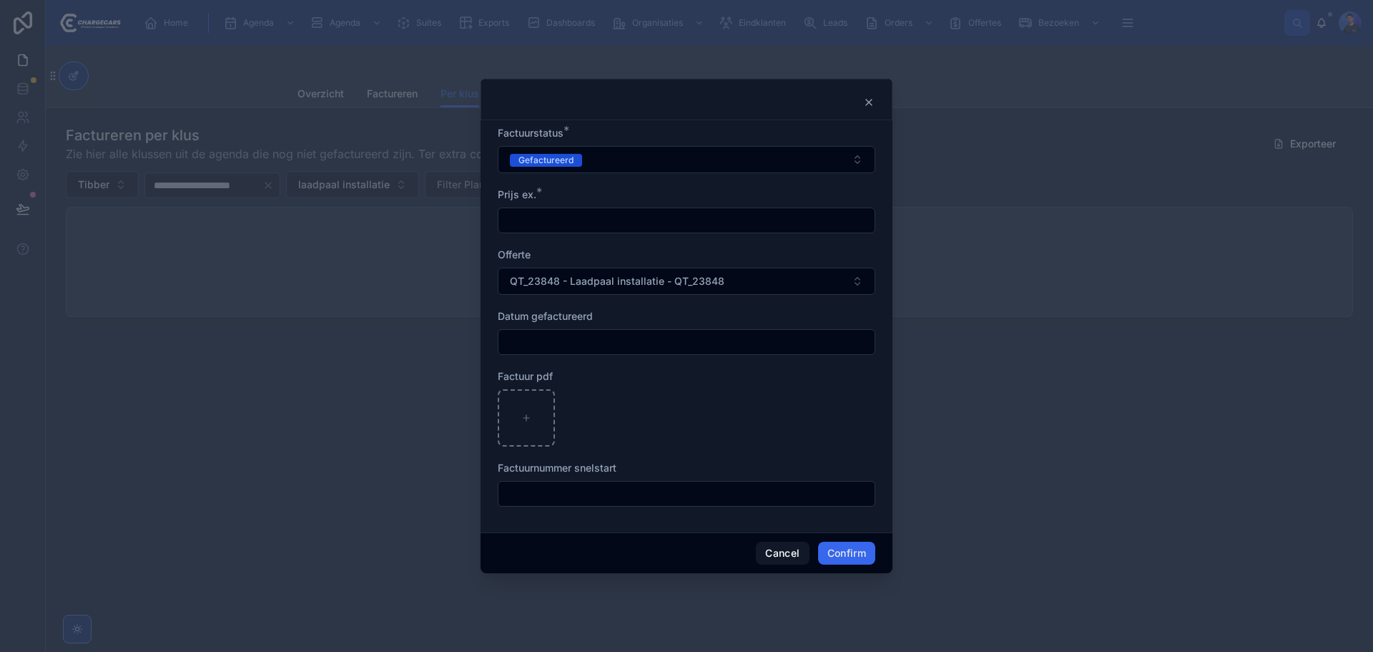
click at [230, 243] on div at bounding box center [686, 326] width 1373 height 652
click at [873, 107] on icon at bounding box center [868, 102] width 11 height 11
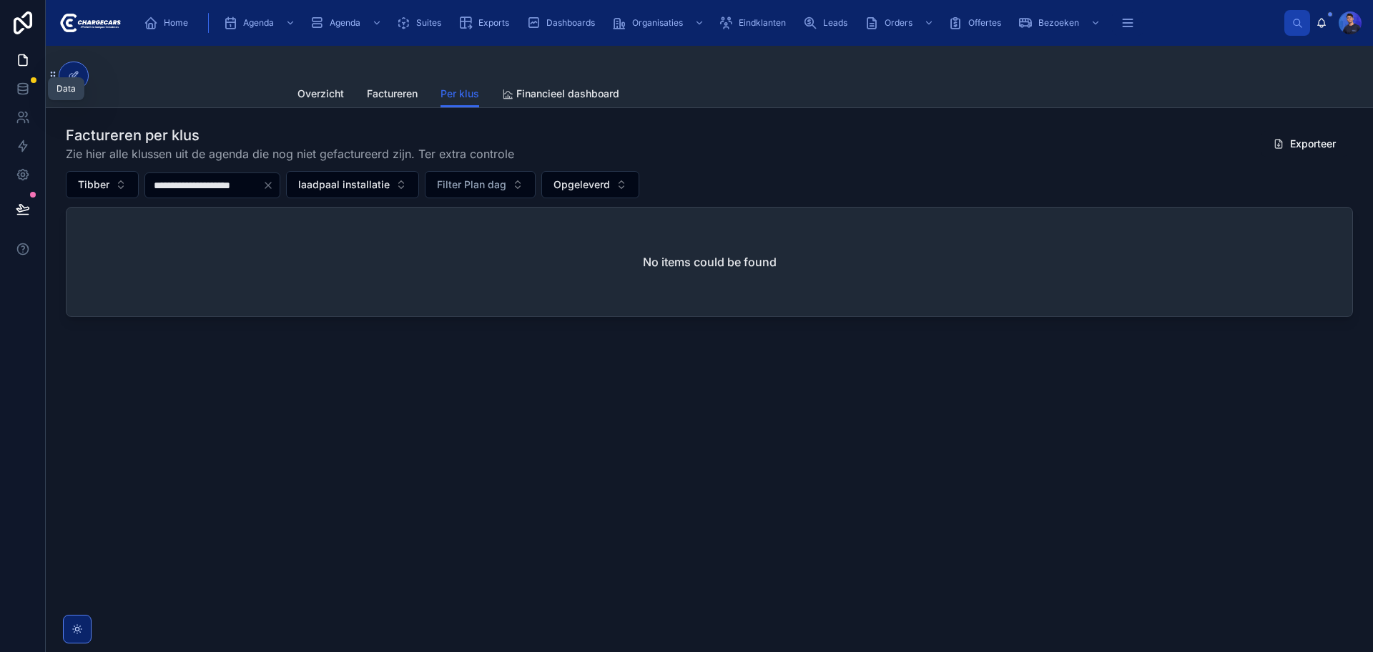
drag, startPoint x: 28, startPoint y: 88, endPoint x: 285, endPoint y: 222, distance: 290.2
click at [27, 88] on icon at bounding box center [22, 88] width 9 height 6
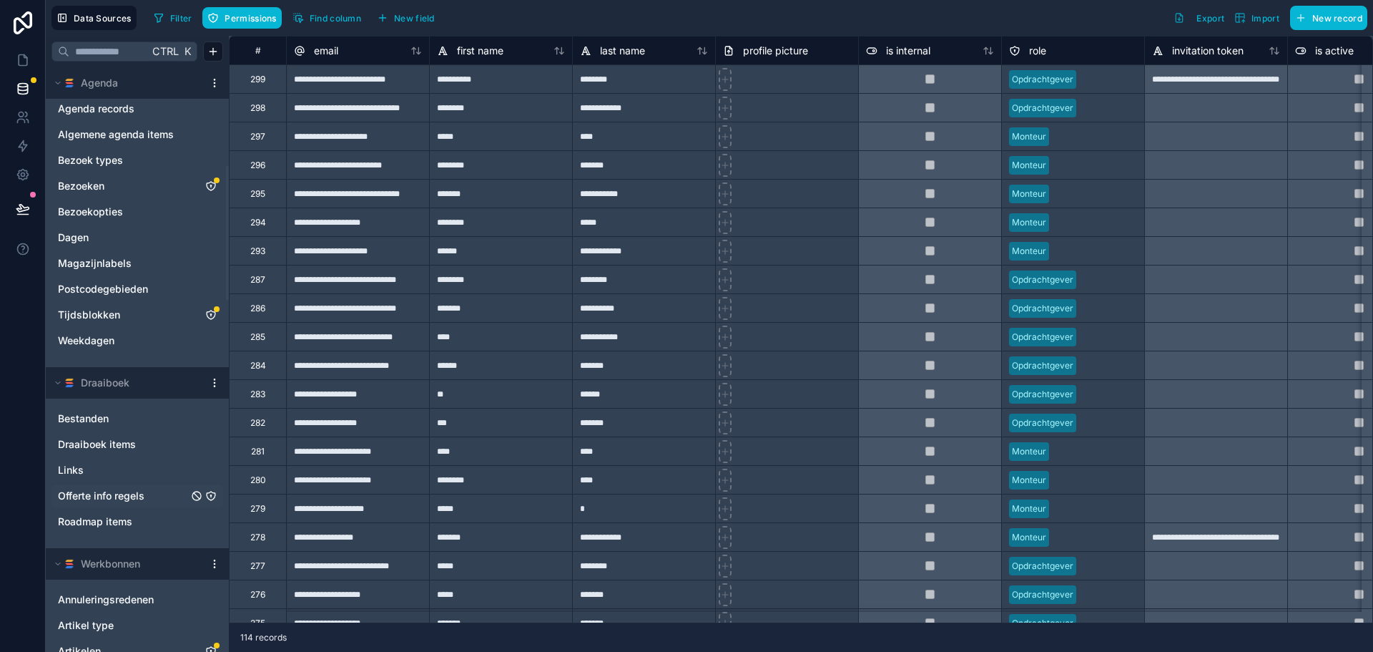
scroll to position [429, 0]
click at [216, 561] on html "Data Sources Filter Permissions Find column New field Export Import New record …" at bounding box center [686, 326] width 1373 height 652
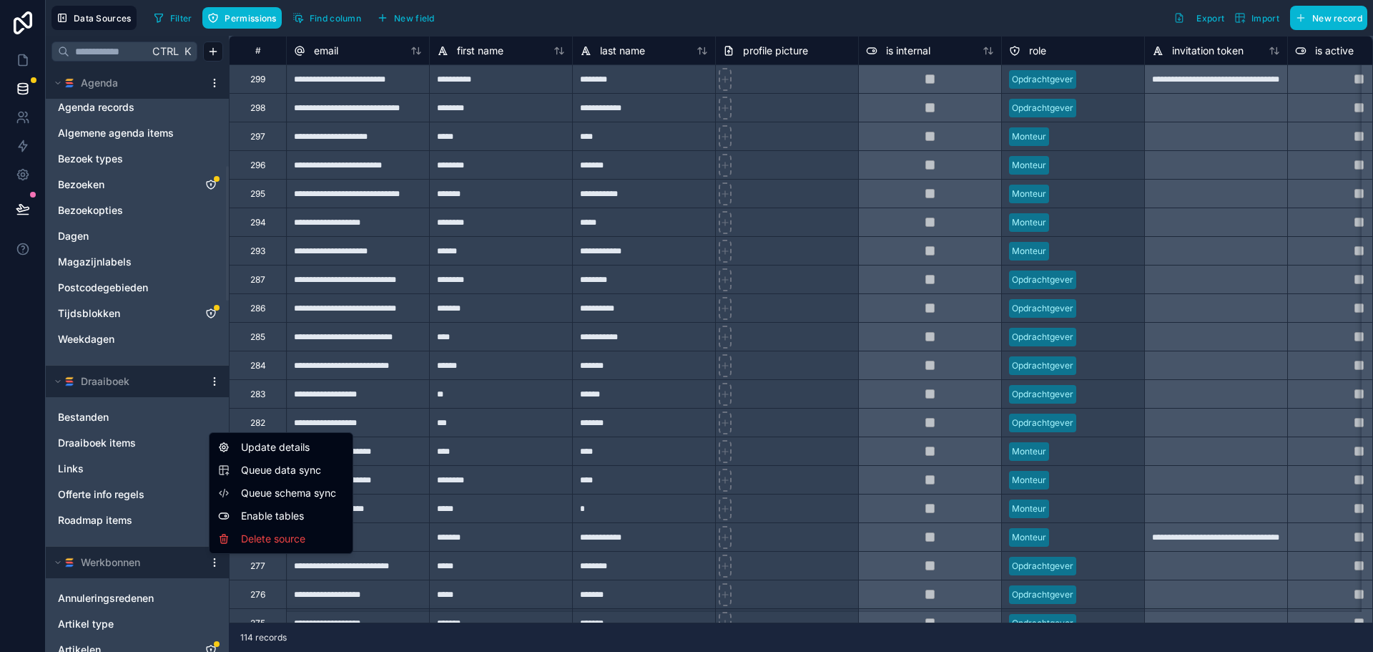
click at [296, 495] on span "Queue schema sync" at bounding box center [292, 493] width 103 height 14
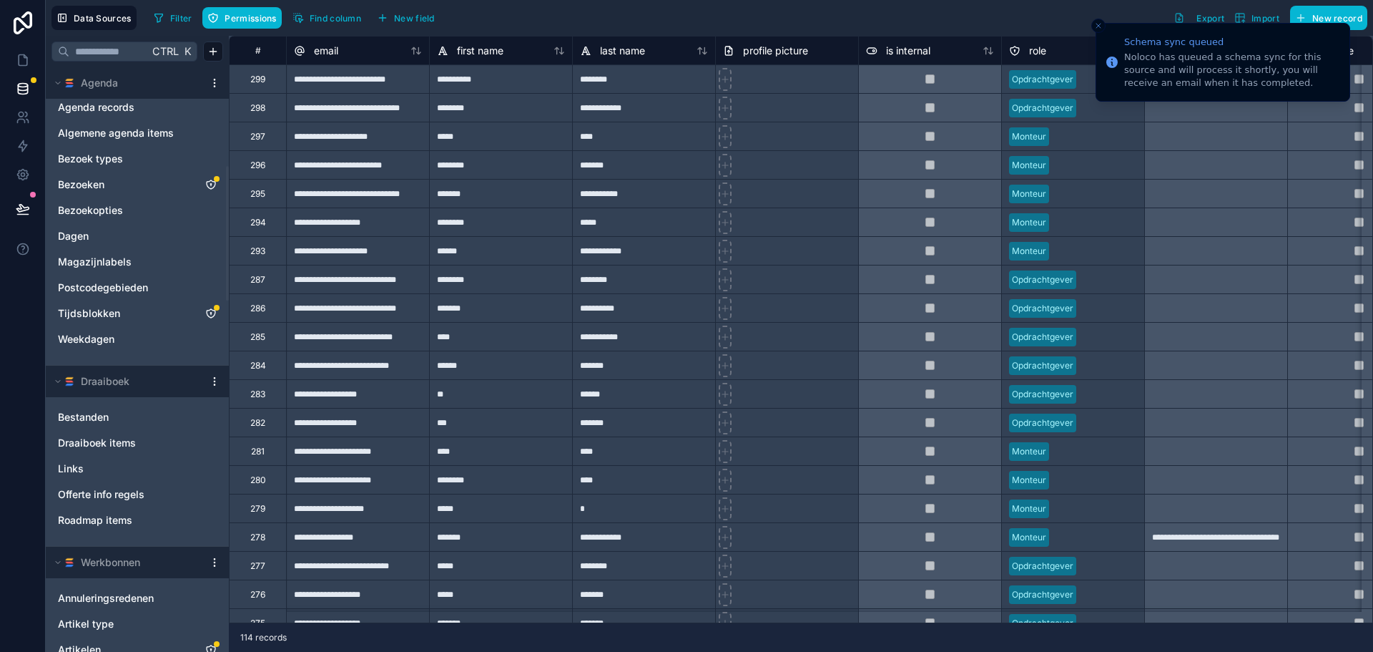
click at [211, 564] on html "Schema sync queued Noloco has queued a schema sync for this source and will pro…" at bounding box center [686, 326] width 1373 height 652
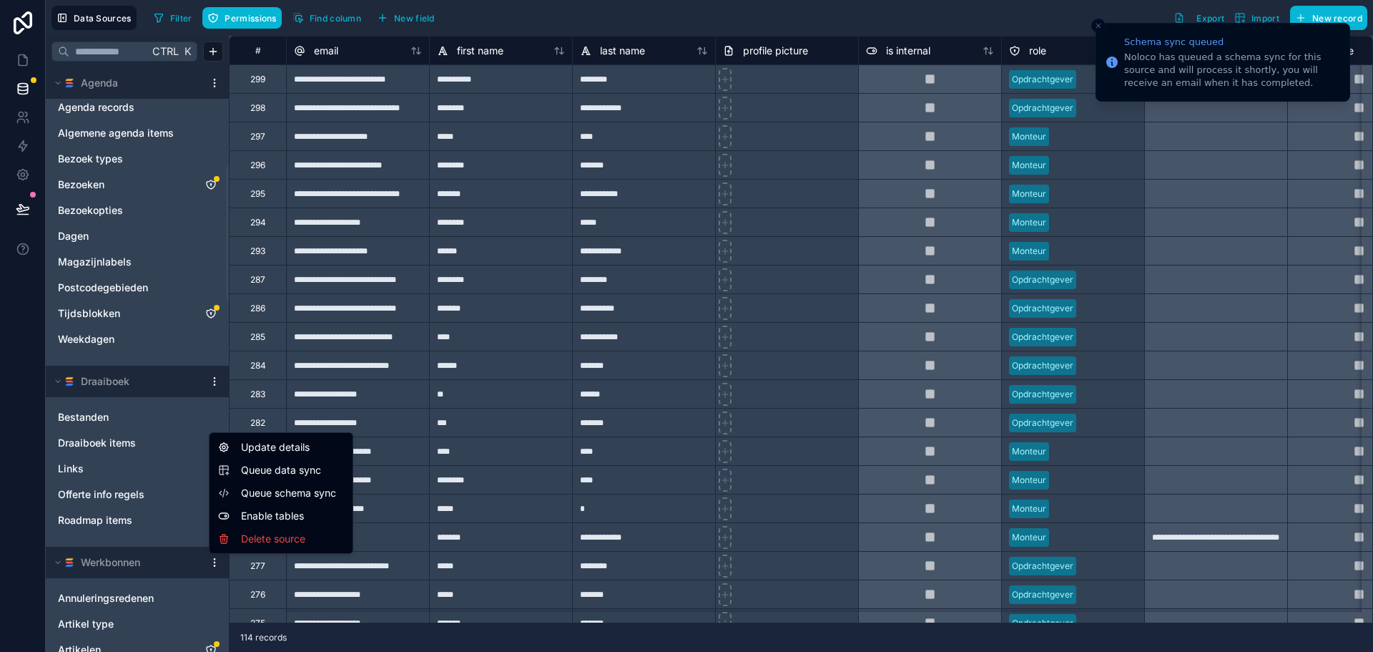
click at [298, 470] on span "Queue data sync" at bounding box center [292, 470] width 103 height 14
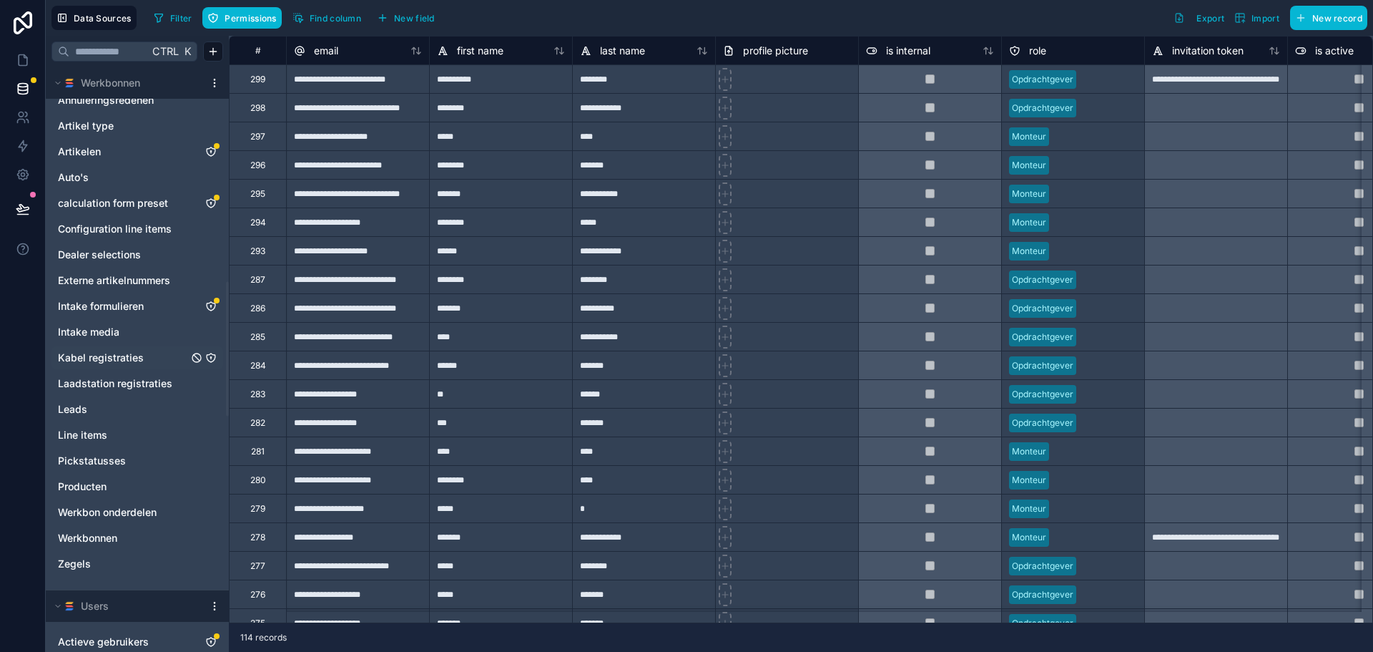
scroll to position [930, 0]
click at [210, 305] on icon "Intake formulieren" at bounding box center [210, 303] width 11 height 11
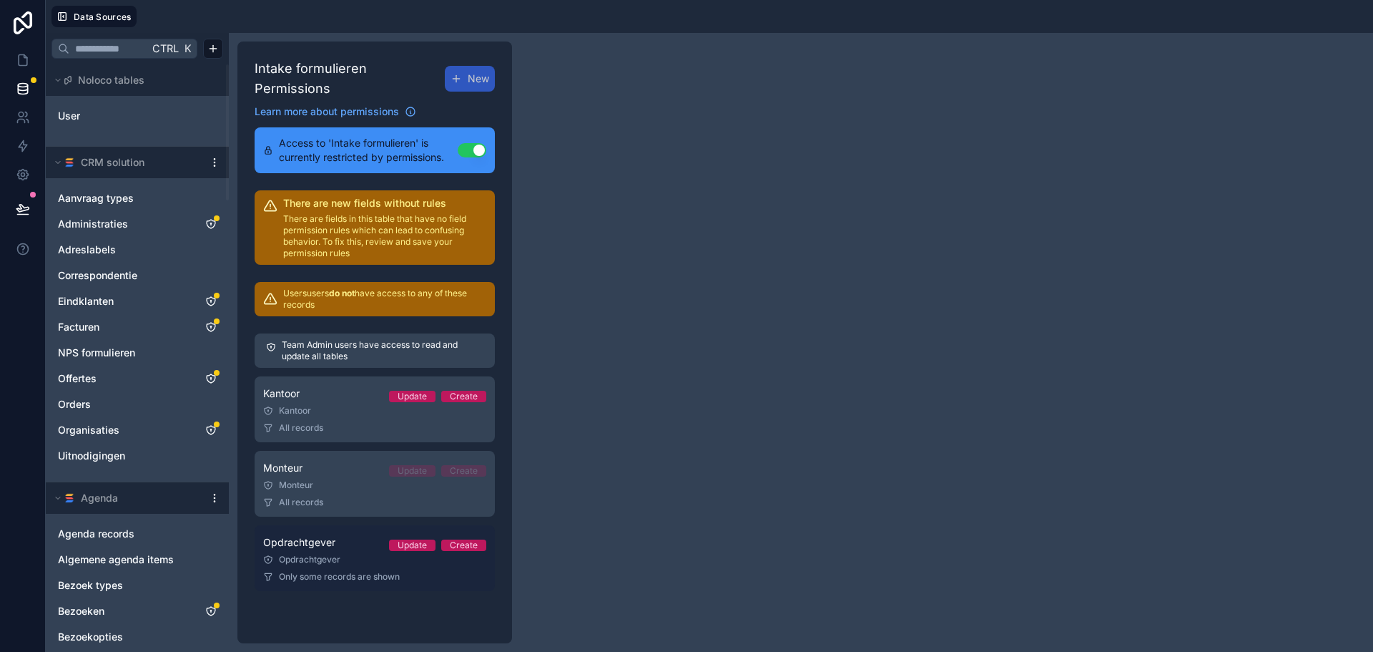
click at [339, 534] on div "Opdrachtgever Update Create" at bounding box center [374, 542] width 223 height 17
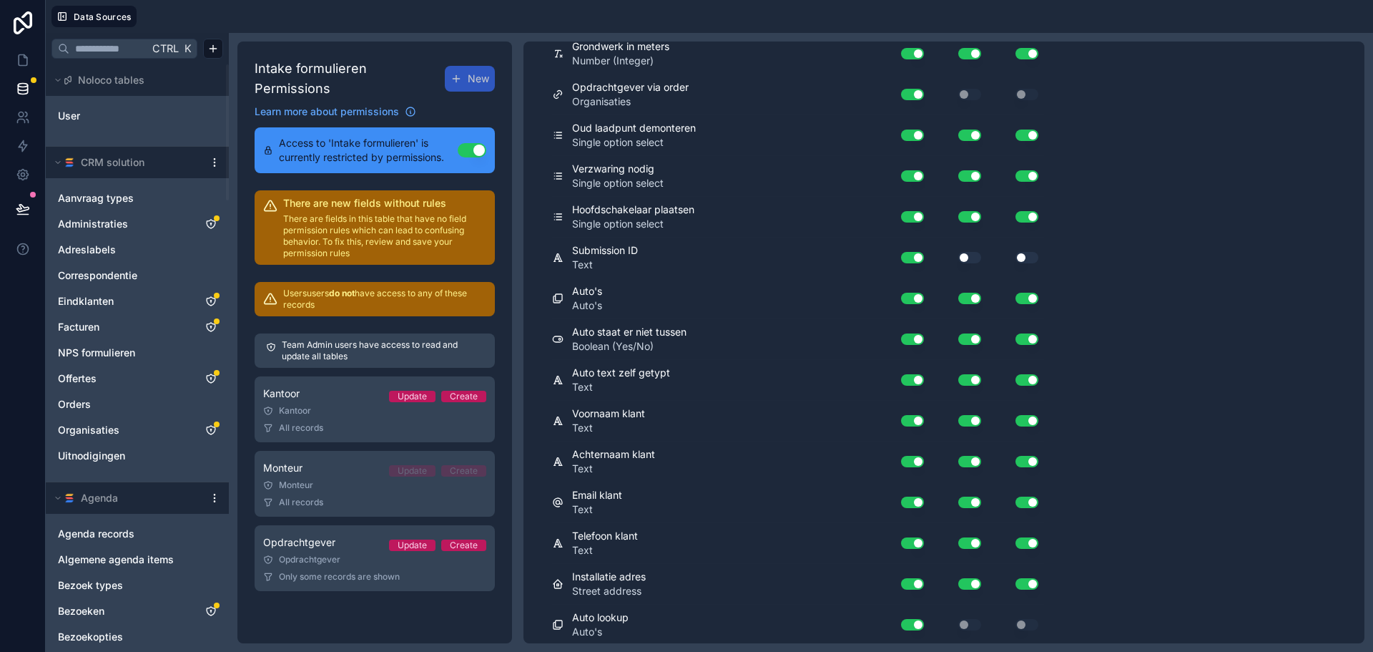
scroll to position [2701, 0]
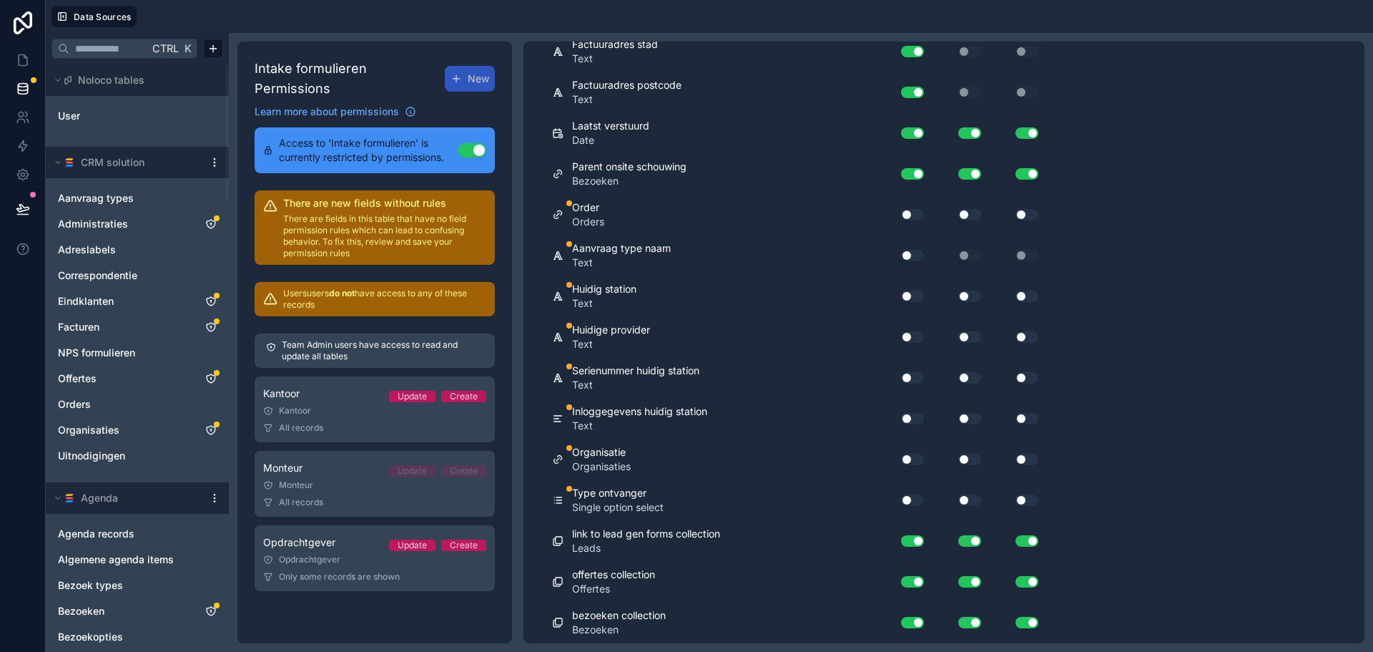
click at [913, 215] on button "Use setting" at bounding box center [912, 214] width 23 height 11
click at [915, 258] on button "Use setting" at bounding box center [912, 255] width 23 height 11
click at [913, 290] on button "Use setting" at bounding box center [912, 295] width 23 height 11
click at [921, 344] on div "Use setting" at bounding box center [907, 336] width 46 height 23
click at [921, 343] on div "Use setting" at bounding box center [907, 336] width 46 height 23
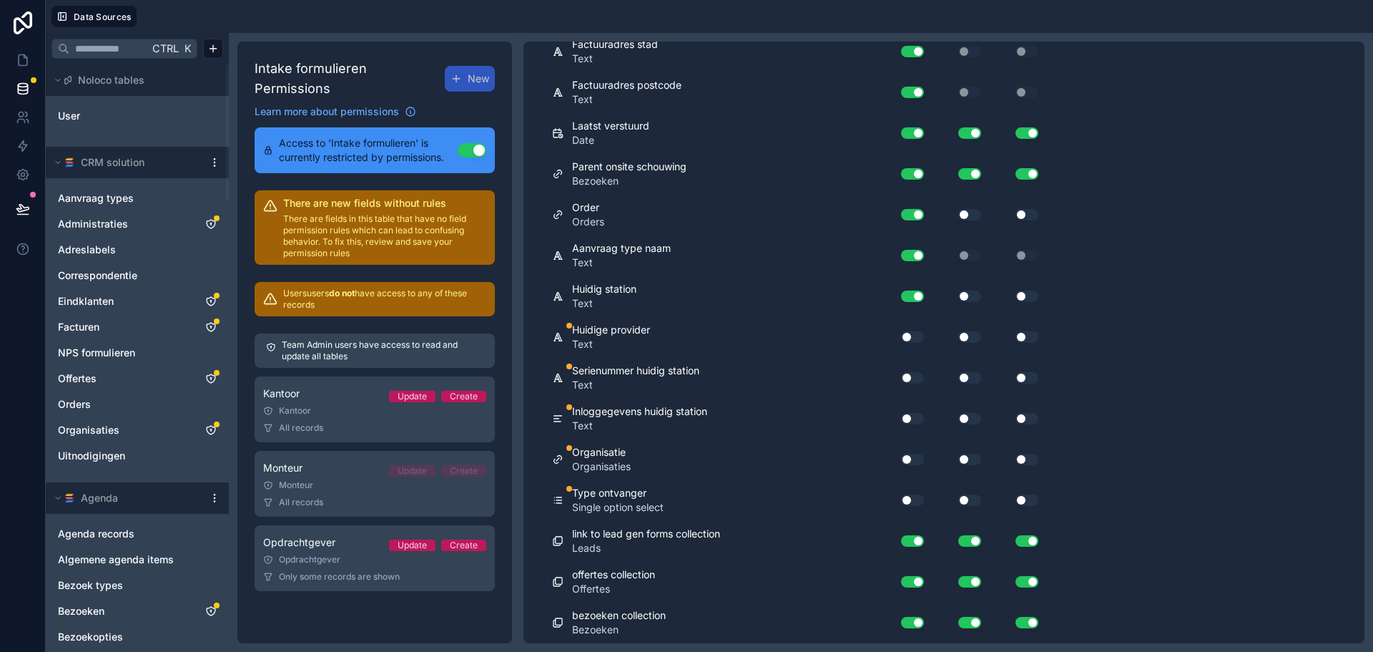
click at [906, 340] on button "Use setting" at bounding box center [912, 336] width 23 height 11
click at [908, 374] on button "Use setting" at bounding box center [912, 377] width 23 height 11
drag, startPoint x: 913, startPoint y: 417, endPoint x: 917, endPoint y: 424, distance: 8.0
click at [913, 418] on button "Use setting" at bounding box center [912, 418] width 23 height 11
click at [917, 455] on button "Use setting" at bounding box center [912, 458] width 23 height 11
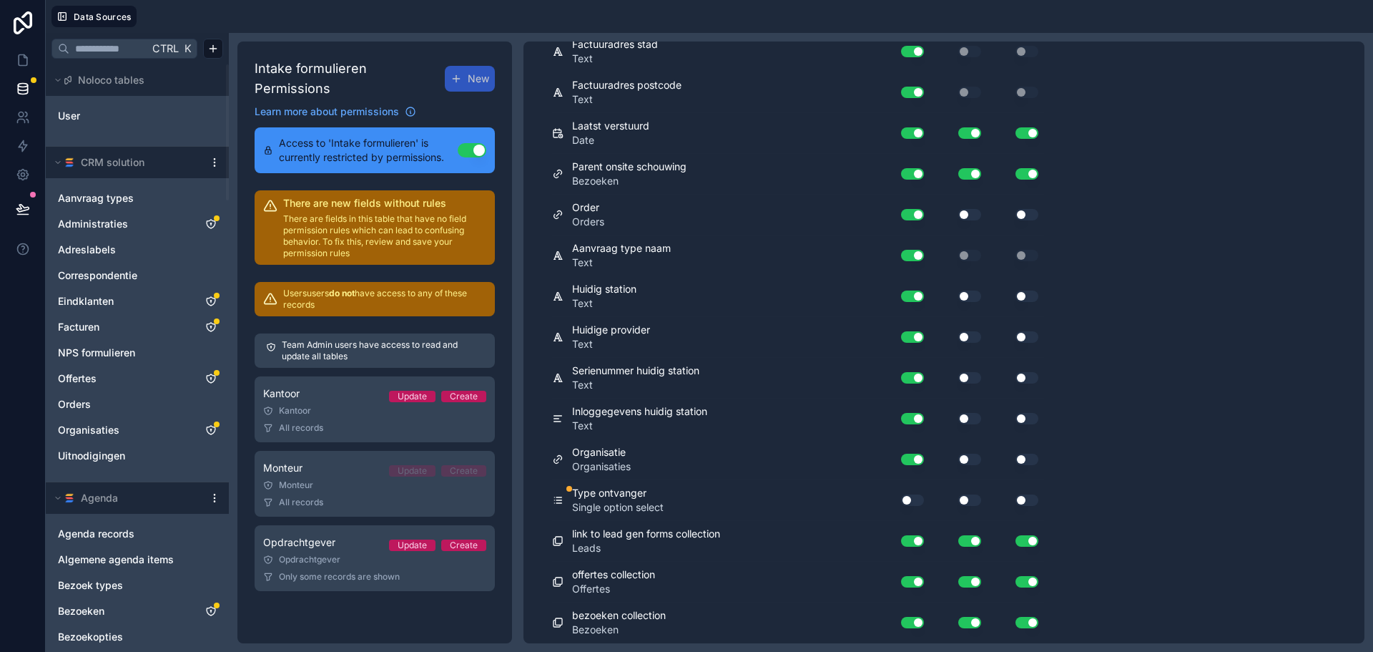
click at [915, 496] on button "Use setting" at bounding box center [912, 499] width 23 height 11
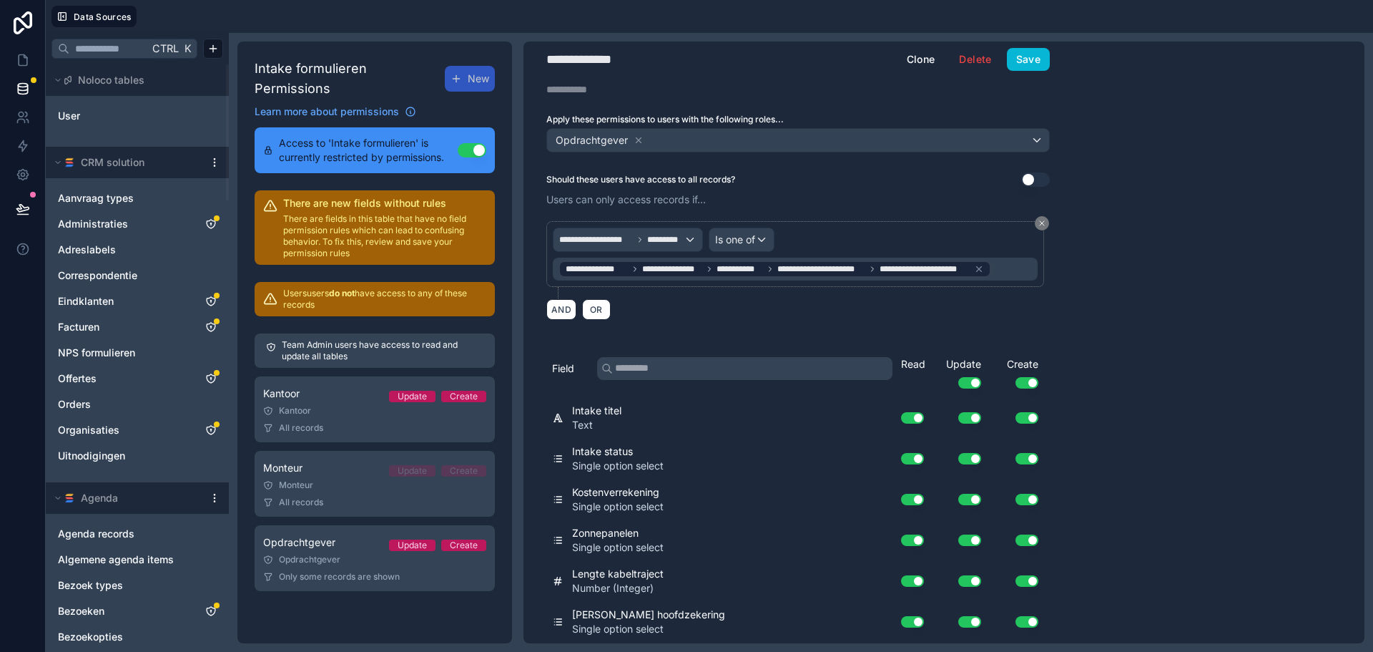
scroll to position [0, 0]
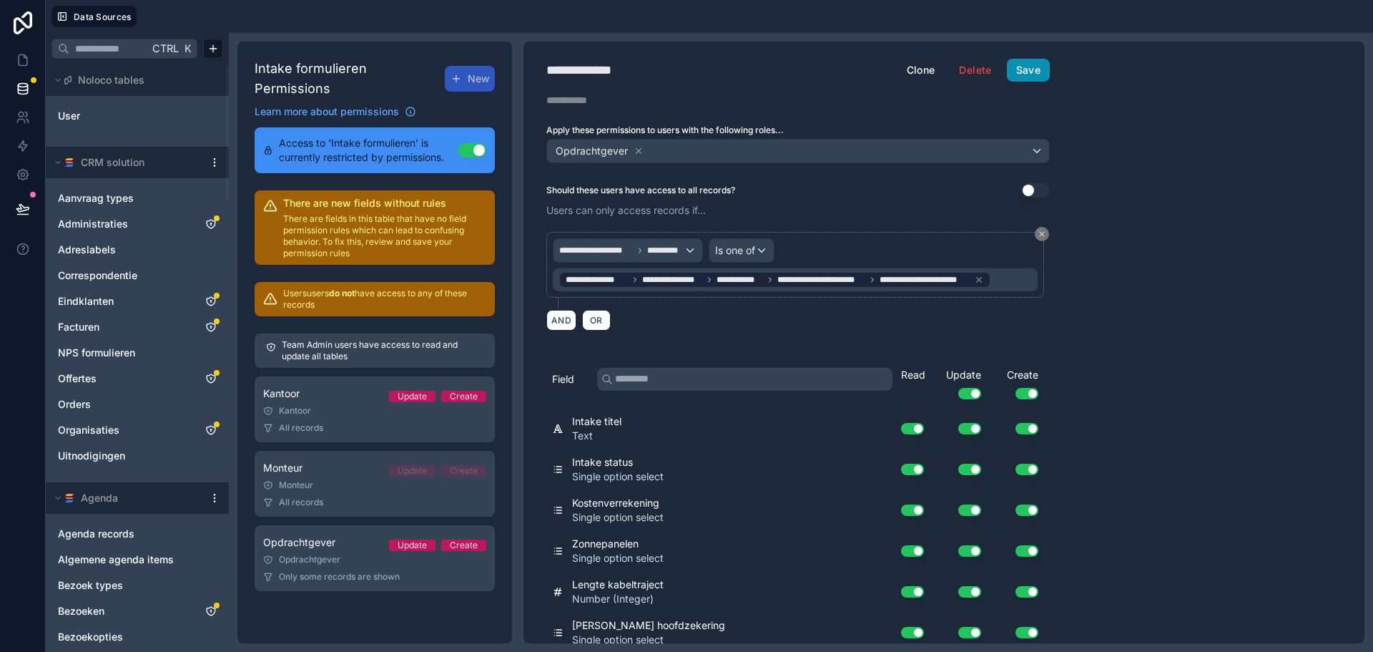
click at [1024, 69] on button "Save" at bounding box center [1028, 70] width 43 height 23
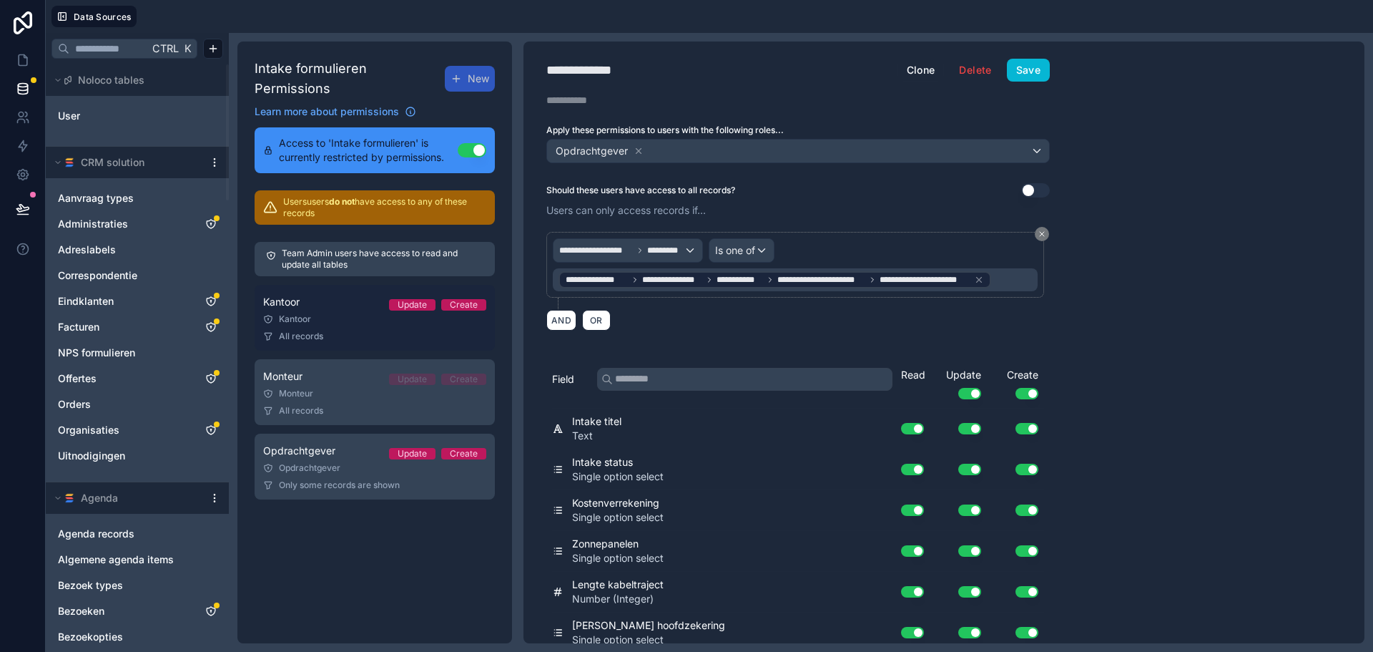
click at [334, 330] on div "All records" at bounding box center [374, 335] width 223 height 11
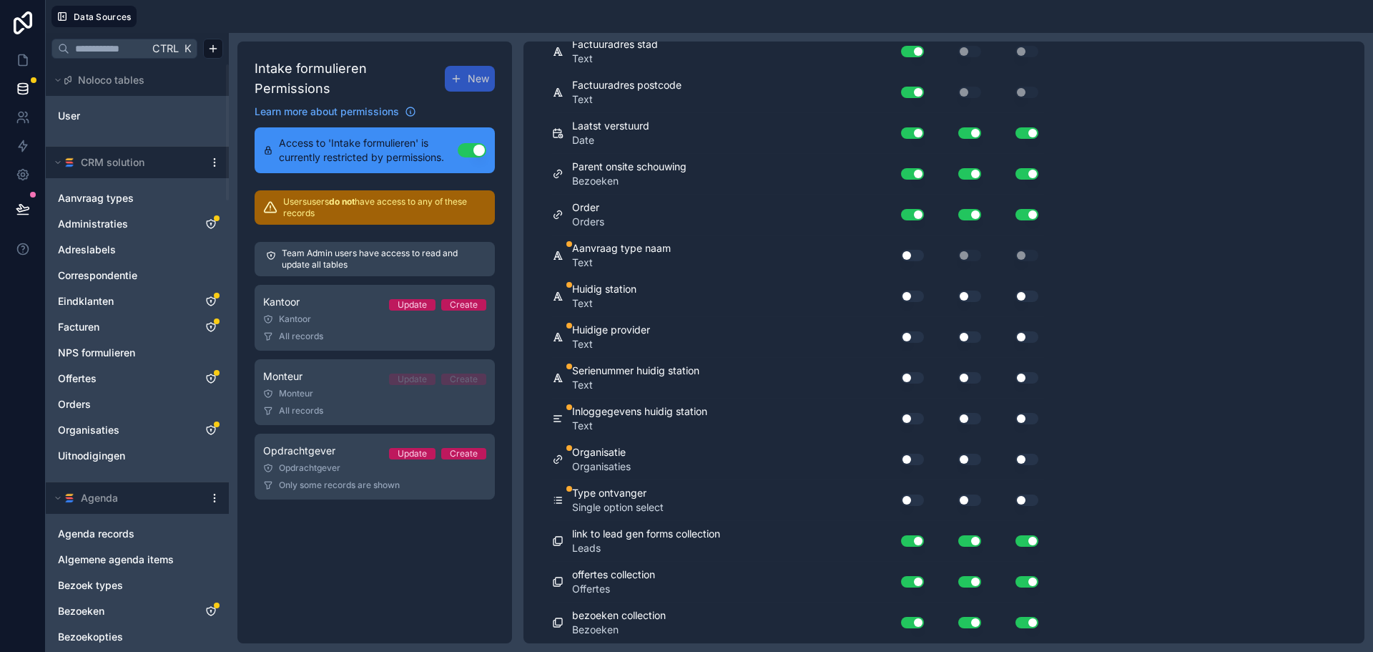
scroll to position [2579, 0]
click at [908, 251] on button "Use setting" at bounding box center [912, 255] width 23 height 11
click at [914, 298] on button "Use setting" at bounding box center [912, 295] width 23 height 11
click at [912, 337] on button "Use setting" at bounding box center [912, 336] width 23 height 11
click at [914, 372] on button "Use setting" at bounding box center [912, 377] width 23 height 11
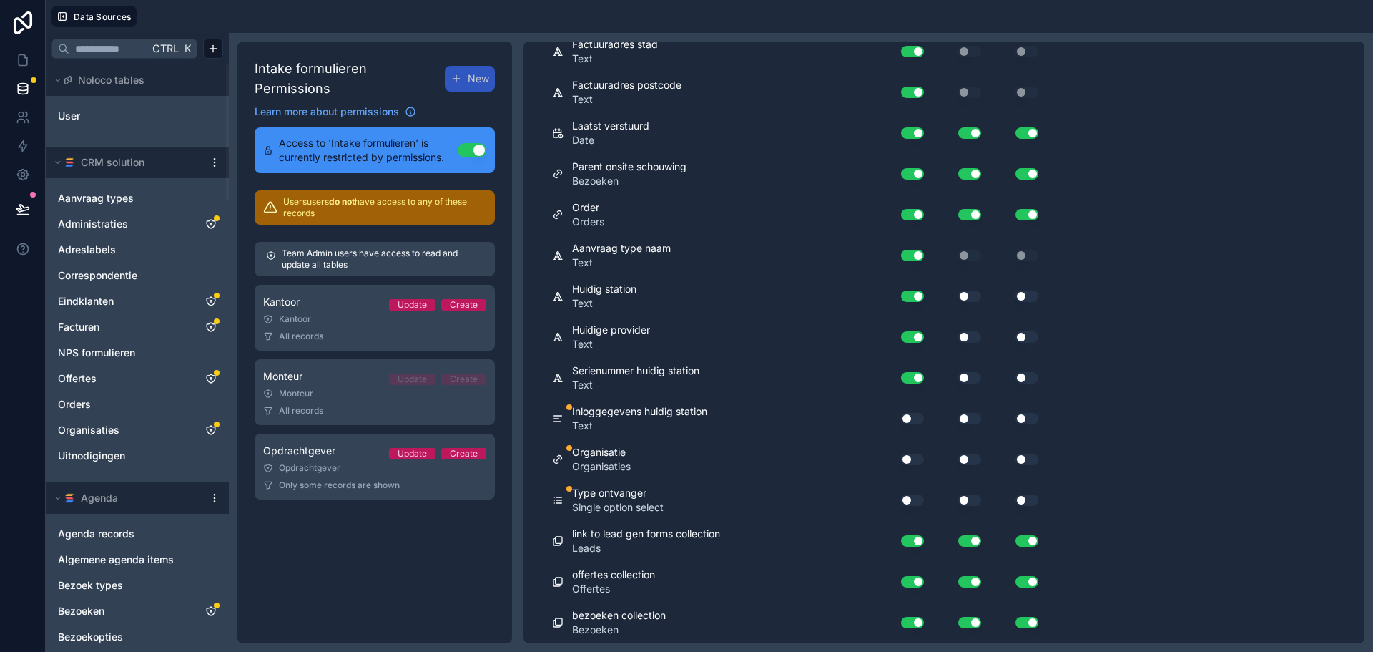
click at [917, 425] on div "Use setting" at bounding box center [907, 418] width 46 height 23
click at [915, 421] on button "Use setting" at bounding box center [912, 418] width 23 height 11
click at [912, 465] on div "Use setting" at bounding box center [907, 459] width 46 height 23
click at [911, 462] on button "Use setting" at bounding box center [912, 458] width 23 height 11
click at [914, 494] on button "Use setting" at bounding box center [912, 499] width 23 height 11
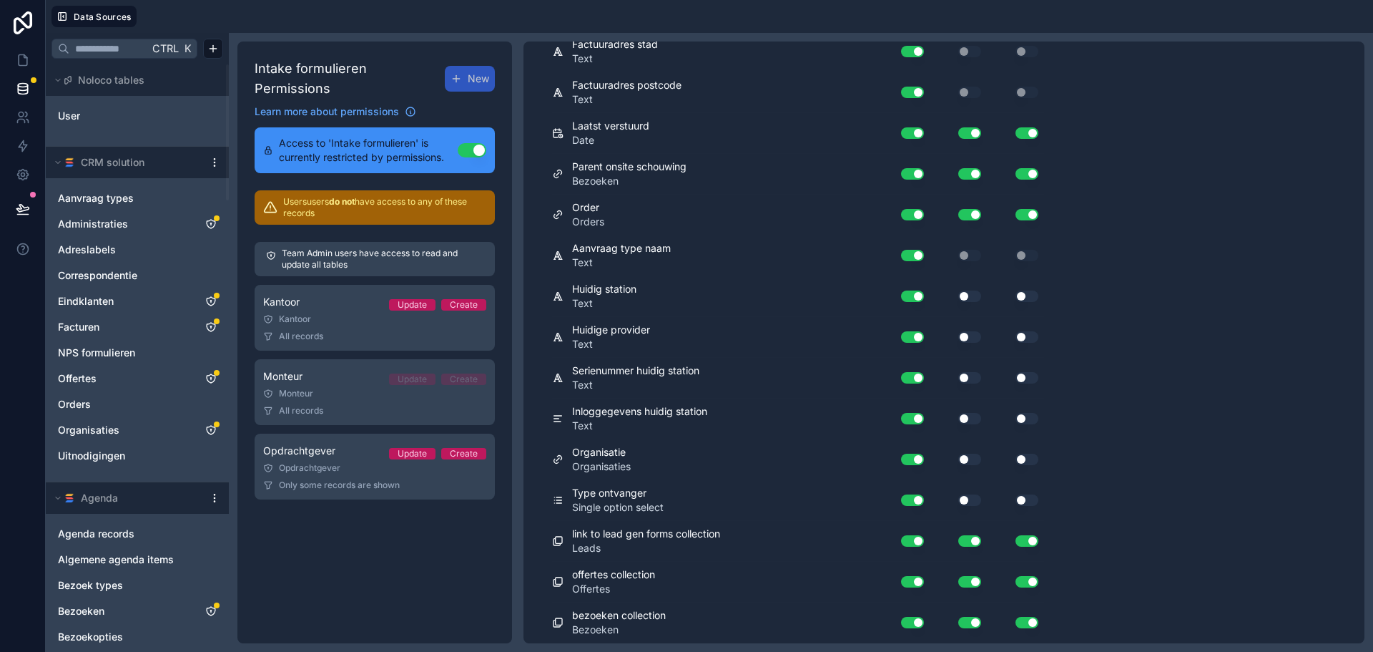
click at [971, 497] on button "Use setting" at bounding box center [969, 499] width 23 height 11
click at [967, 458] on button "Use setting" at bounding box center [969, 458] width 23 height 11
click at [971, 419] on button "Use setting" at bounding box center [969, 418] width 23 height 11
click at [970, 378] on button "Use setting" at bounding box center [969, 377] width 23 height 11
click at [973, 328] on div "Use setting" at bounding box center [958, 336] width 57 height 23
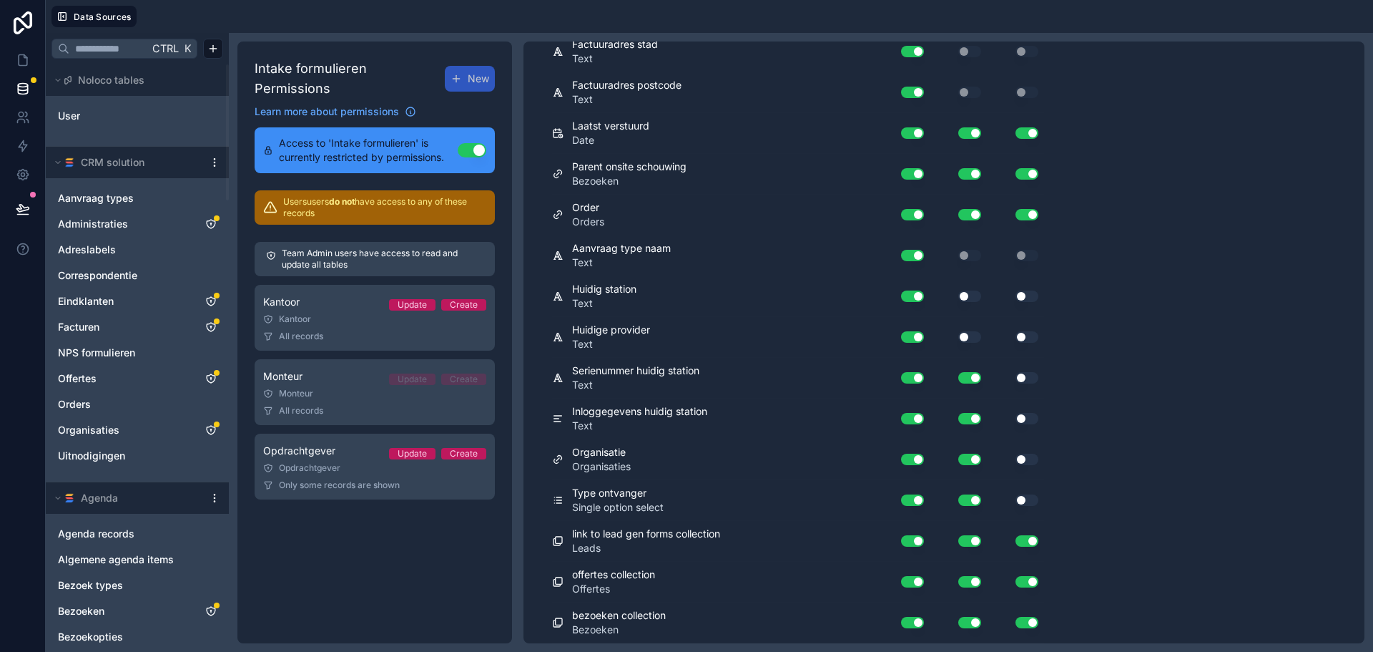
click at [975, 335] on button "Use setting" at bounding box center [969, 336] width 23 height 11
click at [969, 298] on button "Use setting" at bounding box center [969, 295] width 23 height 11
click at [1026, 295] on button "Use setting" at bounding box center [1027, 295] width 23 height 11
click at [1030, 340] on button "Use setting" at bounding box center [1027, 336] width 23 height 11
click at [1031, 377] on button "Use setting" at bounding box center [1027, 377] width 23 height 11
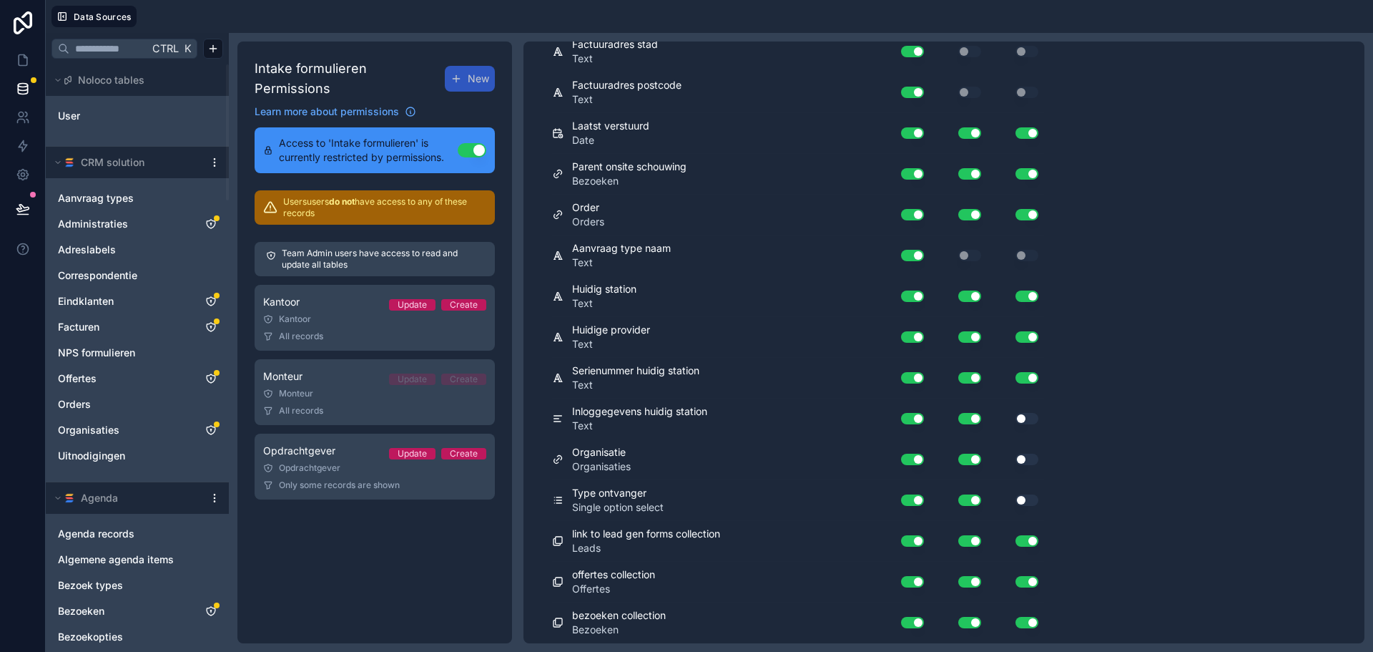
click at [1030, 422] on button "Use setting" at bounding box center [1027, 418] width 23 height 11
click at [1026, 456] on button "Use setting" at bounding box center [1027, 458] width 23 height 11
click at [1031, 497] on div "Use setting" at bounding box center [1015, 500] width 57 height 23
click at [1031, 498] on button "Use setting" at bounding box center [1027, 499] width 23 height 11
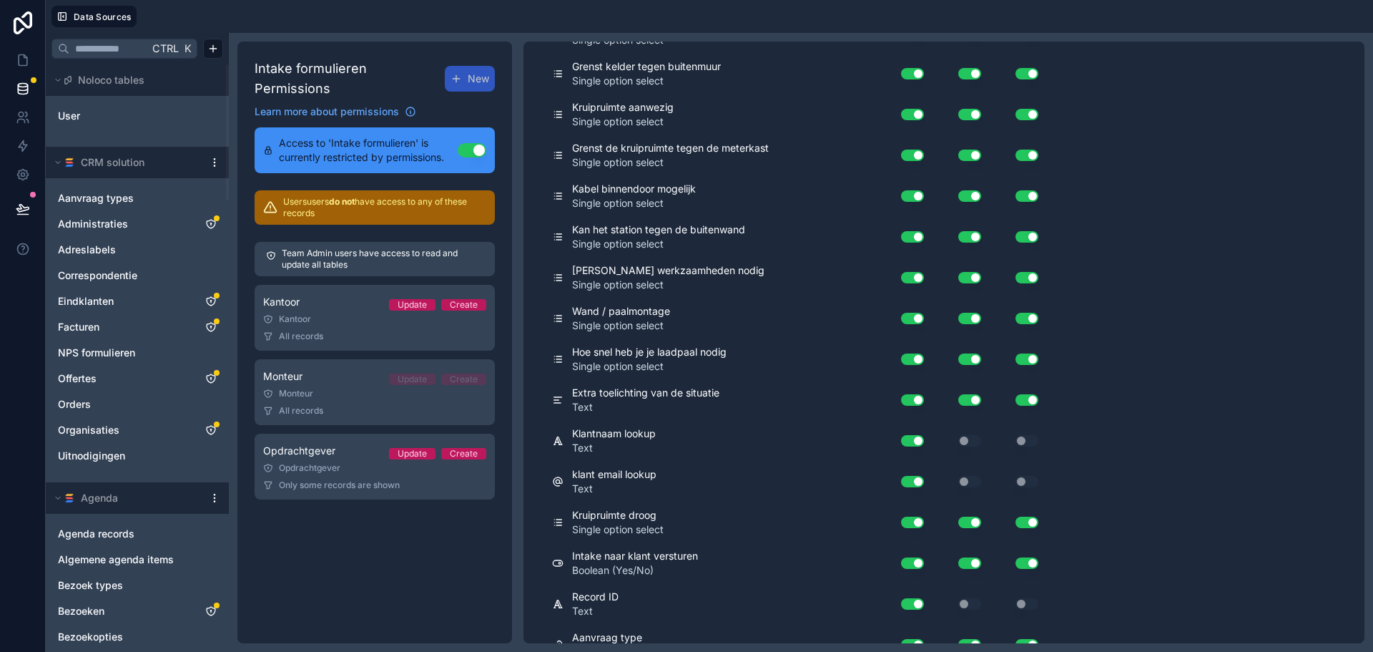
scroll to position [0, 0]
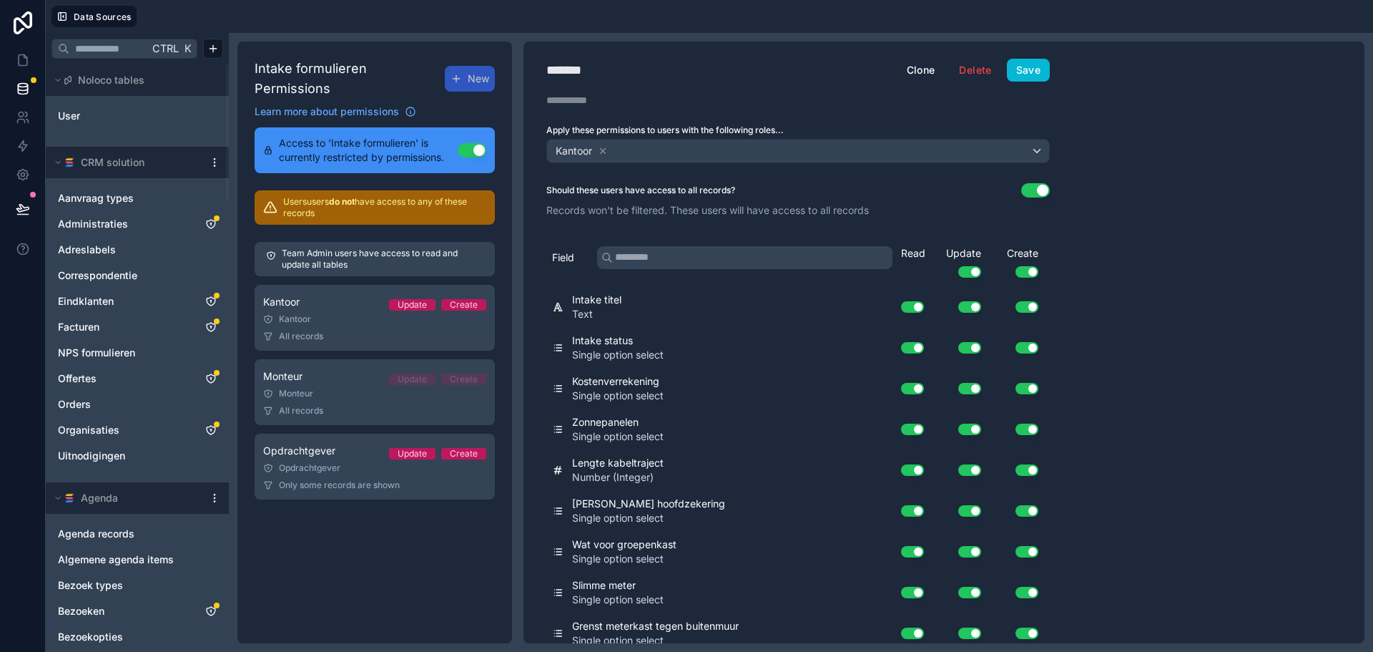
click at [1048, 59] on span "Save" at bounding box center [1028, 70] width 43 height 23
click at [1045, 64] on button "Save" at bounding box center [1028, 70] width 43 height 23
drag, startPoint x: 345, startPoint y: 458, endPoint x: 523, endPoint y: 441, distance: 178.2
click at [345, 462] on div "Opdrachtgever" at bounding box center [374, 467] width 223 height 11
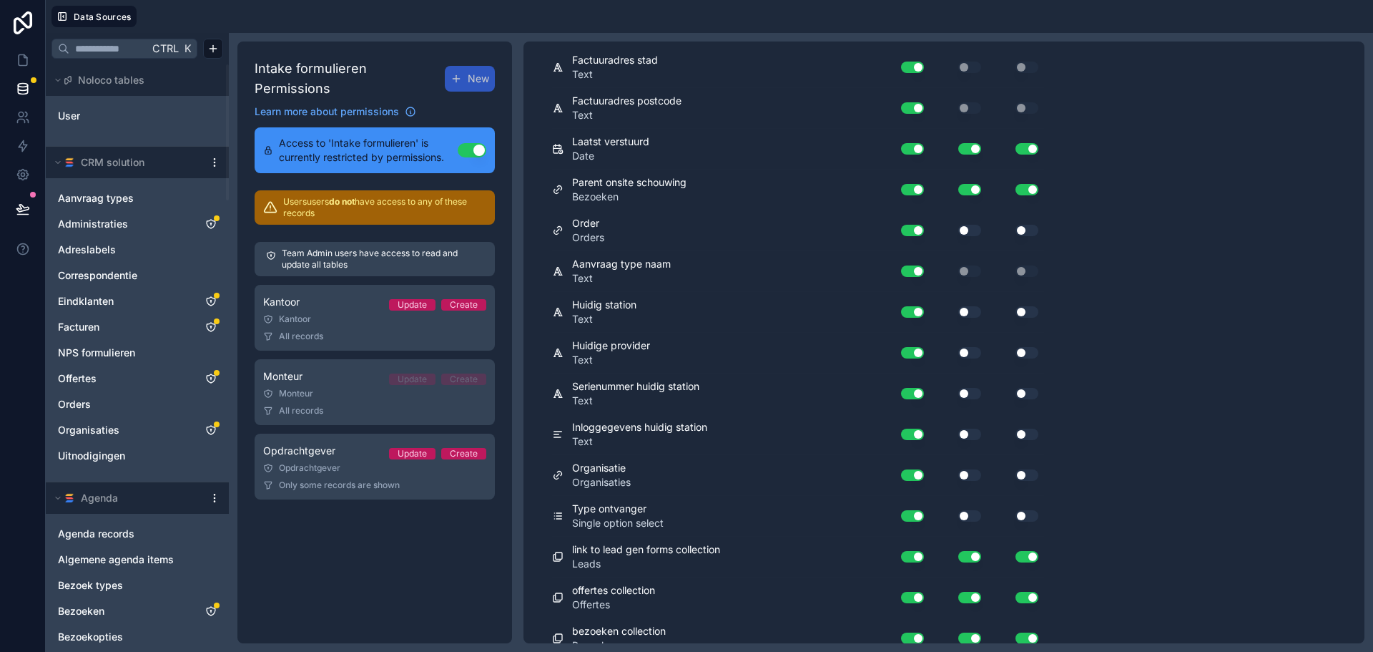
scroll to position [2701, 0]
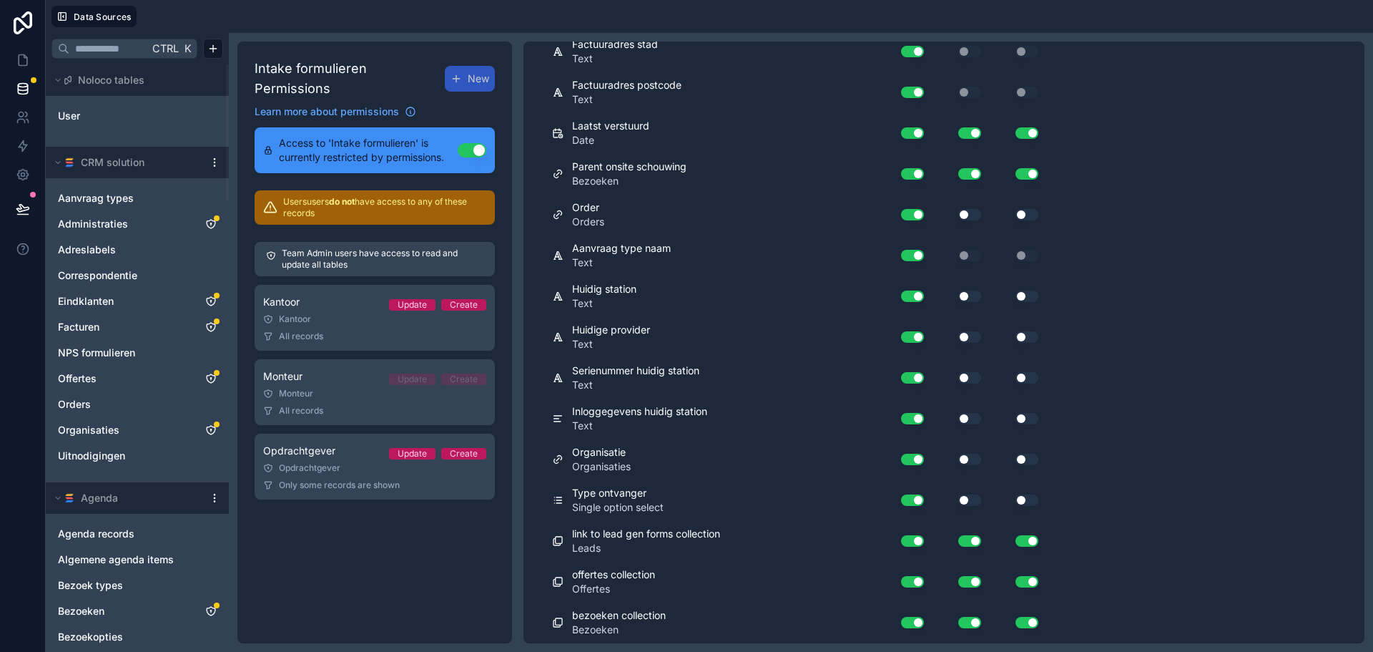
click at [967, 503] on button "Use setting" at bounding box center [969, 499] width 23 height 11
click at [1031, 499] on button "Use setting" at bounding box center [1027, 499] width 23 height 11
click at [1025, 471] on div "Organisatie Organisaties Use setting Use setting Use setting" at bounding box center [798, 459] width 492 height 41
click at [1025, 463] on button "Use setting" at bounding box center [1027, 458] width 23 height 11
click at [968, 457] on button "Use setting" at bounding box center [969, 458] width 23 height 11
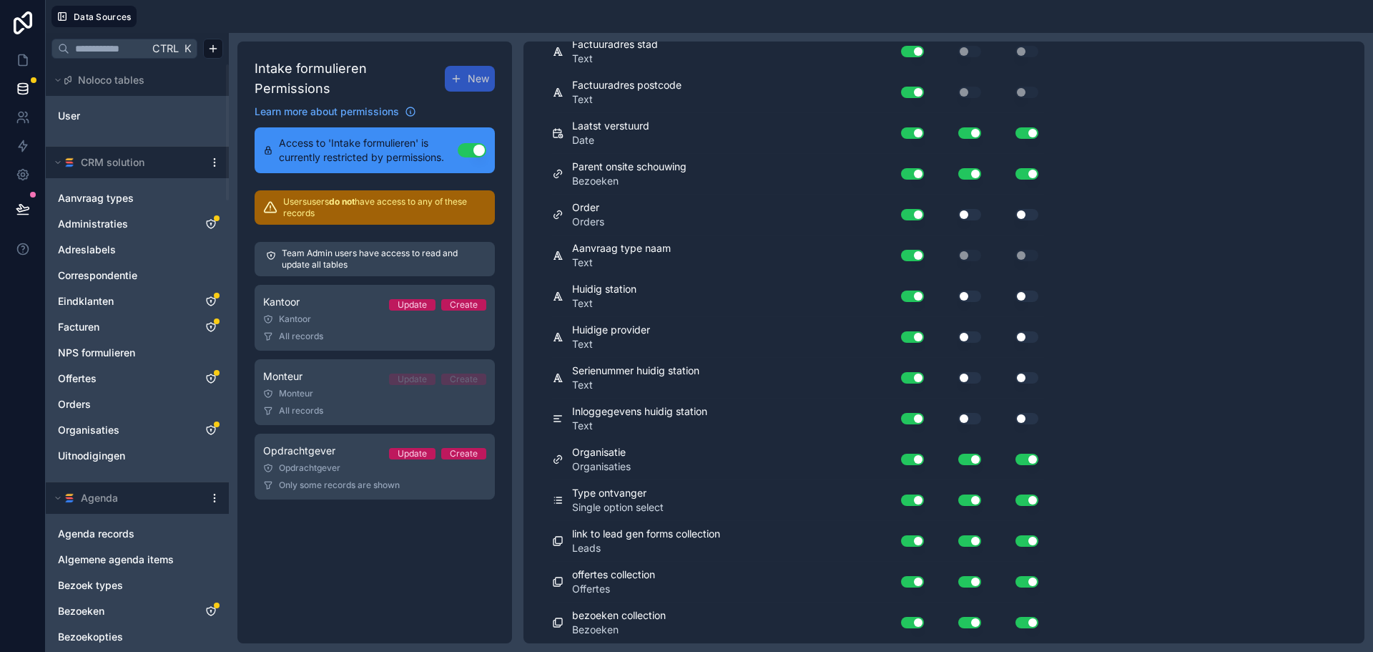
click at [966, 426] on div "Use setting" at bounding box center [958, 418] width 57 height 23
drag, startPoint x: 976, startPoint y: 421, endPoint x: 1016, endPoint y: 419, distance: 40.8
click at [976, 421] on button "Use setting" at bounding box center [969, 418] width 23 height 11
click at [1028, 419] on button "Use setting" at bounding box center [1027, 418] width 23 height 11
click at [1033, 382] on button "Use setting" at bounding box center [1027, 377] width 23 height 11
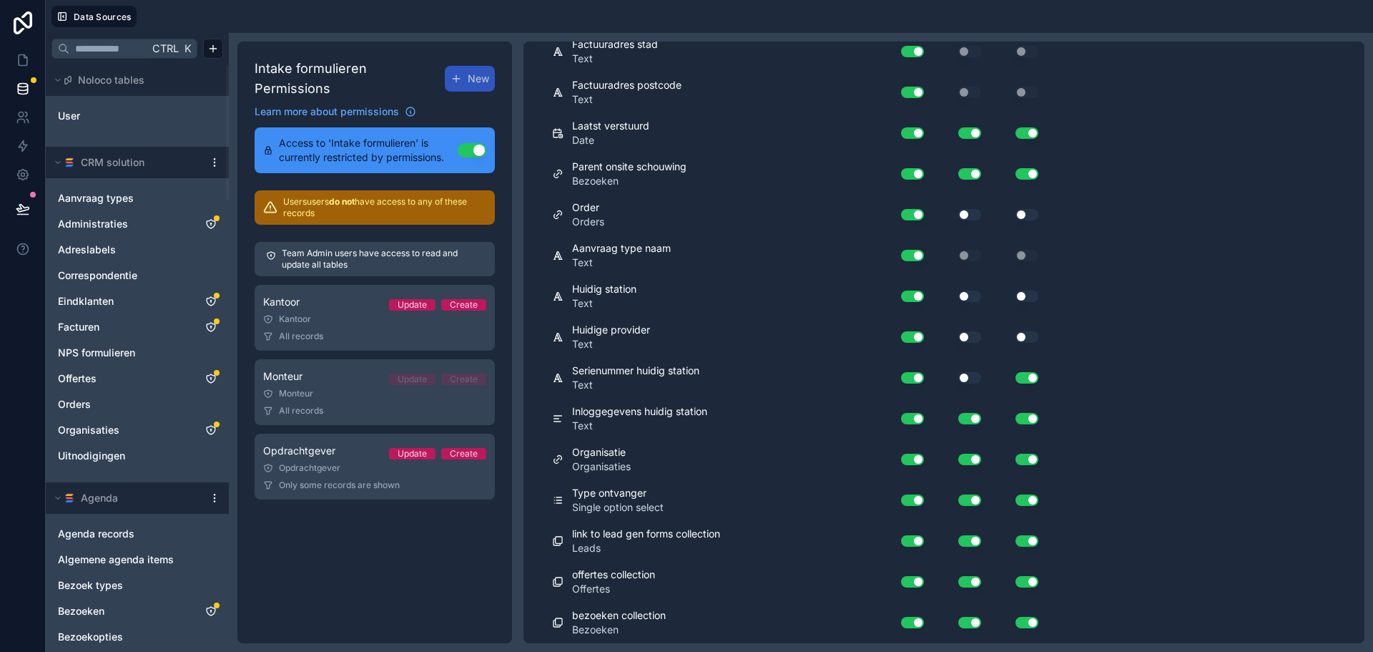
click at [963, 373] on button "Use setting" at bounding box center [969, 377] width 23 height 11
click at [969, 329] on div "Use setting" at bounding box center [958, 336] width 57 height 23
click at [1040, 335] on div "Use setting" at bounding box center [1015, 336] width 57 height 11
click at [1031, 335] on button "Use setting" at bounding box center [1027, 336] width 23 height 11
click at [966, 336] on button "Use setting" at bounding box center [969, 336] width 23 height 11
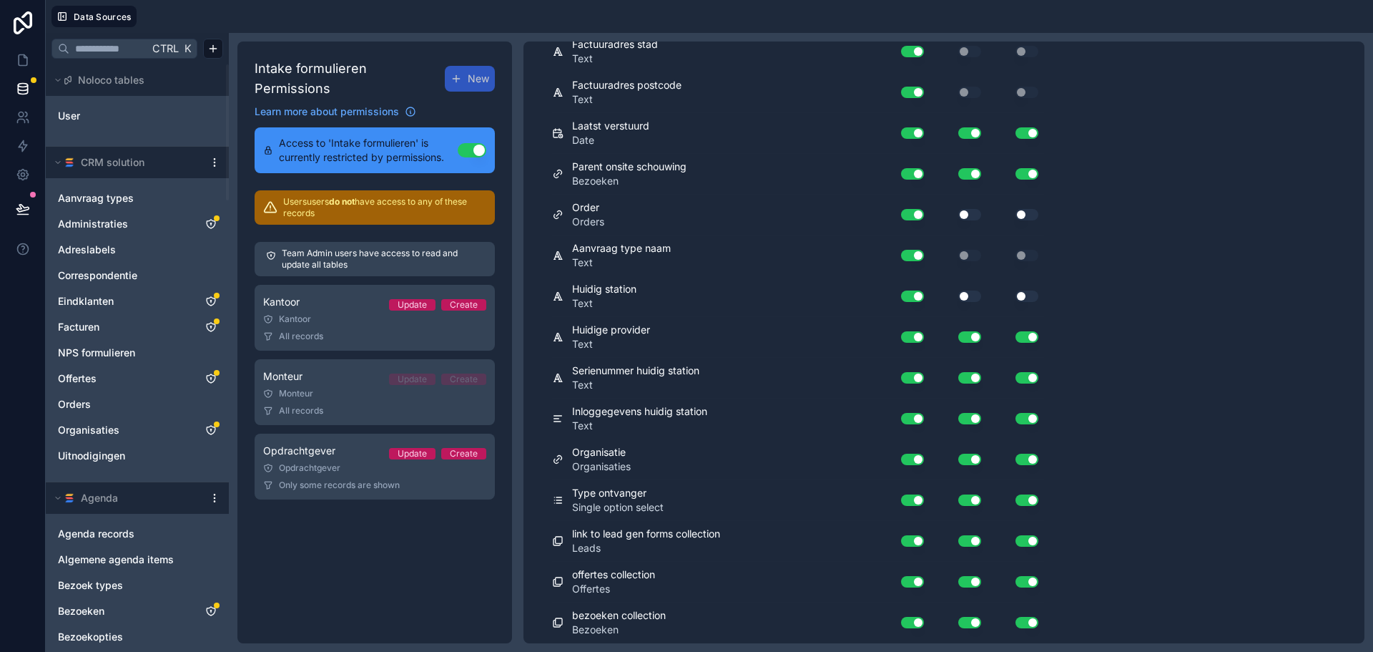
click at [971, 293] on button "Use setting" at bounding box center [969, 295] width 23 height 11
click at [1016, 298] on button "Use setting" at bounding box center [1027, 295] width 23 height 11
click at [1026, 215] on button "Use setting" at bounding box center [1027, 214] width 23 height 11
click at [975, 212] on button "Use setting" at bounding box center [969, 214] width 23 height 11
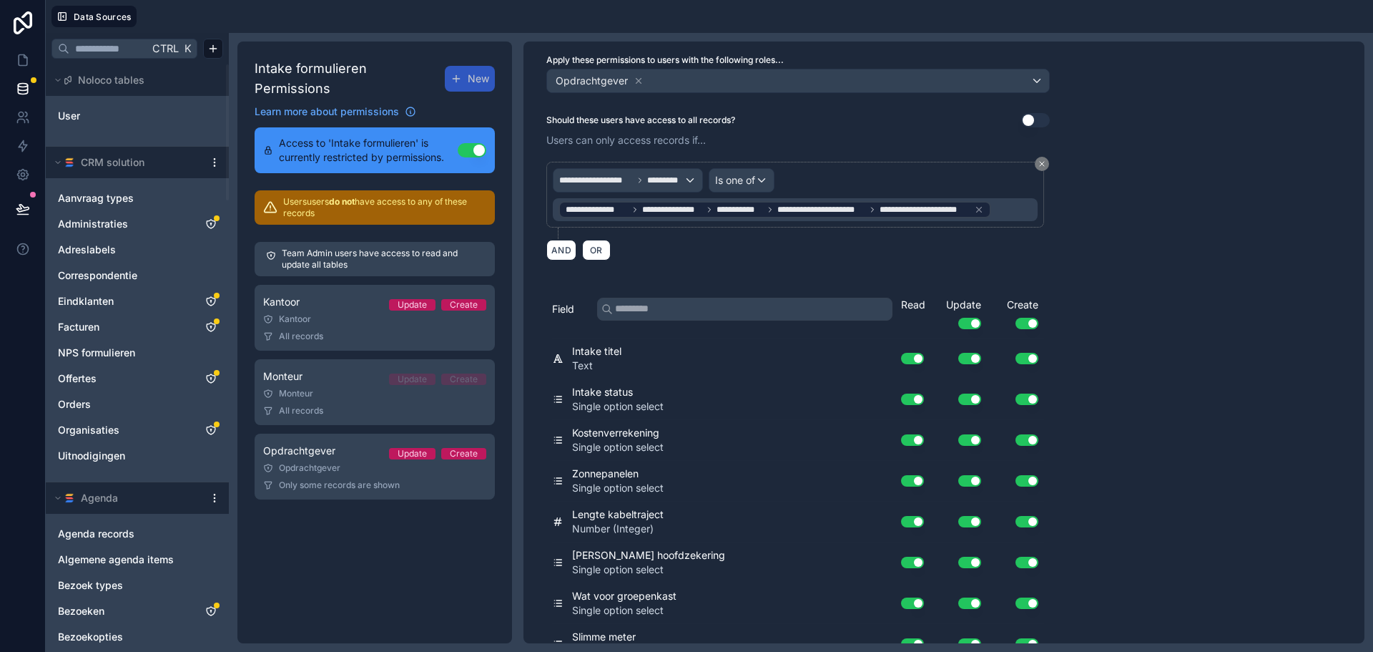
scroll to position [0, 0]
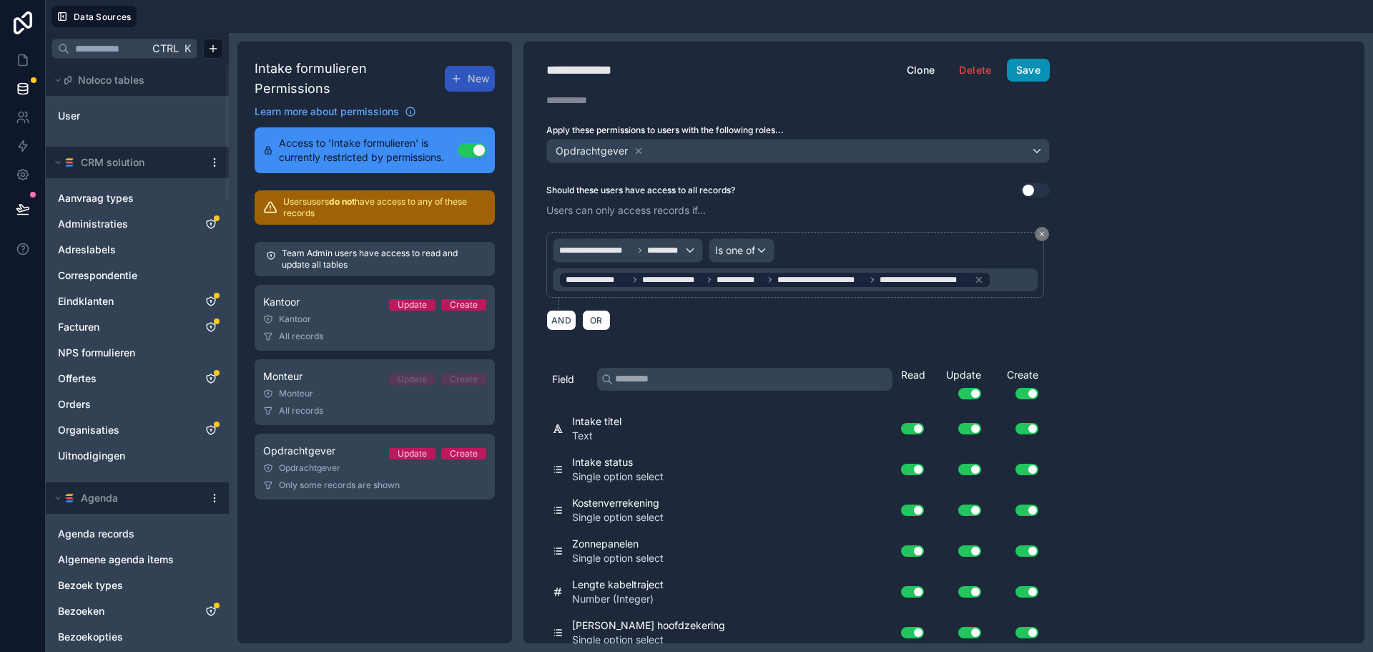
click at [1036, 68] on button "Save" at bounding box center [1028, 70] width 43 height 23
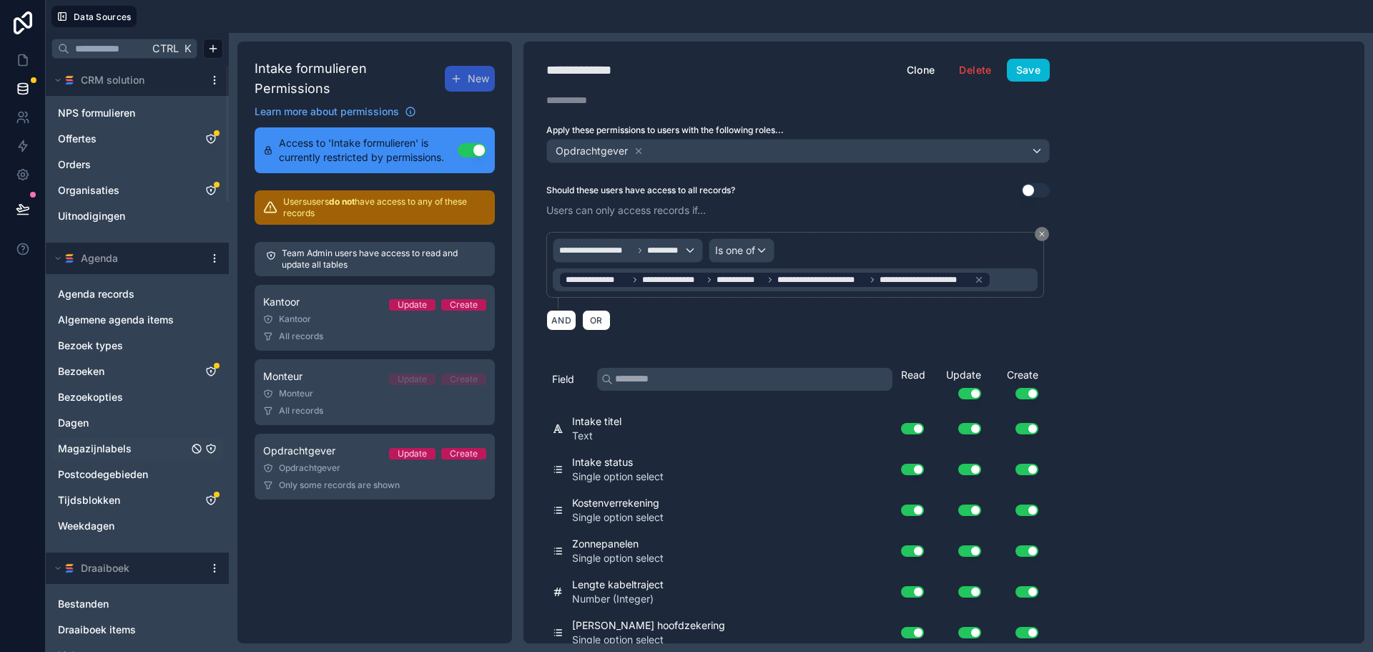
scroll to position [286, 0]
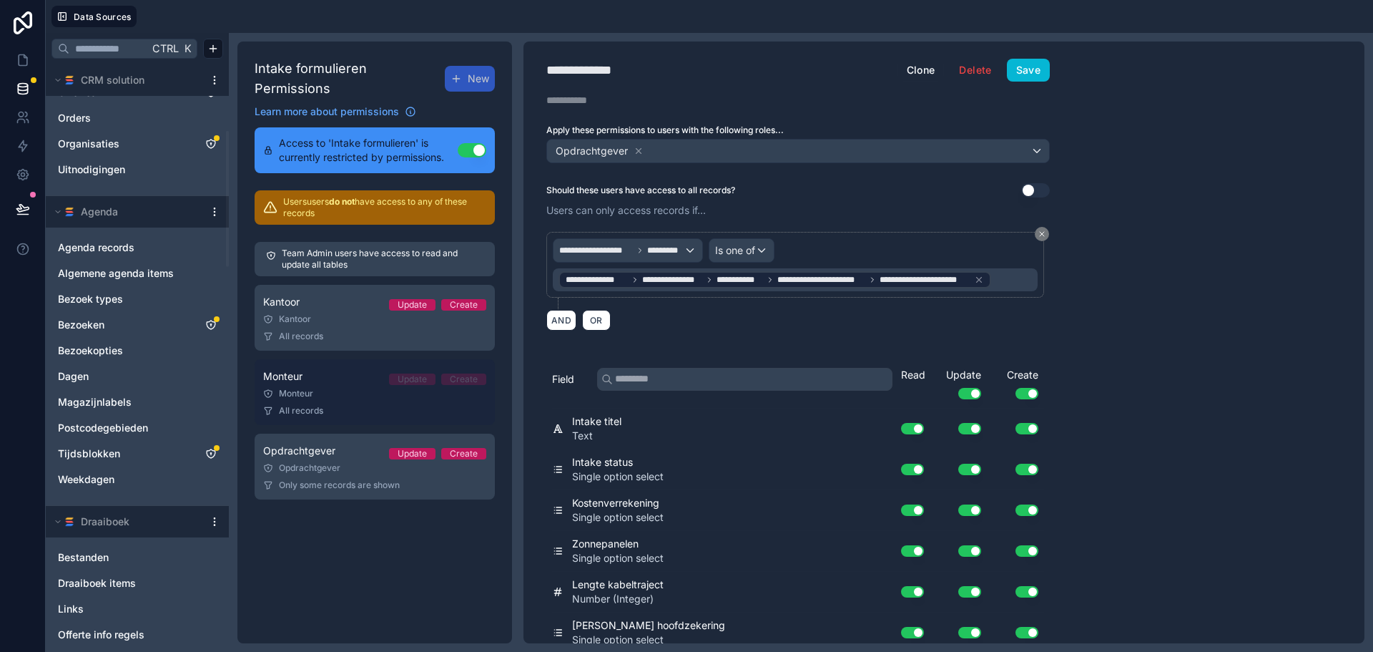
drag, startPoint x: 338, startPoint y: 381, endPoint x: 433, endPoint y: 377, distance: 95.9
click at [338, 388] on div "Monteur" at bounding box center [374, 393] width 223 height 11
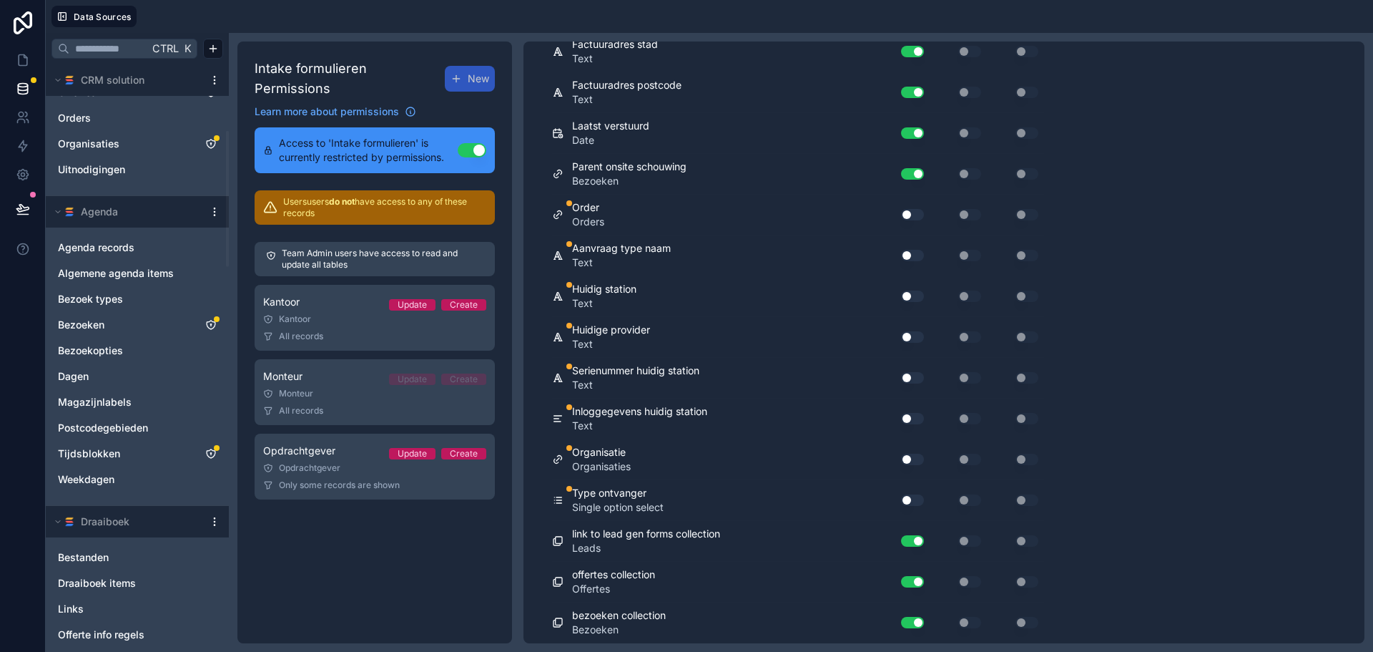
scroll to position [2579, 0]
click at [915, 207] on div "Use setting" at bounding box center [907, 214] width 46 height 23
click at [912, 216] on button "Use setting" at bounding box center [912, 214] width 23 height 11
click at [913, 250] on button "Use setting" at bounding box center [912, 255] width 23 height 11
click at [911, 294] on button "Use setting" at bounding box center [912, 295] width 23 height 11
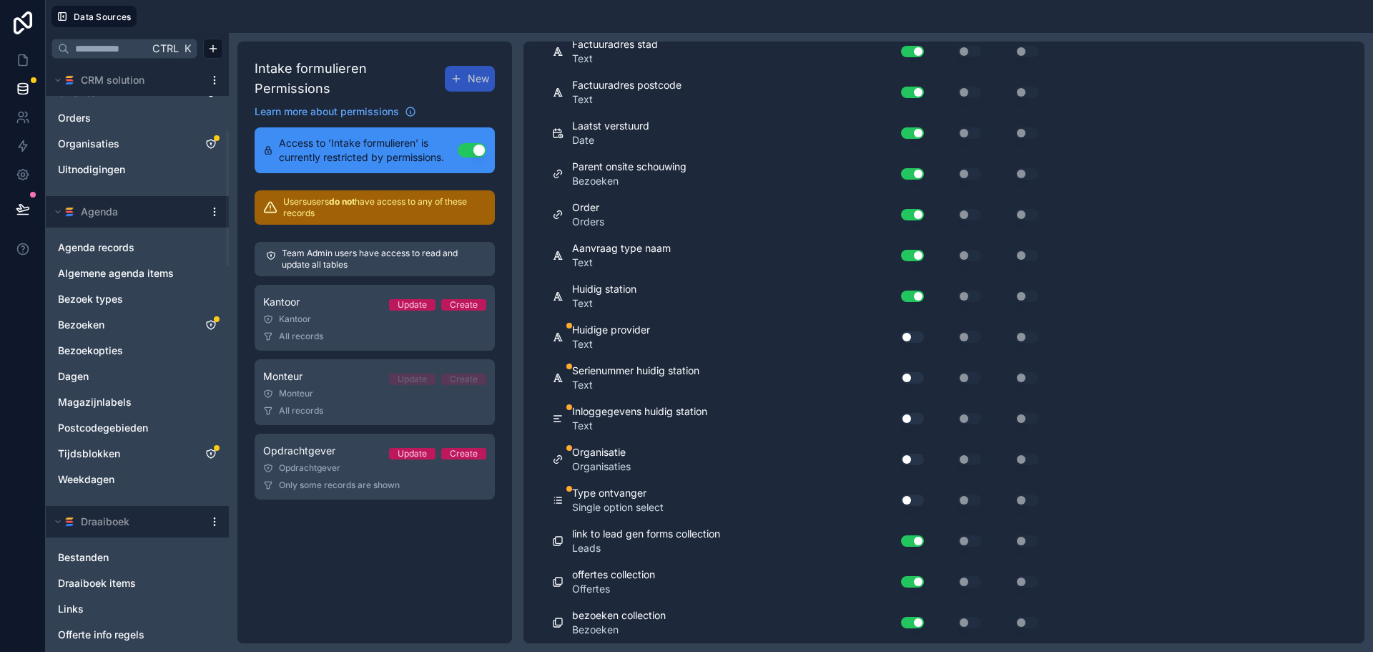
click at [913, 328] on div "Use setting" at bounding box center [907, 336] width 46 height 23
click at [913, 334] on button "Use setting" at bounding box center [912, 336] width 23 height 11
click at [913, 381] on button "Use setting" at bounding box center [912, 377] width 23 height 11
click at [915, 411] on div "Use setting" at bounding box center [907, 418] width 46 height 23
click at [915, 414] on button "Use setting" at bounding box center [912, 418] width 23 height 11
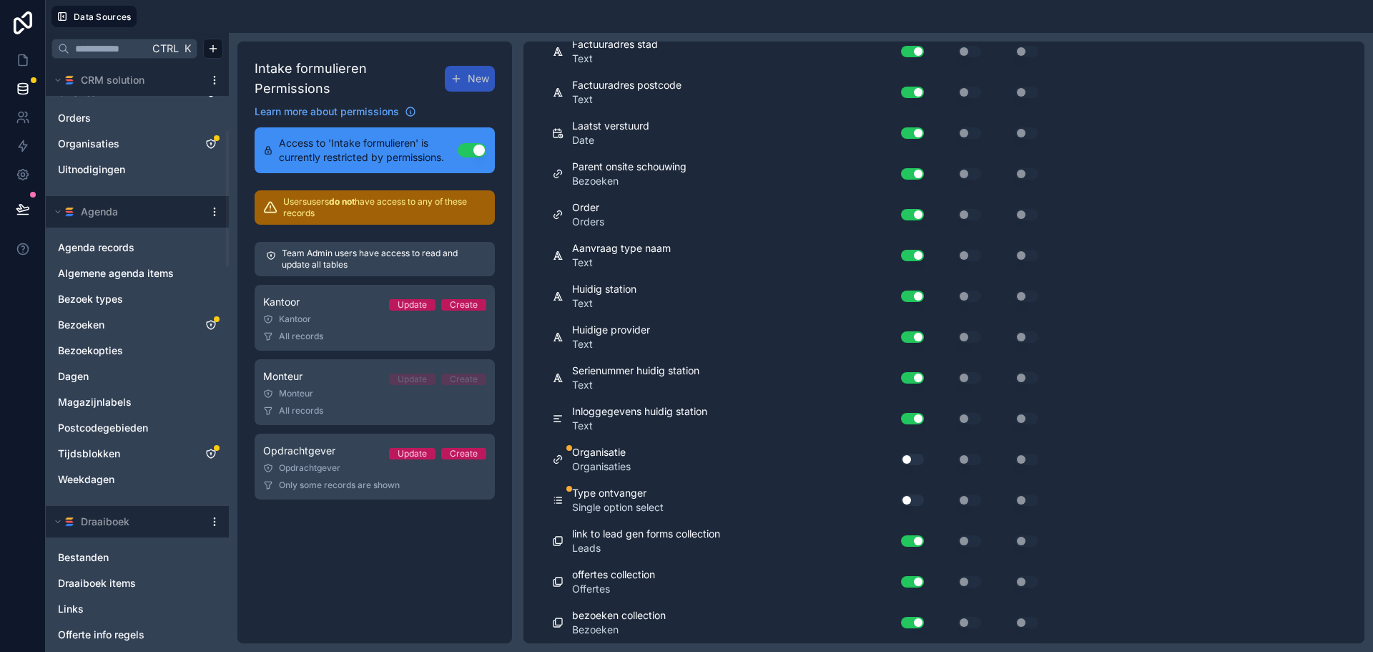
click at [916, 457] on button "Use setting" at bounding box center [912, 458] width 23 height 11
click at [917, 509] on div "Use setting" at bounding box center [907, 500] width 46 height 23
click at [917, 501] on button "Use setting" at bounding box center [912, 499] width 23 height 11
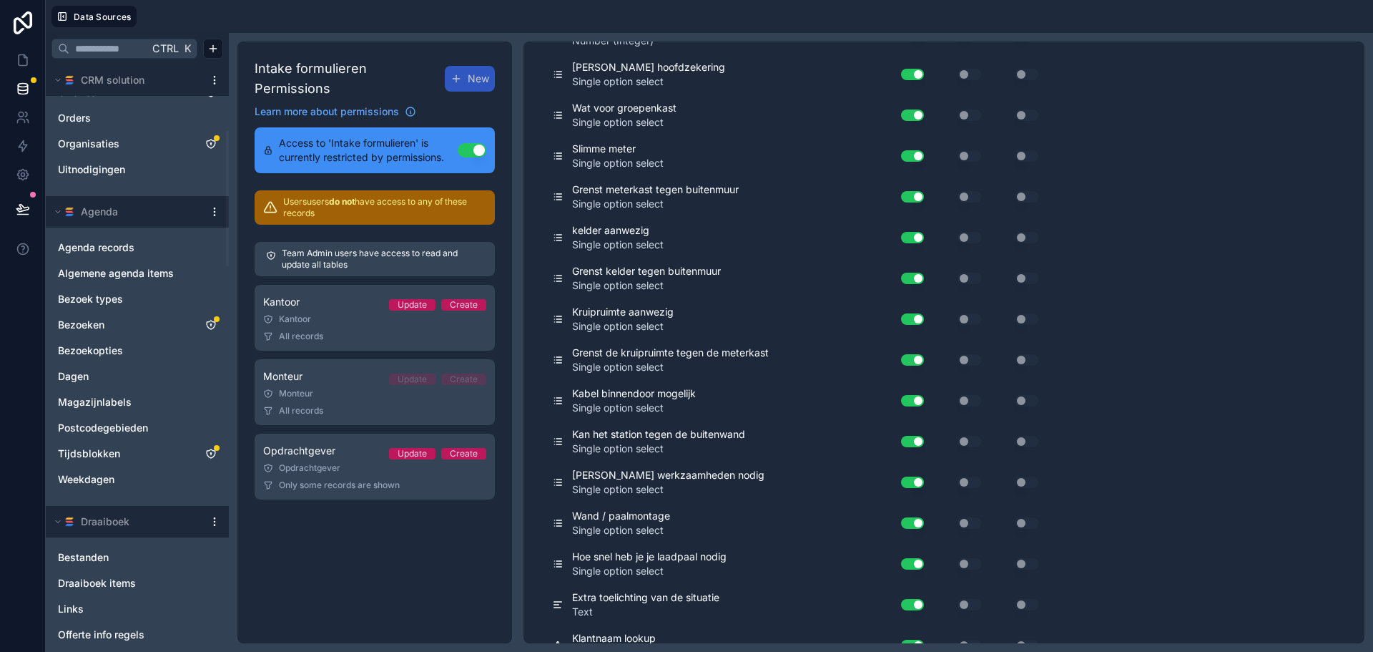
scroll to position [0, 0]
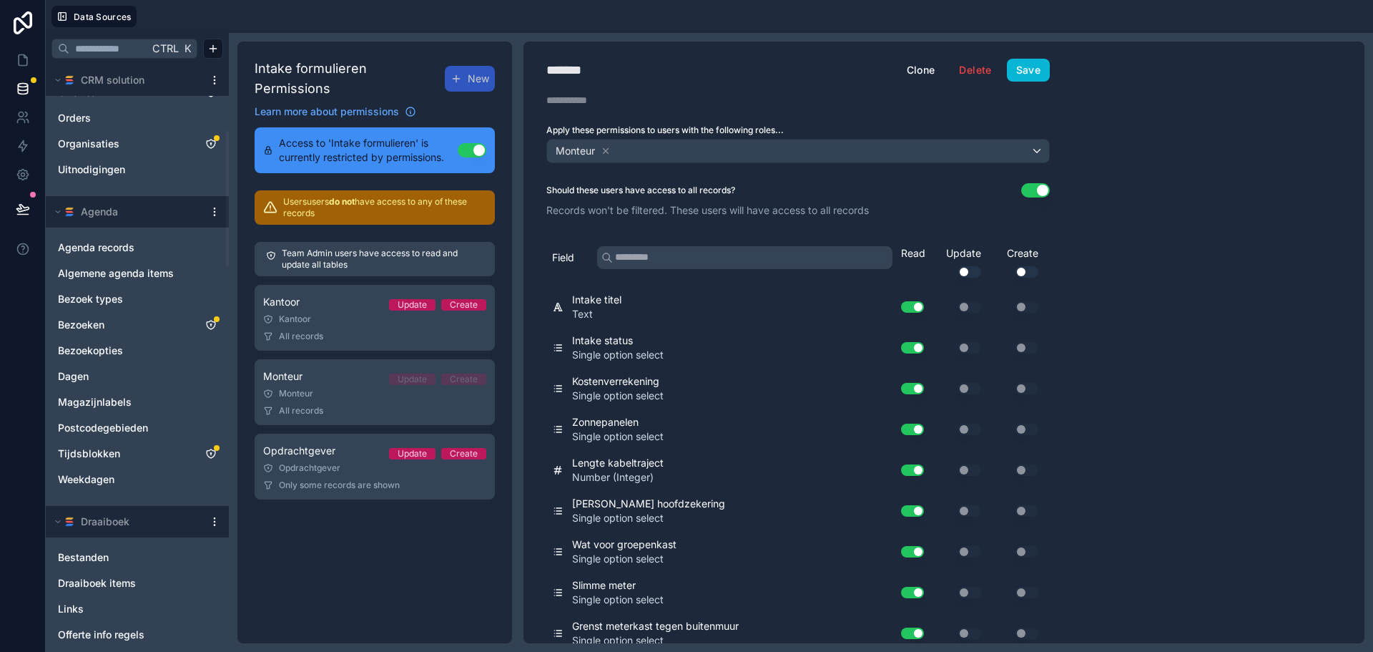
click at [1036, 57] on div "******* Monteur Clone Delete Save Description Apply these permissions to users …" at bounding box center [798, 342] width 549 height 602
click at [1037, 60] on button "Save" at bounding box center [1028, 70] width 43 height 23
click at [20, 62] on icon at bounding box center [23, 60] width 14 height 14
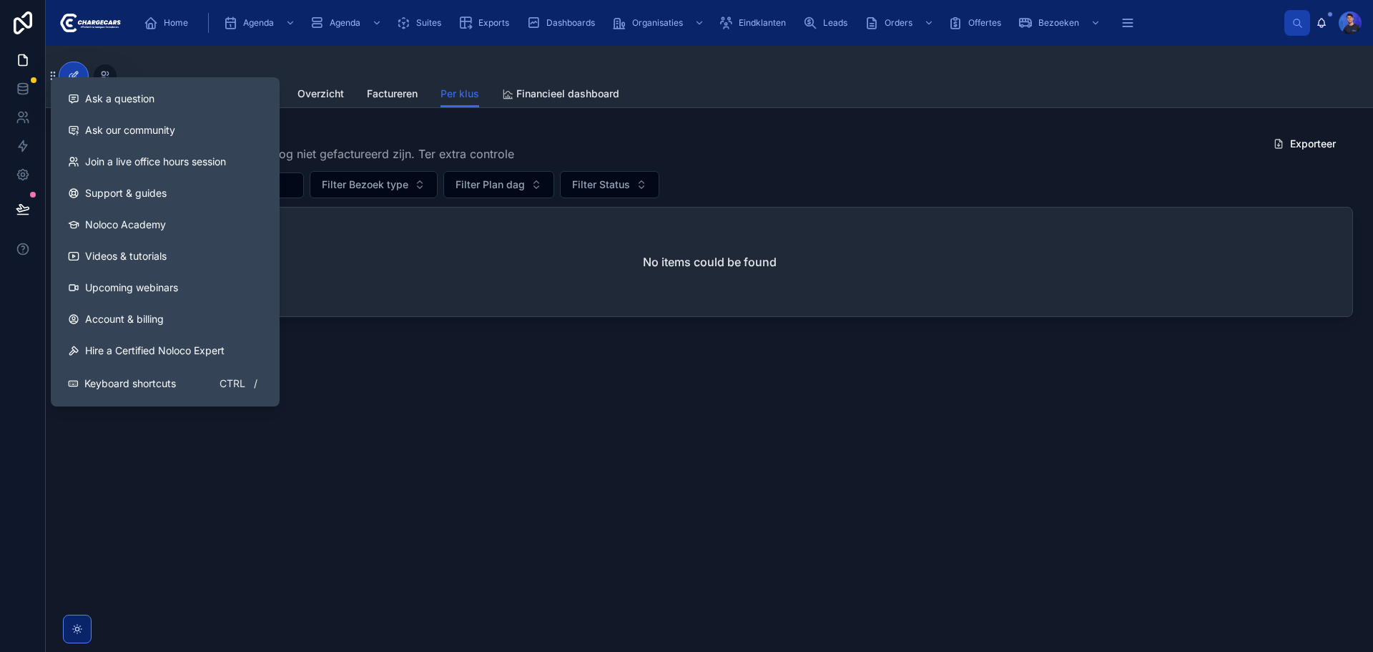
click at [69, 72] on icon at bounding box center [73, 75] width 11 height 11
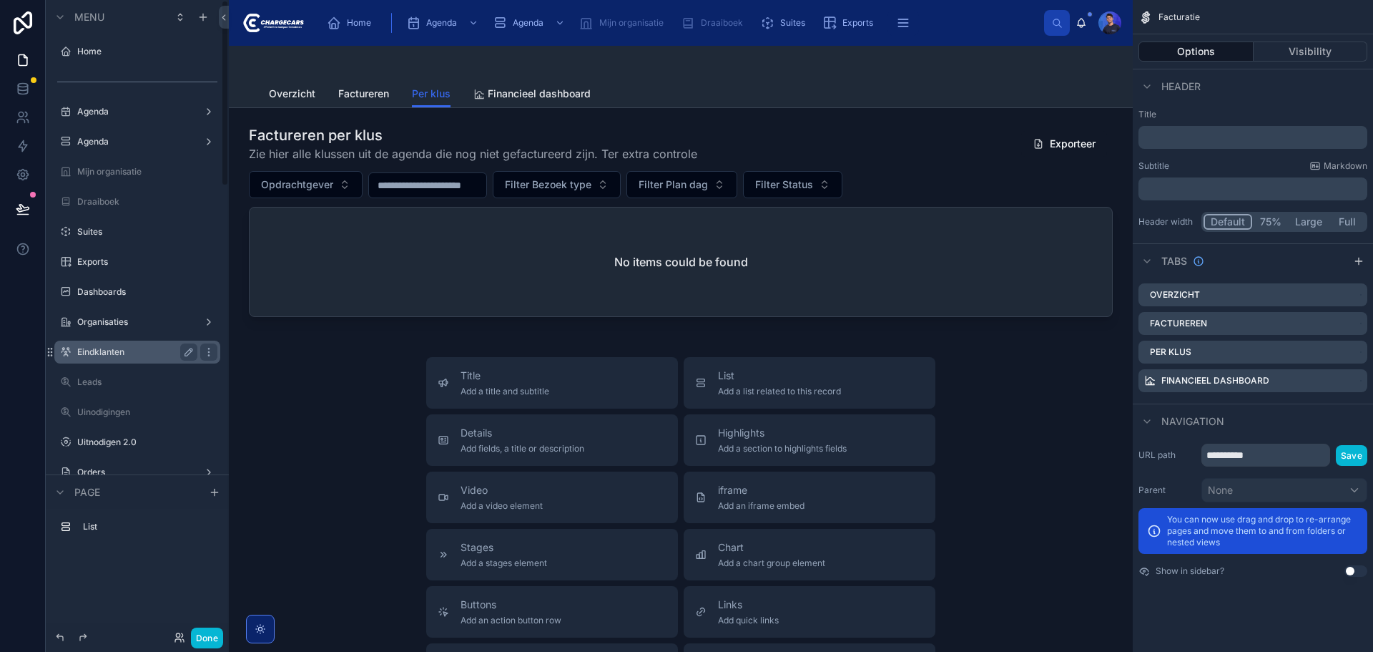
scroll to position [72, 0]
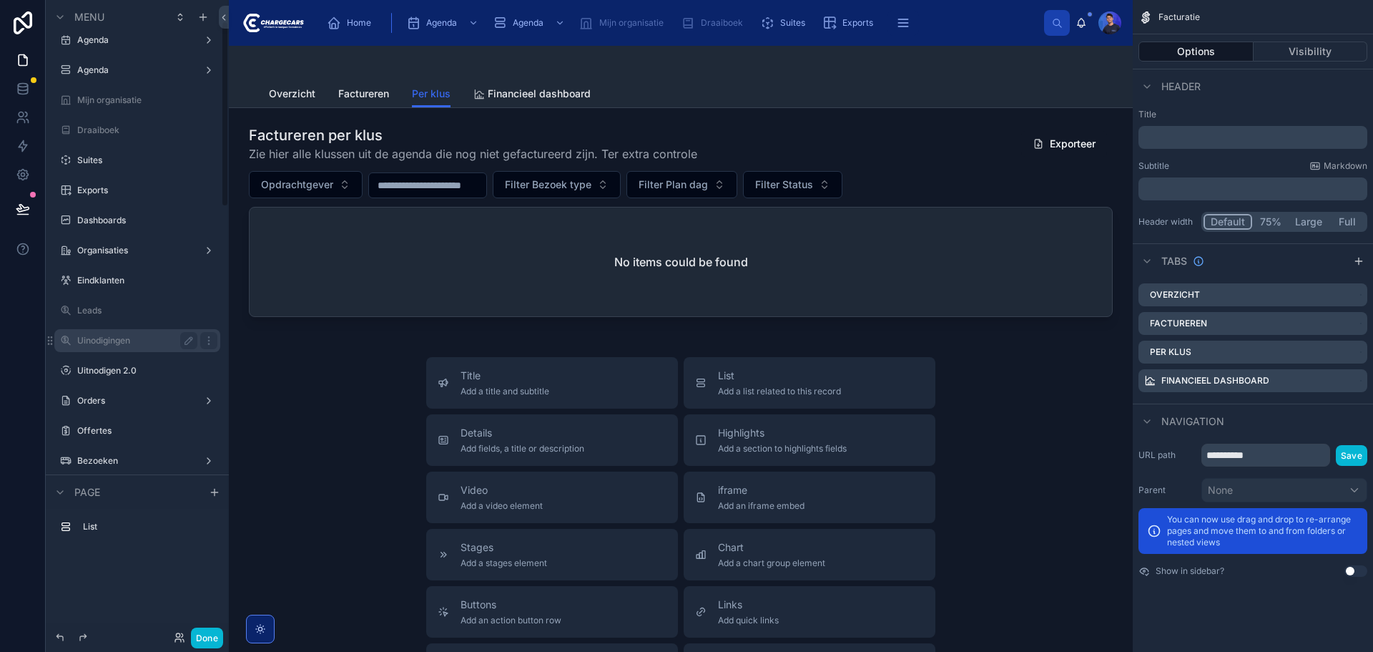
click at [117, 341] on label "Uinodigingen" at bounding box center [134, 340] width 114 height 11
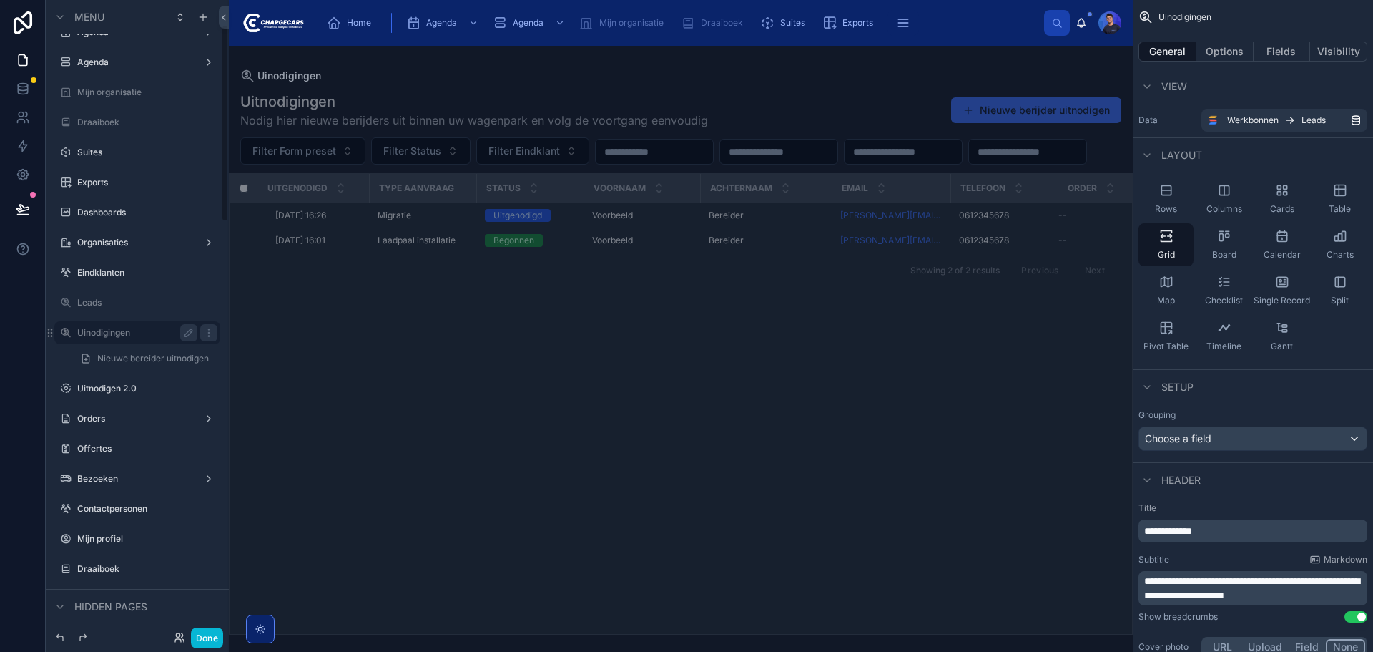
scroll to position [79, 0]
click at [16, 92] on icon at bounding box center [23, 89] width 14 height 14
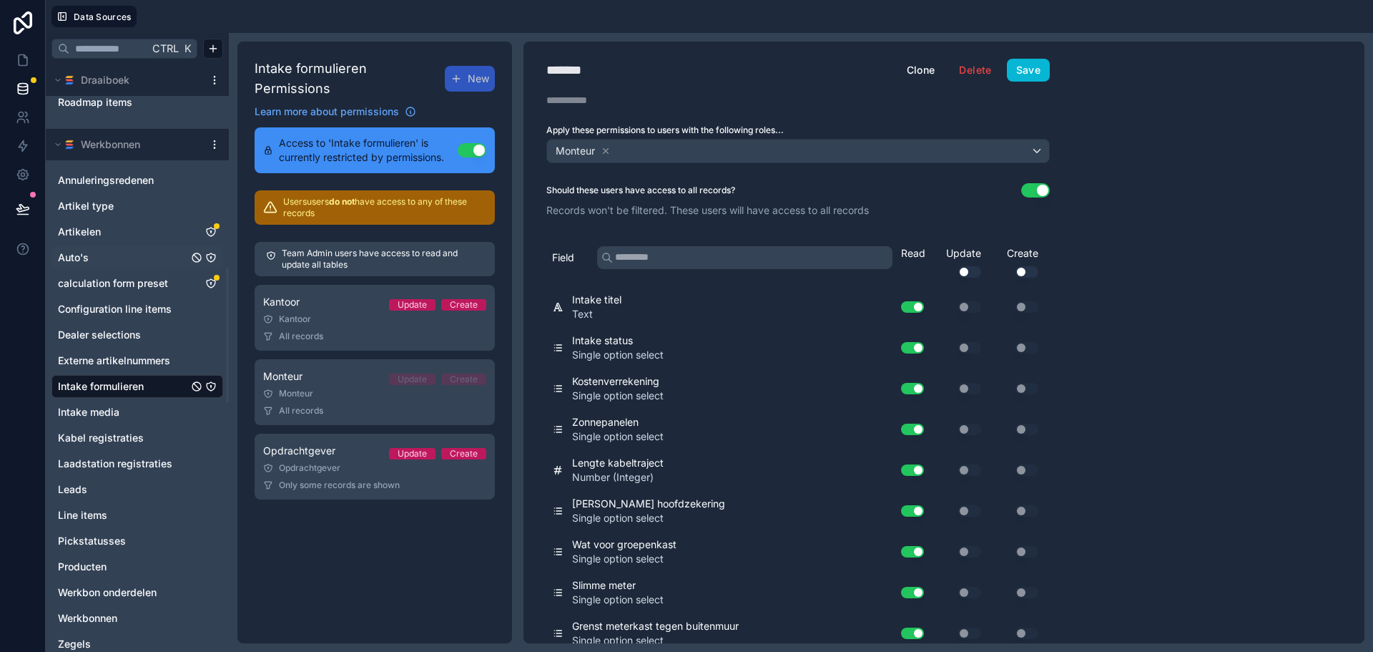
scroll to position [930, 0]
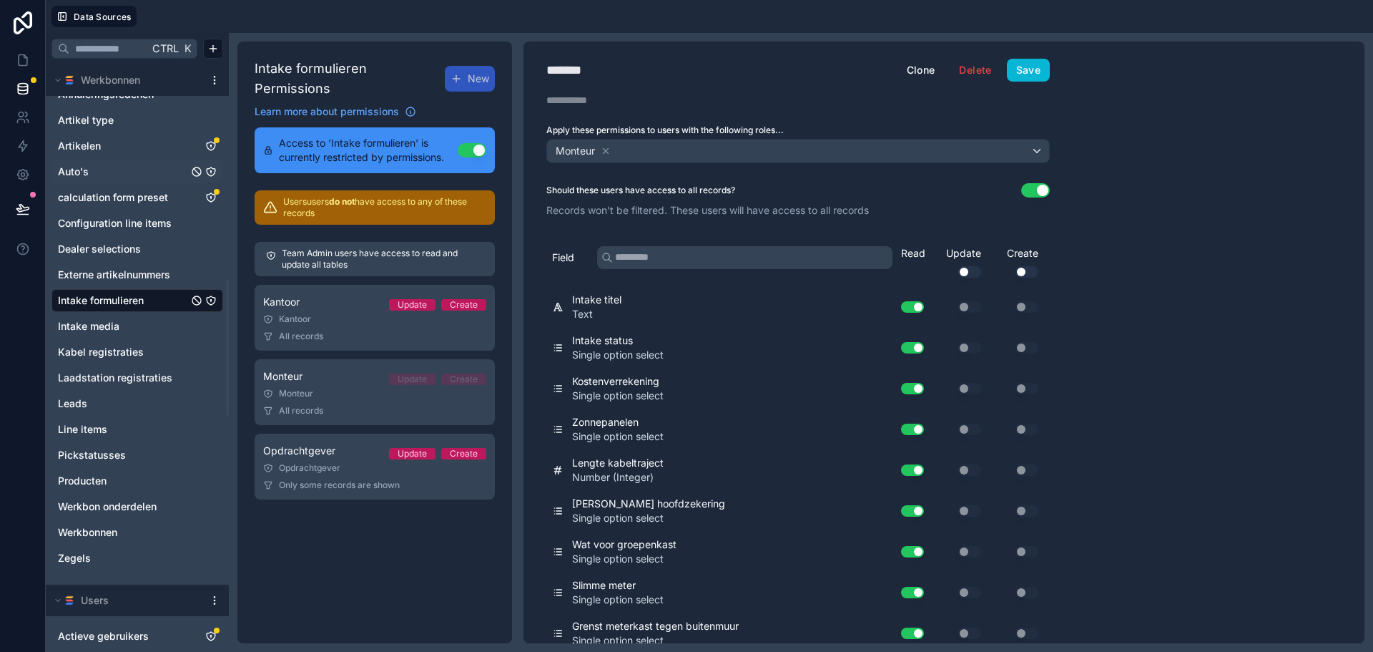
click at [211, 300] on icon "Intake formulieren" at bounding box center [210, 300] width 1 height 1
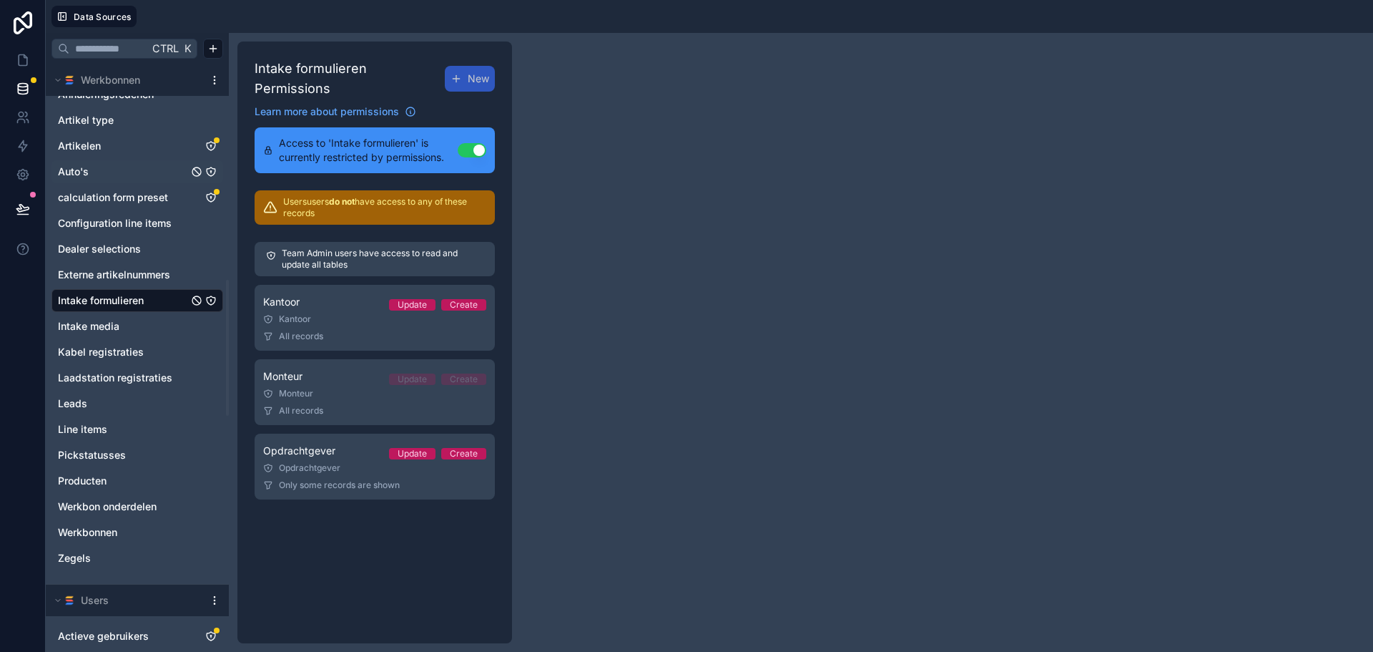
click at [158, 300] on link "Intake formulieren" at bounding box center [123, 300] width 130 height 14
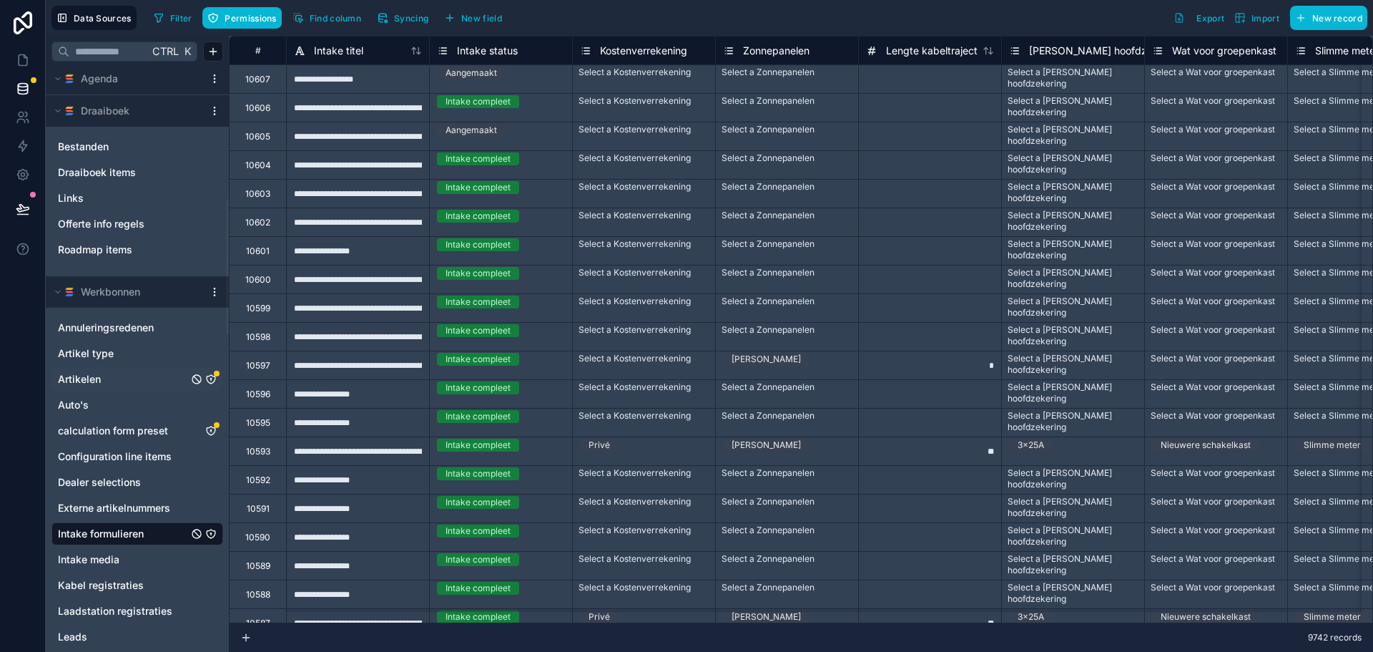
scroll to position [715, 0]
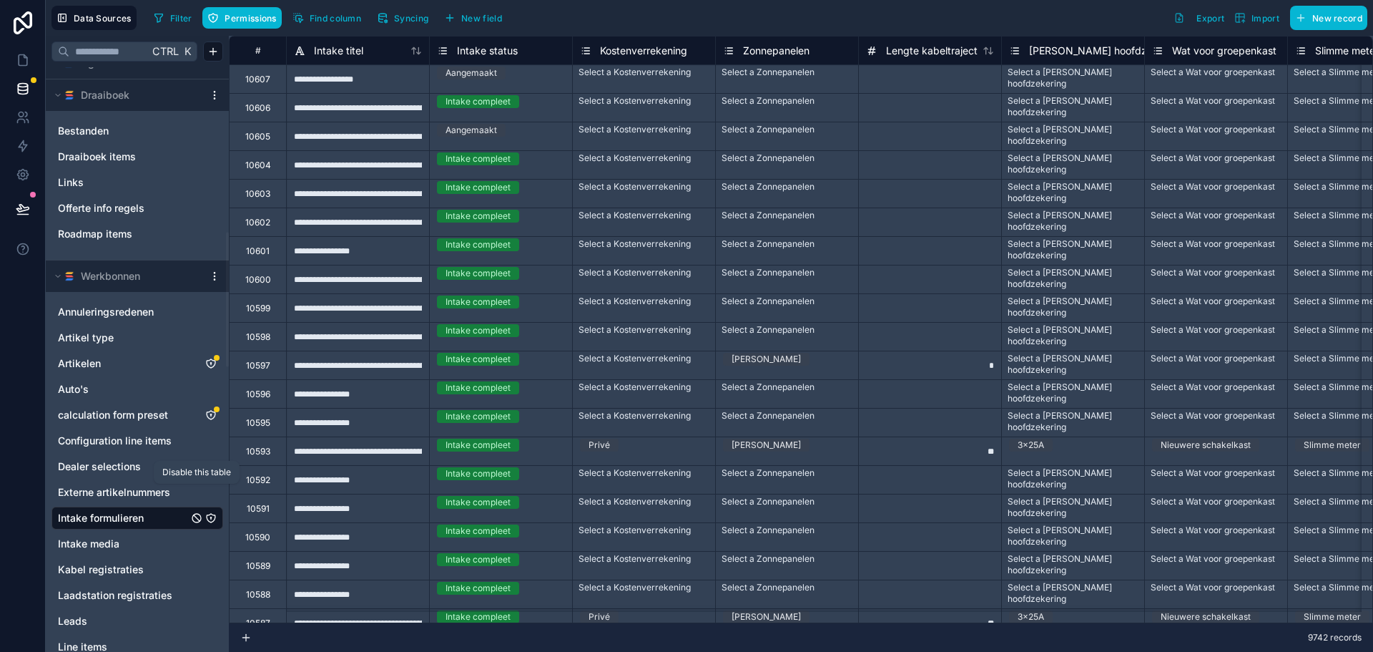
click at [215, 270] on html "Data Sources Filter Permissions Find column Syncing New field Export Import New…" at bounding box center [686, 326] width 1373 height 652
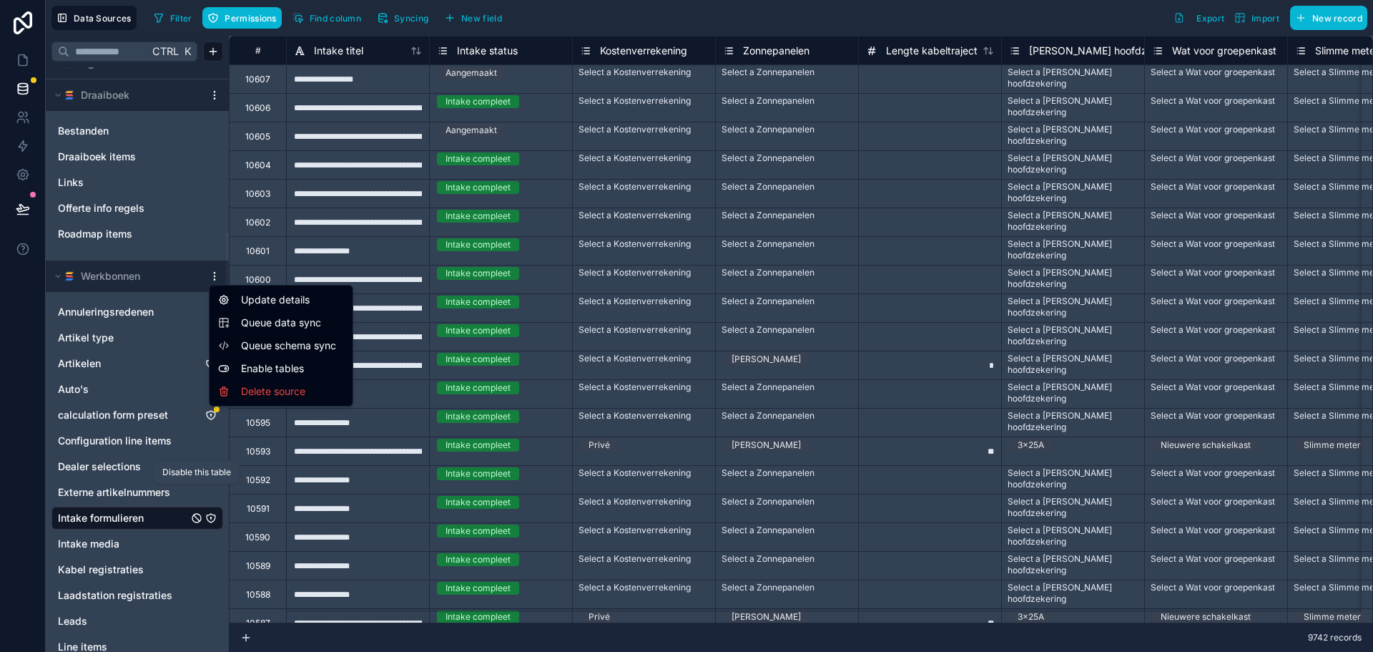
click at [284, 343] on span "Queue schema sync" at bounding box center [292, 345] width 103 height 14
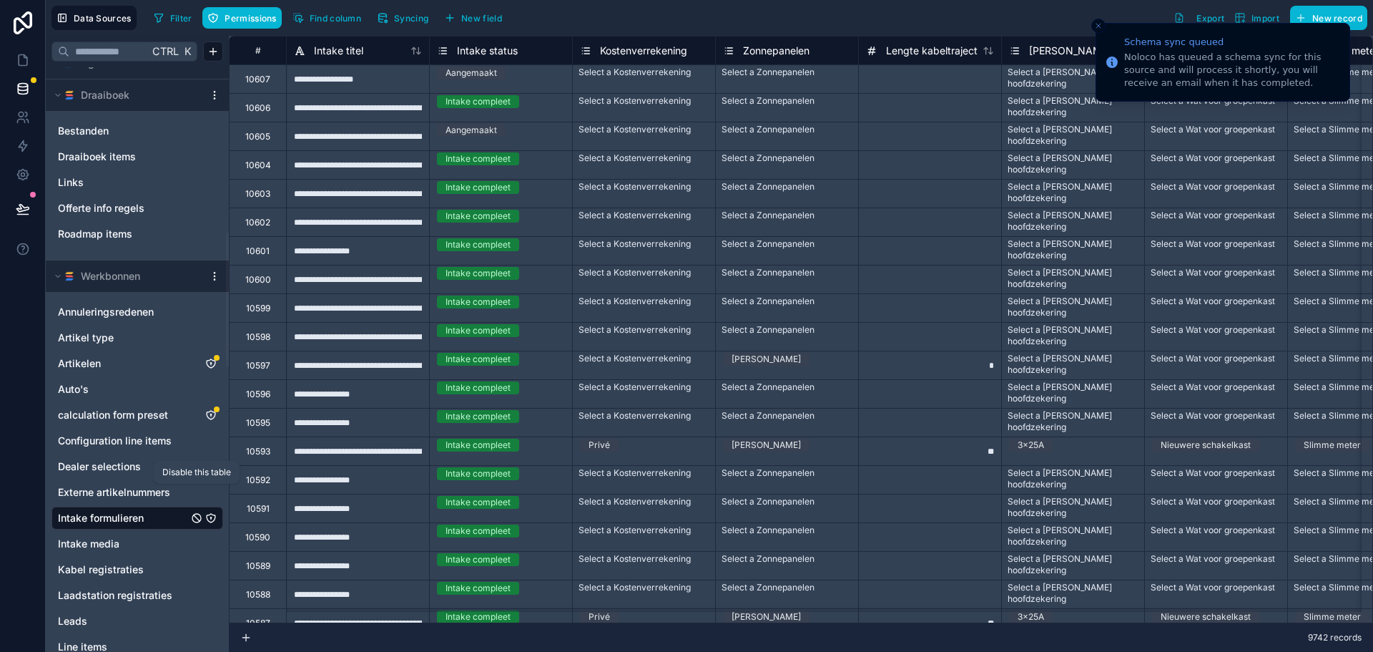
click at [216, 275] on html "Schema sync queued Noloco has queued a schema sync for this source and will pro…" at bounding box center [686, 326] width 1373 height 652
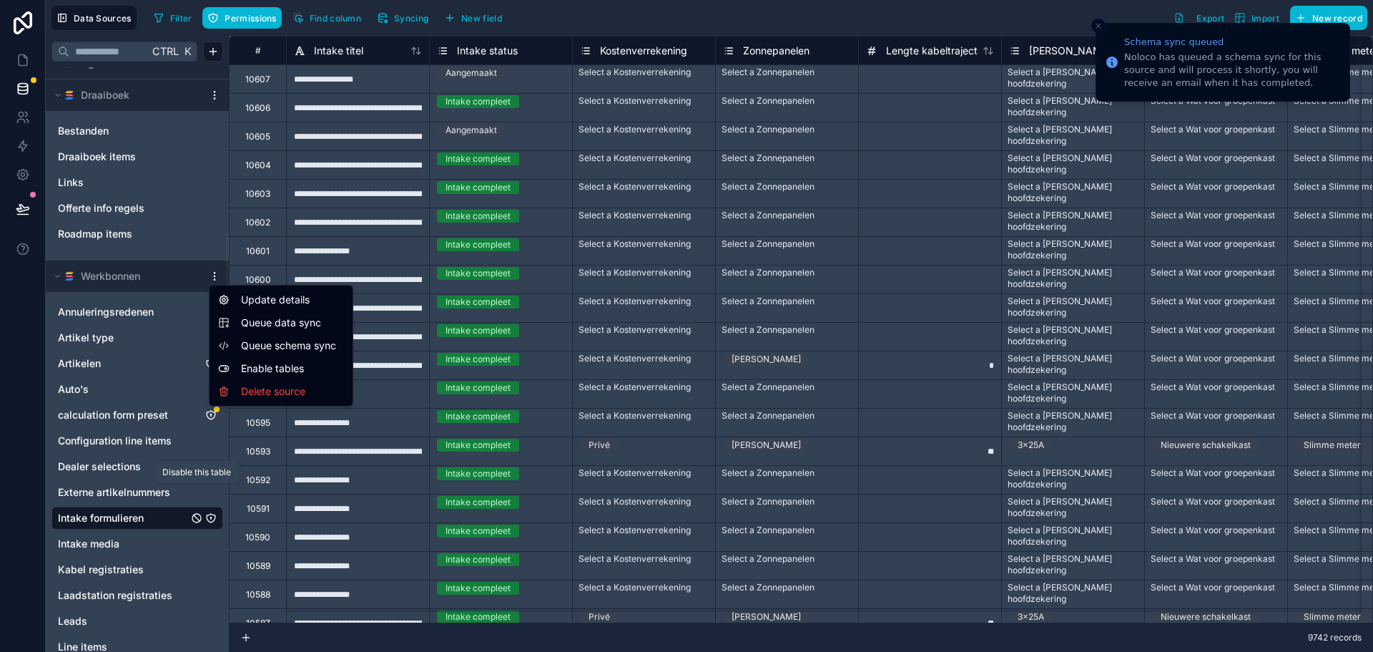
click at [295, 323] on span "Queue data sync" at bounding box center [292, 322] width 103 height 14
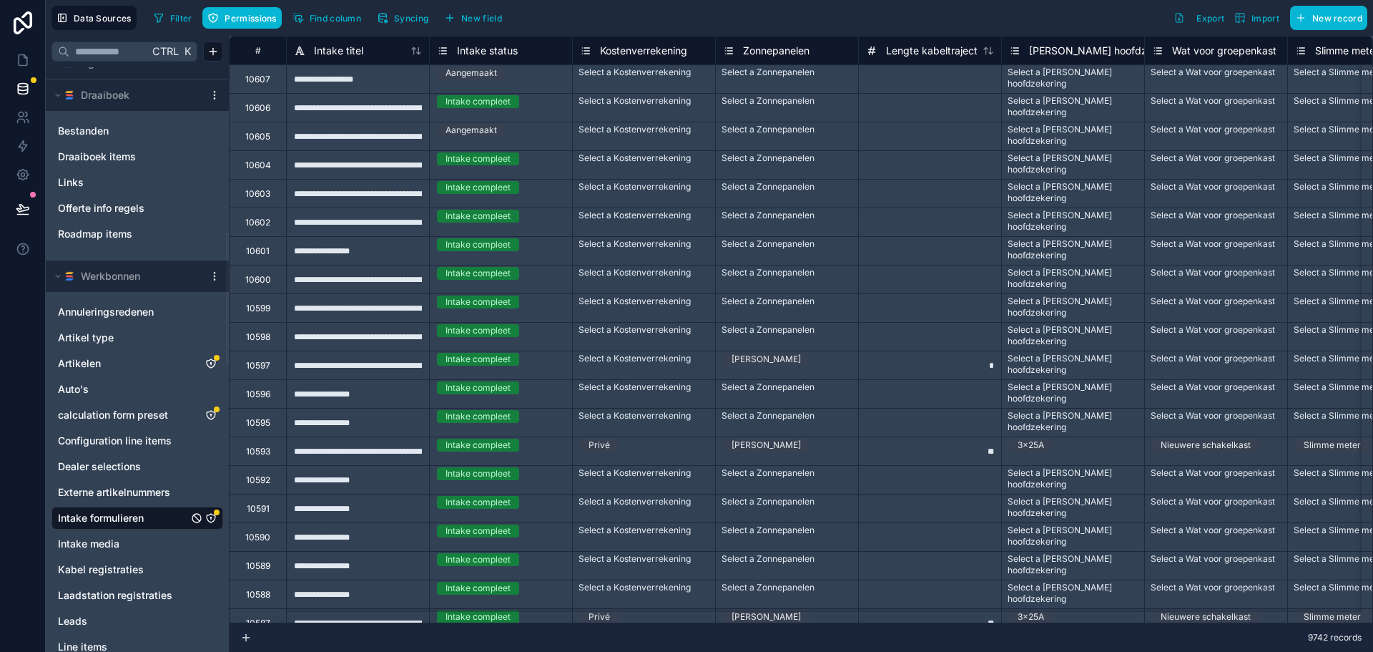
click at [207, 519] on icon "Intake formulieren" at bounding box center [211, 518] width 9 height 9
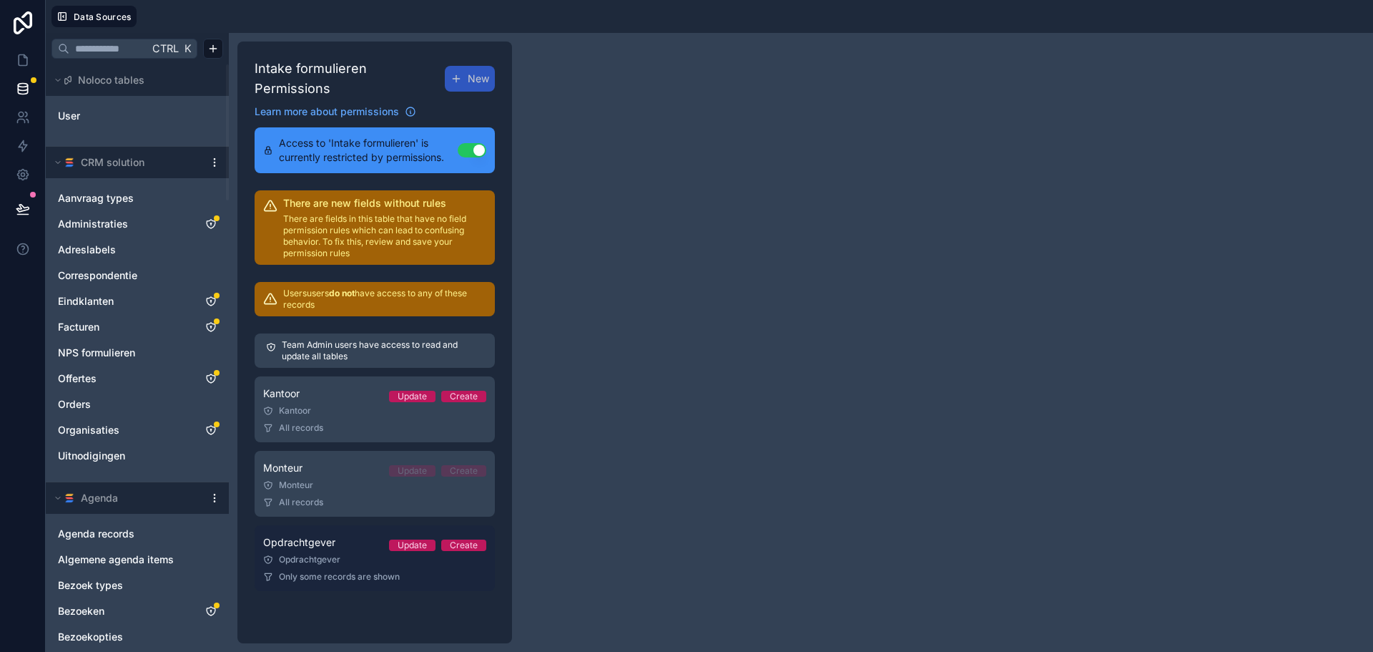
click at [366, 534] on div "Opdrachtgever Update Create" at bounding box center [374, 542] width 223 height 17
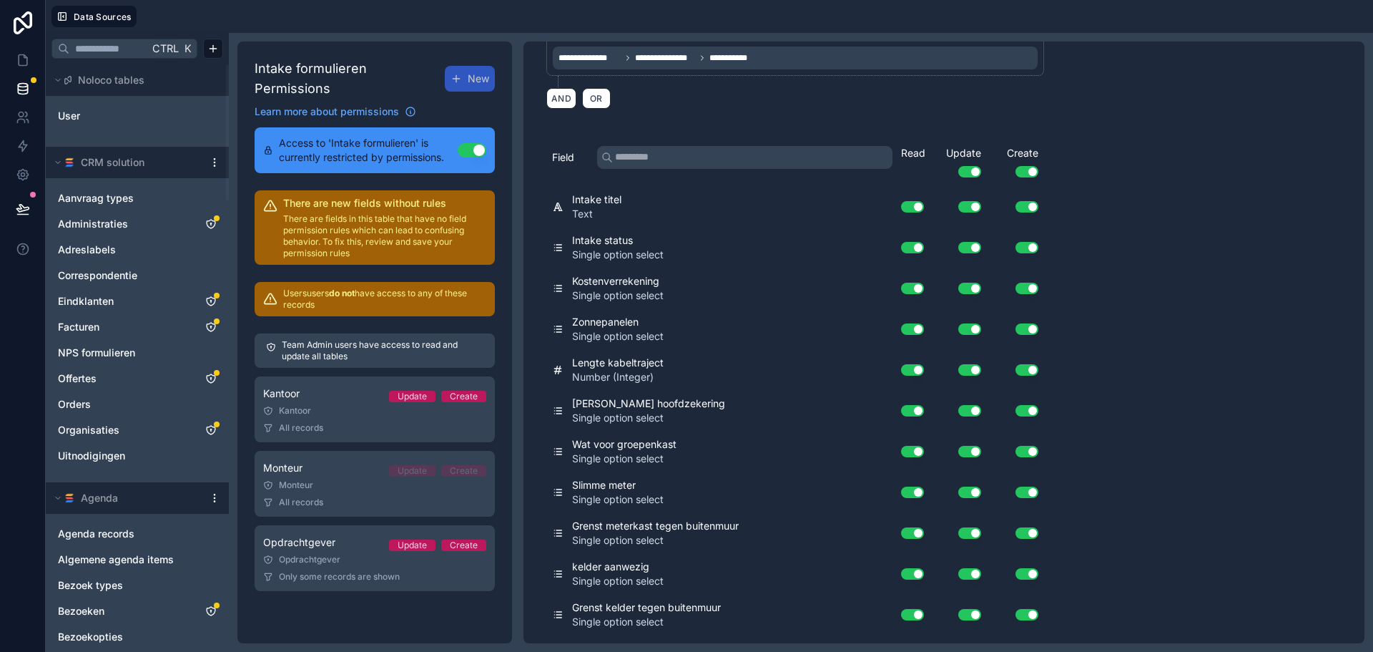
scroll to position [2782, 0]
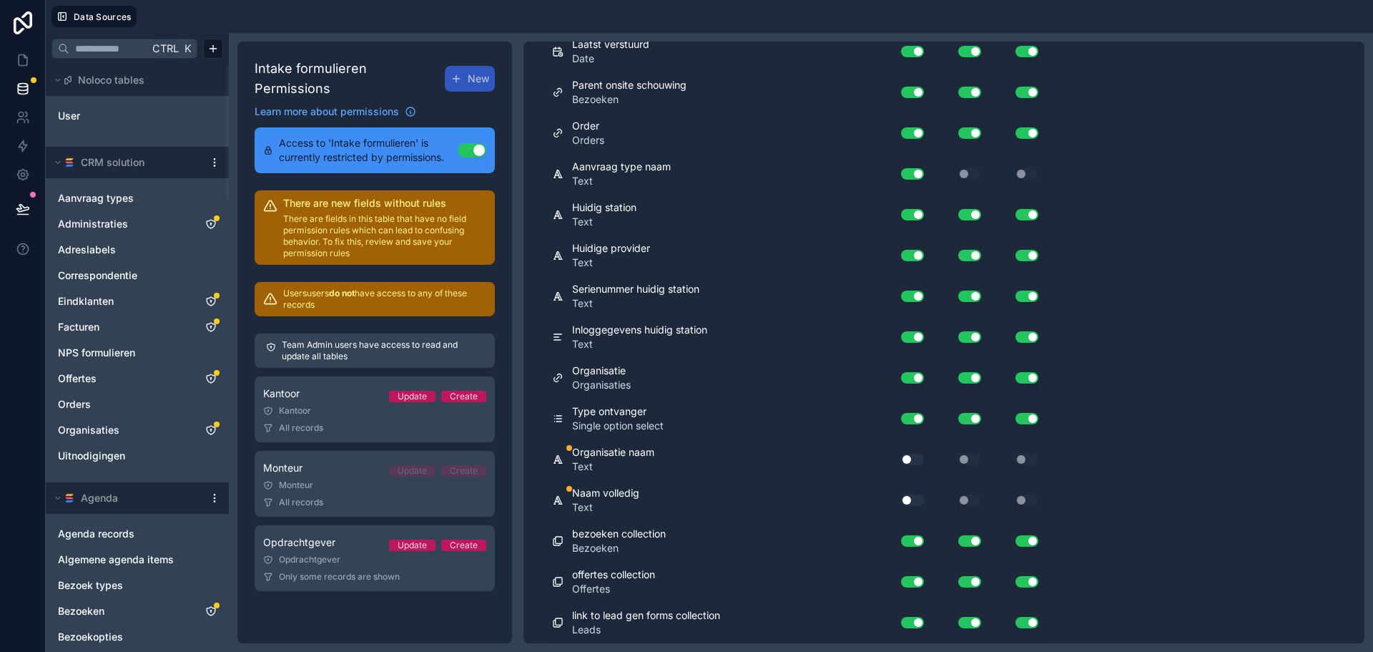
click at [916, 455] on button "Use setting" at bounding box center [912, 458] width 23 height 11
click at [908, 497] on button "Use setting" at bounding box center [912, 499] width 23 height 11
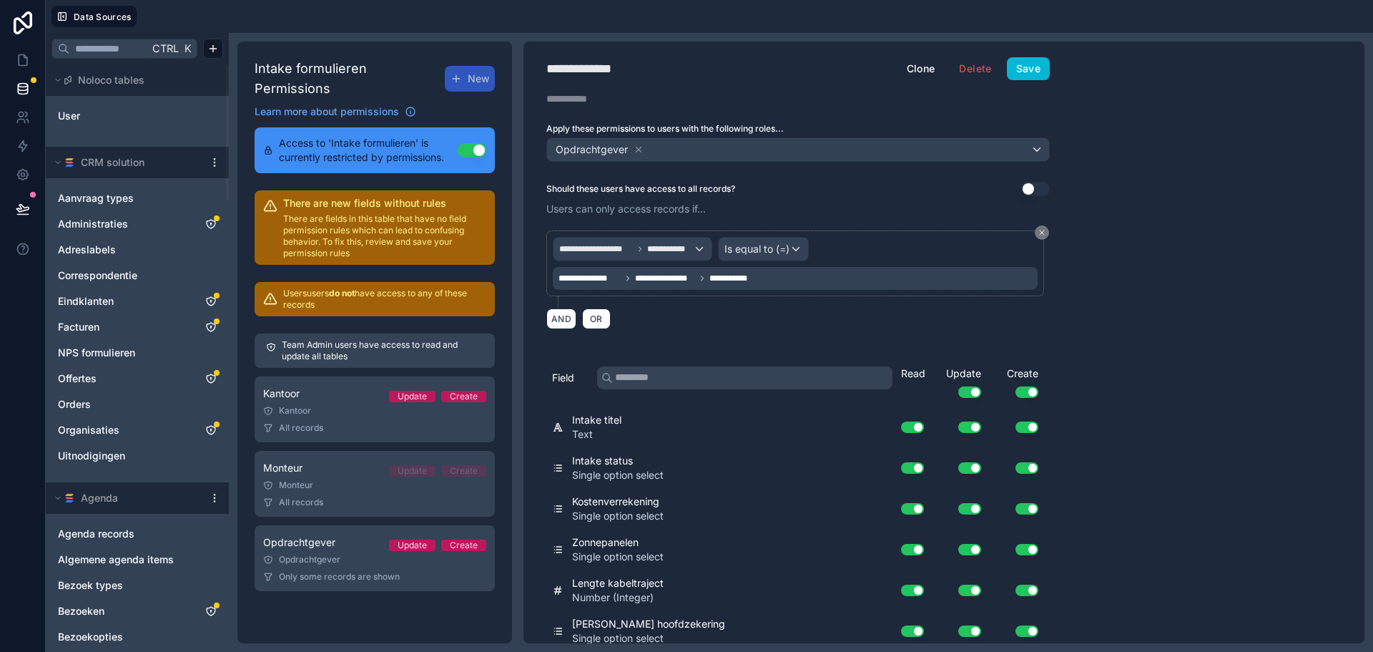
scroll to position [0, 0]
click at [1026, 69] on button "Save" at bounding box center [1028, 70] width 43 height 23
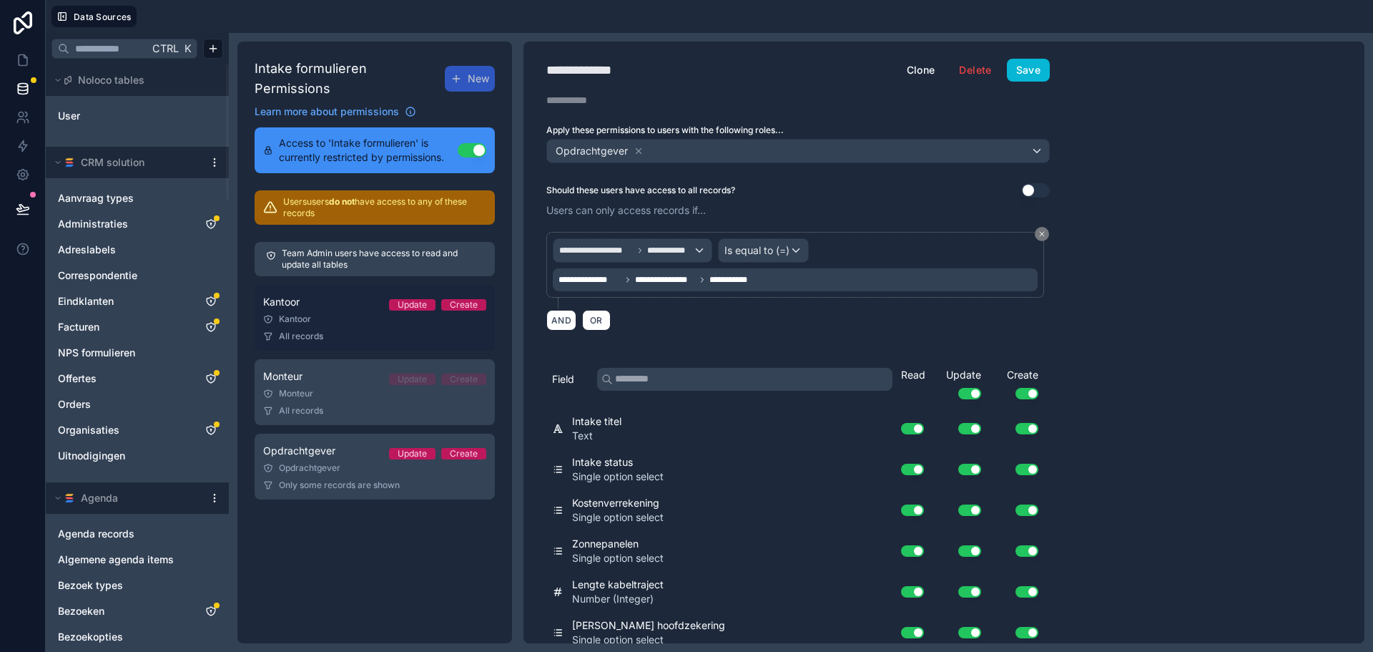
click at [337, 330] on div "All records" at bounding box center [374, 335] width 223 height 11
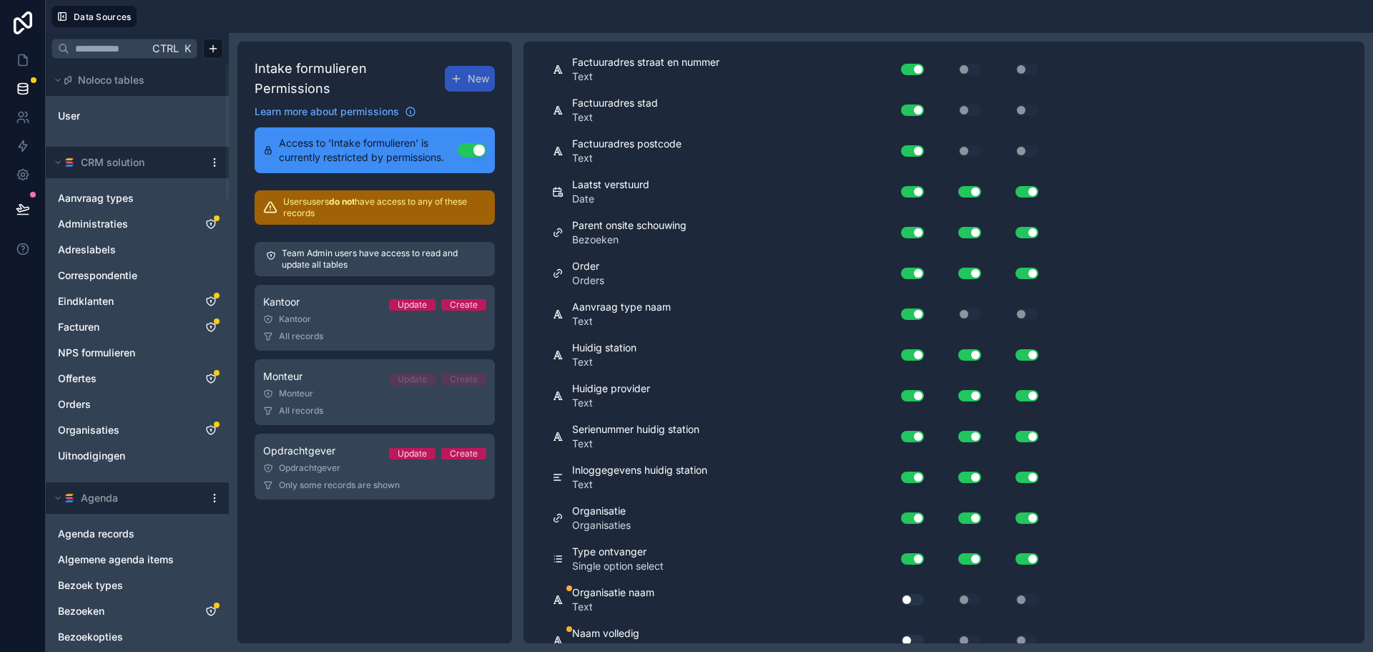
scroll to position [2661, 0]
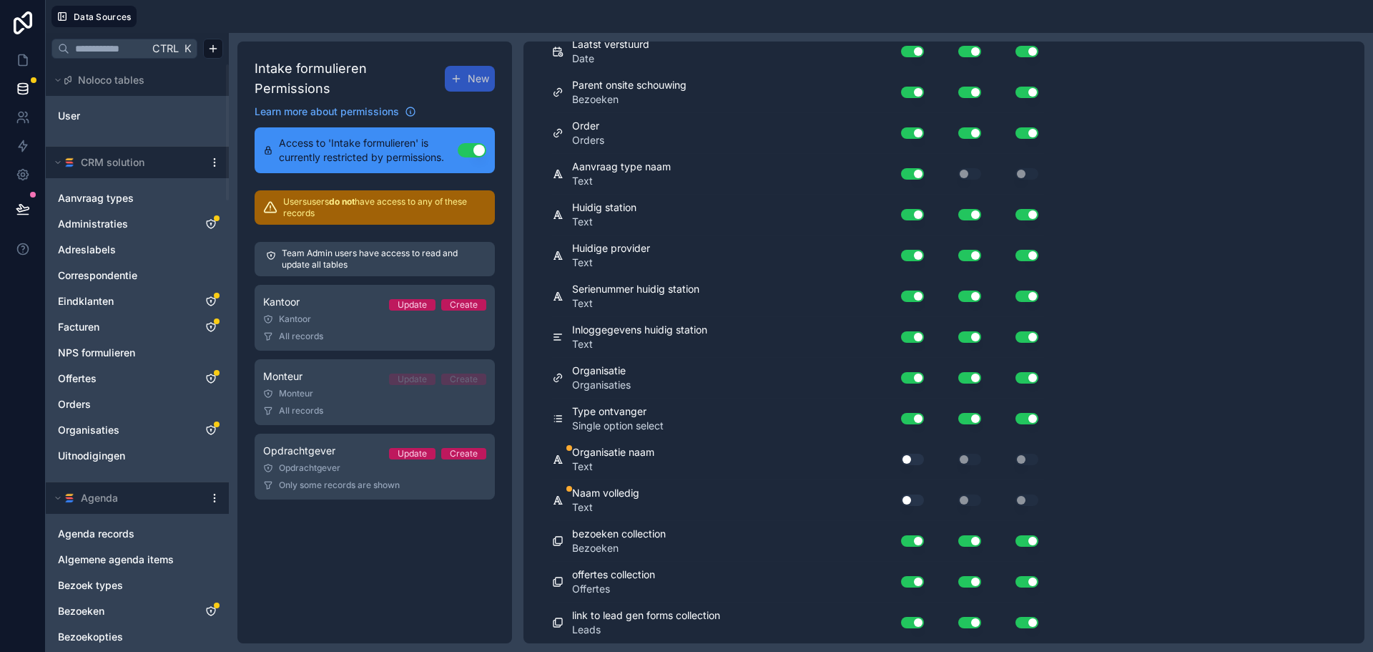
click at [916, 456] on button "Use setting" at bounding box center [912, 458] width 23 height 11
click at [910, 500] on button "Use setting" at bounding box center [912, 499] width 23 height 11
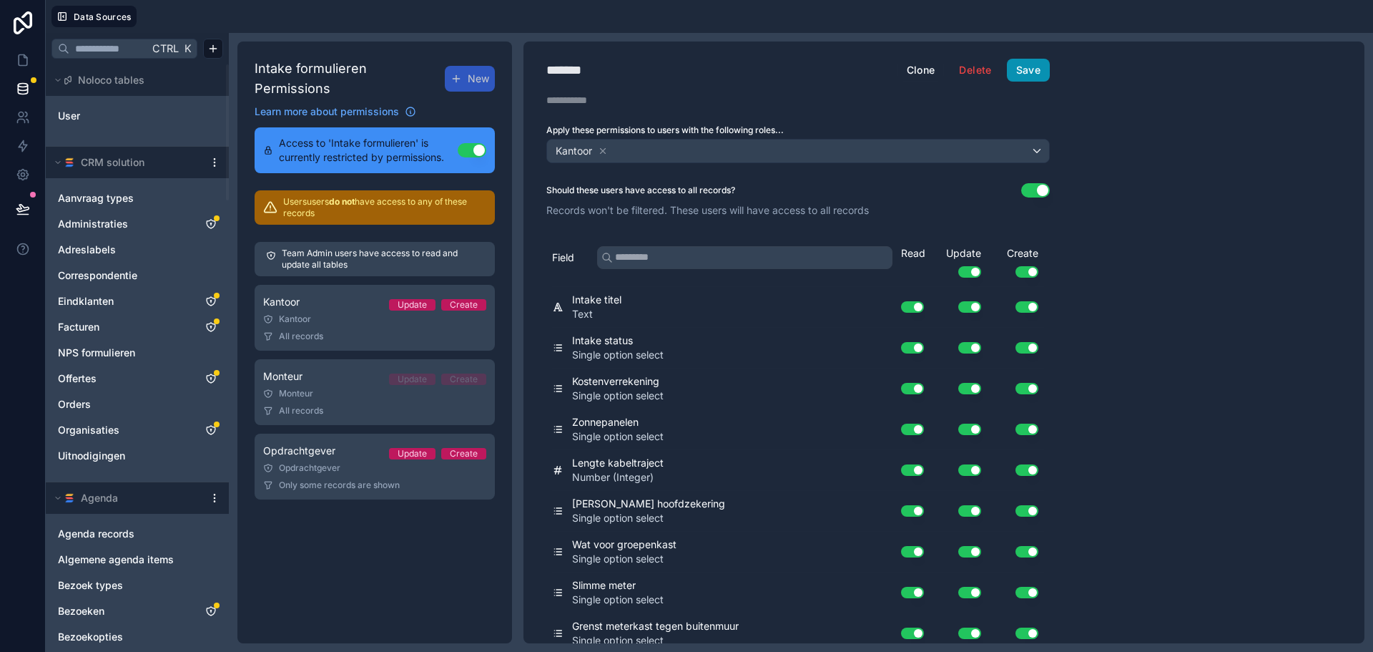
click at [1043, 67] on button "Save" at bounding box center [1028, 70] width 43 height 23
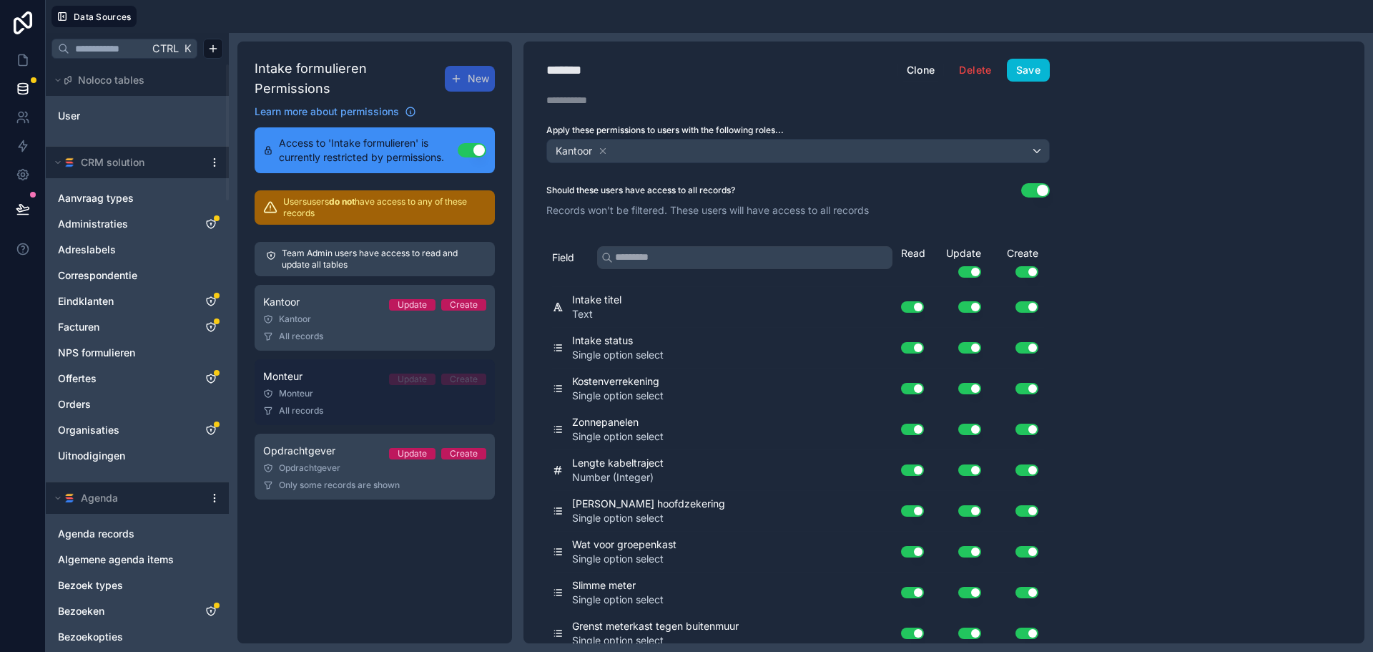
click at [348, 370] on div "Monteur Update Create" at bounding box center [374, 376] width 223 height 17
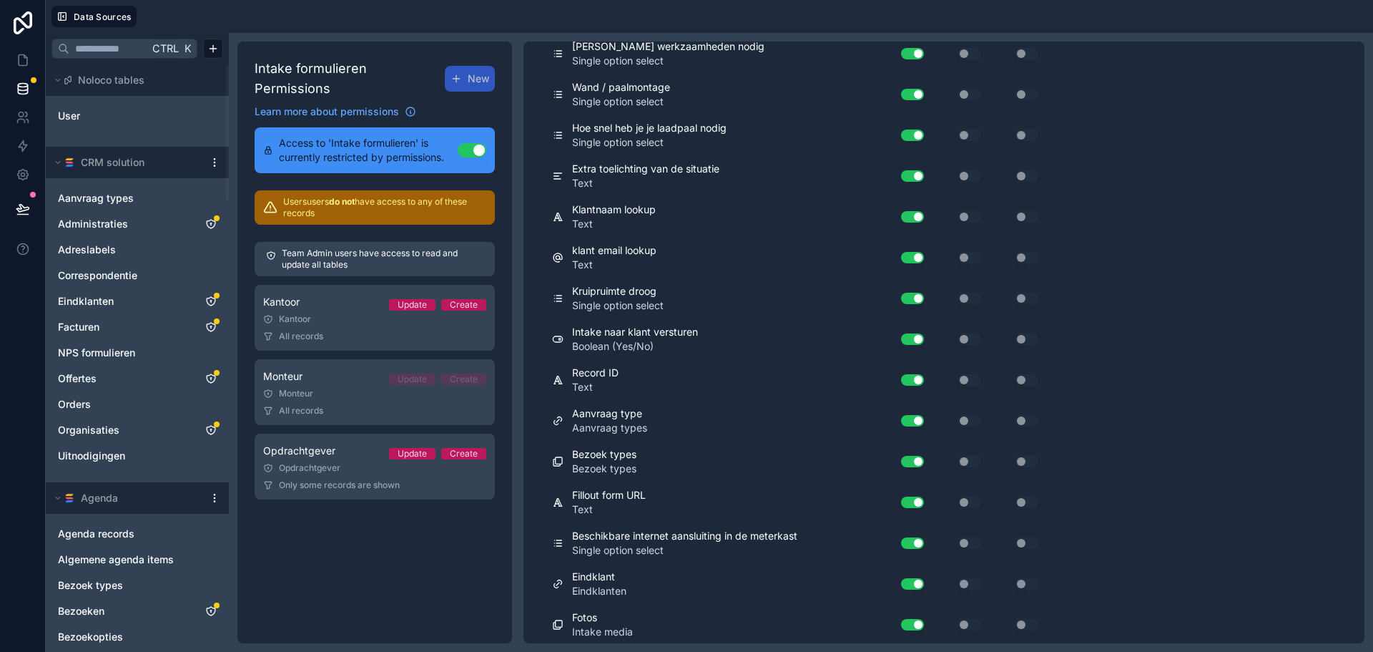
scroll to position [2661, 0]
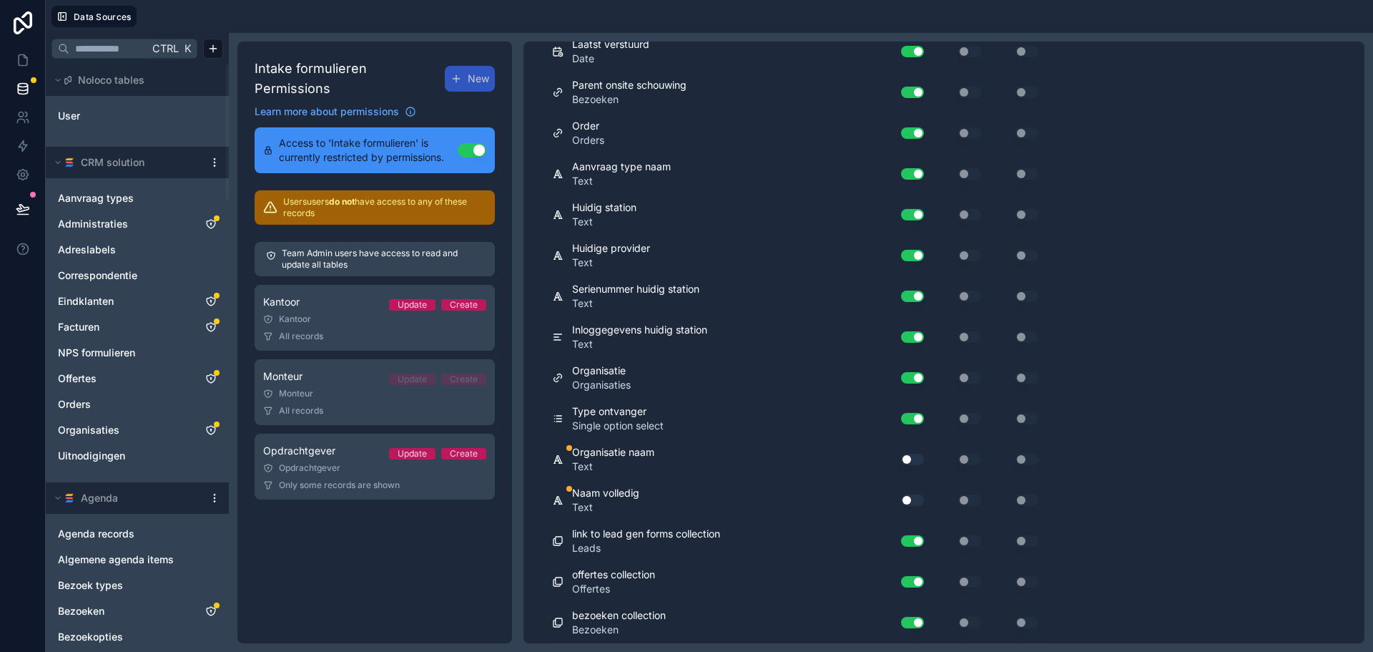
click at [904, 455] on button "Use setting" at bounding box center [912, 458] width 23 height 11
drag, startPoint x: 910, startPoint y: 491, endPoint x: 912, endPoint y: 499, distance: 7.5
click at [911, 496] on div "Use setting" at bounding box center [907, 500] width 46 height 23
click at [912, 499] on button "Use setting" at bounding box center [912, 499] width 23 height 11
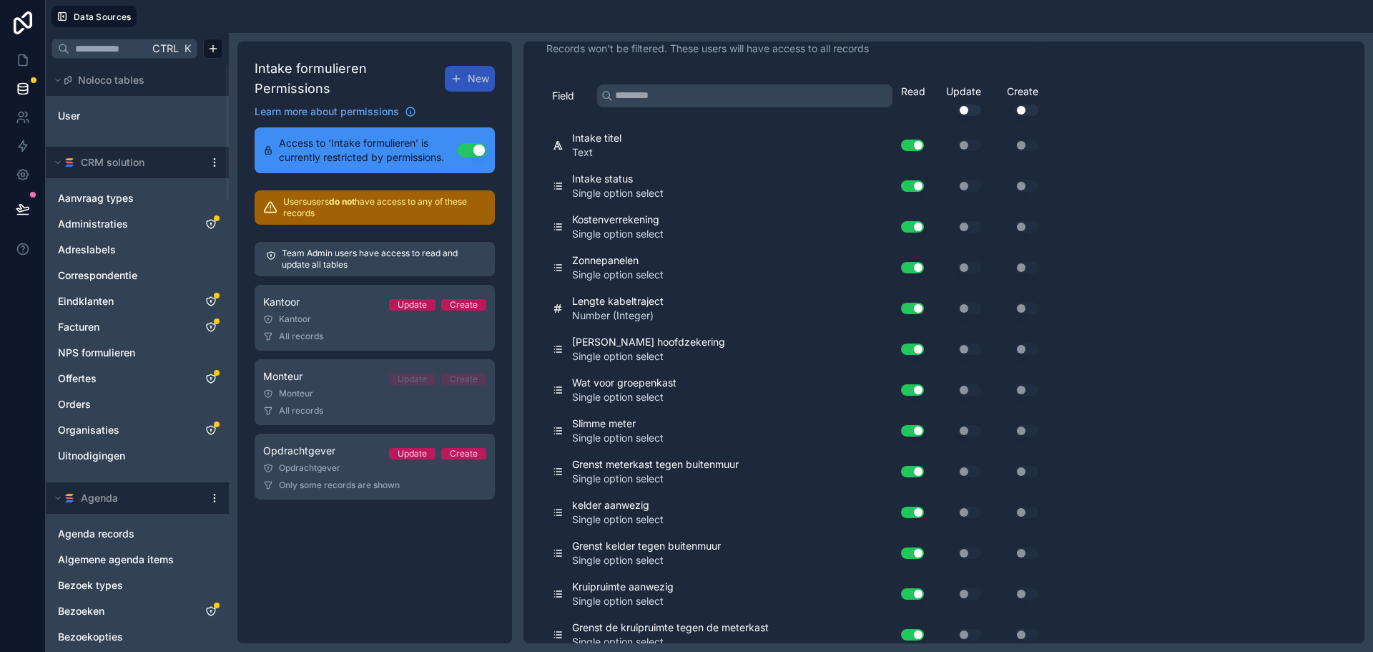
scroll to position [0, 0]
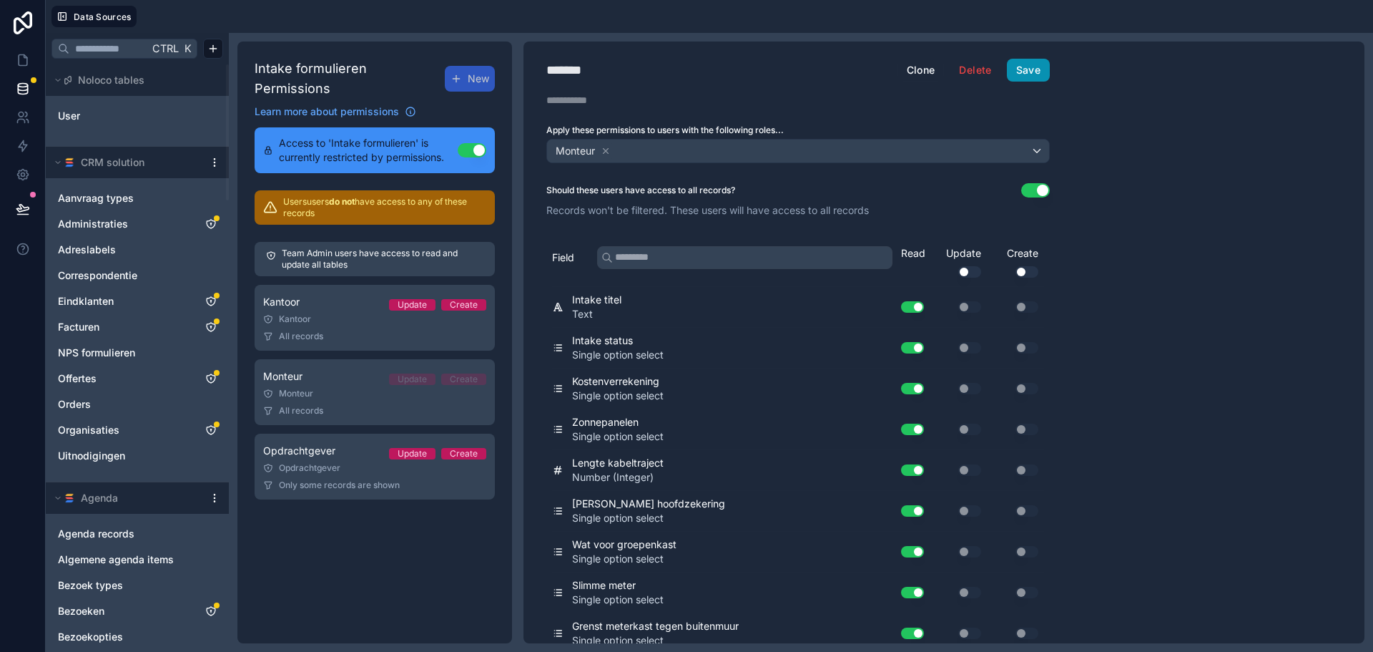
click at [1039, 68] on button "Save" at bounding box center [1028, 70] width 43 height 23
click at [31, 59] on link at bounding box center [22, 60] width 45 height 29
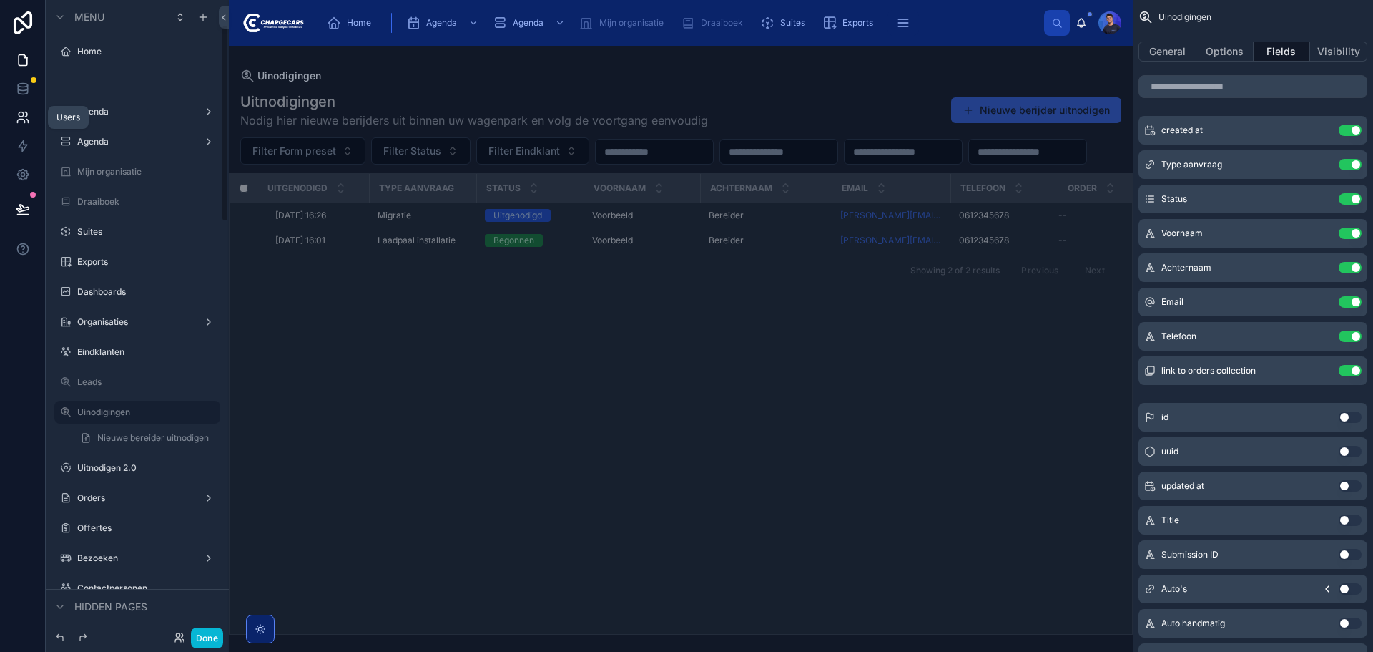
scroll to position [79, 0]
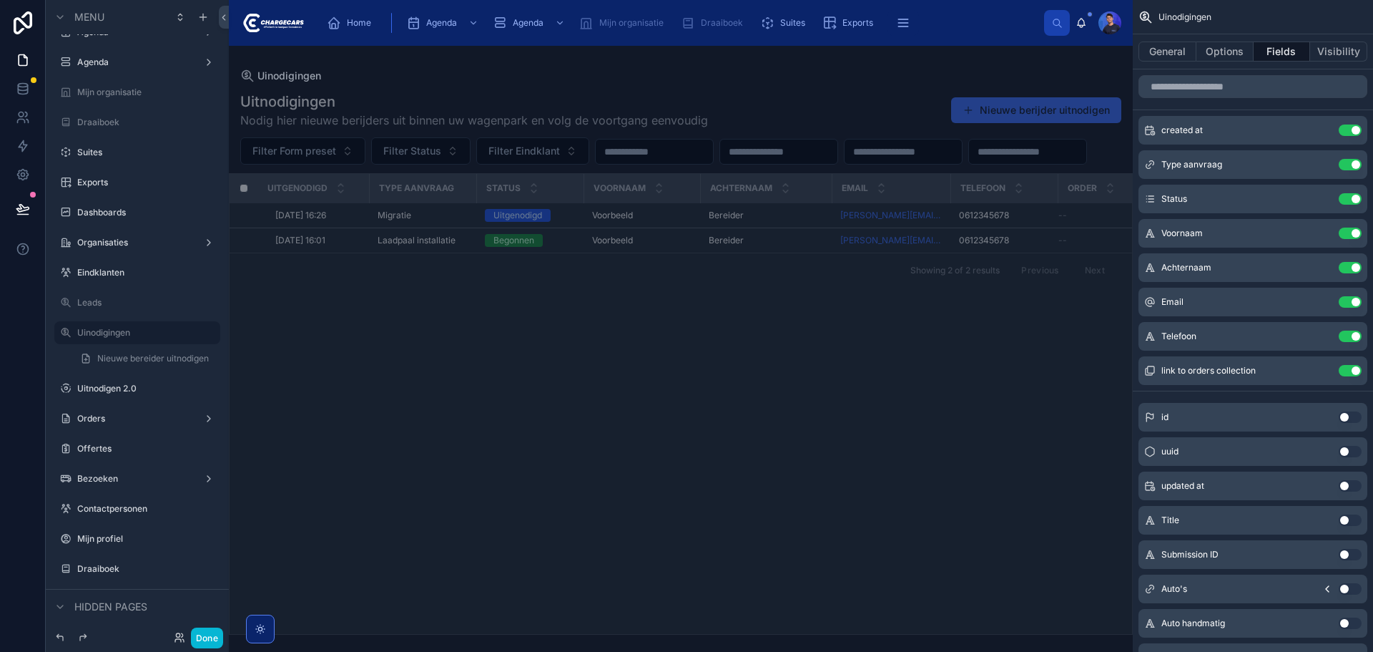
click at [689, 120] on div at bounding box center [681, 349] width 904 height 606
click at [689, 120] on span "Nodig hier nieuwe berijders uit binnen uw wagenpark en volg de voortgang eenvou…" at bounding box center [474, 120] width 468 height 17
click at [654, 120] on span "Nodig hier nieuwe berijders uit binnen uw wagenpark en volg de voortgang eenvou…" at bounding box center [474, 120] width 468 height 17
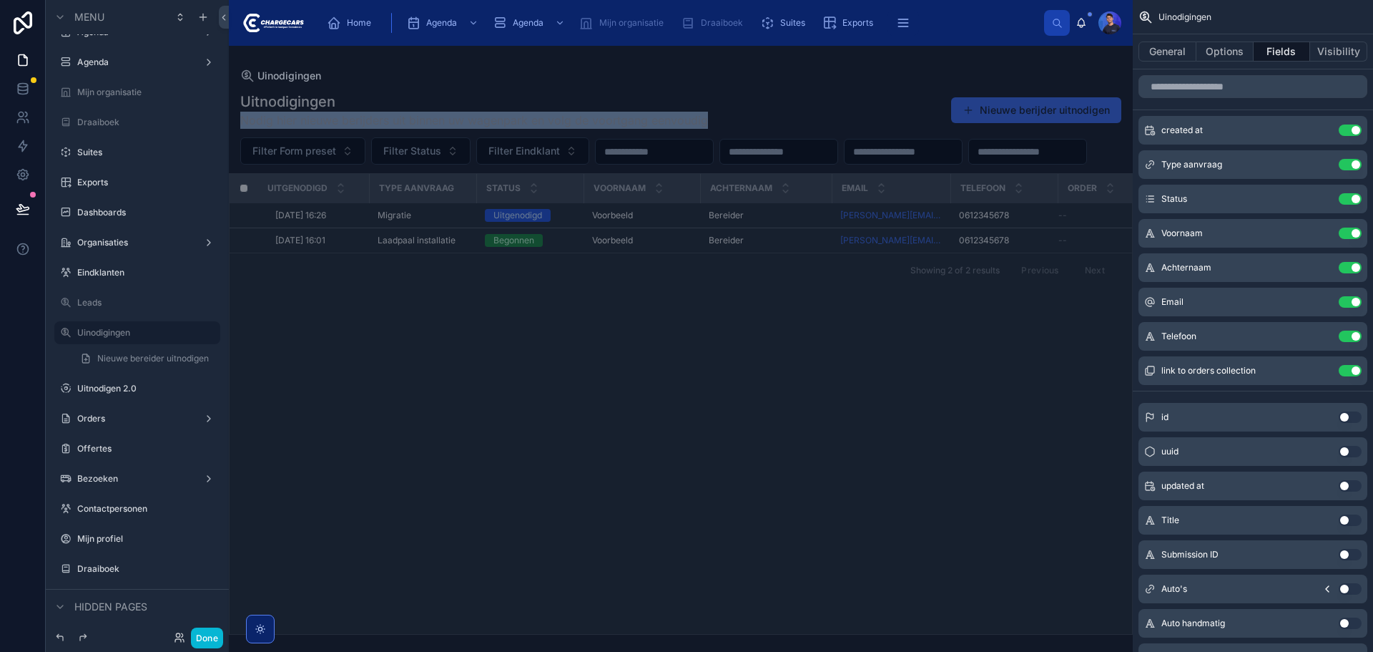
click at [654, 120] on span "Nodig hier nieuwe berijders uit binnen uw wagenpark en volg de voortgang eenvou…" at bounding box center [474, 120] width 468 height 17
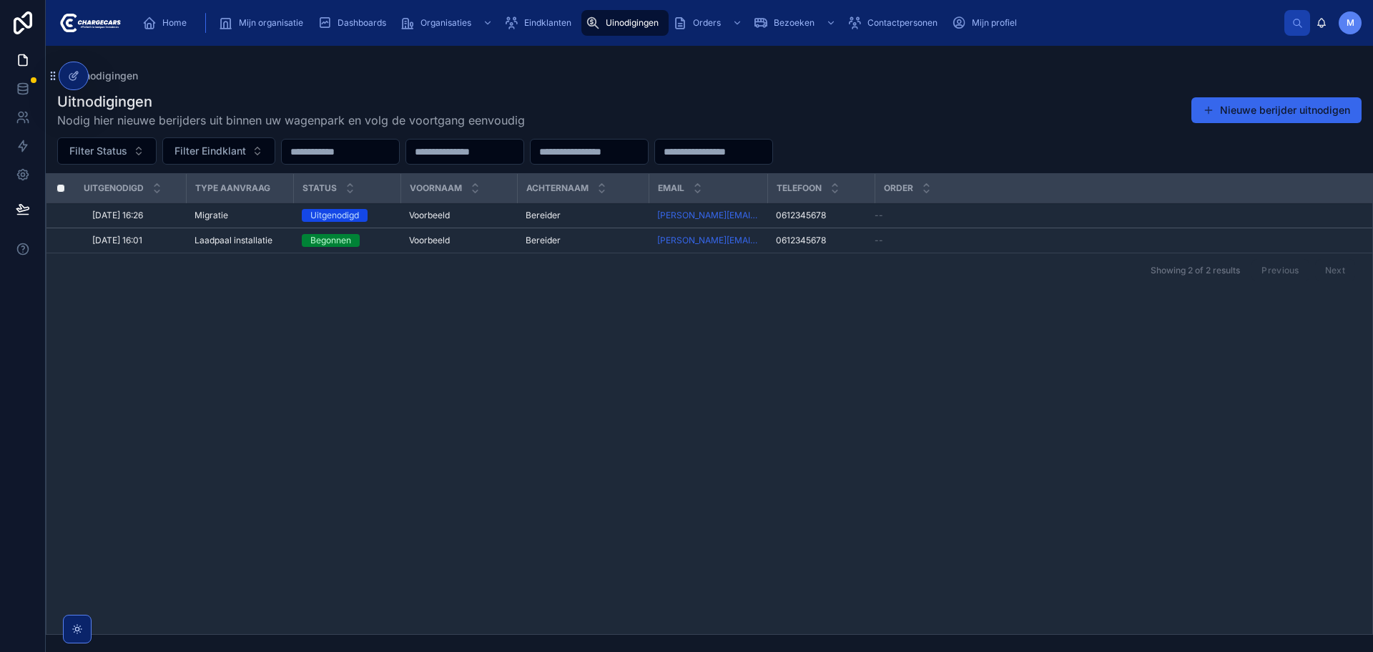
click at [72, 75] on icon at bounding box center [73, 75] width 11 height 11
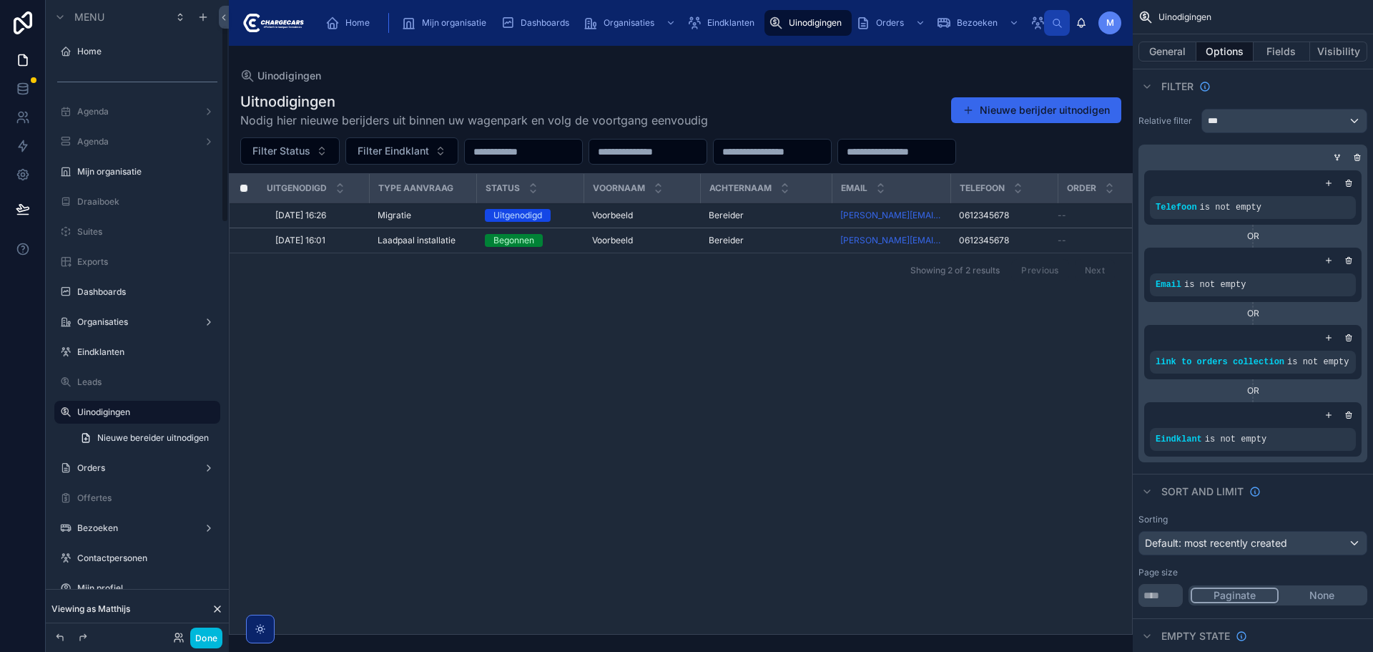
scroll to position [79, 0]
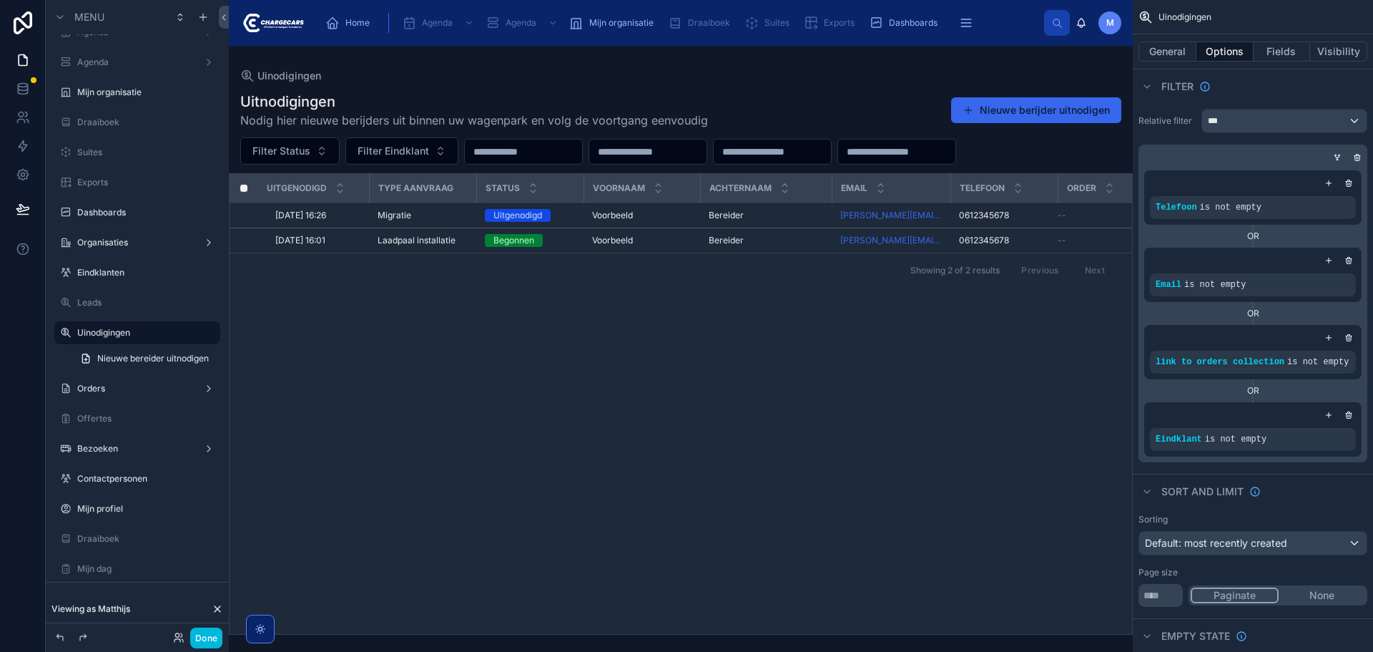
click at [0, 0] on icon "scrollable content" at bounding box center [0, 0] width 0 height 0
click at [461, 343] on div at bounding box center [681, 349] width 904 height 606
click at [0, 0] on icon "scrollable content" at bounding box center [0, 0] width 0 height 0
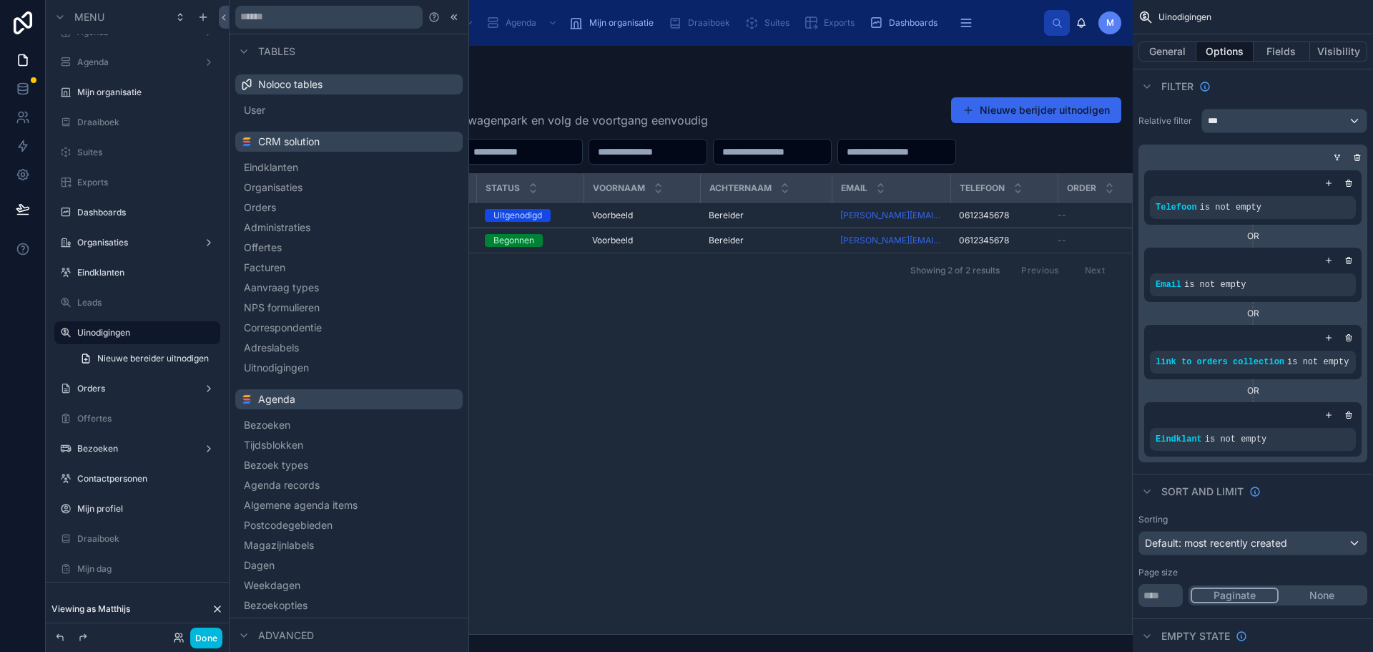
click at [350, 21] on input "text" at bounding box center [328, 17] width 187 height 23
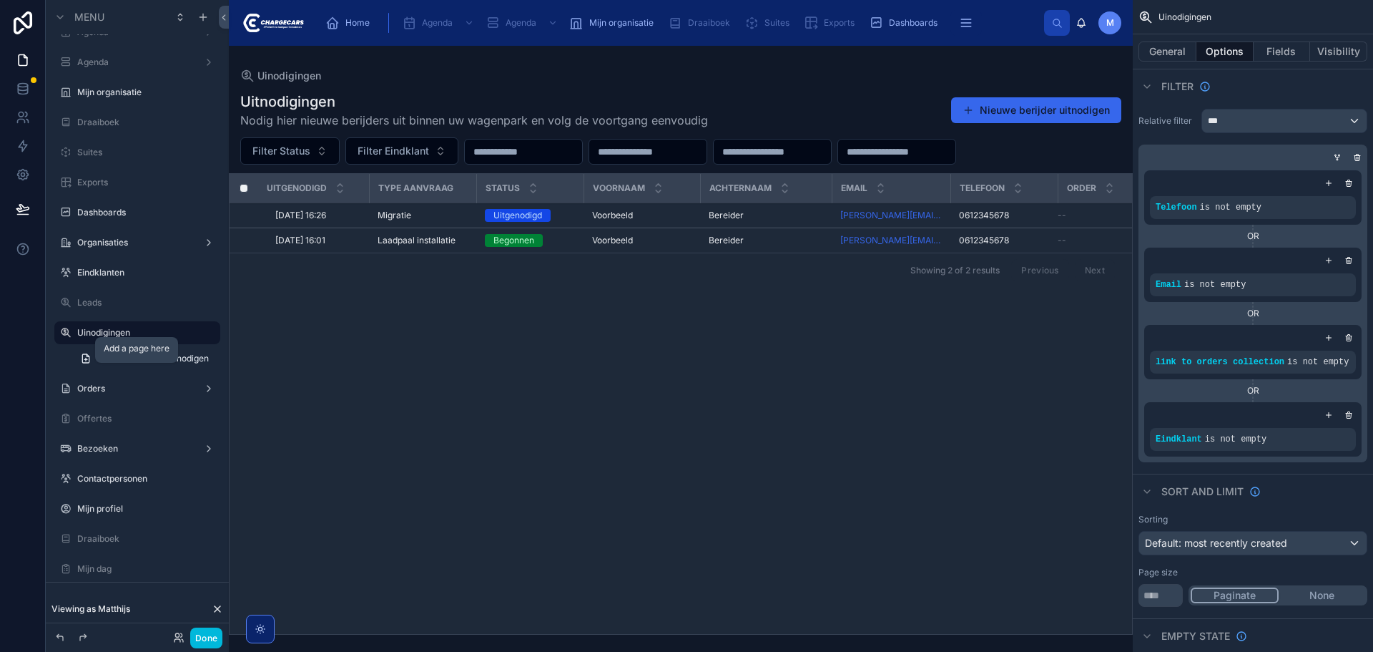
click at [0, 0] on icon "scrollable content" at bounding box center [0, 0] width 0 height 0
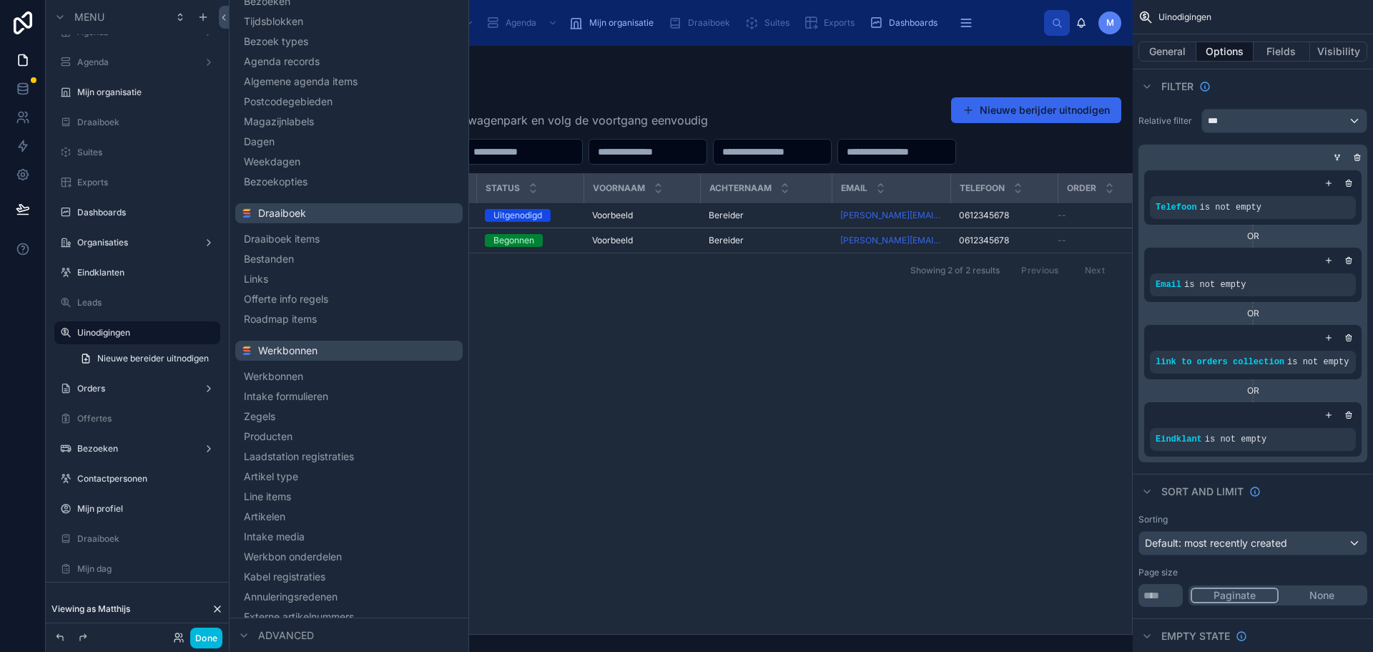
scroll to position [429, 0]
click at [328, 396] on span "Intake formulieren" at bounding box center [286, 390] width 84 height 14
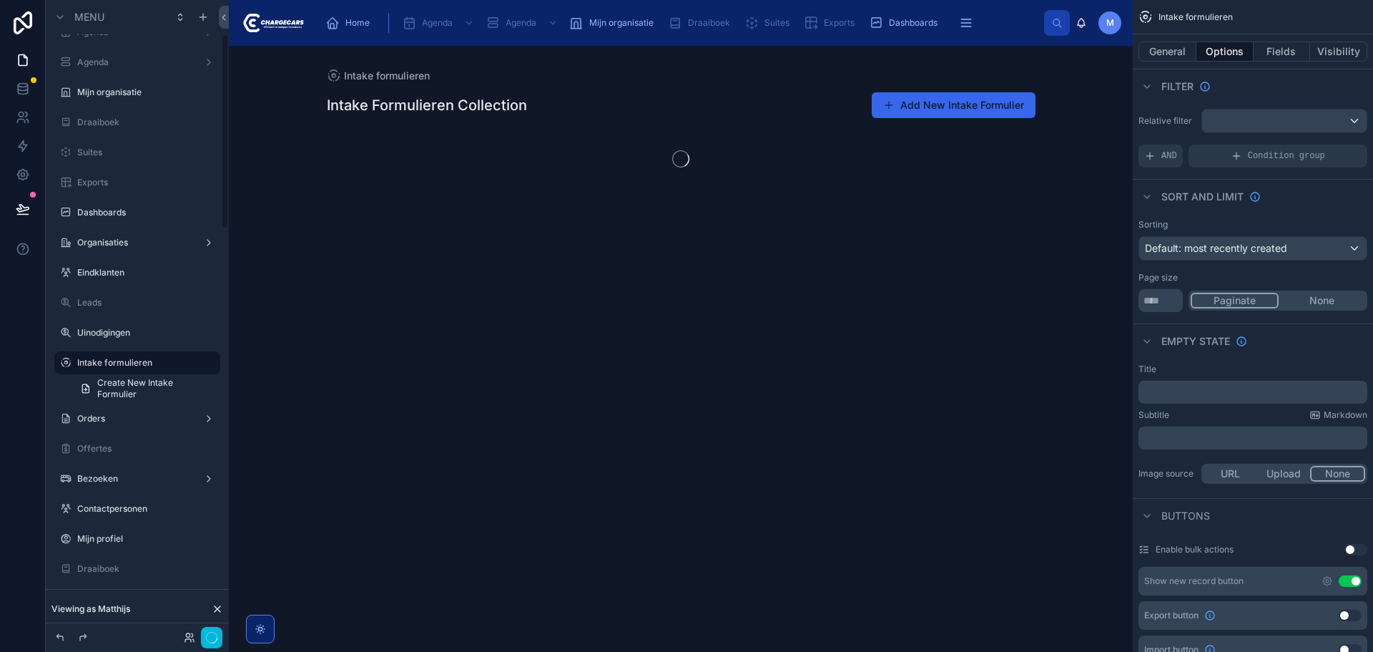
scroll to position [109, 0]
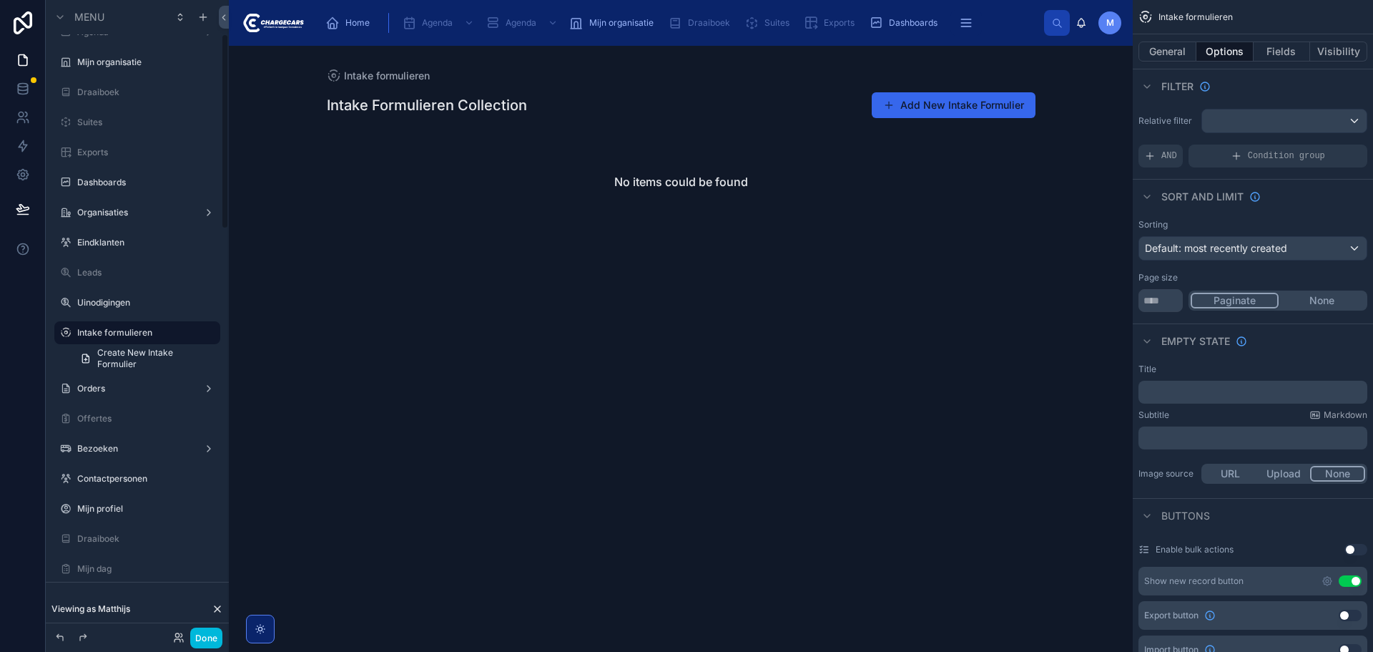
click at [0, 0] on icon "scrollable content" at bounding box center [0, 0] width 0 height 0
click at [0, 0] on button "scrollable content" at bounding box center [0, 0] width 0 height 0
click at [147, 330] on input "**********" at bounding box center [125, 332] width 97 height 17
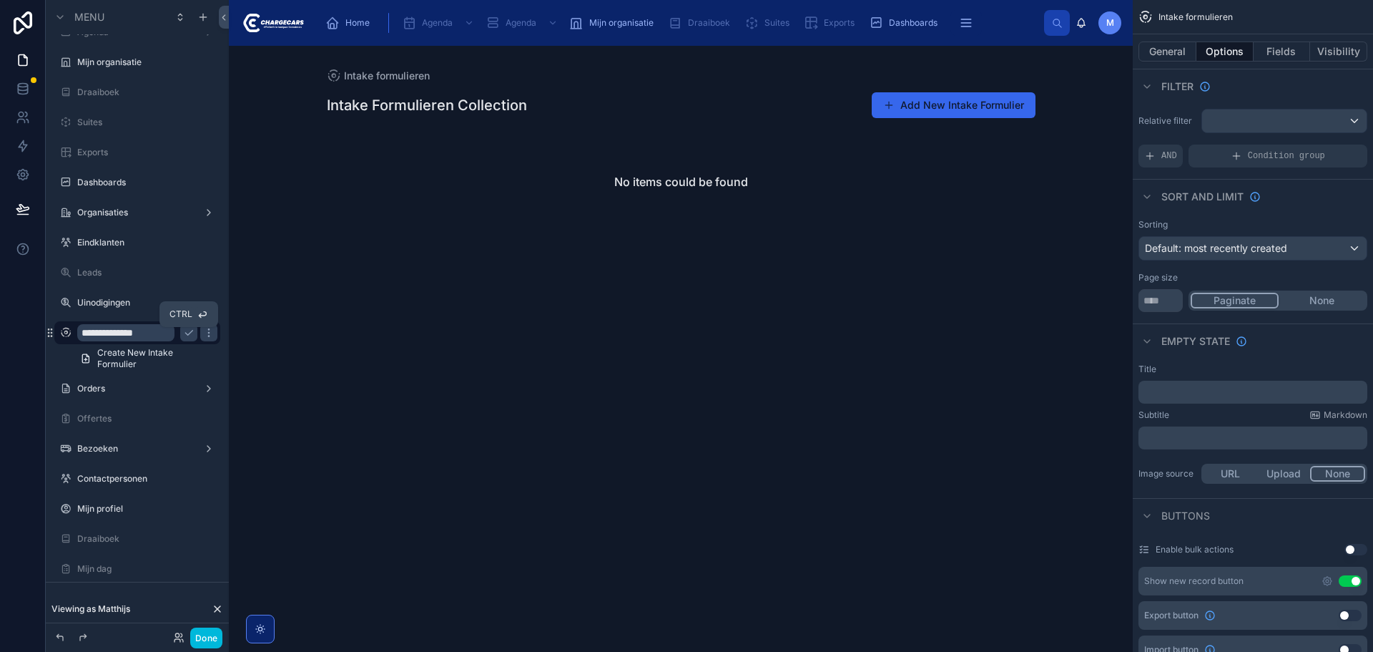
type input "**********"
click at [190, 333] on icon "scrollable content" at bounding box center [188, 332] width 7 height 5
click at [133, 298] on label "Uinodigingen" at bounding box center [144, 302] width 134 height 11
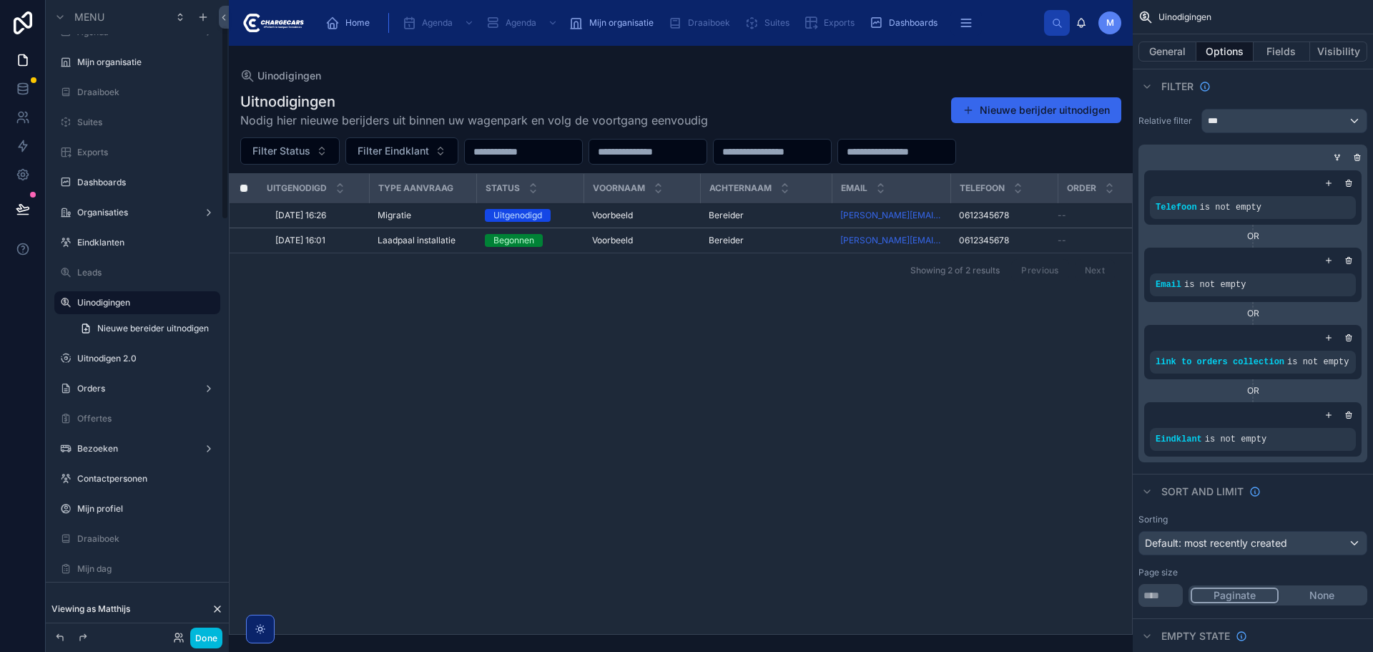
scroll to position [79, 0]
click at [106, 391] on label "Uitnodigen 2.0" at bounding box center [144, 388] width 134 height 11
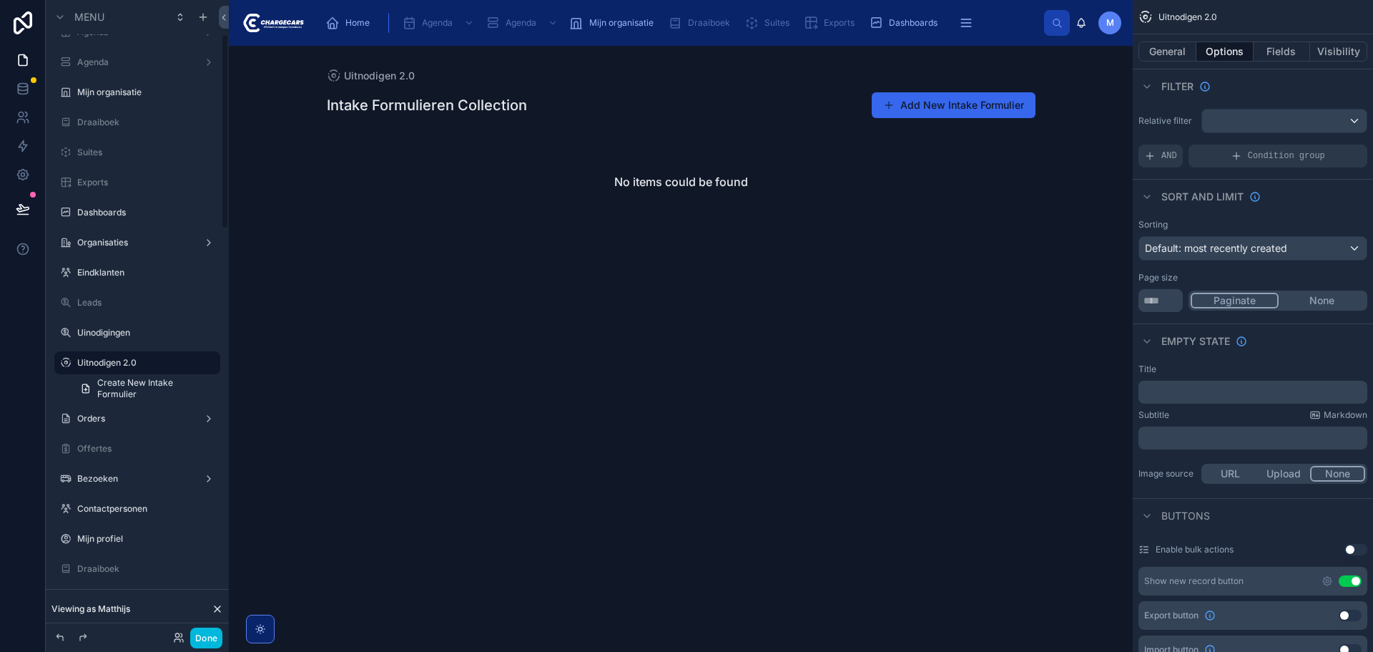
scroll to position [109, 0]
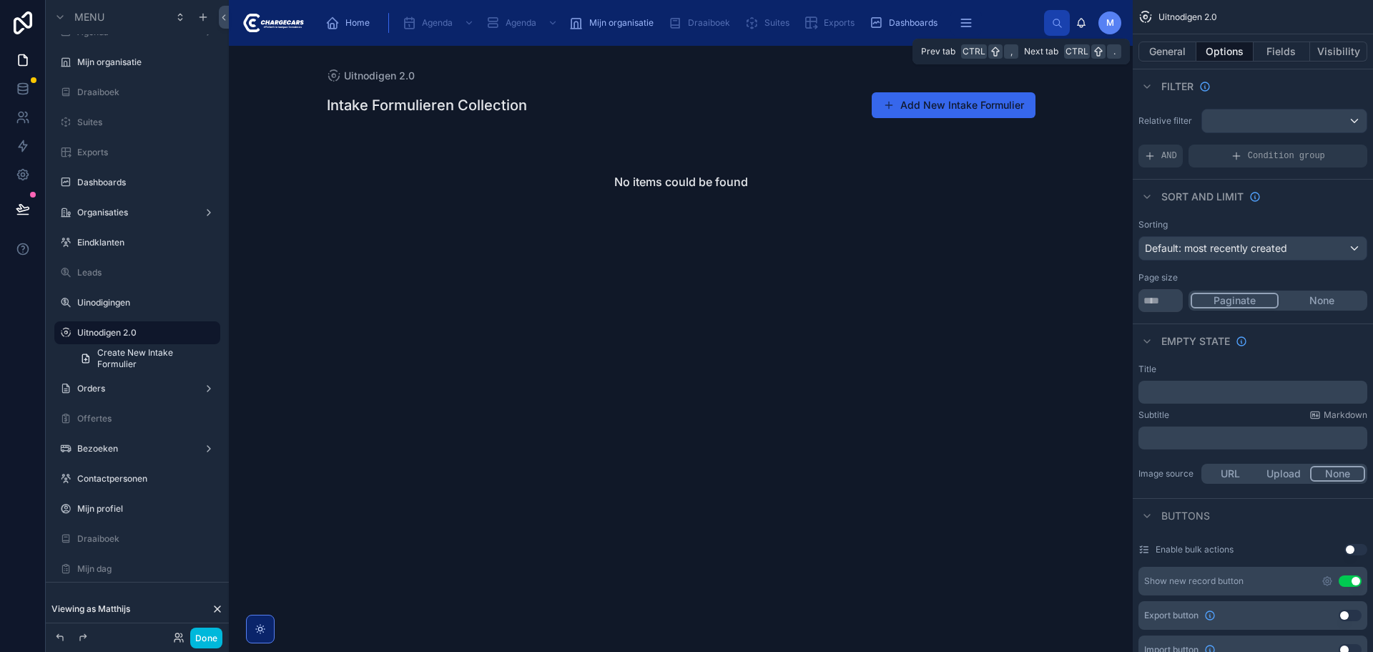
click at [1153, 53] on button "General" at bounding box center [1168, 51] width 58 height 20
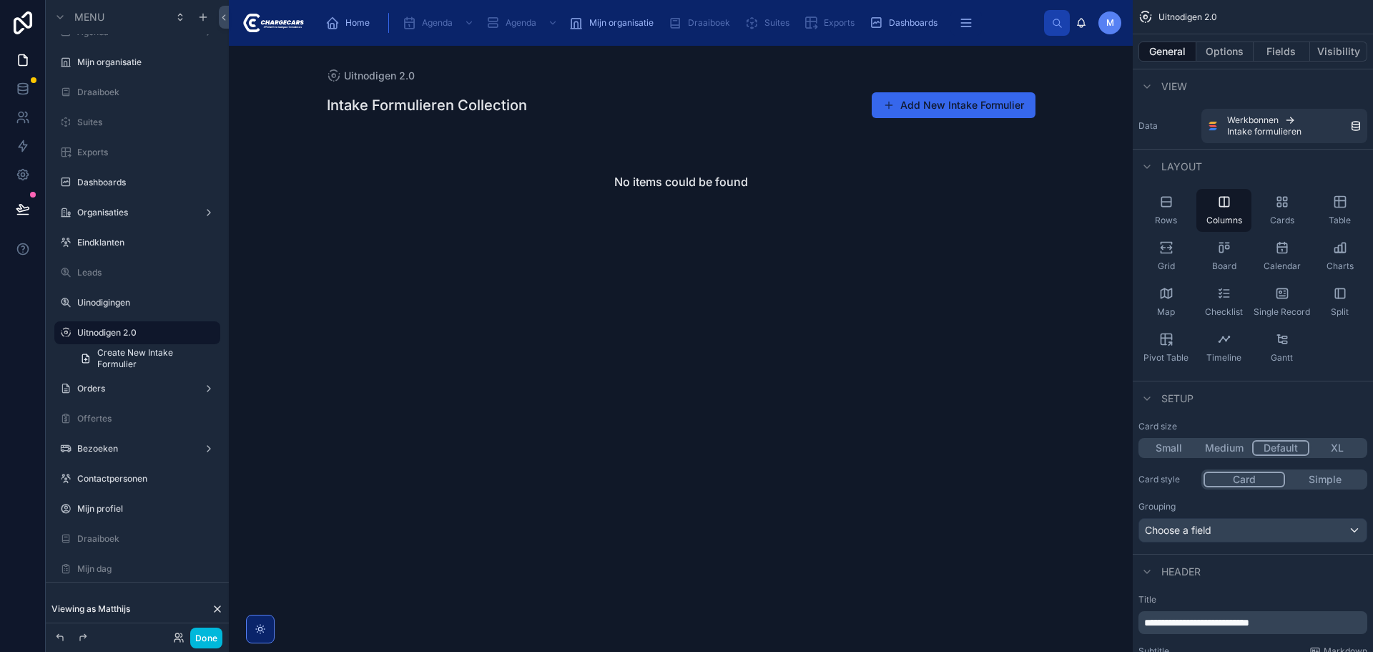
click at [1175, 250] on div "Grid" at bounding box center [1166, 256] width 55 height 43
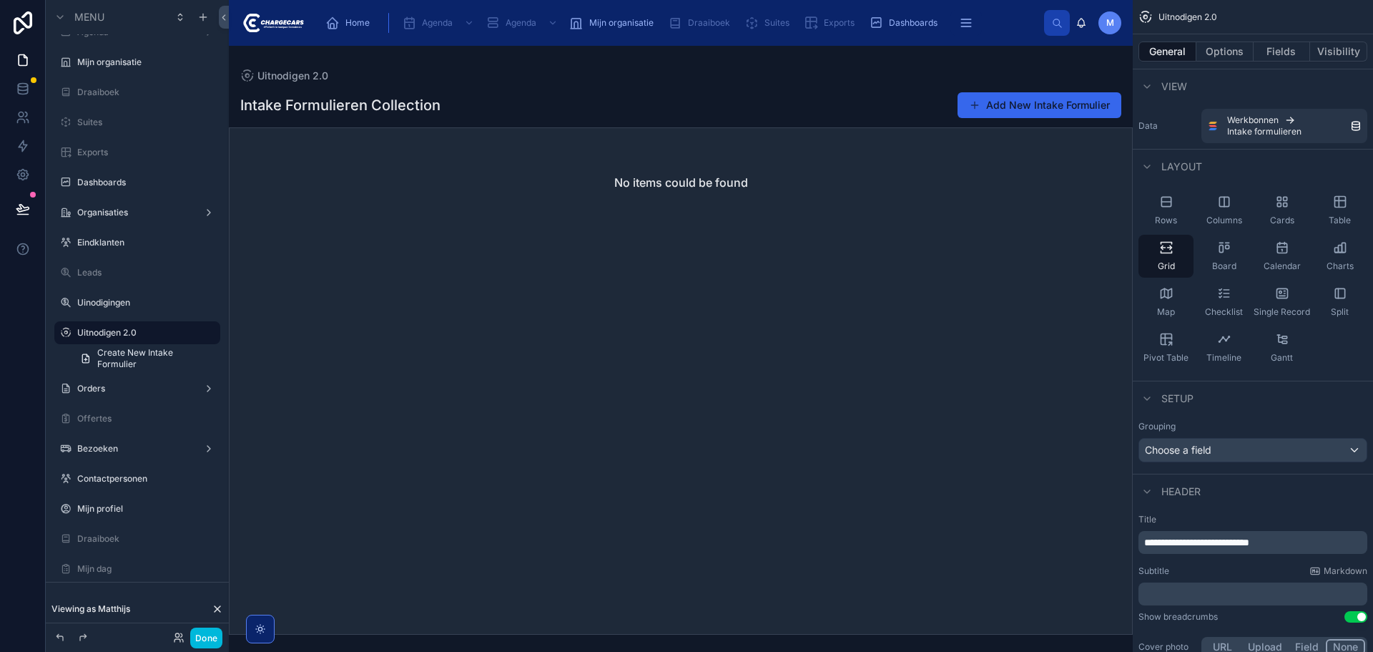
click at [1054, 107] on div at bounding box center [681, 349] width 904 height 606
click at [1054, 106] on button "Add New Intake Formulier" at bounding box center [1040, 105] width 164 height 26
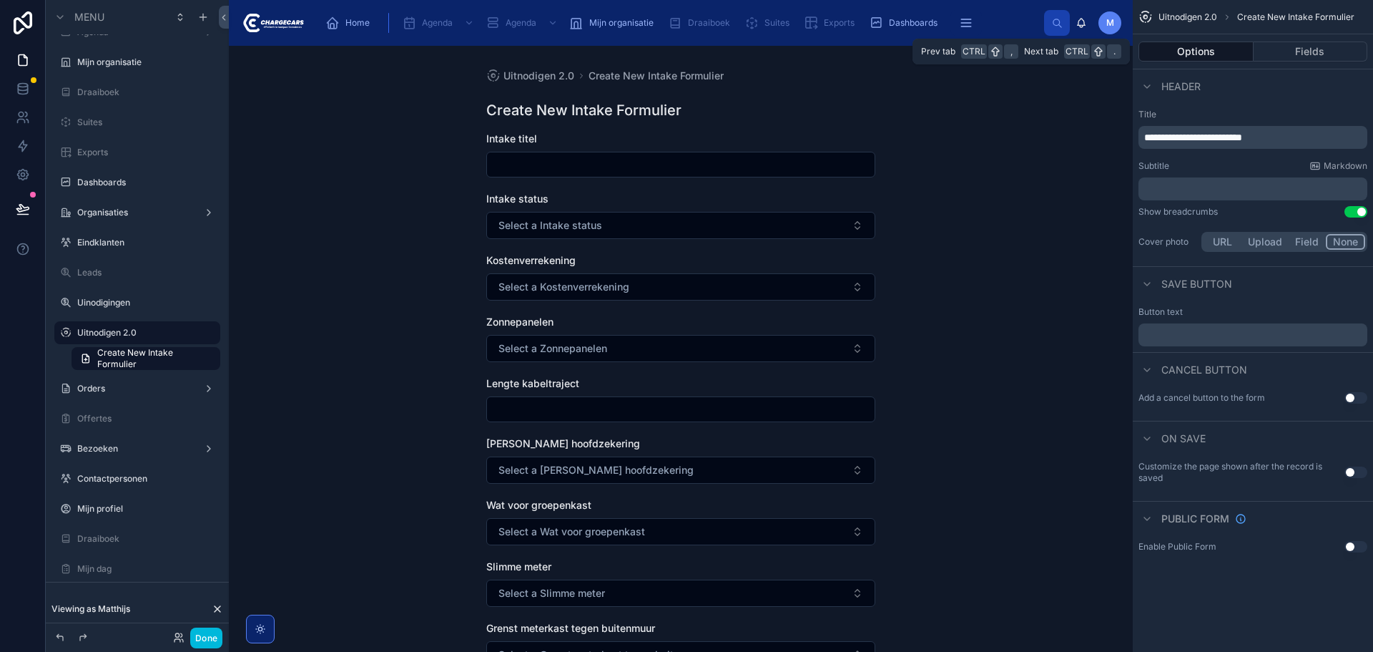
click at [1302, 52] on button "Fields" at bounding box center [1311, 51] width 114 height 20
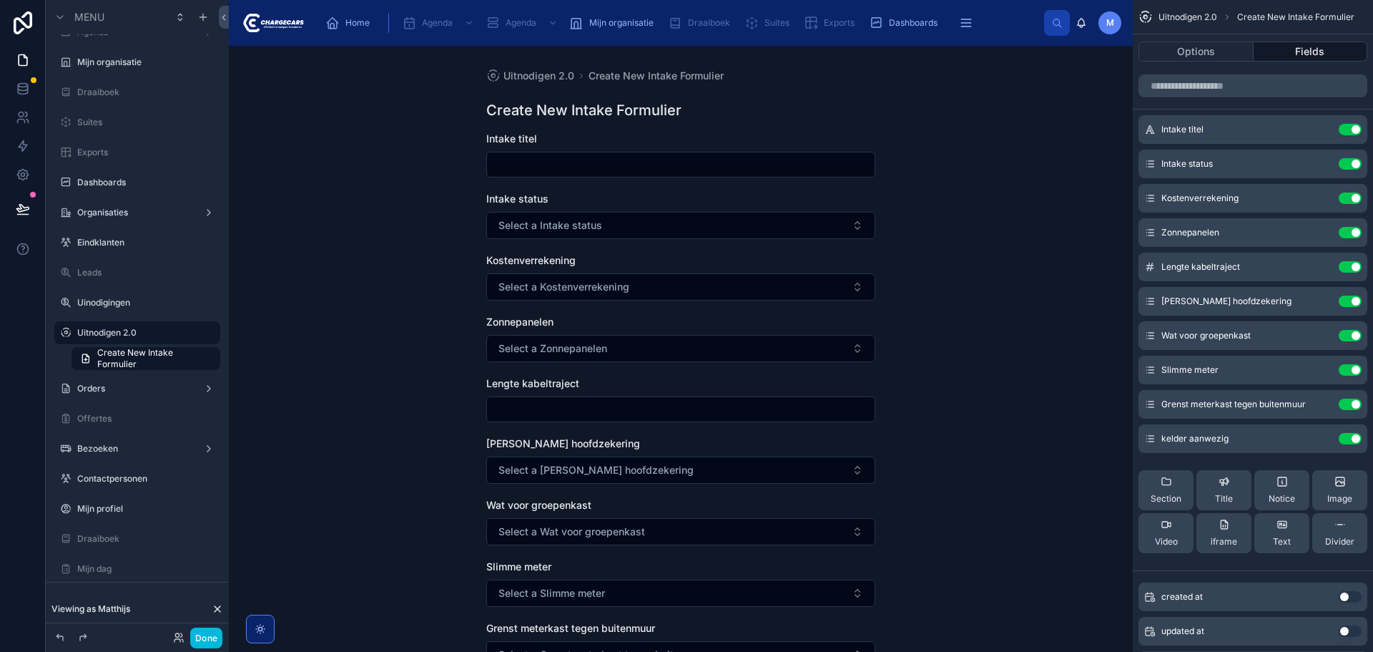
click at [1351, 127] on button "Use setting" at bounding box center [1350, 129] width 23 height 11
click at [1351, 158] on button "Use setting" at bounding box center [1350, 163] width 23 height 11
click at [1351, 192] on button "Use setting" at bounding box center [1350, 197] width 23 height 11
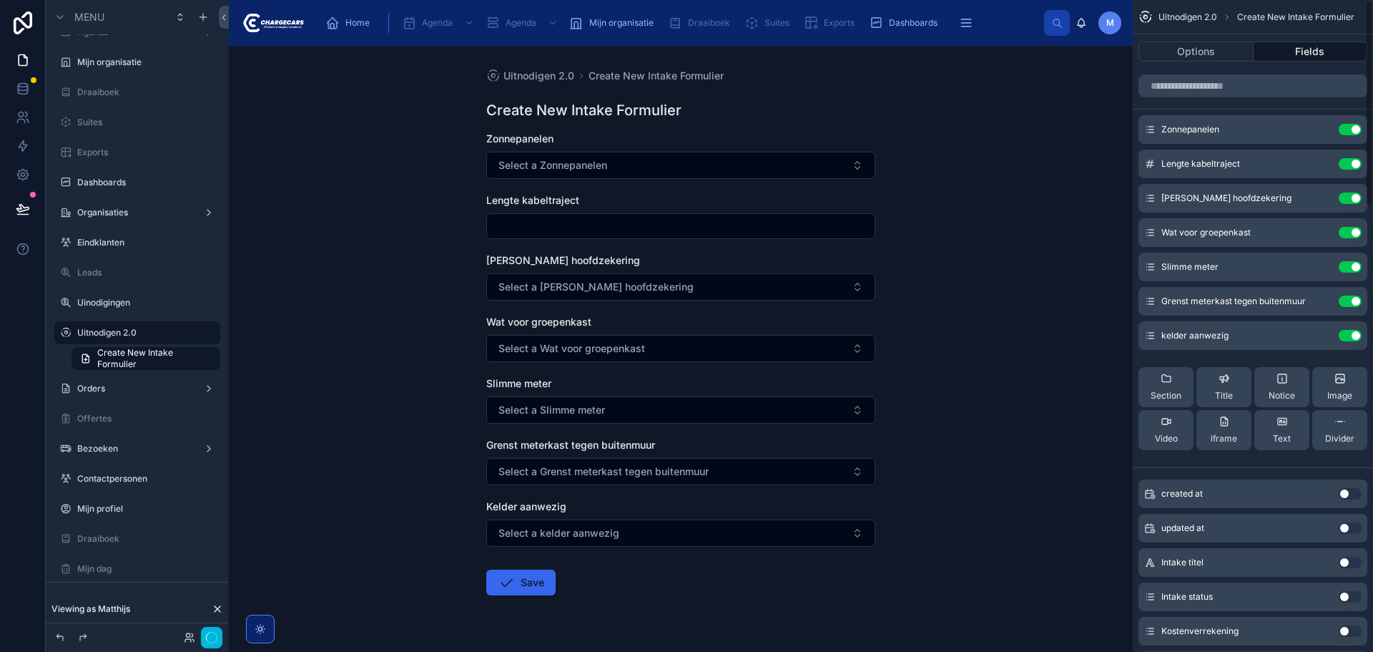
click at [1351, 127] on button "Use setting" at bounding box center [1350, 129] width 23 height 11
click at [1351, 158] on button "Use setting" at bounding box center [1350, 163] width 23 height 11
click at [1351, 192] on button "Use setting" at bounding box center [1350, 197] width 23 height 11
click at [1351, 227] on button "Use setting" at bounding box center [1350, 232] width 23 height 11
click at [1351, 261] on button "Use setting" at bounding box center [1350, 266] width 23 height 11
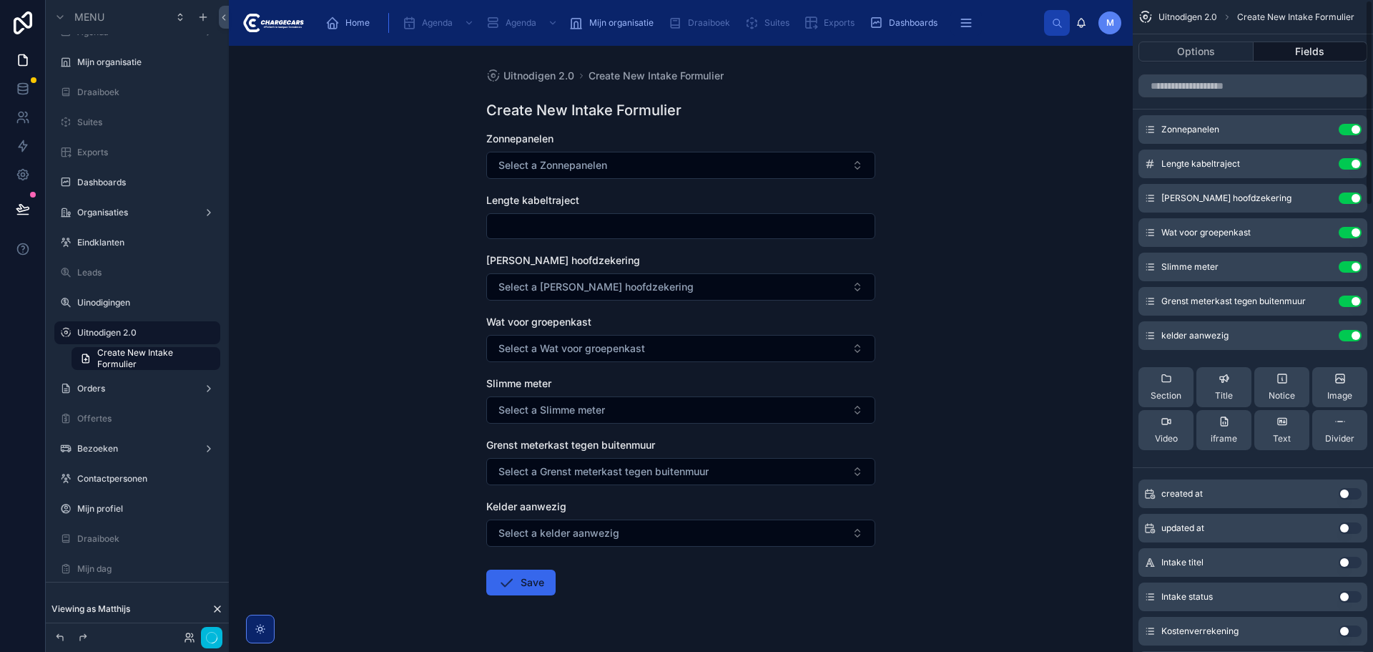
click at [1351, 295] on button "Use setting" at bounding box center [1350, 300] width 23 height 11
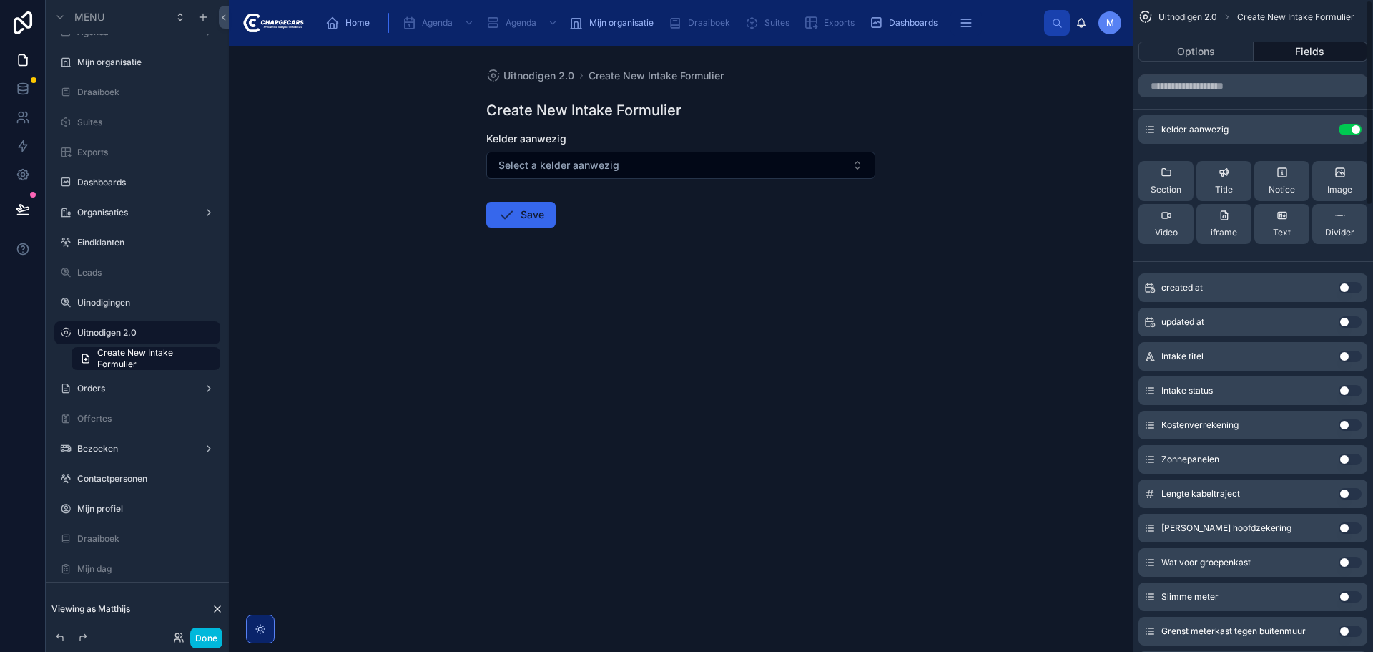
click at [1351, 127] on button "Use setting" at bounding box center [1350, 129] width 23 height 11
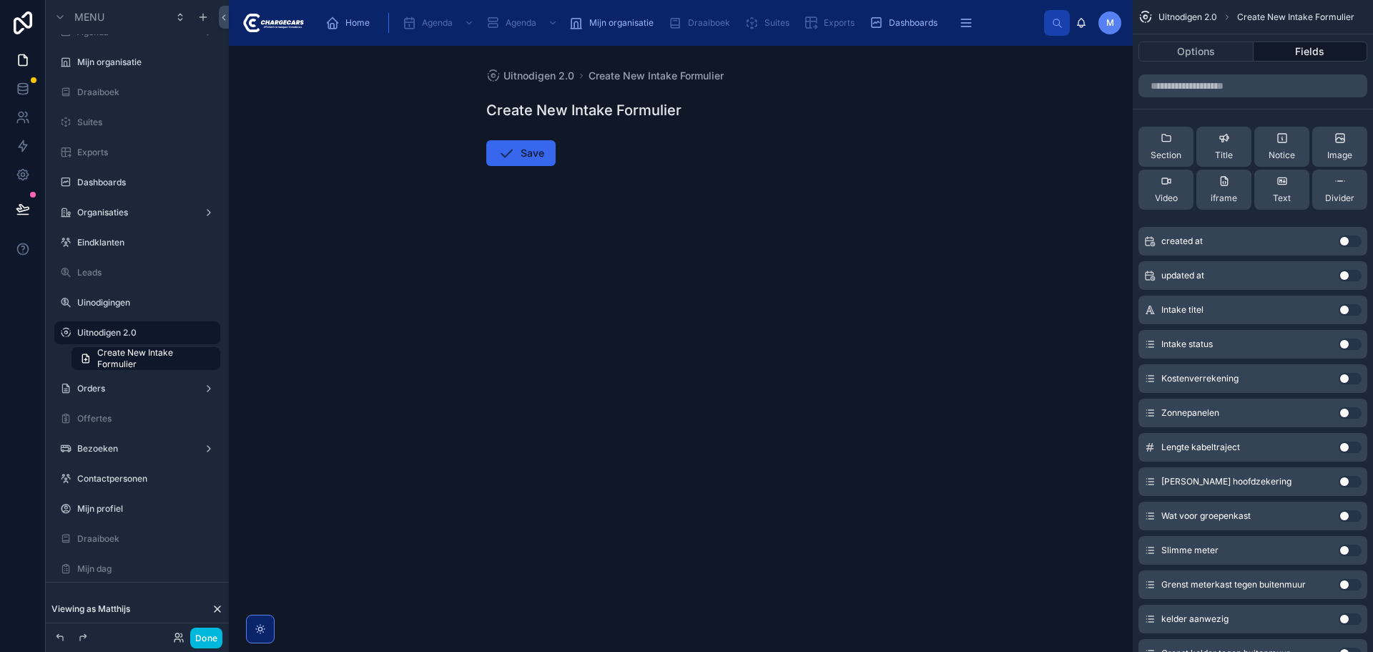
click at [1243, 80] on input "scrollable content" at bounding box center [1253, 85] width 229 height 23
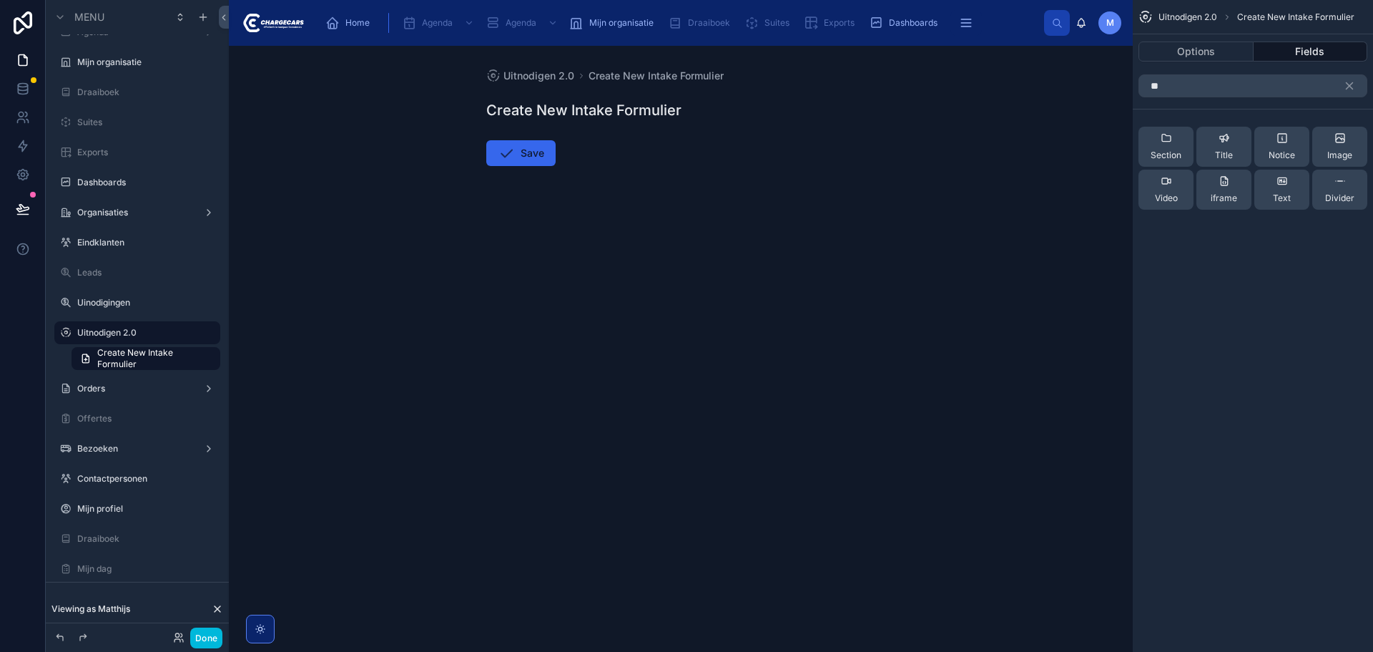
type input "*"
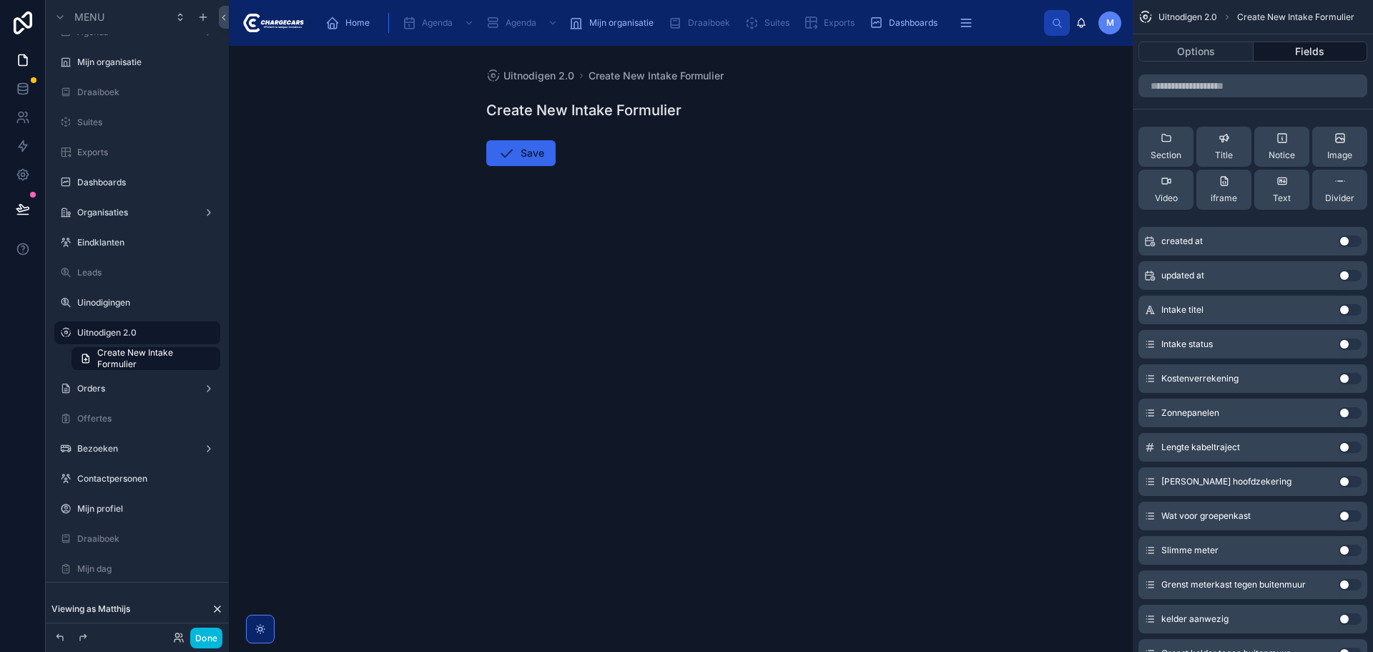
click at [1222, 83] on input "scrollable content" at bounding box center [1253, 85] width 229 height 23
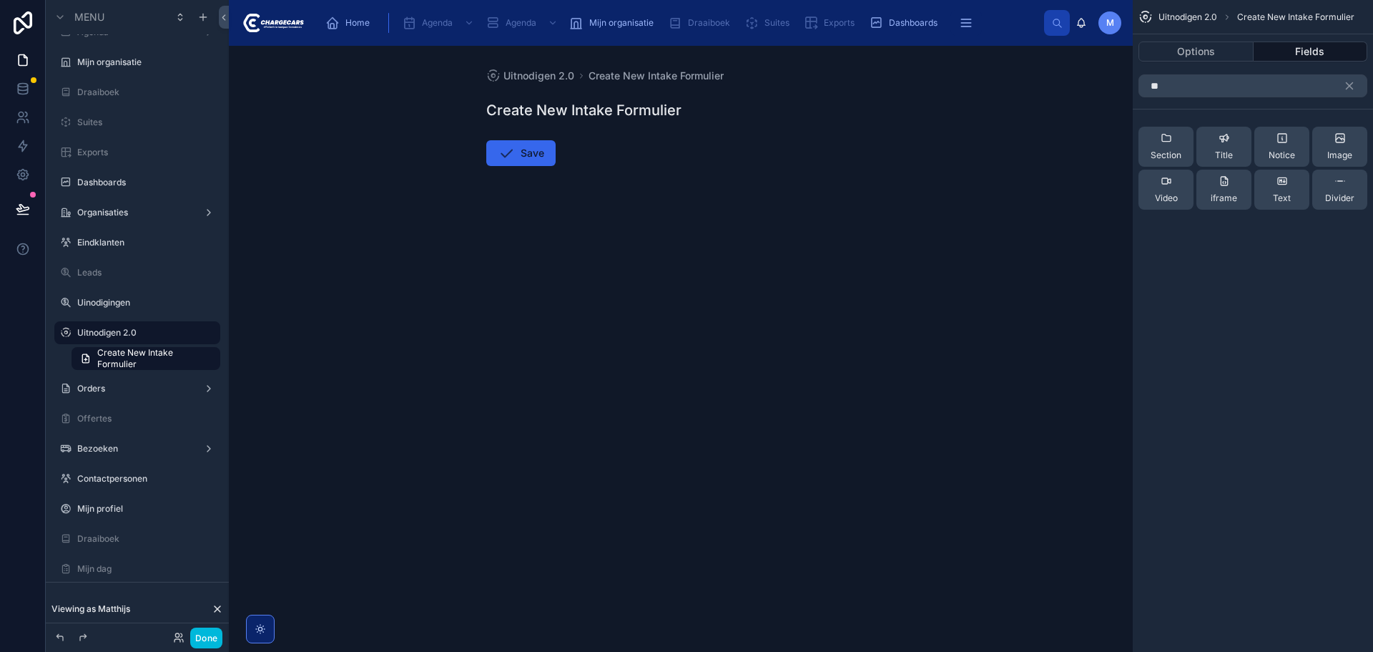
type input "*"
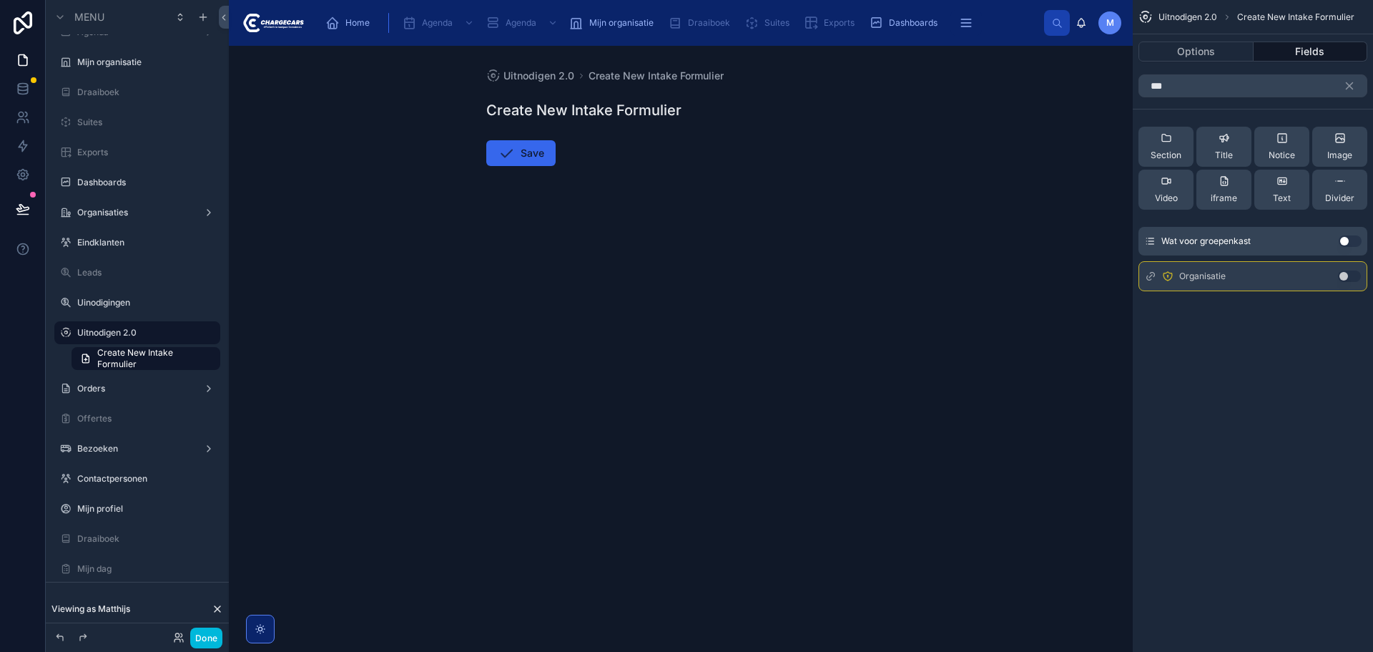
type input "***"
click at [1357, 275] on button "Use setting" at bounding box center [1349, 275] width 23 height 11
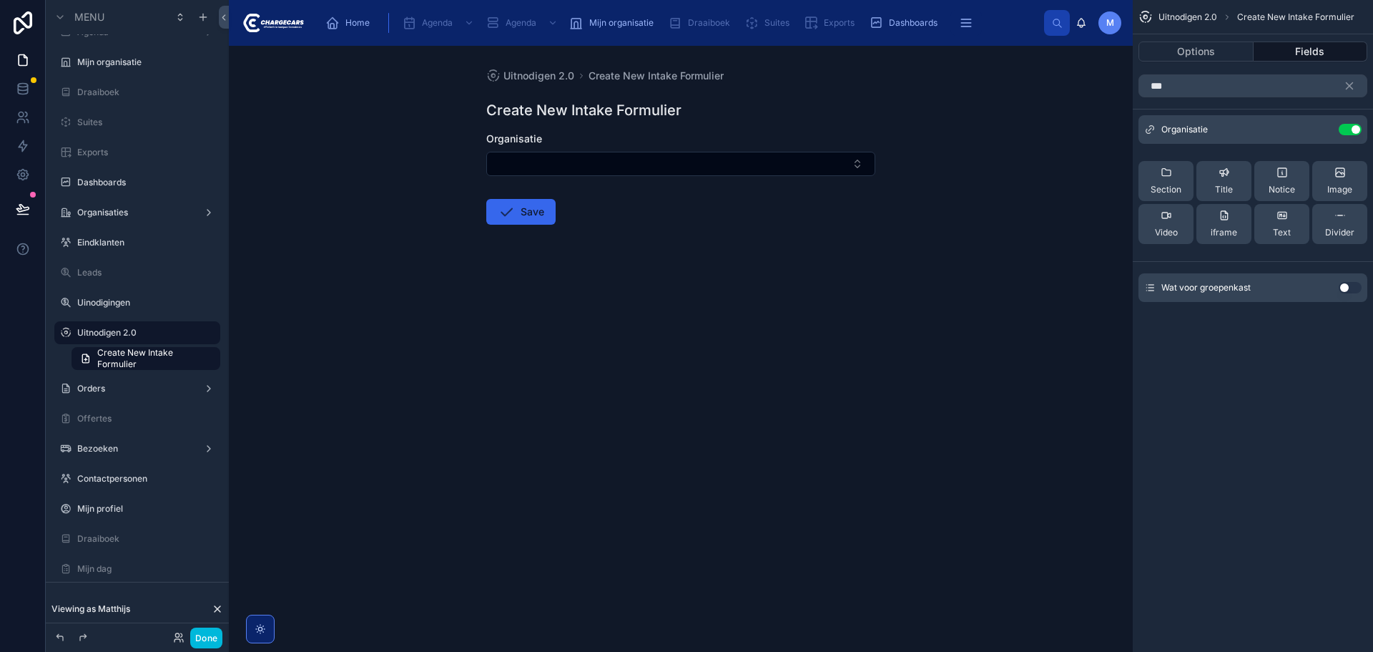
click at [748, 141] on div "Organisatie" at bounding box center [680, 139] width 389 height 14
click at [0, 0] on icon "scrollable content" at bounding box center [0, 0] width 0 height 0
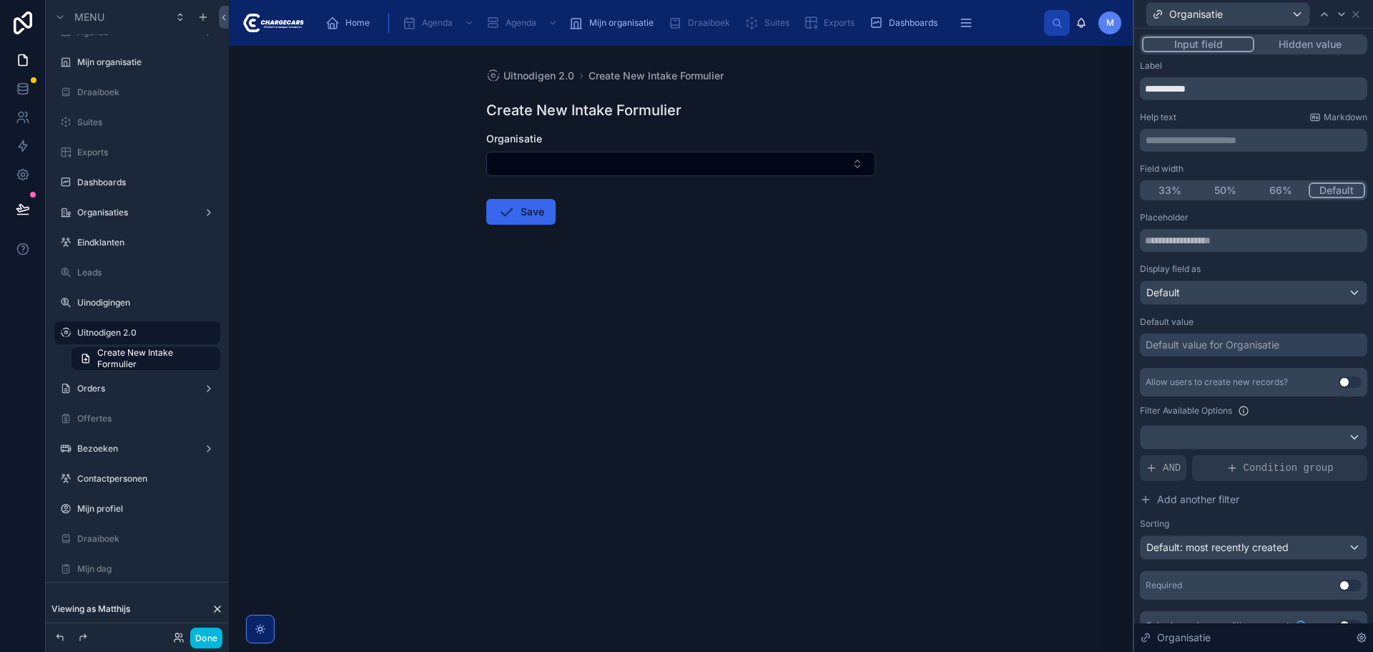
click at [1205, 93] on input "**********" at bounding box center [1253, 88] width 227 height 23
type input "*********"
click at [1230, 338] on div "Default value for Organisatie" at bounding box center [1213, 345] width 134 height 14
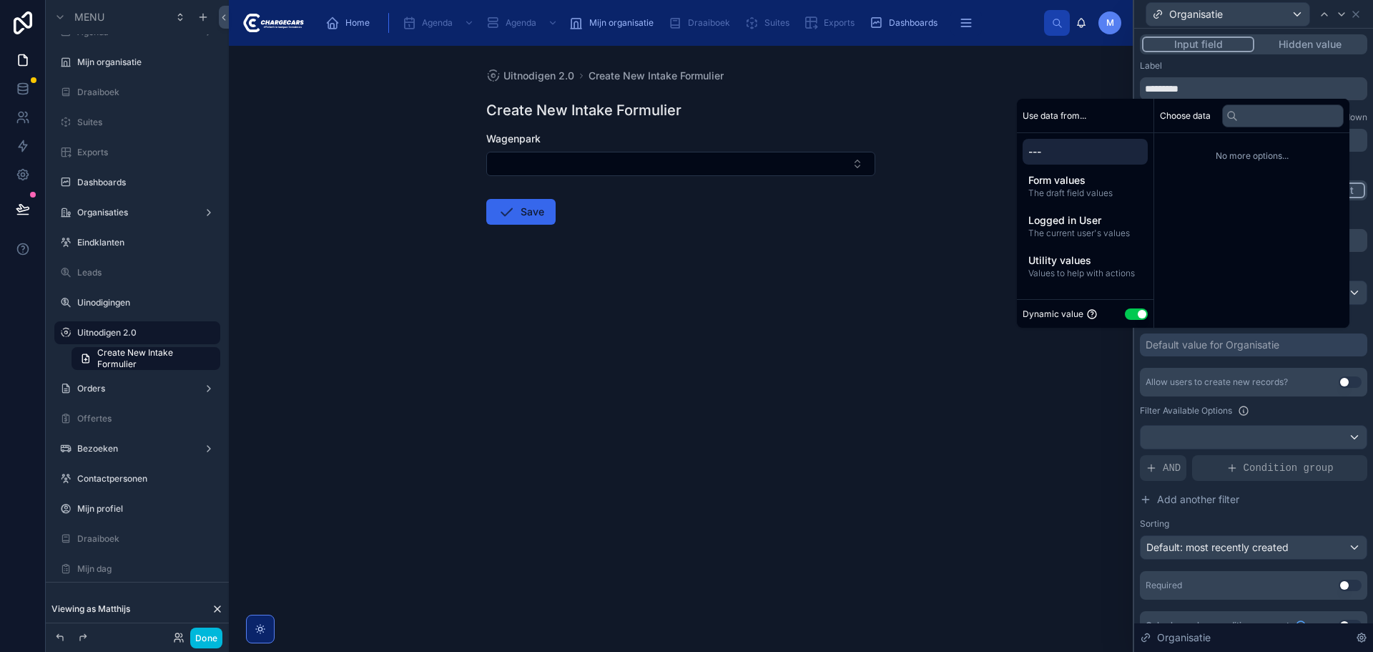
click at [1105, 230] on span "The current user's values" at bounding box center [1086, 232] width 114 height 11
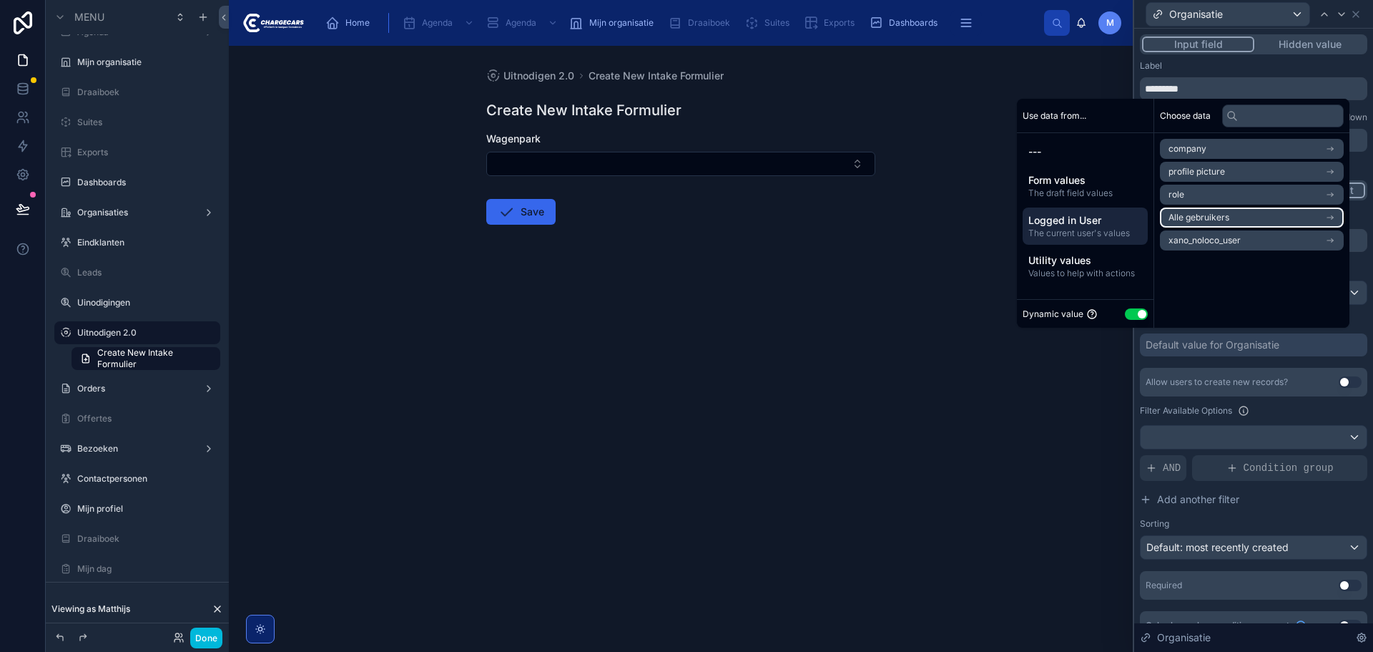
click at [1275, 217] on li "Alle gebruikers" at bounding box center [1252, 217] width 184 height 20
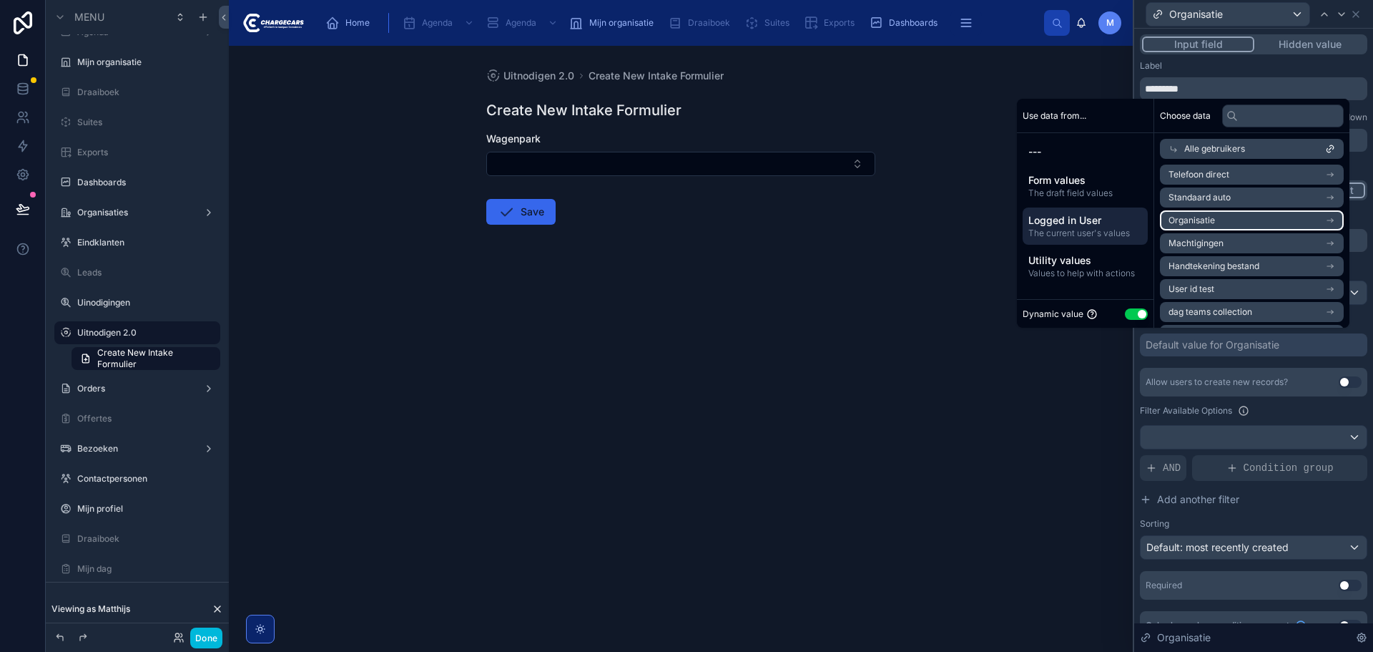
click at [1274, 216] on li "Organisatie" at bounding box center [1252, 220] width 184 height 20
click at [1239, 198] on li "Organisatie" at bounding box center [1252, 197] width 184 height 20
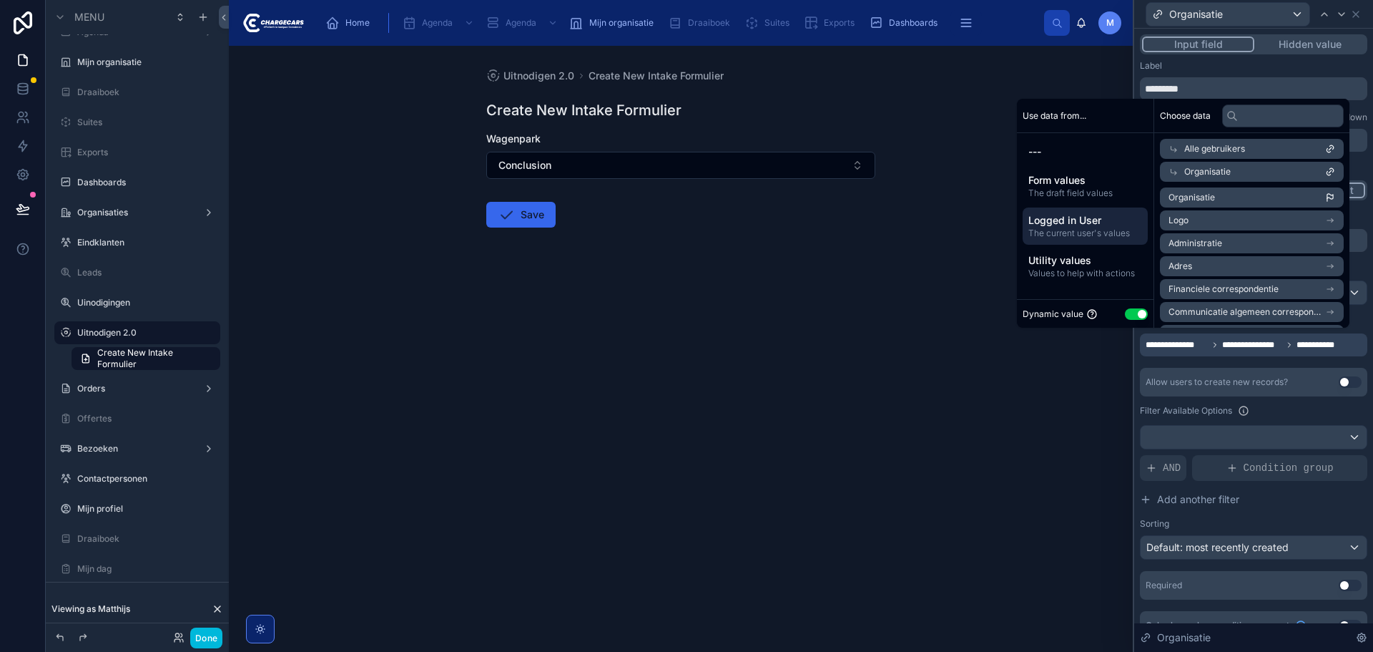
click at [1014, 448] on div "Uitnodigen 2.0 Create New Intake Formulier Create New Intake Formulier Wagenpar…" at bounding box center [681, 349] width 904 height 606
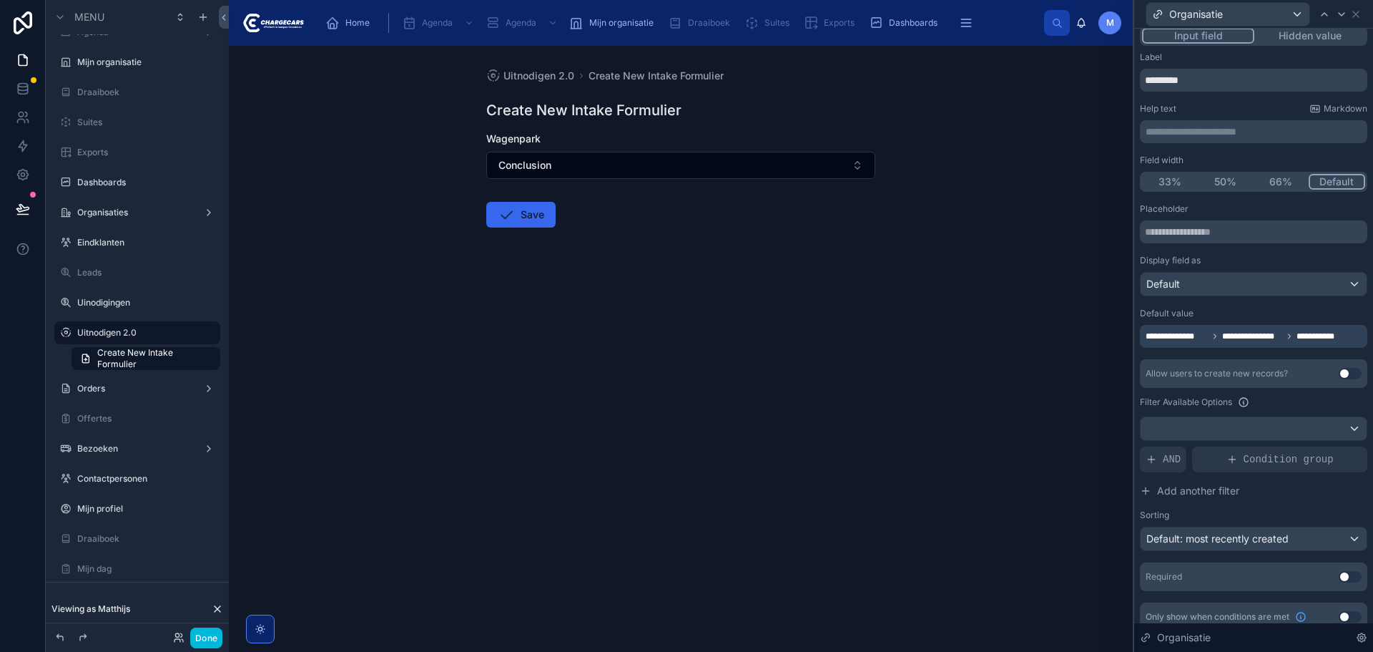
scroll to position [22, 0]
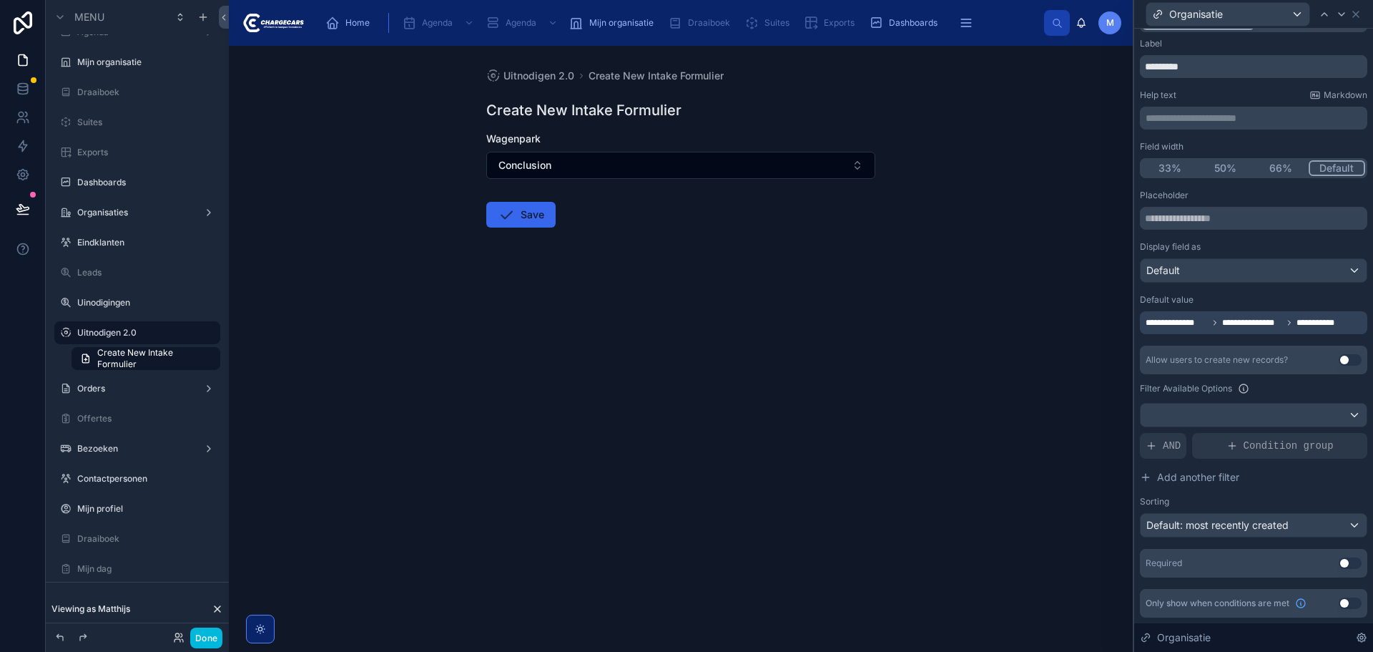
click at [1339, 557] on button "Use setting" at bounding box center [1350, 562] width 23 height 11
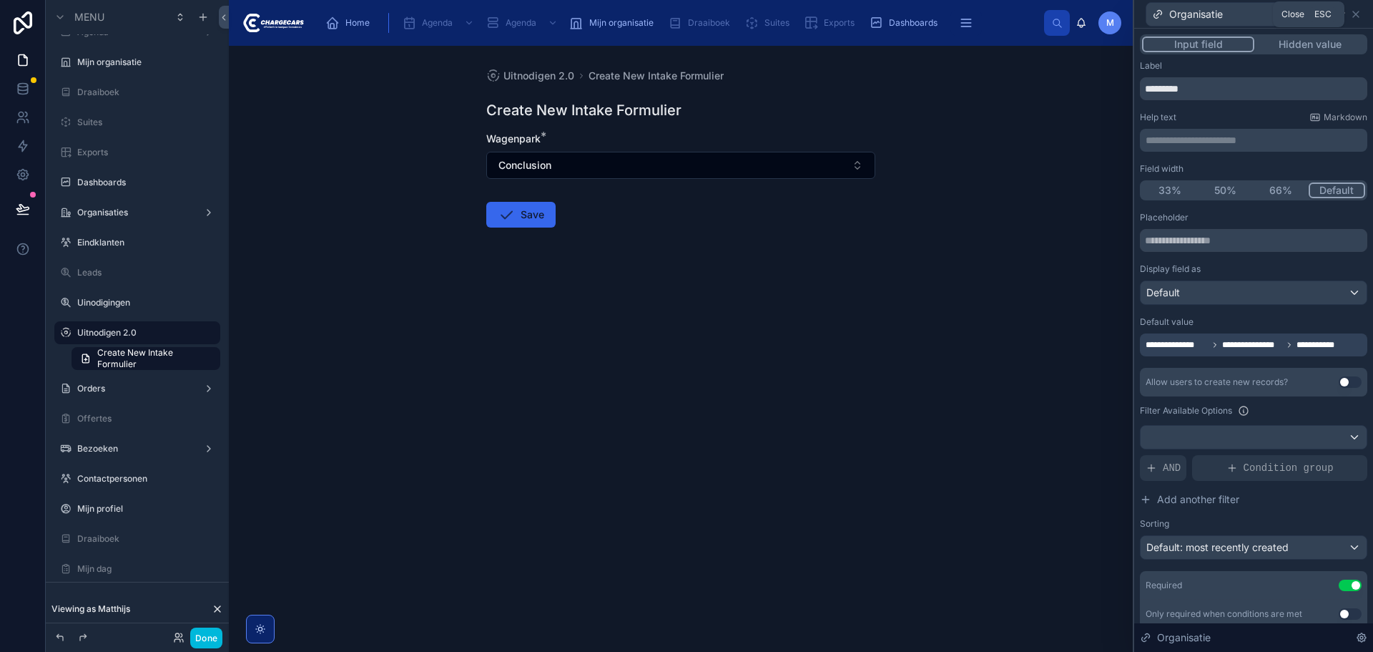
click at [1353, 9] on icon at bounding box center [1355, 14] width 11 height 11
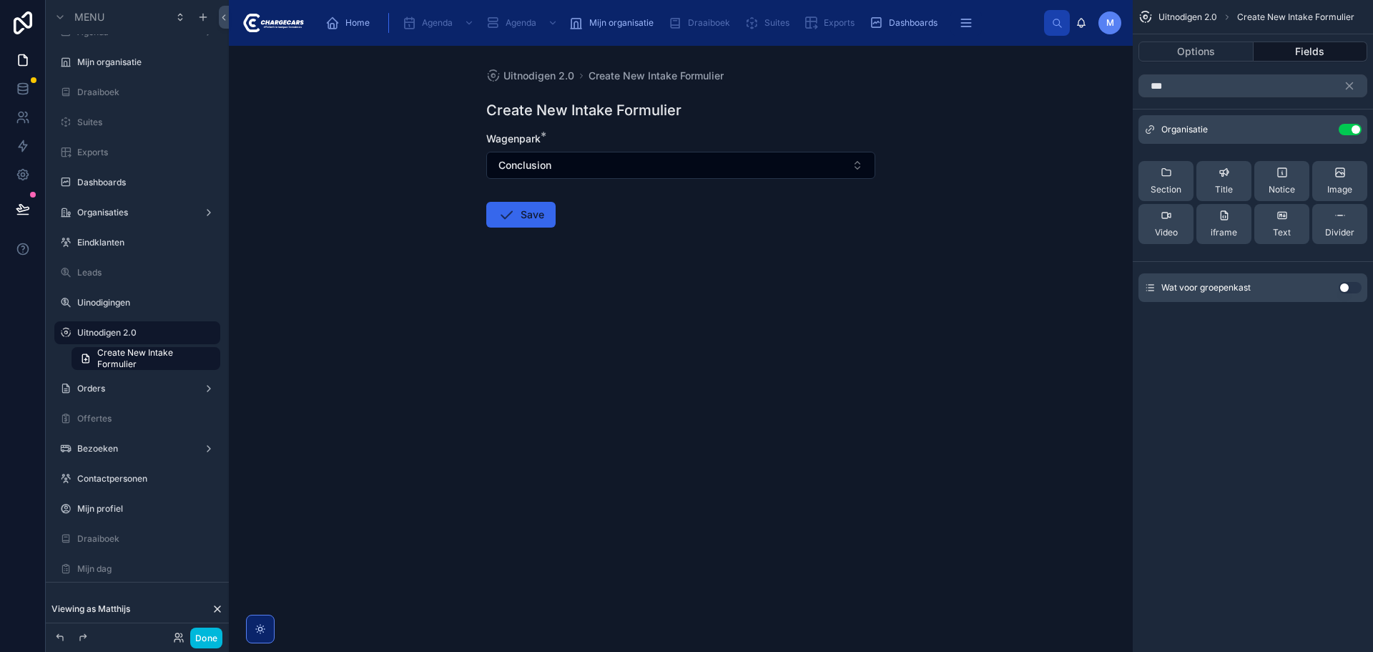
click at [1350, 87] on icon "scrollable content" at bounding box center [1350, 86] width 6 height 6
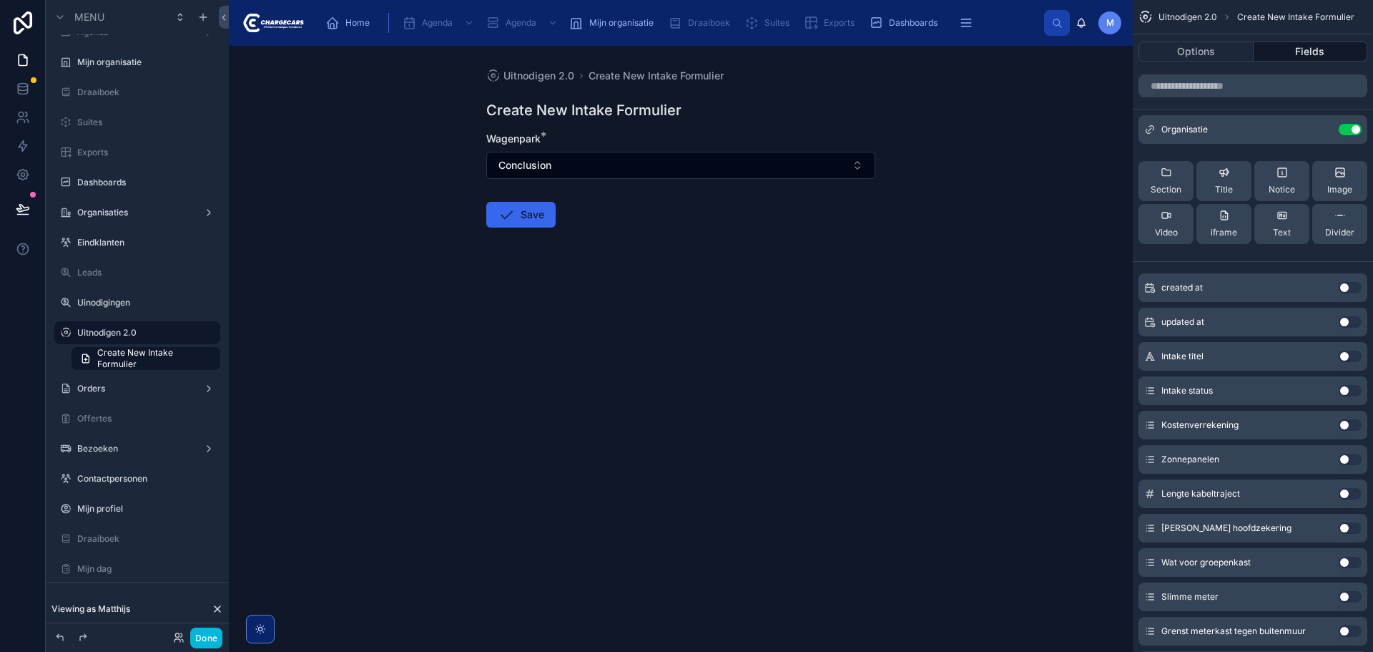
click at [1333, 213] on div "Divider" at bounding box center [1339, 224] width 29 height 29
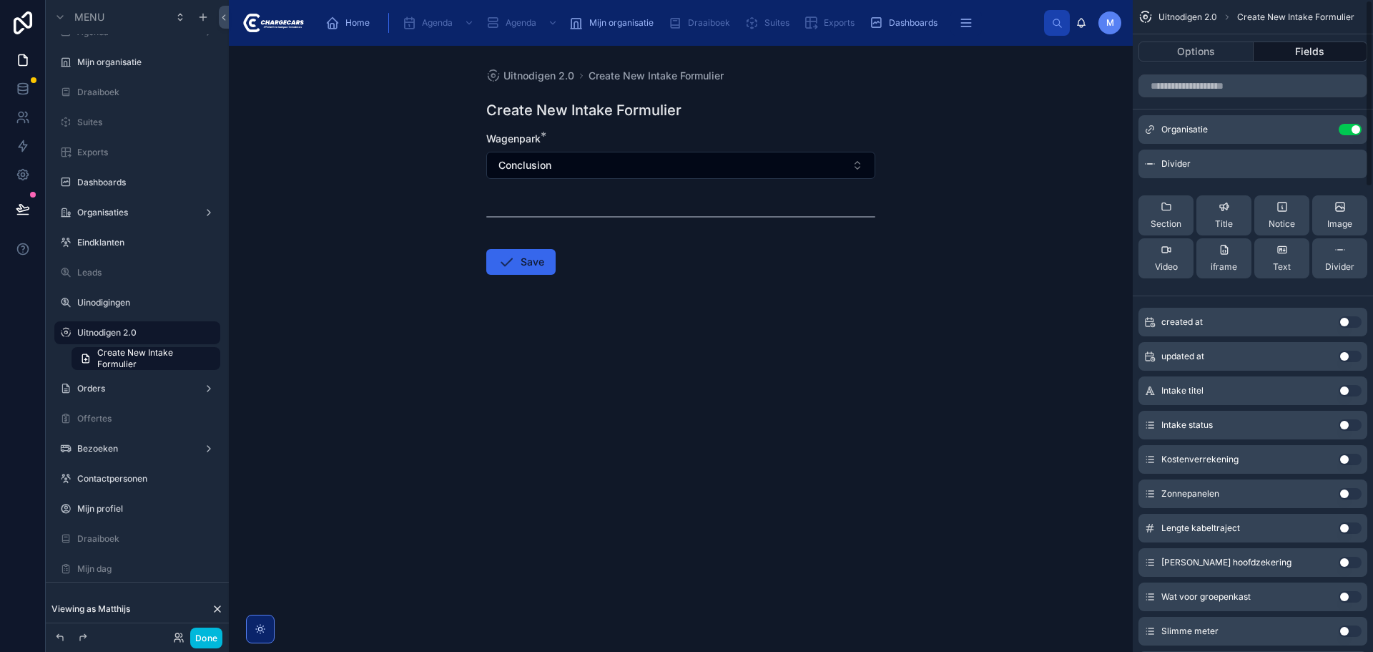
click at [1225, 51] on button "Options" at bounding box center [1196, 51] width 115 height 20
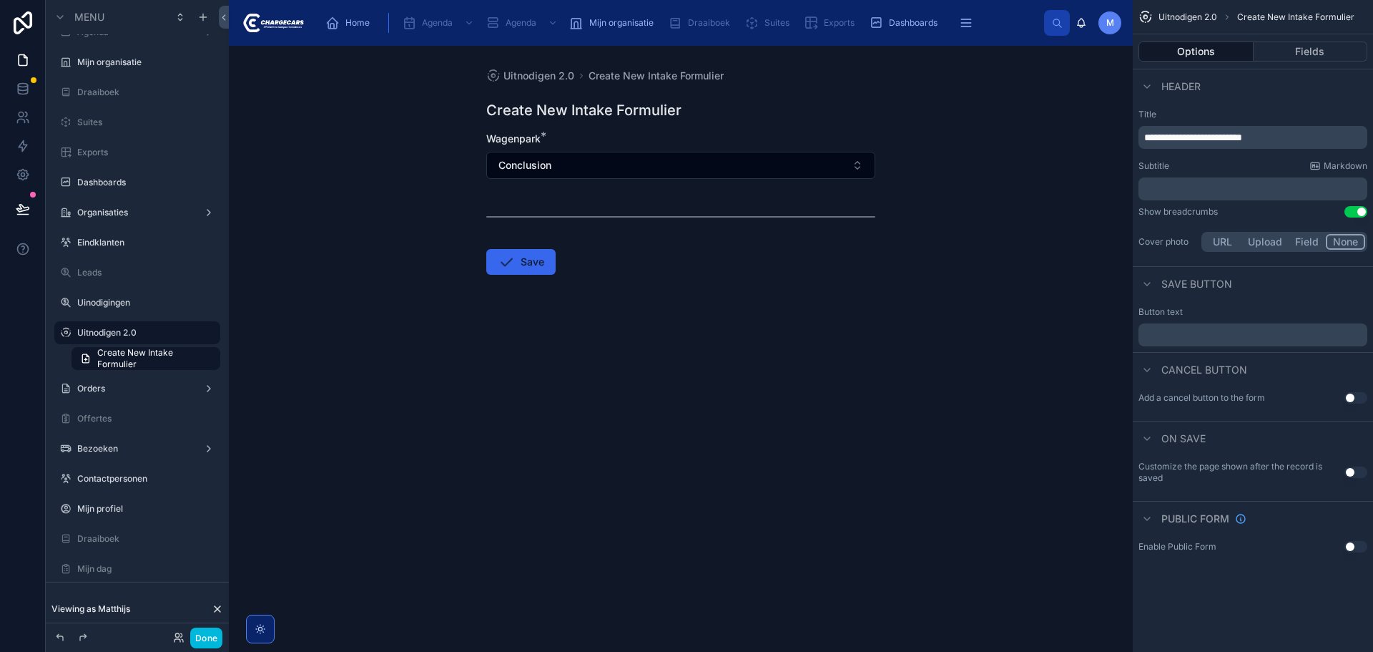
click at [1359, 205] on div "**********" at bounding box center [1253, 181] width 240 height 157
click at [1356, 207] on button "Use setting" at bounding box center [1356, 211] width 23 height 11
click at [1242, 134] on span "**********" at bounding box center [1193, 137] width 98 height 10
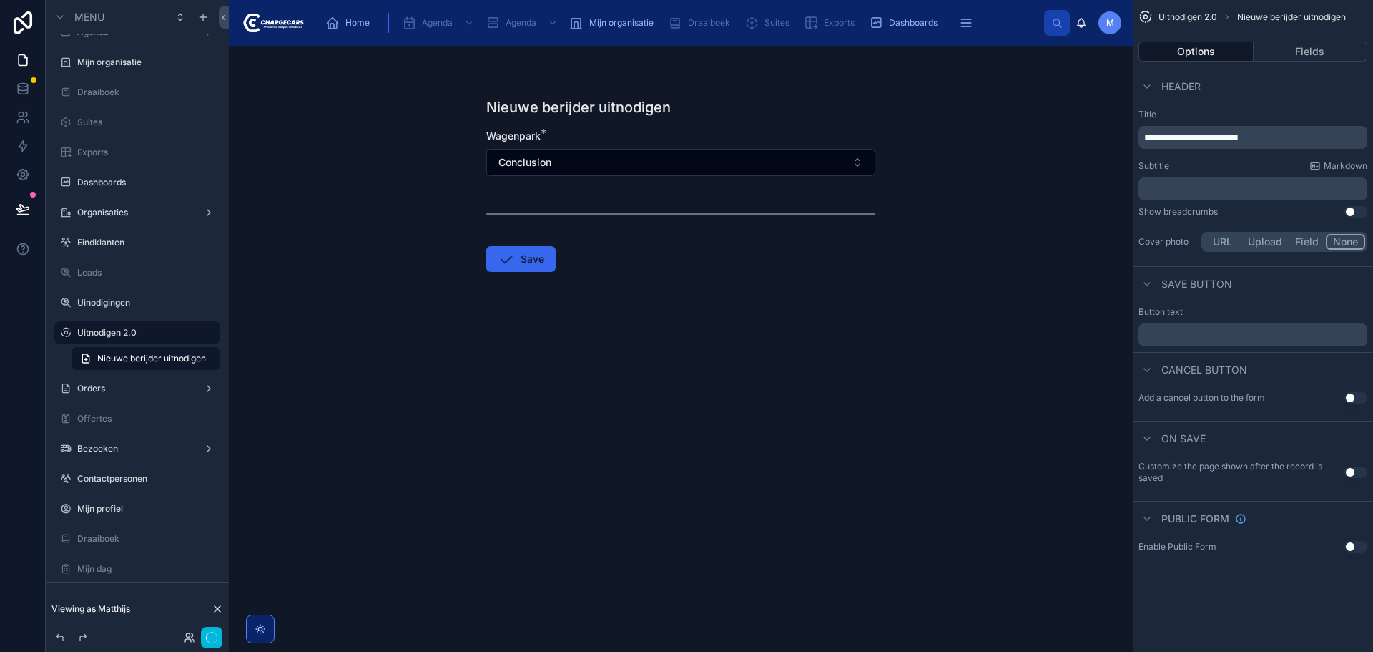
click at [1275, 101] on div "Header" at bounding box center [1253, 86] width 240 height 34
click at [1303, 47] on button "Fields" at bounding box center [1311, 51] width 114 height 20
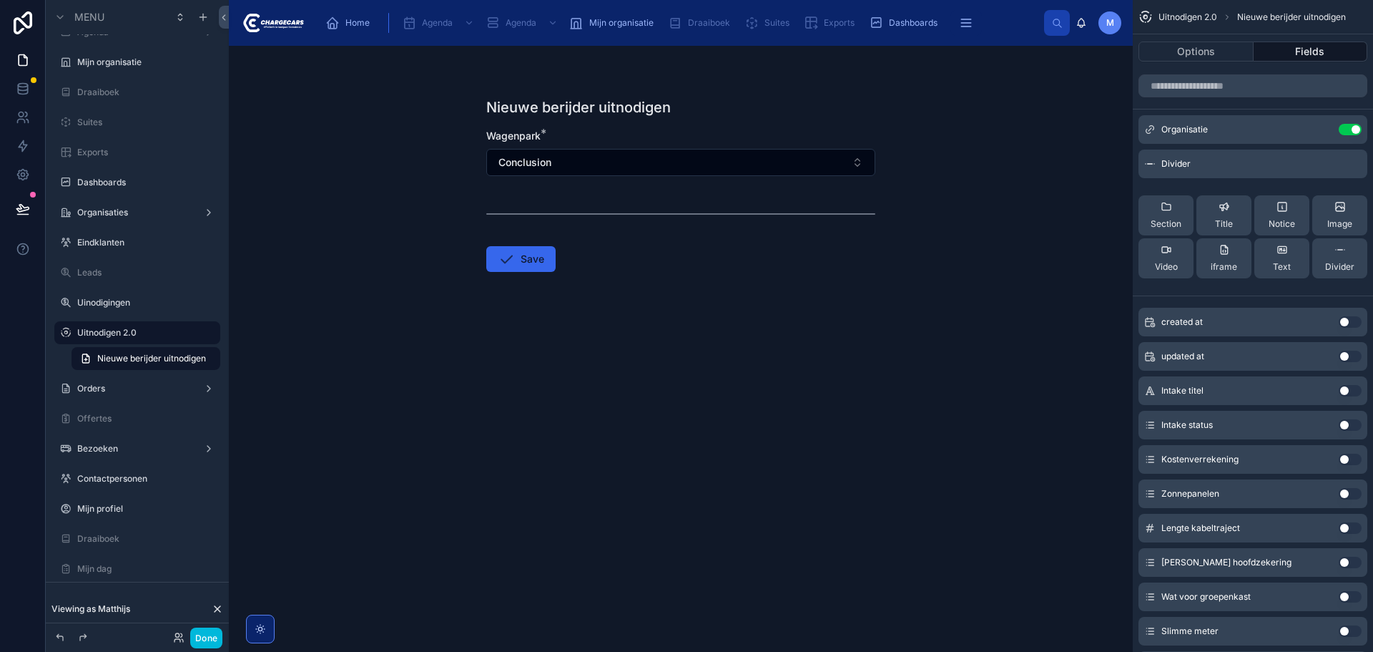
click at [1224, 90] on input "scrollable content" at bounding box center [1253, 85] width 229 height 23
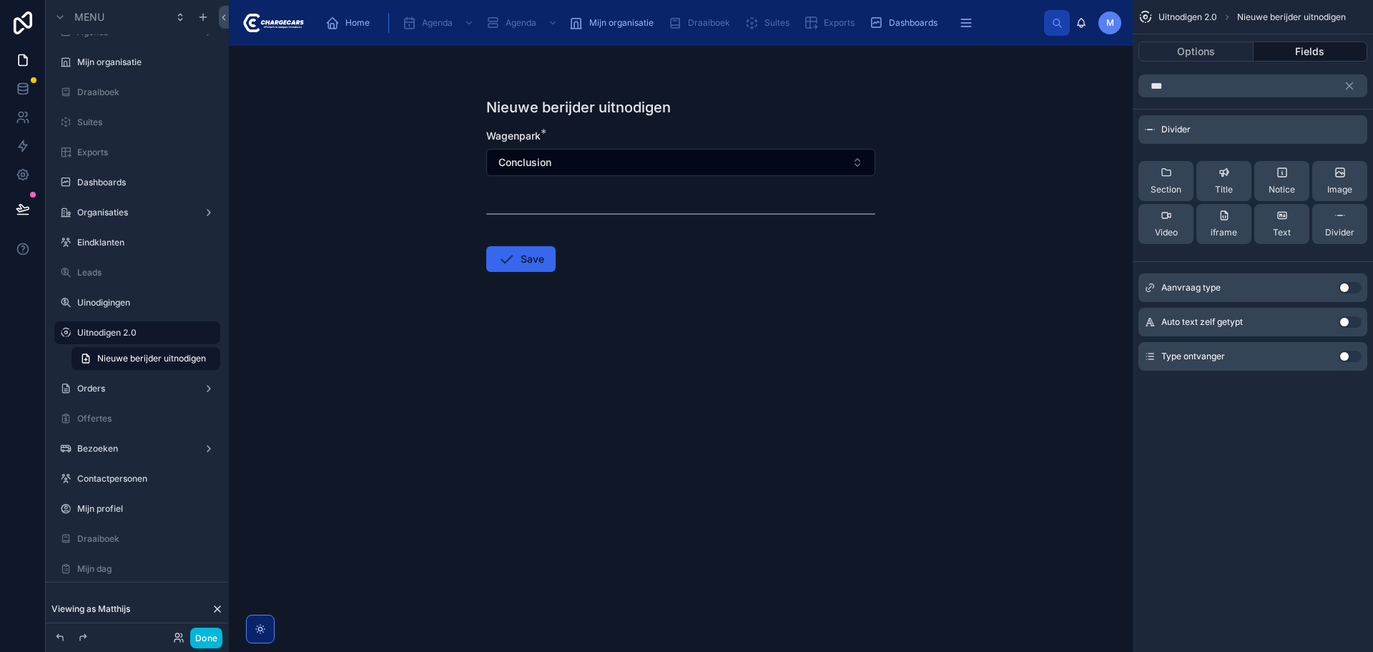
type input "***"
click at [1354, 283] on button "Use setting" at bounding box center [1350, 287] width 23 height 11
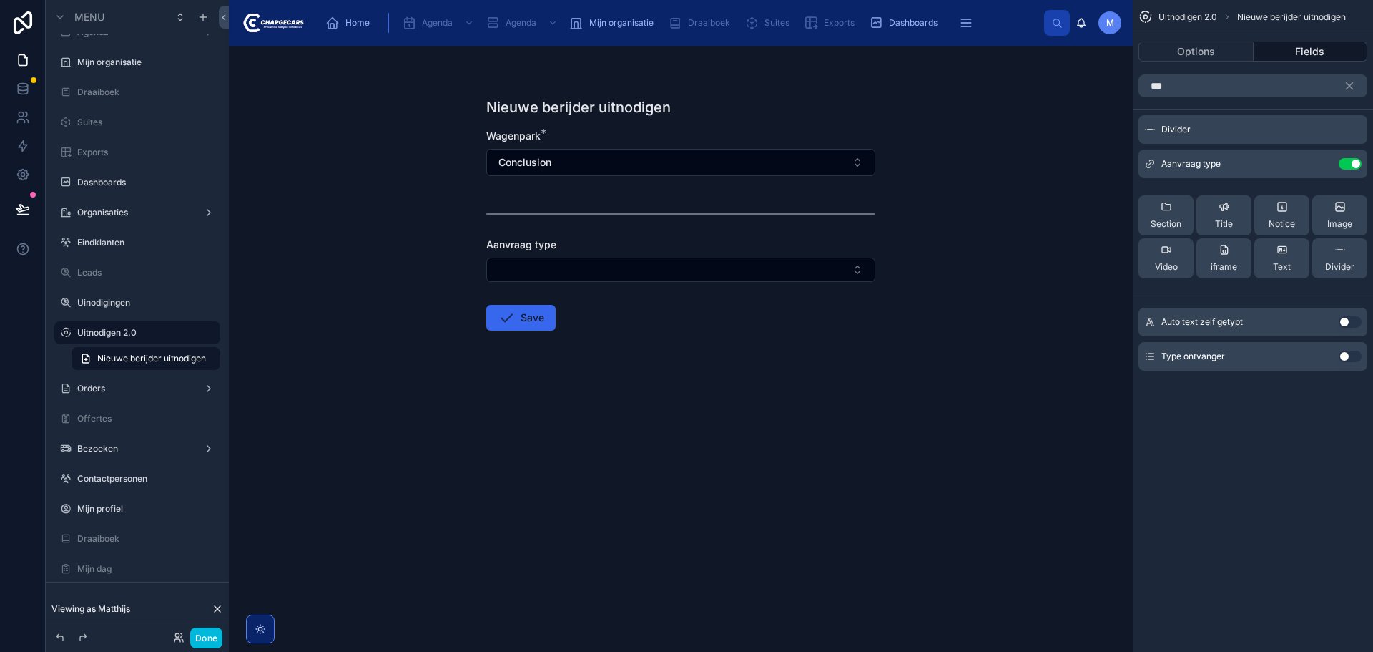
click at [1350, 82] on icon "scrollable content" at bounding box center [1349, 85] width 13 height 13
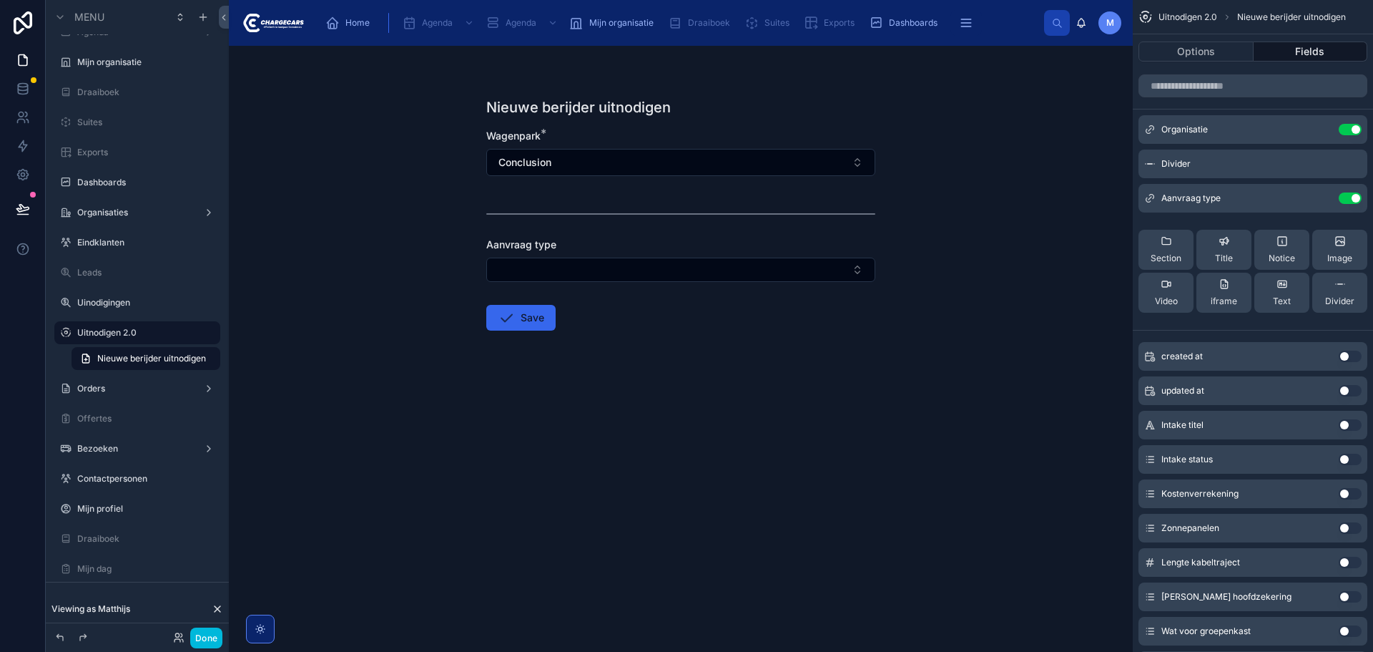
click at [0, 0] on icon "scrollable content" at bounding box center [0, 0] width 0 height 0
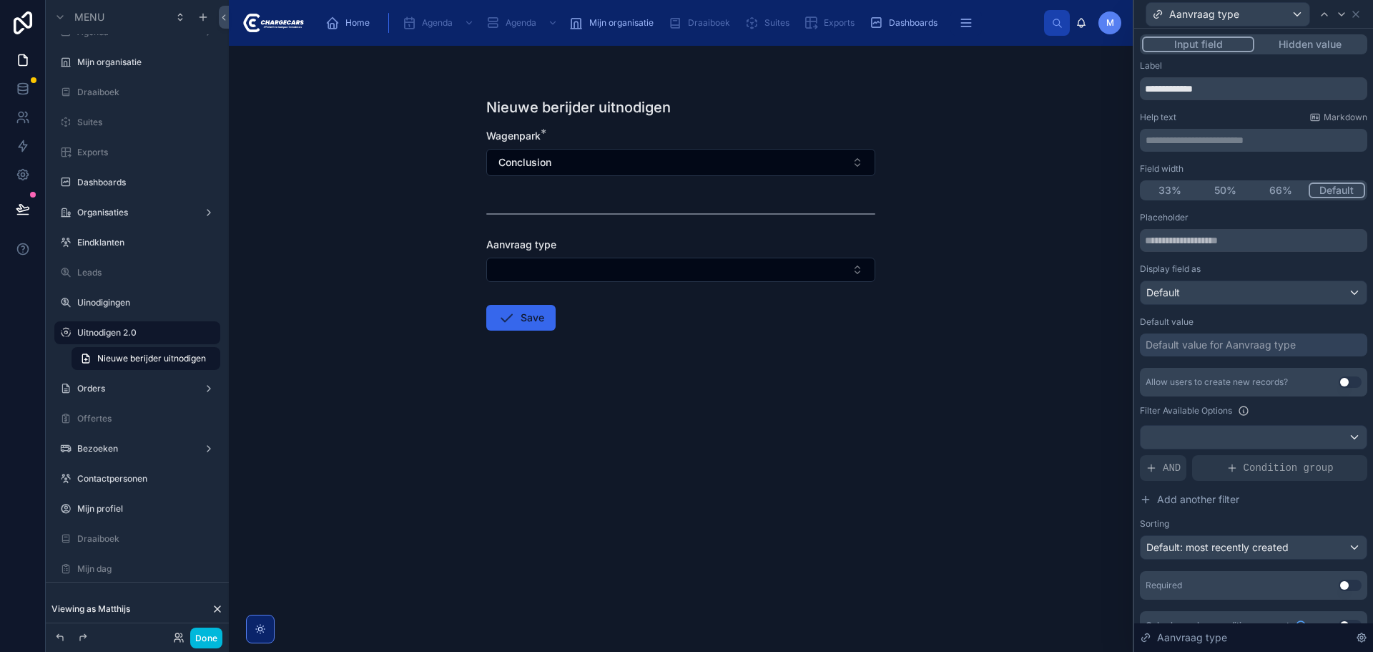
drag, startPoint x: 1220, startPoint y: 92, endPoint x: 1128, endPoint y: 102, distance: 92.8
click at [1128, 102] on div "**********" at bounding box center [686, 326] width 1373 height 652
type input "**********"
click at [861, 481] on div "Nieuwe berijder uitnodigen Wagenpark * Conclusion Type dienst Save" at bounding box center [681, 349] width 904 height 606
click at [1355, 19] on icon at bounding box center [1355, 14] width 11 height 11
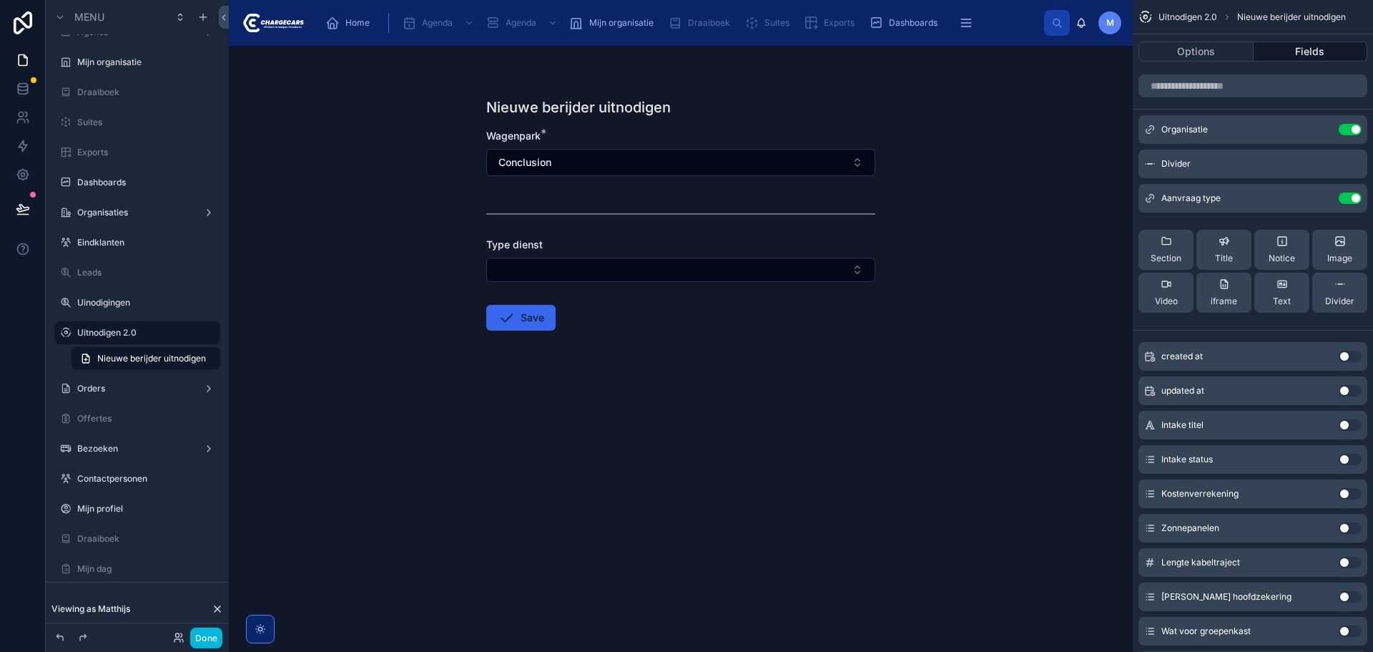
click at [0, 0] on button "scrollable content" at bounding box center [0, 0] width 0 height 0
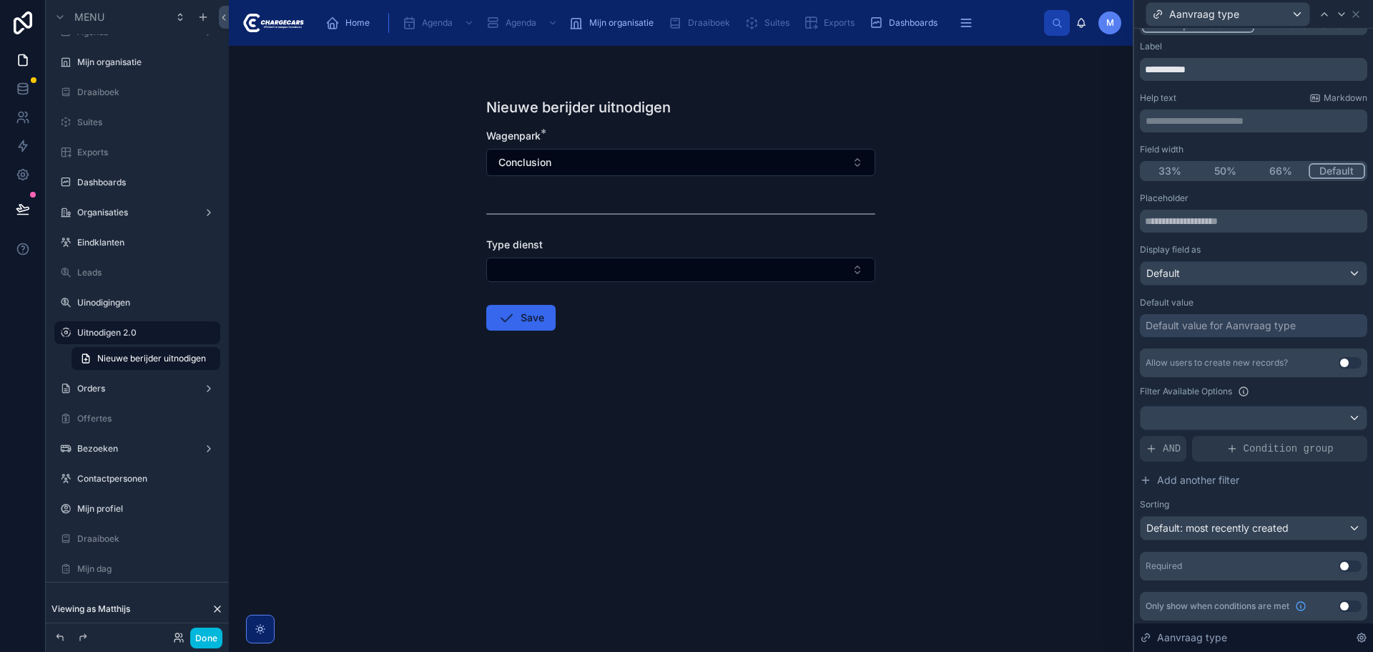
scroll to position [22, 0]
click at [1339, 559] on button "Use setting" at bounding box center [1350, 562] width 23 height 11
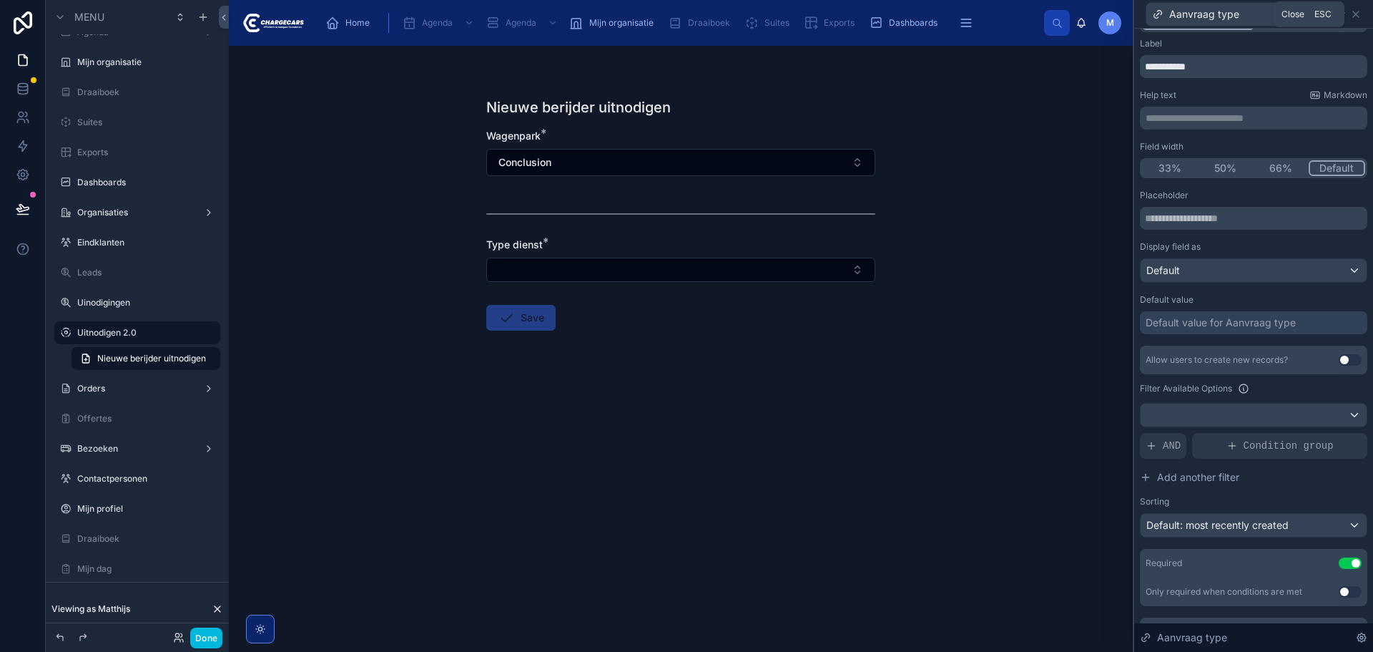
click at [1360, 16] on icon at bounding box center [1355, 14] width 11 height 11
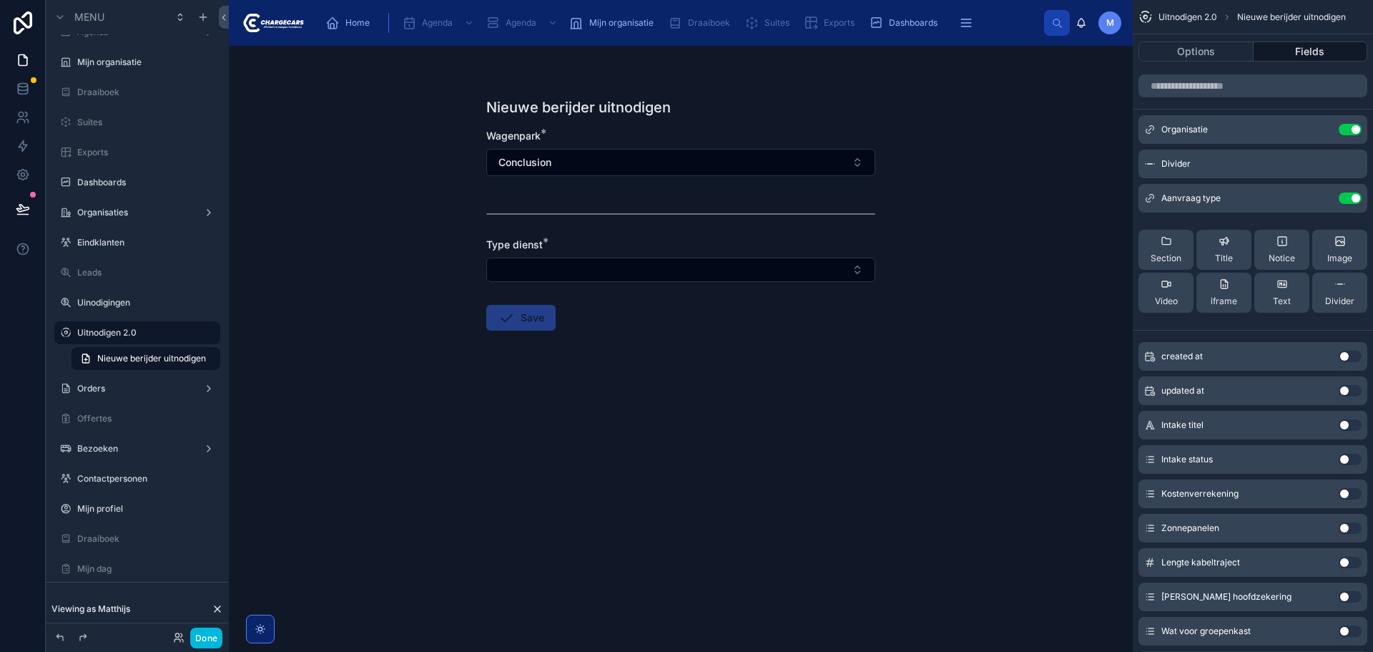
click at [1335, 289] on icon "scrollable content" at bounding box center [1340, 283] width 11 height 11
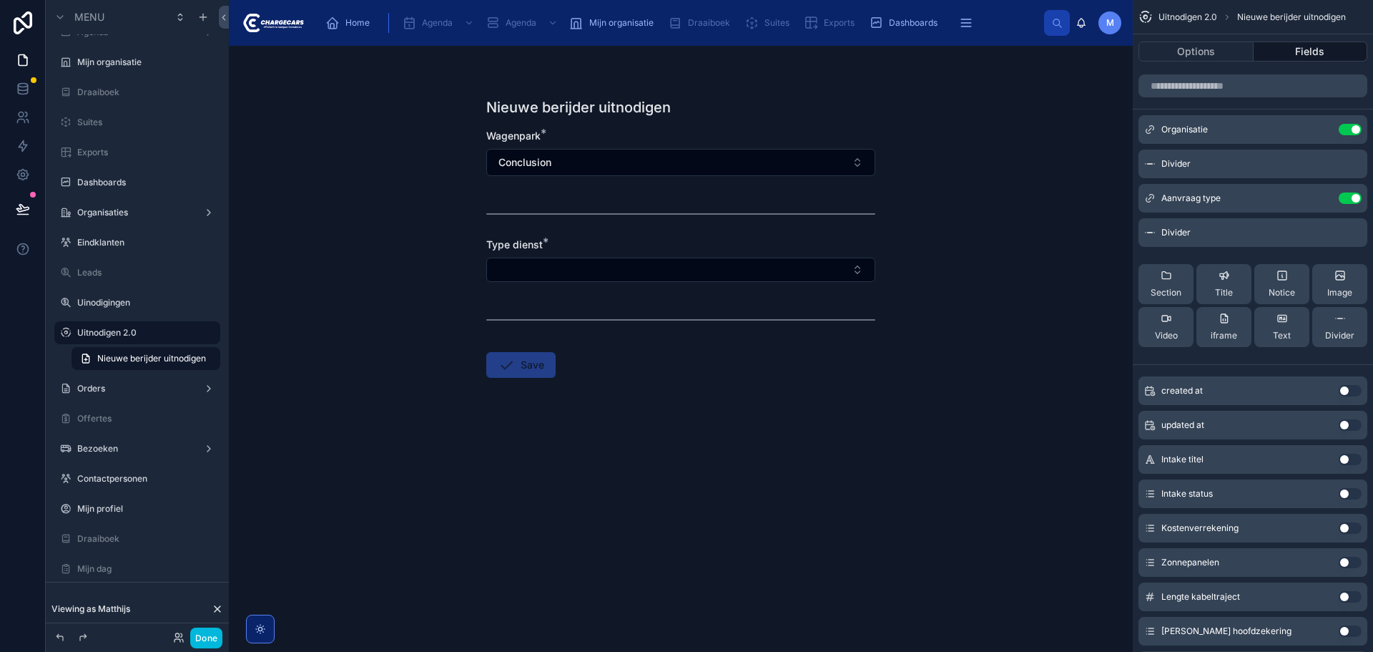
click at [1244, 87] on input "scrollable content" at bounding box center [1253, 85] width 229 height 23
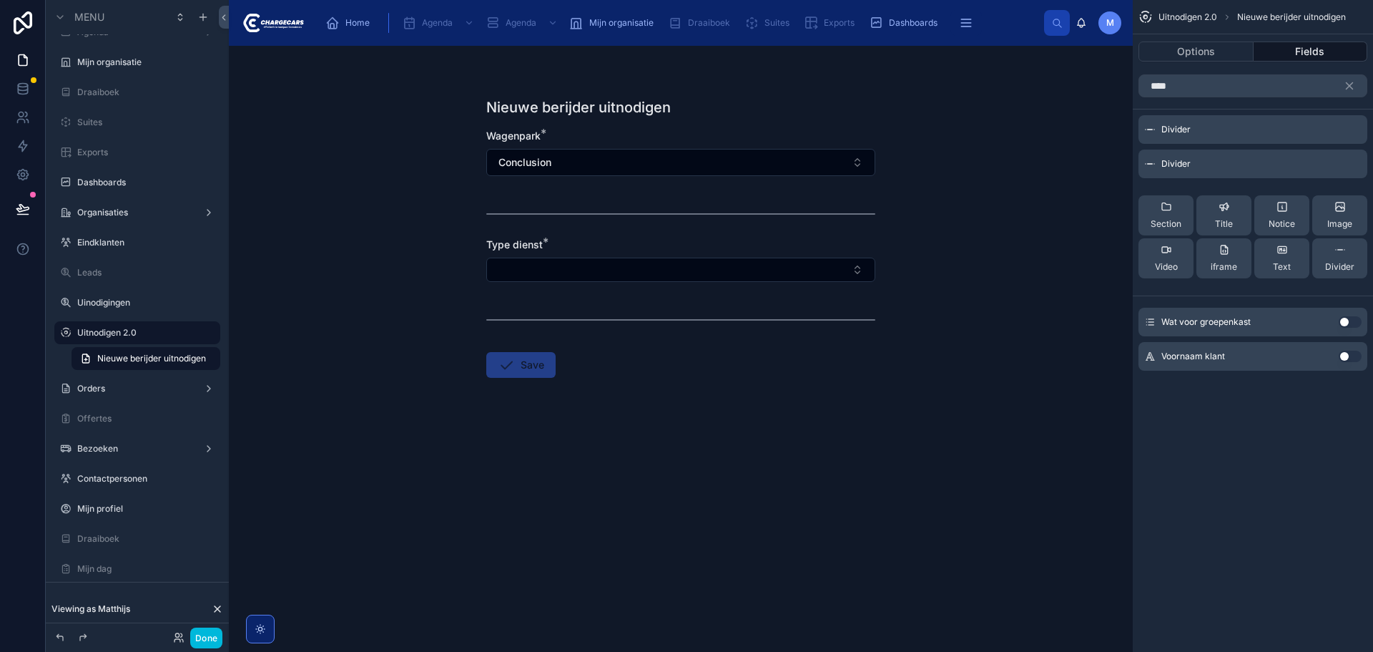
type input "****"
click at [1348, 353] on button "Use setting" at bounding box center [1350, 355] width 23 height 11
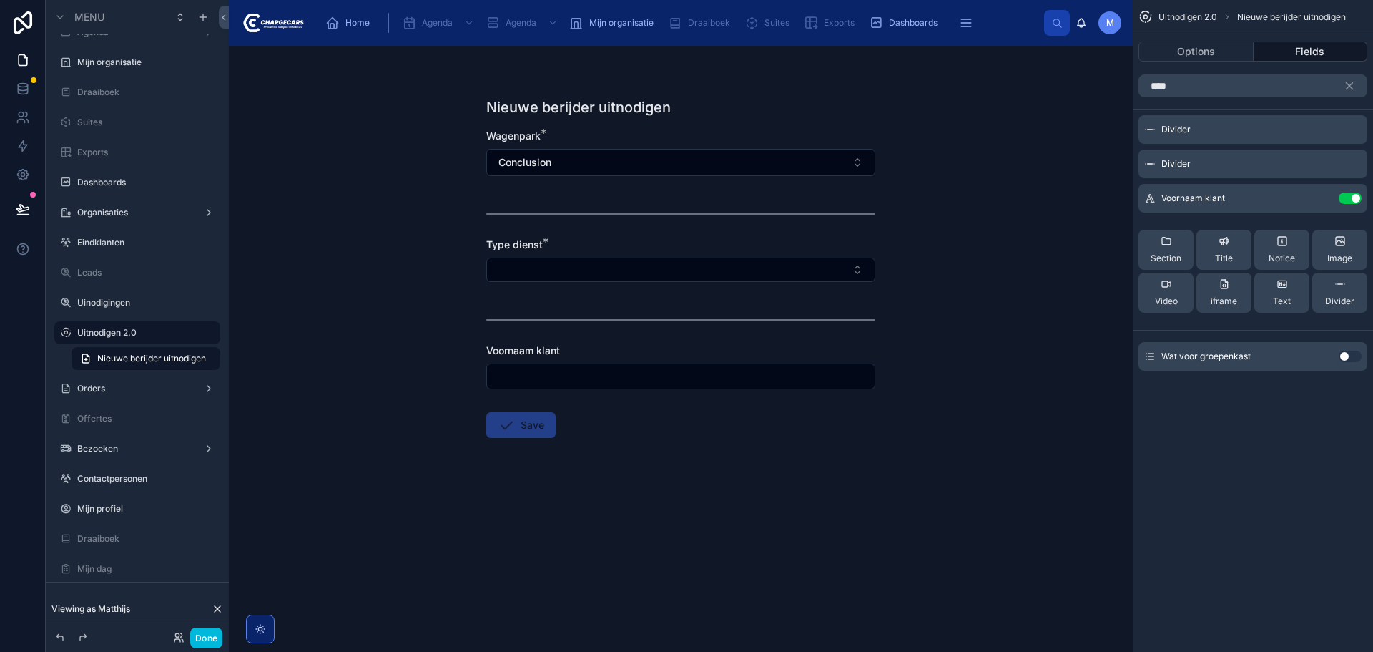
drag, startPoint x: 1350, startPoint y: 79, endPoint x: 1270, endPoint y: 86, distance: 80.4
click at [1350, 79] on button "scrollable content" at bounding box center [1355, 85] width 24 height 23
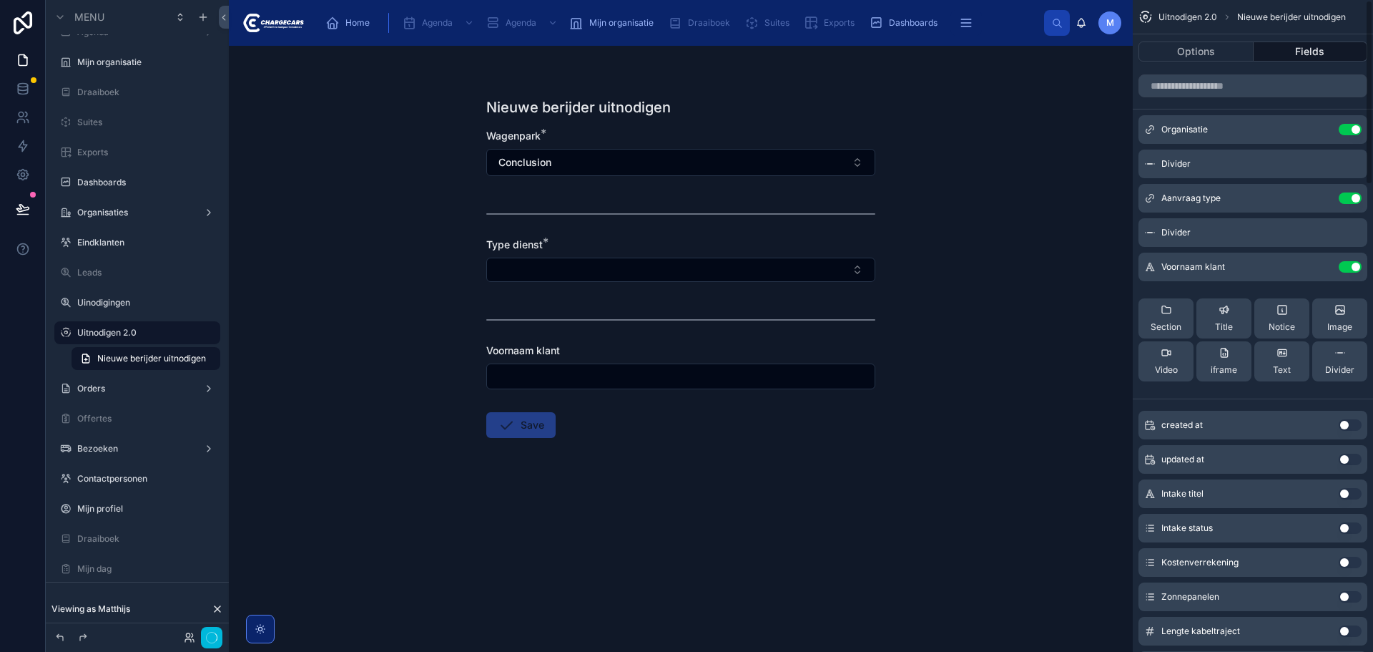
click at [1270, 86] on input "scrollable content" at bounding box center [1253, 85] width 229 height 23
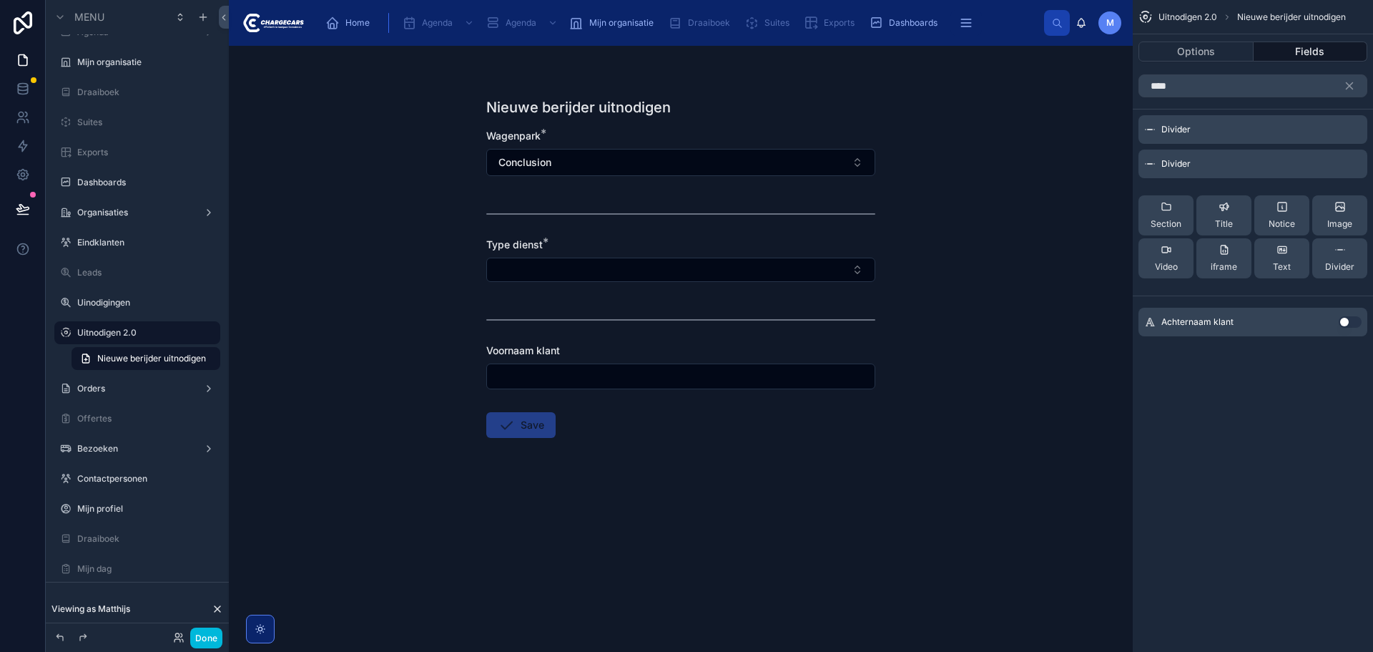
type input "****"
click at [1346, 321] on button "Use setting" at bounding box center [1350, 321] width 23 height 11
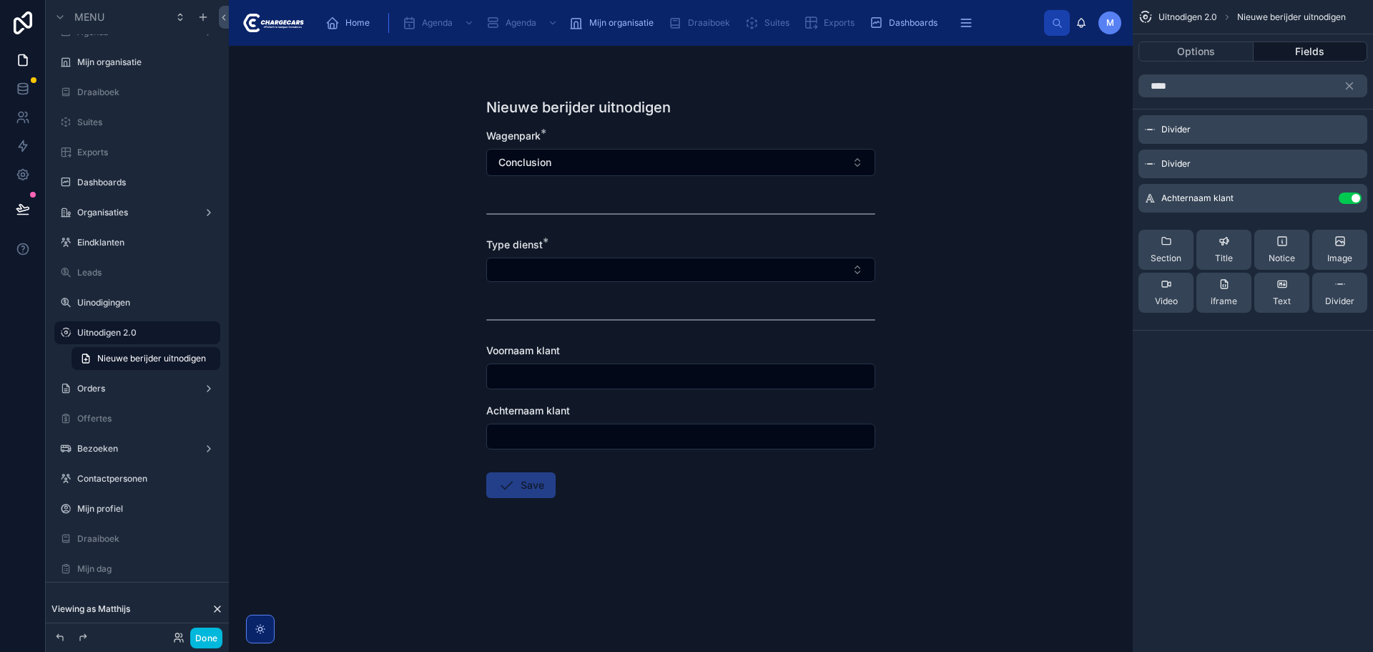
click at [1352, 83] on icon "scrollable content" at bounding box center [1350, 86] width 6 height 6
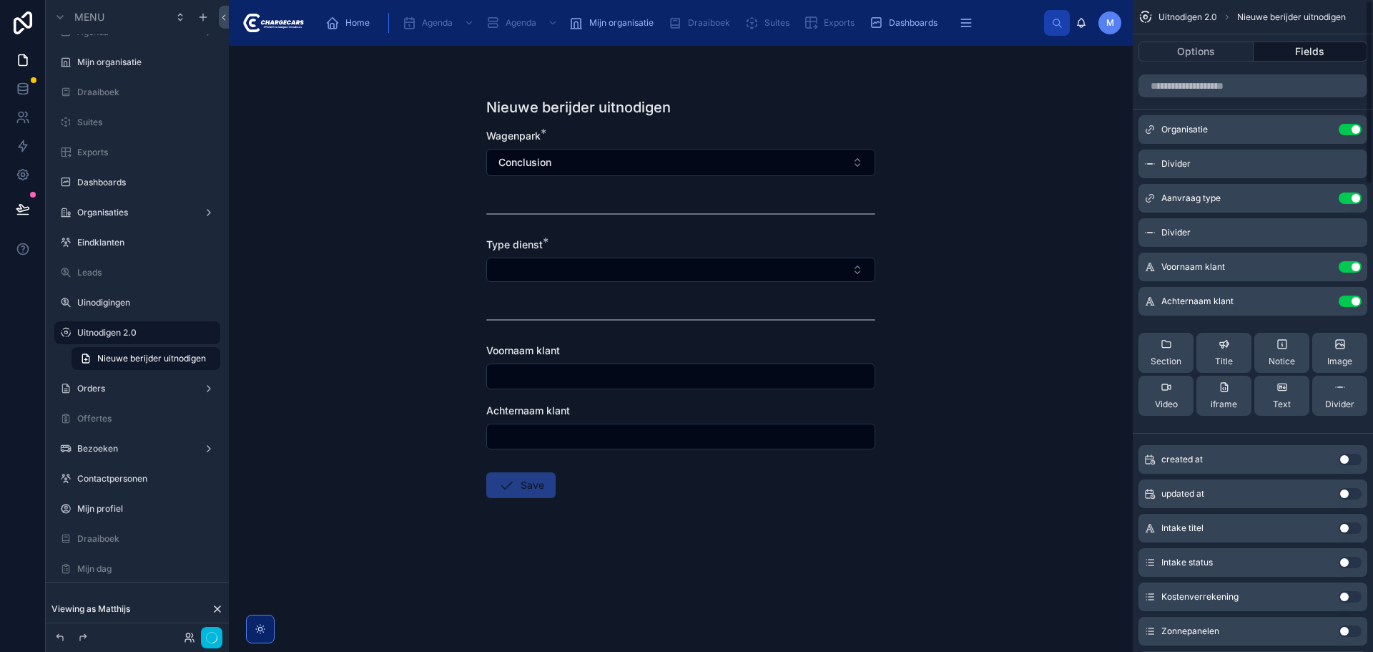
click at [1236, 86] on input "scrollable content" at bounding box center [1253, 85] width 229 height 23
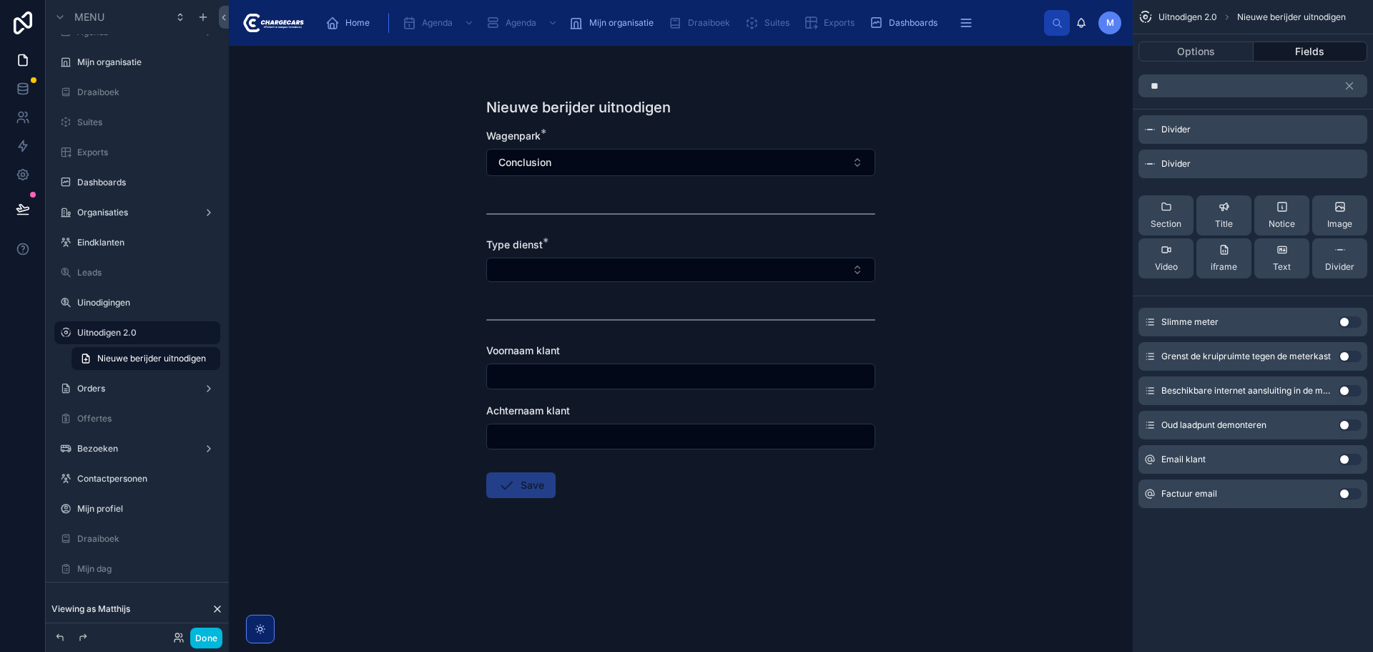
click at [1345, 458] on button "Use setting" at bounding box center [1350, 458] width 23 height 11
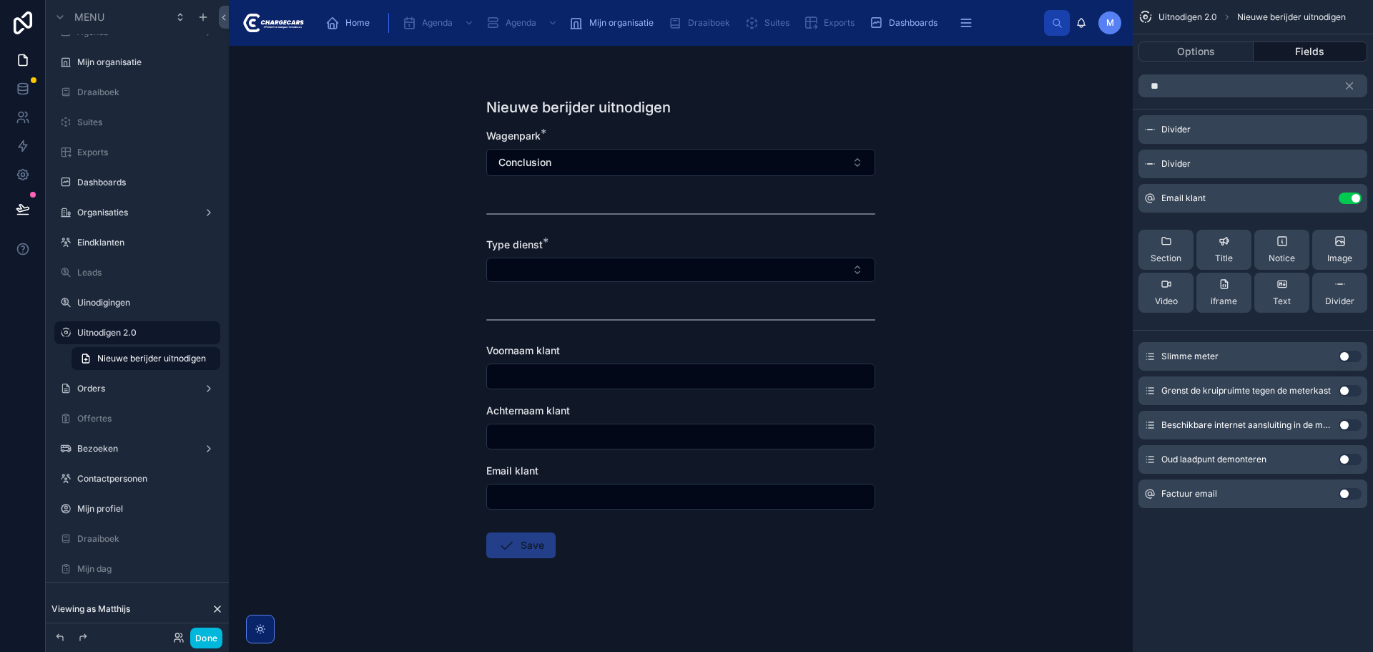
click at [1240, 79] on input "**" at bounding box center [1253, 85] width 229 height 23
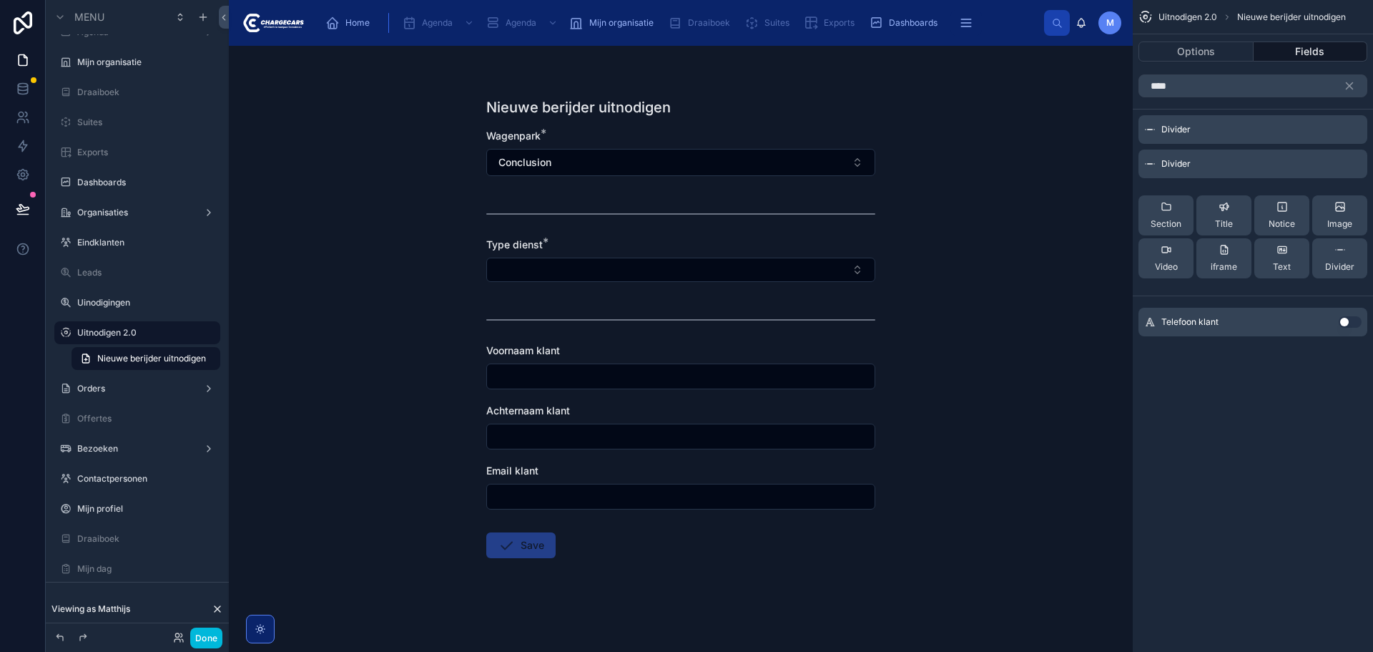
type input "****"
click at [1350, 323] on button "Use setting" at bounding box center [1350, 321] width 23 height 11
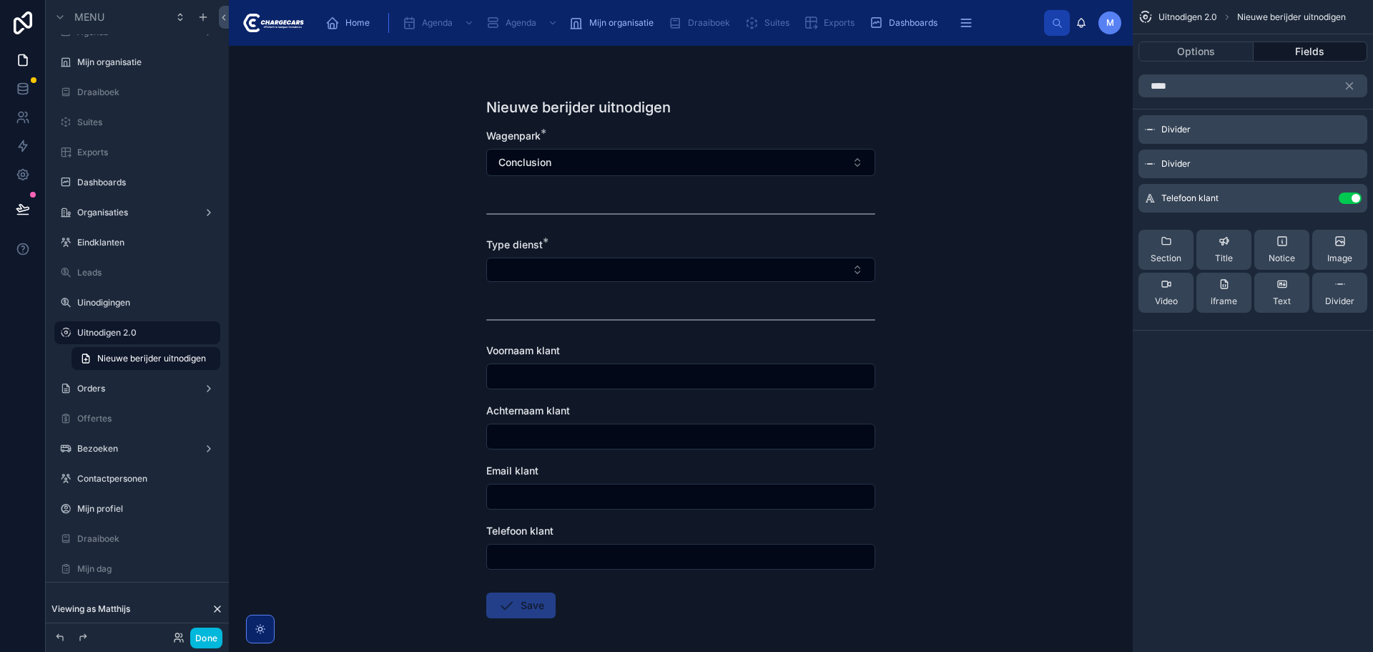
click at [1359, 85] on button "scrollable content" at bounding box center [1355, 85] width 24 height 23
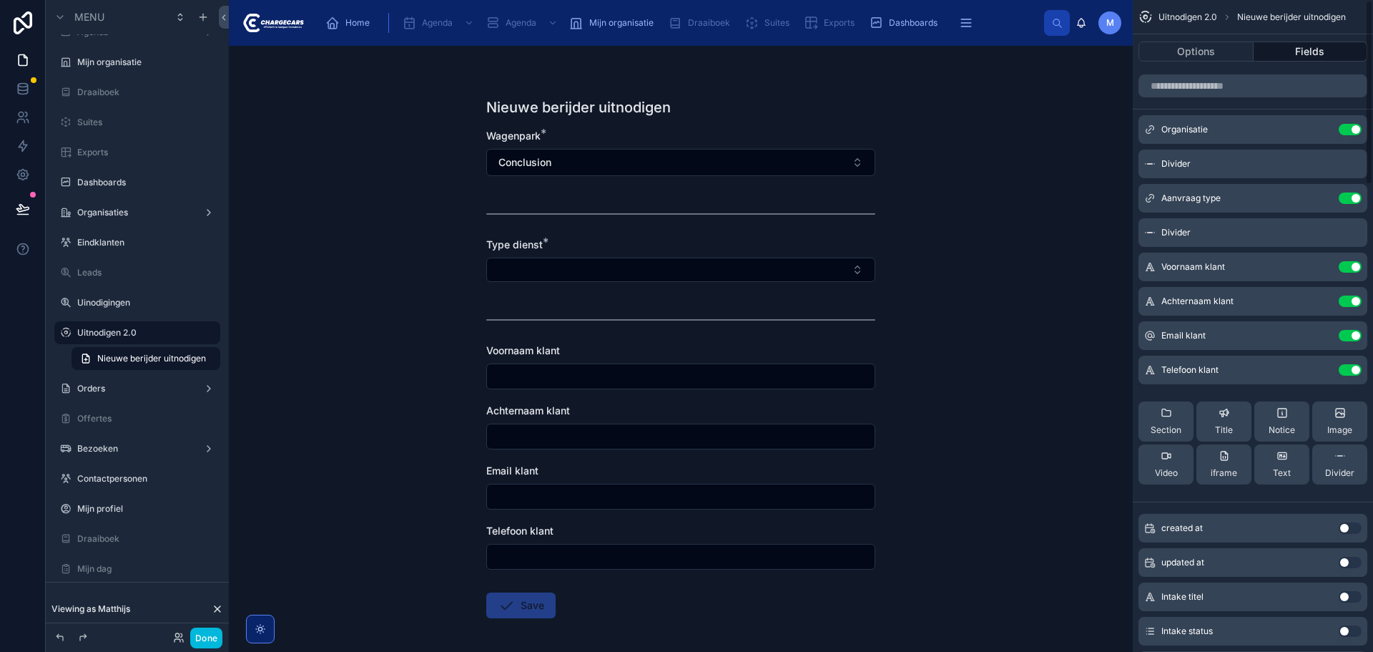
click at [0, 0] on icon "scrollable content" at bounding box center [0, 0] width 0 height 0
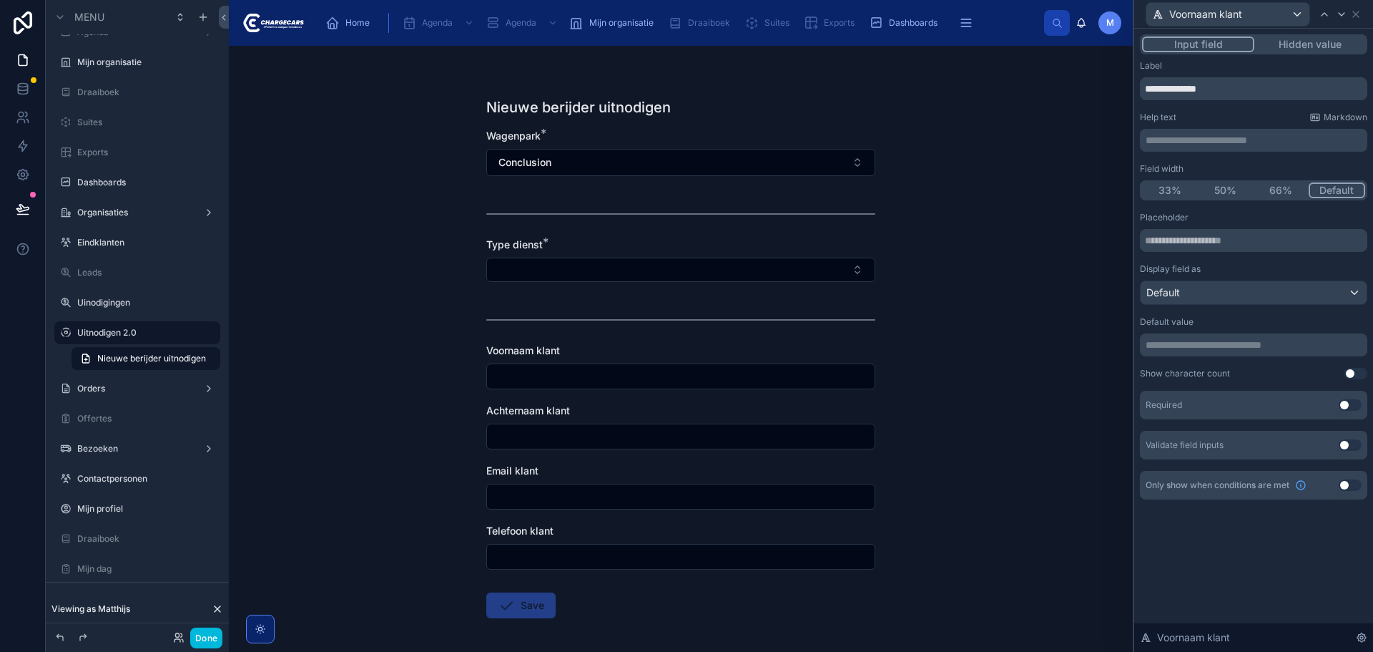
click at [1235, 188] on button "50%" at bounding box center [1226, 190] width 56 height 16
click at [1338, 11] on icon at bounding box center [1341, 14] width 11 height 11
click at [1221, 194] on button "50%" at bounding box center [1226, 190] width 56 height 16
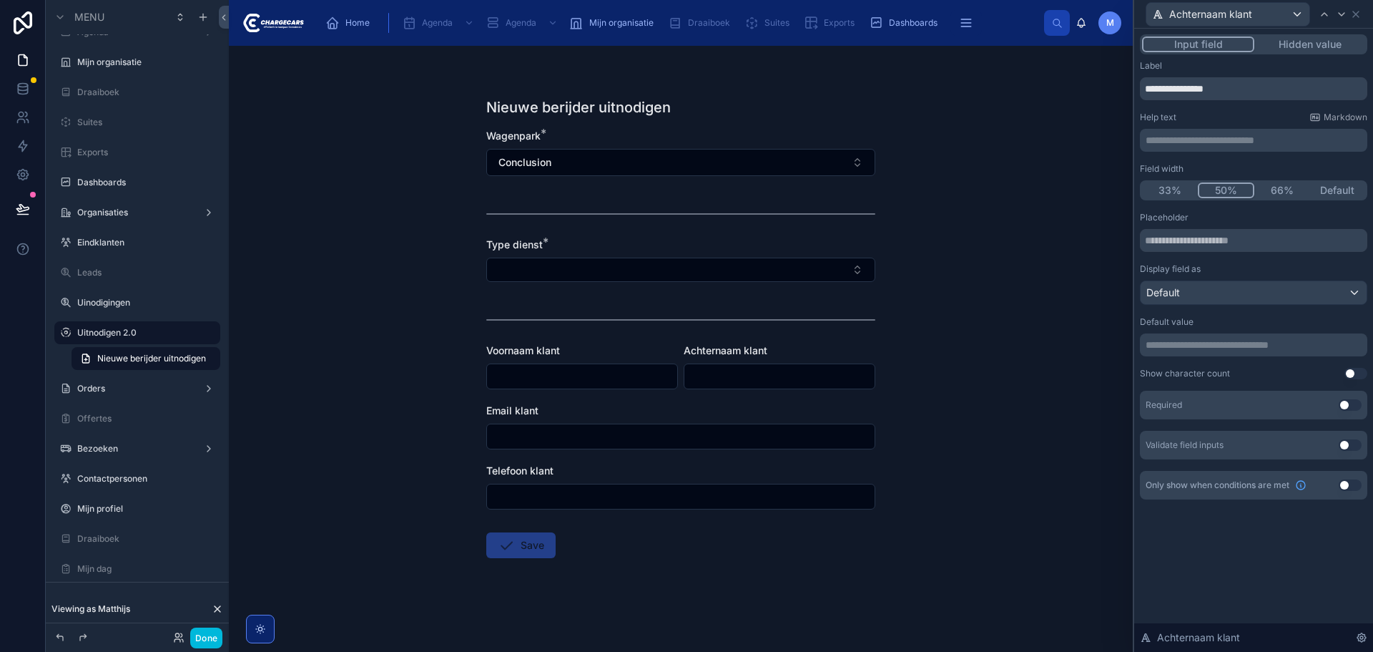
drag, startPoint x: 1202, startPoint y: 90, endPoint x: 1248, endPoint y: 92, distance: 45.8
click at [1248, 92] on input "**********" at bounding box center [1253, 88] width 227 height 23
type input "**********"
click at [1329, 16] on icon at bounding box center [1324, 14] width 11 height 11
drag, startPoint x: 1193, startPoint y: 91, endPoint x: 1233, endPoint y: 89, distance: 40.1
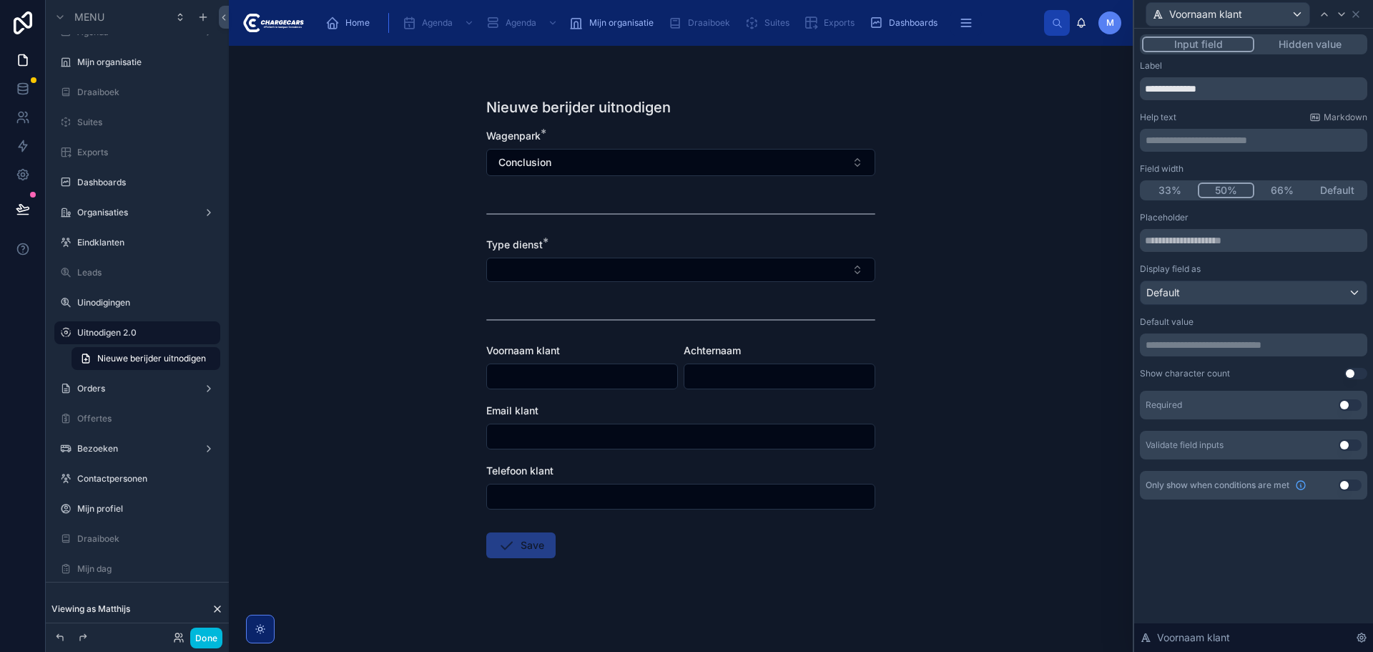
click at [1233, 89] on input "**********" at bounding box center [1253, 88] width 227 height 23
type input "********"
click at [1339, 14] on icon at bounding box center [1341, 14] width 11 height 11
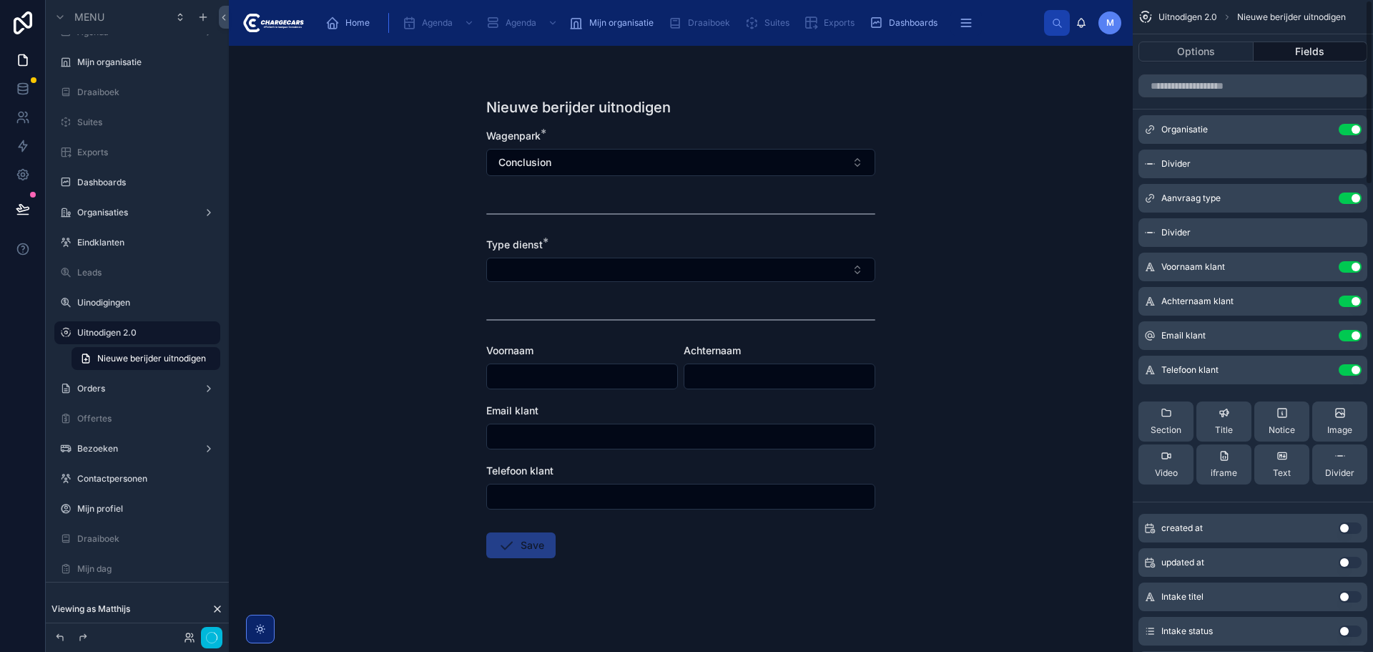
click at [1339, 14] on span "Nieuwe berijder uitnodigen" at bounding box center [1291, 16] width 109 height 11
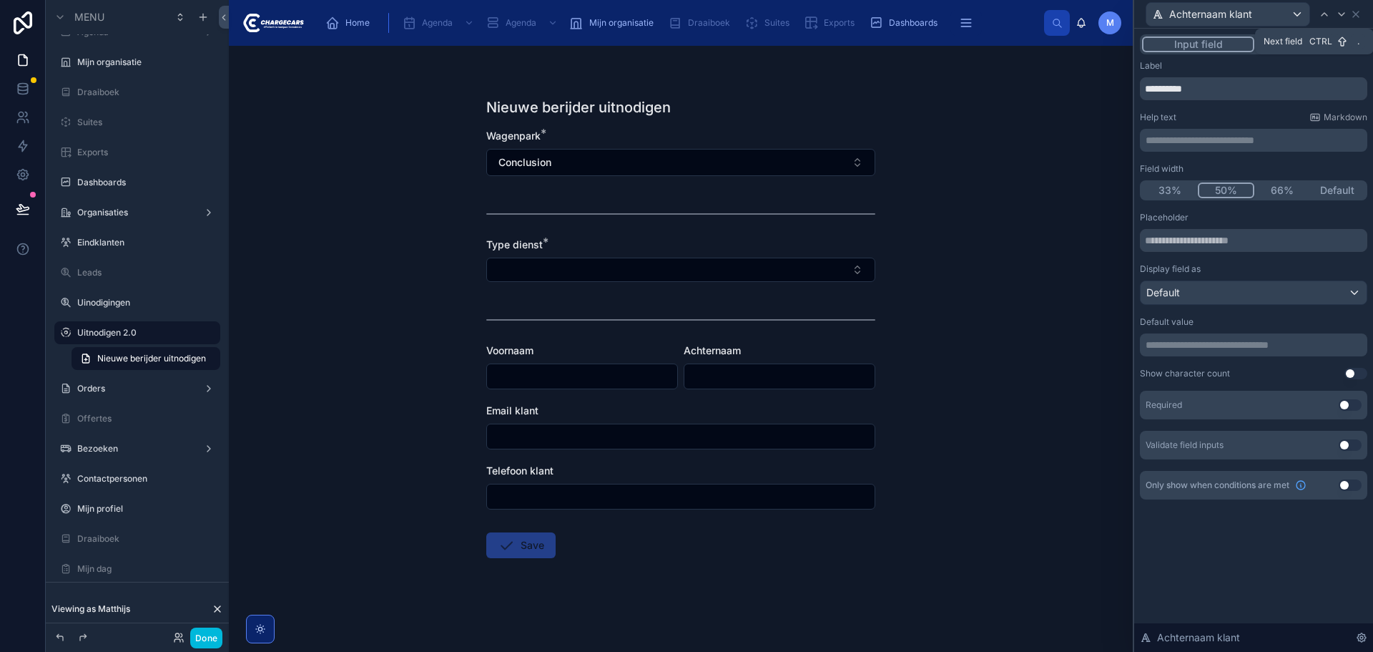
click at [1339, 14] on icon at bounding box center [1341, 14] width 11 height 11
click at [1227, 90] on input "**********" at bounding box center [1253, 88] width 227 height 23
type input "*****"
click at [1337, 19] on icon at bounding box center [1341, 14] width 11 height 11
click at [1237, 90] on input "**********" at bounding box center [1253, 88] width 227 height 23
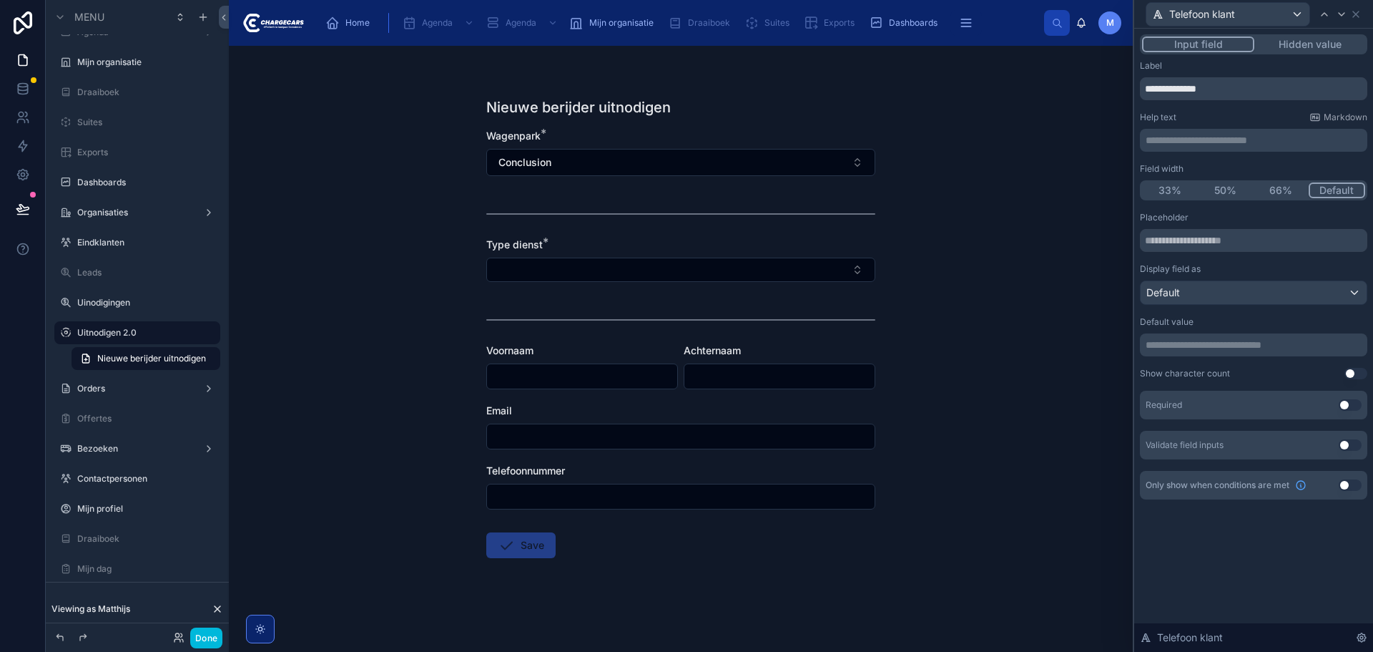
type input "**********"
click at [972, 386] on div "Nieuwe berijder uitnodigen Wagenpark * Conclusion Type dienst * Voornaam Achter…" at bounding box center [681, 349] width 904 height 606
click at [1330, 12] on div at bounding box center [1324, 14] width 17 height 17
click at [1350, 406] on button "Use setting" at bounding box center [1350, 404] width 23 height 11
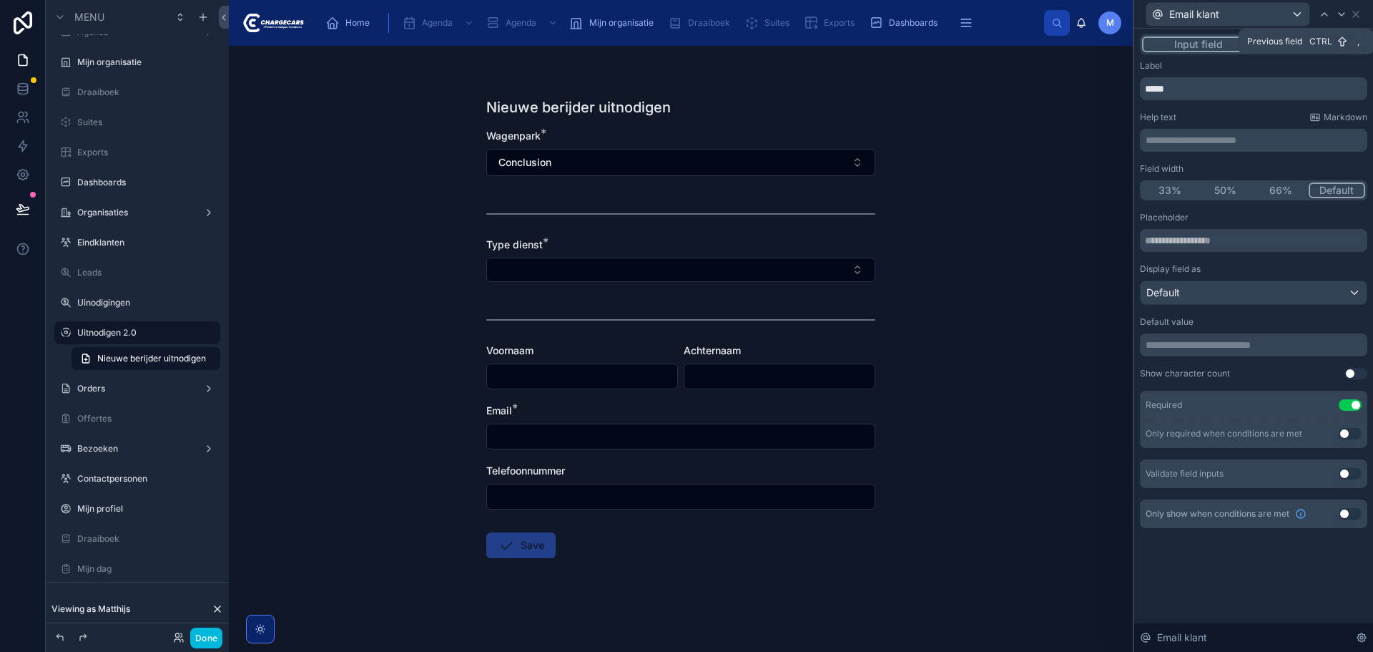
click at [1327, 16] on icon at bounding box center [1324, 14] width 11 height 11
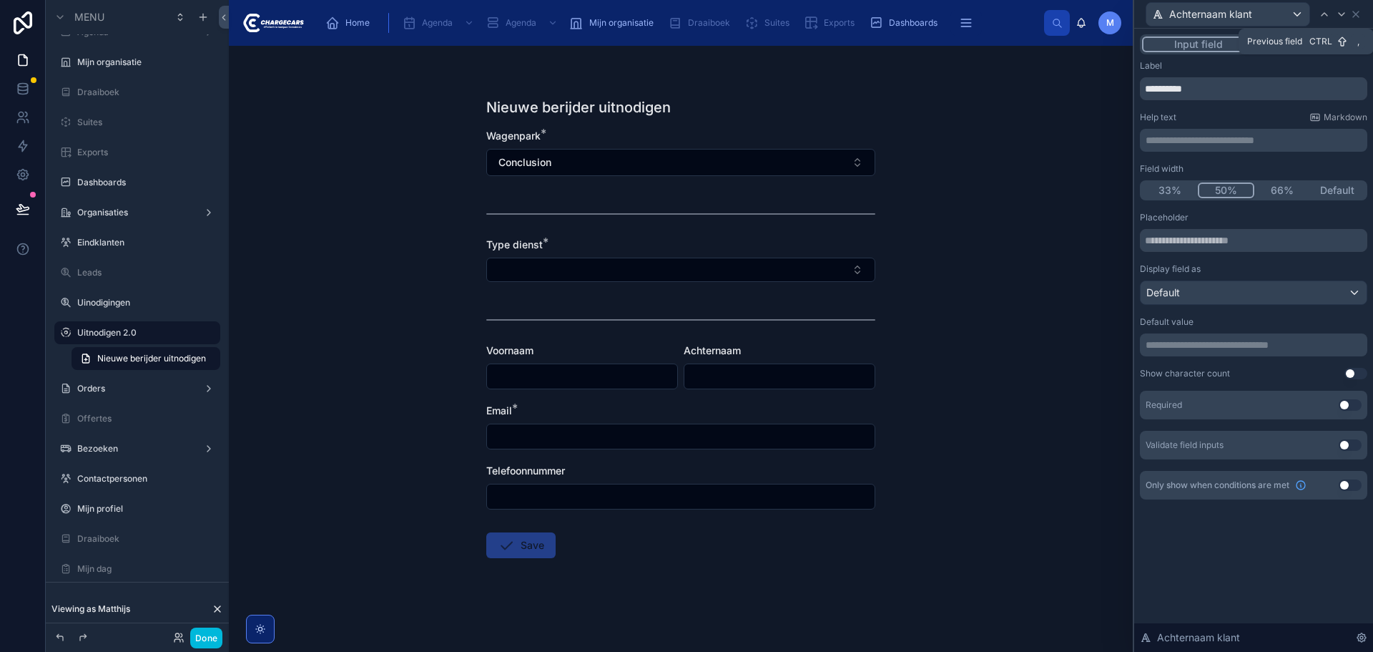
click at [1345, 403] on button "Use setting" at bounding box center [1350, 404] width 23 height 11
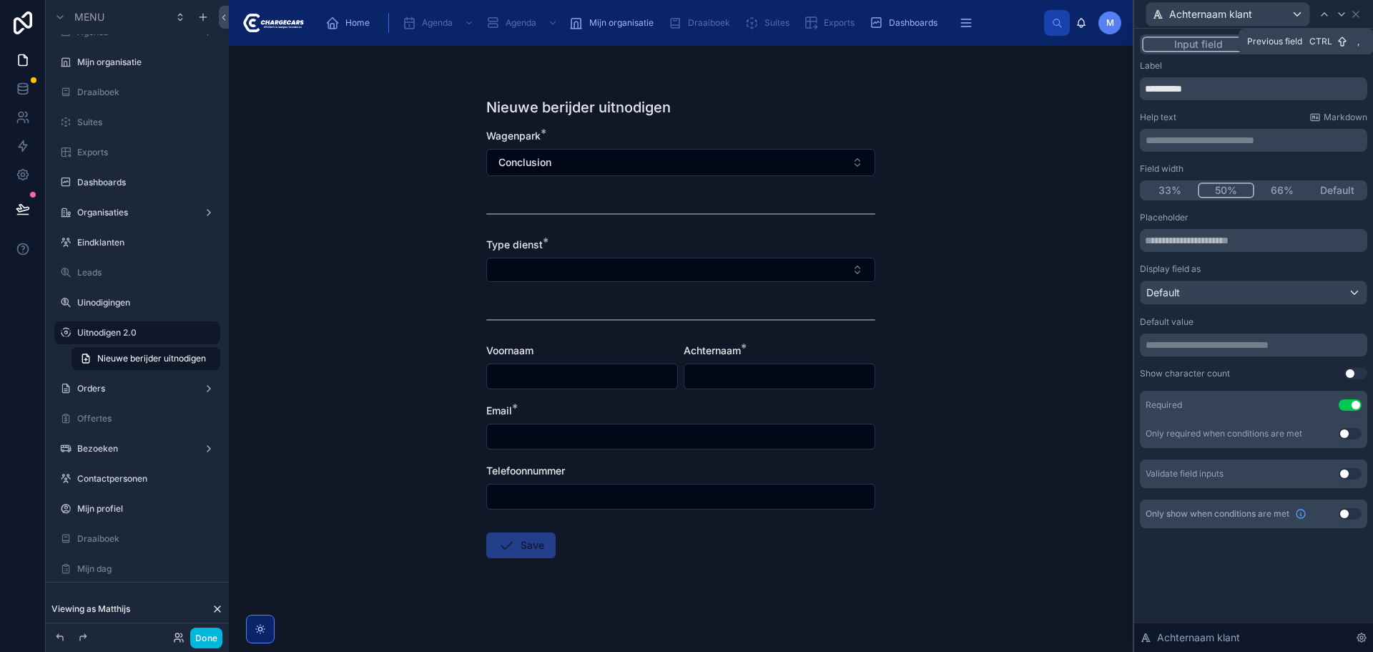
click at [1325, 11] on icon at bounding box center [1324, 14] width 11 height 11
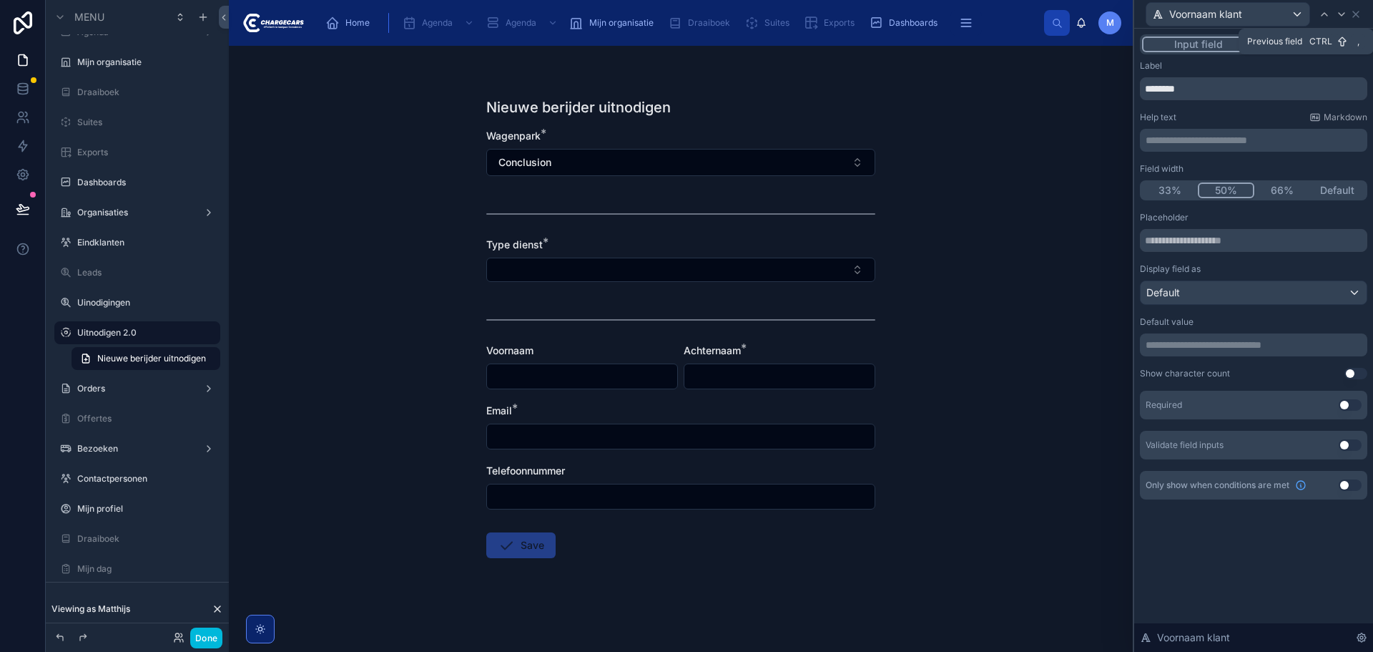
click at [1352, 407] on button "Use setting" at bounding box center [1350, 404] width 23 height 11
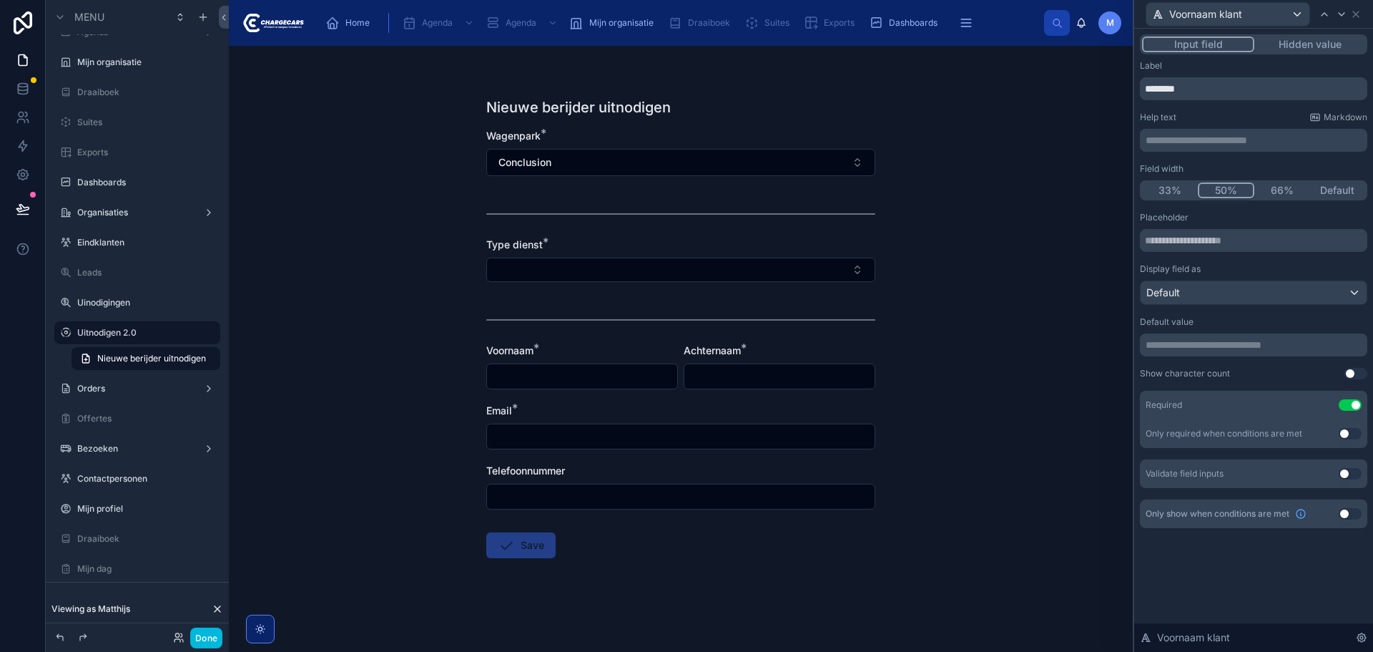
click at [1355, 20] on div "Voornaam klant" at bounding box center [1253, 14] width 227 height 28
click at [1355, 15] on icon at bounding box center [1356, 14] width 6 height 6
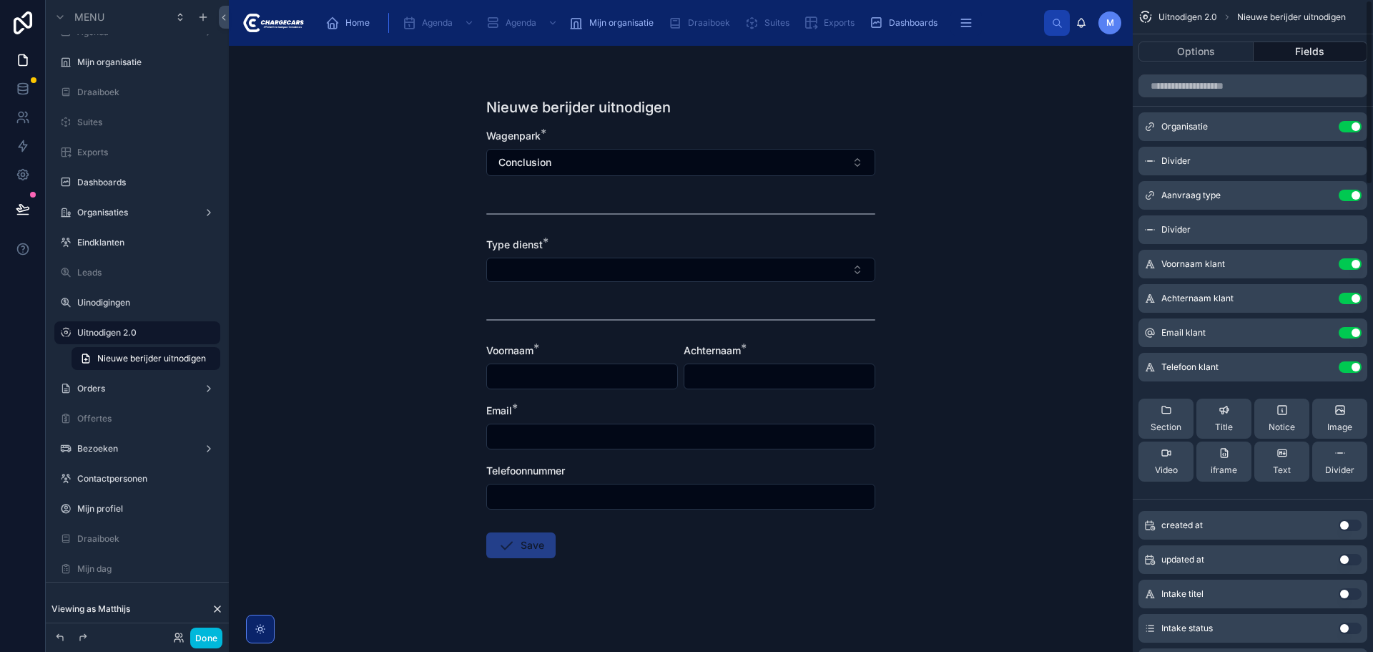
scroll to position [0, 0]
click at [1220, 73] on div "scrollable content" at bounding box center [1253, 86] width 240 height 34
click at [1217, 55] on button "Options" at bounding box center [1196, 51] width 115 height 20
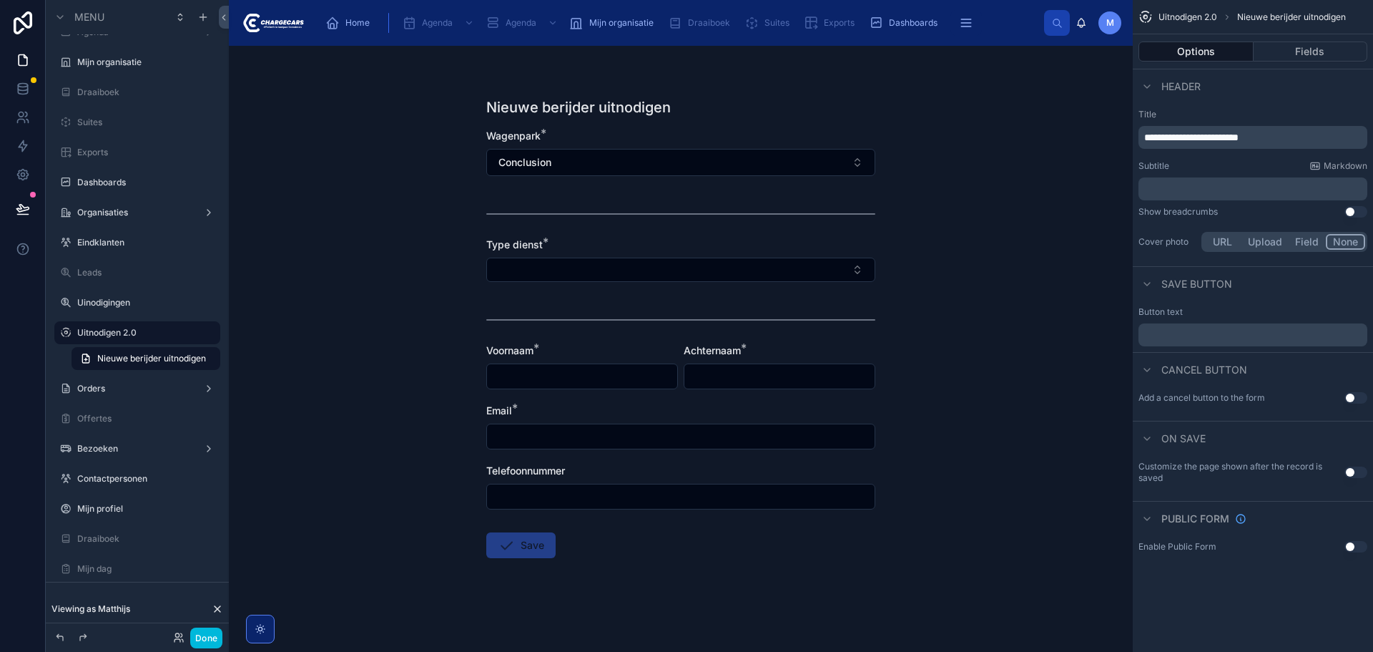
click at [1196, 343] on div "﻿" at bounding box center [1253, 334] width 229 height 23
click at [1198, 339] on p "﻿" at bounding box center [1254, 334] width 220 height 11
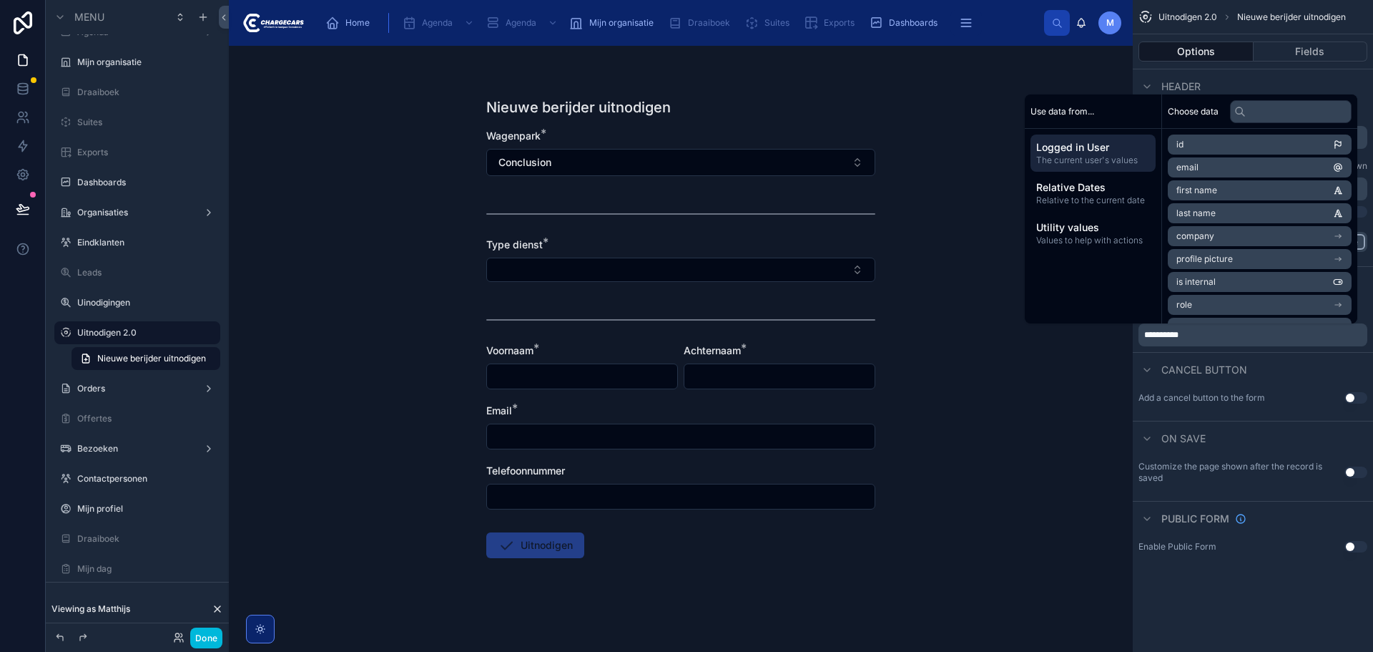
click at [1015, 446] on div "Nieuwe berijder uitnodigen Wagenpark * Conclusion Type dienst * Voornaam * Acht…" at bounding box center [681, 349] width 904 height 606
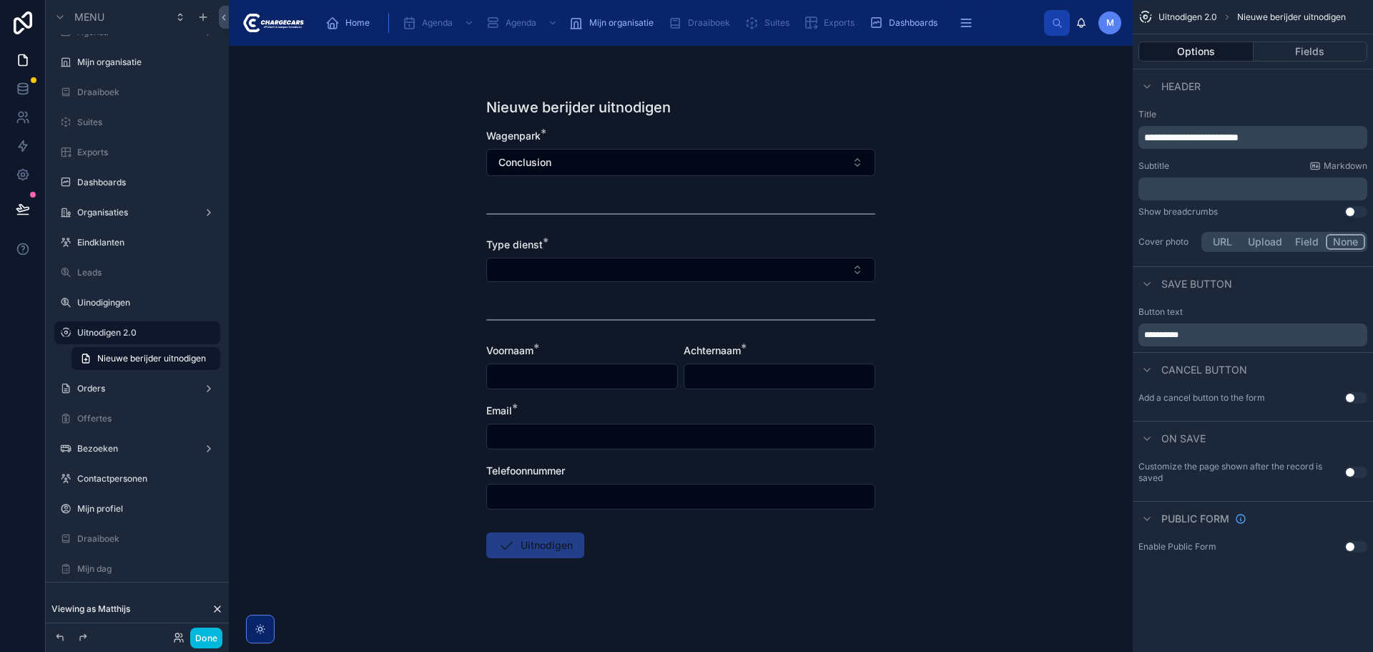
click at [1353, 392] on button "Use setting" at bounding box center [1356, 397] width 23 height 11
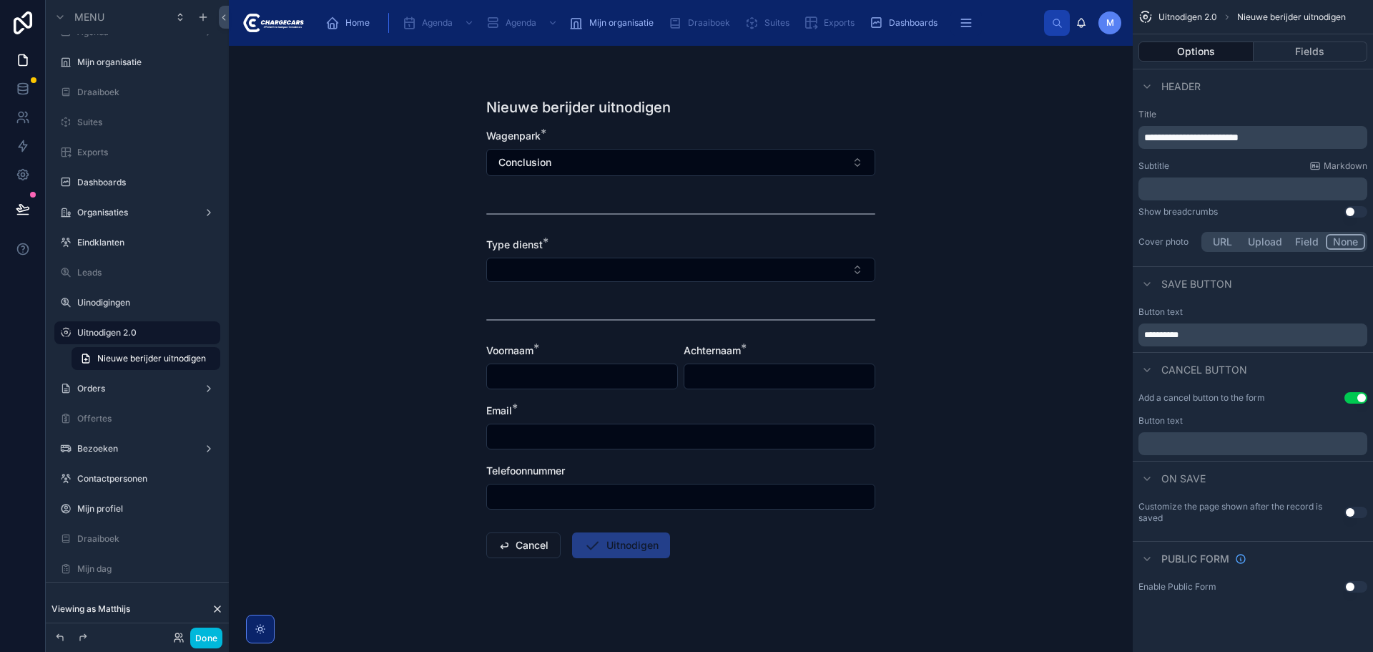
click at [1215, 437] on div "﻿" at bounding box center [1253, 443] width 229 height 23
click at [1216, 444] on p "﻿" at bounding box center [1254, 443] width 220 height 11
click at [1001, 569] on div "Nieuwe berijder uitnodigen Wagenpark * Conclusion Type dienst * Voornaam * Acht…" at bounding box center [681, 349] width 904 height 606
click at [1355, 509] on button "Use setting" at bounding box center [1356, 511] width 23 height 11
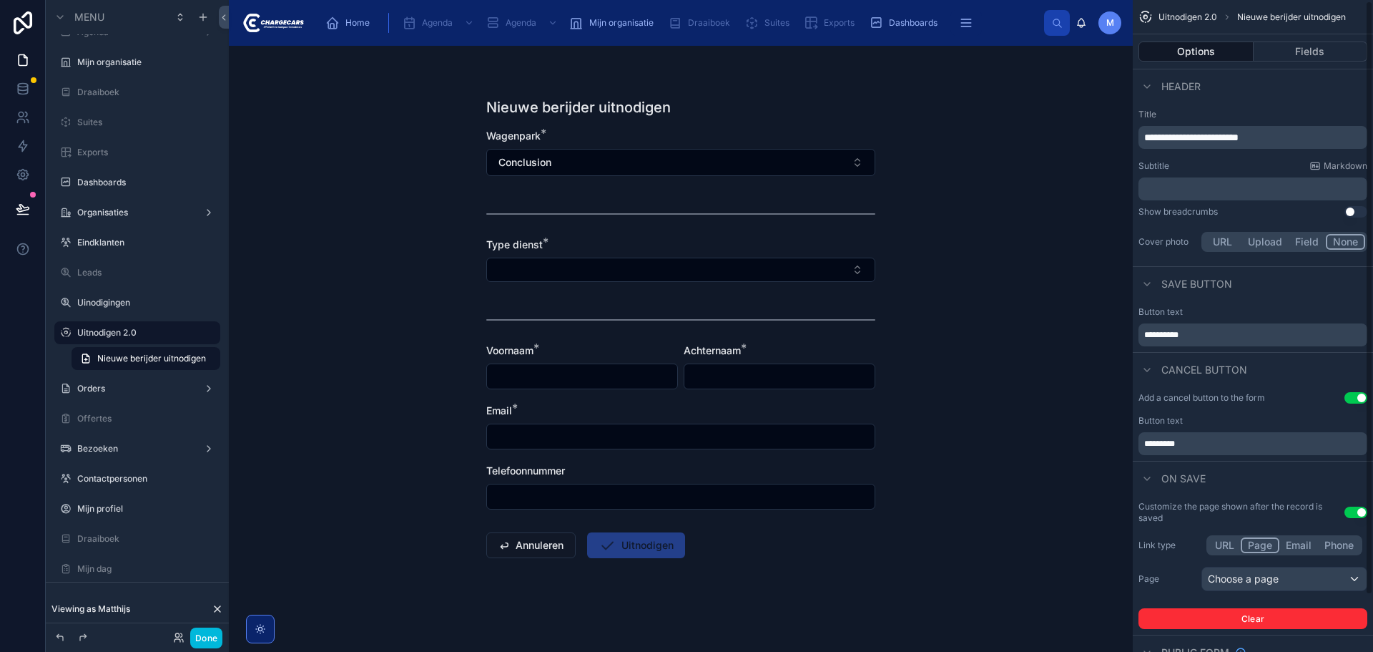
scroll to position [63, 0]
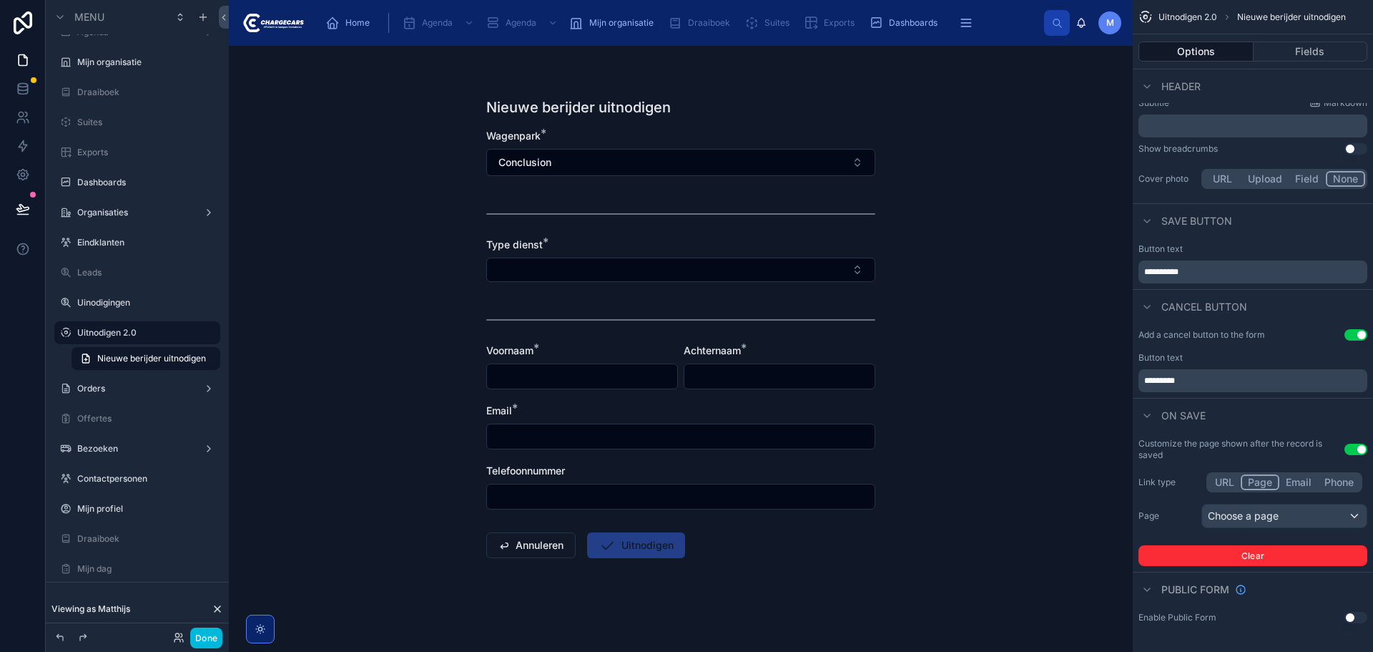
click at [1270, 514] on div "Choose a page" at bounding box center [1284, 515] width 165 height 23
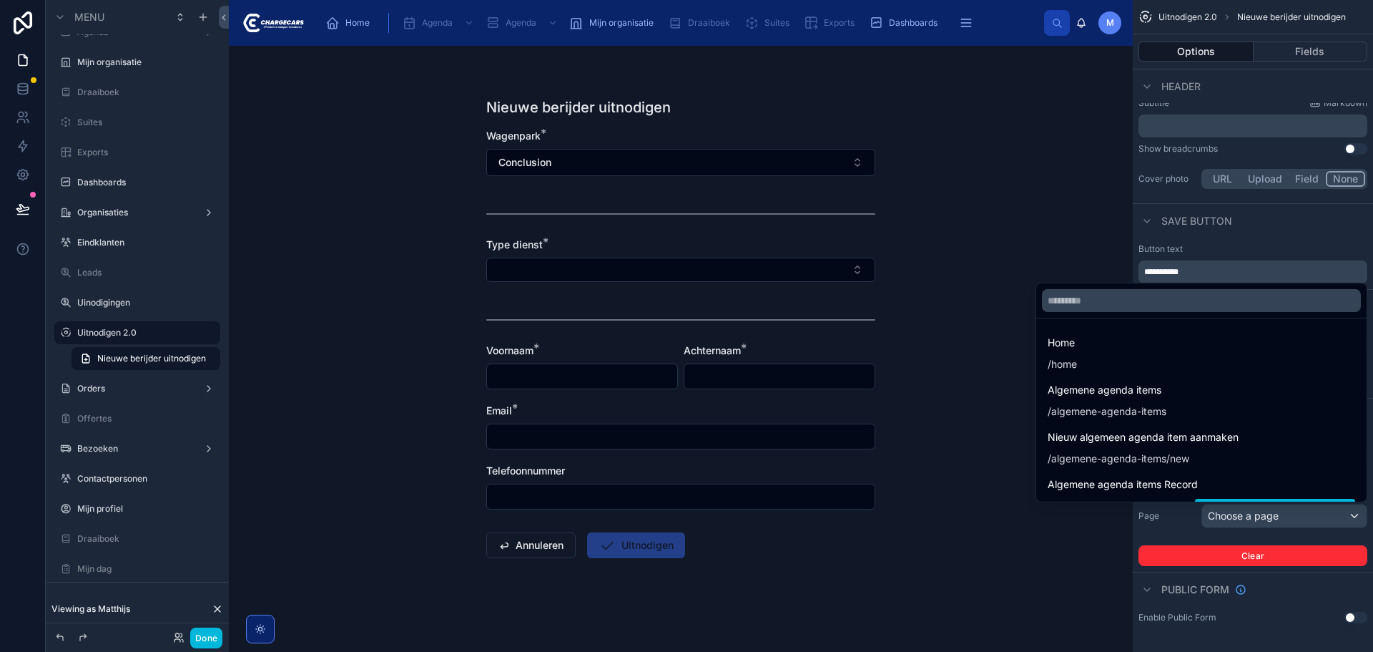
click at [1177, 303] on input "text" at bounding box center [1201, 300] width 319 height 23
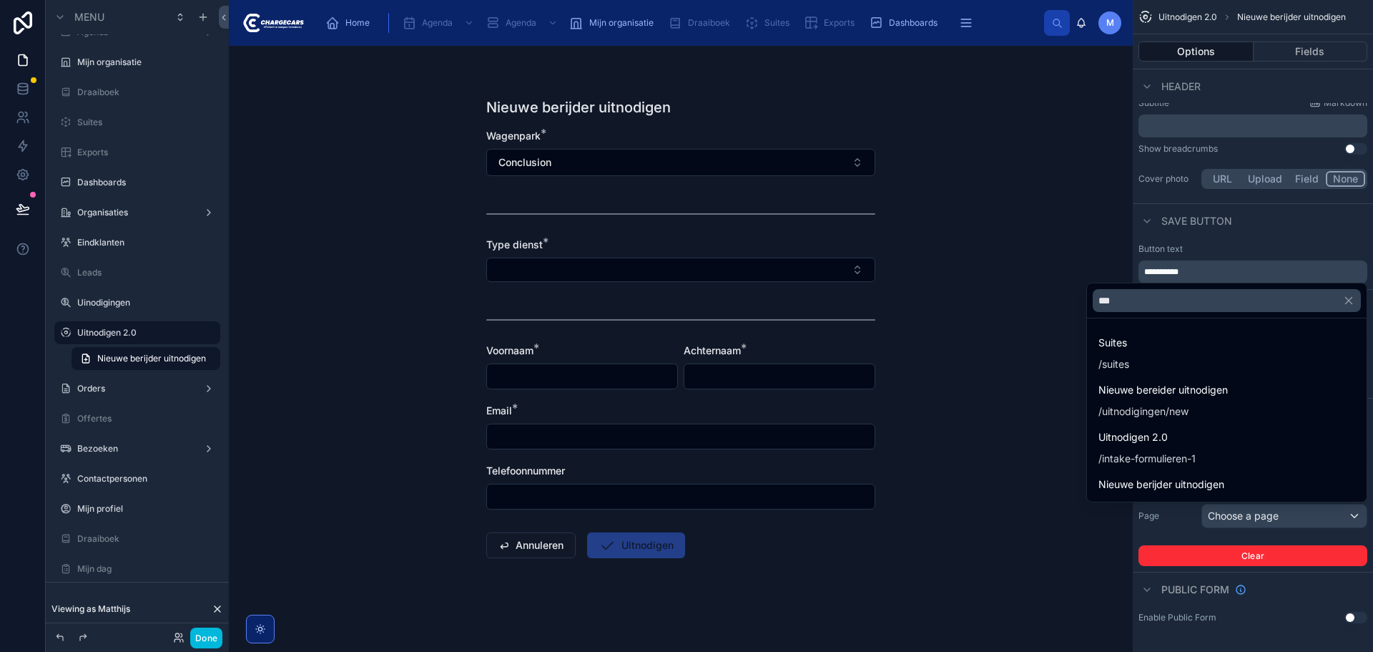
type input "***"
click at [1184, 449] on span "/ intake-formulieren-1" at bounding box center [1147, 456] width 97 height 17
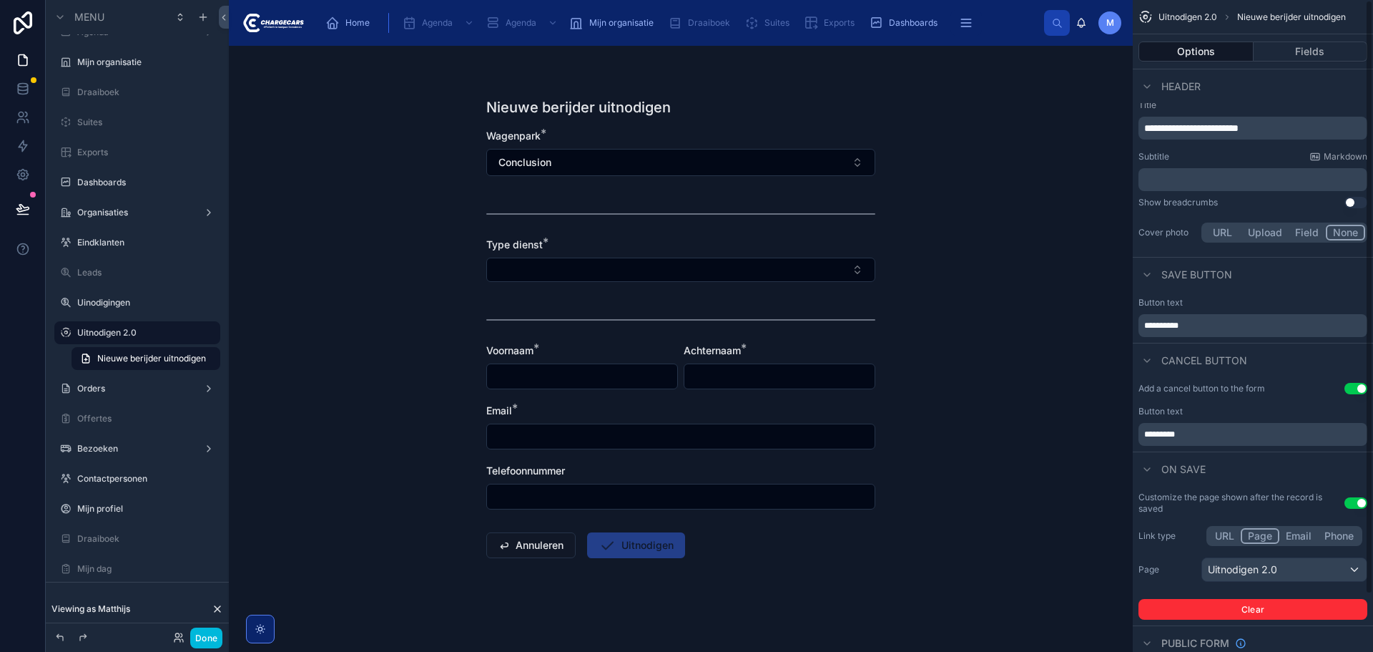
scroll to position [0, 0]
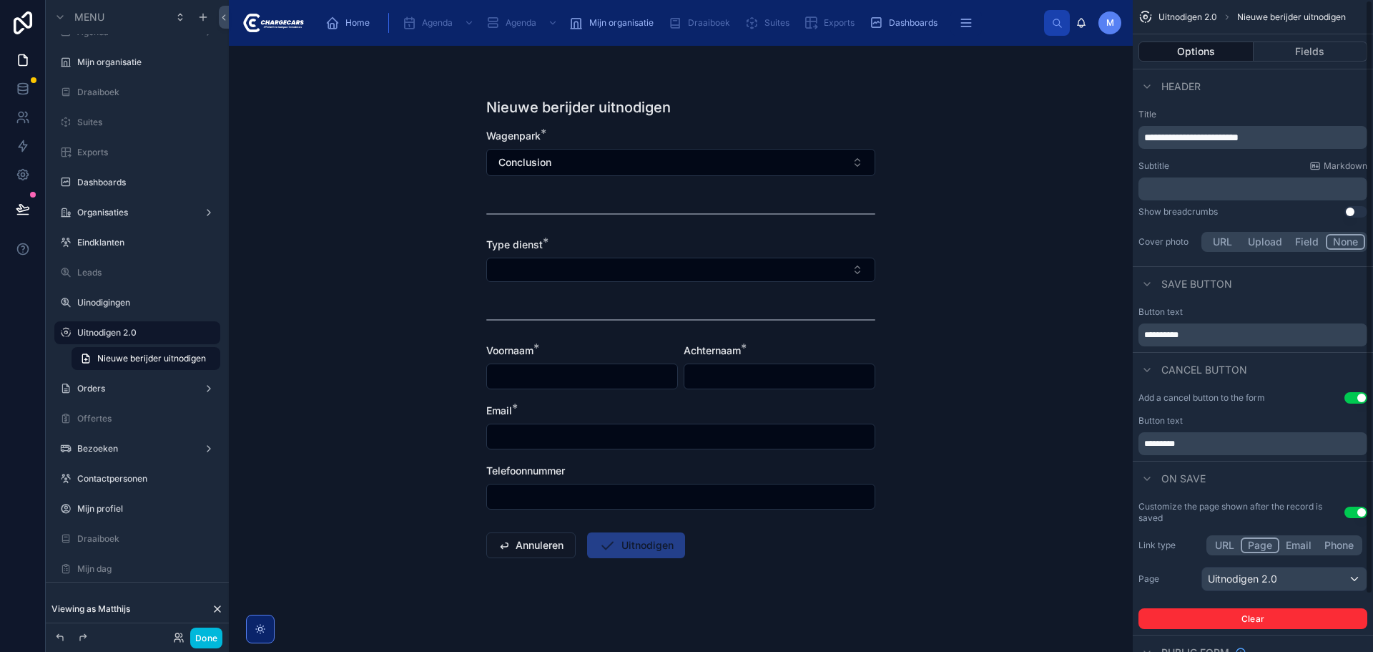
click at [1320, 56] on button "Fields" at bounding box center [1311, 51] width 114 height 20
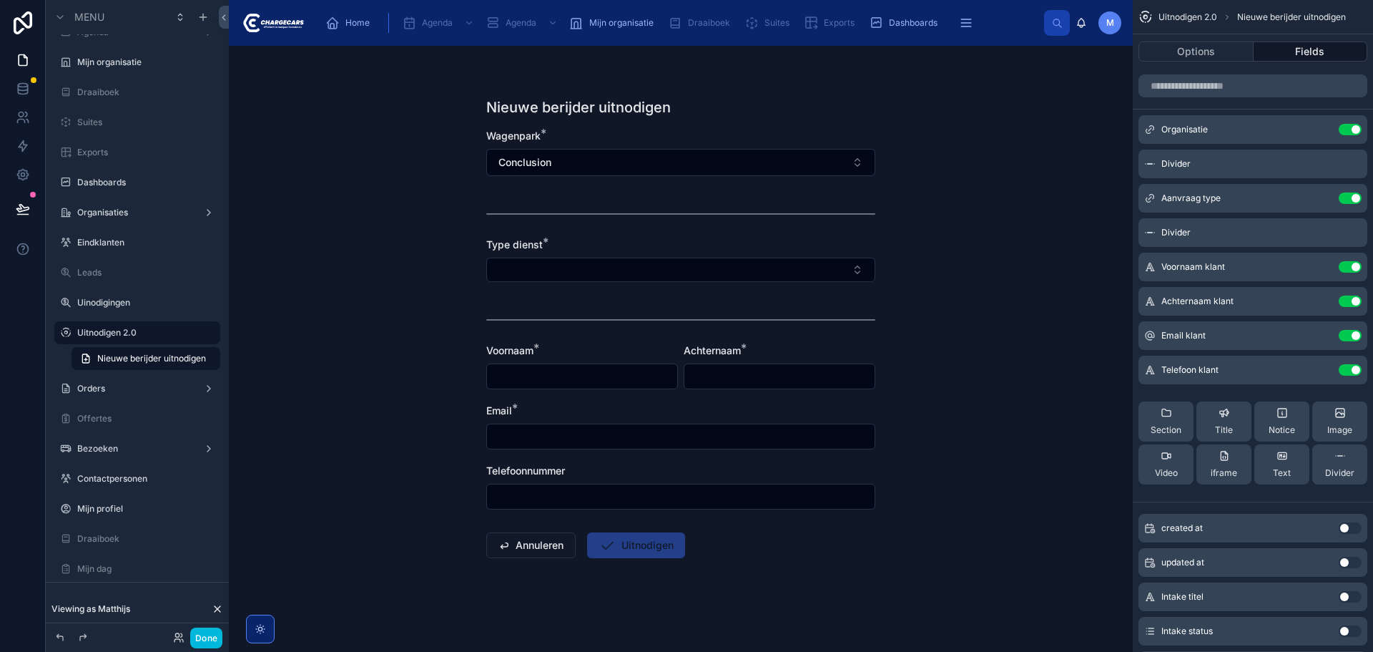
click at [207, 634] on button "Done" at bounding box center [206, 637] width 32 height 21
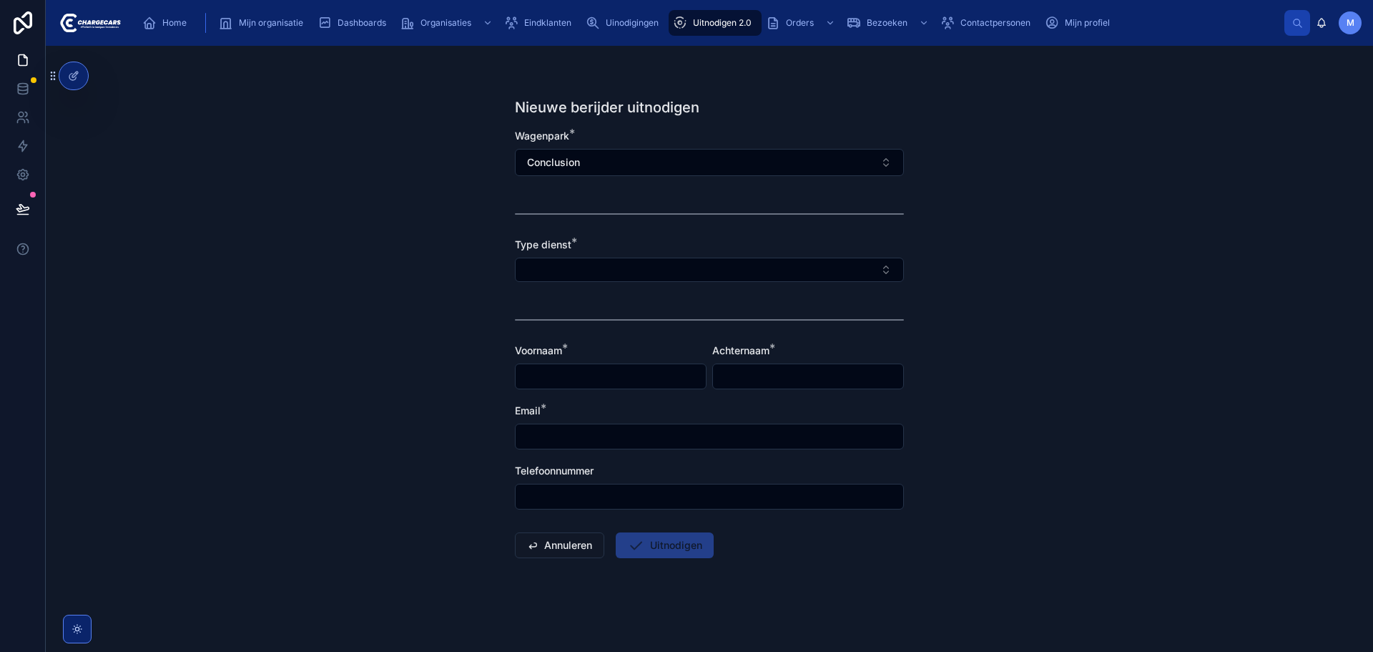
click at [230, 275] on div "Nieuwe berijder uitnodigen Wagenpark * Conclusion Type dienst * Voornaam * Acht…" at bounding box center [710, 349] width 1328 height 606
click at [702, 21] on span "Uitnodigen 2.0" at bounding box center [722, 22] width 59 height 11
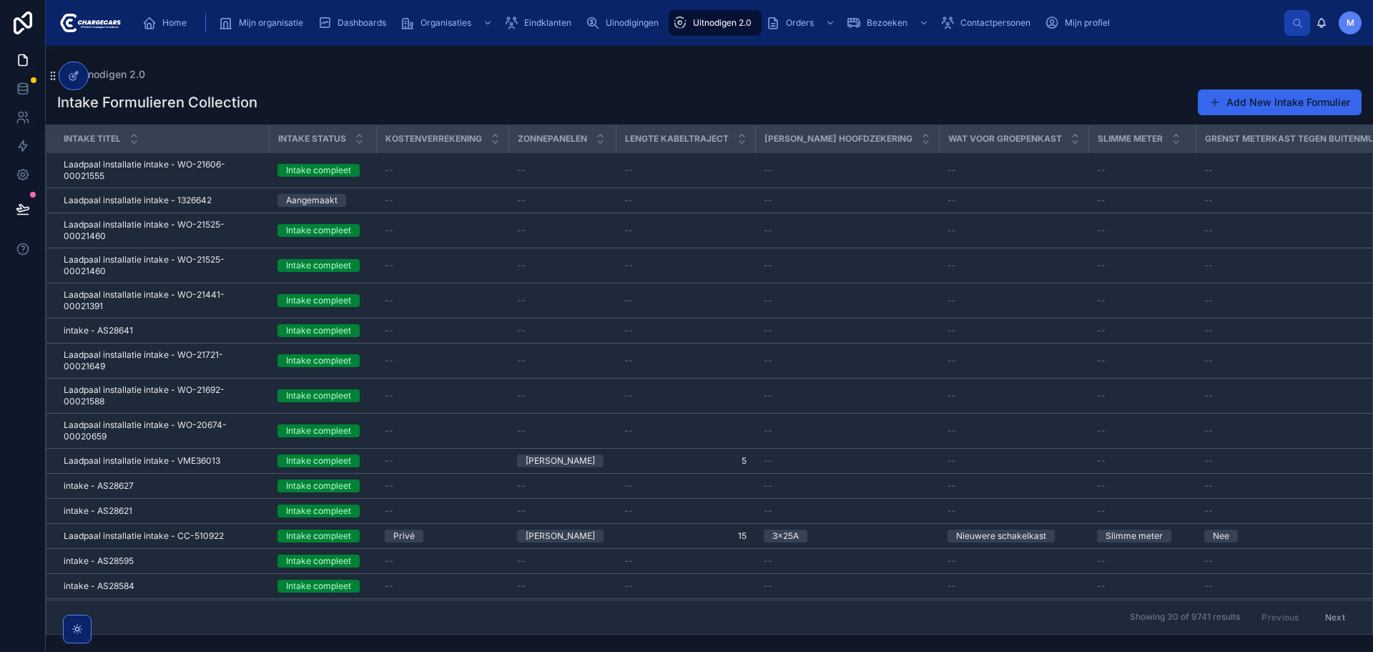
click at [79, 78] on div at bounding box center [73, 75] width 29 height 27
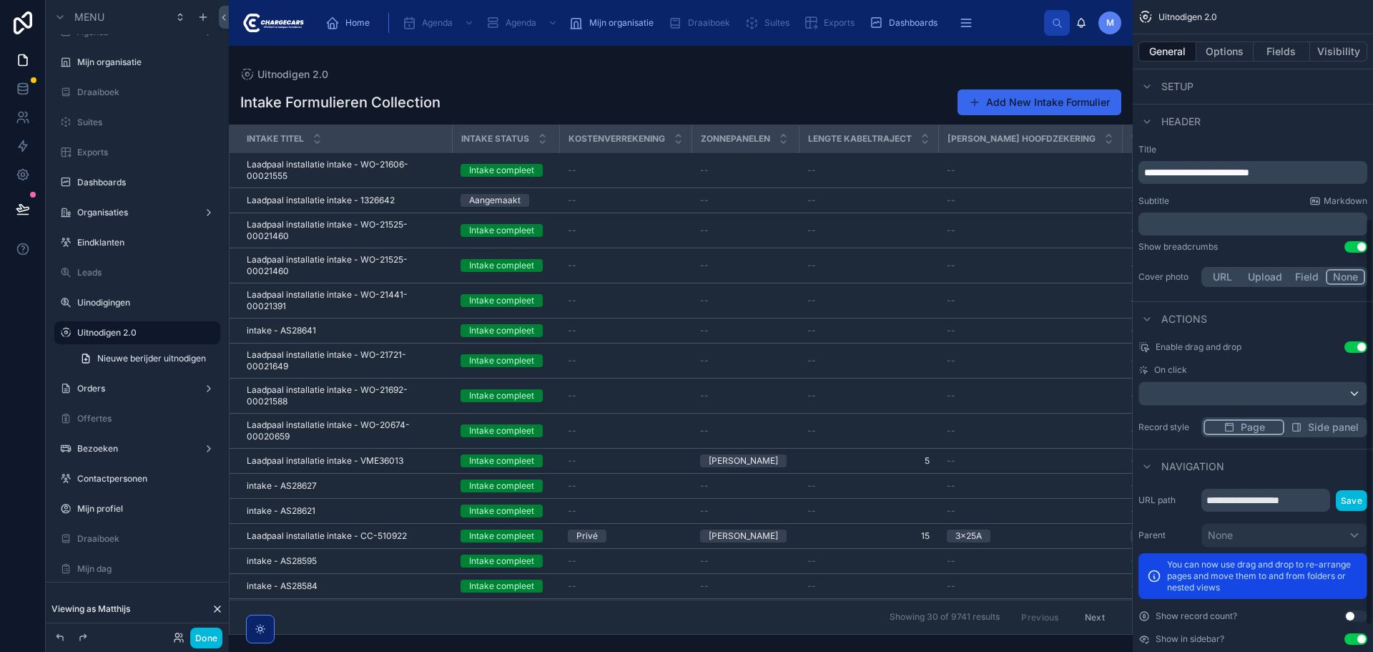
scroll to position [320, 0]
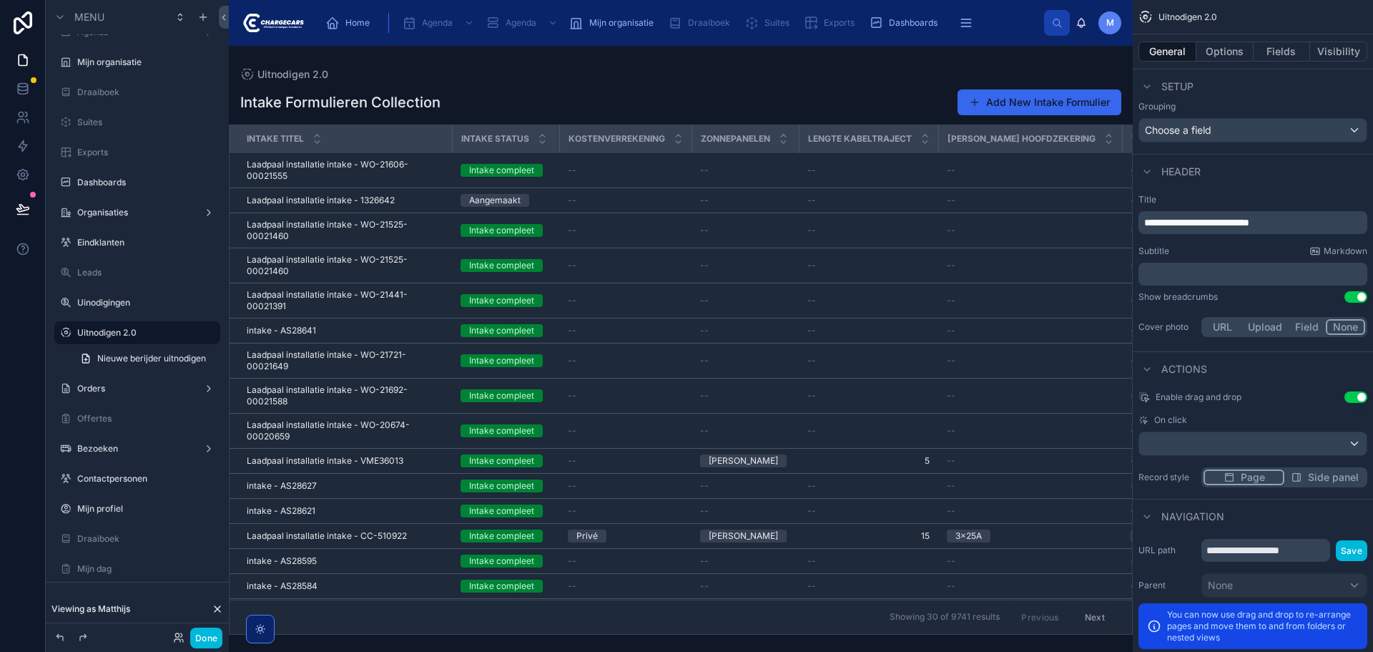
click at [1218, 53] on button "Options" at bounding box center [1225, 51] width 57 height 20
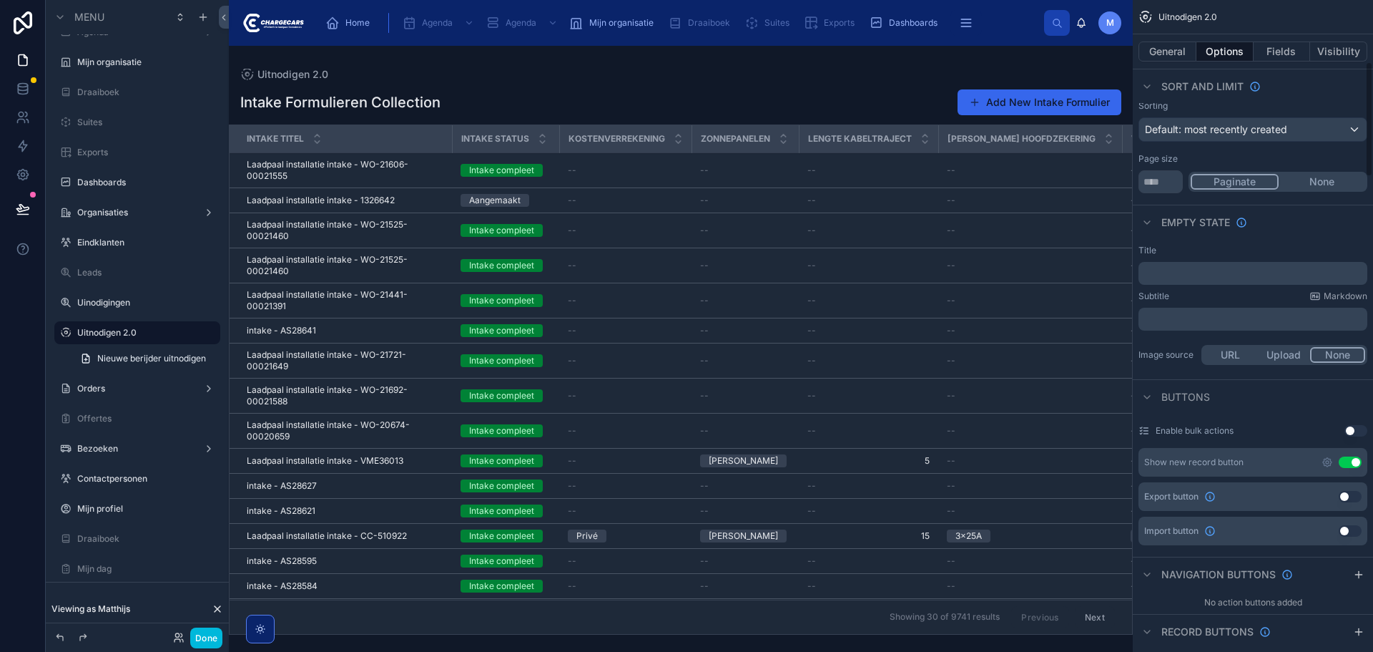
scroll to position [105, 0]
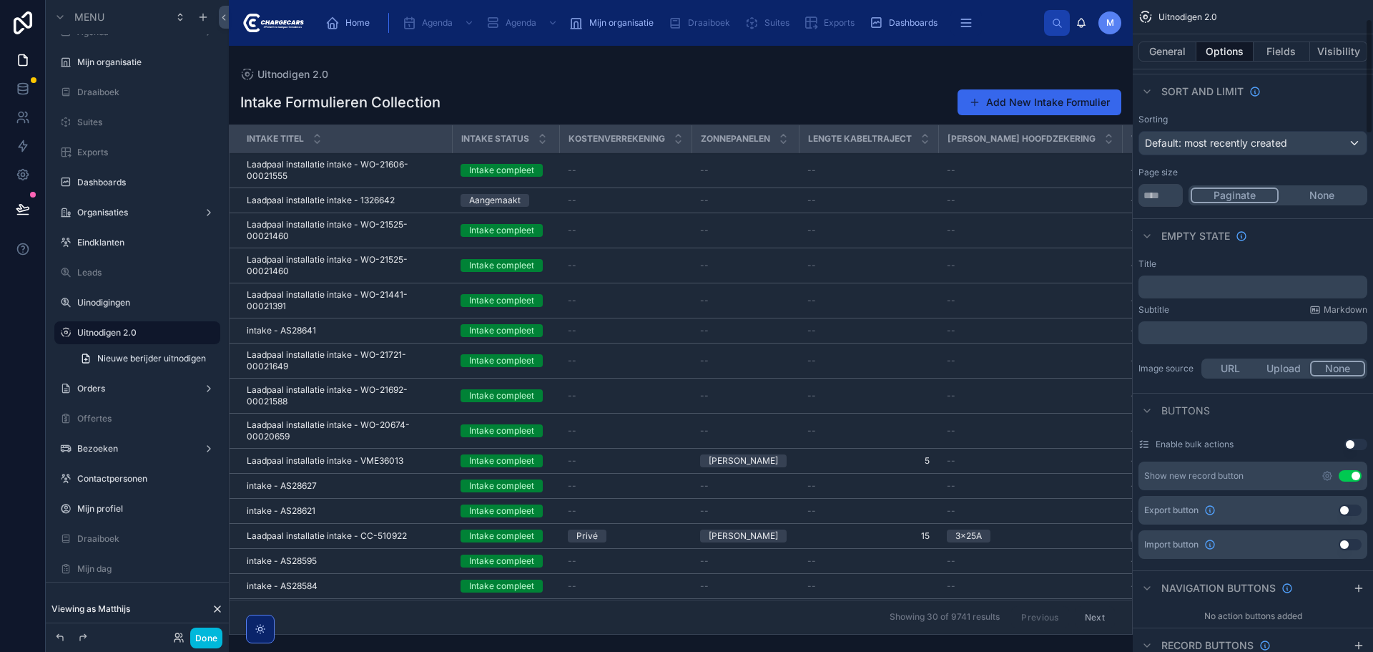
click at [1322, 473] on icon "scrollable content" at bounding box center [1327, 475] width 11 height 11
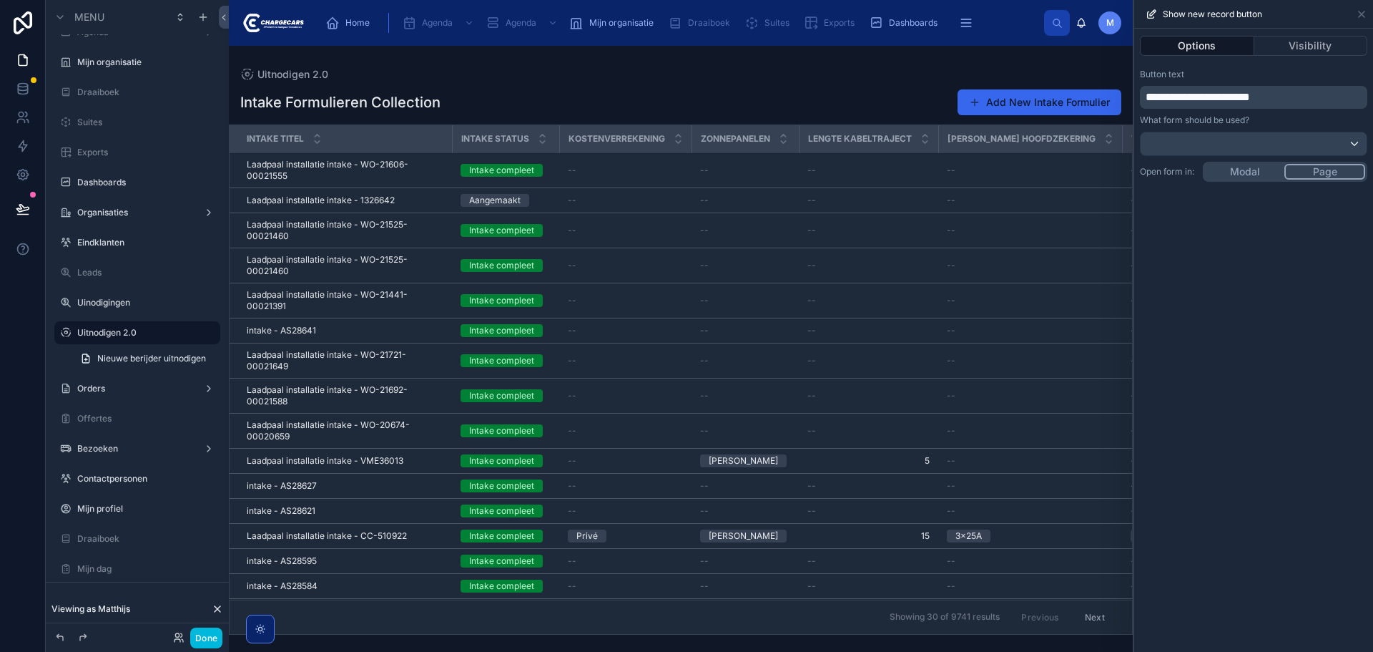
click at [1233, 89] on p "**********" at bounding box center [1255, 97] width 219 height 17
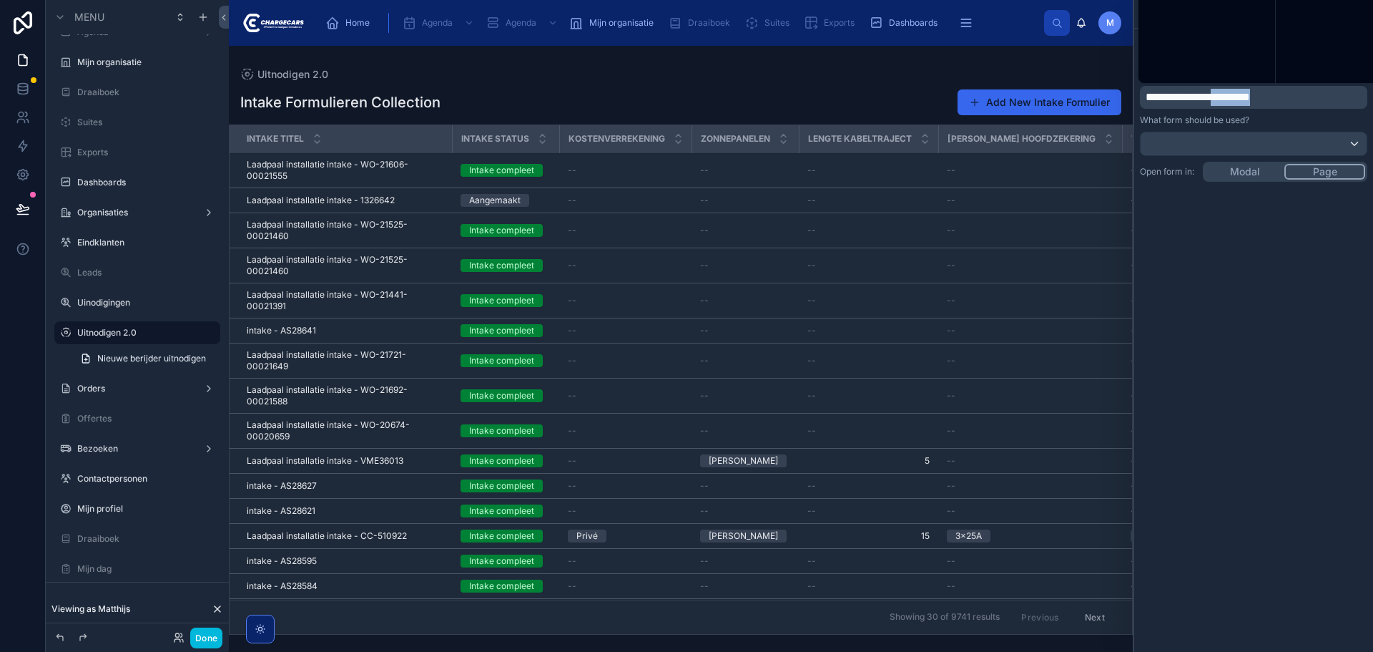
click at [1233, 89] on p "**********" at bounding box center [1255, 97] width 219 height 17
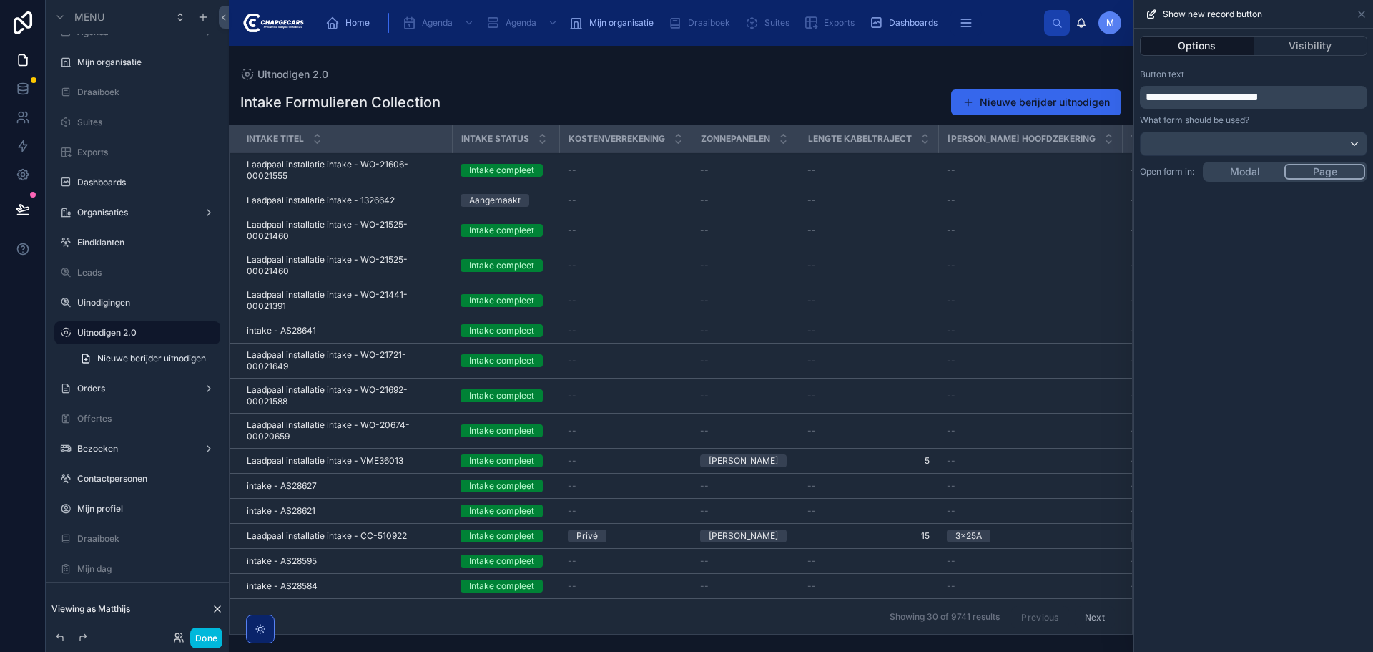
click at [1256, 624] on div "**********" at bounding box center [1253, 340] width 239 height 623
click at [1171, 291] on div "**********" at bounding box center [1253, 340] width 239 height 623
click at [860, 90] on div at bounding box center [681, 349] width 904 height 606
drag, startPoint x: 1253, startPoint y: 172, endPoint x: 1225, endPoint y: 195, distance: 36.1
click at [1253, 172] on div "**********" at bounding box center [1253, 340] width 239 height 623
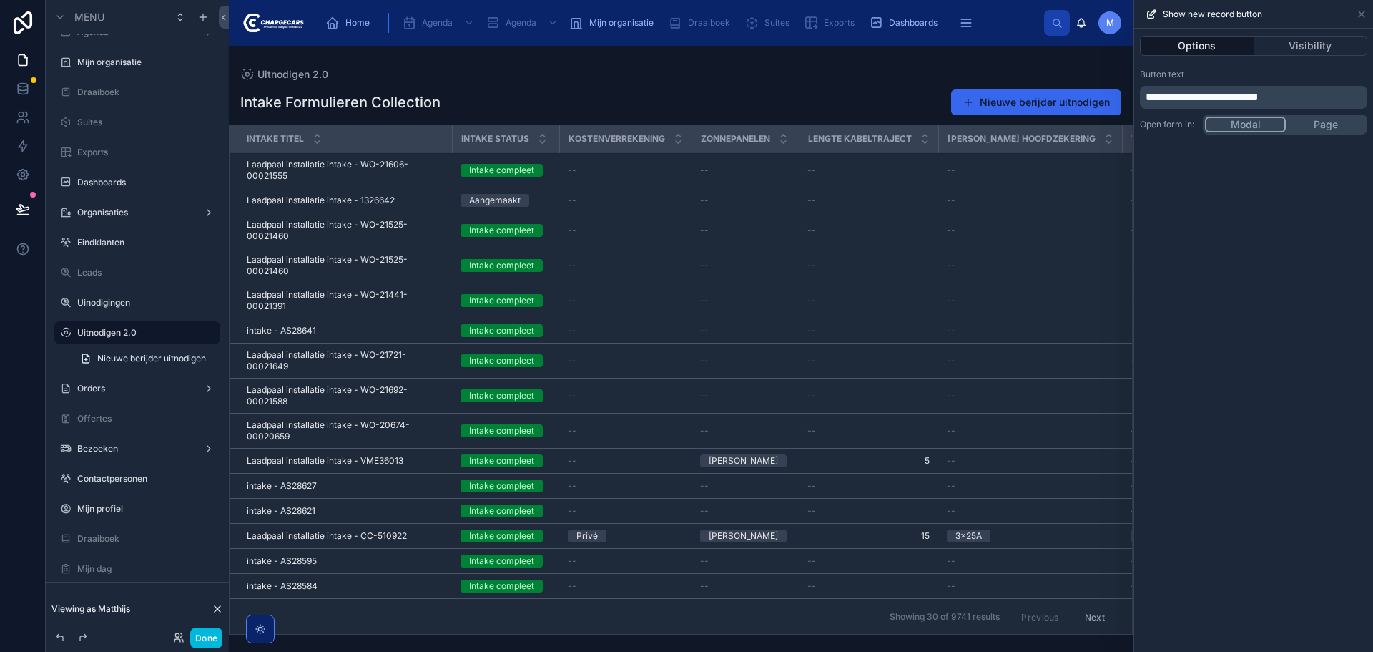
click at [1080, 98] on button "Nieuwe berijder uitnodigen" at bounding box center [1036, 102] width 170 height 26
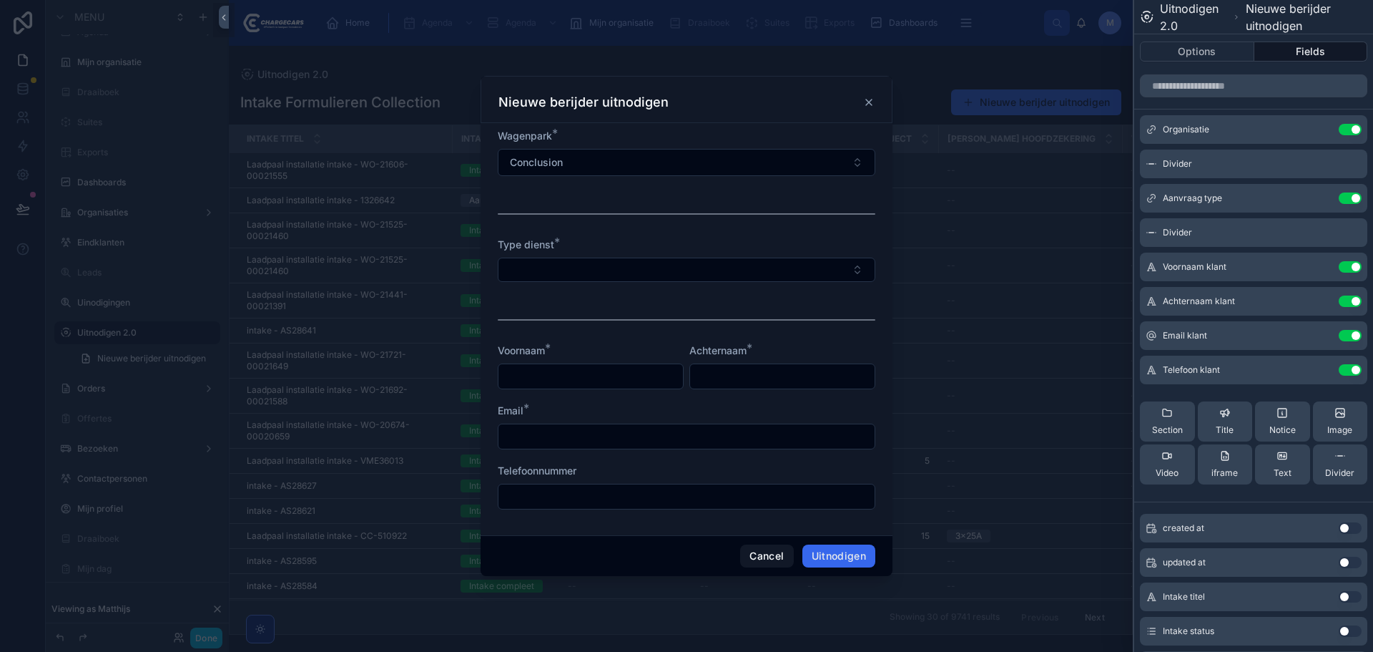
click at [866, 102] on icon at bounding box center [868, 102] width 11 height 11
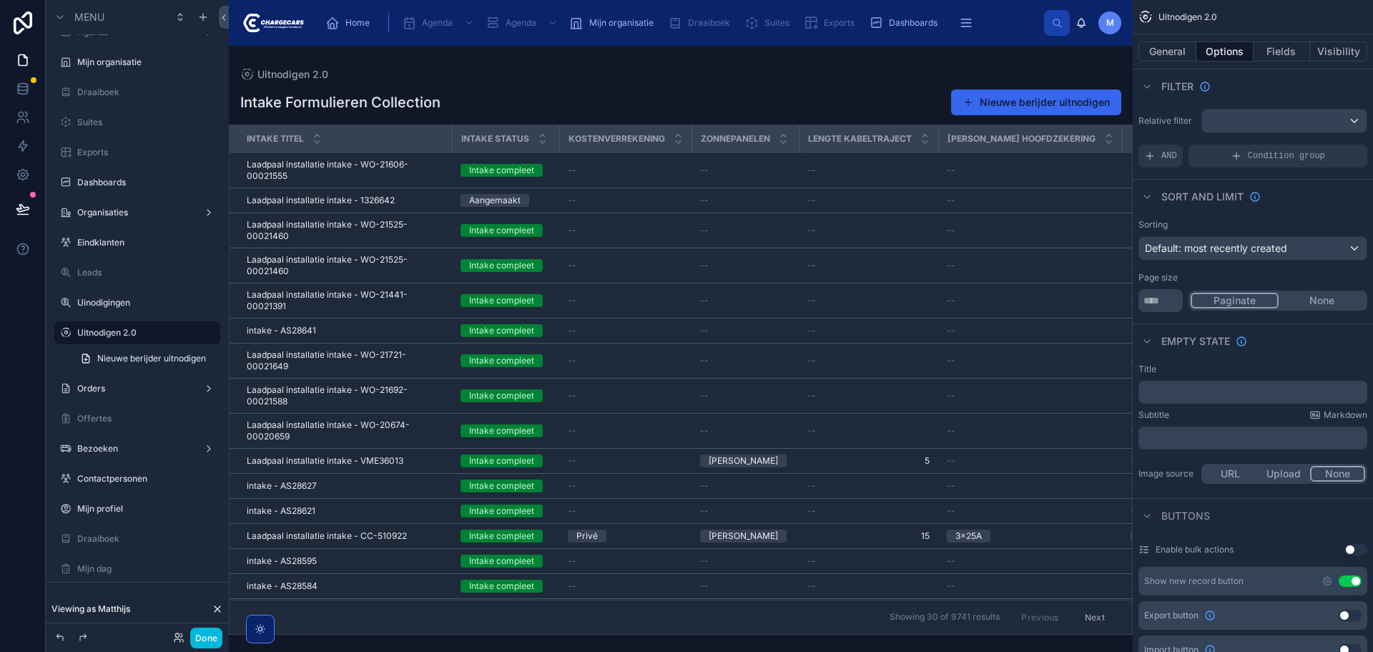
click at [794, 100] on div "Intake Formulieren Collection Nieuwe berijder uitnodigen" at bounding box center [680, 102] width 881 height 27
click at [1290, 46] on button "Fields" at bounding box center [1282, 51] width 57 height 20
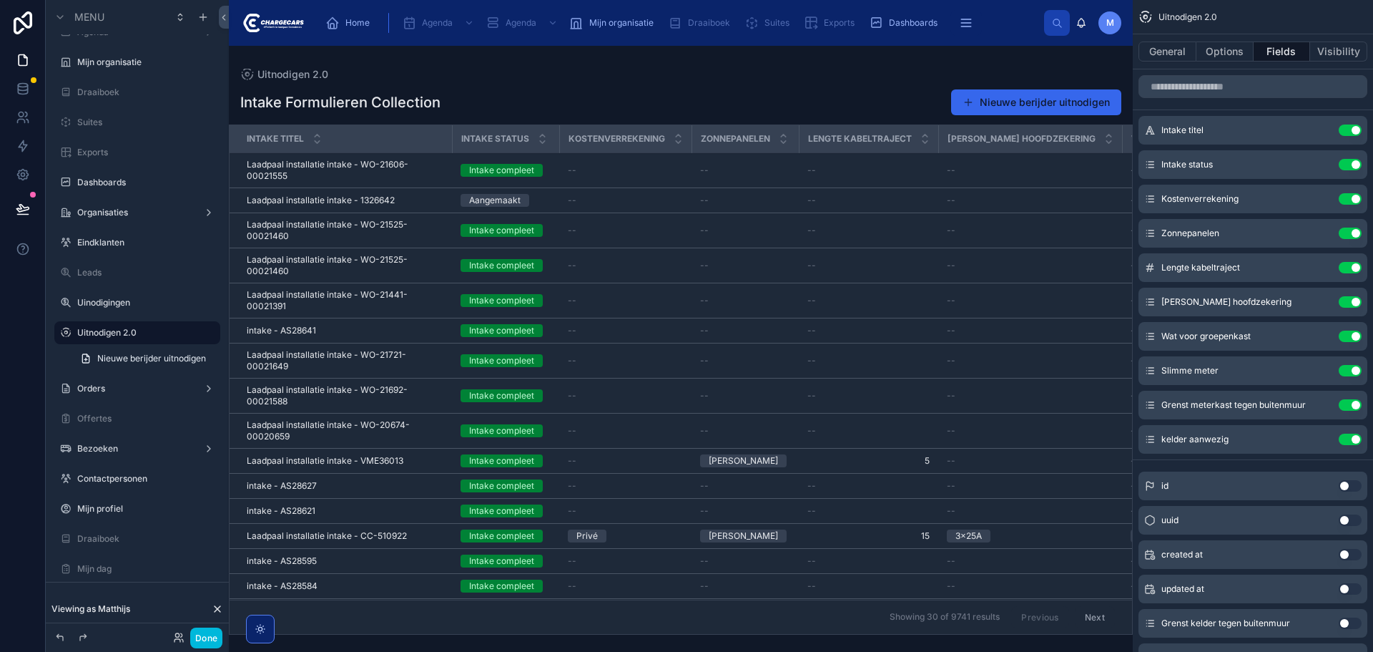
click at [1170, 51] on button "General" at bounding box center [1168, 51] width 58 height 20
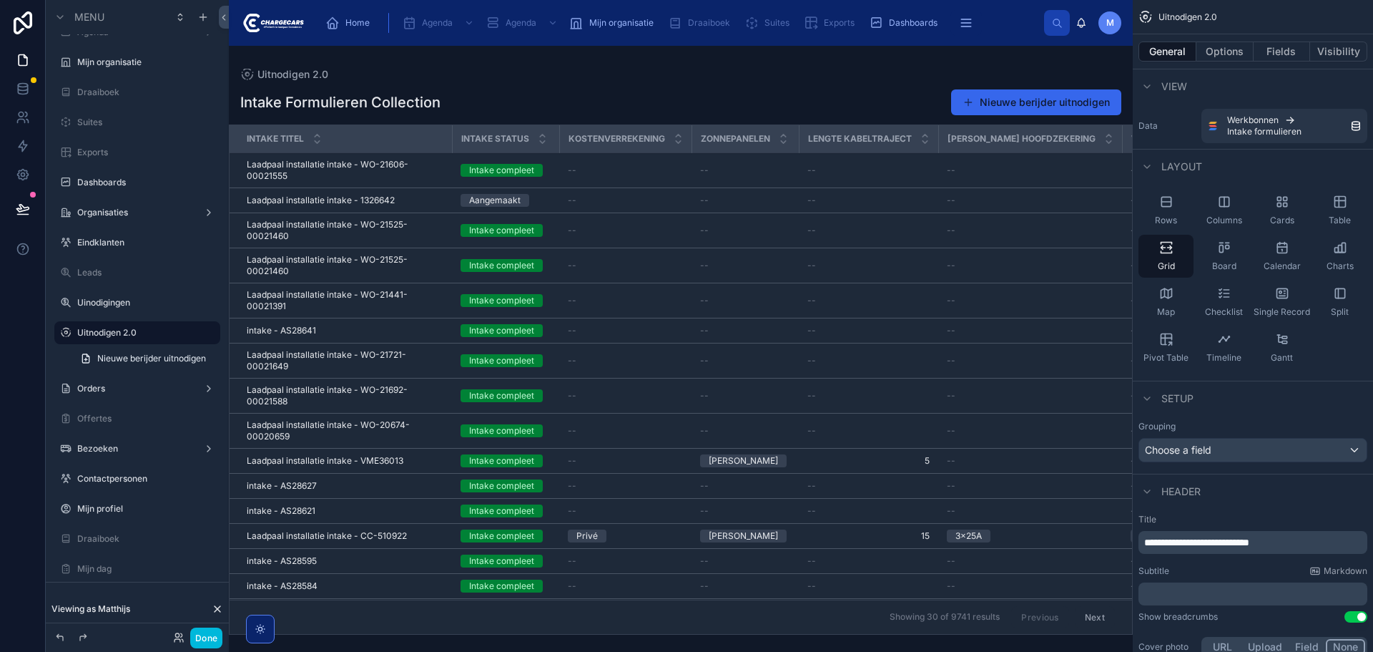
click at [791, 85] on div "Intake Formulieren Collection Nieuwe berijder uitnodigen Intake titel Intake st…" at bounding box center [681, 357] width 904 height 554
click at [18, 82] on icon at bounding box center [23, 89] width 14 height 14
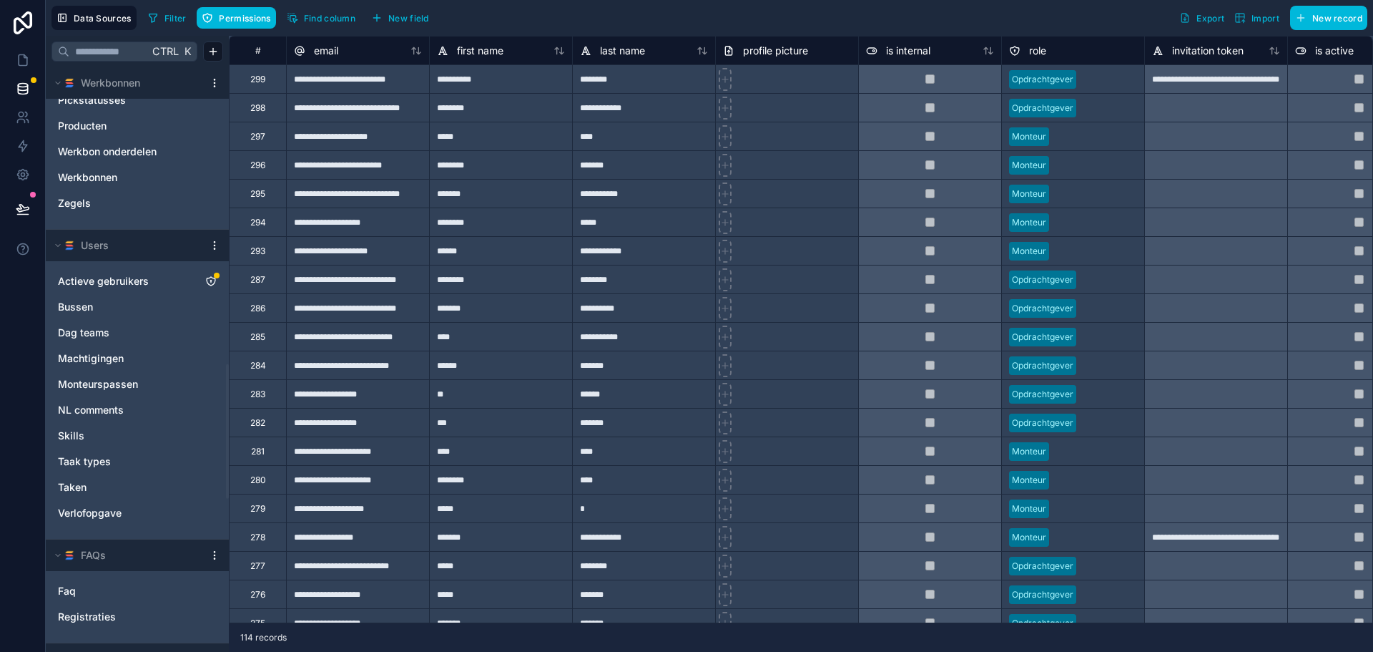
scroll to position [858, 0]
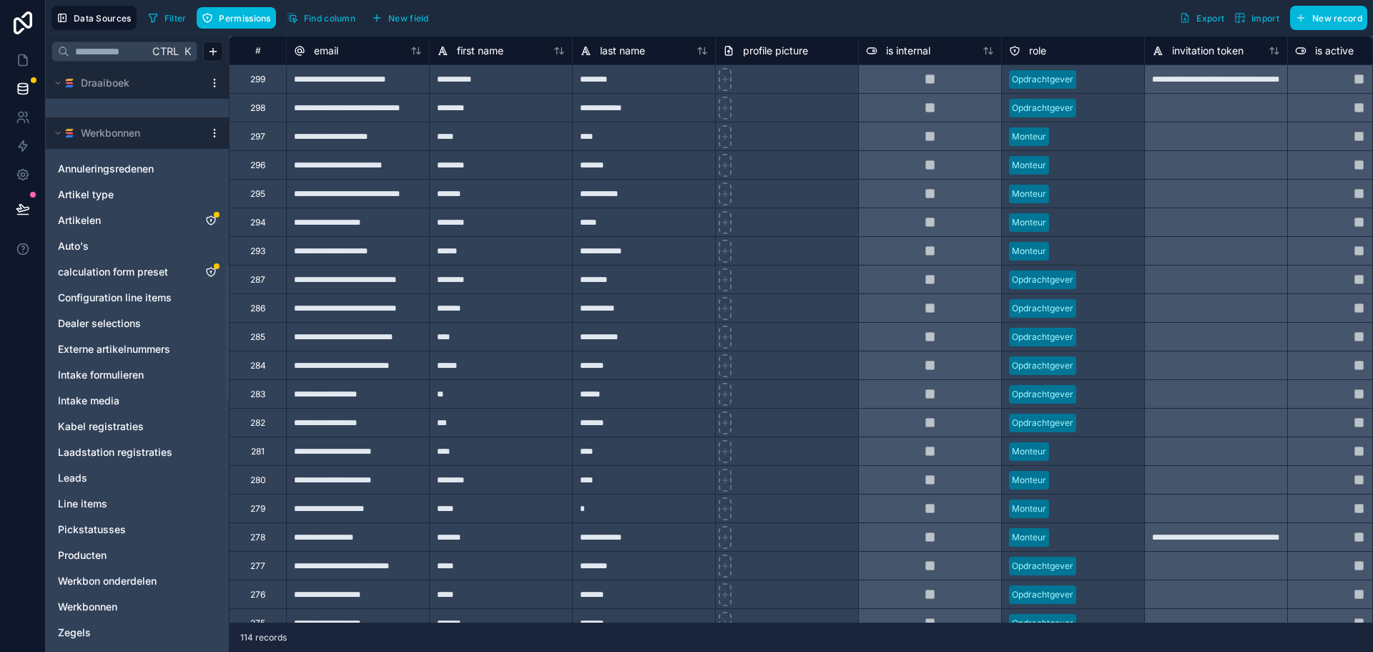
click at [208, 375] on icon "Intake formulieren" at bounding box center [210, 374] width 11 height 11
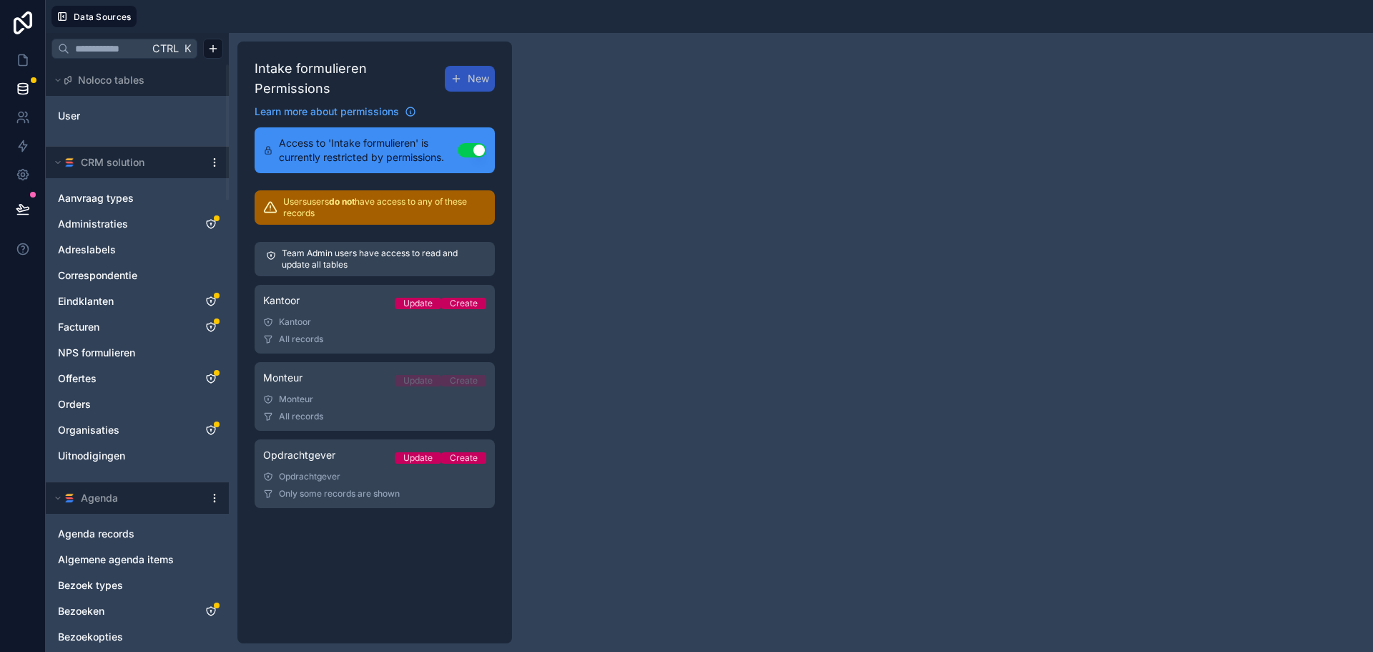
click at [465, 143] on button "Use setting" at bounding box center [472, 150] width 29 height 14
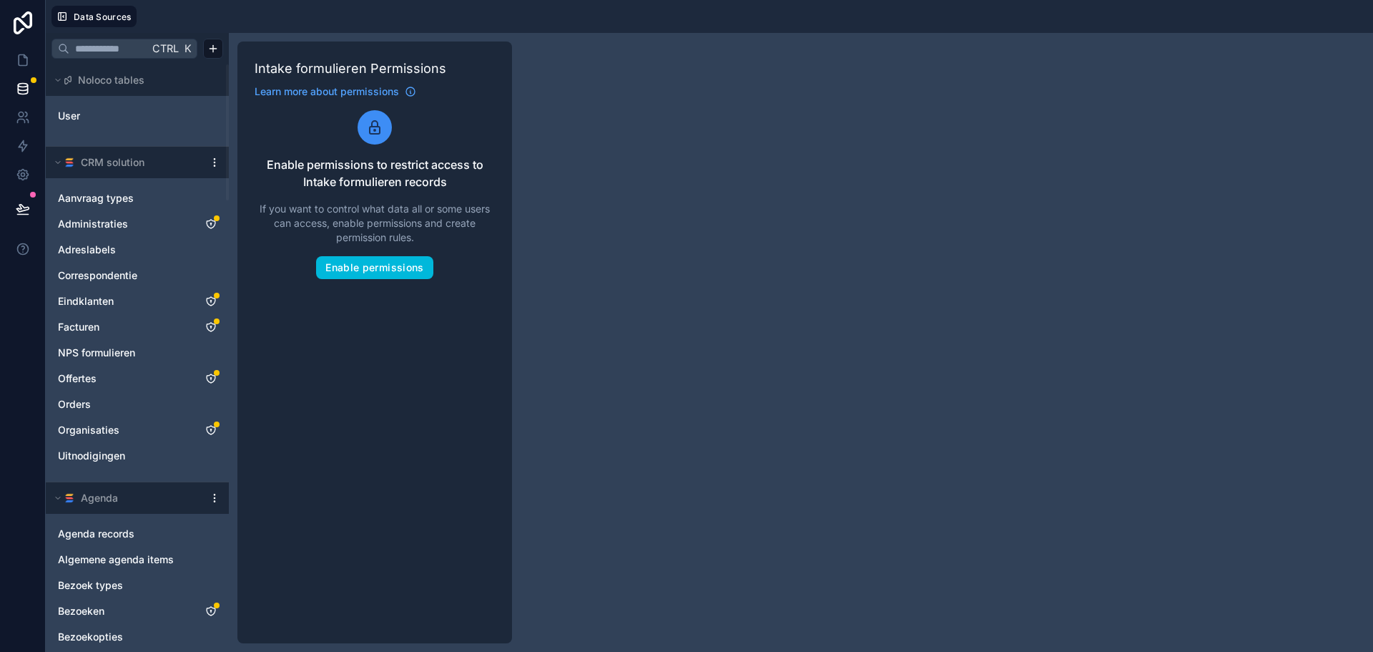
click at [356, 264] on button "Enable permissions" at bounding box center [374, 267] width 117 height 23
click at [388, 264] on button "Enable permissions" at bounding box center [374, 267] width 117 height 23
click at [378, 260] on button "Enable permissions" at bounding box center [374, 267] width 117 height 23
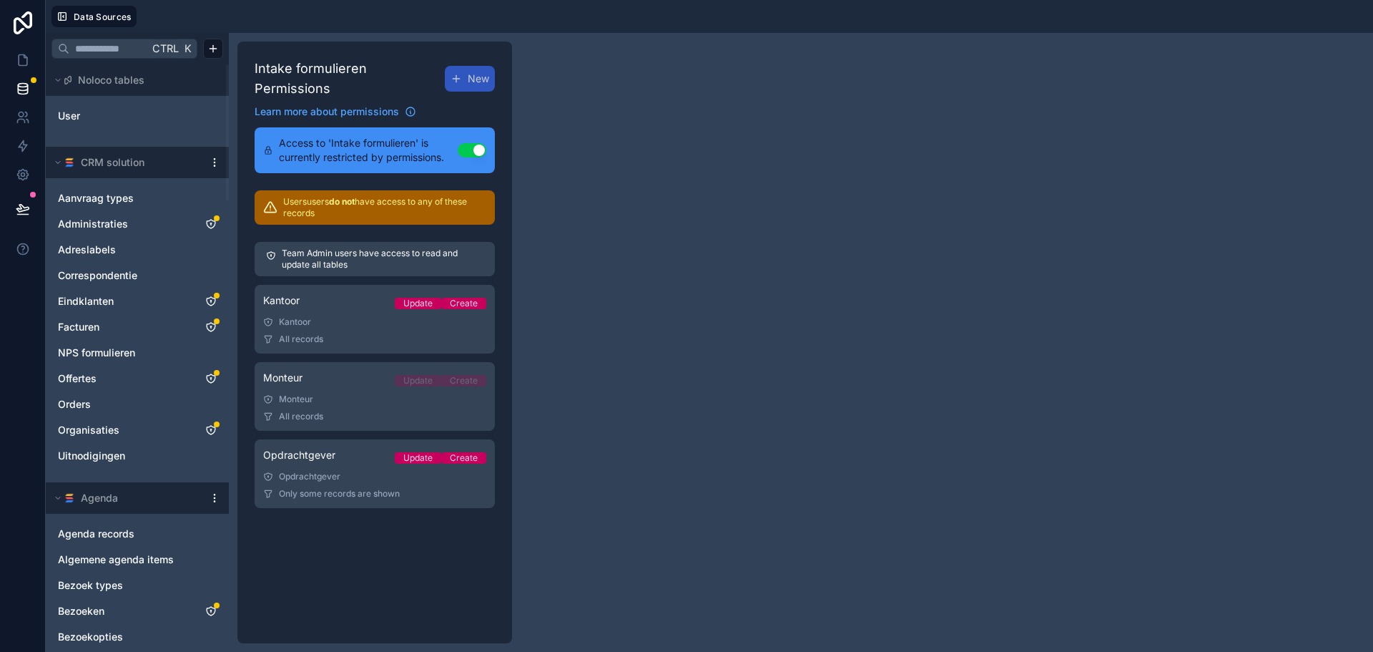
click at [365, 453] on link "Opdrachtgever Update Create Opdrachtgever Only some records are shown" at bounding box center [375, 473] width 240 height 69
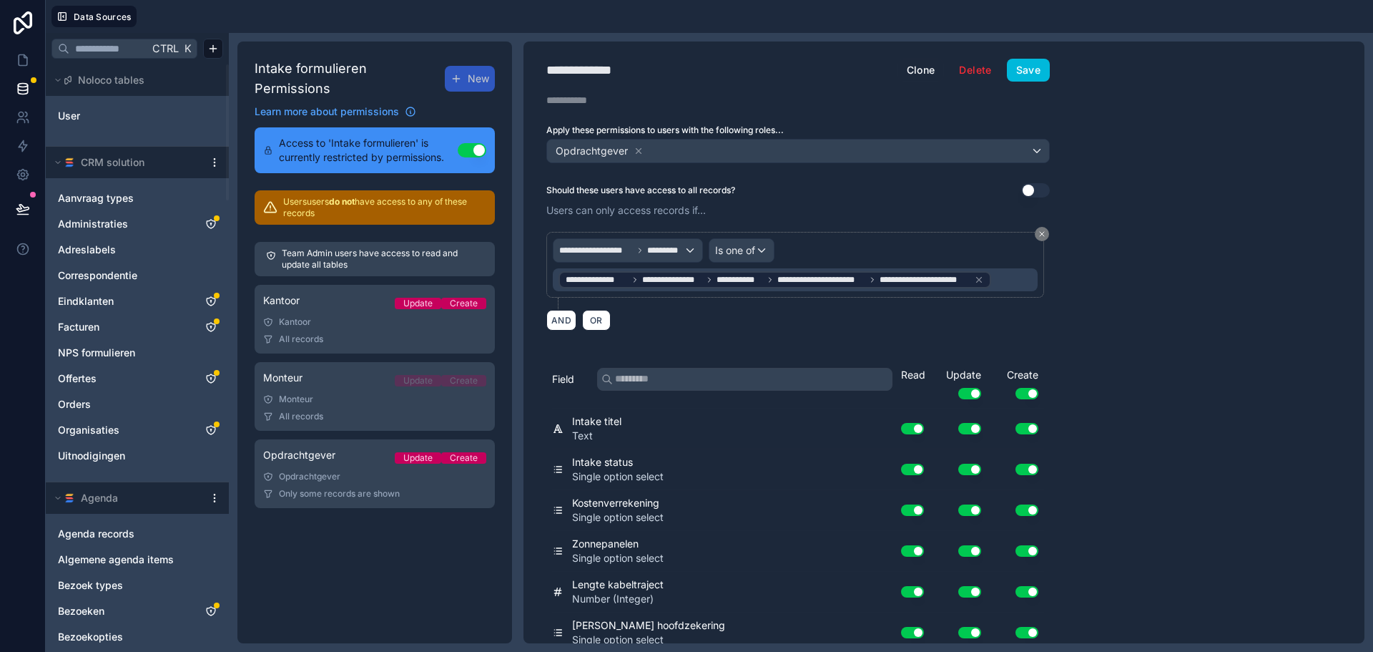
click at [679, 251] on span "*********" at bounding box center [665, 250] width 37 height 11
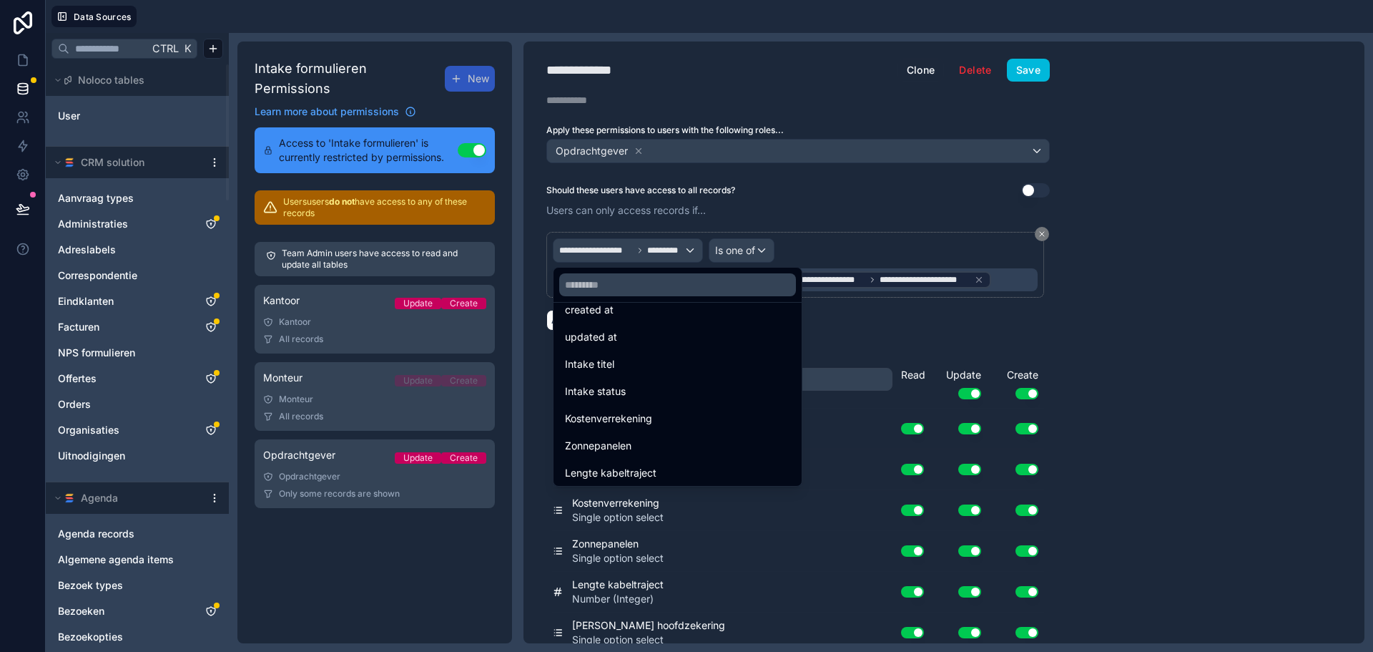
scroll to position [143, 0]
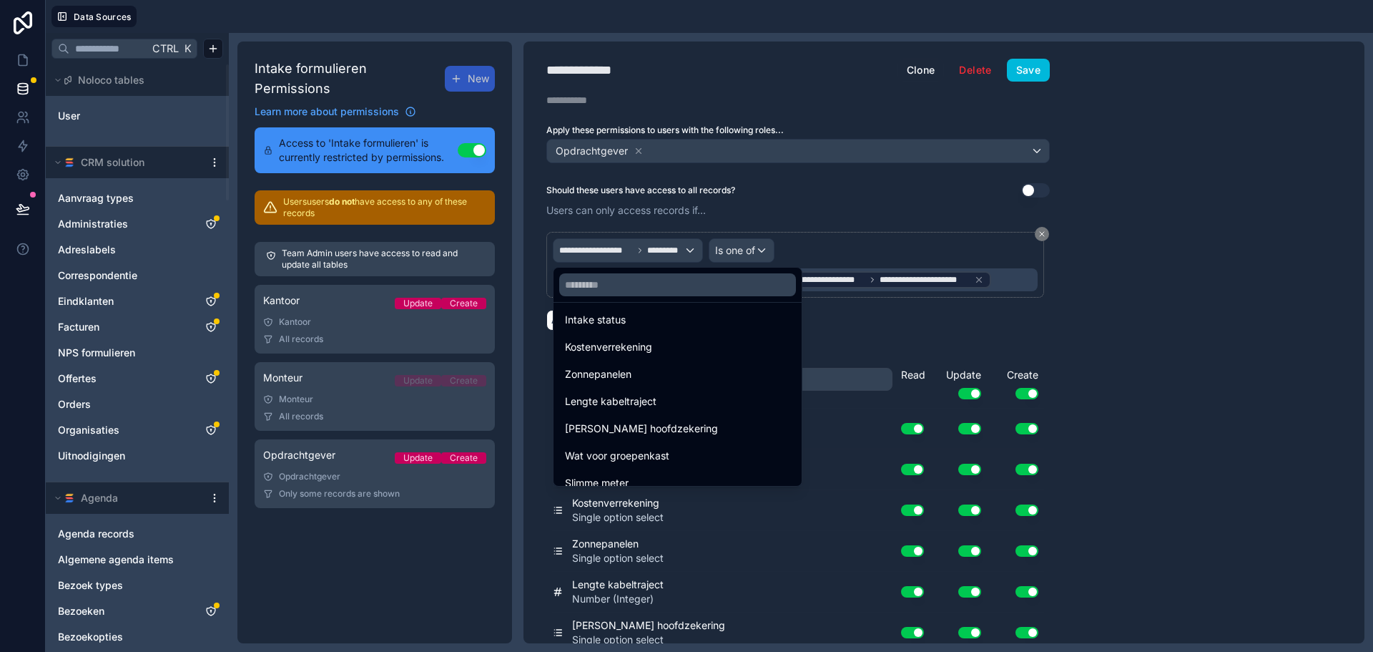
click at [661, 283] on input "text" at bounding box center [677, 284] width 237 height 23
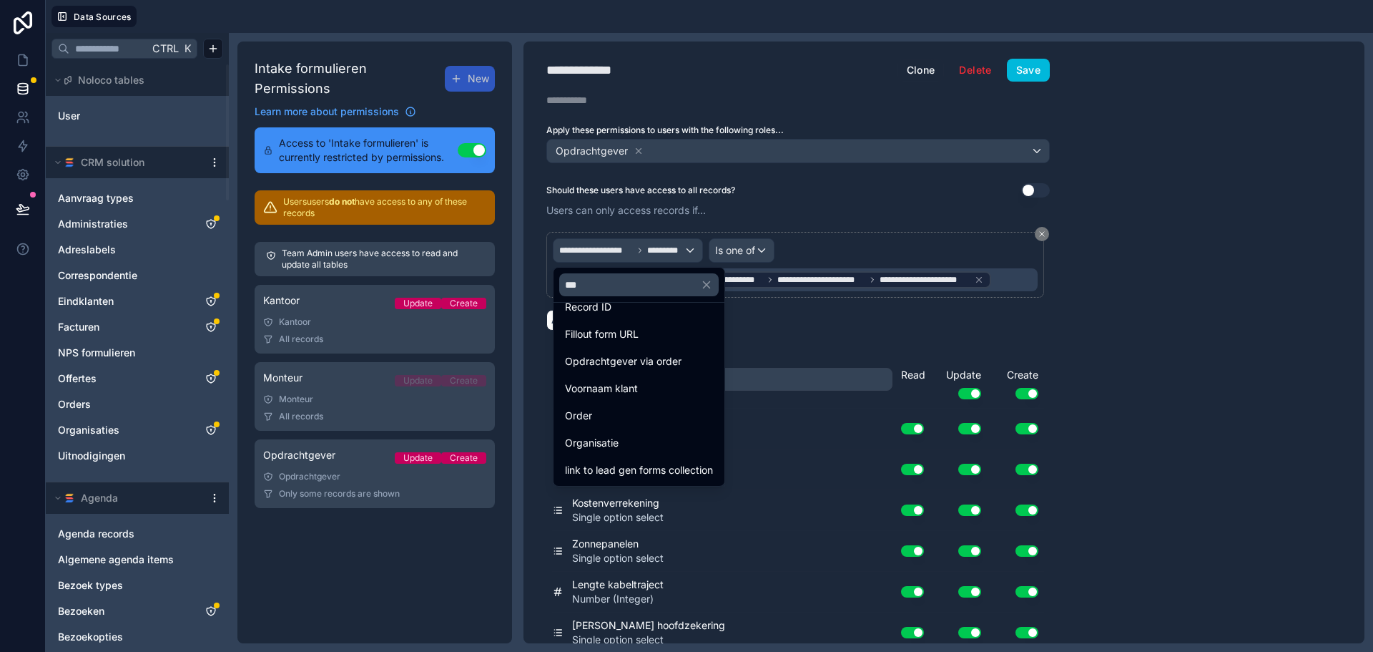
scroll to position [0, 0]
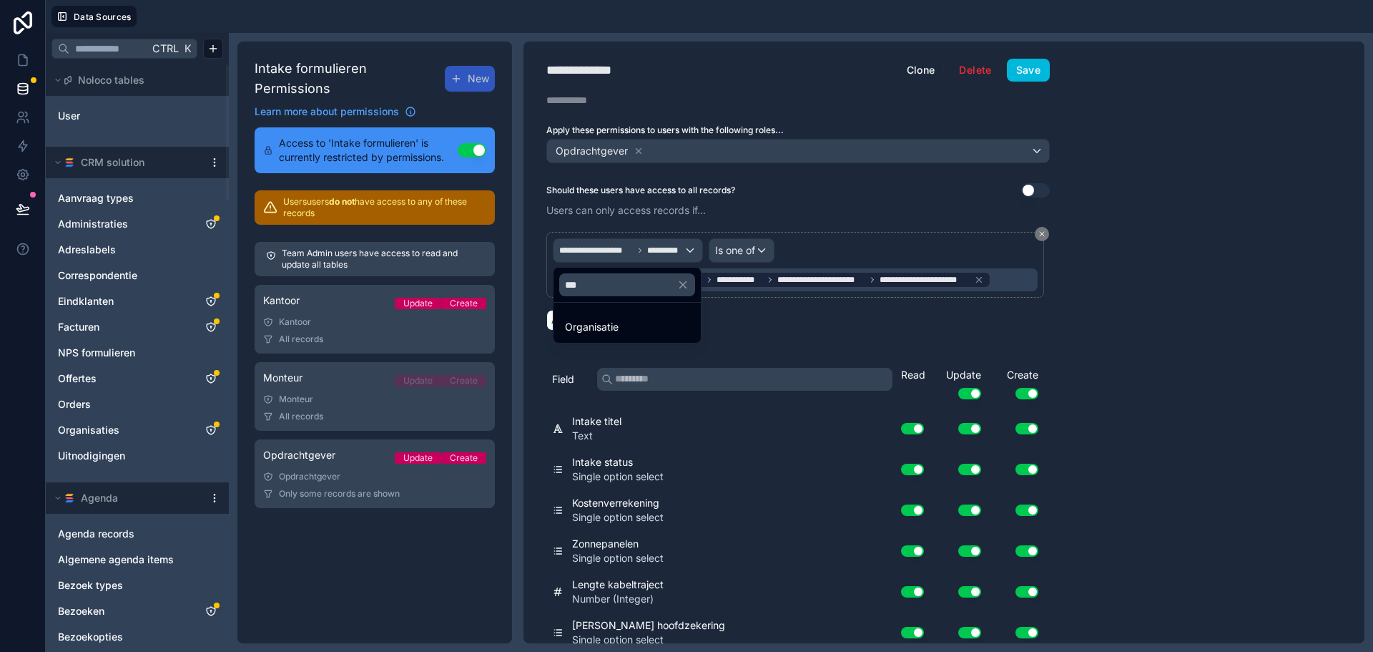
type input "***"
click at [647, 318] on div "Organisatie" at bounding box center [627, 326] width 124 height 17
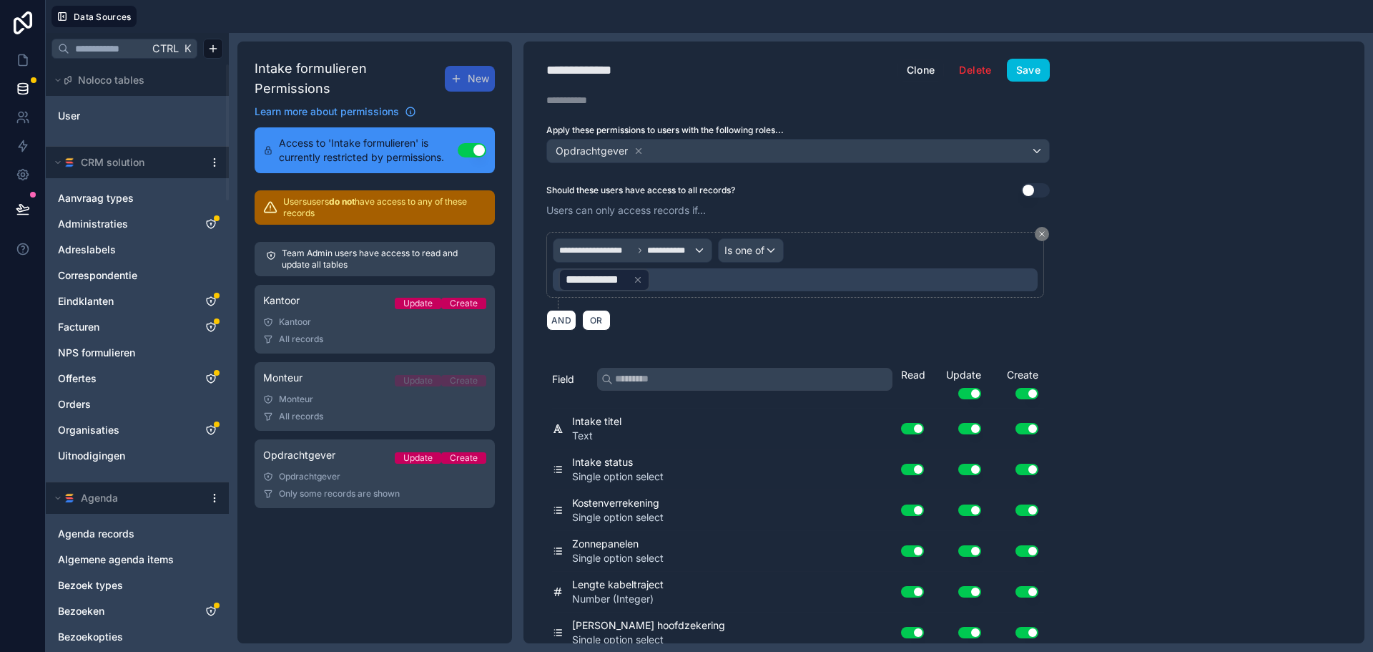
click at [642, 280] on icon at bounding box center [638, 280] width 10 height 10
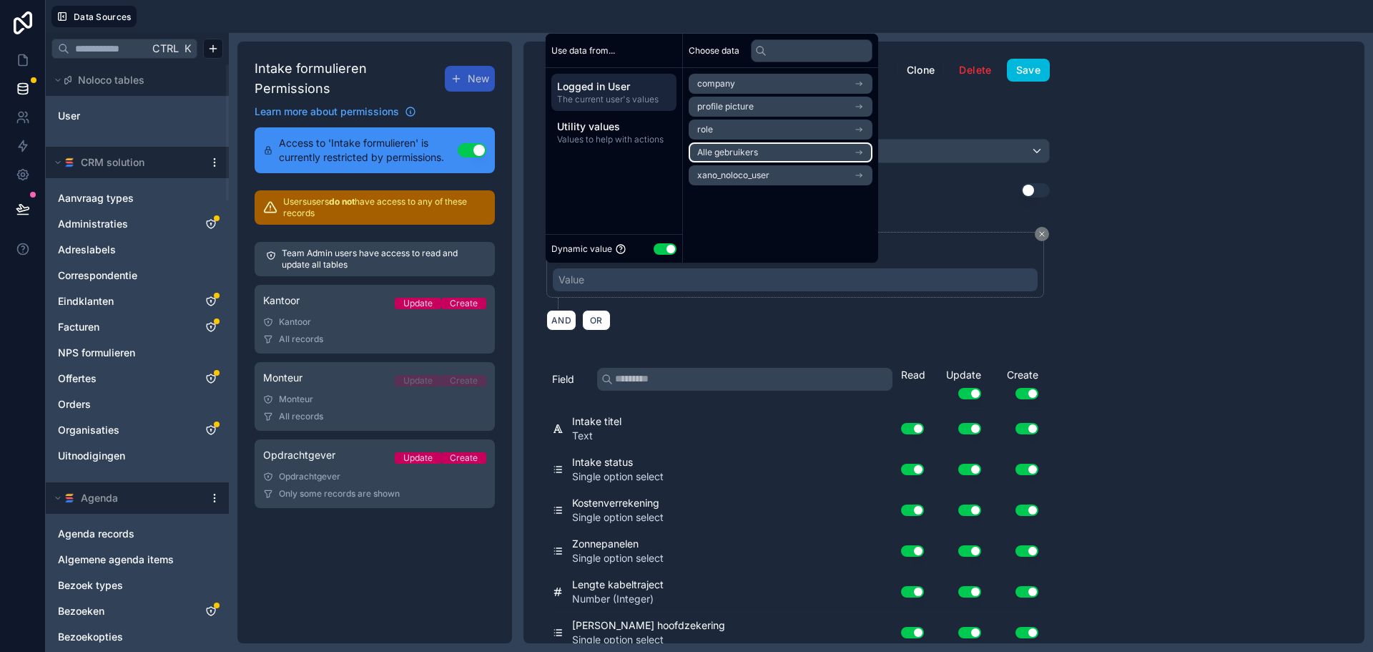
click at [788, 149] on li "Alle gebruikers" at bounding box center [781, 152] width 184 height 20
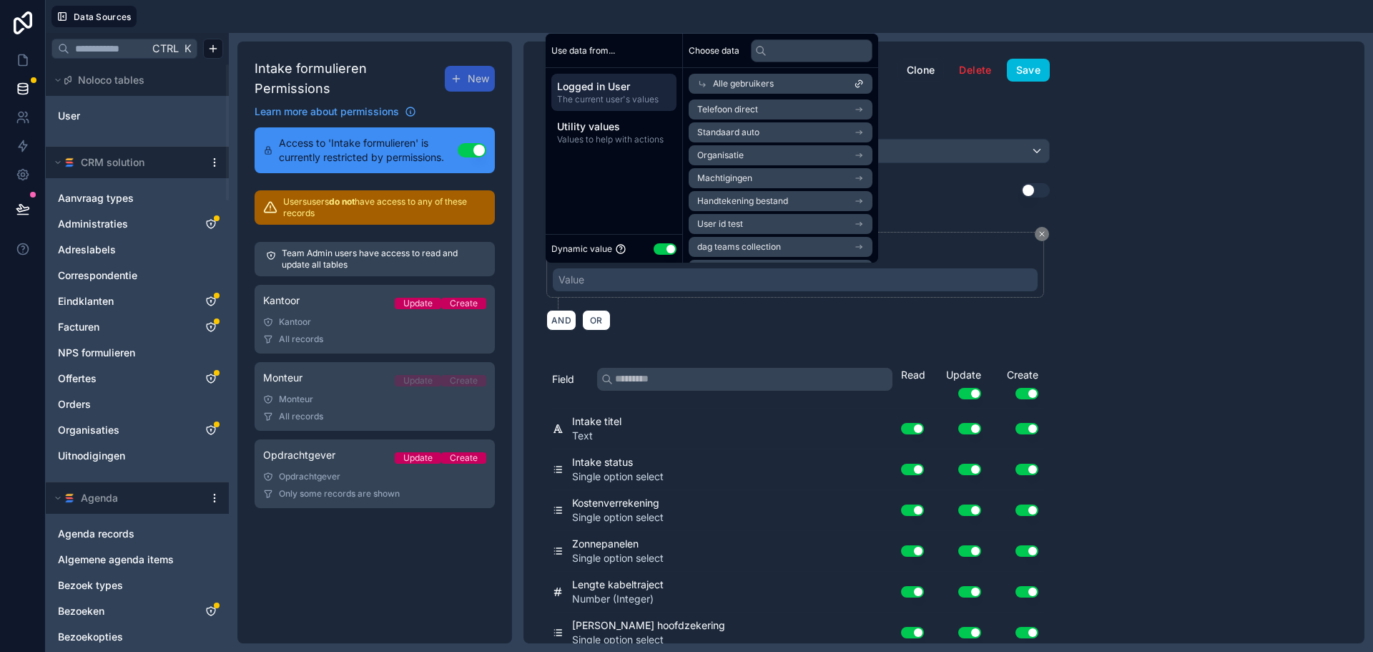
click at [810, 56] on input "text" at bounding box center [812, 50] width 122 height 23
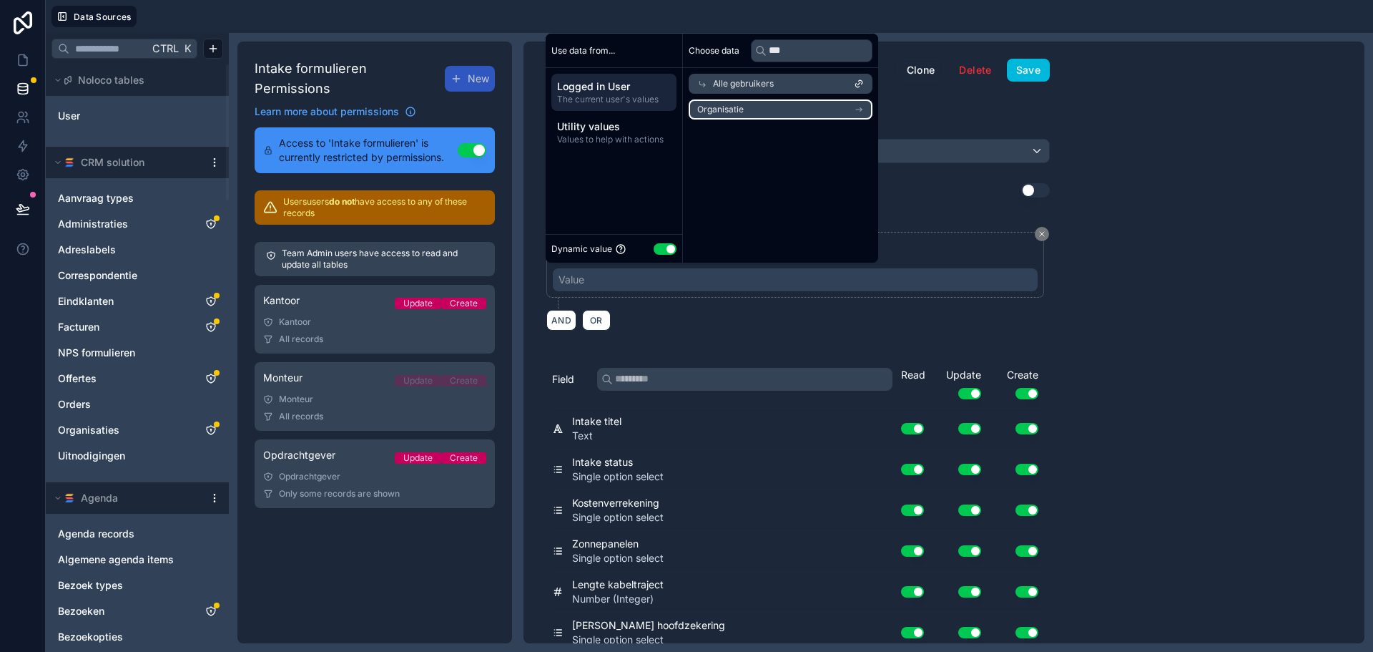
type input "***"
click at [803, 100] on li "Organisatie" at bounding box center [781, 109] width 184 height 20
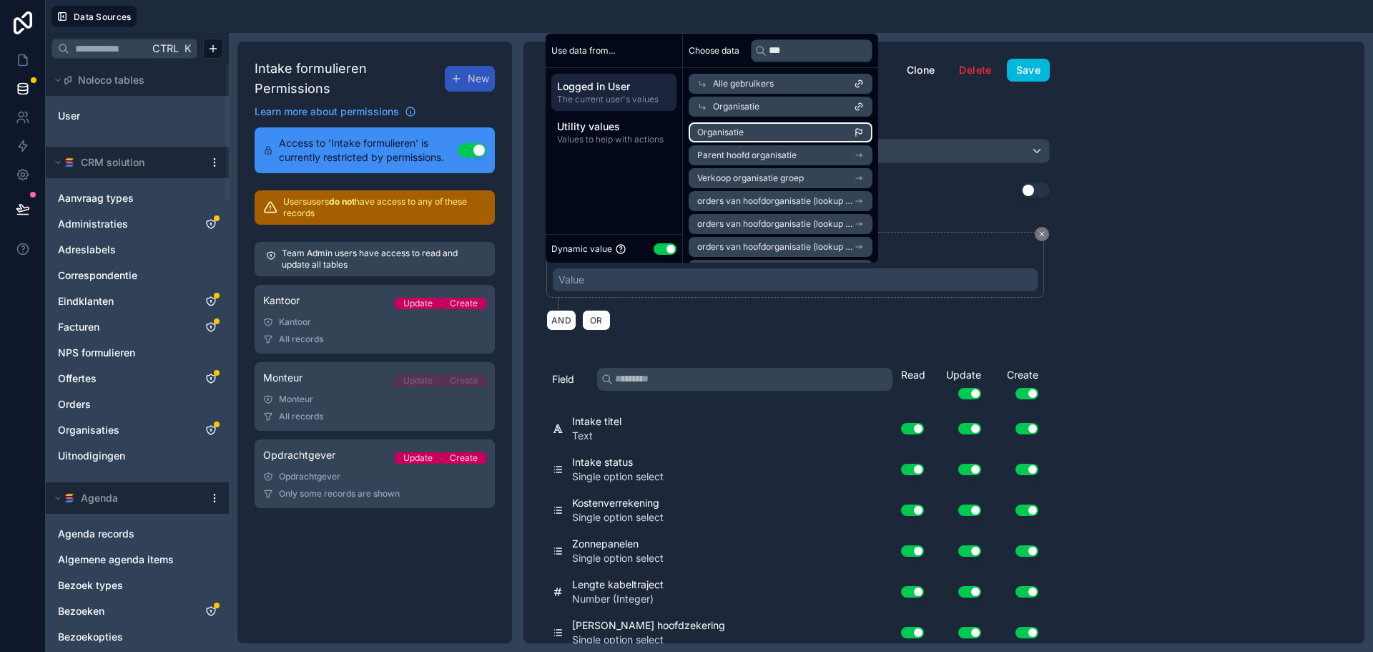
click at [788, 132] on li "Organisatie" at bounding box center [781, 132] width 184 height 20
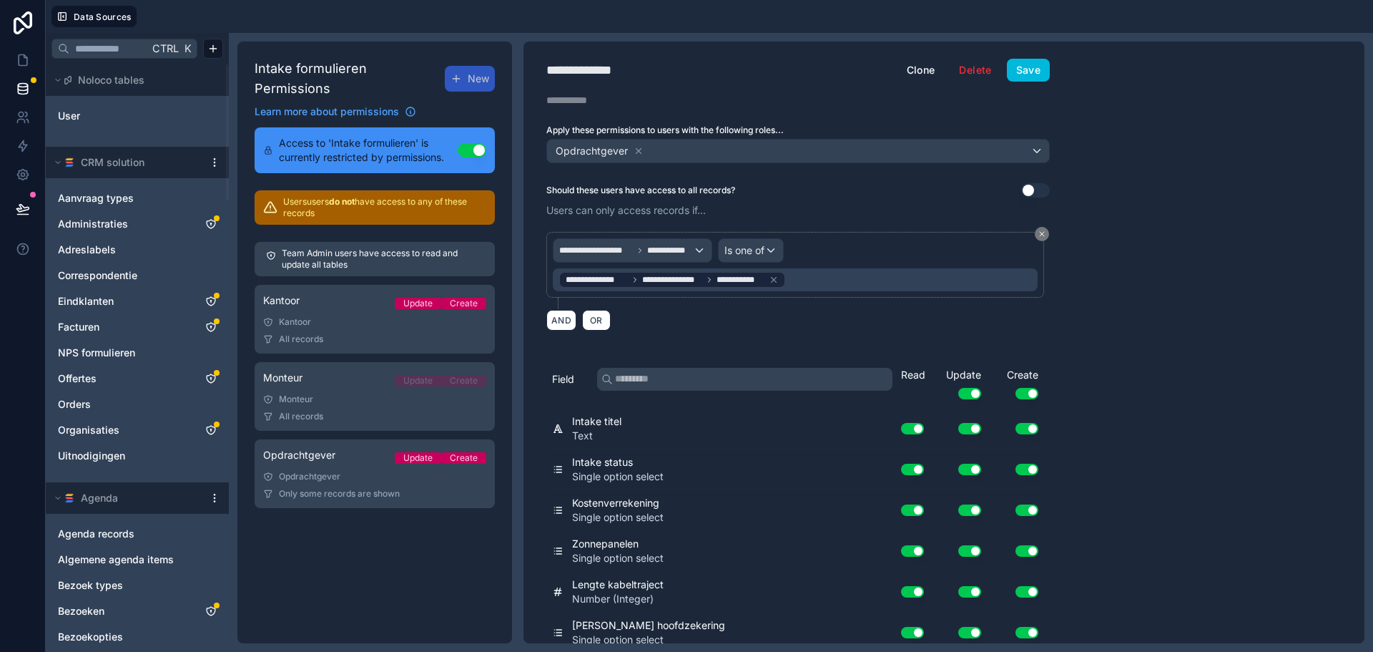
click at [1329, 223] on div "**********" at bounding box center [944, 342] width 841 height 602
click at [775, 250] on div "Is one of" at bounding box center [751, 250] width 64 height 23
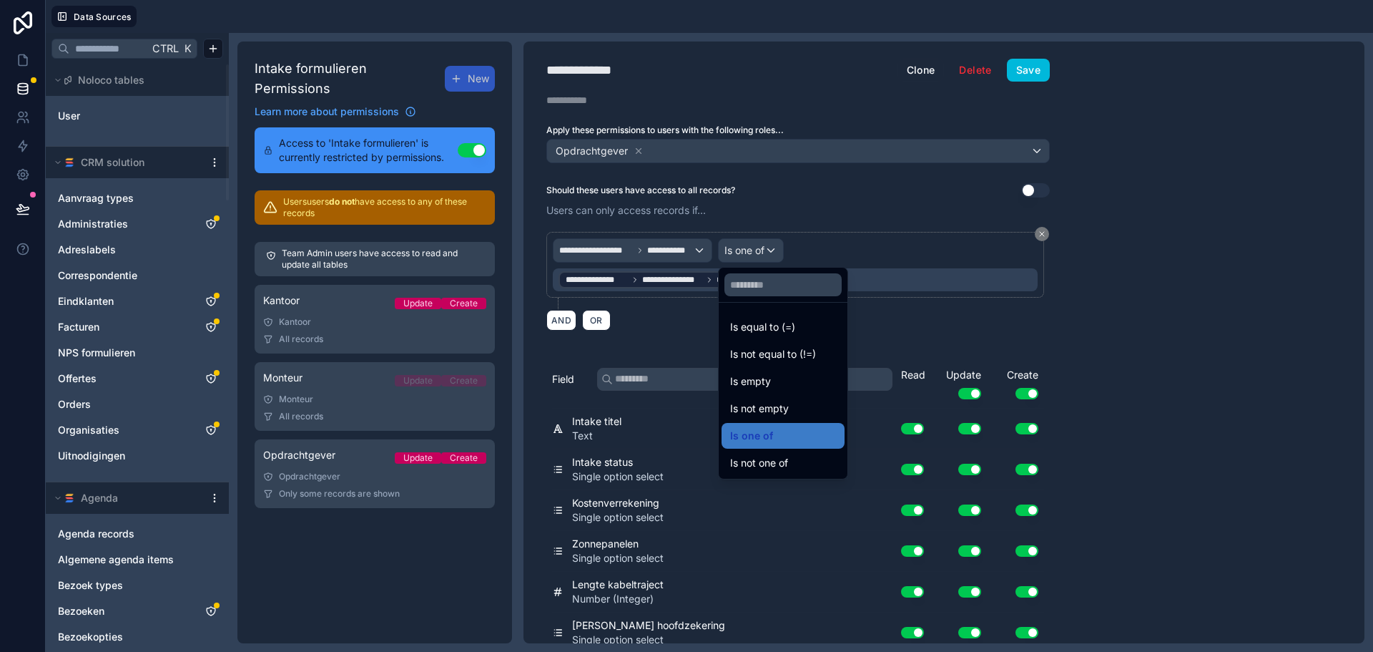
click at [775, 328] on span "Is equal to (=)" at bounding box center [762, 326] width 65 height 17
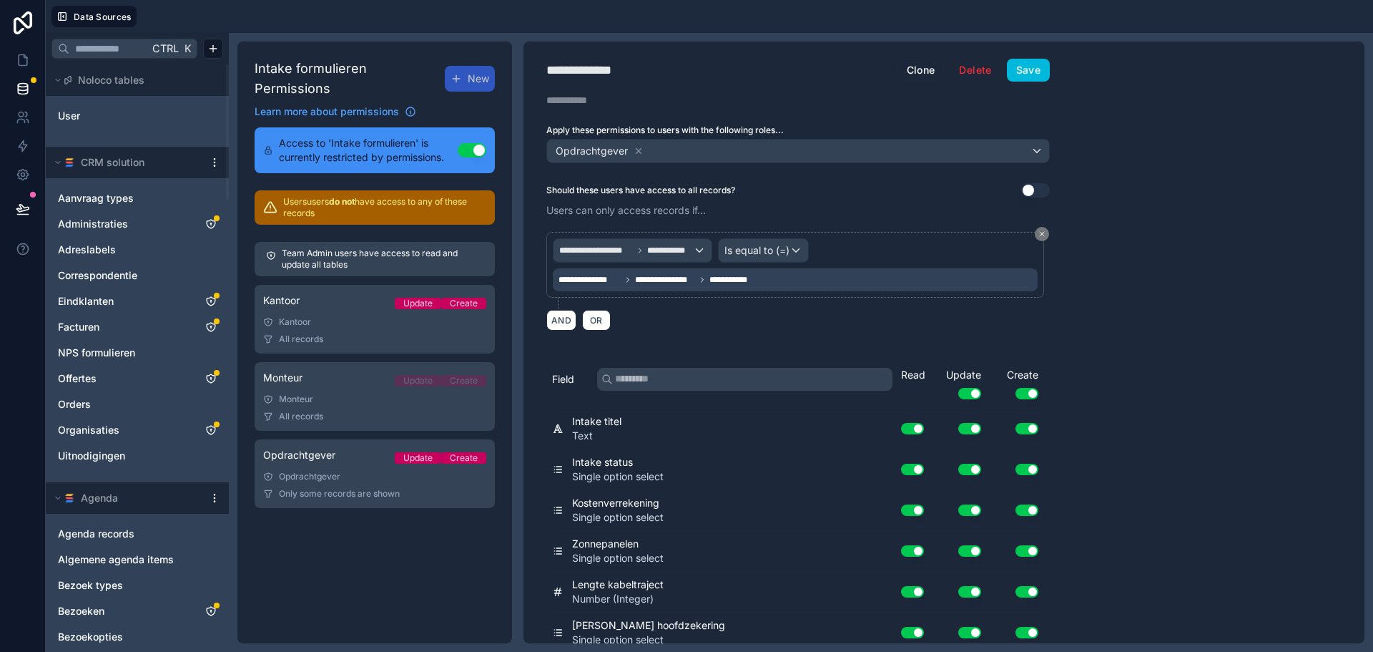
click at [618, 280] on span "**********" at bounding box center [590, 279] width 62 height 11
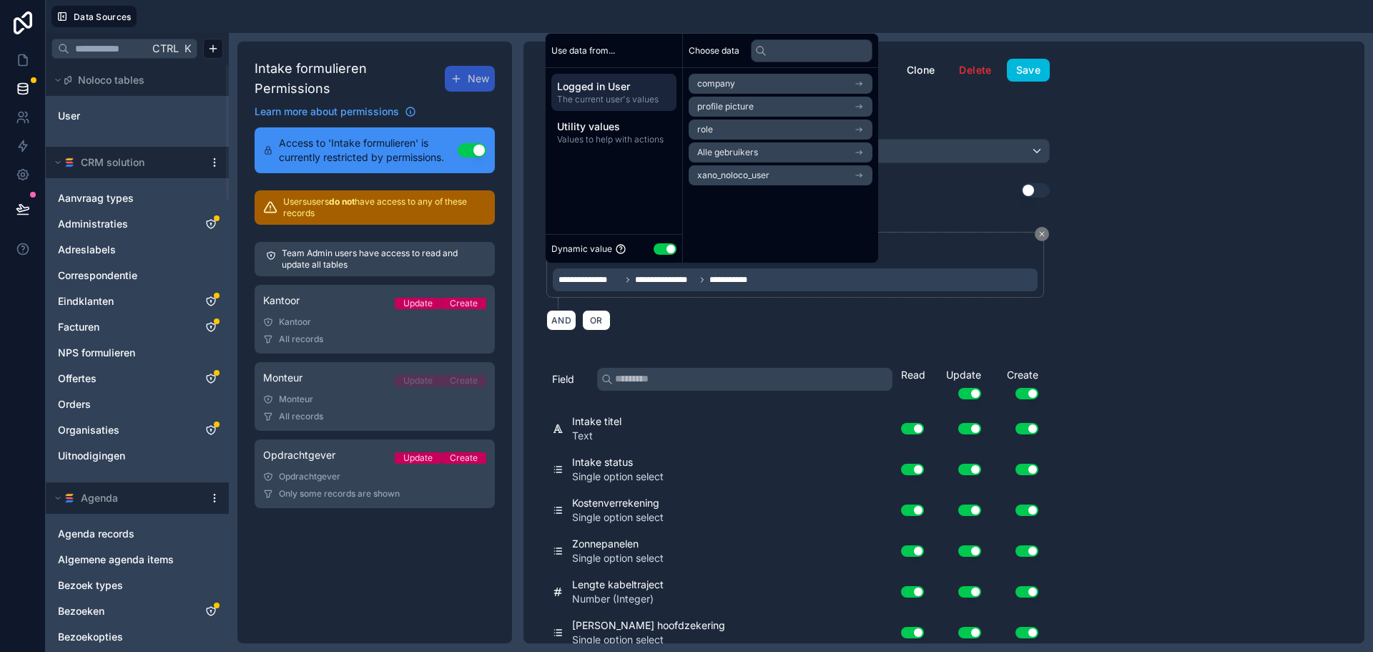
click at [1107, 208] on div "**********" at bounding box center [944, 342] width 841 height 602
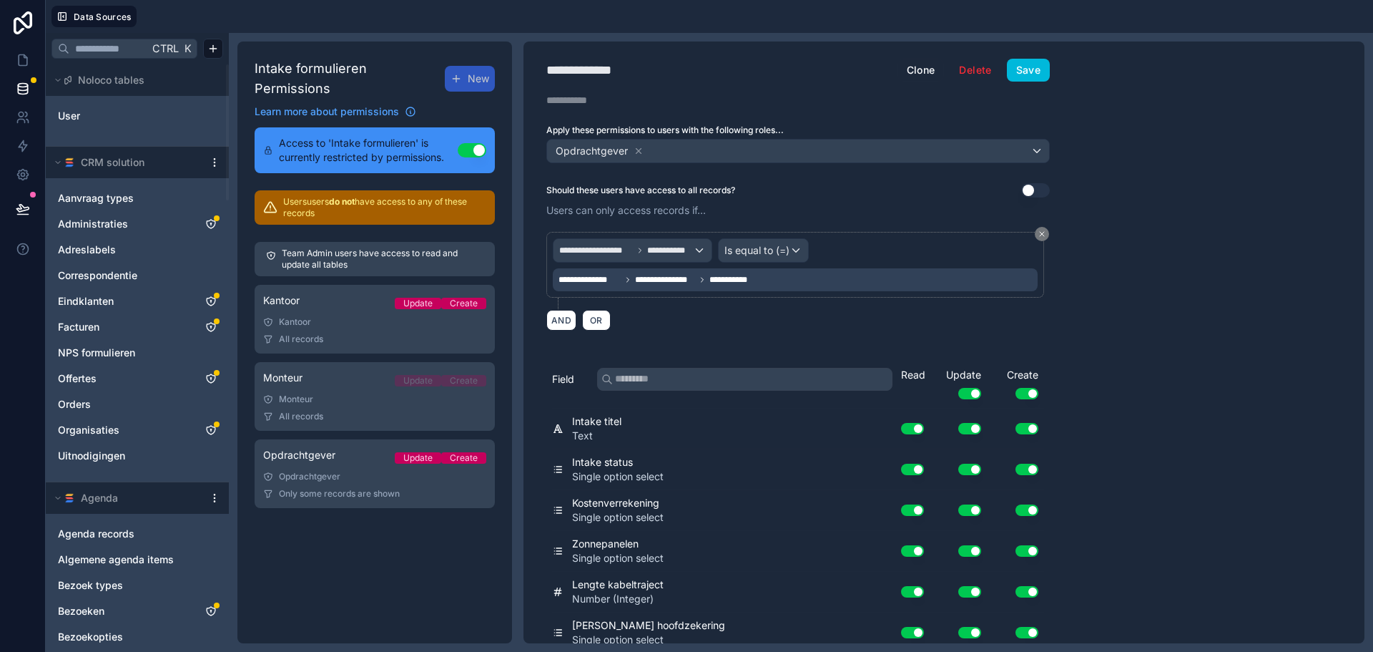
click at [1024, 66] on button "Save" at bounding box center [1028, 70] width 43 height 23
click at [23, 52] on link at bounding box center [22, 60] width 45 height 29
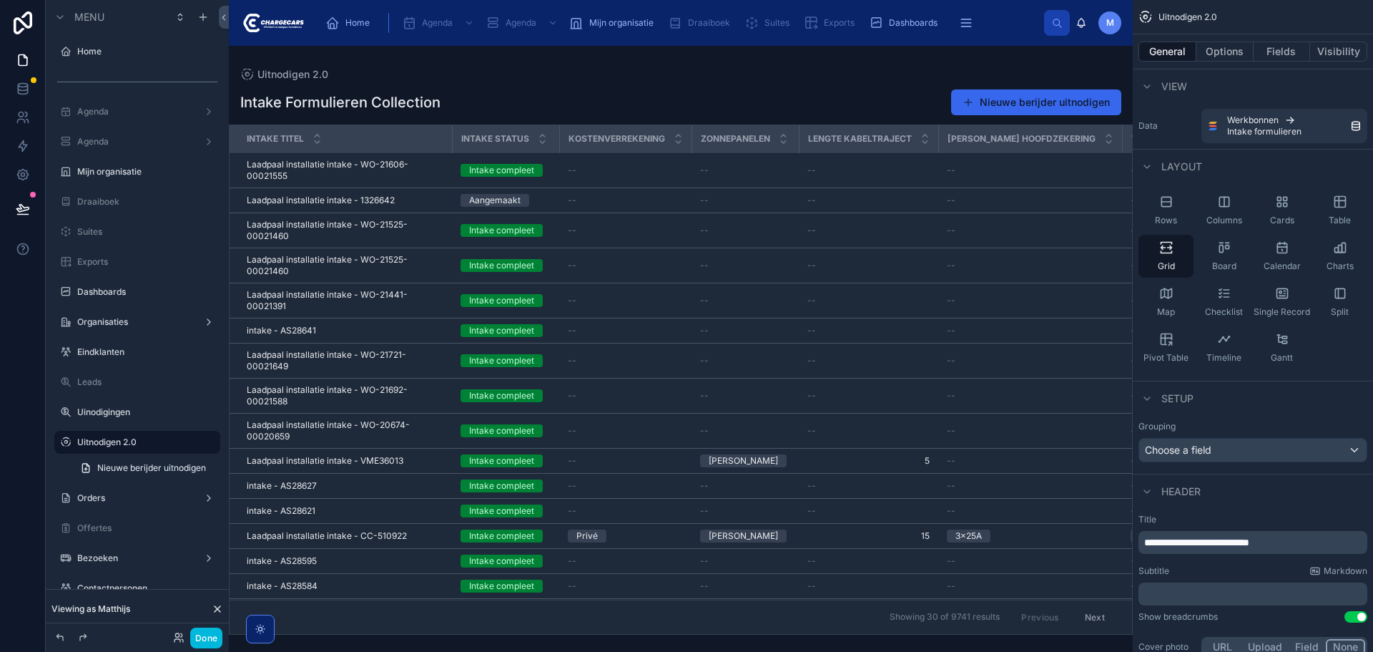
scroll to position [109, 0]
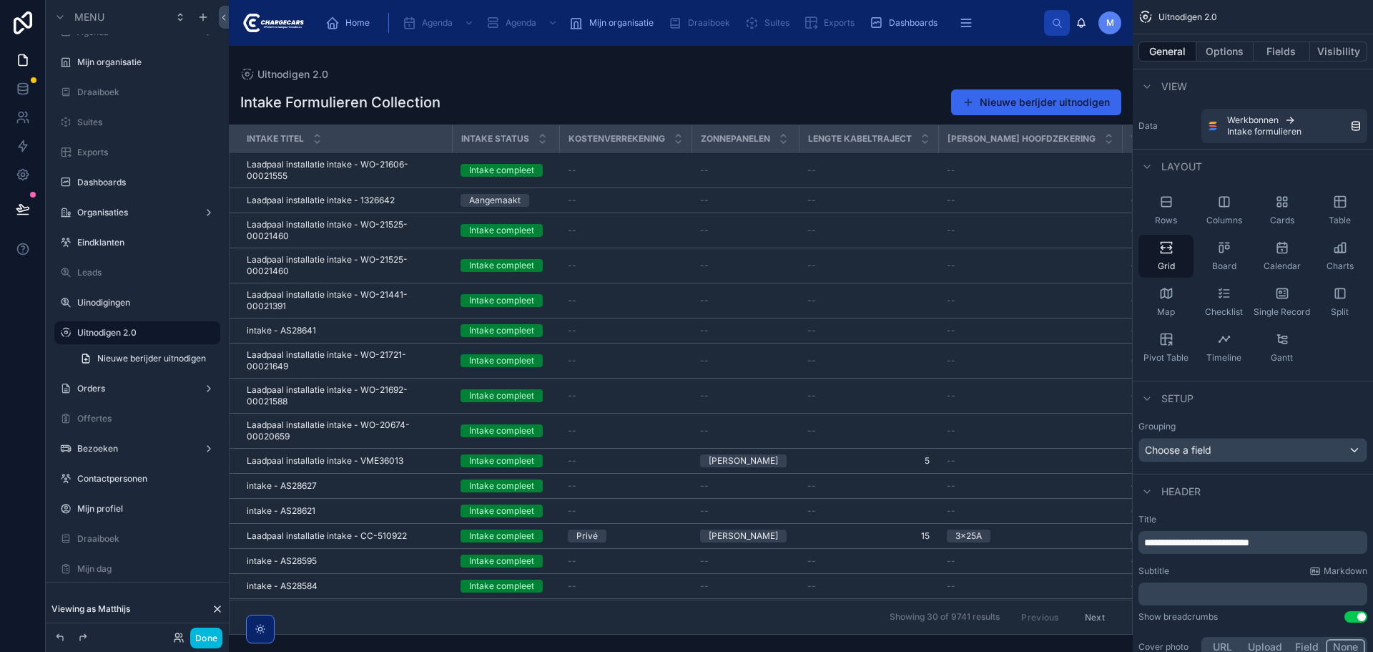
click at [209, 635] on button "Done" at bounding box center [206, 637] width 32 height 21
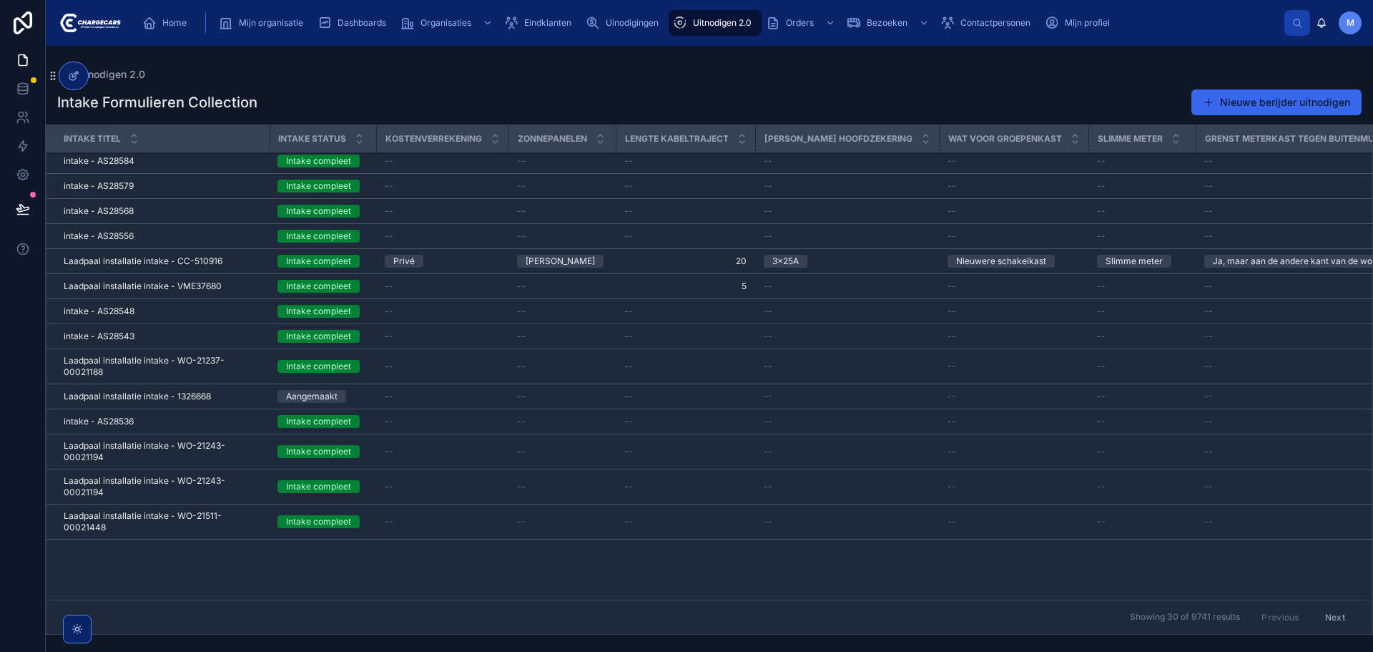
scroll to position [0, 0]
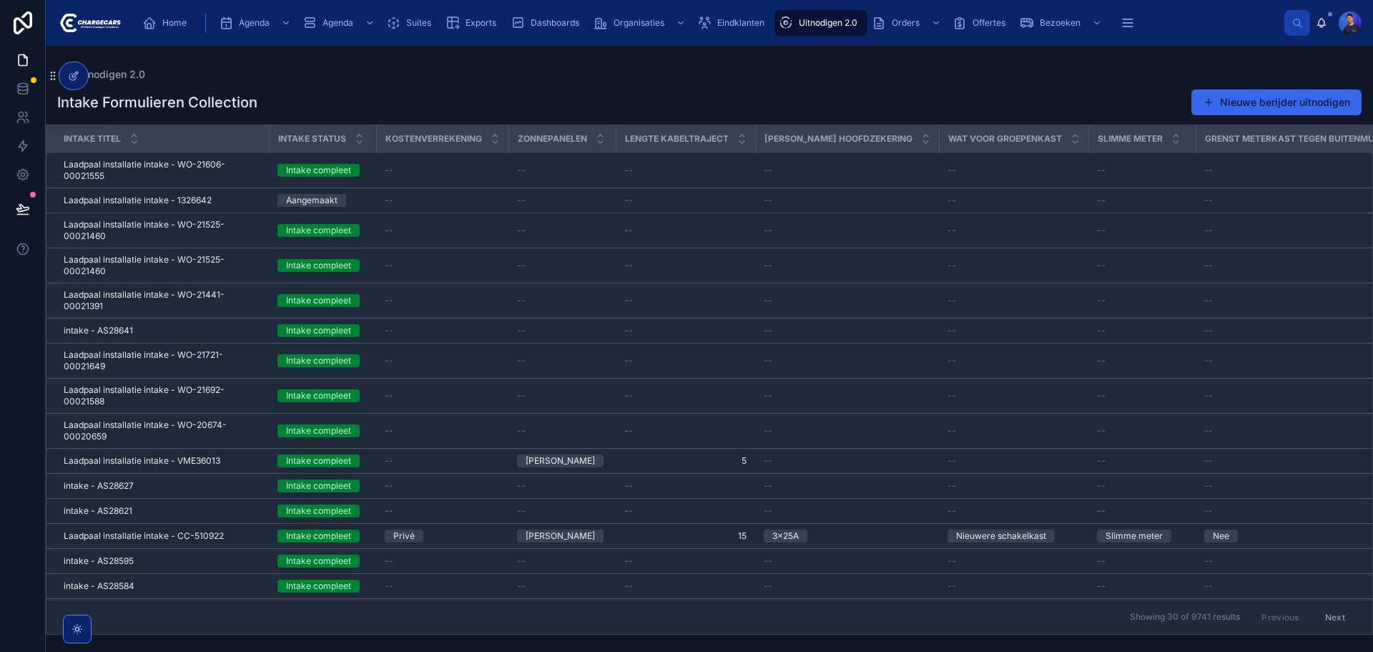
click at [0, 0] on icon at bounding box center [0, 0] width 0 height 0
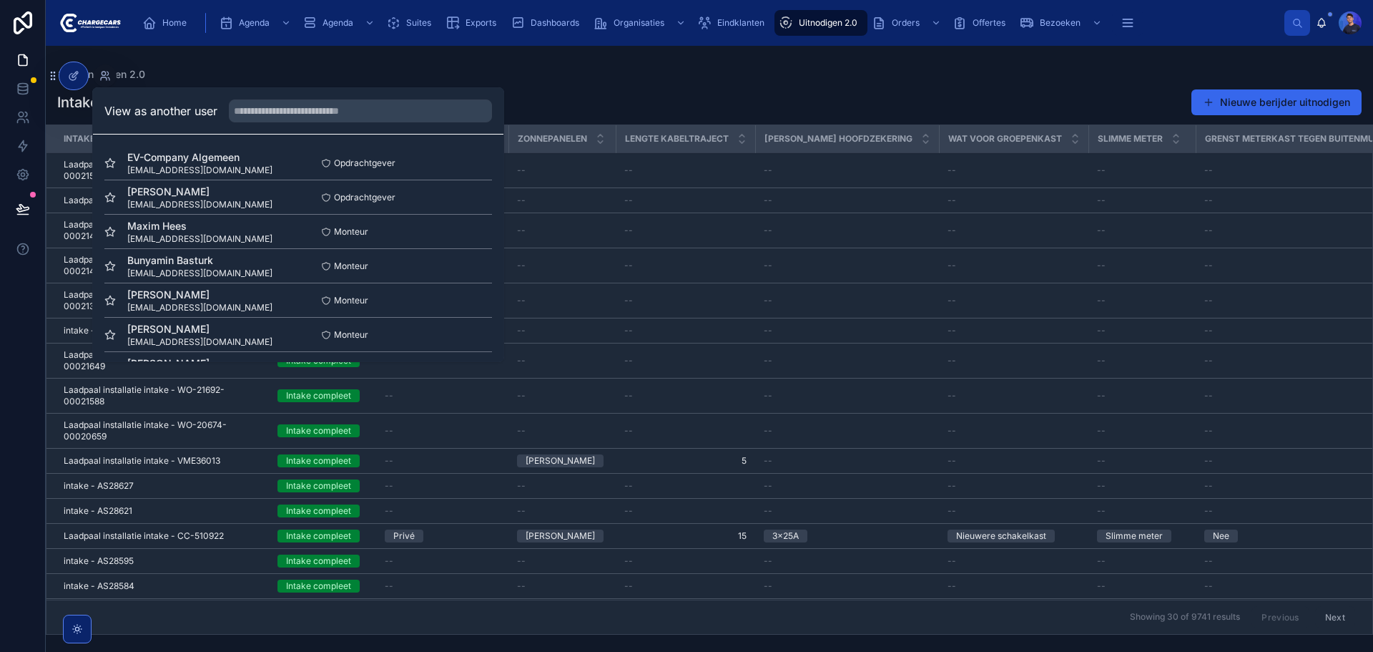
click at [0, 0] on button "Select" at bounding box center [0, 0] width 0 height 0
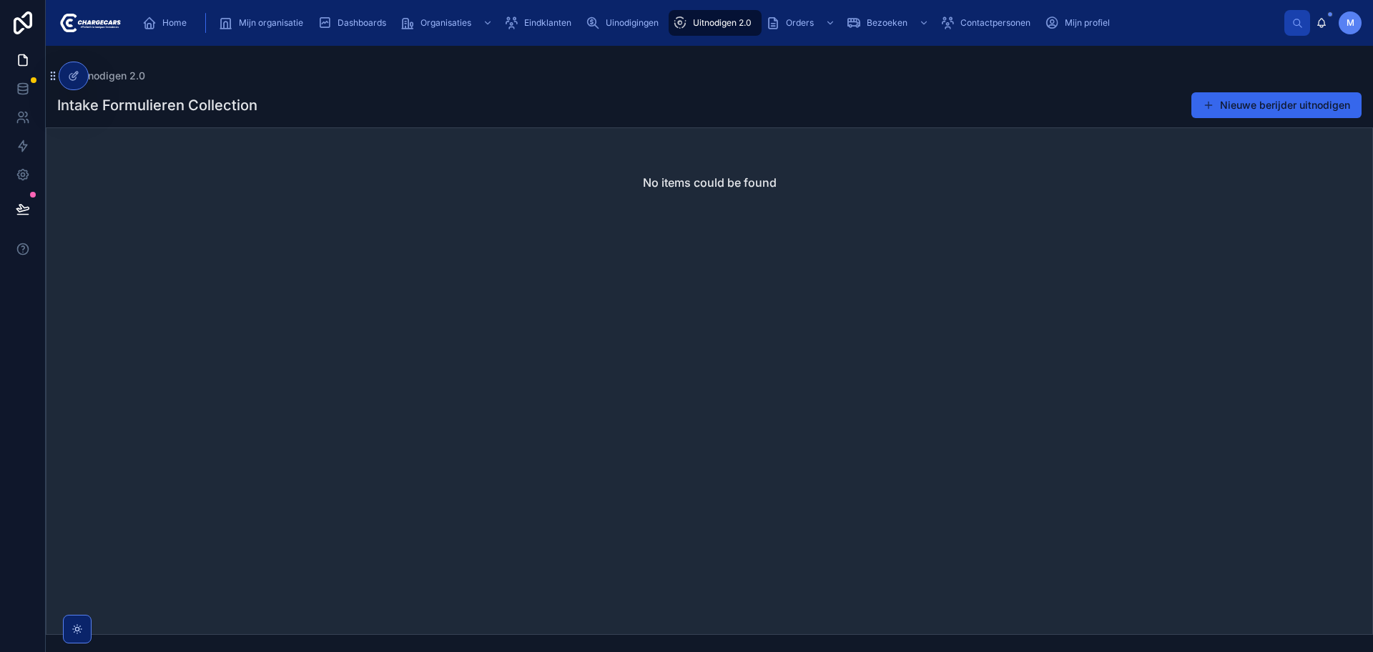
click at [1295, 111] on button "Nieuwe berijder uitnodigen" at bounding box center [1277, 105] width 170 height 26
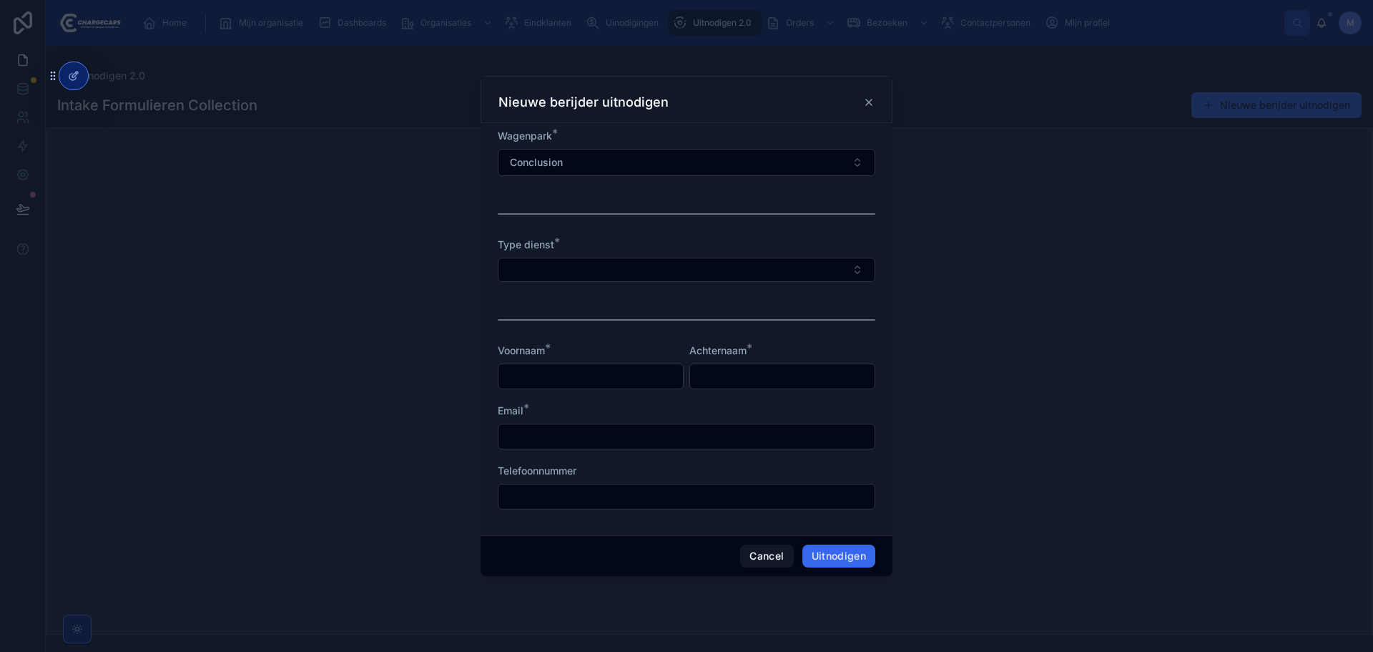
click at [633, 270] on button "Select Button" at bounding box center [687, 270] width 378 height 24
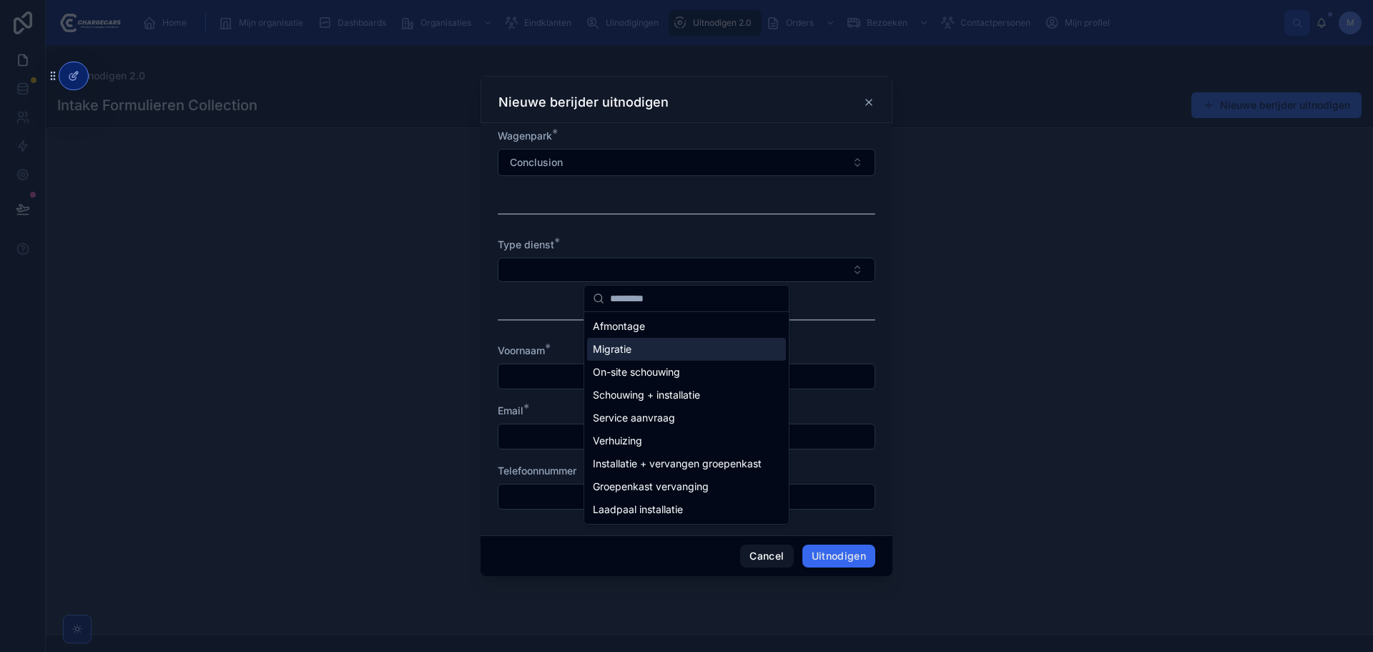
click at [655, 350] on div "Migratie" at bounding box center [686, 349] width 199 height 23
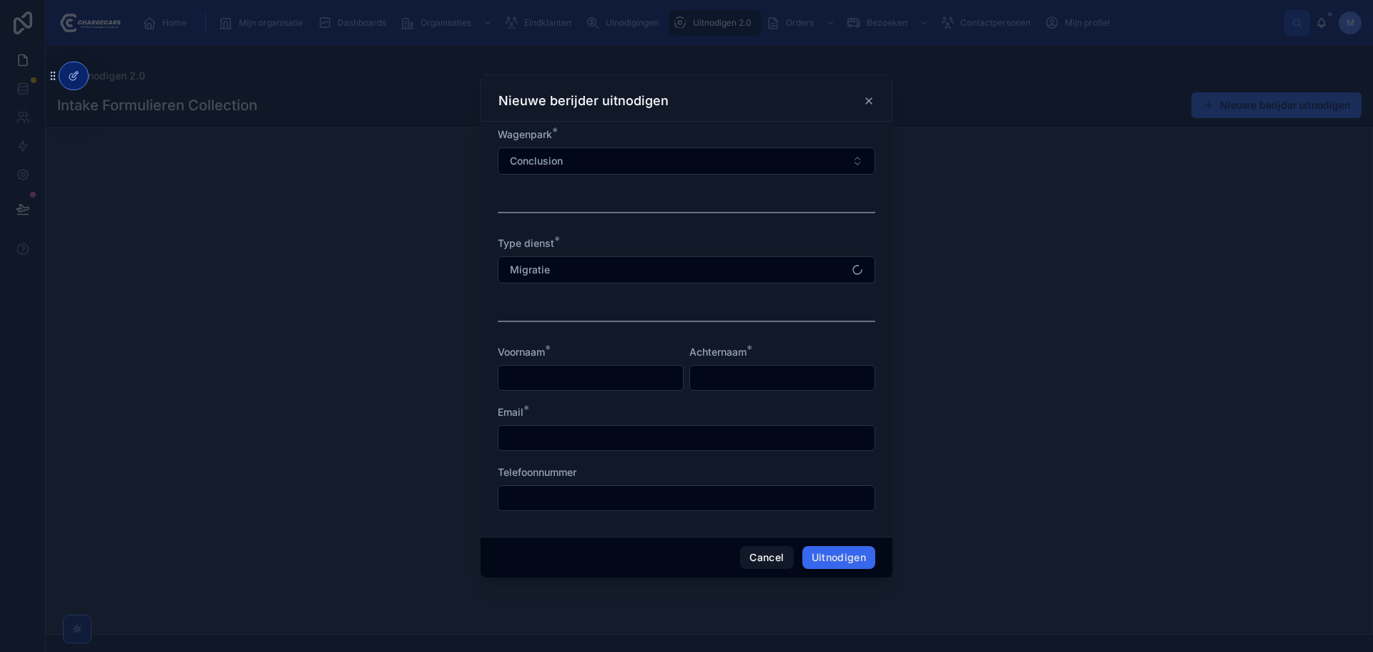
click at [591, 363] on div "Voornaam *" at bounding box center [591, 368] width 186 height 46
click at [599, 381] on input "text" at bounding box center [591, 378] width 185 height 20
type input "*******"
type input "****"
type input "*"
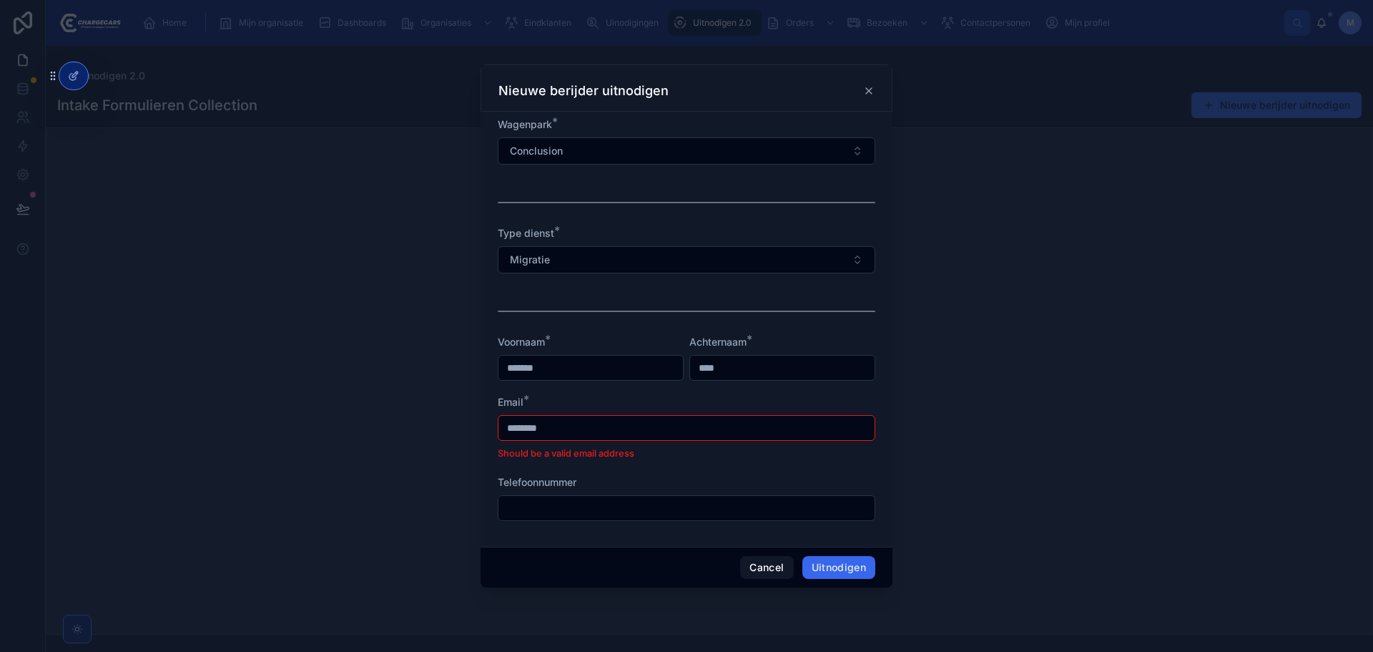
type input "**********"
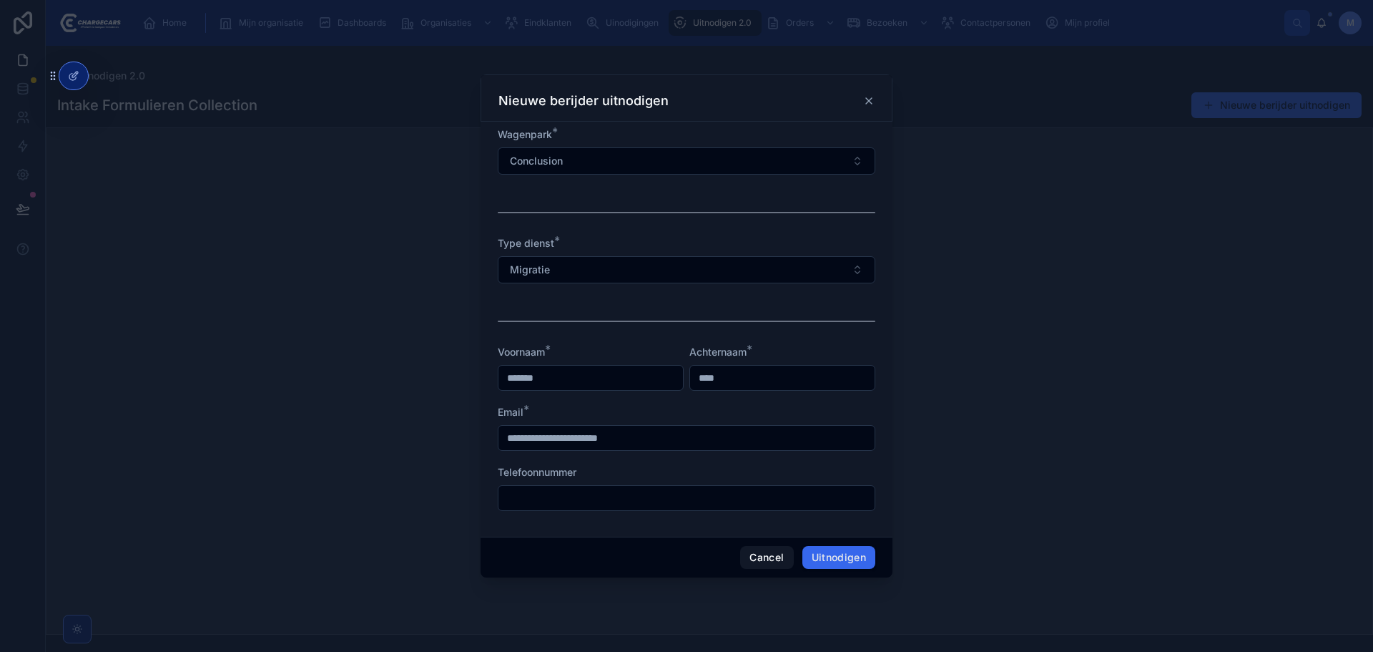
click at [605, 499] on input "text" at bounding box center [687, 498] width 376 height 20
type input "**********"
click at [707, 456] on form "**********" at bounding box center [687, 326] width 378 height 398
click at [849, 557] on button "Uitnodigen" at bounding box center [840, 557] width 74 height 23
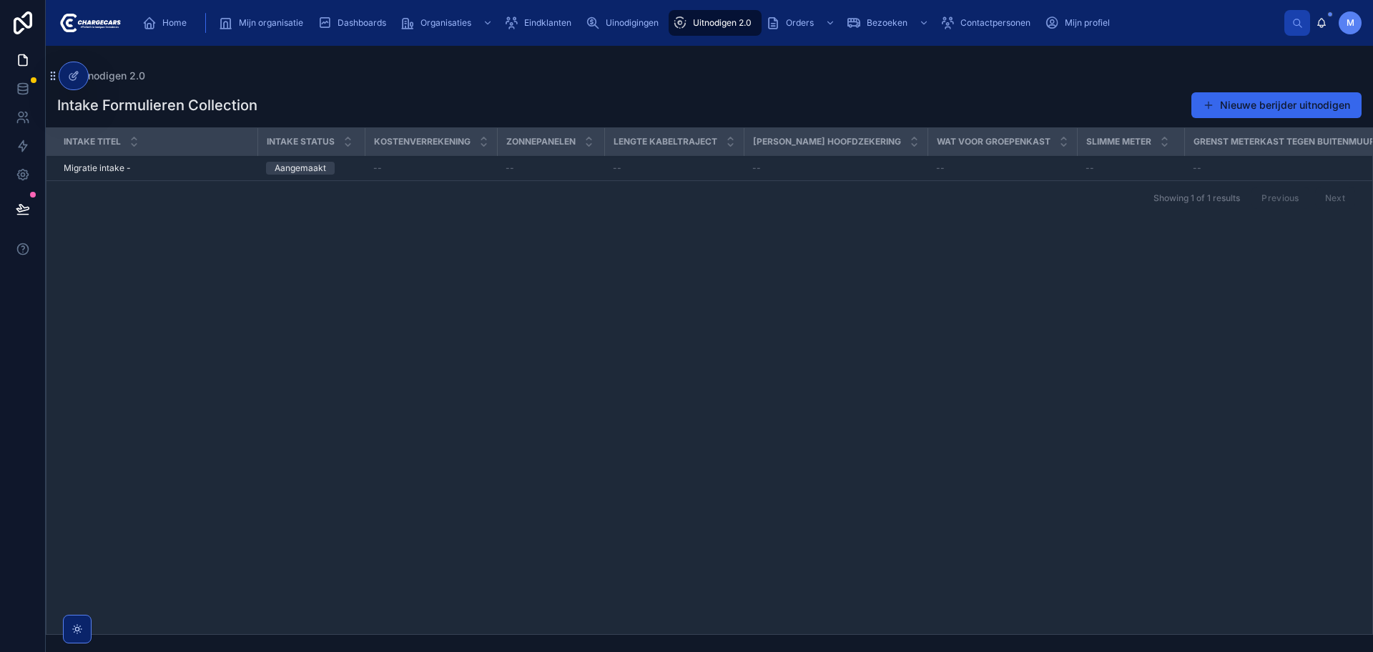
click at [74, 74] on icon at bounding box center [73, 75] width 11 height 11
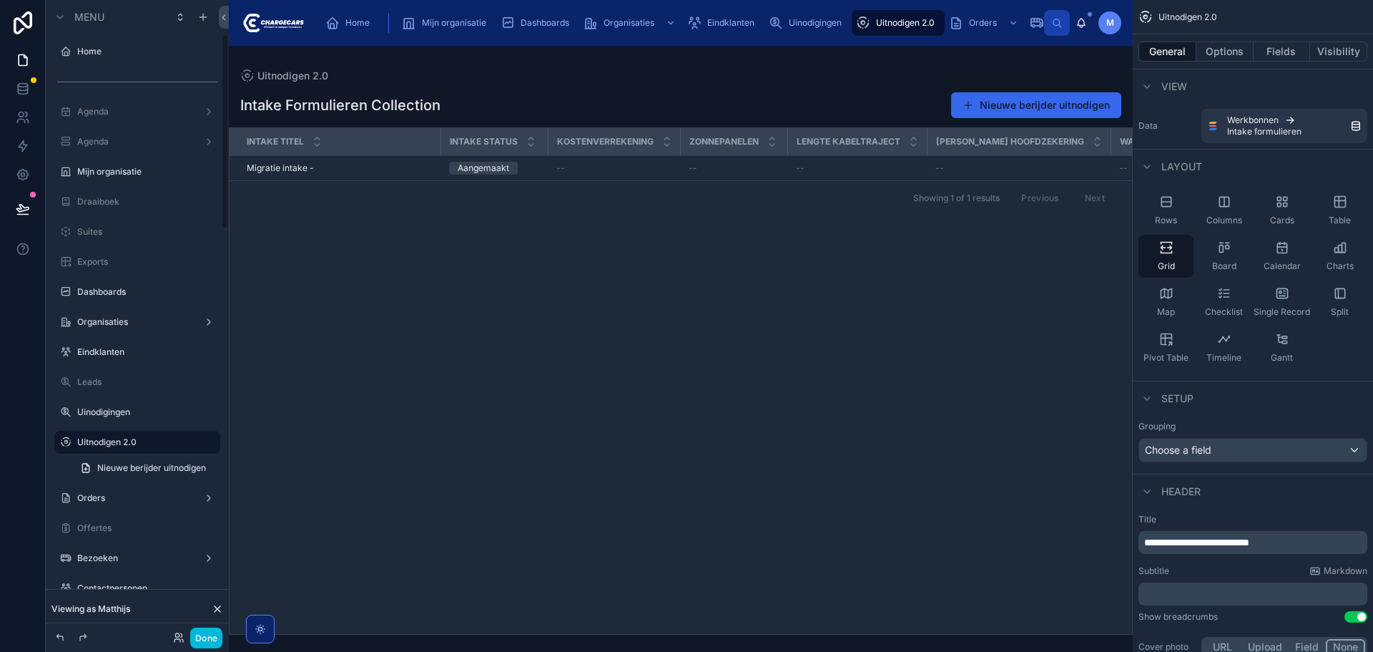
scroll to position [109, 0]
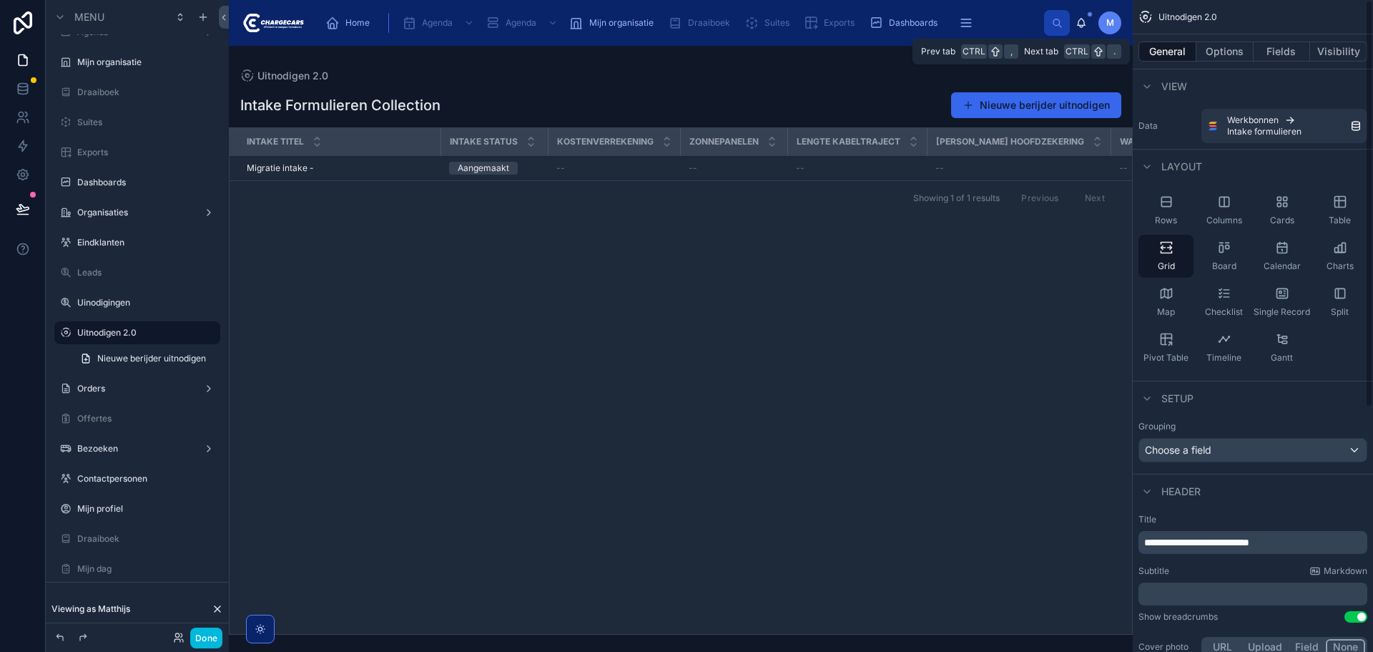
click at [1277, 57] on button "Fields" at bounding box center [1282, 51] width 57 height 20
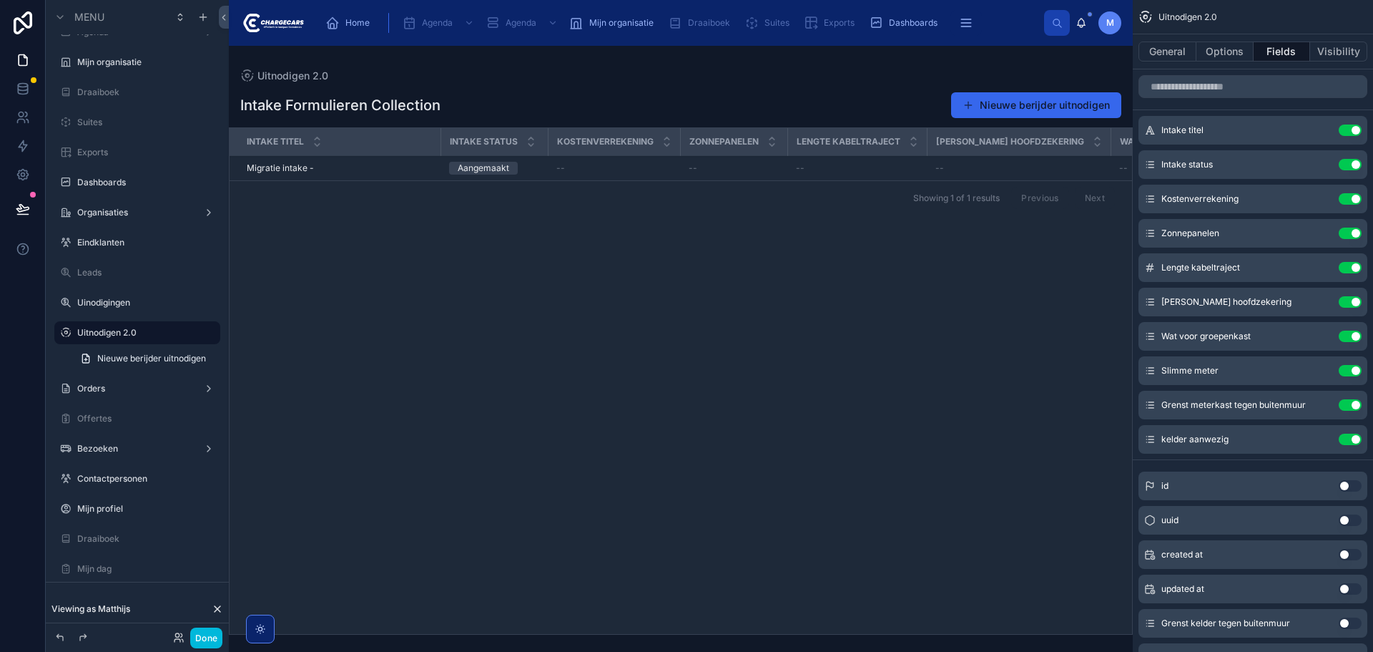
click at [1348, 129] on button "Use setting" at bounding box center [1350, 129] width 23 height 11
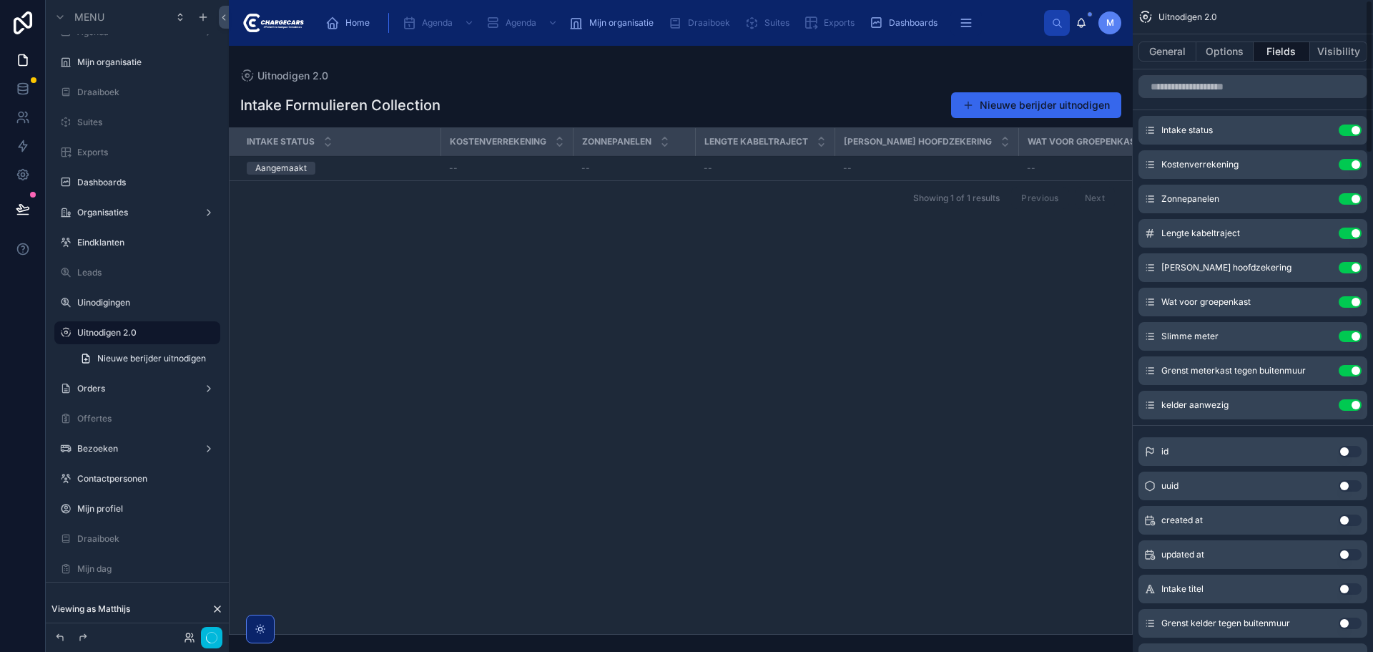
click at [1348, 129] on button "Use setting" at bounding box center [1350, 129] width 23 height 11
click at [1348, 159] on button "Use setting" at bounding box center [1350, 164] width 23 height 11
click at [1348, 193] on button "Use setting" at bounding box center [1350, 198] width 23 height 11
click at [1348, 227] on button "Use setting" at bounding box center [1350, 232] width 23 height 11
click at [1348, 262] on button "Use setting" at bounding box center [1350, 267] width 23 height 11
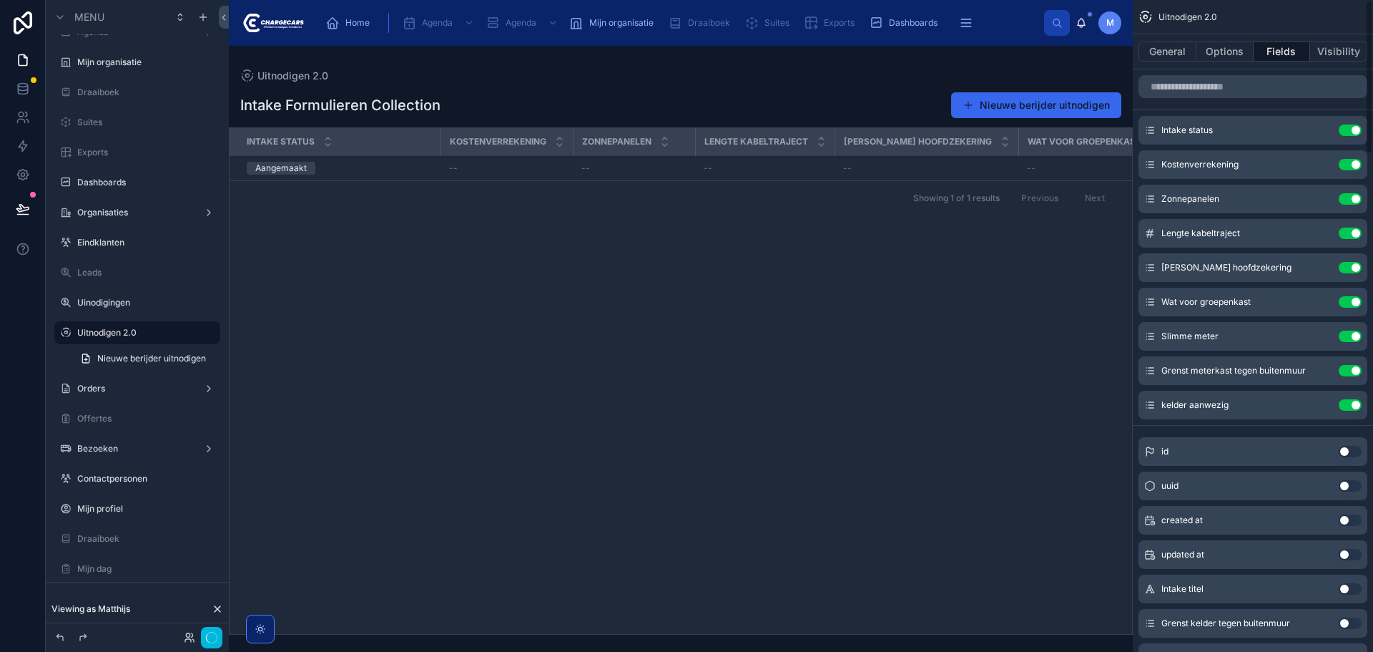
click at [1348, 296] on button "Use setting" at bounding box center [1350, 301] width 23 height 11
click at [1348, 330] on button "Use setting" at bounding box center [1350, 335] width 23 height 11
click at [1348, 365] on button "Use setting" at bounding box center [1350, 370] width 23 height 11
click at [1348, 399] on button "Use setting" at bounding box center [1350, 404] width 23 height 11
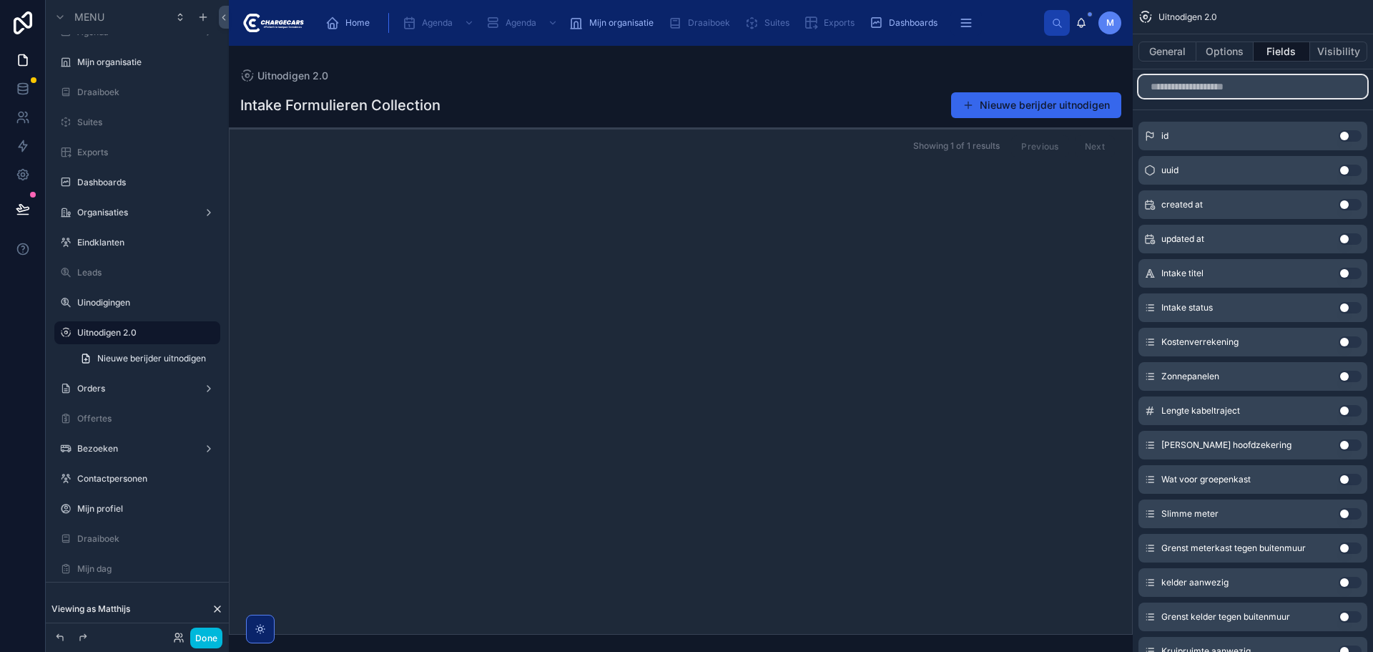
click at [1260, 83] on input "scrollable content" at bounding box center [1253, 86] width 229 height 23
type input "*"
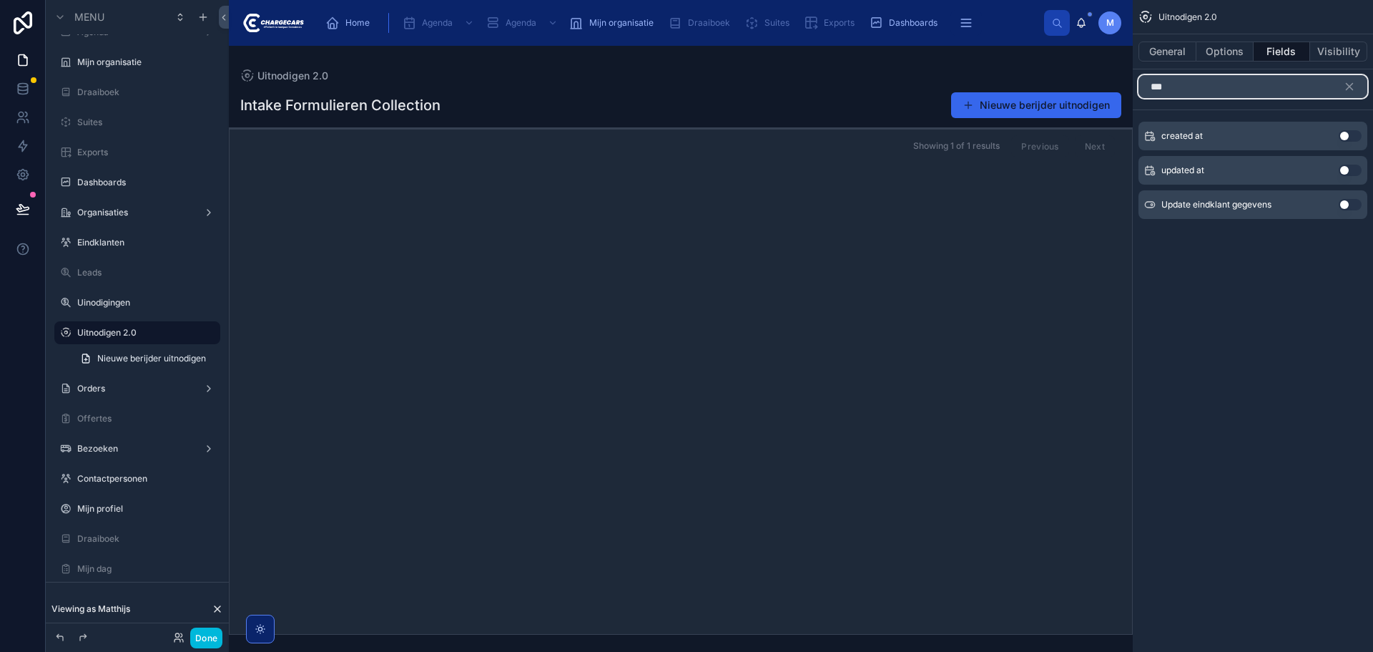
type input "***"
click at [1345, 138] on button "Use setting" at bounding box center [1350, 135] width 23 height 11
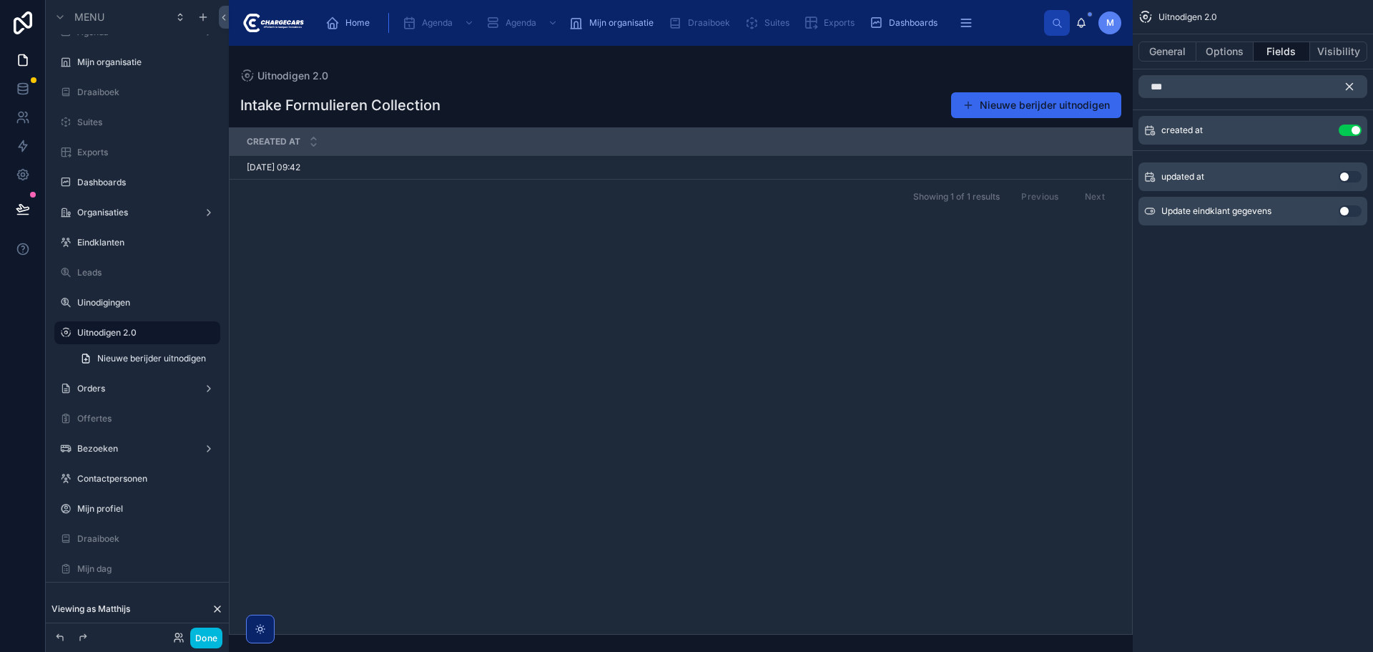
drag, startPoint x: 1348, startPoint y: 87, endPoint x: 1293, endPoint y: 120, distance: 64.2
click at [1348, 87] on icon "scrollable content" at bounding box center [1350, 87] width 6 height 6
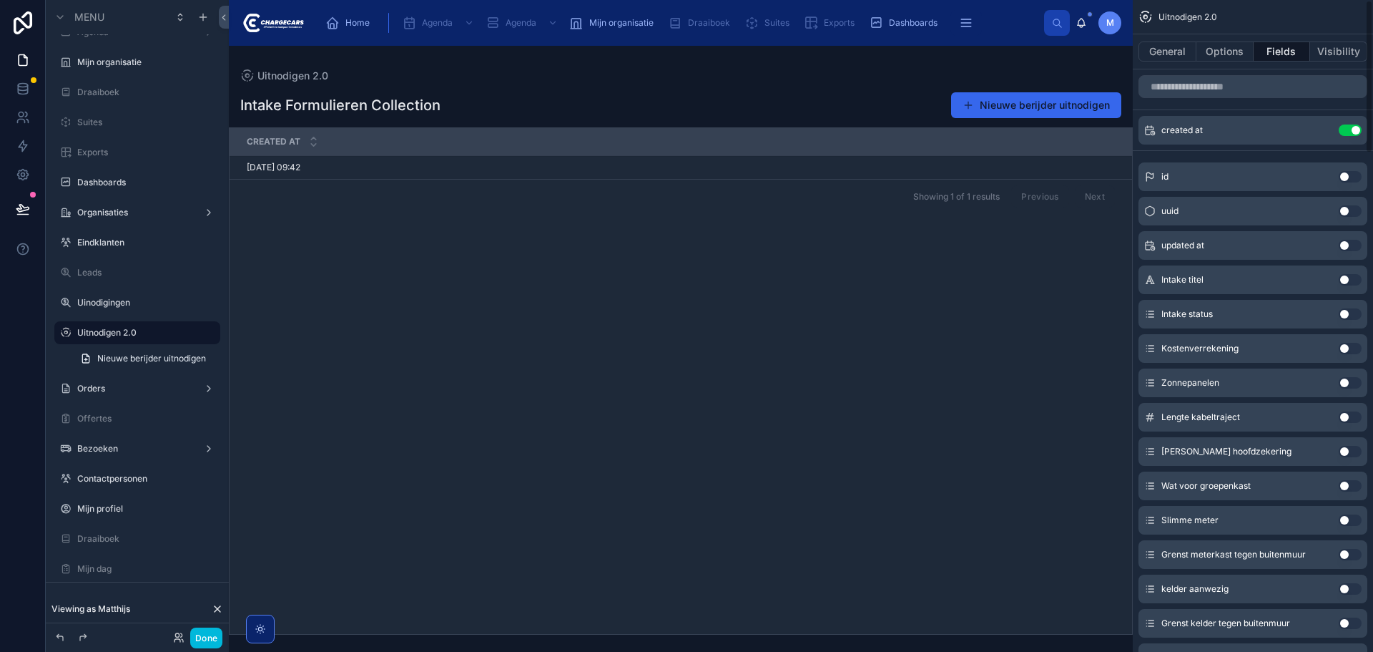
click at [0, 0] on icon "scrollable content" at bounding box center [0, 0] width 0 height 0
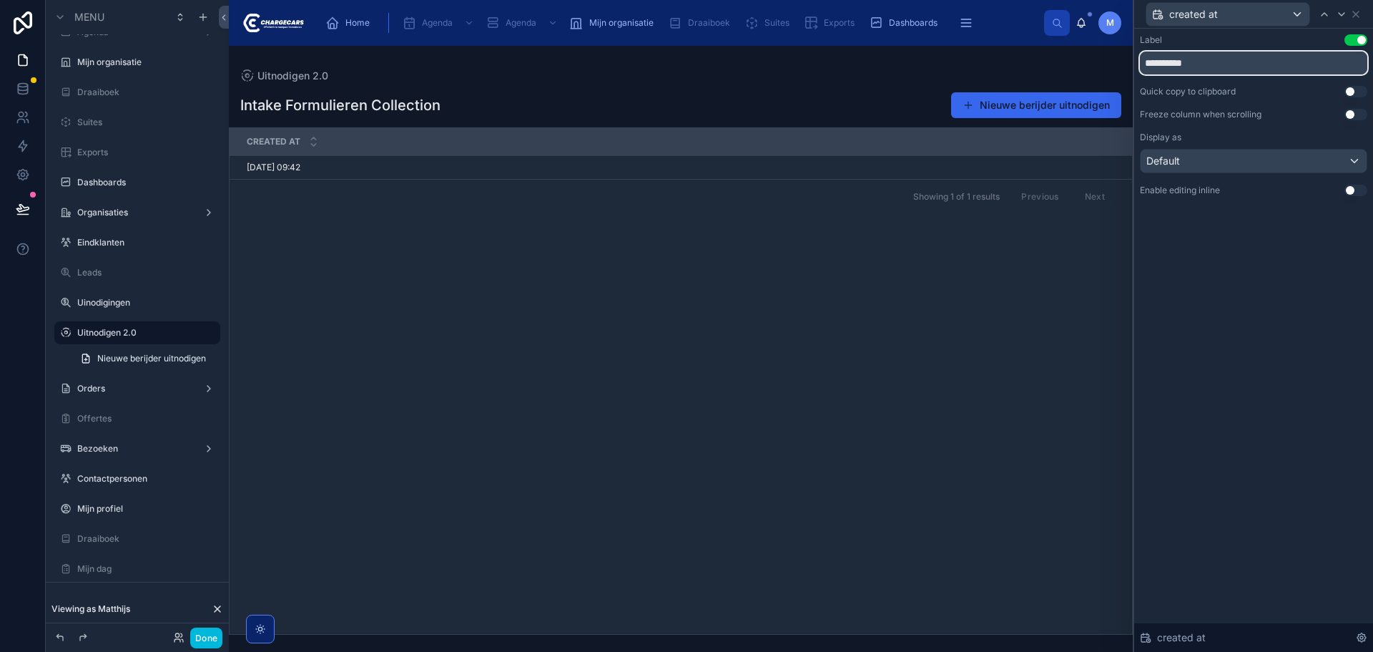
click at [1200, 69] on input "**********" at bounding box center [1253, 63] width 227 height 23
type input "**********"
drag, startPoint x: 1182, startPoint y: 312, endPoint x: 1210, endPoint y: 212, distance: 104.0
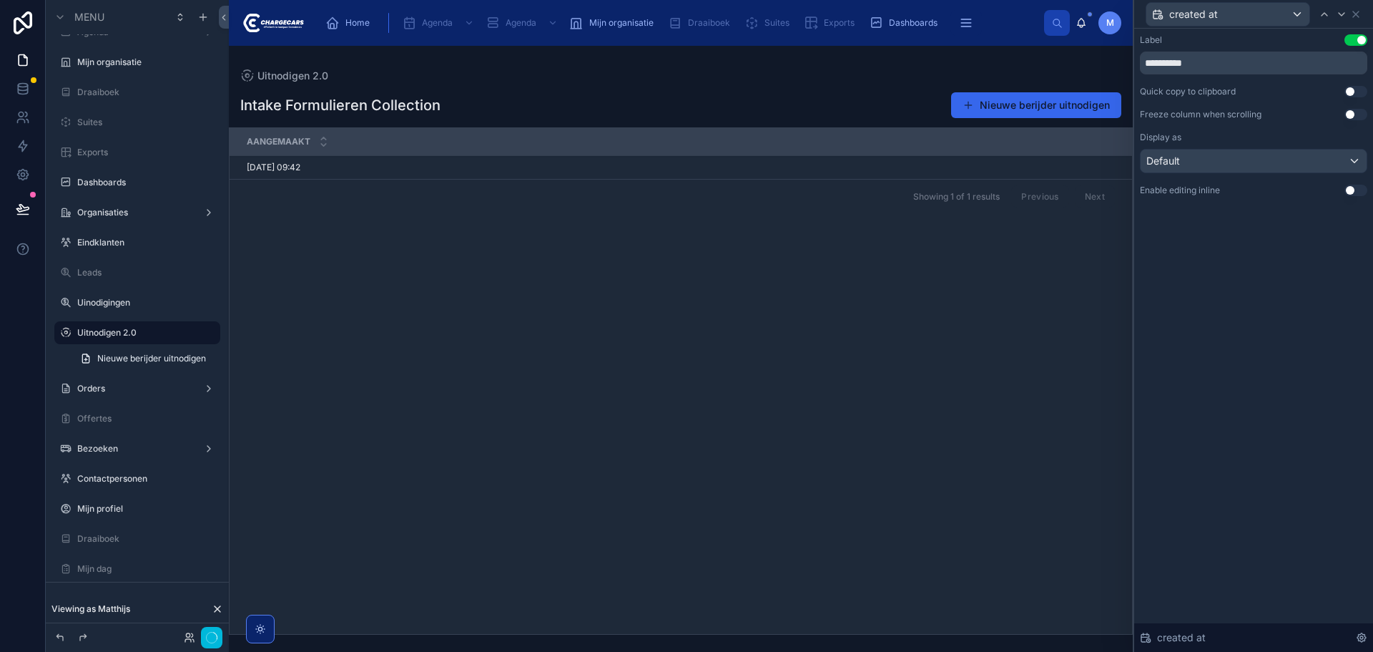
click at [1185, 308] on div "**********" at bounding box center [1253, 340] width 239 height 623
click at [1360, 17] on icon at bounding box center [1355, 14] width 11 height 11
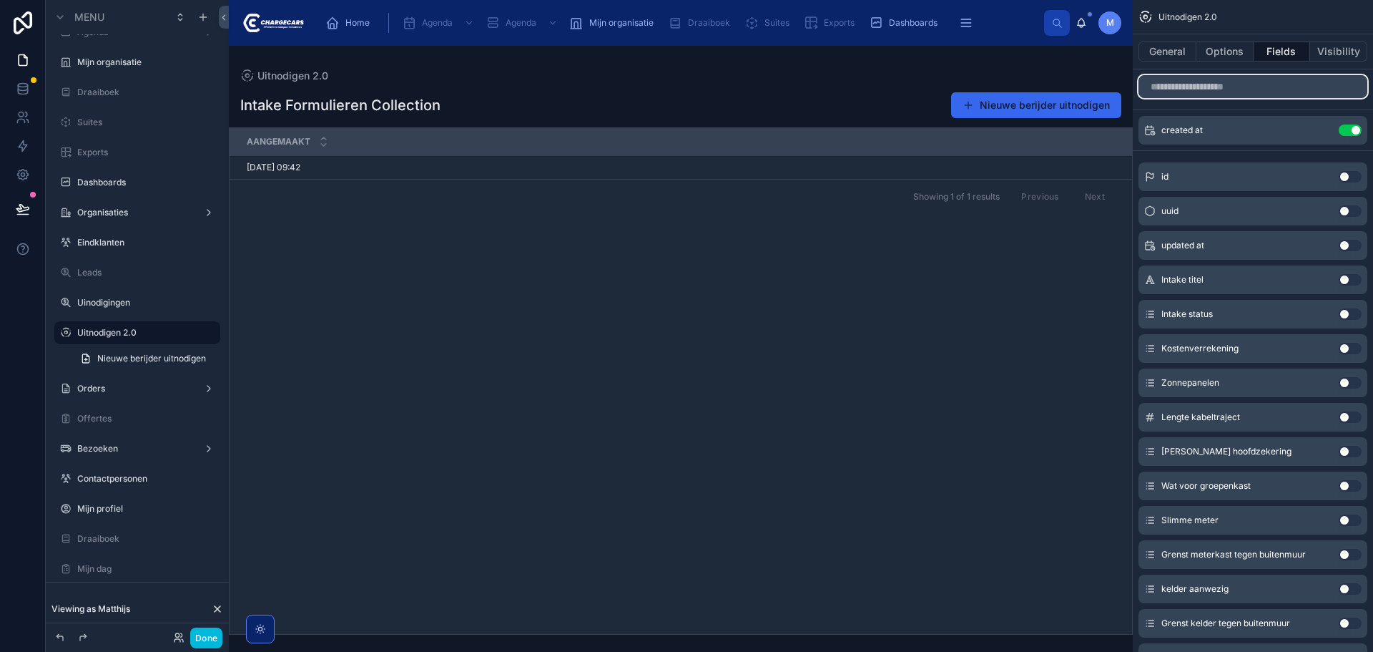
click at [1283, 88] on input "scrollable content" at bounding box center [1253, 86] width 229 height 23
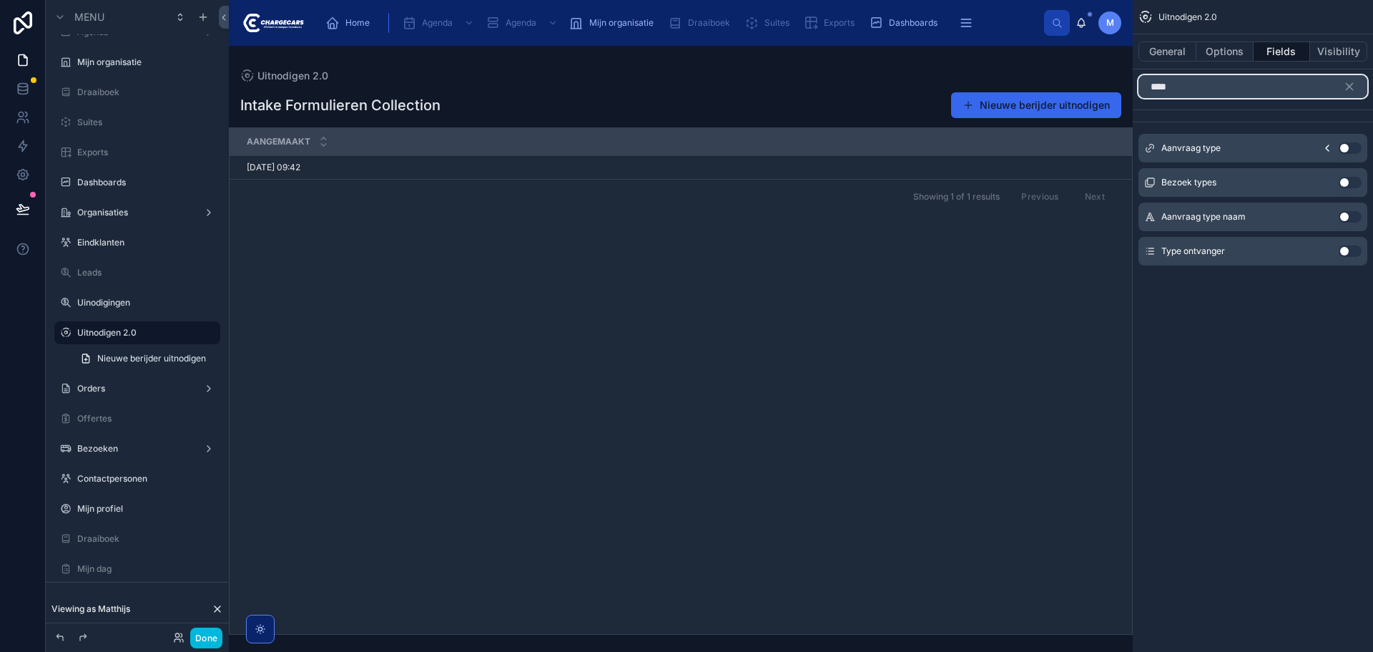
type input "****"
click at [1354, 145] on button "Use setting" at bounding box center [1350, 147] width 23 height 11
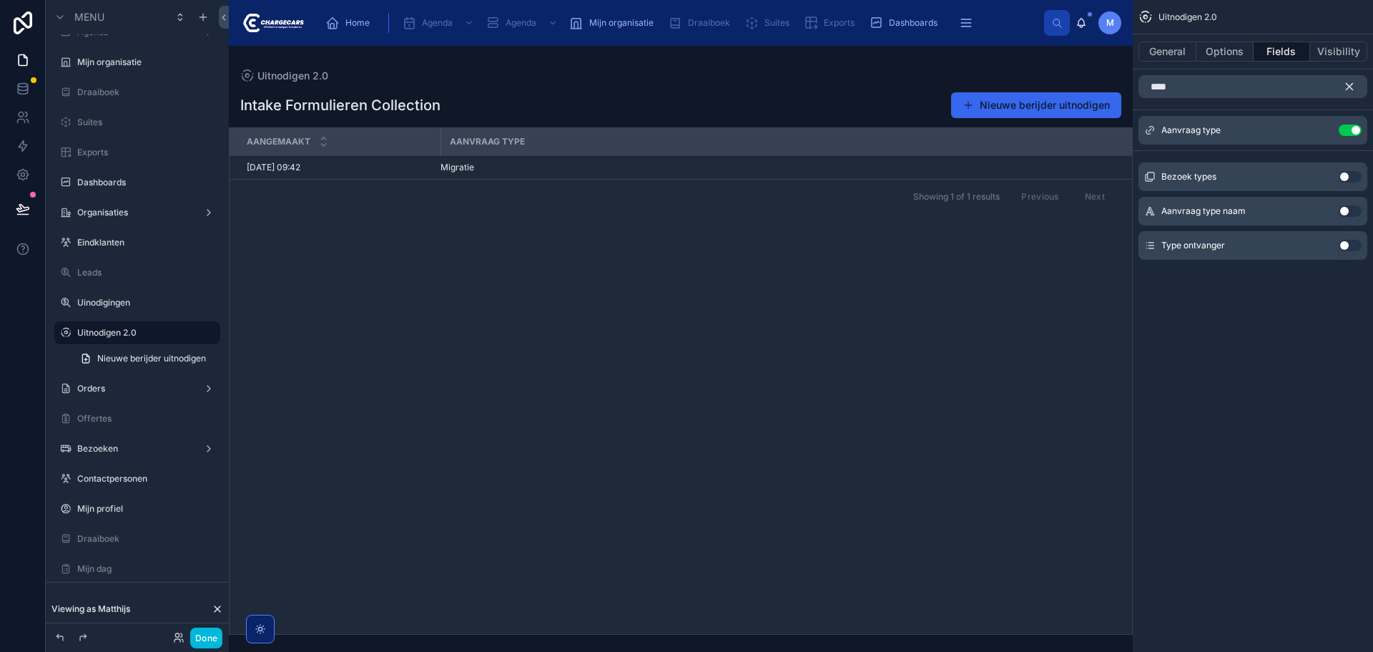
click at [1353, 82] on icon "scrollable content" at bounding box center [1349, 86] width 13 height 13
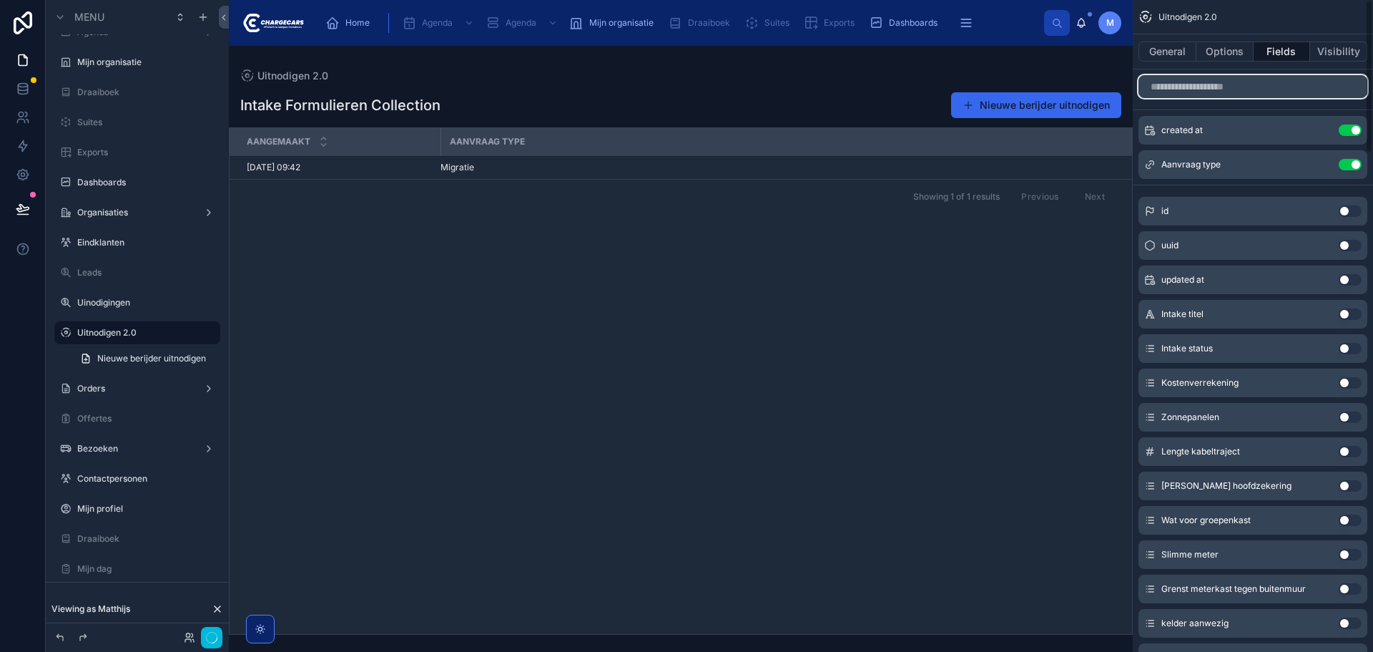
click at [1246, 91] on input "scrollable content" at bounding box center [1253, 86] width 229 height 23
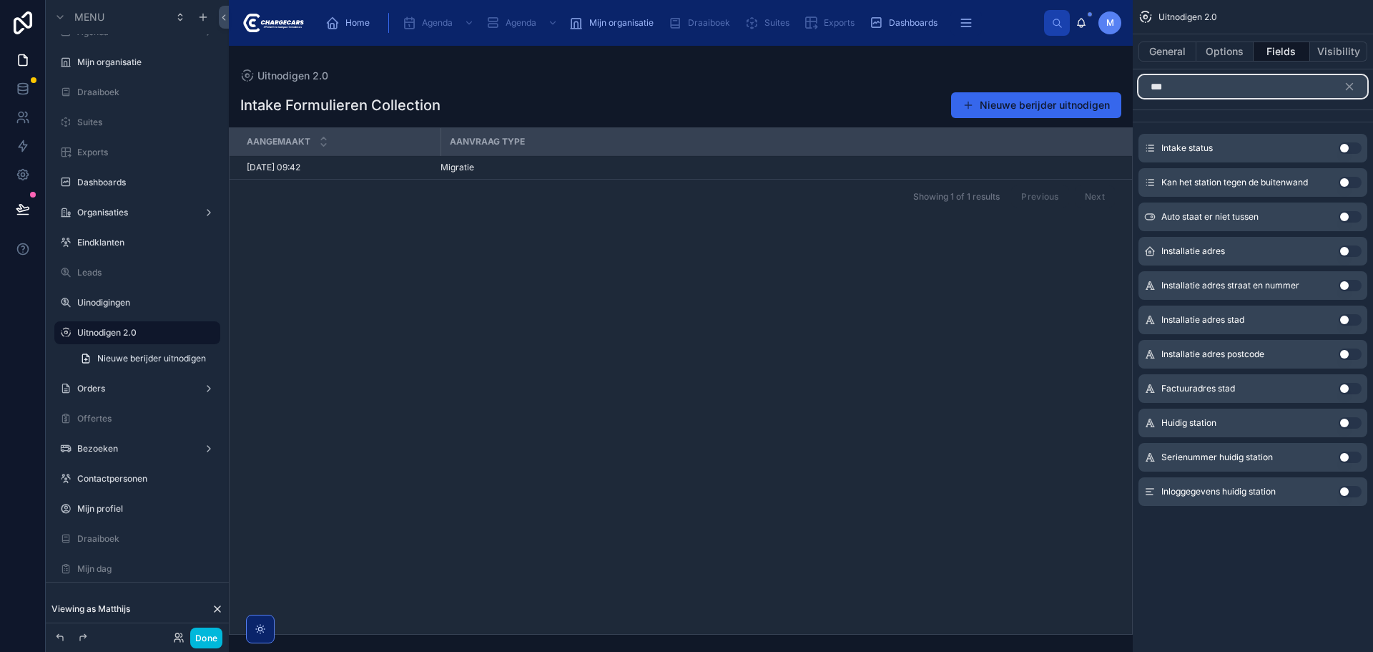
type input "***"
click at [1355, 144] on button "Use setting" at bounding box center [1350, 147] width 23 height 11
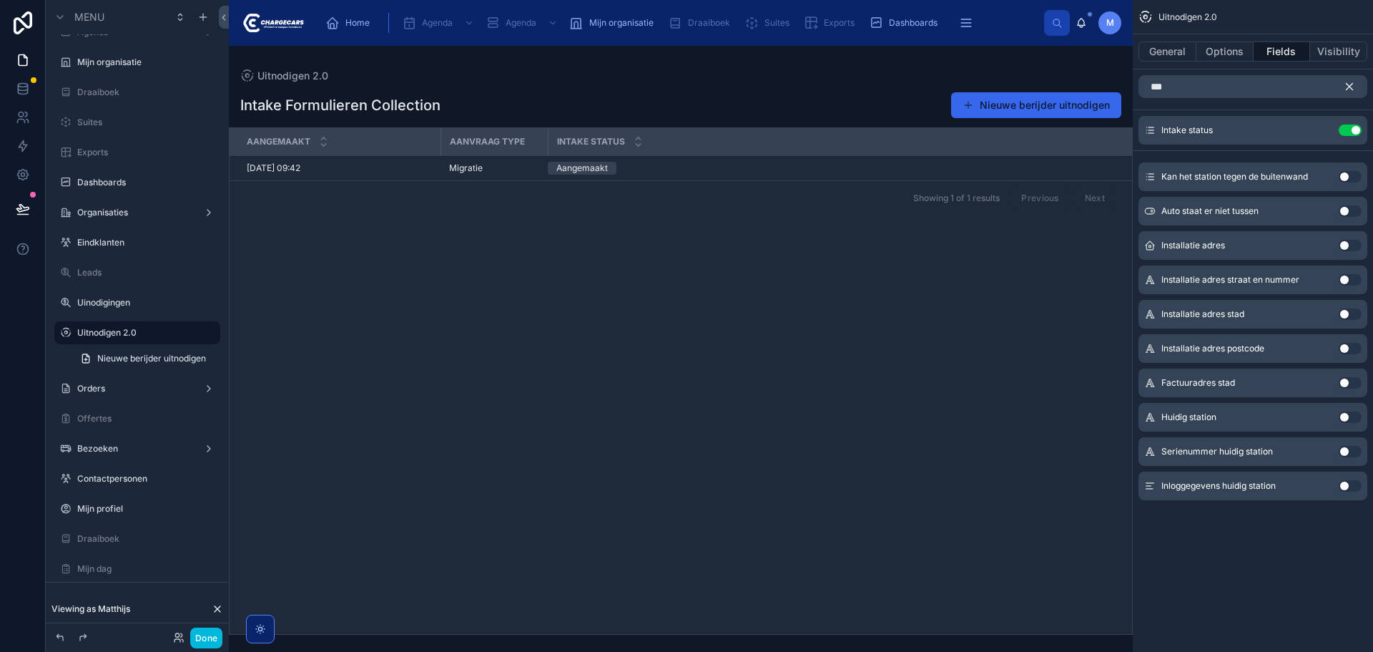
click at [1356, 87] on button "scrollable content" at bounding box center [1355, 86] width 24 height 23
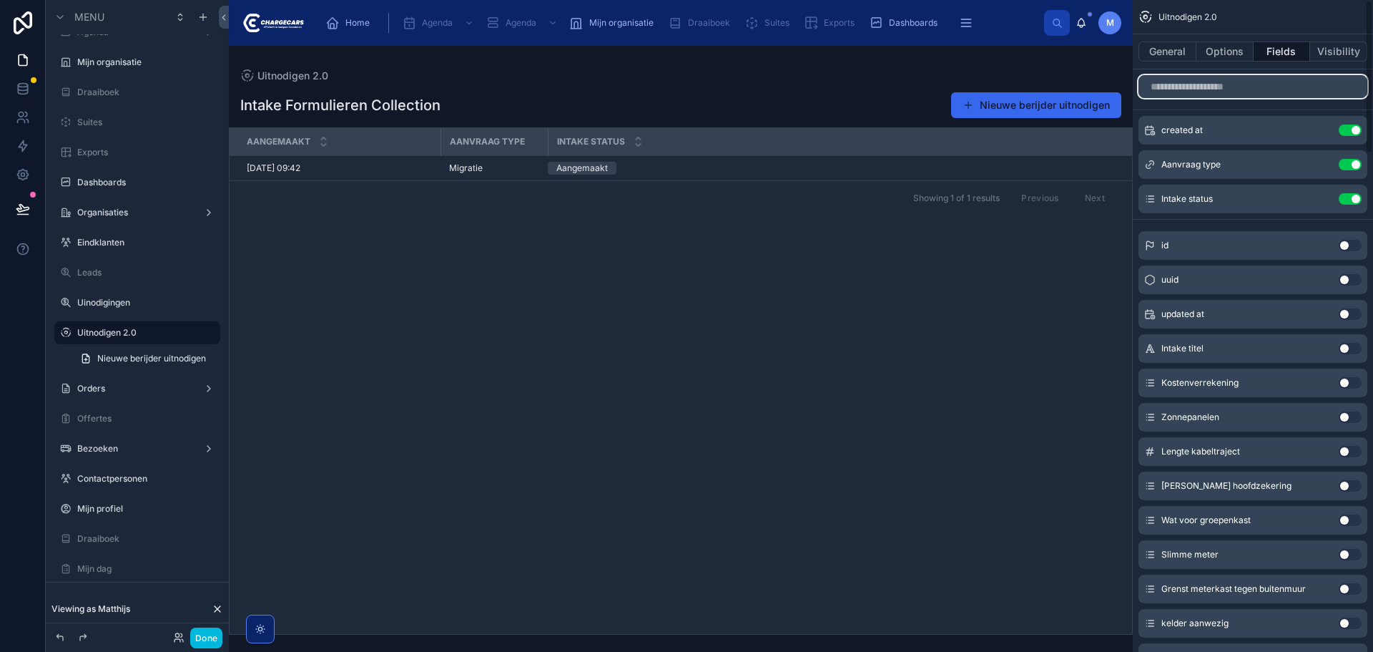
click at [1245, 87] on input "scrollable content" at bounding box center [1253, 86] width 229 height 23
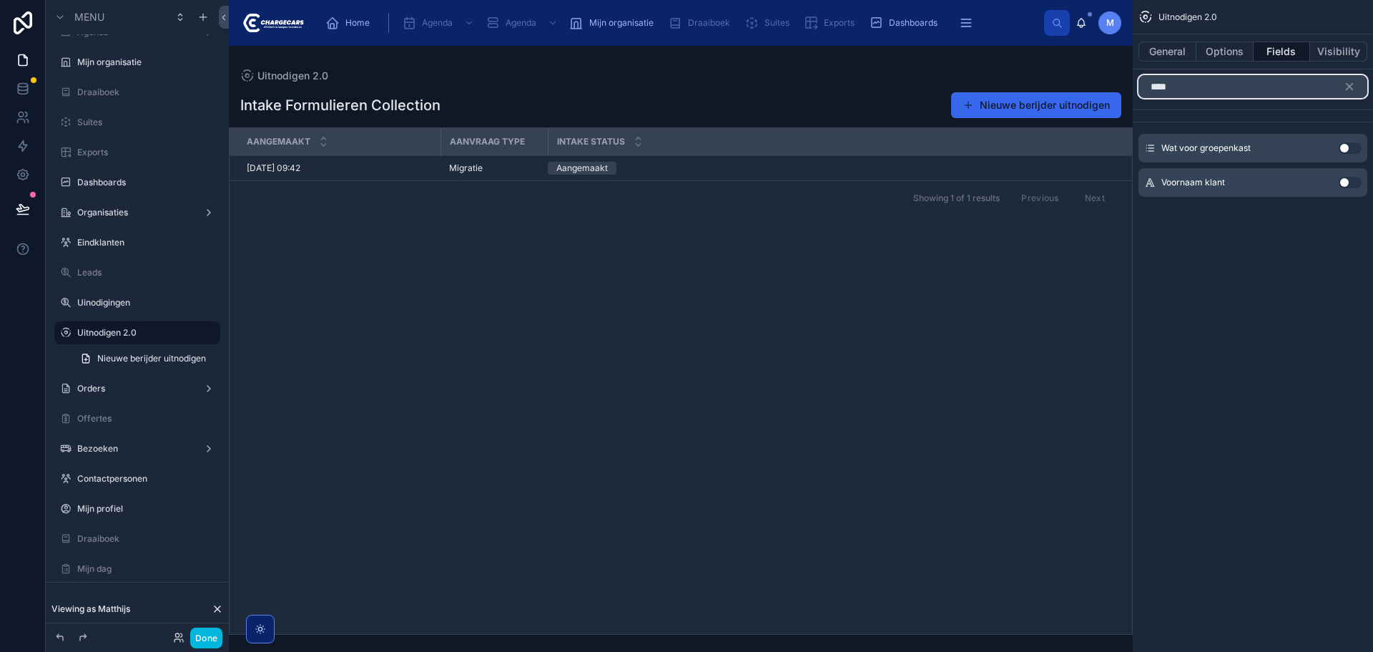
type input "****"
drag, startPoint x: 1345, startPoint y: 180, endPoint x: 1354, endPoint y: 97, distance: 82.7
click at [1345, 179] on button "Use setting" at bounding box center [1350, 182] width 23 height 11
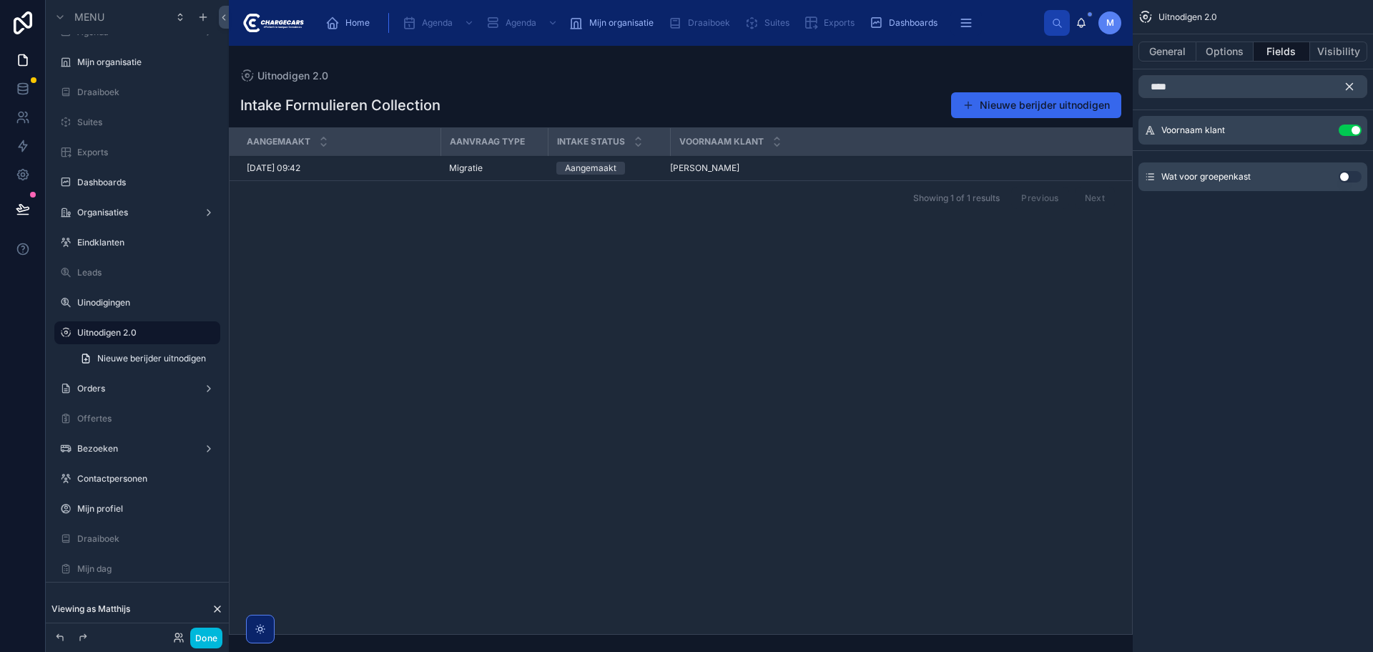
click at [1353, 88] on icon "scrollable content" at bounding box center [1349, 86] width 13 height 13
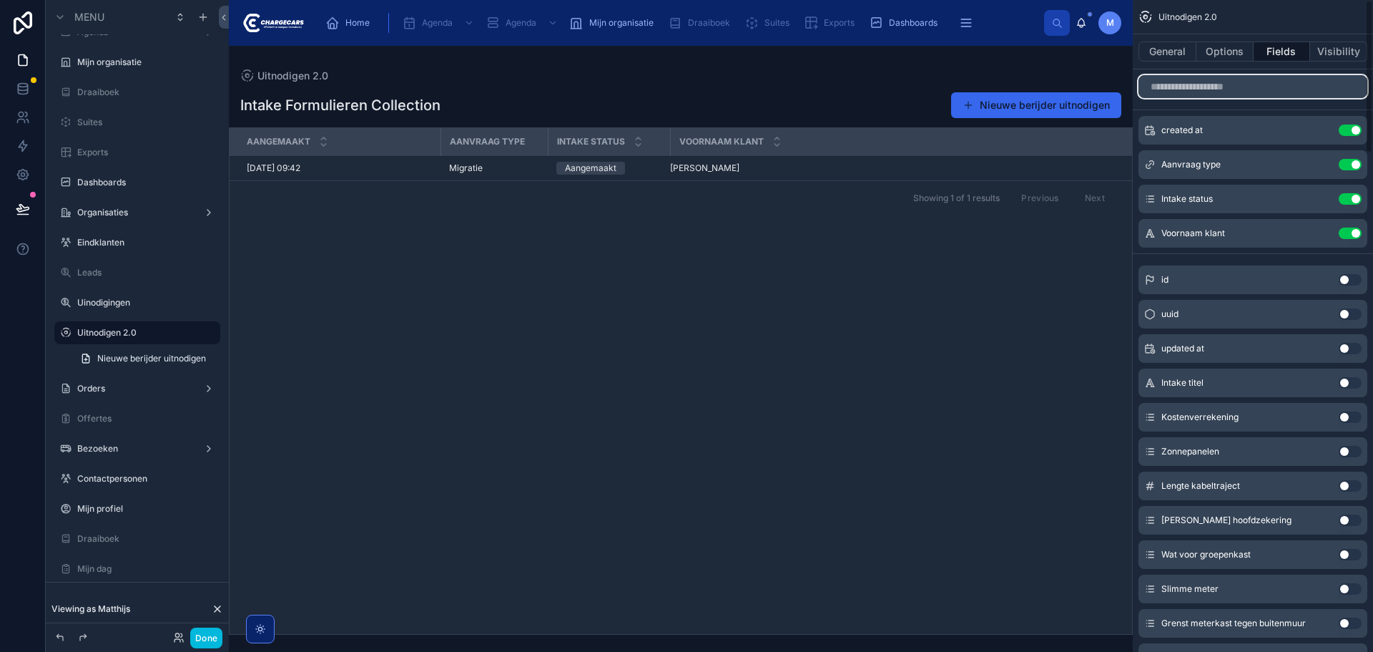
click at [1211, 89] on input "scrollable content" at bounding box center [1253, 86] width 229 height 23
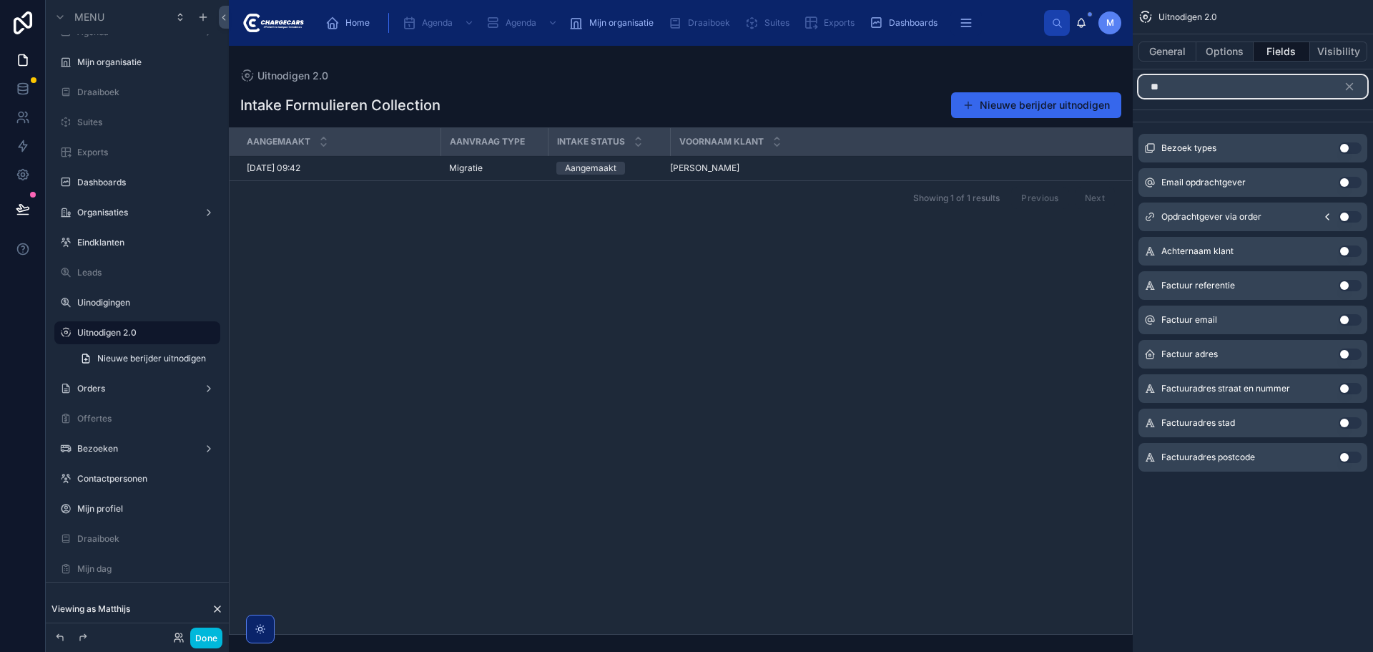
click at [1249, 92] on input "**" at bounding box center [1253, 86] width 229 height 23
type input "*"
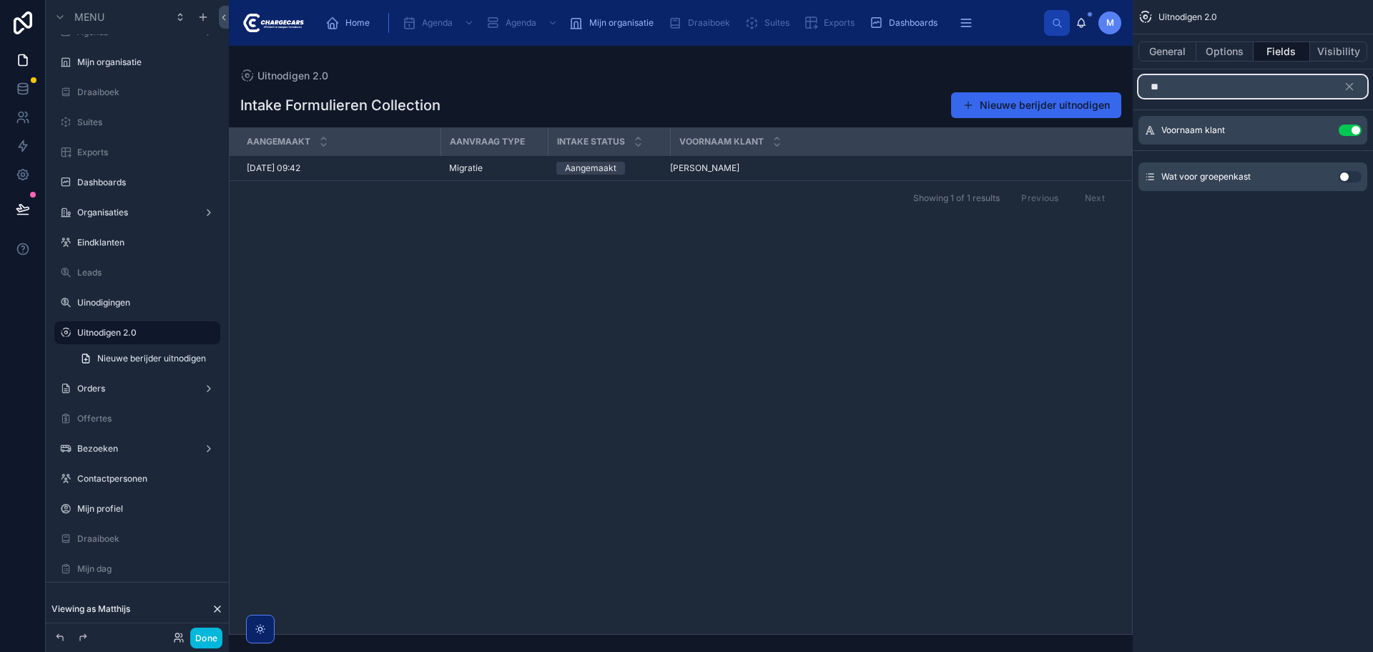
type input "*"
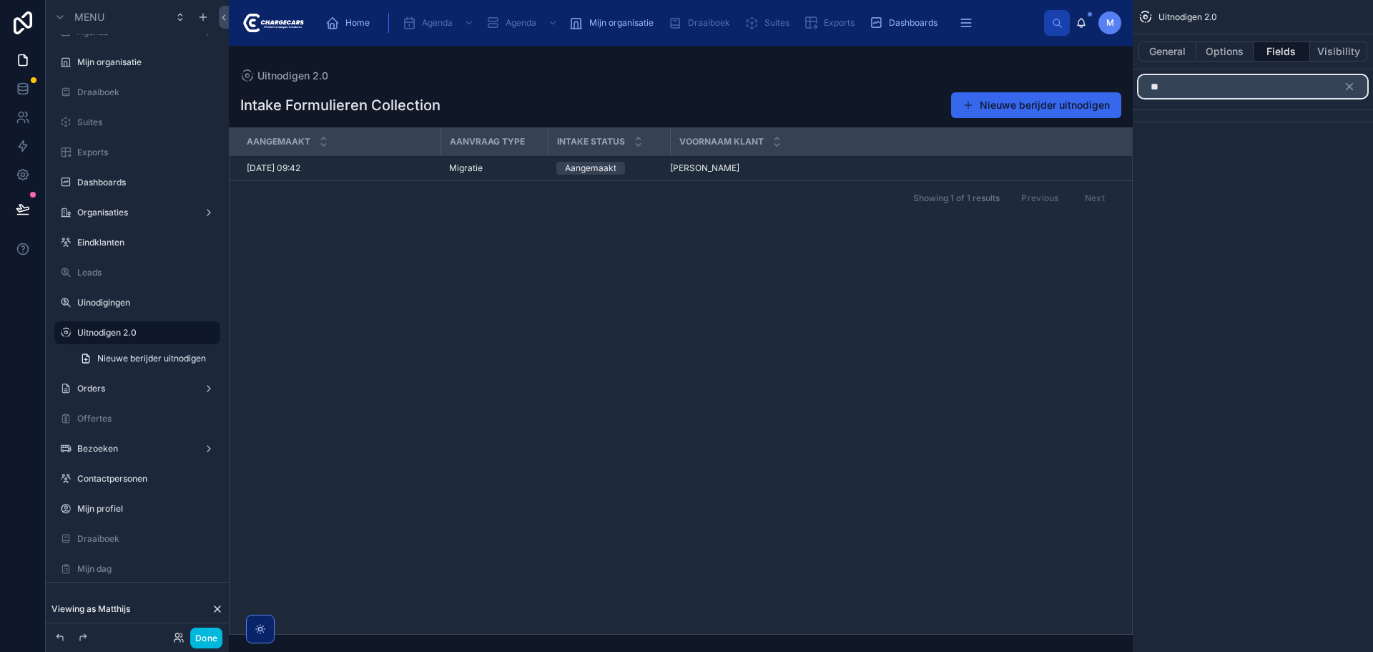
type input "*"
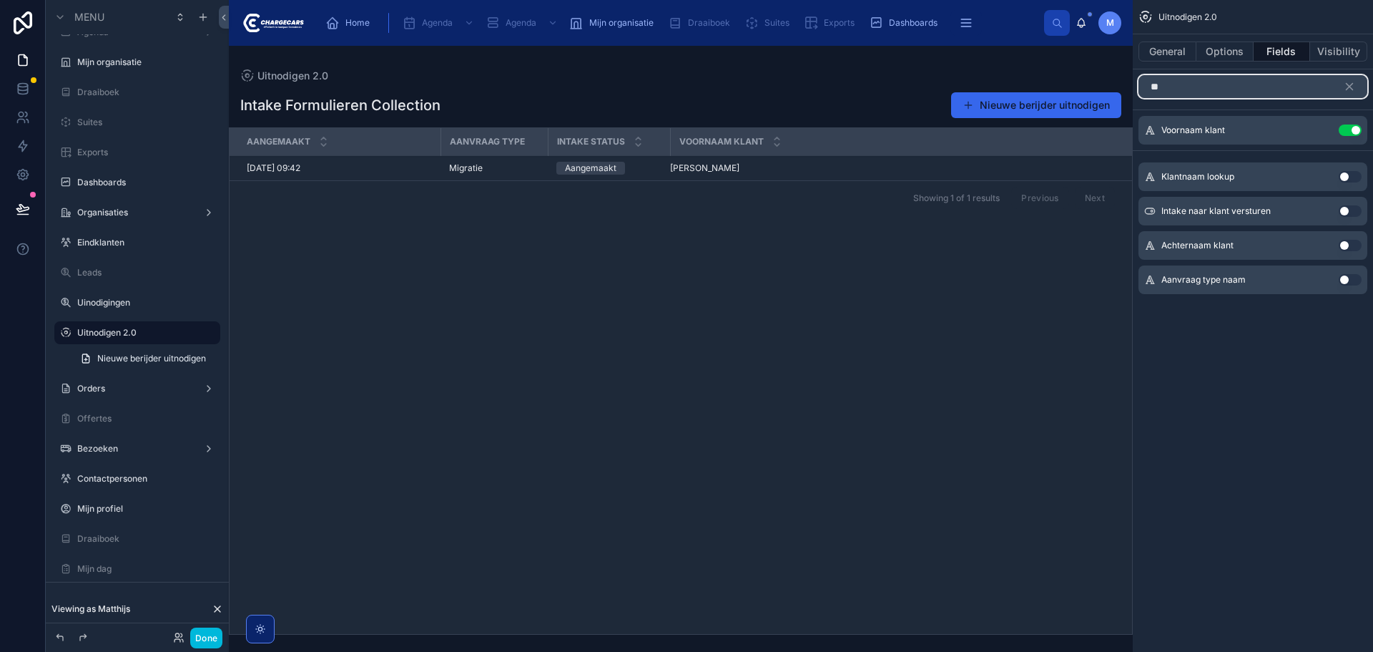
type input "*"
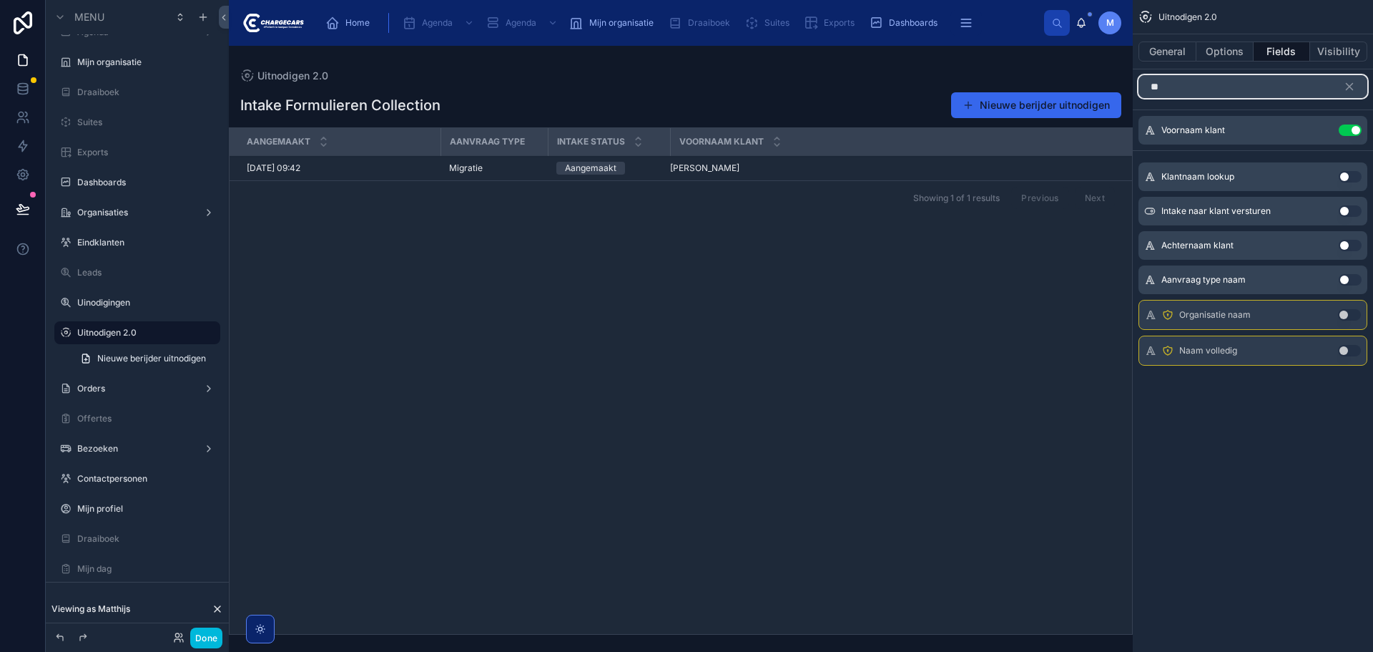
type input "*"
type input "****"
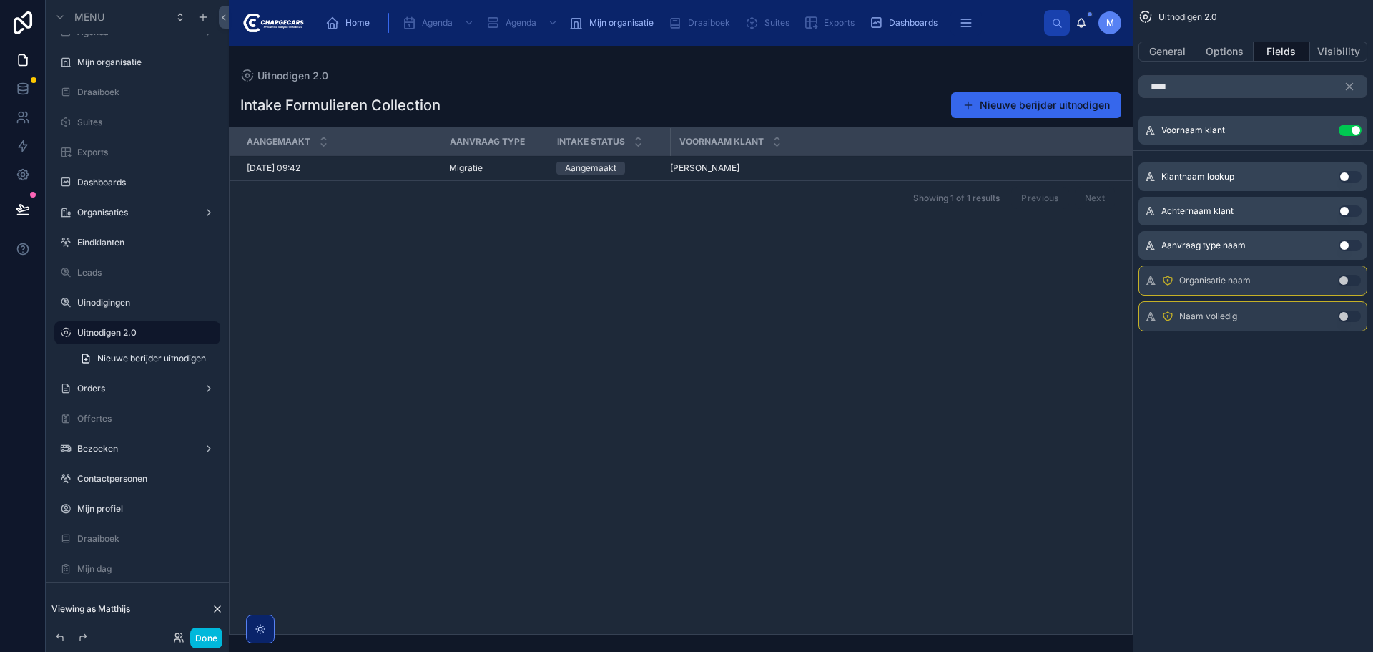
click at [1351, 318] on button "Use setting" at bounding box center [1349, 315] width 23 height 11
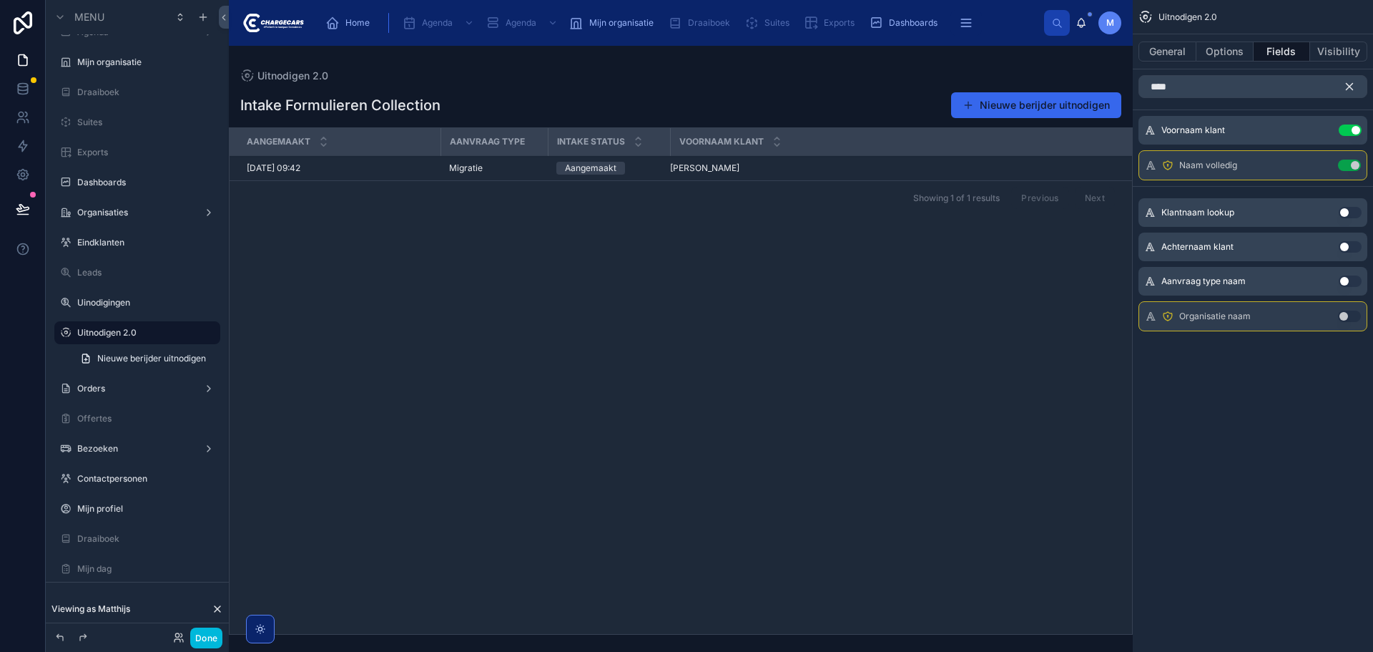
click at [1348, 83] on icon "scrollable content" at bounding box center [1349, 86] width 13 height 13
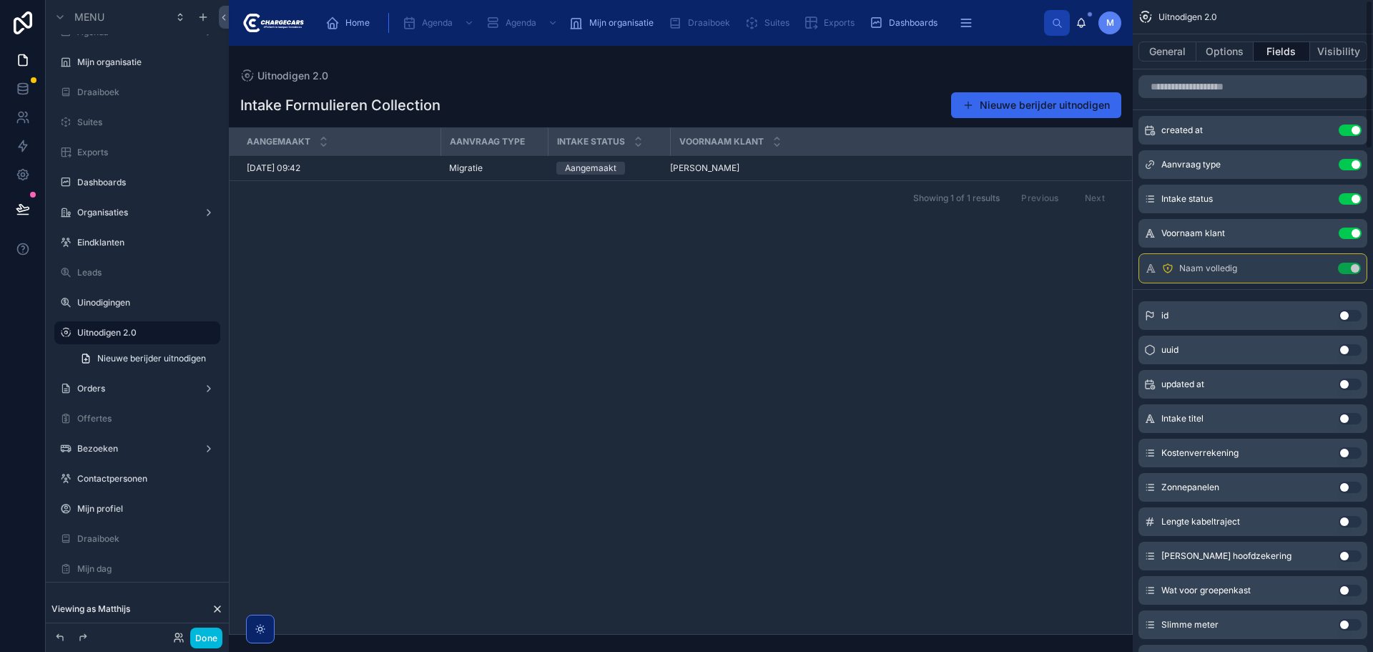
click at [1345, 229] on button "Use setting" at bounding box center [1350, 232] width 23 height 11
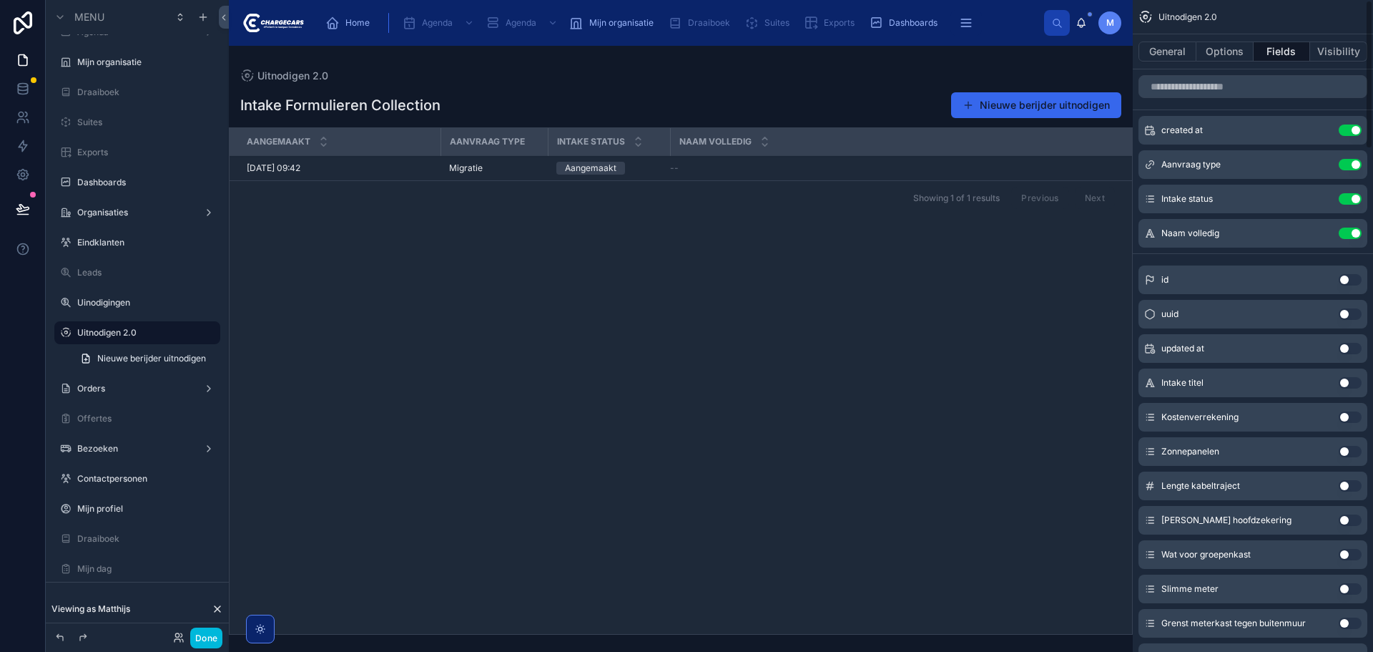
click at [0, 0] on icon "scrollable content" at bounding box center [0, 0] width 0 height 0
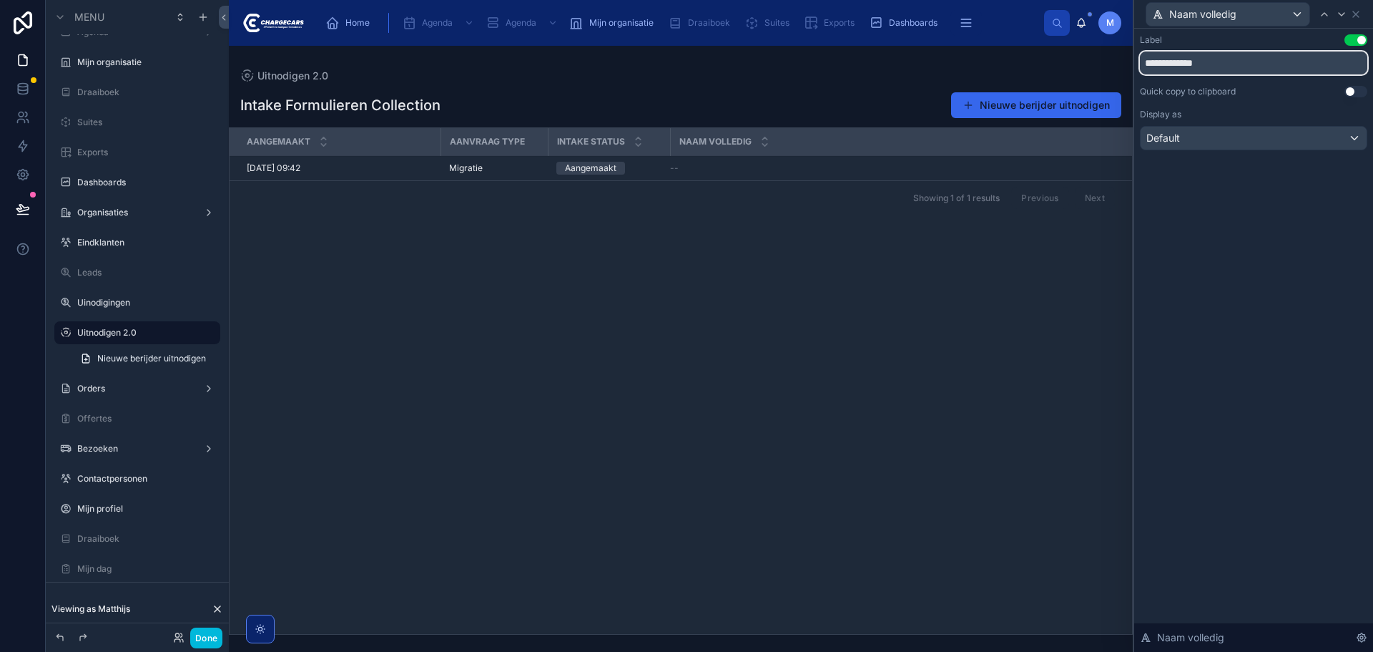
click at [1255, 61] on input "**********" at bounding box center [1253, 63] width 227 height 23
type input "**********"
click at [1262, 323] on div "**********" at bounding box center [1253, 340] width 239 height 623
click at [1360, 14] on icon at bounding box center [1355, 14] width 11 height 11
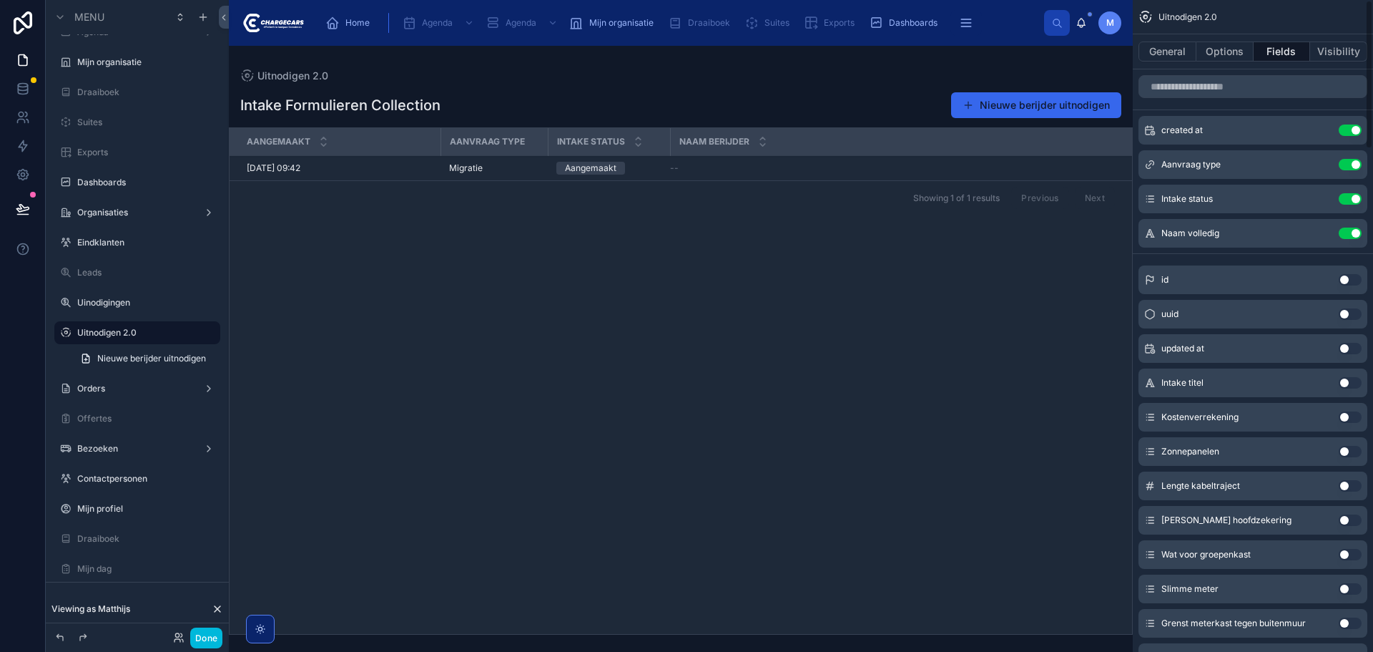
click at [0, 0] on icon "scrollable content" at bounding box center [0, 0] width 0 height 0
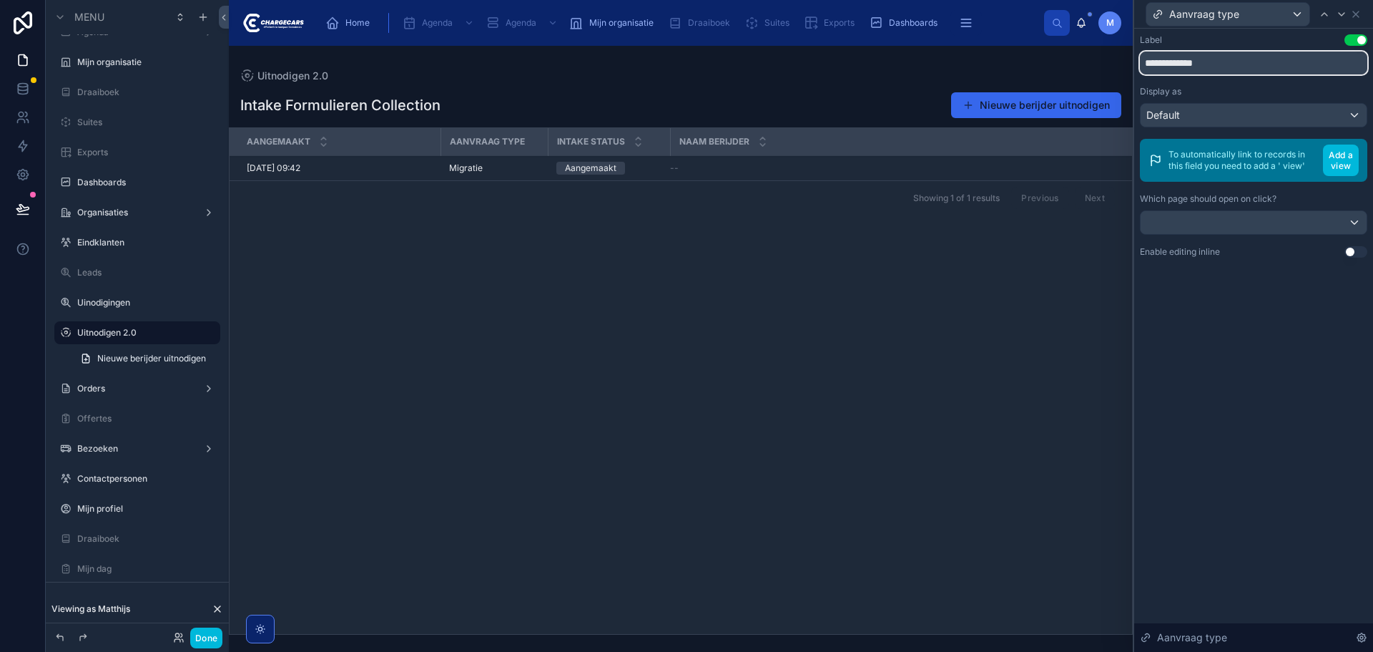
click at [1240, 60] on input "**********" at bounding box center [1253, 63] width 227 height 23
click at [1345, 15] on icon at bounding box center [1341, 14] width 11 height 11
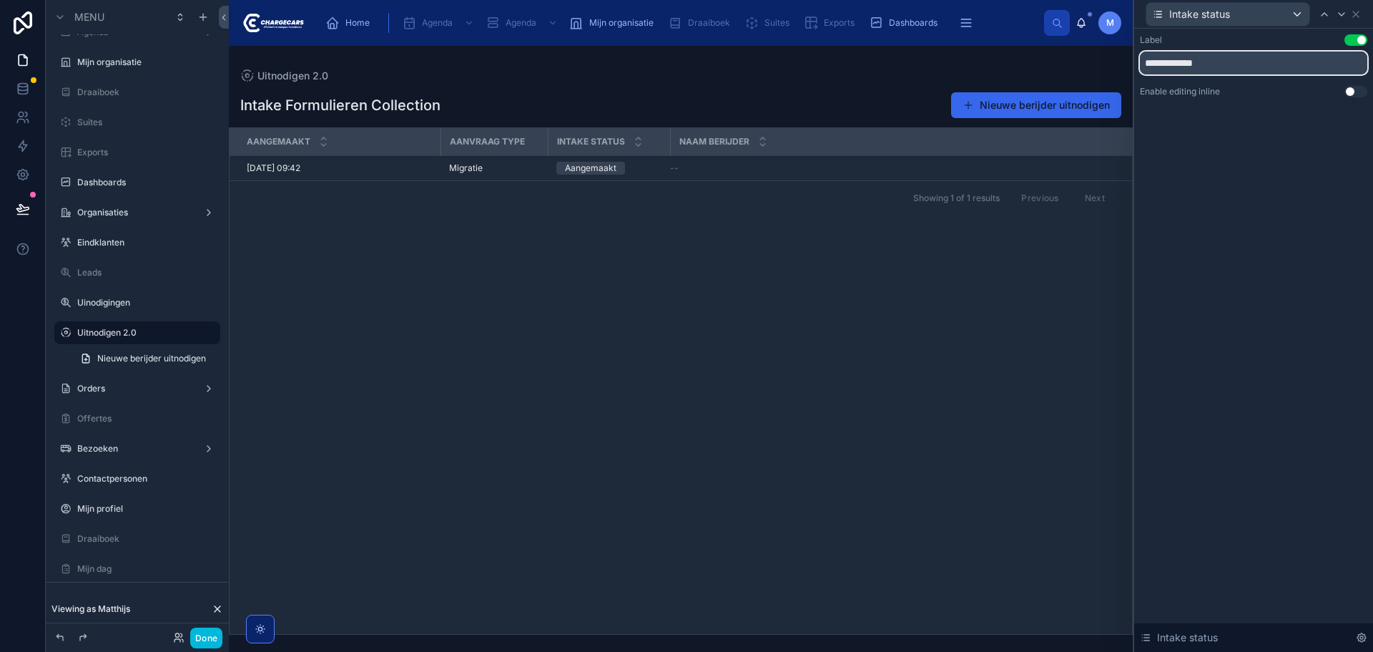
drag, startPoint x: 1235, startPoint y: 59, endPoint x: 1203, endPoint y: 64, distance: 31.9
click at [1203, 64] on input "**********" at bounding box center [1253, 63] width 227 height 23
drag, startPoint x: 1181, startPoint y: 64, endPoint x: 1136, endPoint y: 71, distance: 45.5
click at [1136, 71] on div "**********" at bounding box center [1253, 80] width 239 height 103
type input "******"
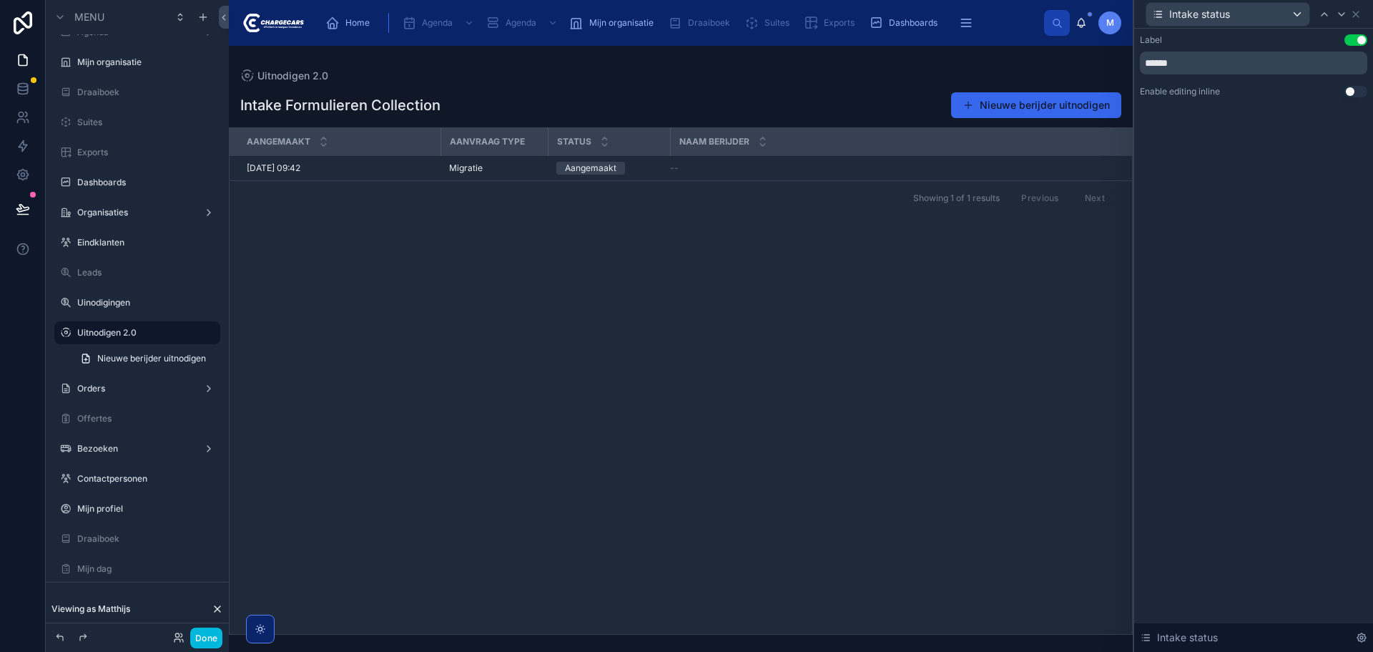
click at [1224, 269] on div "Label Use setting ****** Enable editing inline Use setting Intake status" at bounding box center [1253, 340] width 239 height 623
click at [1360, 12] on icon at bounding box center [1355, 14] width 11 height 11
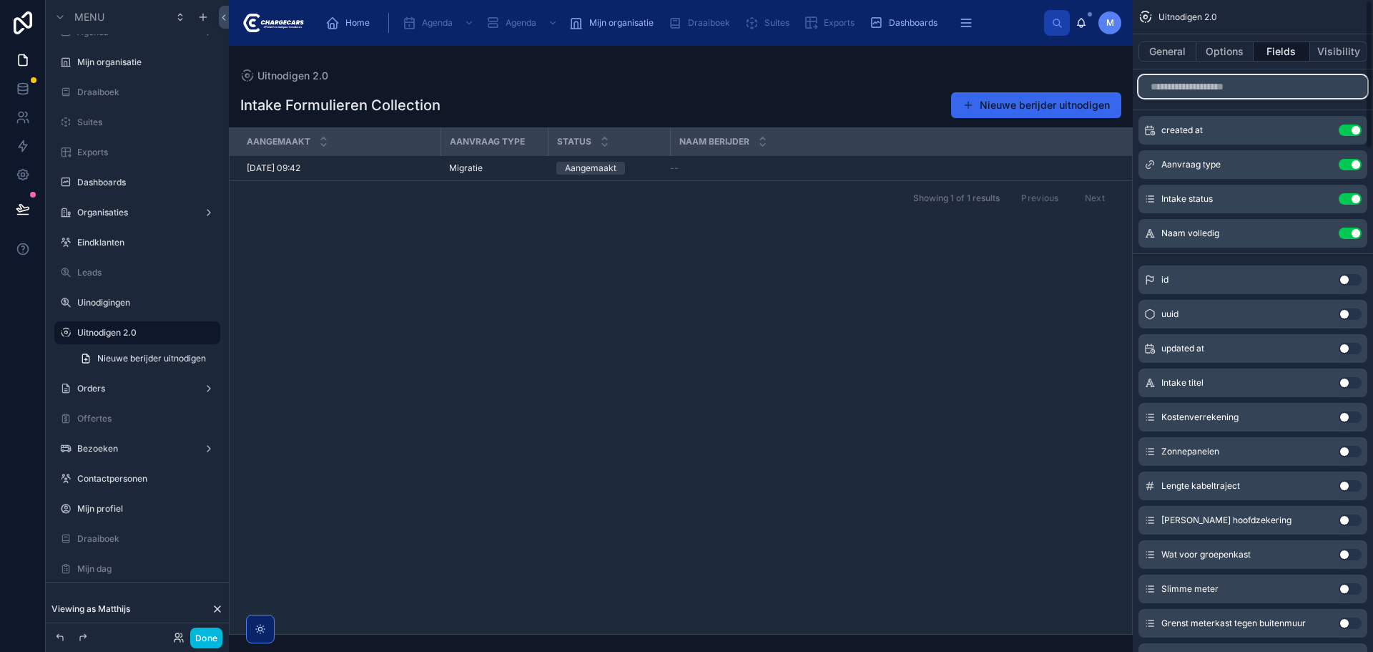
click at [1289, 81] on input "scrollable content" at bounding box center [1253, 86] width 229 height 23
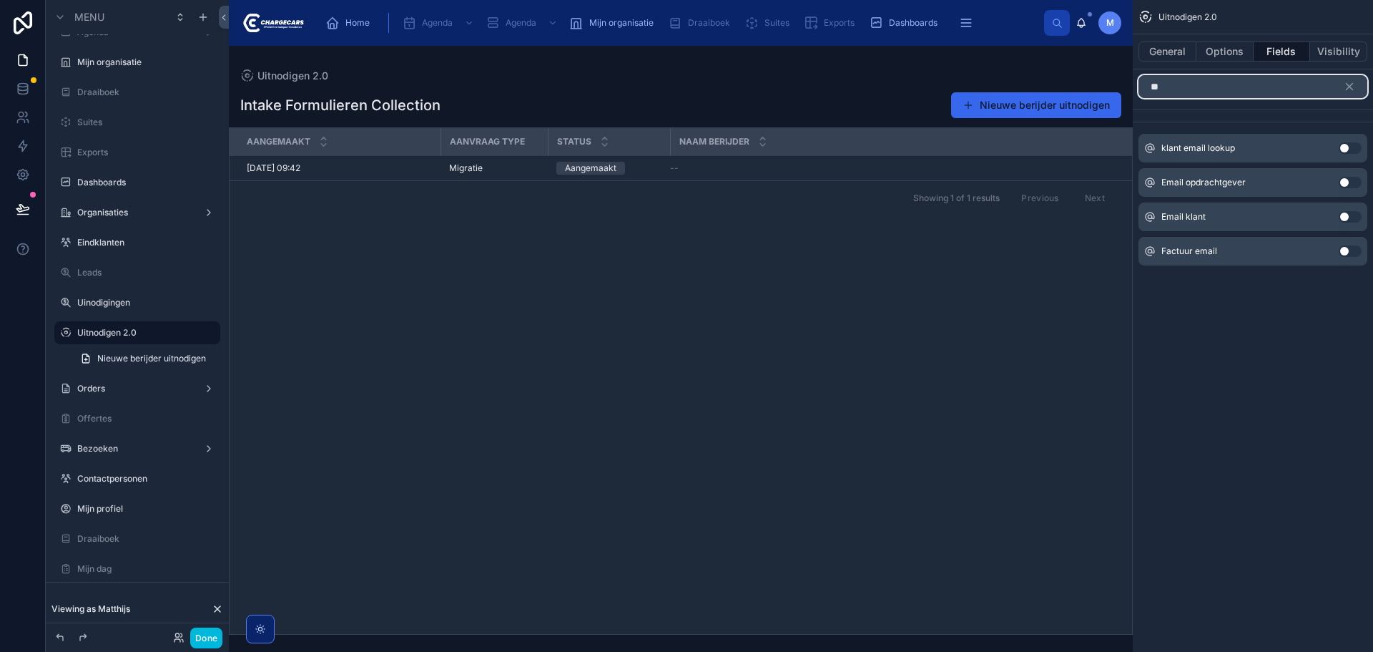
type input "**"
click at [1352, 218] on button "Use setting" at bounding box center [1350, 216] width 23 height 11
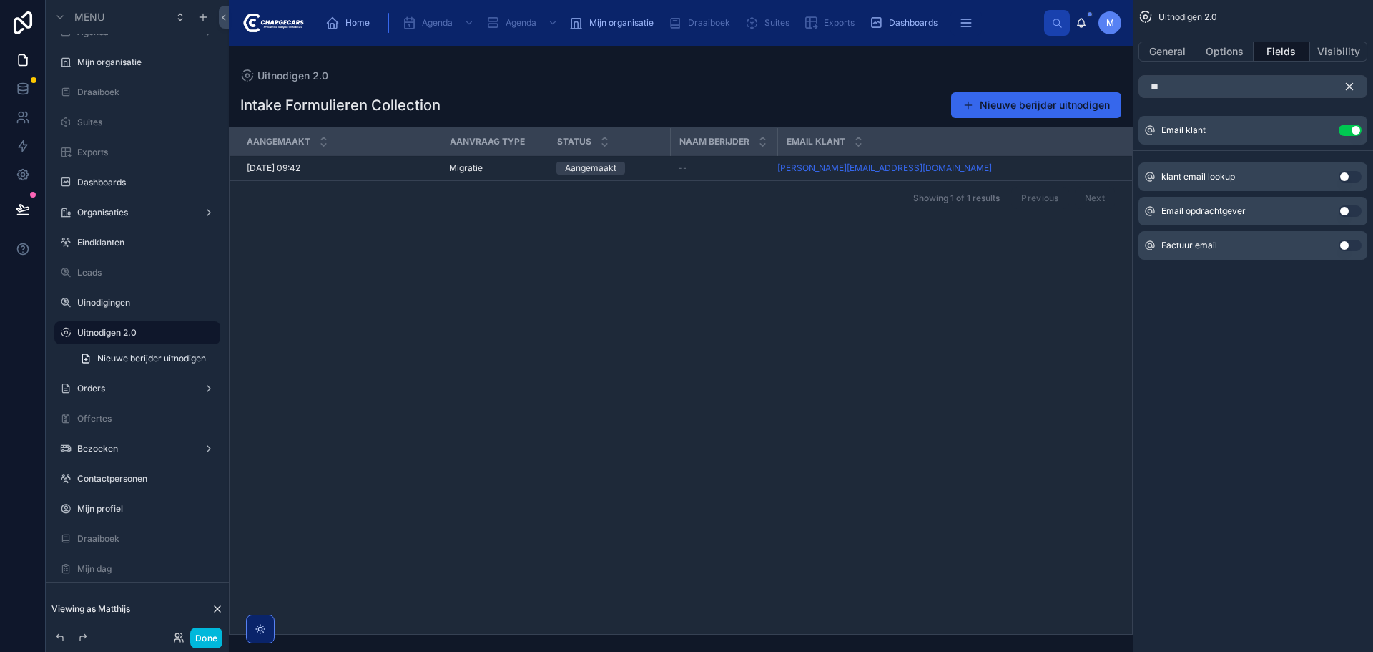
click at [1352, 89] on icon "scrollable content" at bounding box center [1350, 87] width 6 height 6
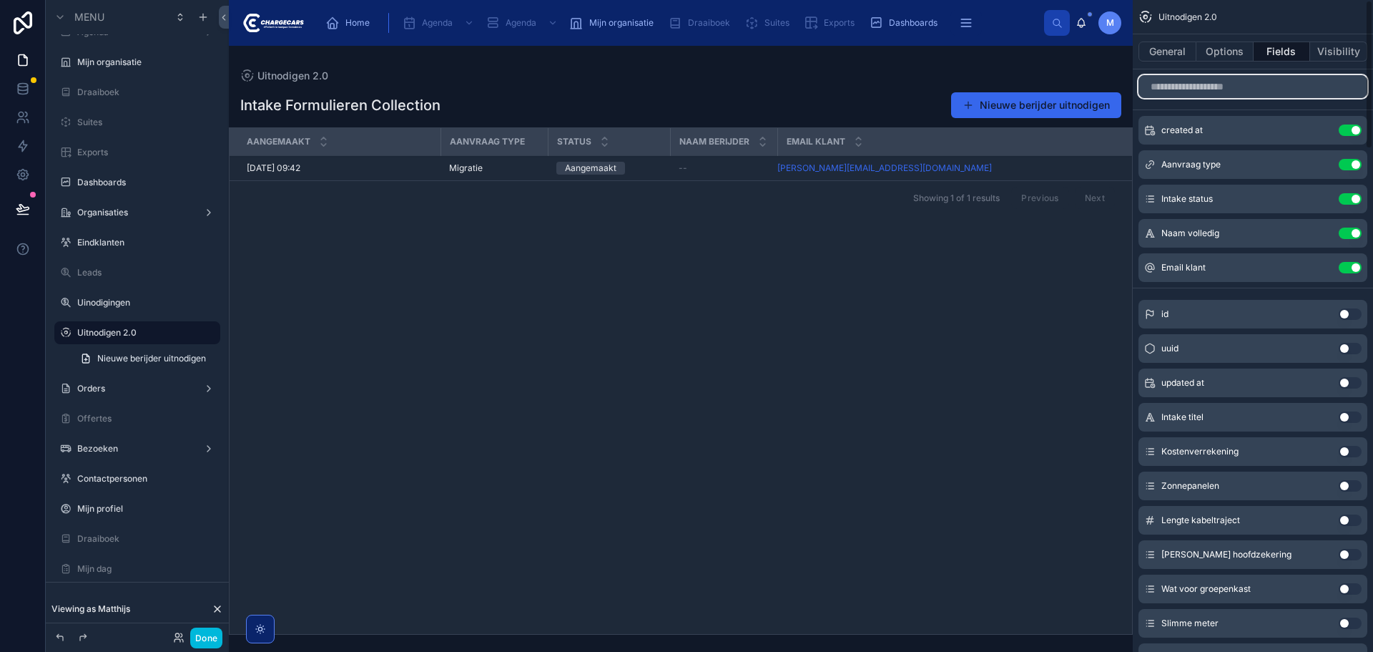
click at [1245, 89] on input "scrollable content" at bounding box center [1253, 86] width 229 height 23
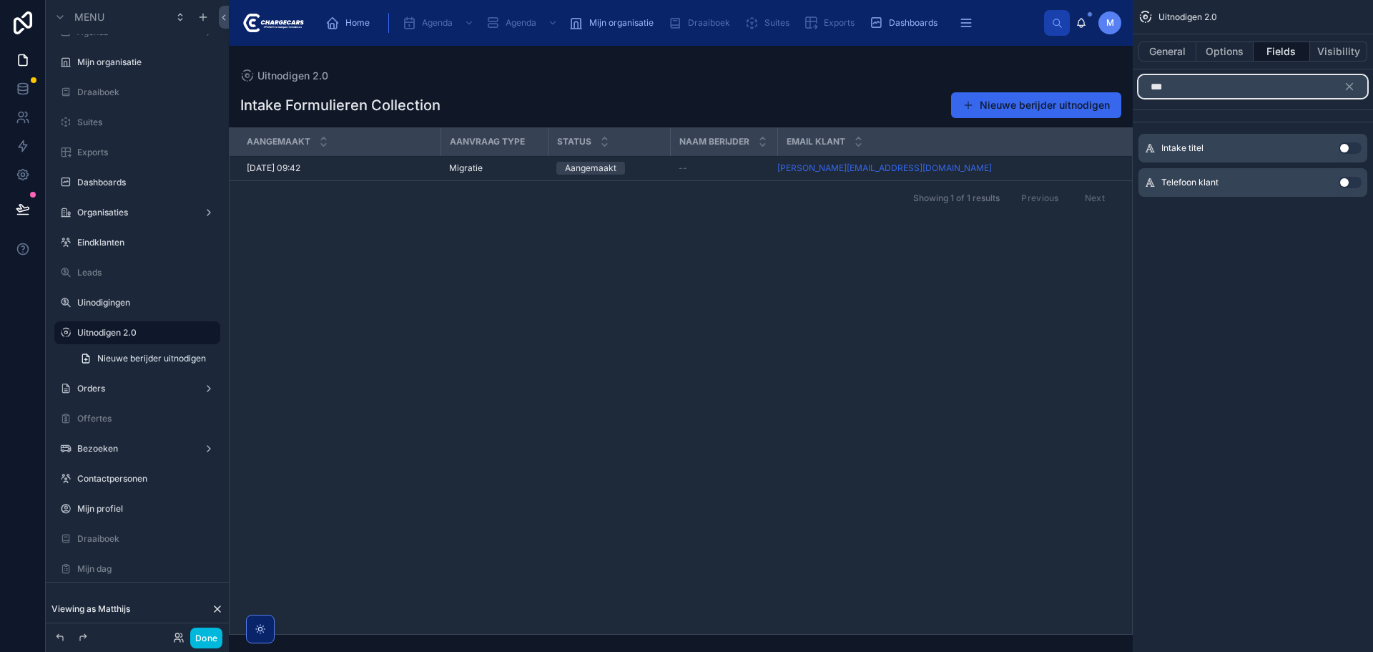
type input "***"
click at [1354, 182] on button "Use setting" at bounding box center [1350, 182] width 23 height 11
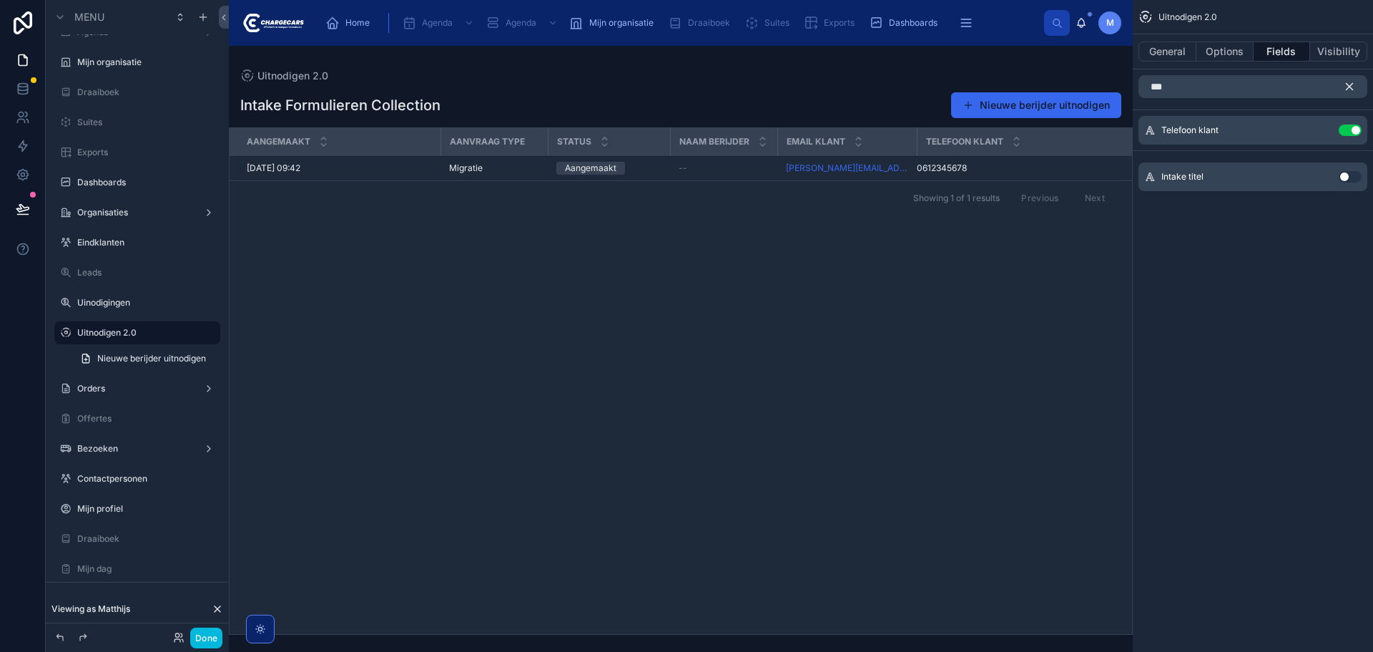
click at [1355, 87] on icon "scrollable content" at bounding box center [1349, 86] width 13 height 13
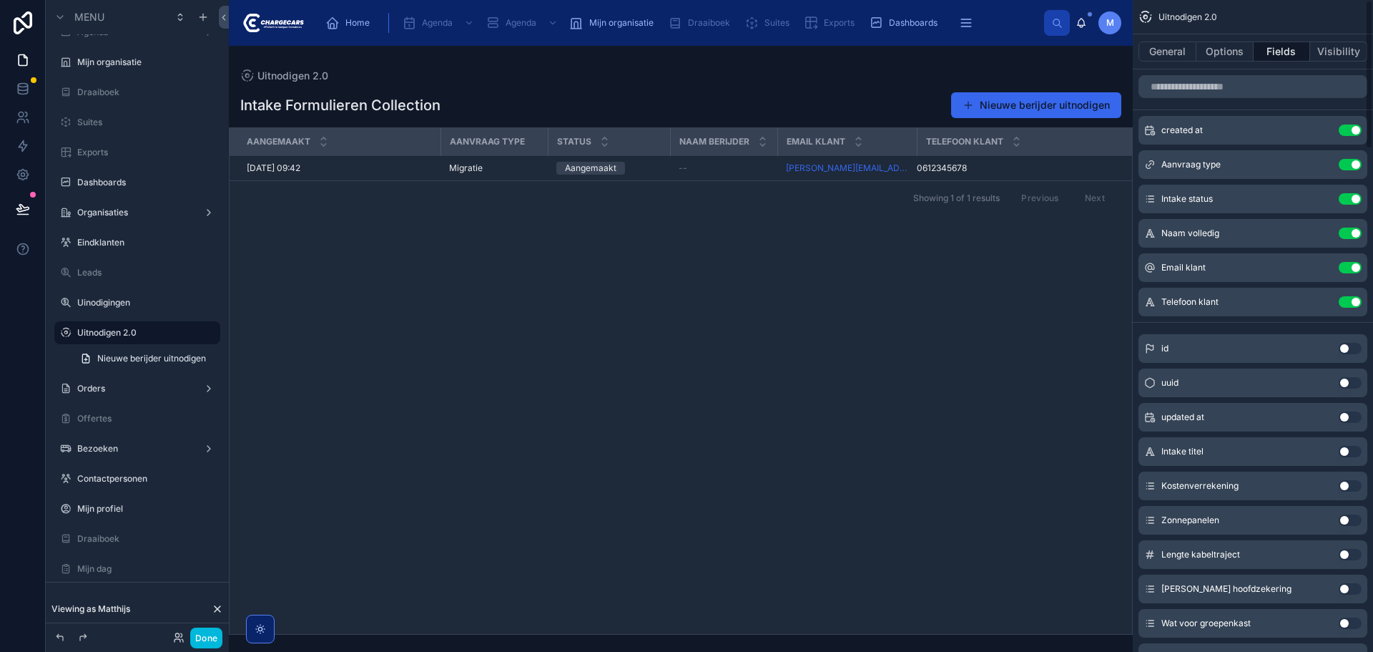
click at [0, 0] on icon "scrollable content" at bounding box center [0, 0] width 0 height 0
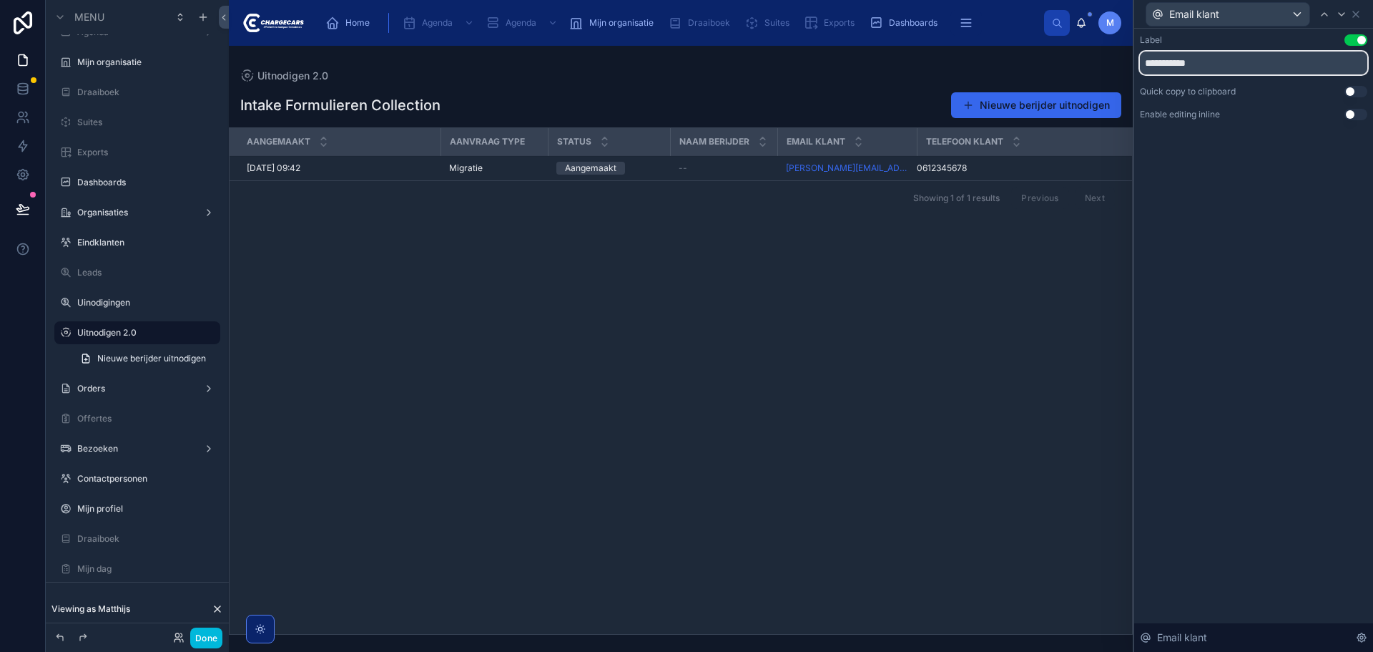
click at [1223, 64] on input "**********" at bounding box center [1253, 63] width 227 height 23
type input "*****"
click at [1337, 12] on icon at bounding box center [1341, 14] width 11 height 11
click at [1239, 67] on input "**********" at bounding box center [1253, 63] width 227 height 23
type input "********"
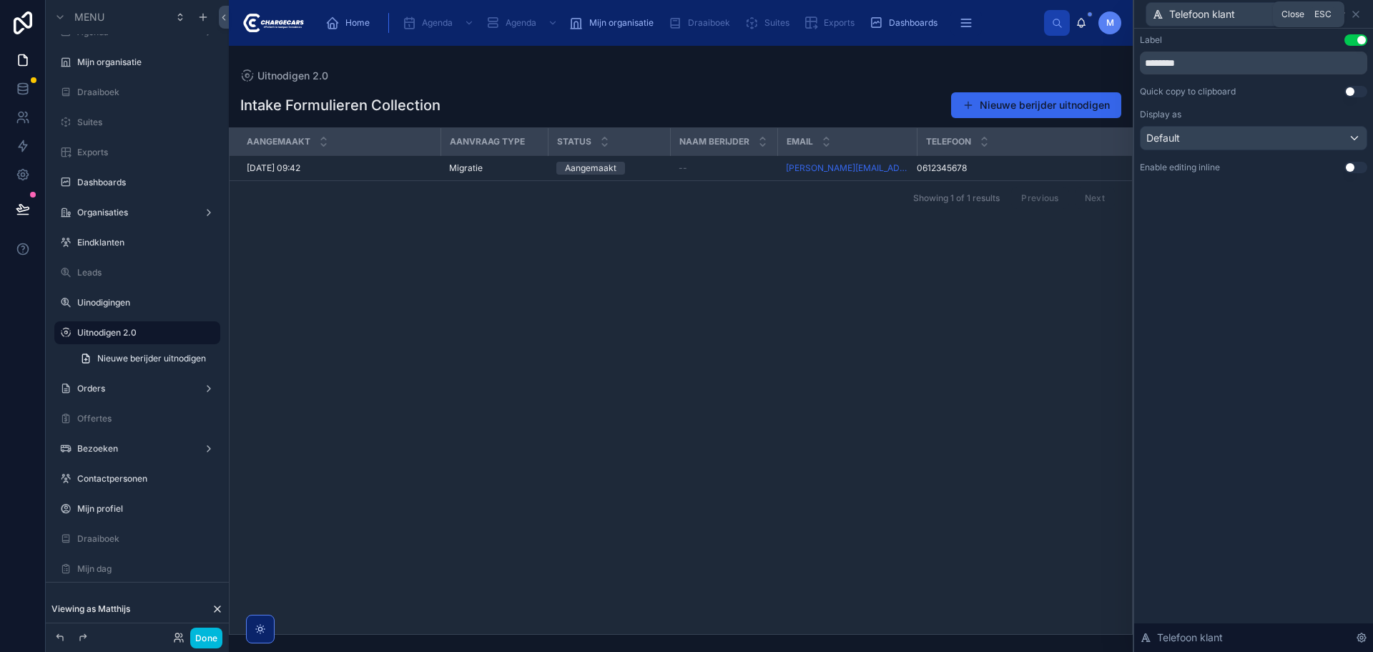
click at [1363, 14] on div "Telefoon klant" at bounding box center [1253, 14] width 227 height 28
click at [1358, 14] on icon at bounding box center [1355, 14] width 11 height 11
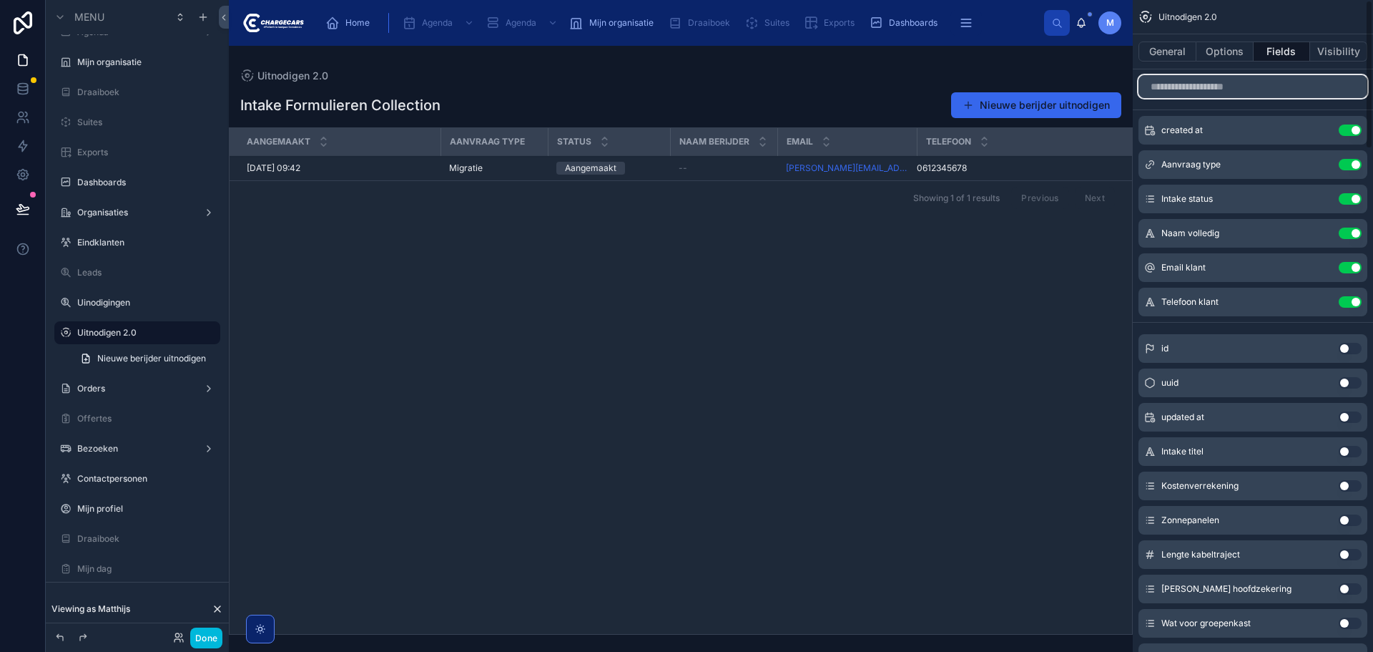
click at [1241, 89] on input "scrollable content" at bounding box center [1253, 86] width 229 height 23
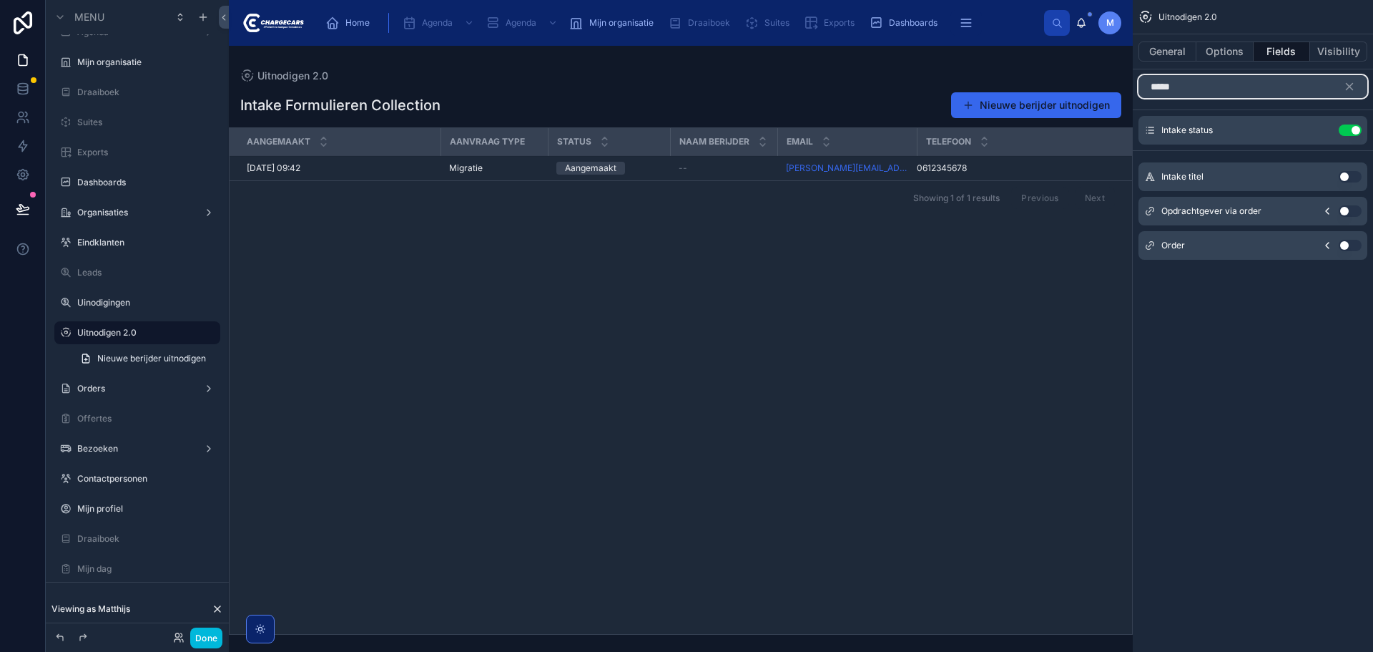
type input "*****"
click at [1350, 243] on button "Use setting" at bounding box center [1350, 245] width 23 height 11
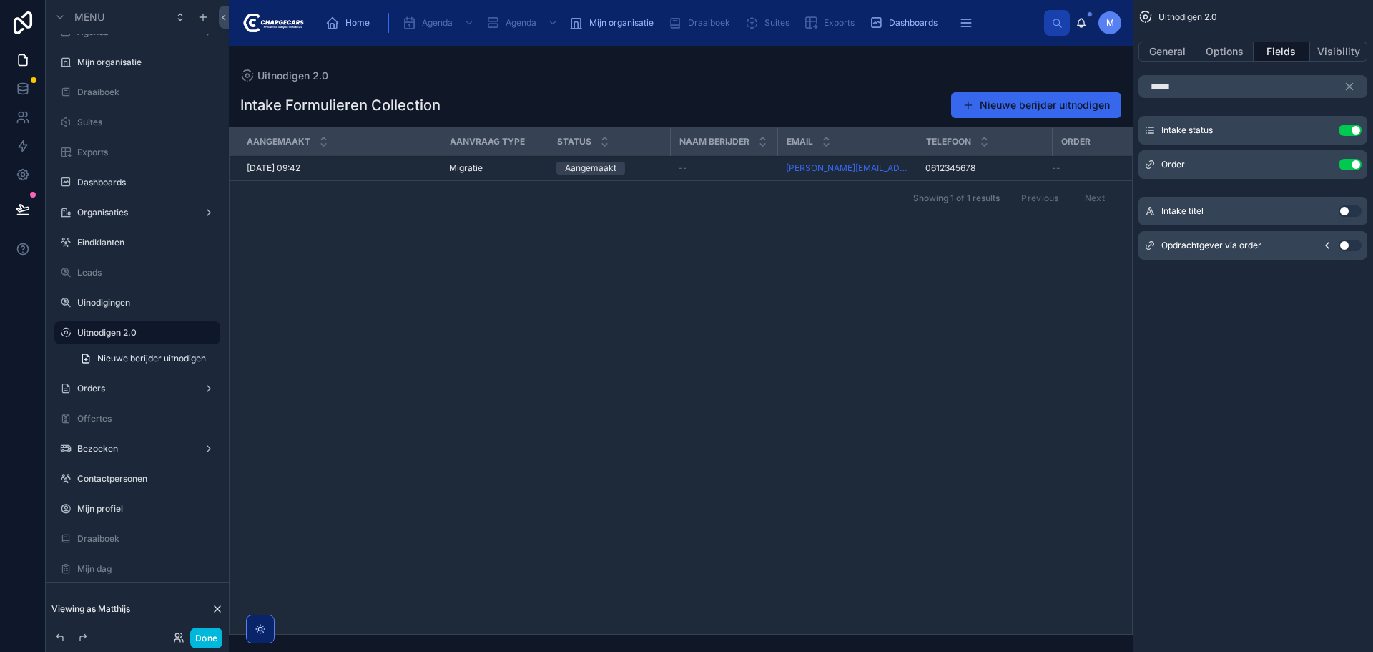
click at [896, 393] on div at bounding box center [681, 349] width 904 height 606
click at [200, 642] on button "Done" at bounding box center [206, 637] width 32 height 21
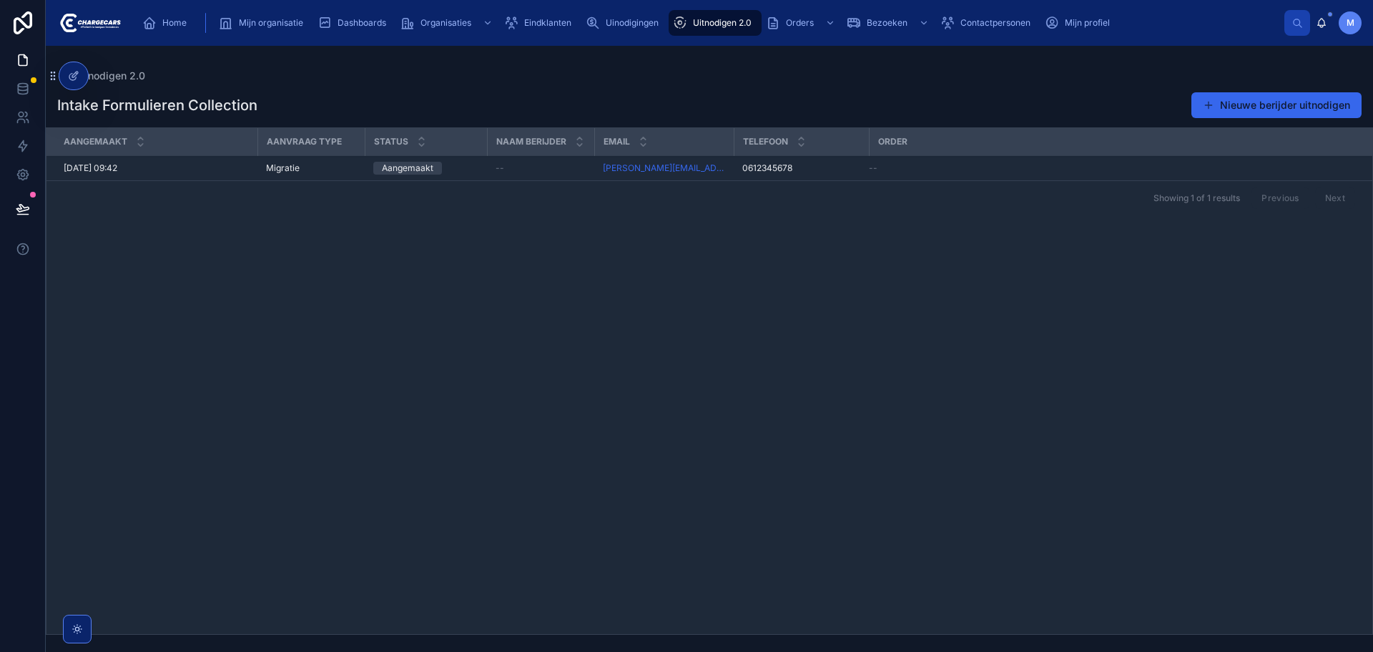
click at [73, 67] on div at bounding box center [73, 75] width 29 height 27
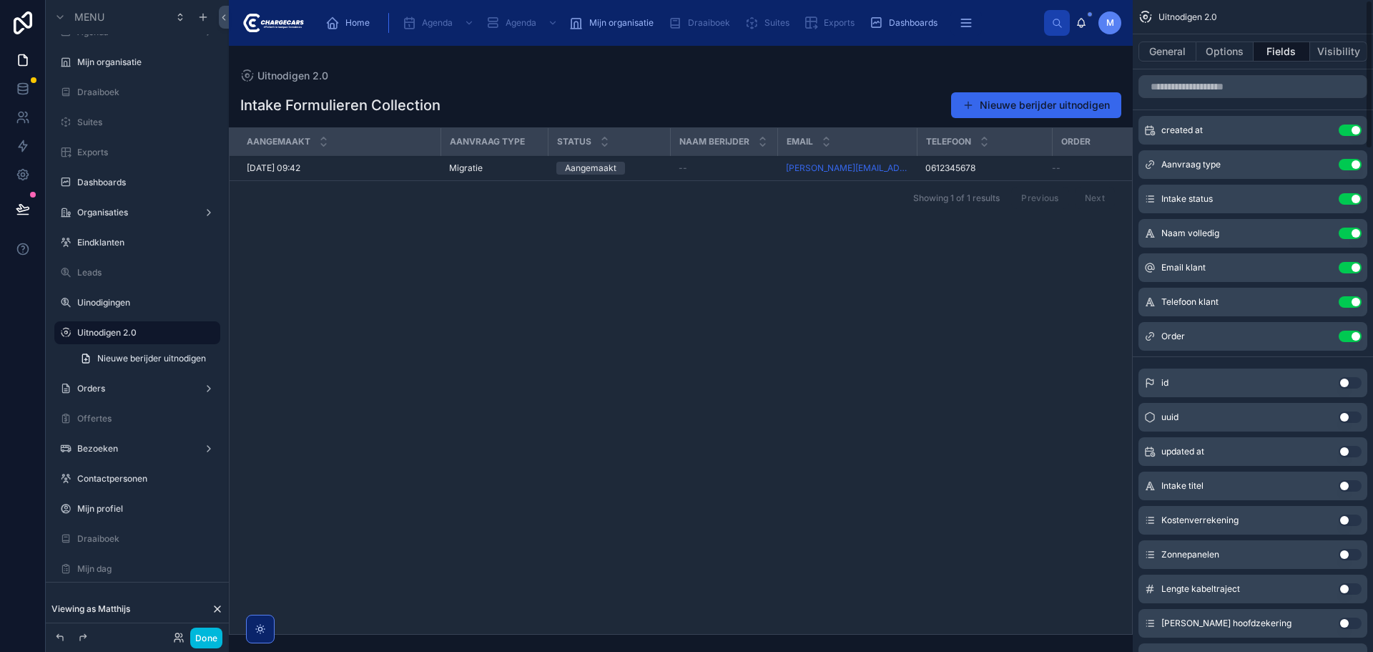
click at [1227, 57] on button "Options" at bounding box center [1225, 51] width 57 height 20
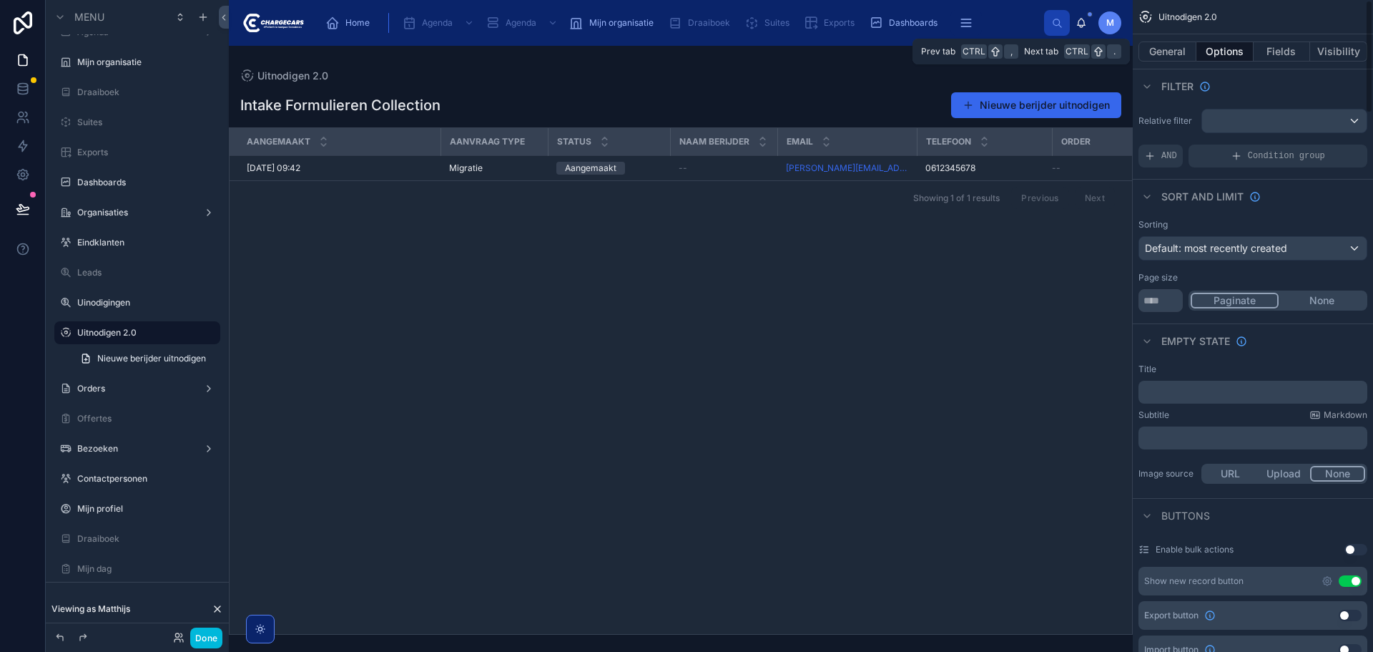
click at [1154, 49] on button "General" at bounding box center [1168, 51] width 58 height 20
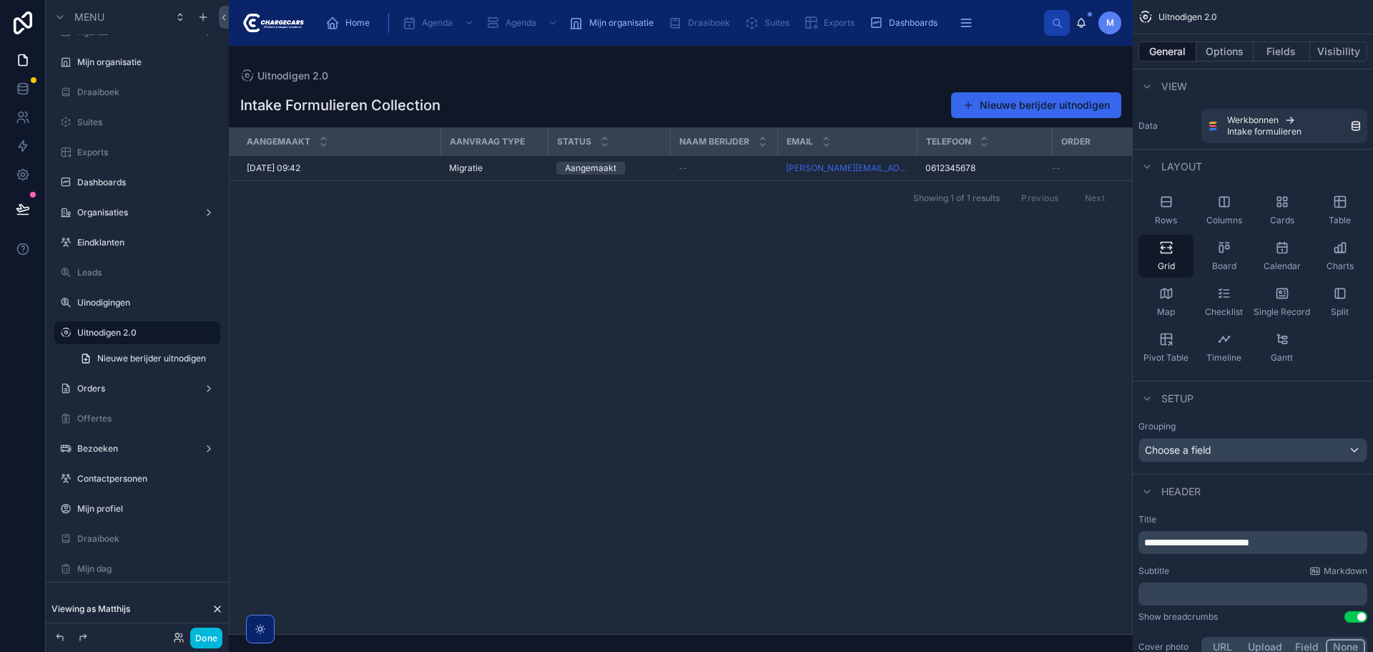
click at [1240, 592] on p "﻿" at bounding box center [1254, 594] width 220 height 14
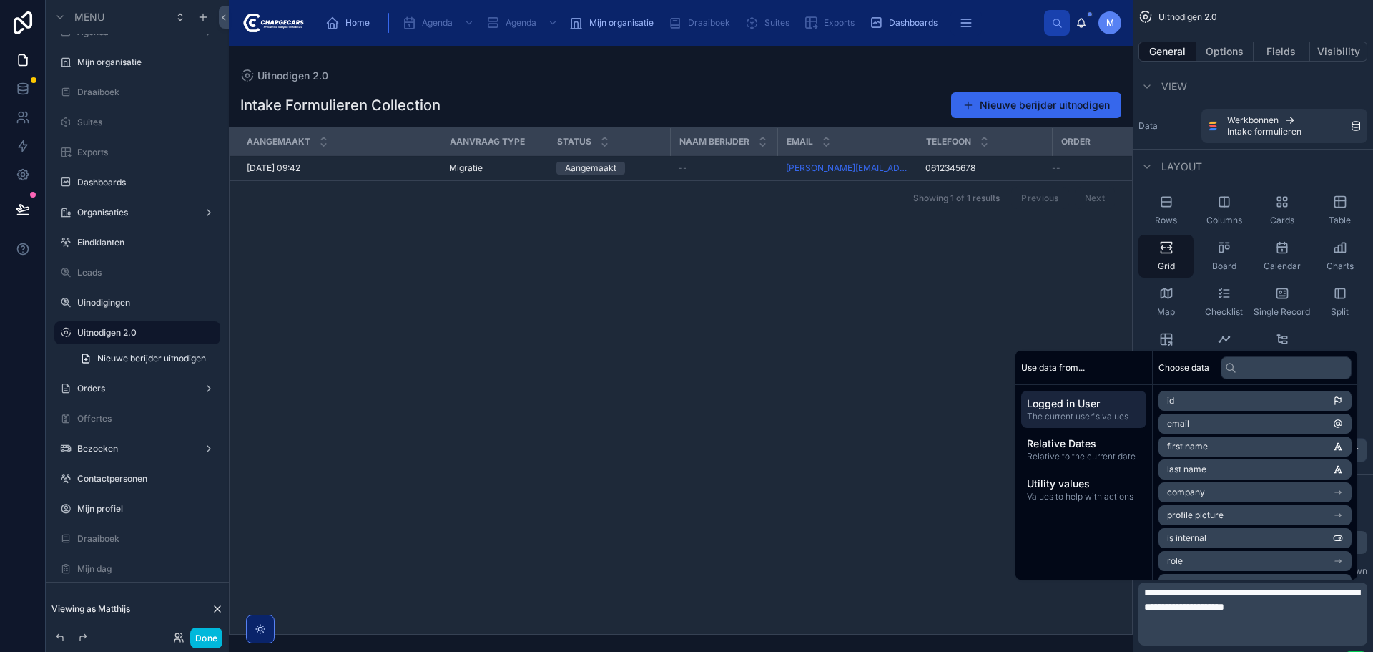
scroll to position [0, 0]
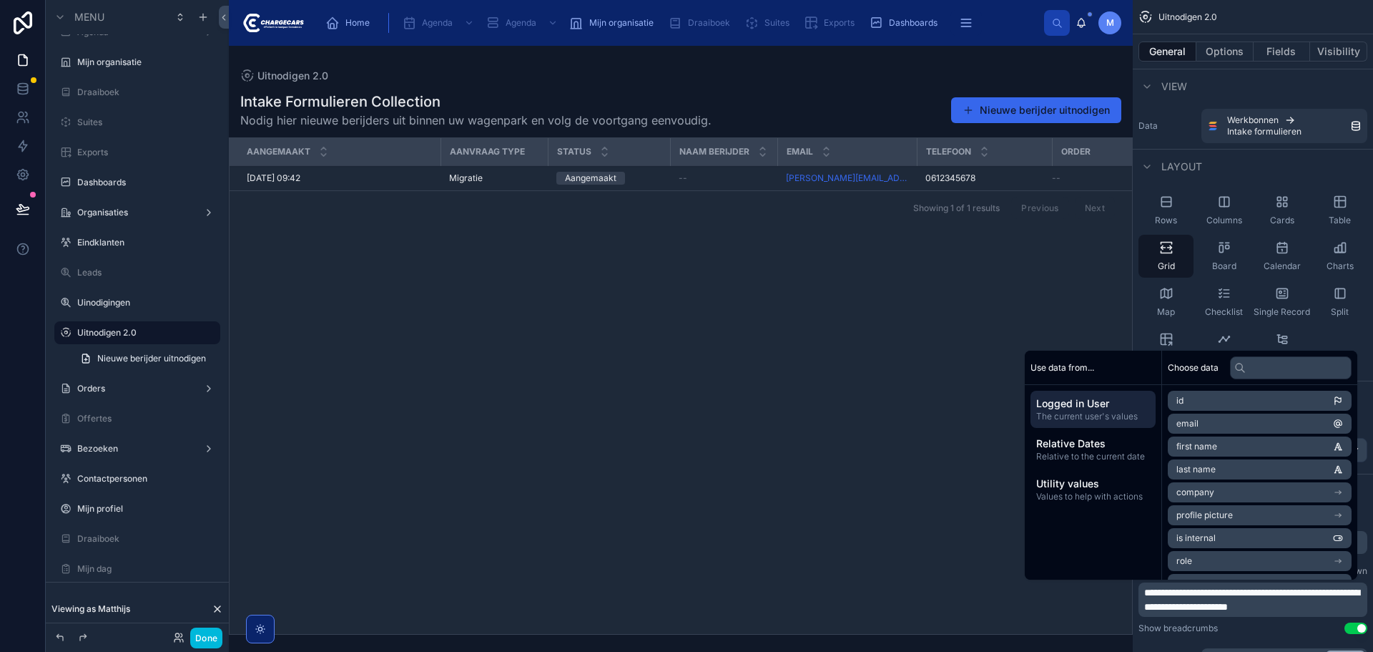
click at [1221, 97] on div "View" at bounding box center [1253, 86] width 240 height 34
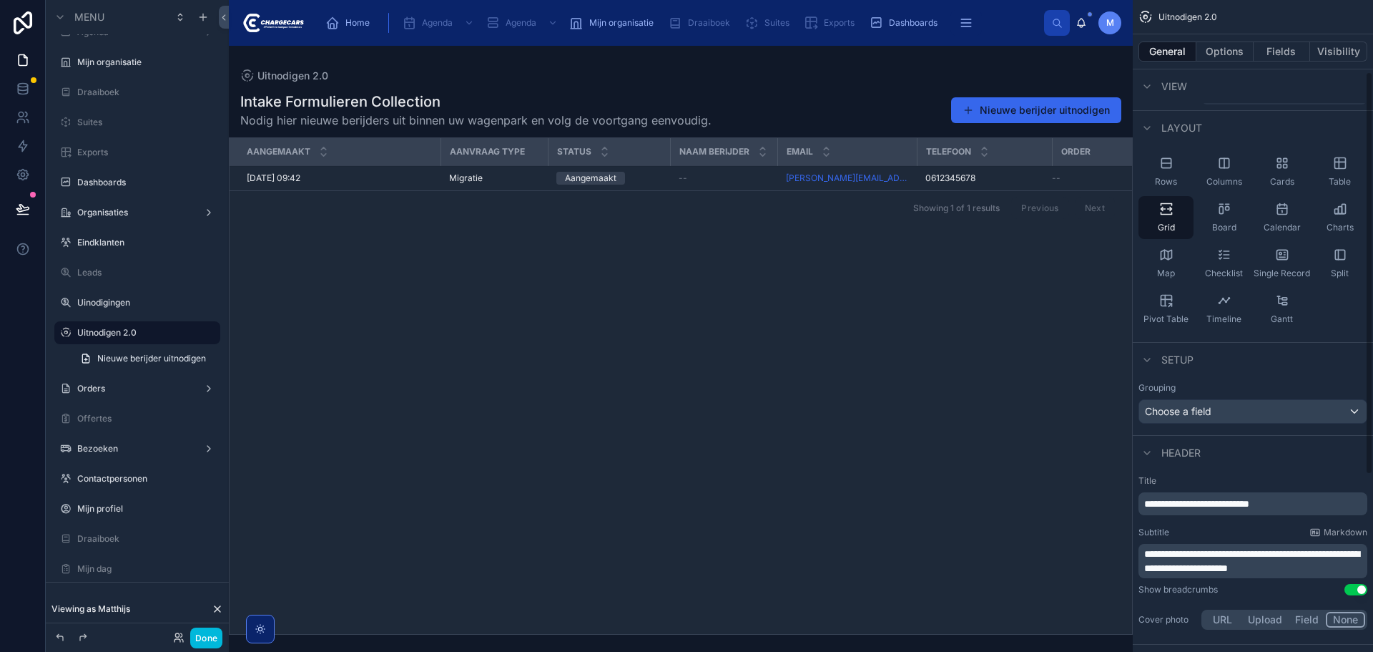
scroll to position [358, 0]
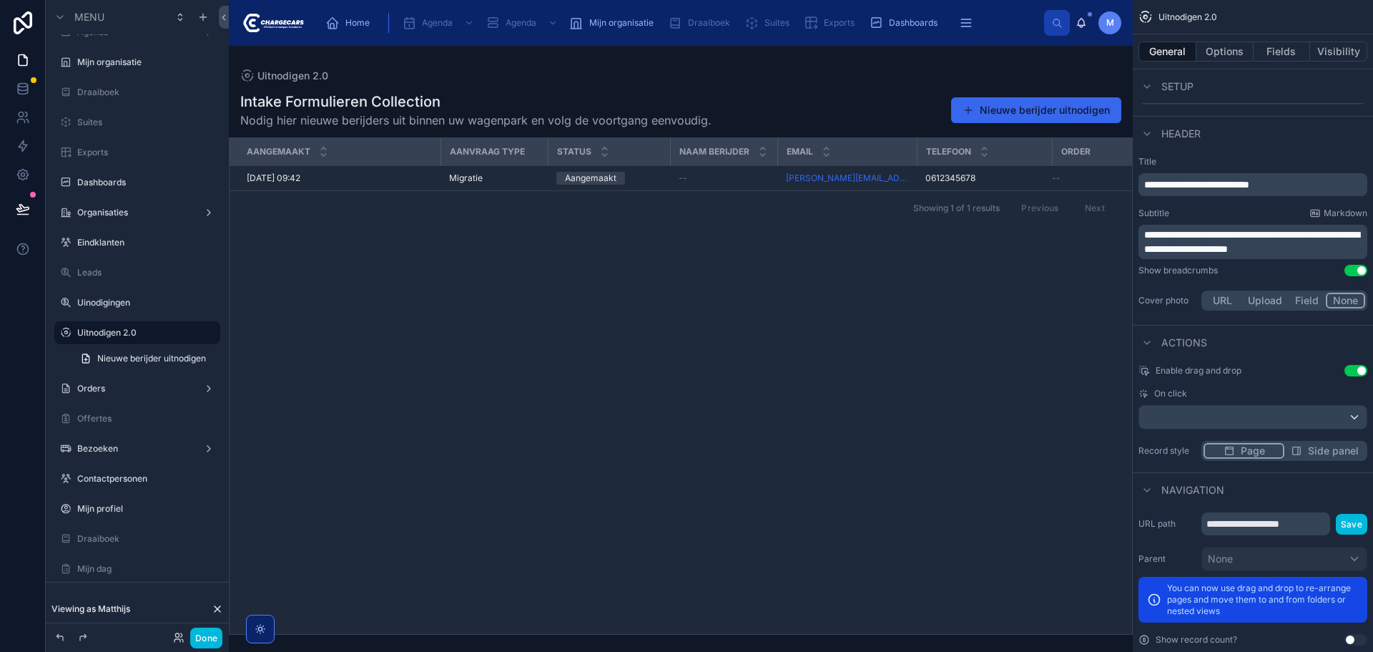
click at [1358, 272] on button "Use setting" at bounding box center [1356, 270] width 23 height 11
click at [1348, 372] on button "Use setting" at bounding box center [1356, 370] width 23 height 11
drag, startPoint x: 1308, startPoint y: 521, endPoint x: 1299, endPoint y: 531, distance: 12.7
click at [1299, 531] on input "**********" at bounding box center [1266, 523] width 129 height 23
click at [1304, 525] on input "**********" at bounding box center [1266, 523] width 129 height 23
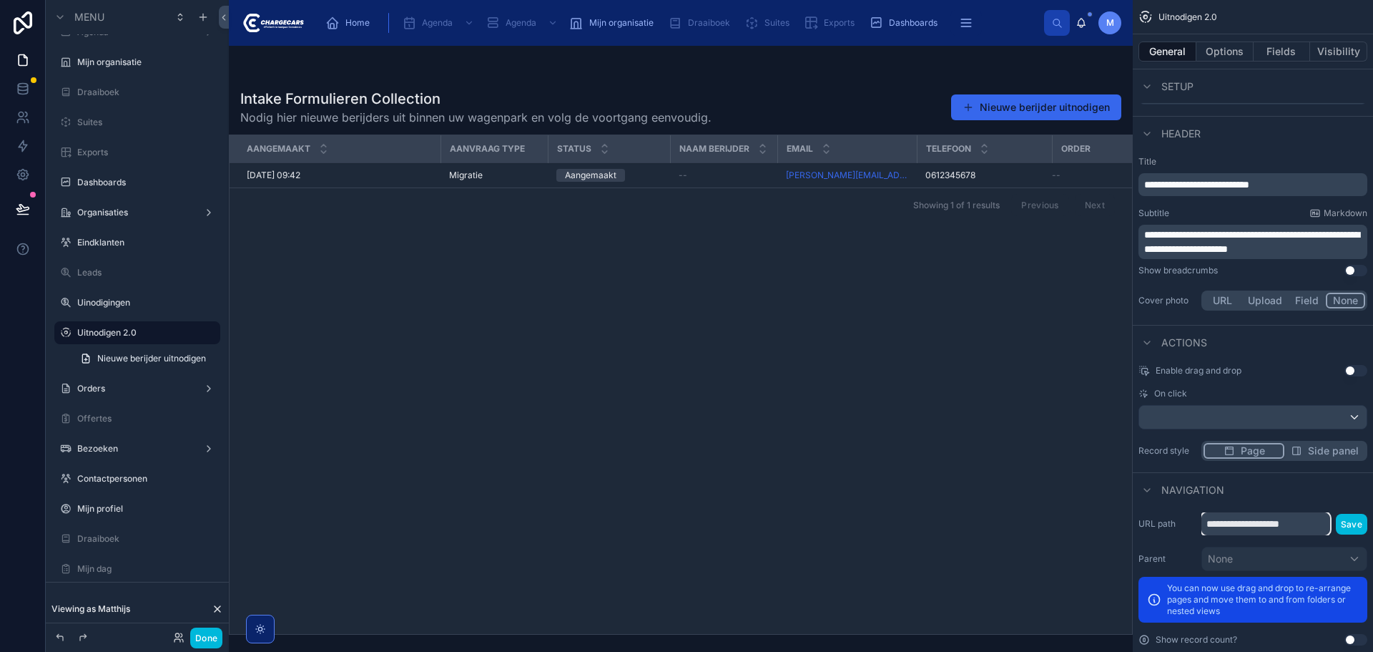
click at [1304, 525] on input "**********" at bounding box center [1266, 523] width 129 height 23
click at [1023, 482] on div at bounding box center [681, 349] width 904 height 606
click at [206, 634] on button "Done" at bounding box center [206, 637] width 32 height 21
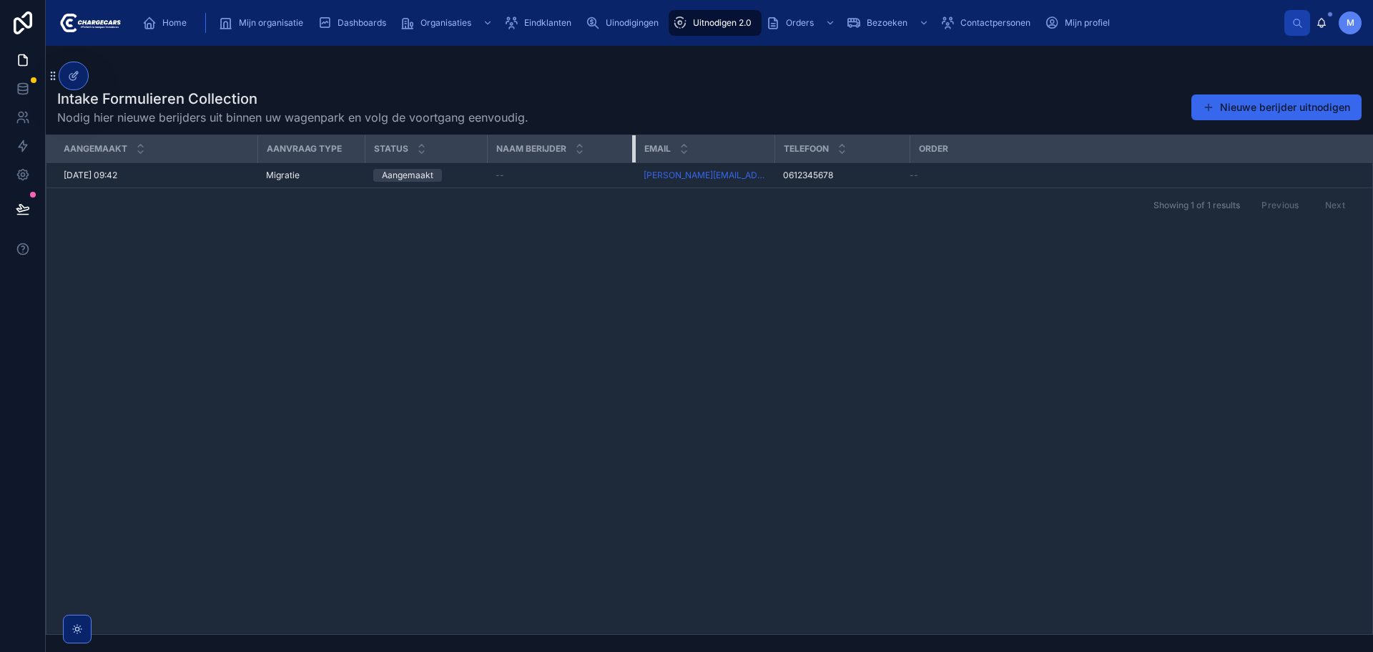
drag, startPoint x: 593, startPoint y: 152, endPoint x: 634, endPoint y: 152, distance: 41.5
click at [634, 152] on div at bounding box center [635, 148] width 6 height 27
click at [671, 338] on div "Aangemaakt Aanvraag type Status Naam berijder Email Telefoon Order 8-10-2025 09…" at bounding box center [709, 384] width 1326 height 499
click at [756, 97] on div "Intake Formulieren Collection Nodig hier nieuwe berijders uit binnen uw wagenpa…" at bounding box center [709, 107] width 1305 height 37
click at [1097, 86] on div "Intake Formulieren Collection Nodig hier nieuwe berijders uit binnen uw wagenpa…" at bounding box center [710, 357] width 1328 height 554
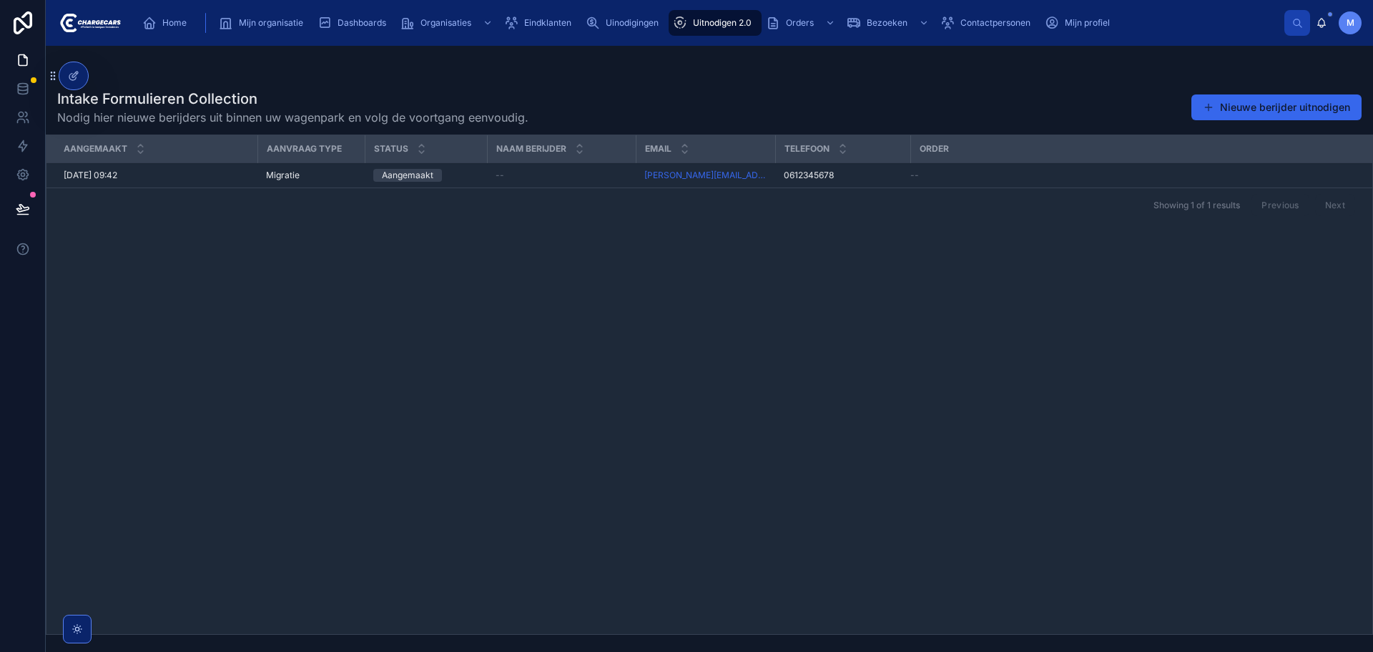
click at [1335, 107] on button "Nieuwe berijder uitnodigen" at bounding box center [1277, 107] width 170 height 26
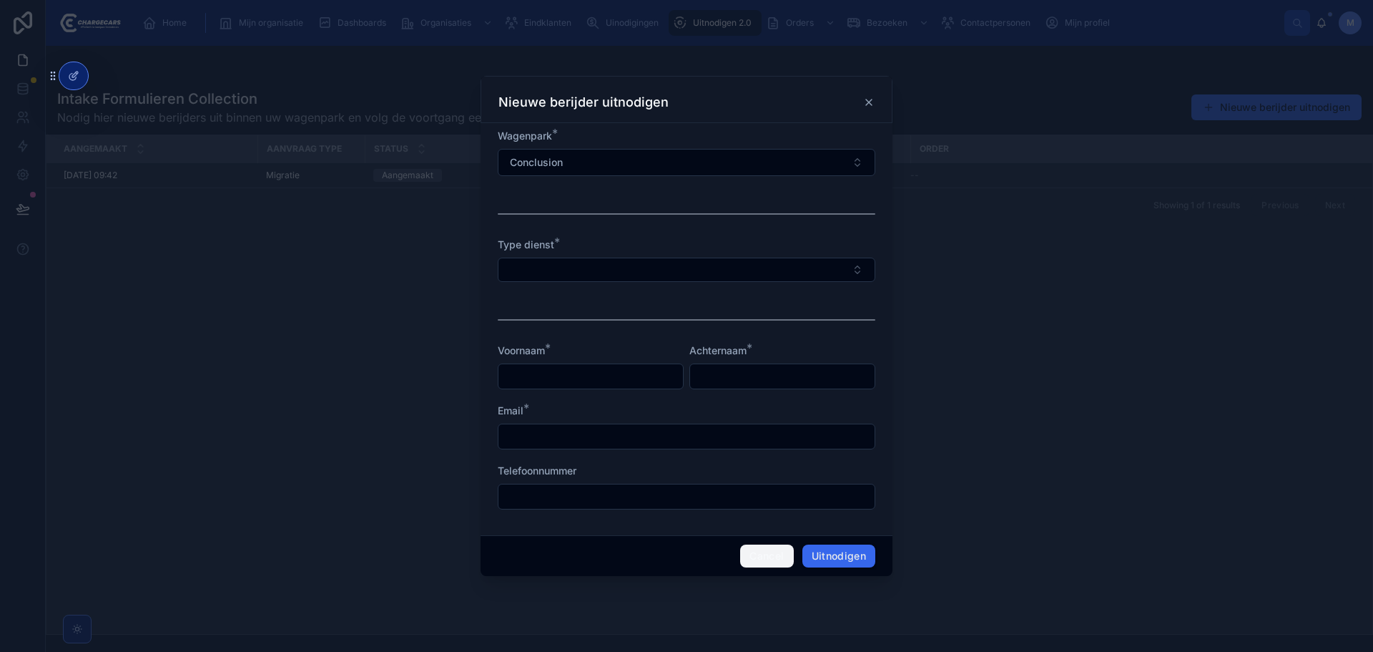
click at [772, 557] on button "Cancel" at bounding box center [766, 555] width 53 height 23
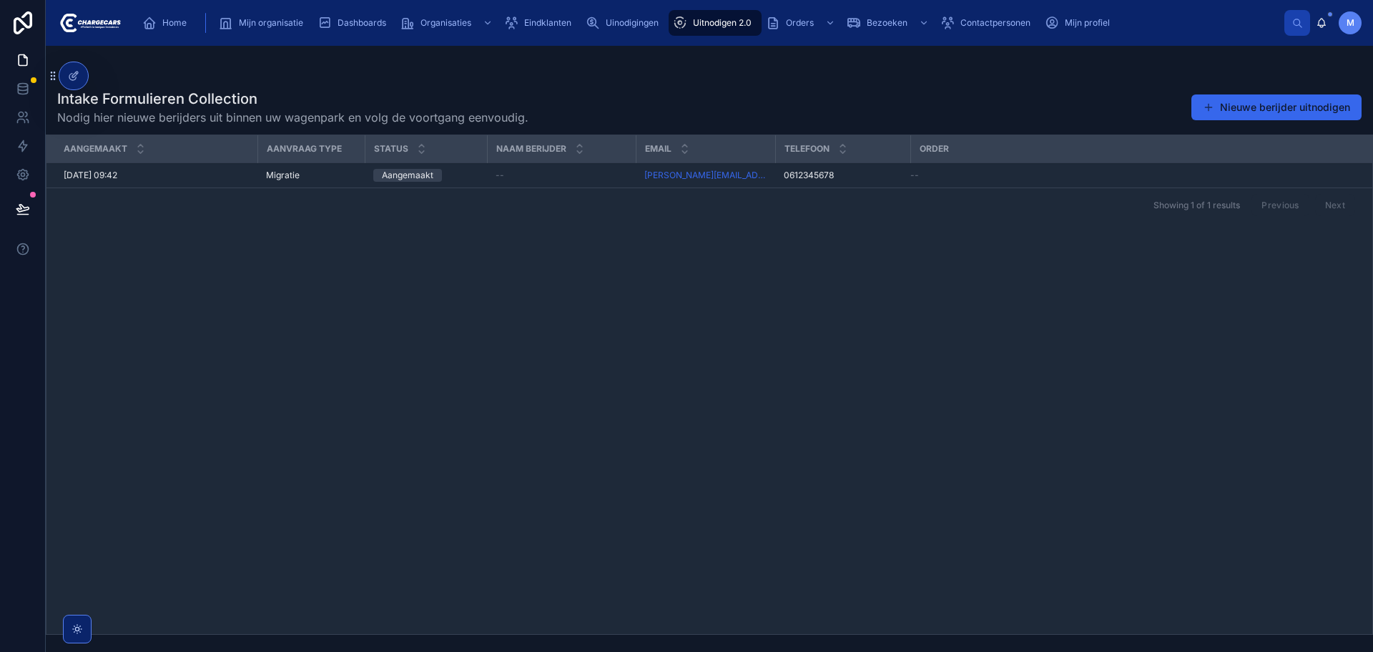
click at [1315, 95] on button "Nieuwe berijder uitnodigen" at bounding box center [1277, 107] width 170 height 26
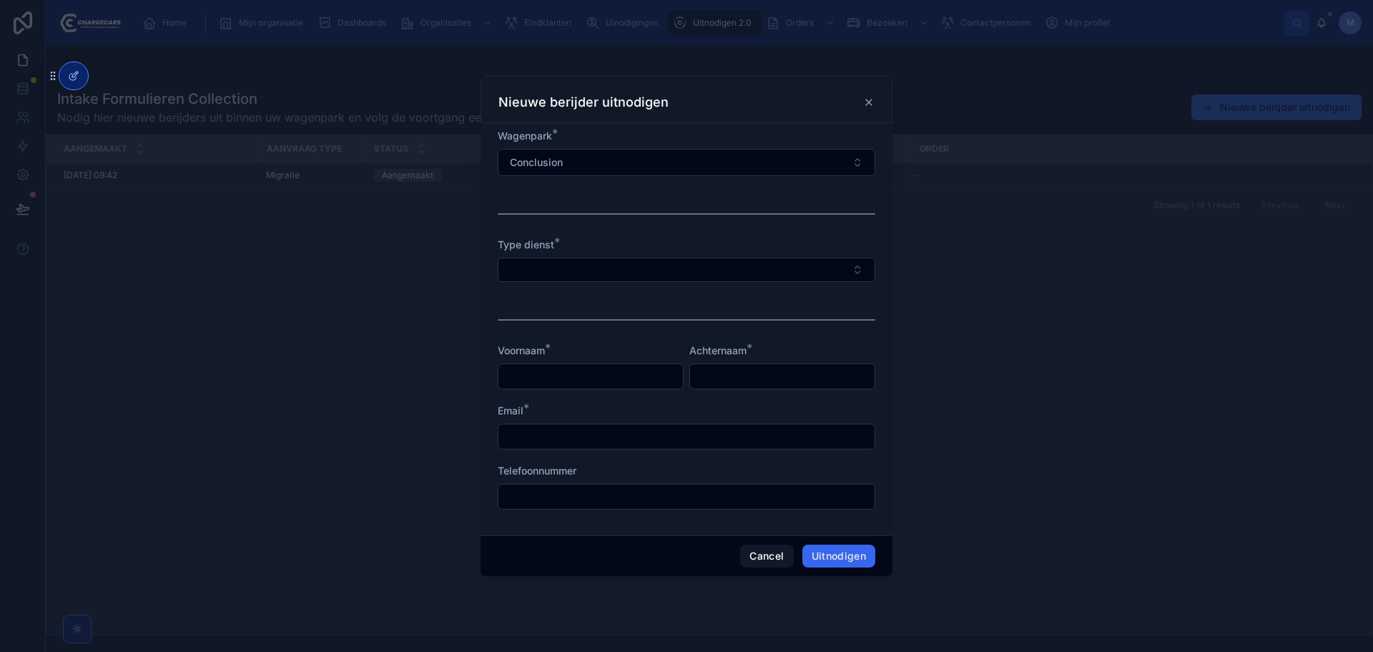
click at [769, 267] on button "Select Button" at bounding box center [687, 270] width 378 height 24
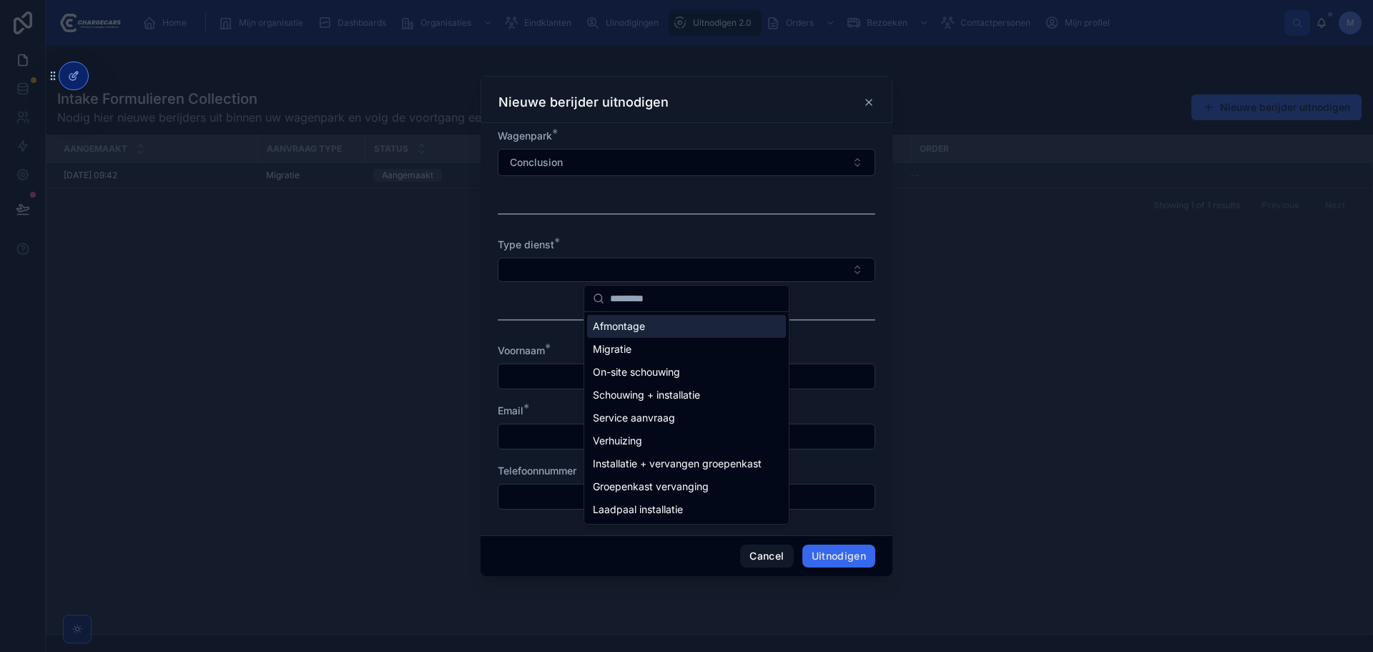
click at [707, 201] on div at bounding box center [687, 214] width 378 height 36
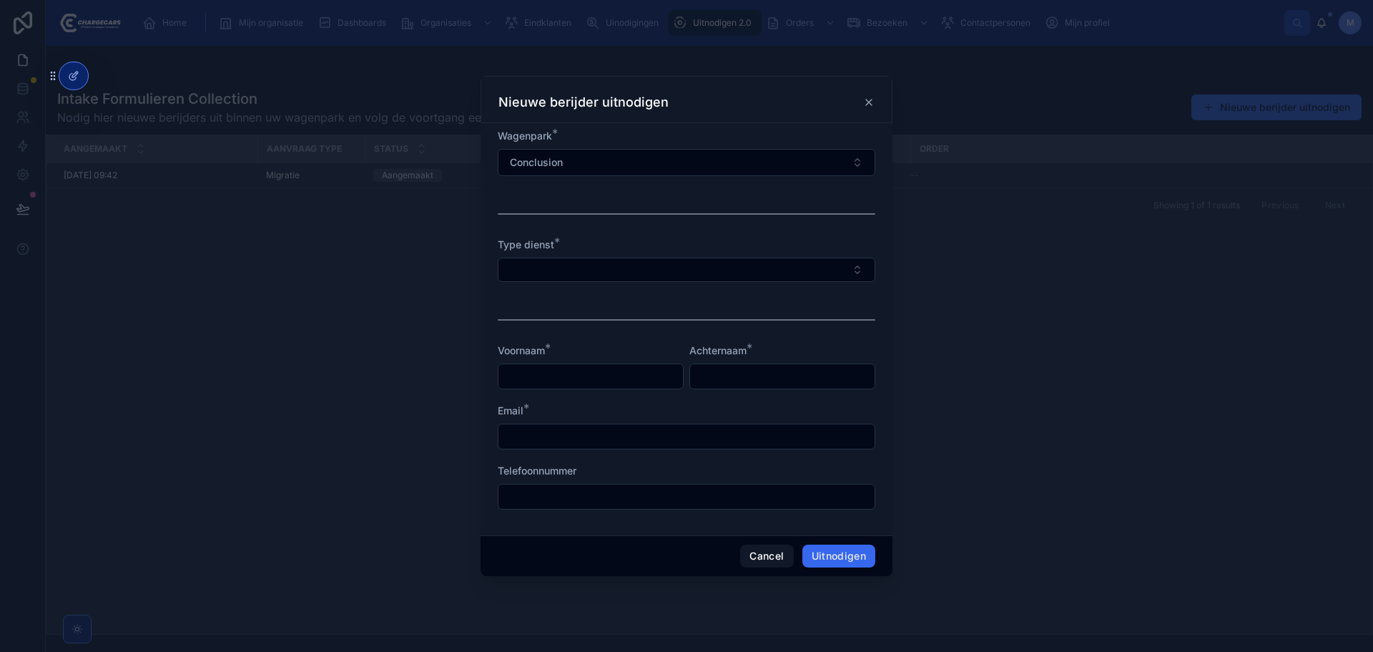
click at [752, 258] on button "Select Button" at bounding box center [687, 270] width 378 height 24
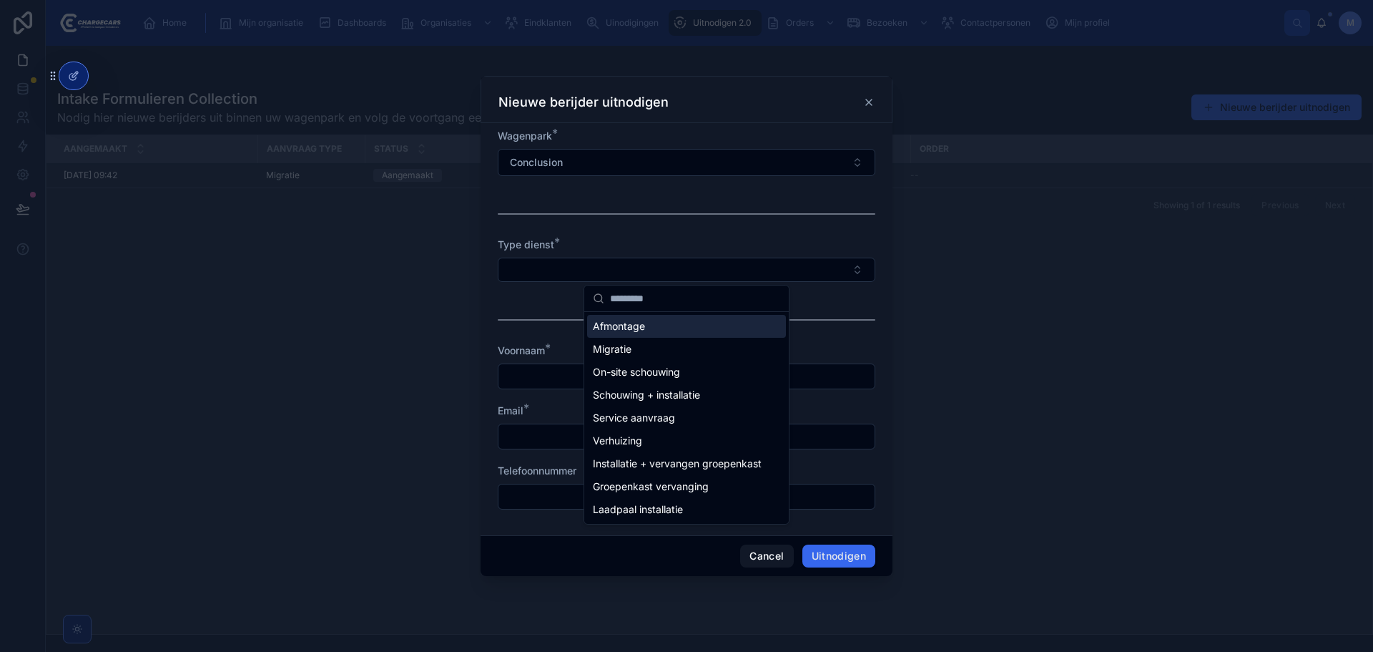
click at [871, 104] on icon at bounding box center [868, 102] width 11 height 11
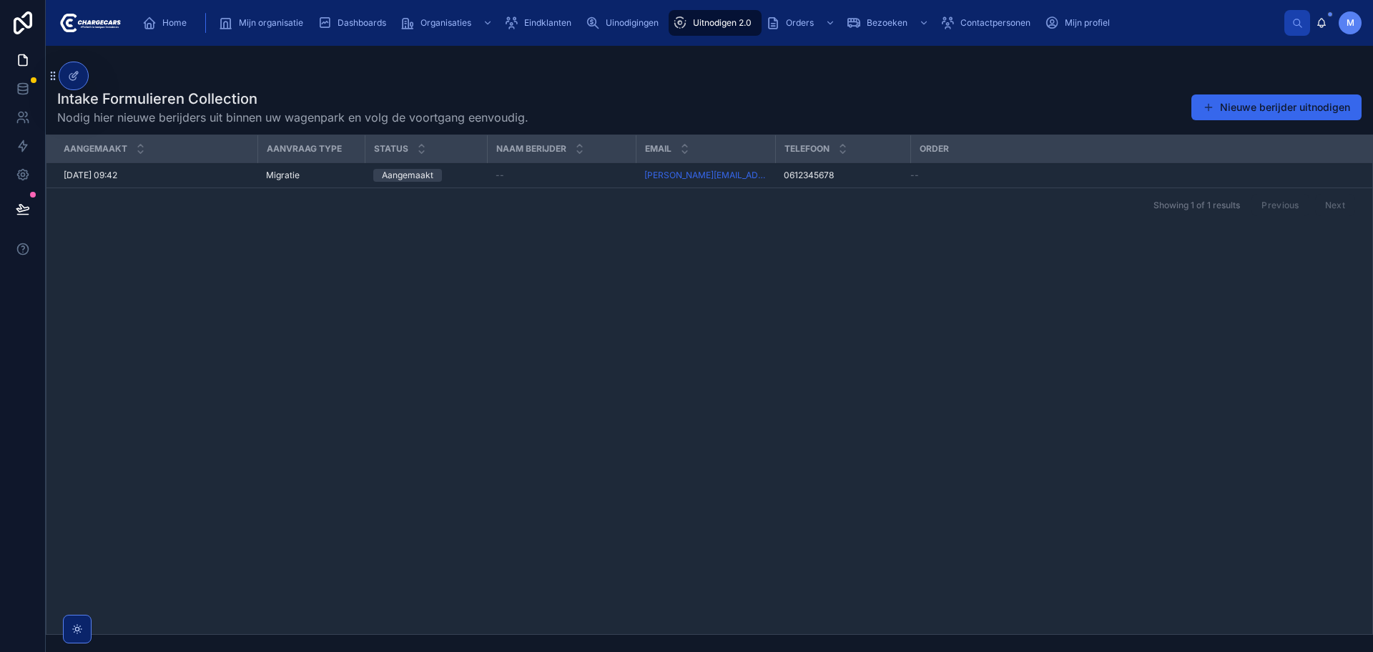
click at [901, 96] on div "Intake Formulieren Collection Nodig hier nieuwe berijders uit binnen uw wagenpa…" at bounding box center [709, 107] width 1305 height 37
click at [75, 629] on icon at bounding box center [77, 629] width 4 height 4
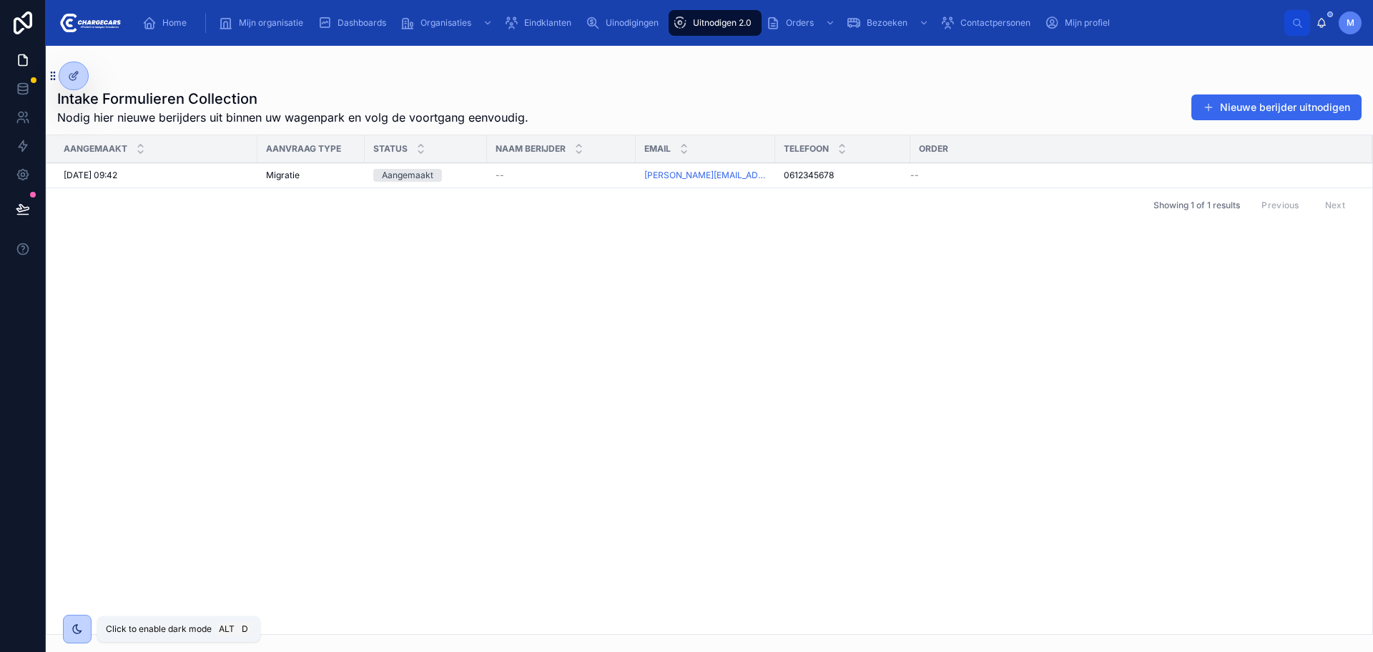
click at [75, 628] on icon at bounding box center [77, 628] width 11 height 11
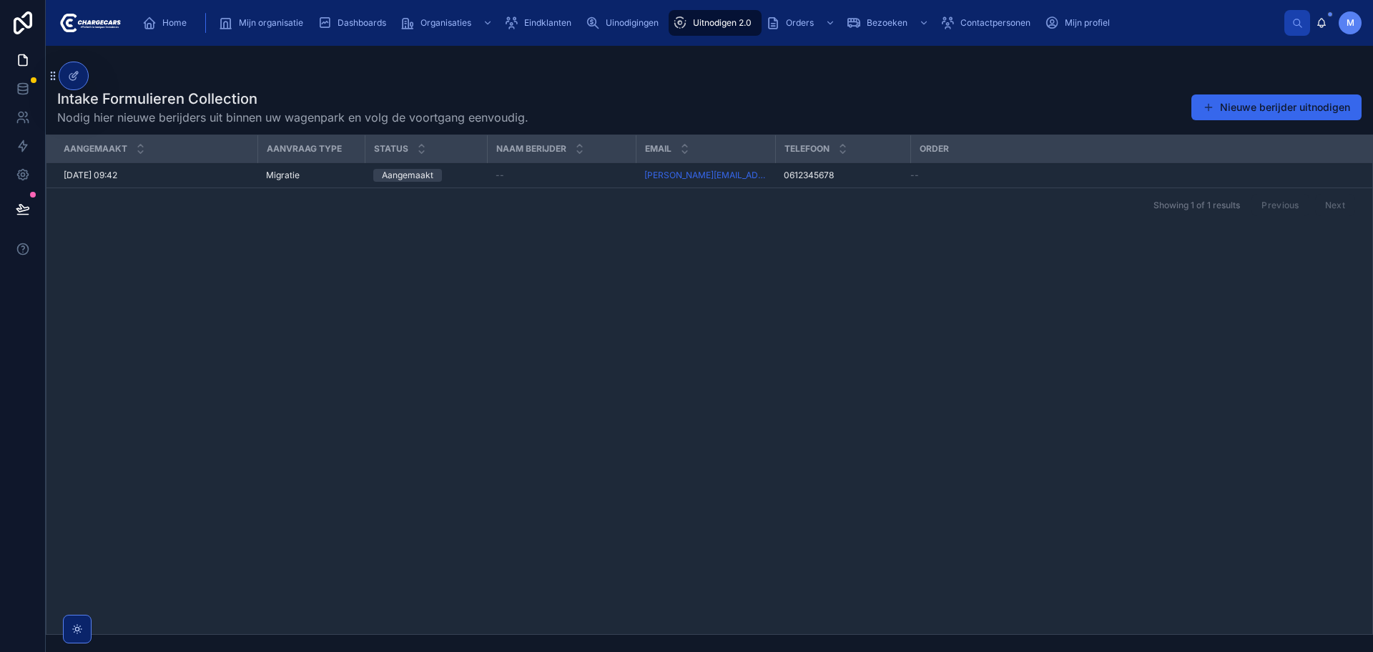
click at [922, 347] on div "Aangemaakt Aanvraag type Status Naam berijder Email Telefoon Order 8-10-2025 09…" at bounding box center [709, 384] width 1326 height 499
click at [833, 103] on div "Intake Formulieren Collection Nodig hier nieuwe berijders uit binnen uw wagenpa…" at bounding box center [709, 107] width 1305 height 37
drag, startPoint x: 977, startPoint y: 17, endPoint x: 521, endPoint y: 21, distance: 455.7
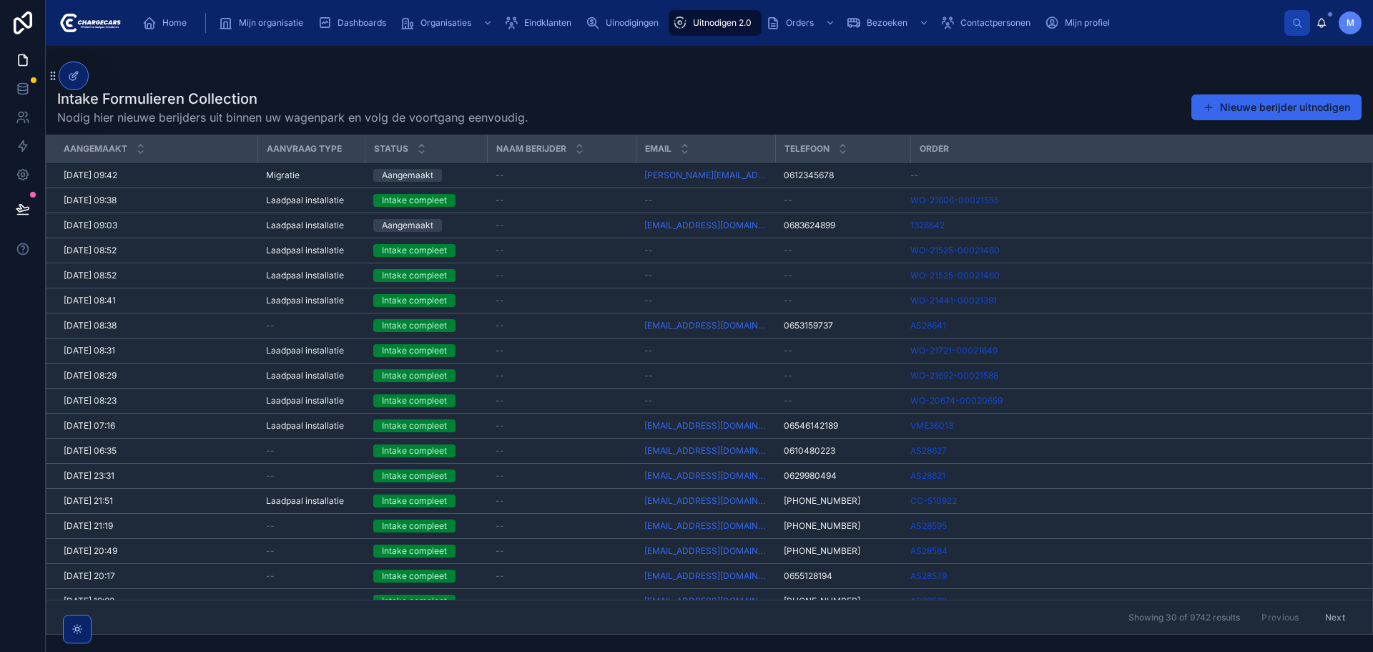
click at [886, 95] on div "Intake Formulieren Collection Nodig hier nieuwe berijders uit binnen uw wagenpa…" at bounding box center [709, 107] width 1305 height 37
click at [26, 206] on icon at bounding box center [23, 209] width 14 height 14
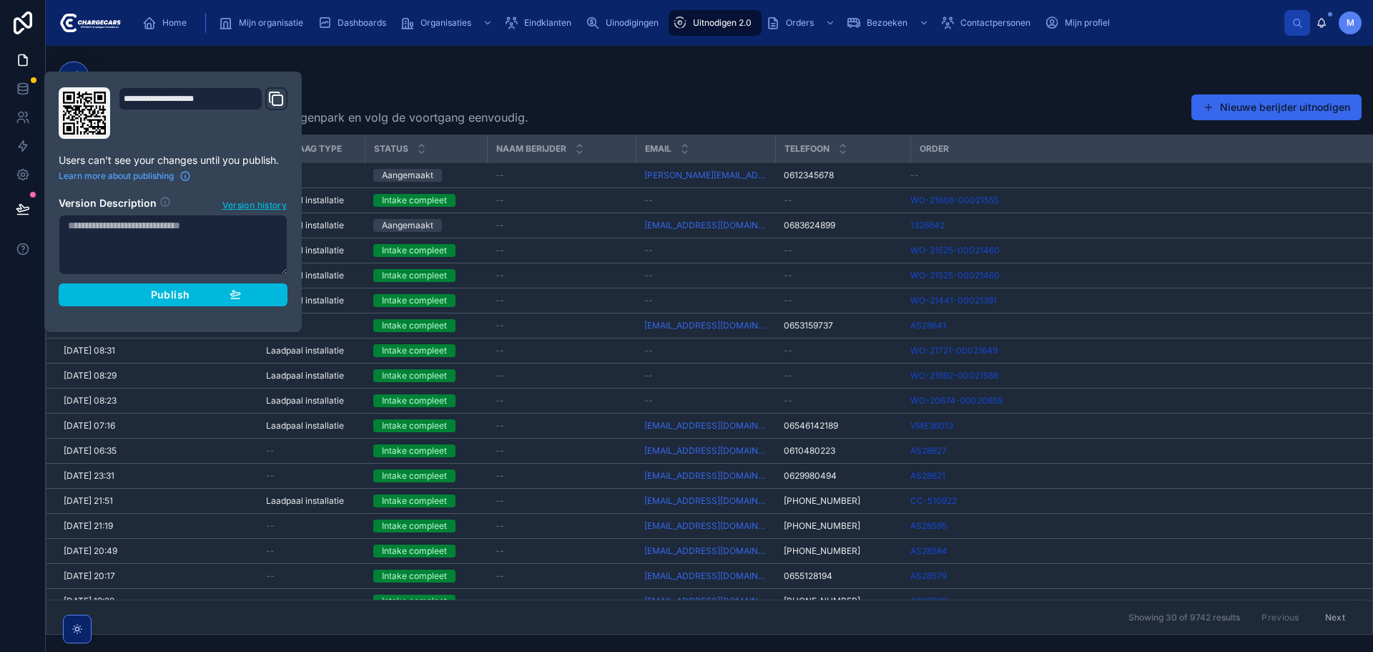
click at [204, 295] on div "Publish" at bounding box center [173, 294] width 136 height 13
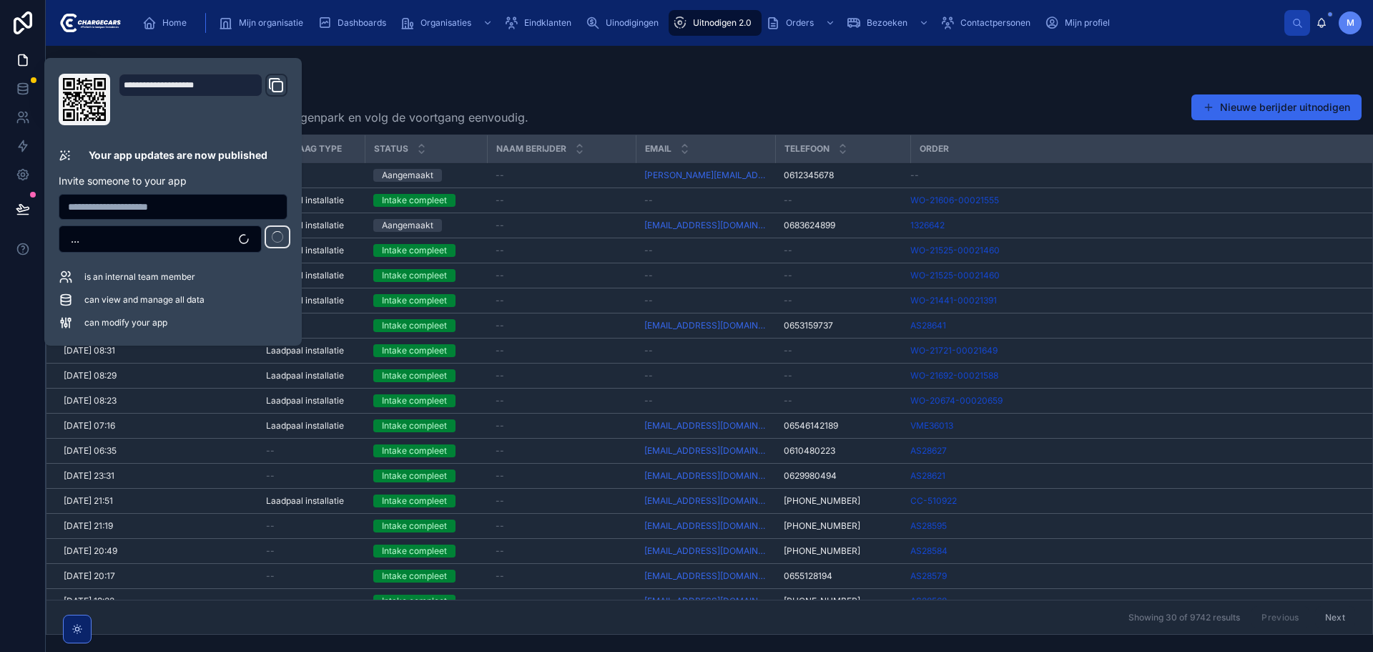
drag, startPoint x: 799, startPoint y: 105, endPoint x: 737, endPoint y: 96, distance: 62.2
click at [799, 104] on div "Intake Formulieren Collection Nodig hier nieuwe berijders uit binnen uw wagenpa…" at bounding box center [709, 107] width 1305 height 37
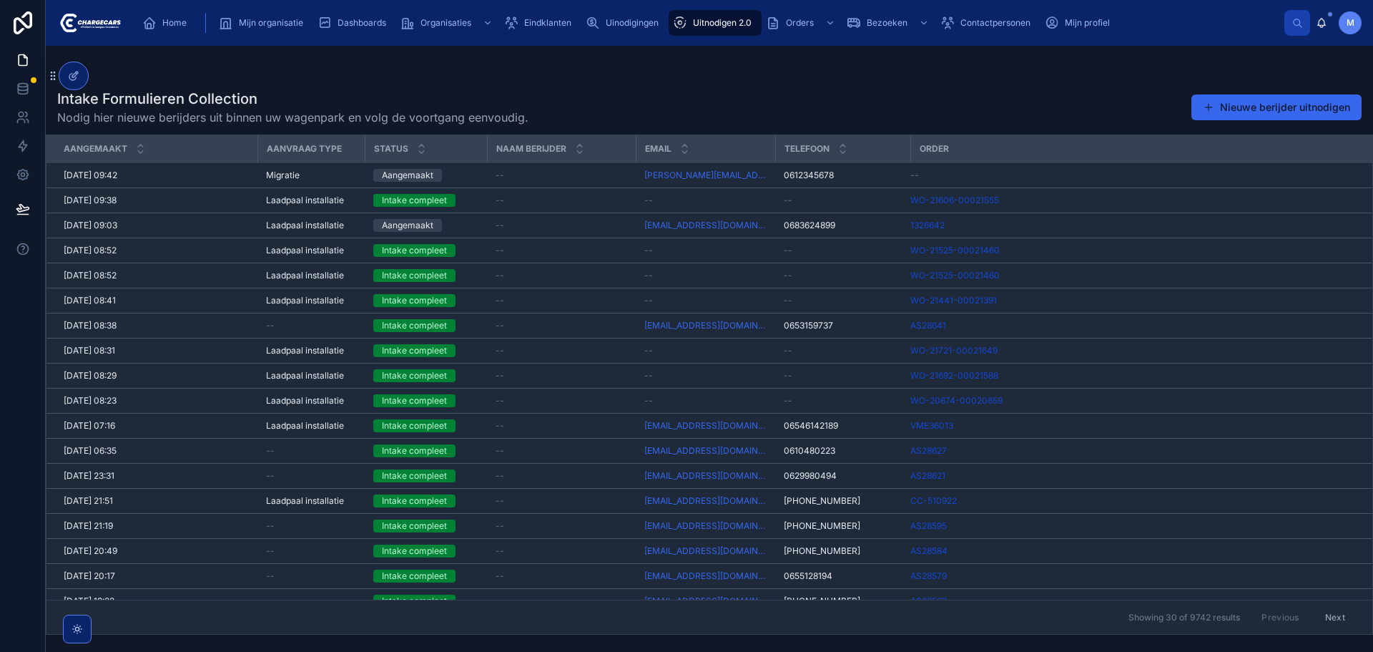
click at [1282, 105] on button "Nieuwe berijder uitnodigen" at bounding box center [1277, 107] width 170 height 26
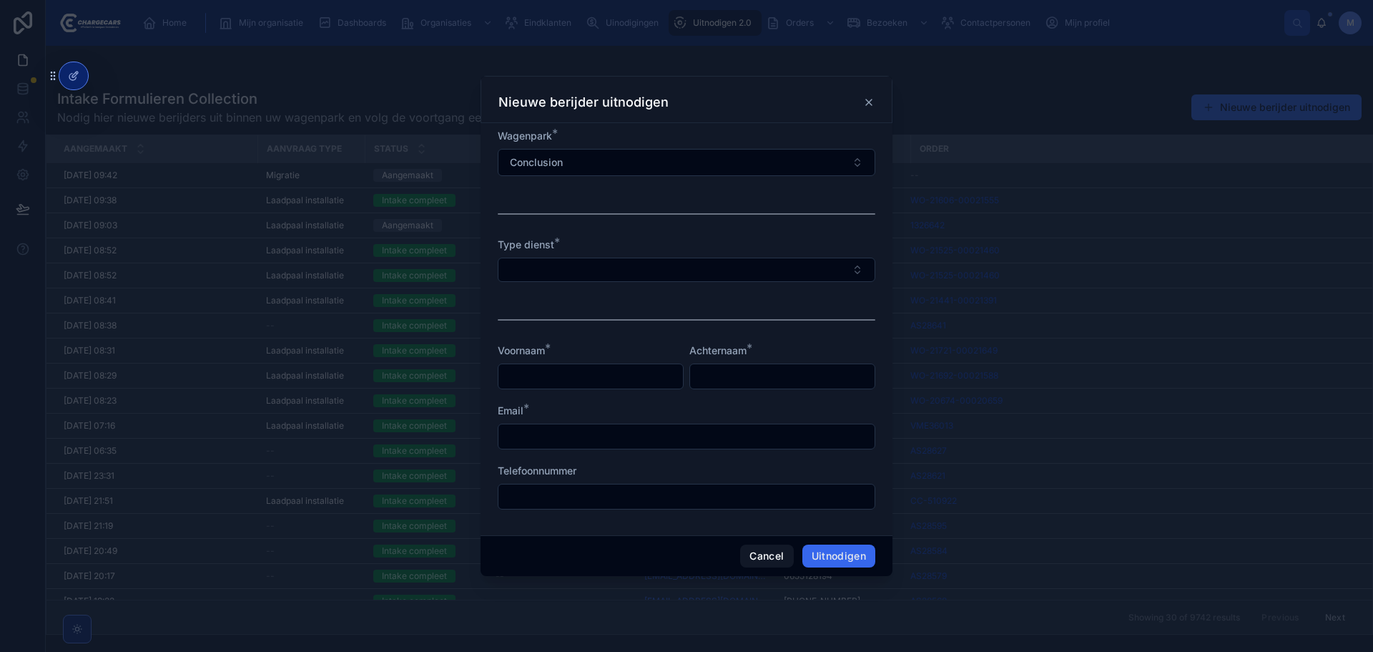
click at [871, 103] on icon at bounding box center [868, 102] width 11 height 11
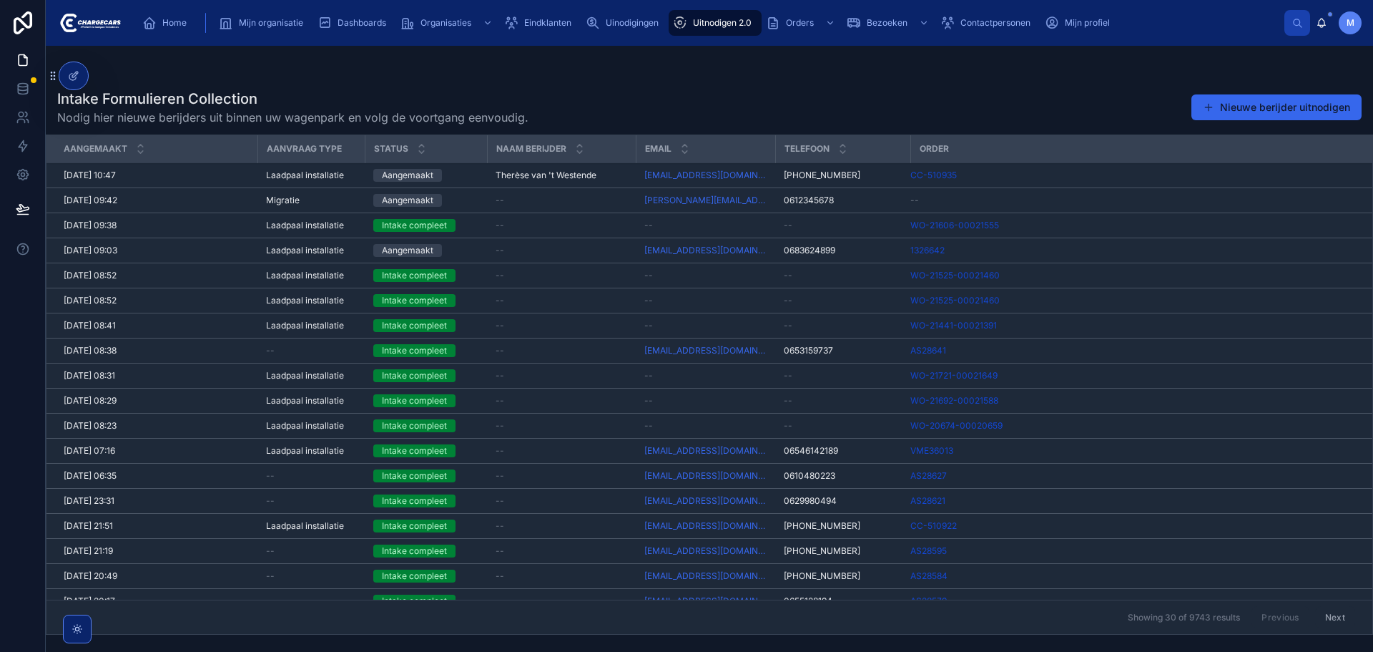
click at [748, 96] on div "Intake Formulieren Collection Nodig hier nieuwe berijders uit binnen uw wagenpa…" at bounding box center [709, 107] width 1305 height 37
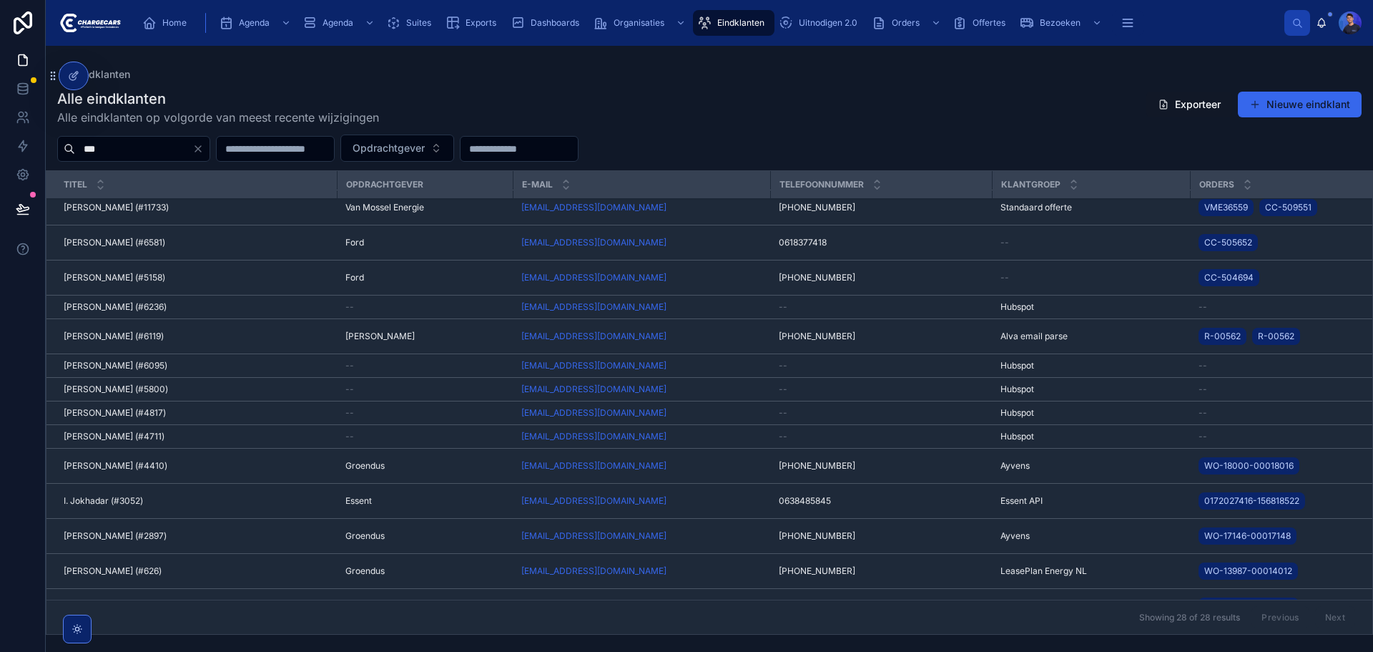
scroll to position [501, 0]
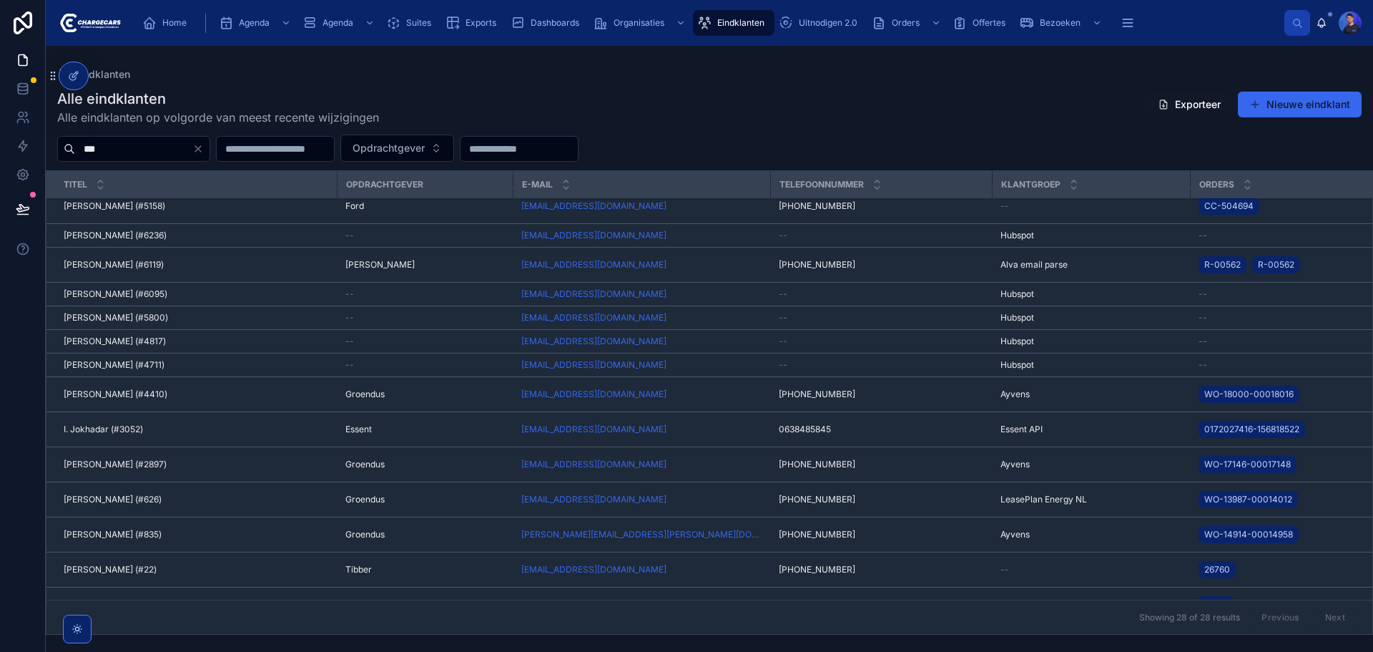
type input "***"
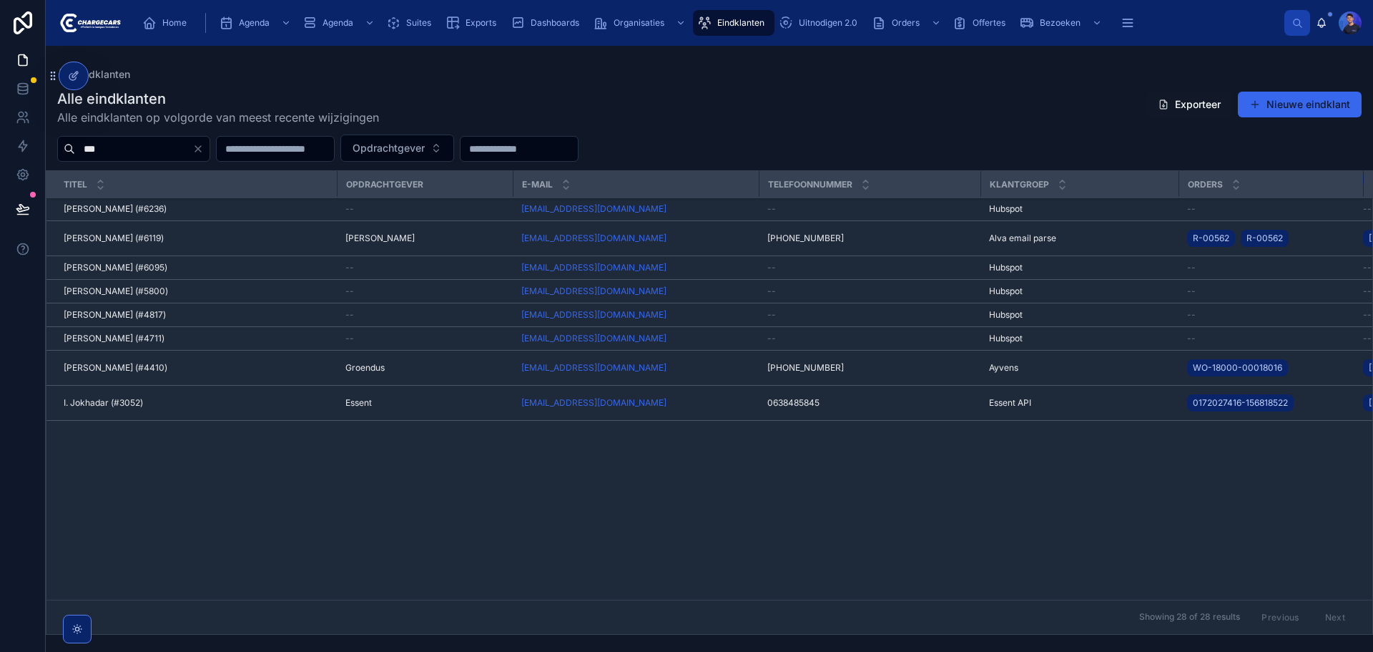
scroll to position [0, 0]
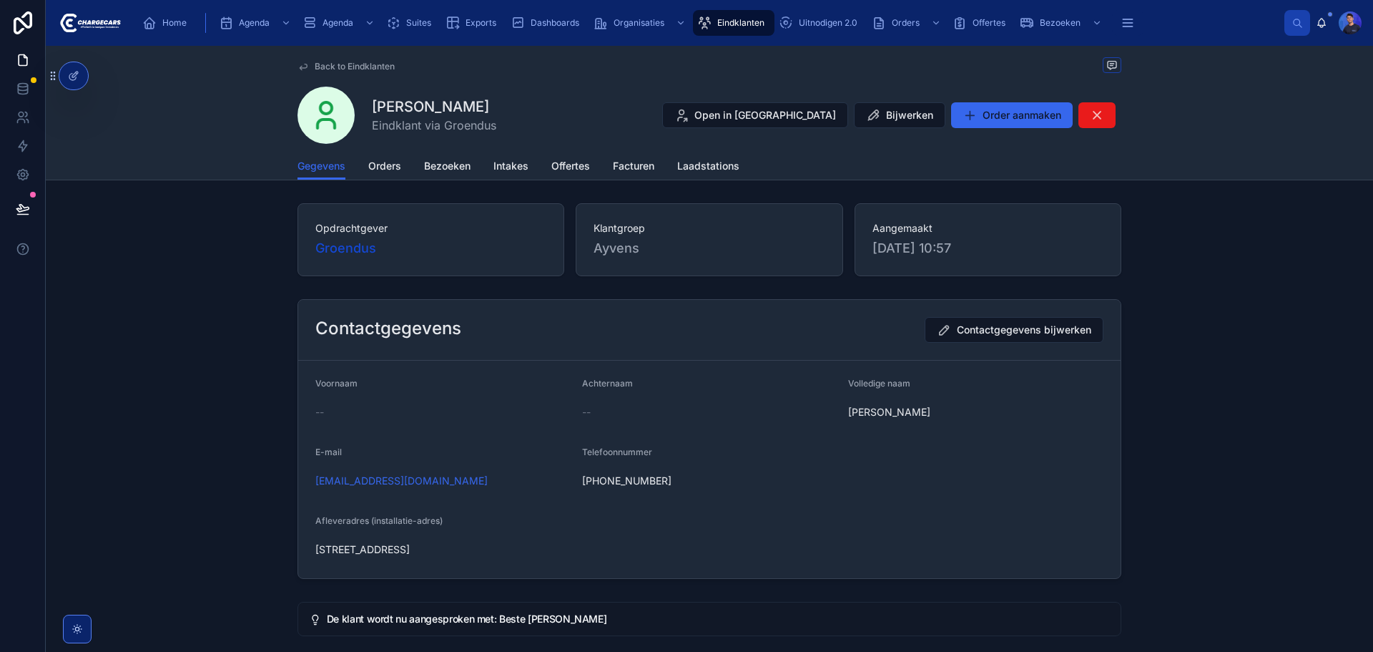
click at [384, 167] on span "Orders" at bounding box center [384, 166] width 33 height 14
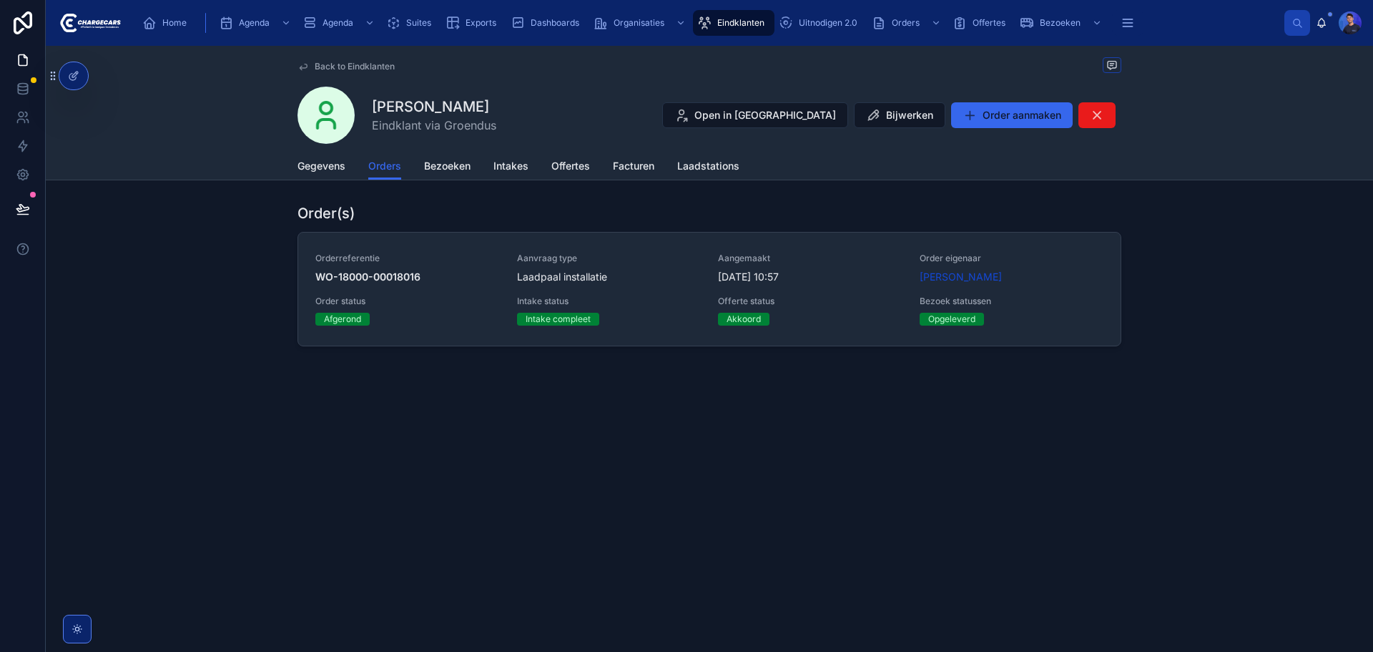
click at [697, 302] on span "Intake status" at bounding box center [609, 300] width 185 height 11
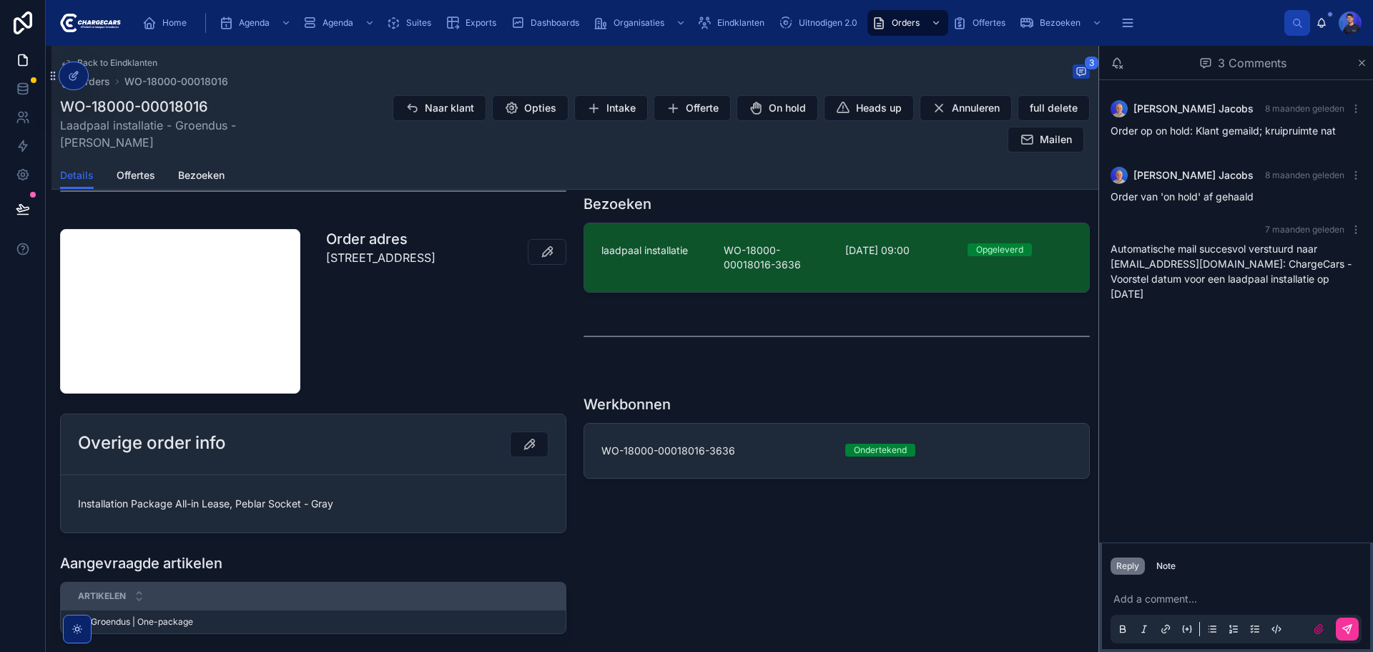
scroll to position [596, 0]
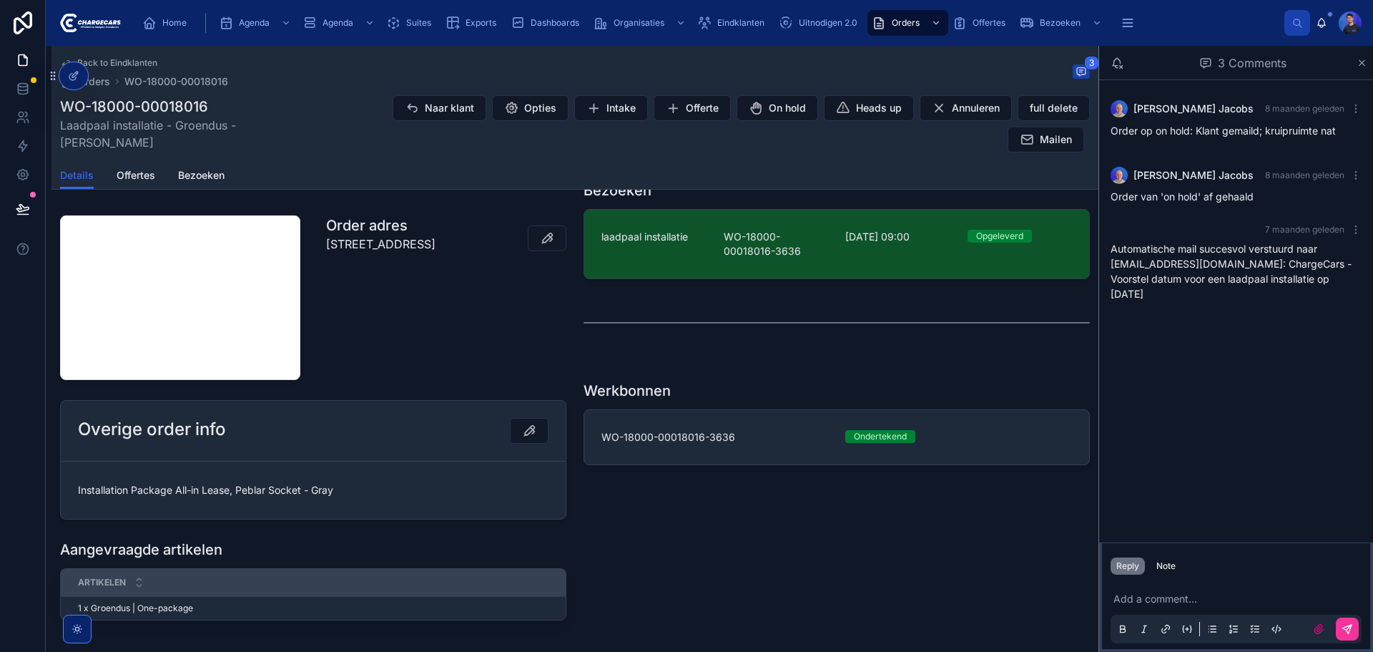
click at [849, 451] on link "WO-18000-00018016-3636 Ondertekend" at bounding box center [836, 437] width 505 height 54
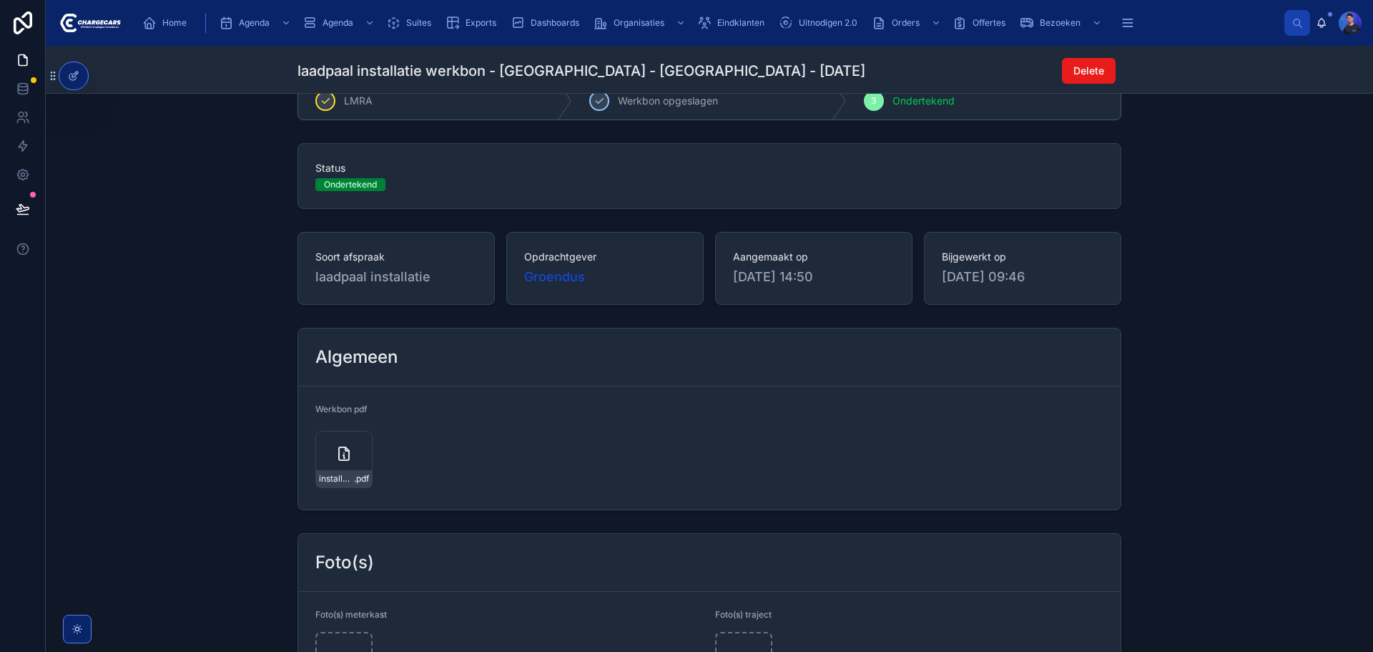
scroll to position [358, 0]
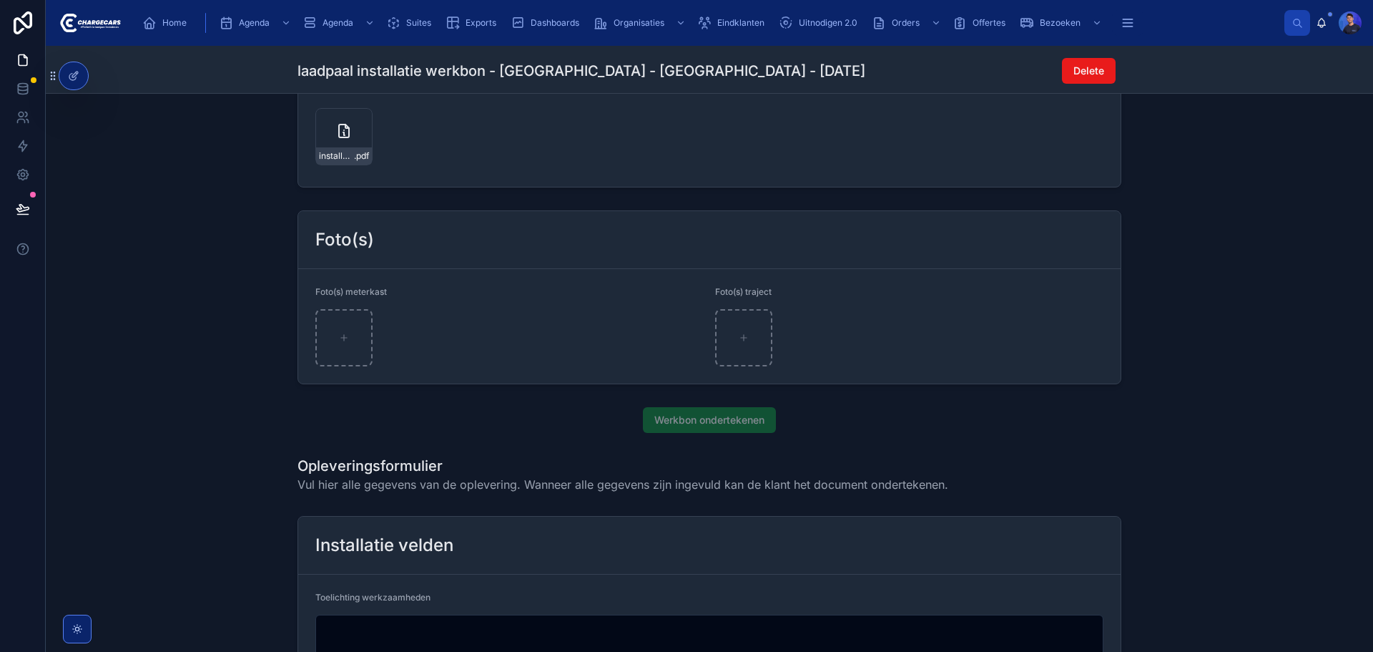
click at [350, 147] on div "installatie-werkbon_wo-18000-00018016-3636_undefined-mohamed-al-khayat_86c2cntt…" at bounding box center [344, 155] width 56 height 17
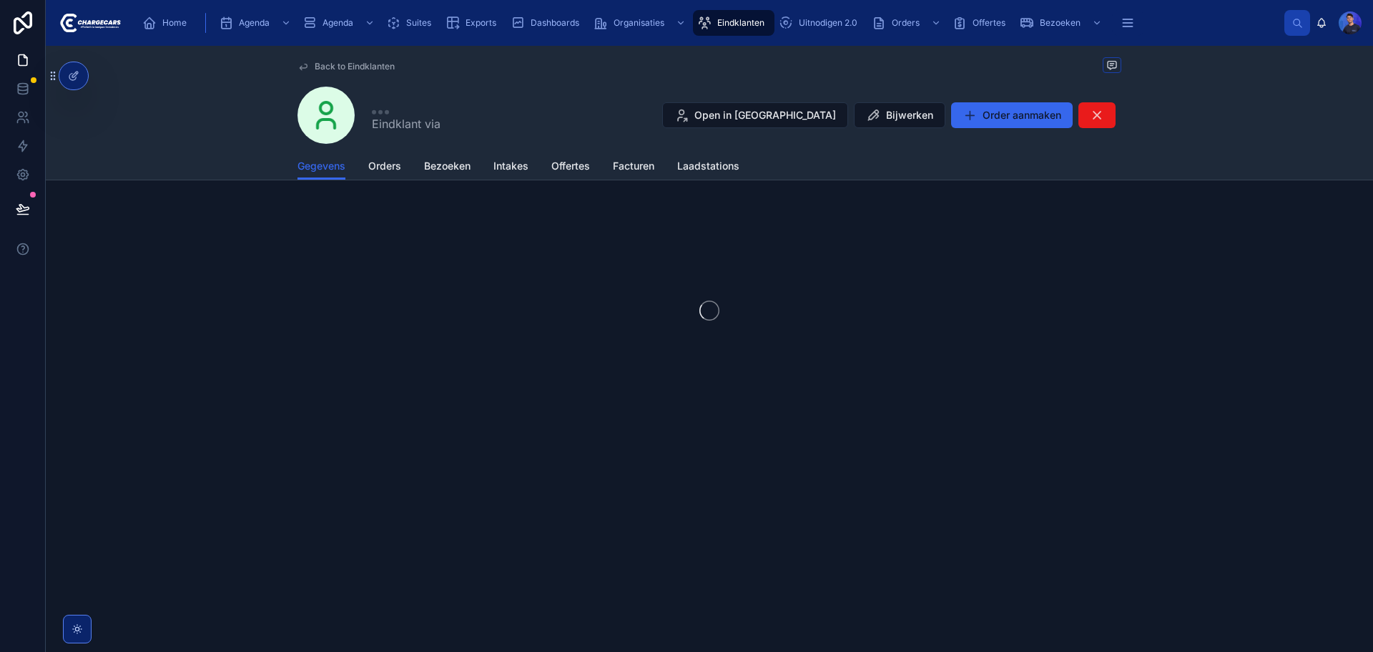
click at [391, 170] on span "Orders" at bounding box center [384, 166] width 33 height 14
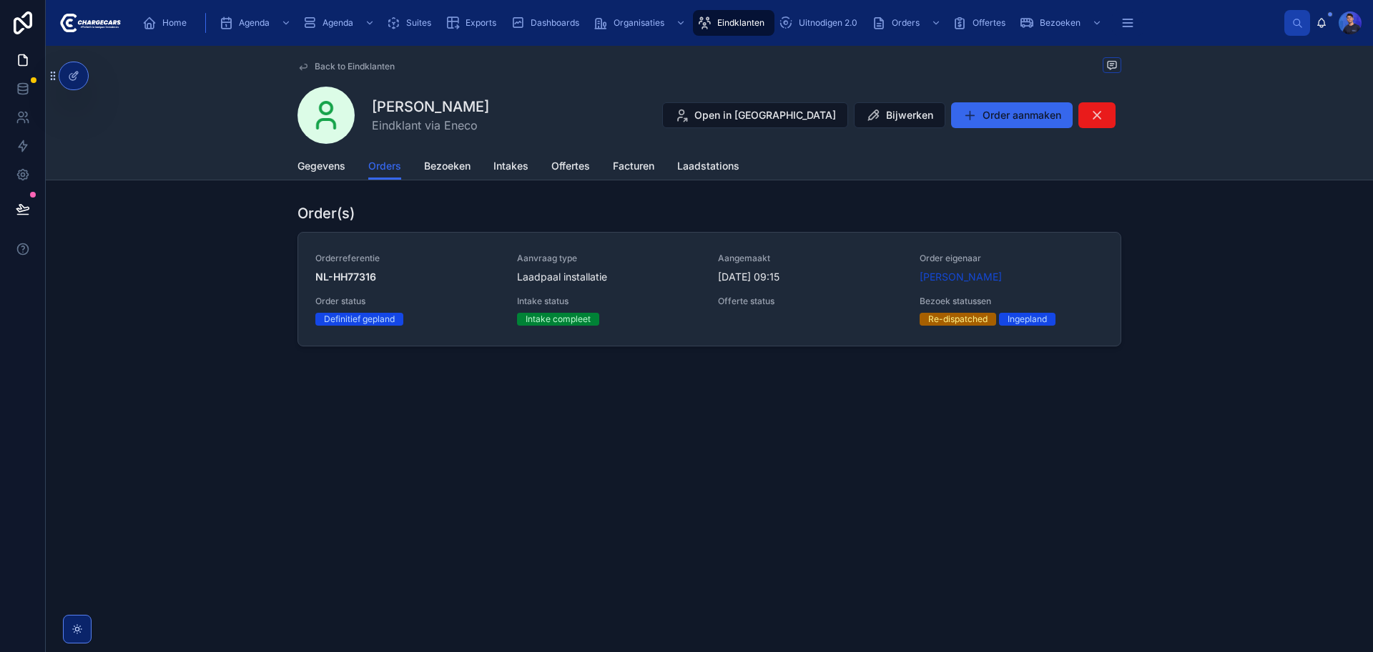
click at [458, 174] on link "Bezoeken" at bounding box center [447, 167] width 46 height 29
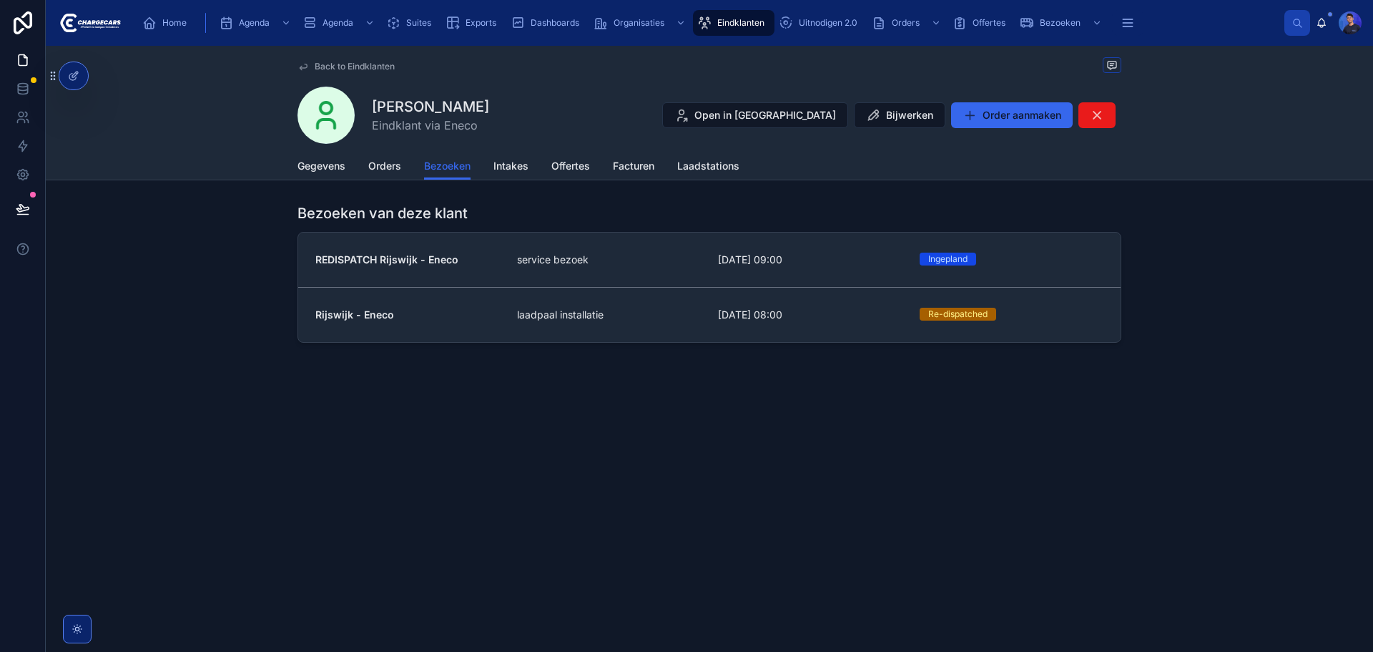
click at [719, 258] on span "[DATE] 09:00" at bounding box center [810, 259] width 185 height 14
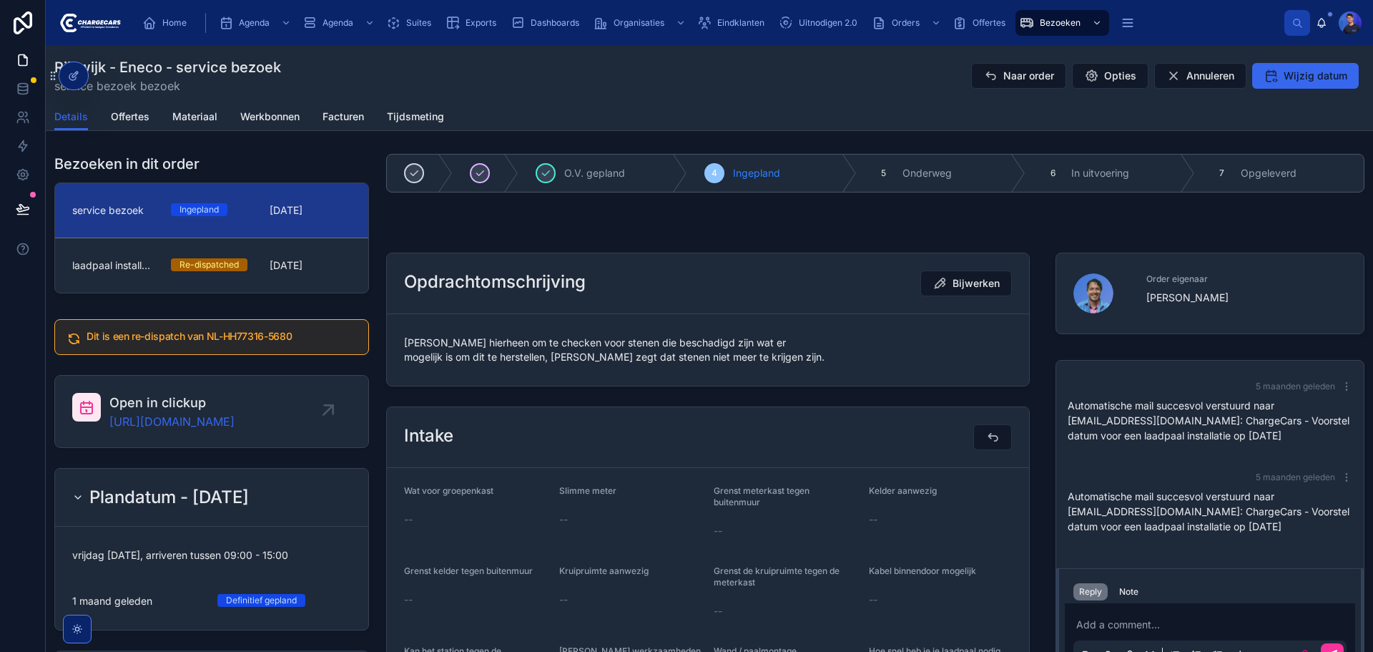
drag, startPoint x: 1130, startPoint y: 589, endPoint x: 1140, endPoint y: 609, distance: 21.8
click at [1130, 589] on div "Note" at bounding box center [1128, 591] width 19 height 11
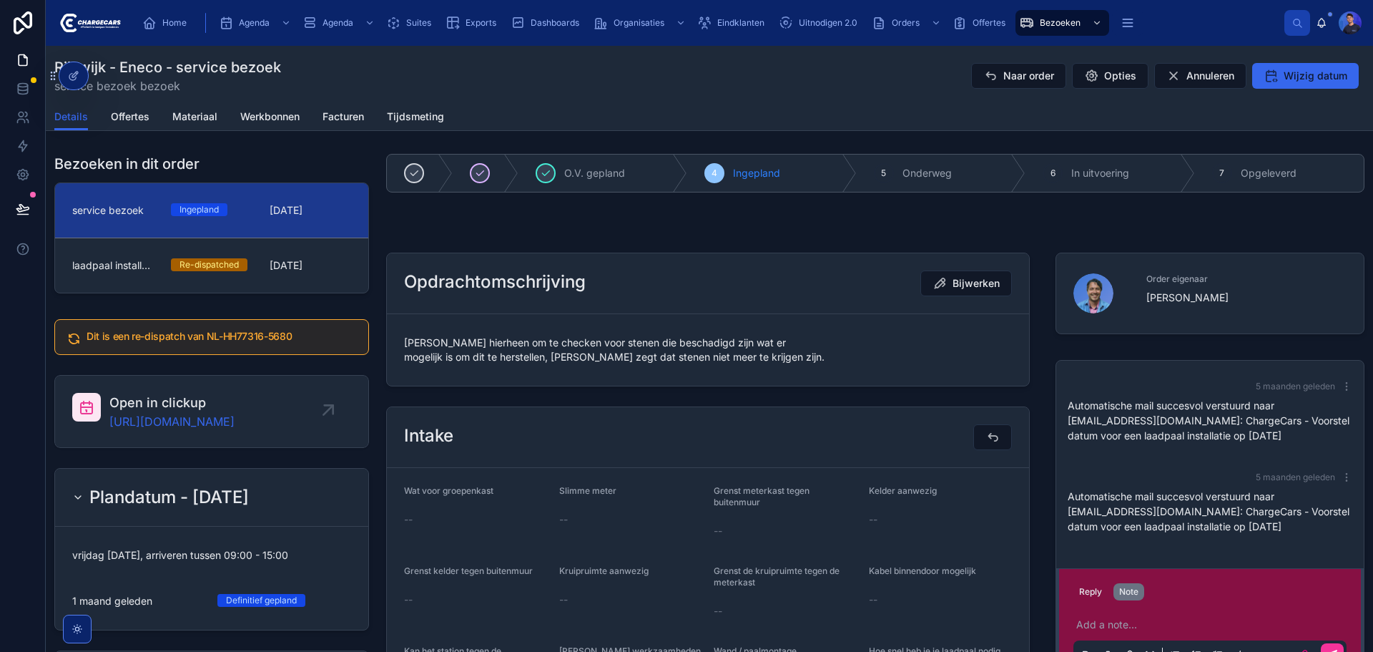
drag, startPoint x: 1144, startPoint y: 614, endPoint x: 1144, endPoint y: 622, distance: 7.9
click at [1144, 615] on div "Add a note..." at bounding box center [1210, 639] width 273 height 60
click at [1144, 625] on p at bounding box center [1213, 624] width 273 height 14
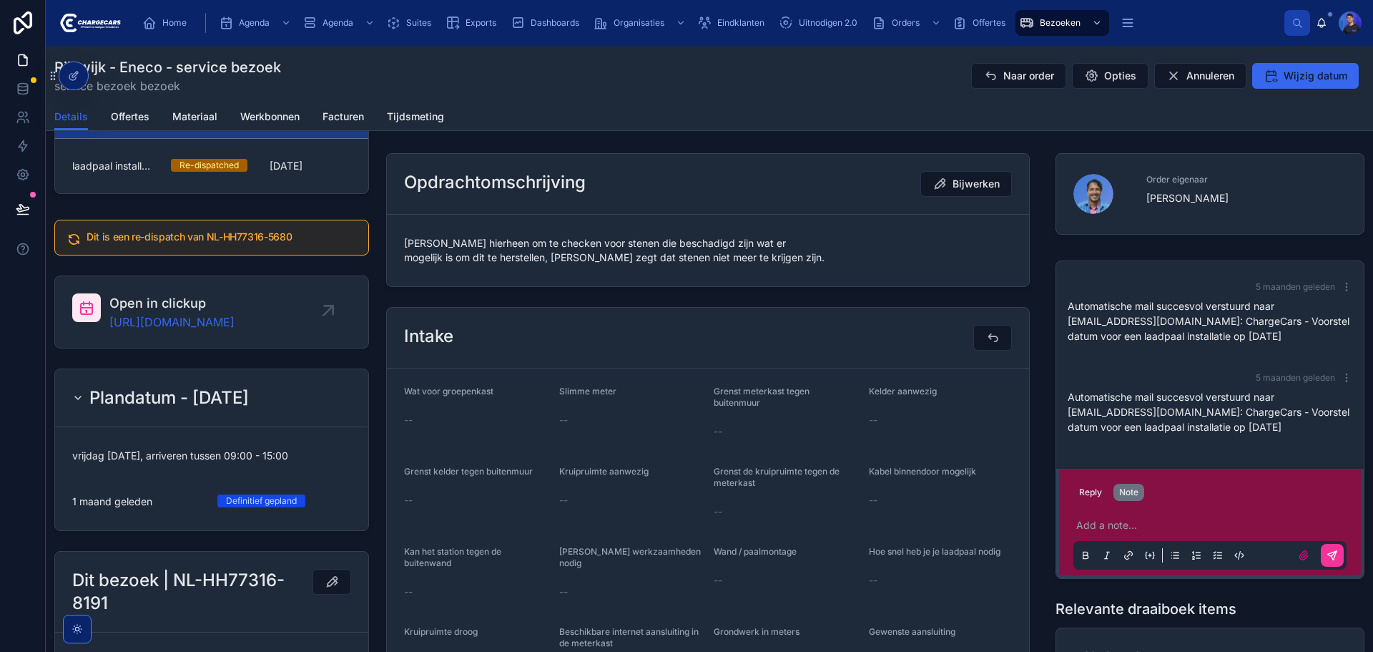
scroll to position [143, 0]
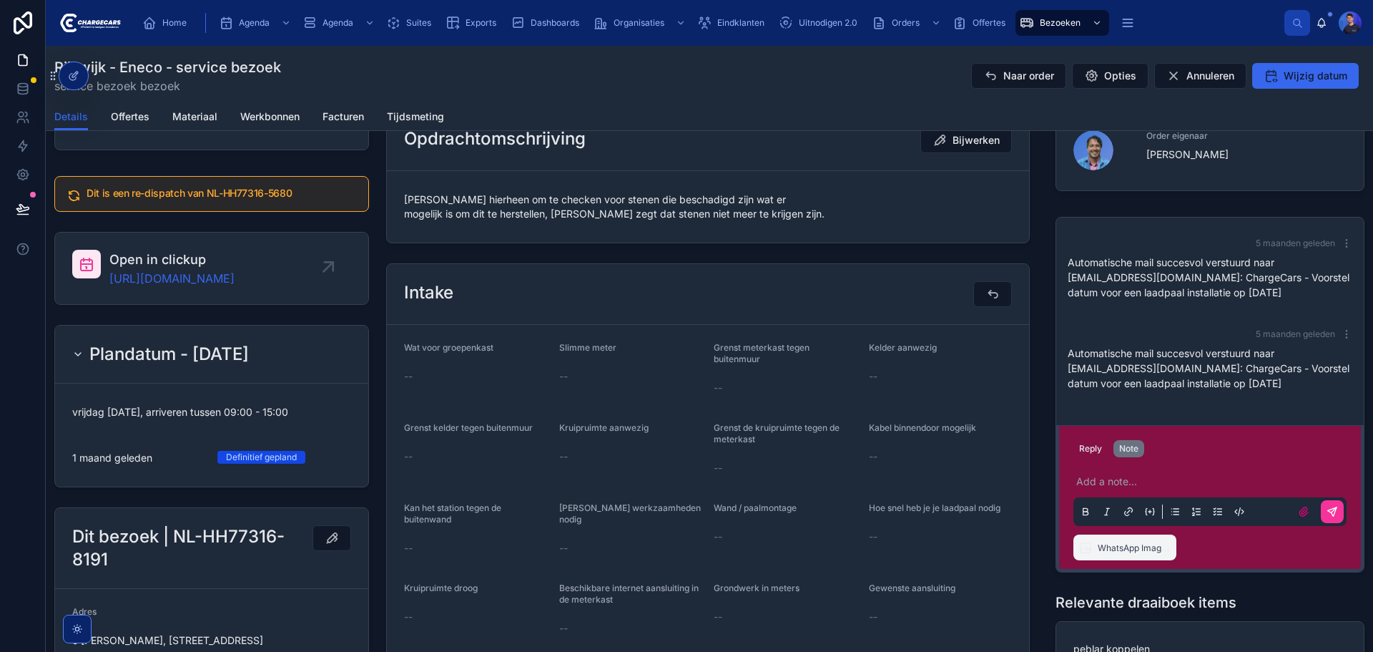
click at [1117, 473] on div "Add a note..." at bounding box center [1210, 496] width 273 height 60
click at [1117, 476] on p at bounding box center [1213, 481] width 273 height 14
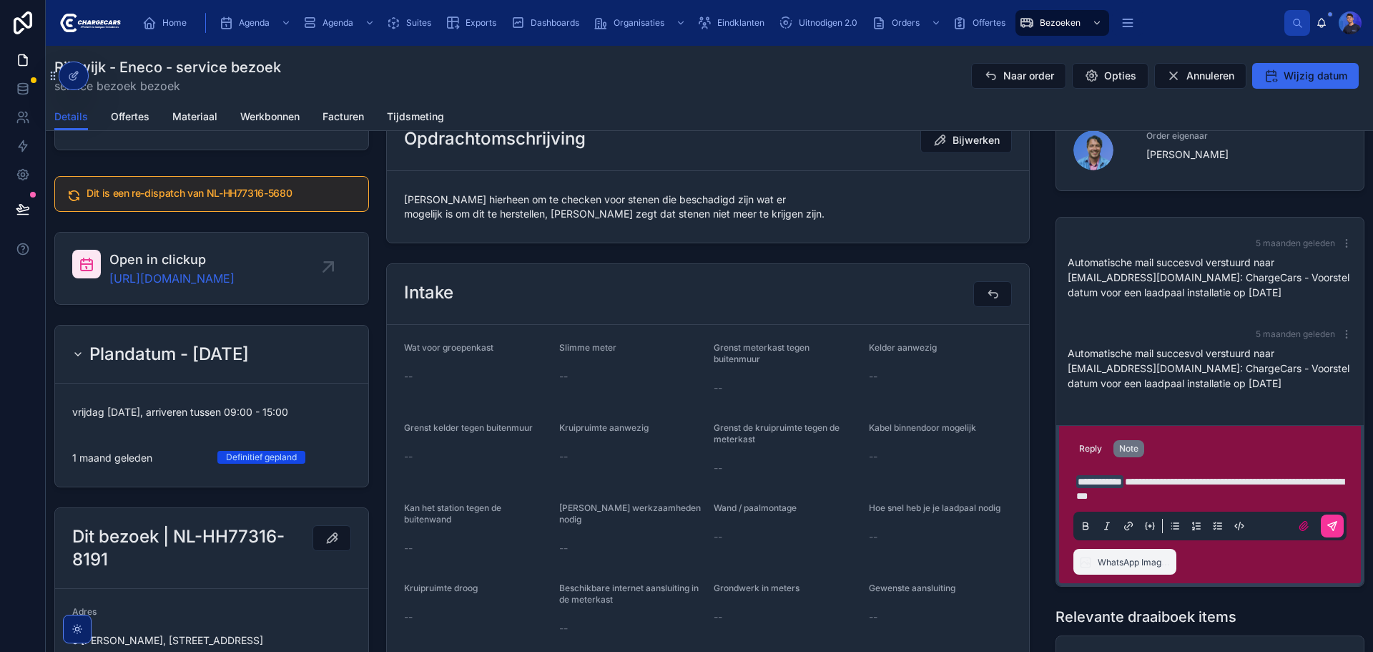
click at [1142, 483] on span "**********" at bounding box center [1211, 488] width 268 height 24
click at [1317, 496] on p "**********" at bounding box center [1213, 488] width 273 height 29
click at [1275, 491] on p "**********" at bounding box center [1213, 488] width 273 height 29
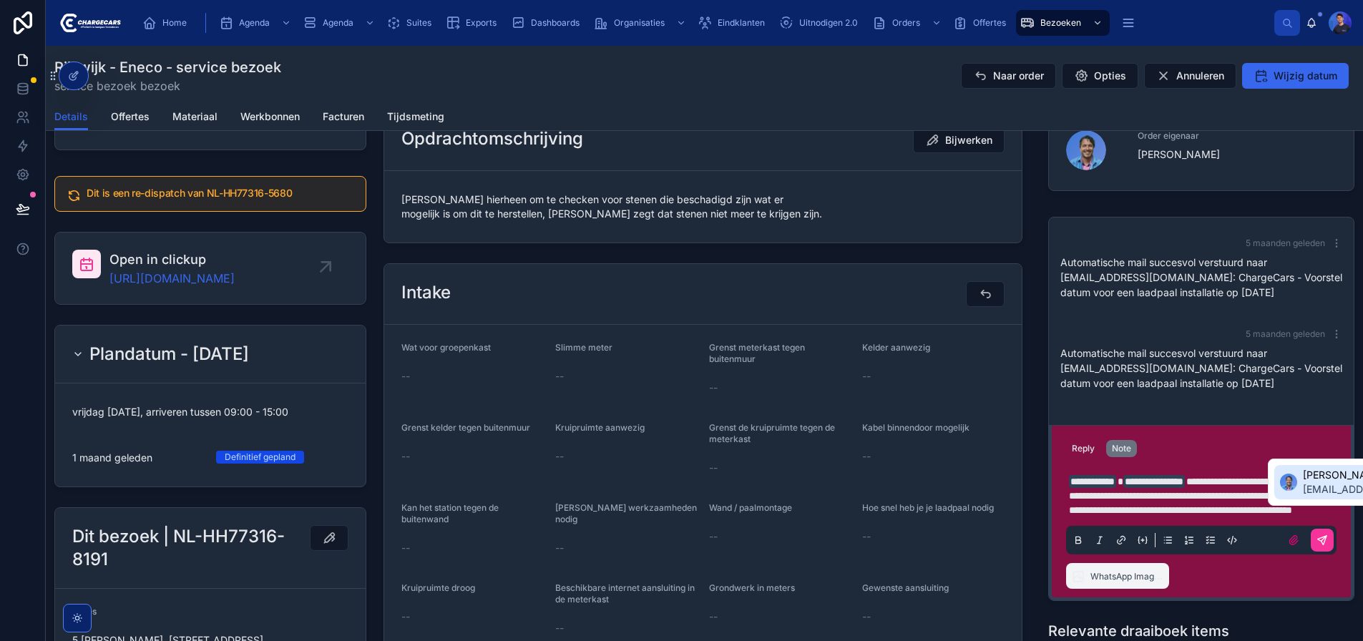
click at [1313, 484] on span "[EMAIL_ADDRESS][DOMAIN_NAME]" at bounding box center [1389, 489] width 172 height 14
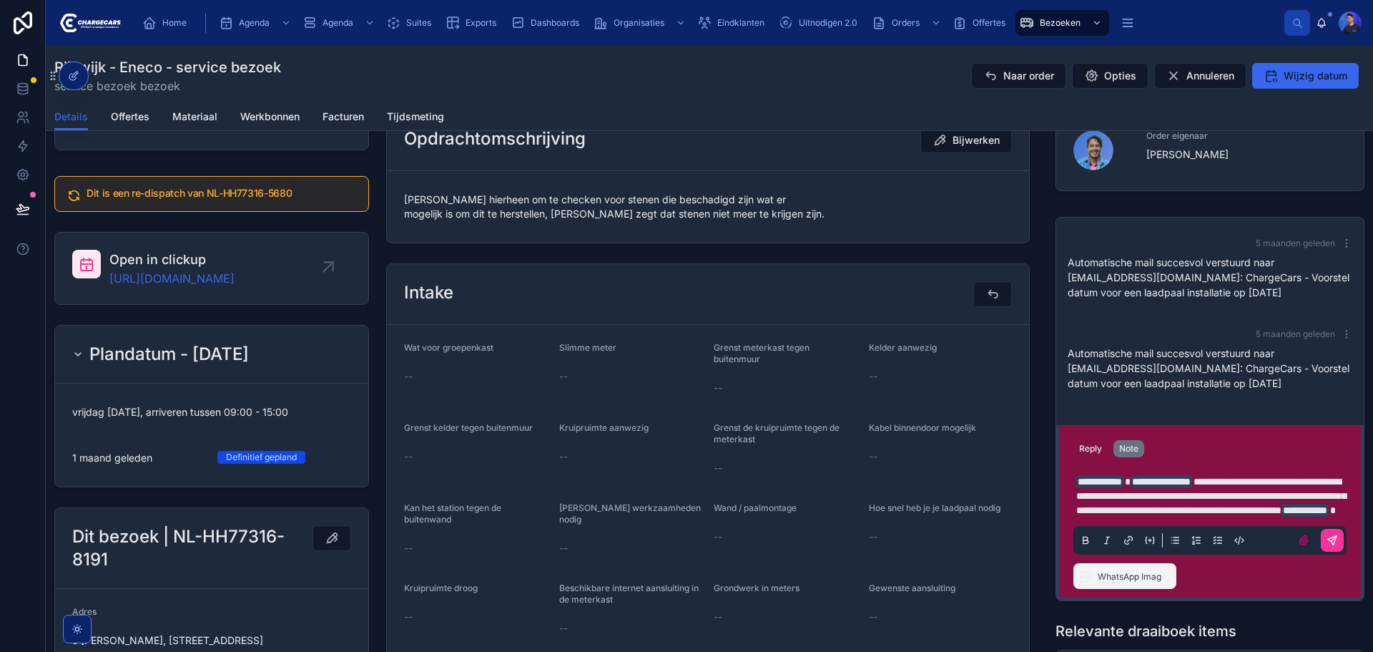
click at [1328, 546] on icon at bounding box center [1332, 539] width 11 height 11
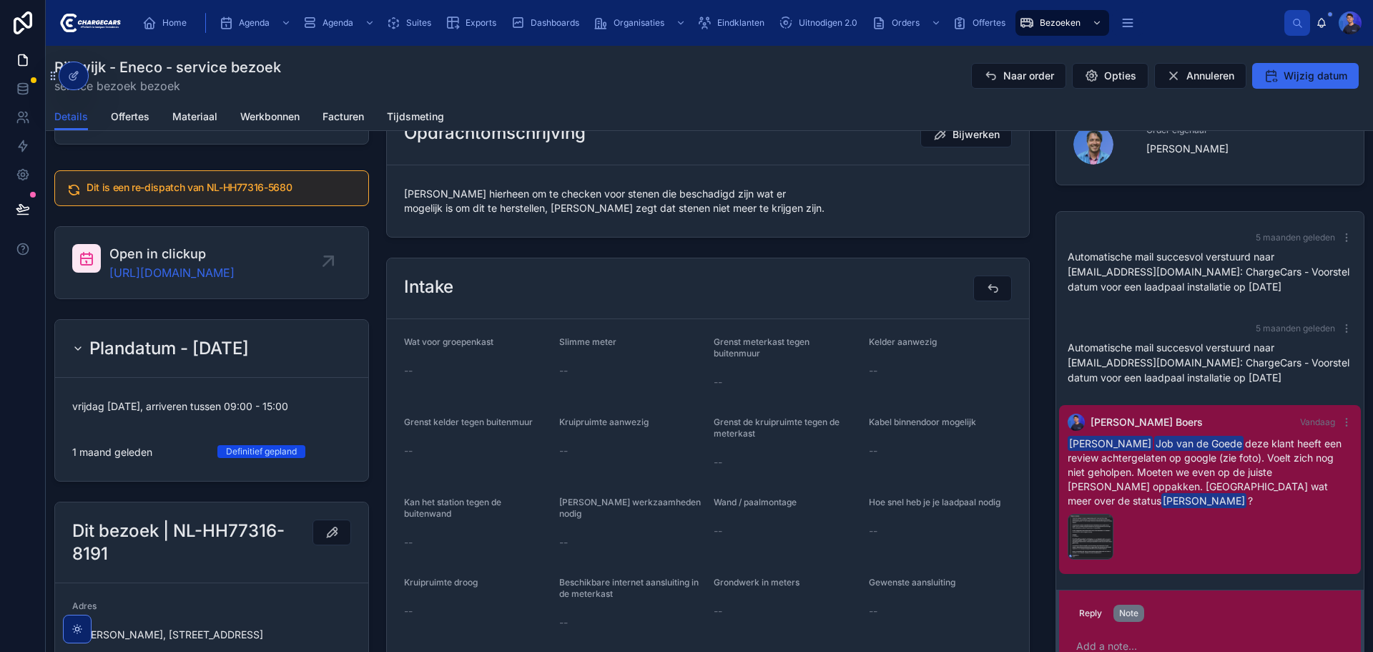
click at [1087, 599] on div "Reply Note Add a note..." at bounding box center [1210, 643] width 308 height 109
click at [1087, 607] on button "Reply" at bounding box center [1091, 612] width 34 height 17
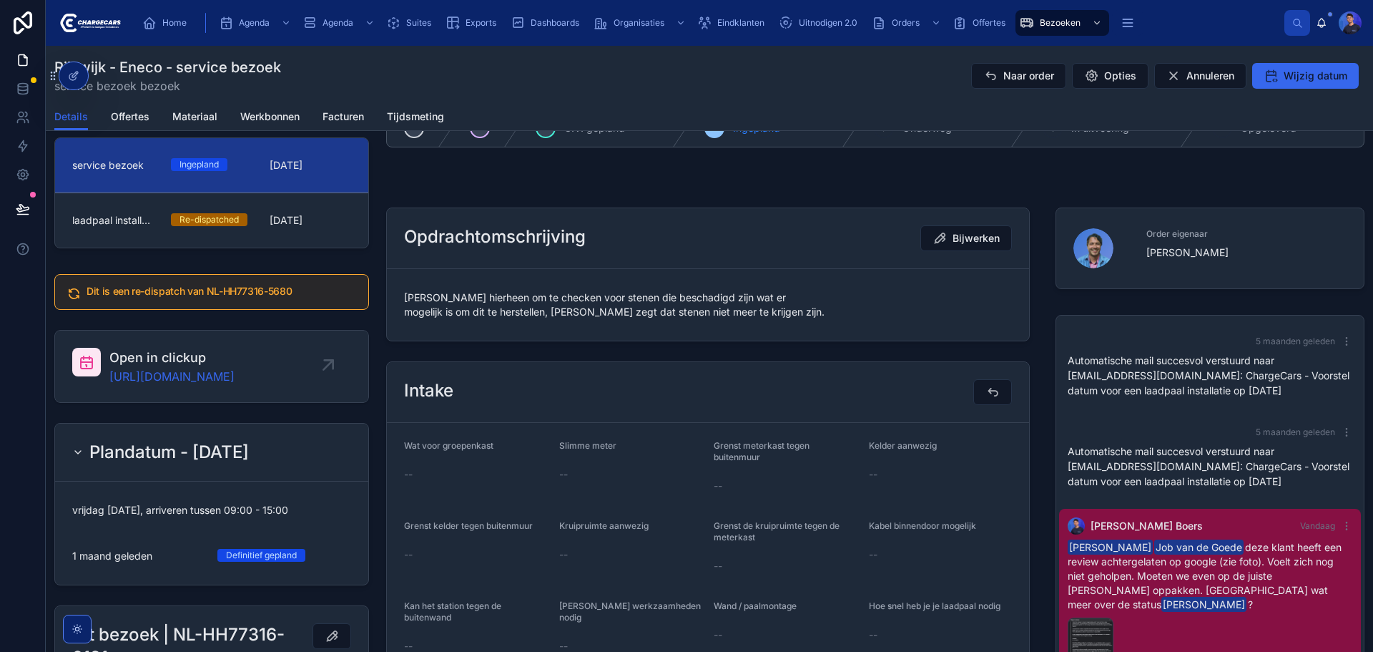
scroll to position [0, 0]
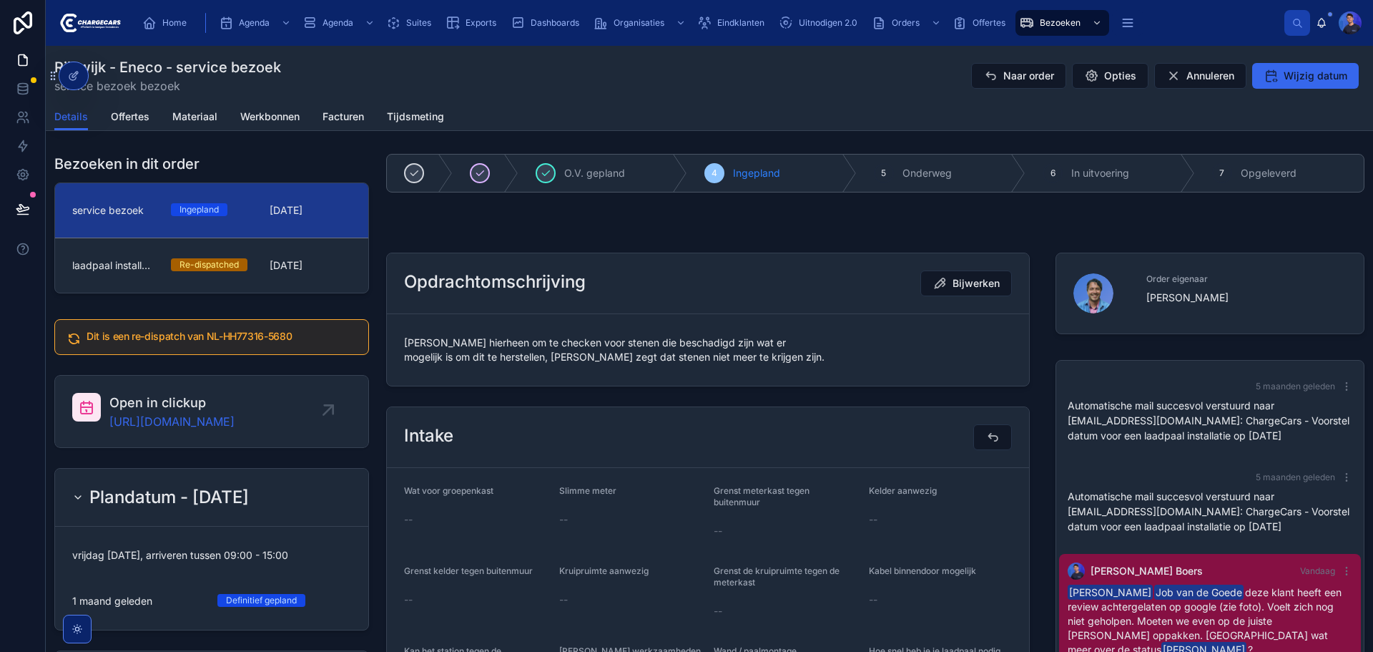
click at [937, 235] on div at bounding box center [876, 232] width 996 height 11
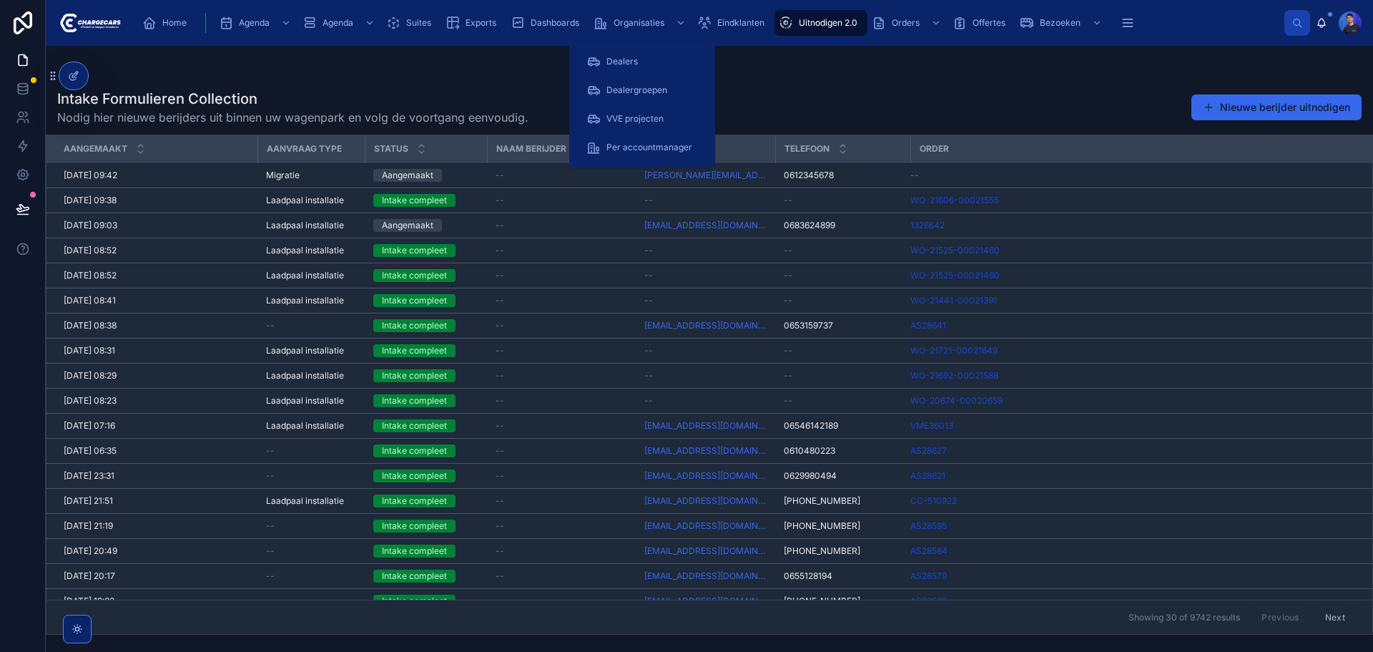
click at [712, 17] on div "Eindklanten" at bounding box center [733, 22] width 73 height 23
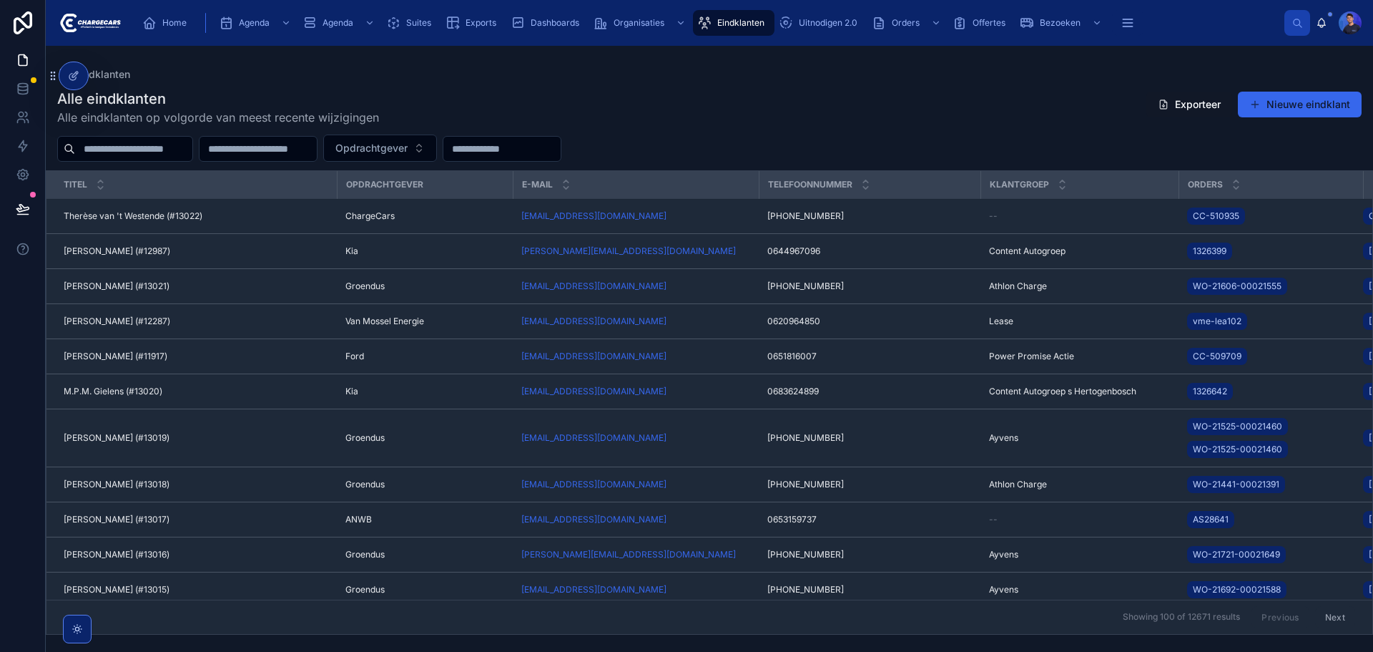
click at [175, 149] on input "text" at bounding box center [133, 149] width 117 height 20
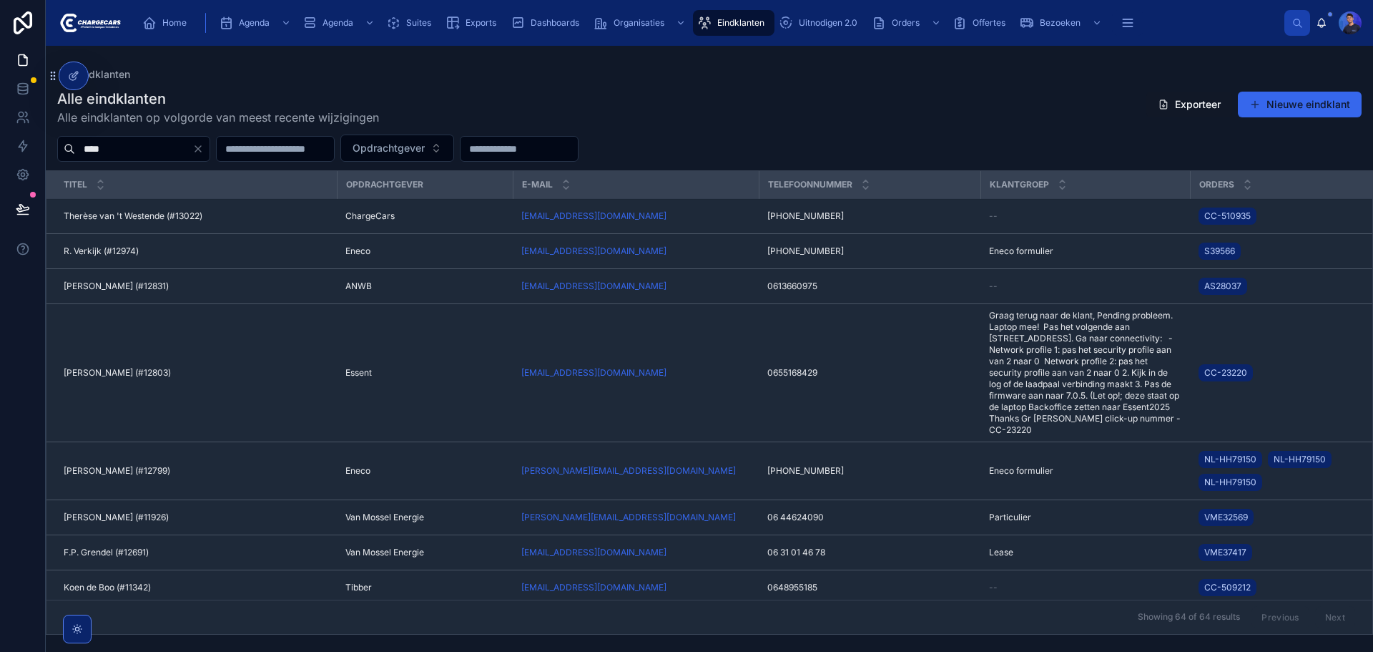
type input "****"
click at [162, 210] on td "Therèse van 't Westende (#13022) Therèse van 't Westende (#13022)" at bounding box center [191, 216] width 290 height 35
click at [164, 213] on span "Therèse van 't Westende (#13022)" at bounding box center [133, 215] width 139 height 11
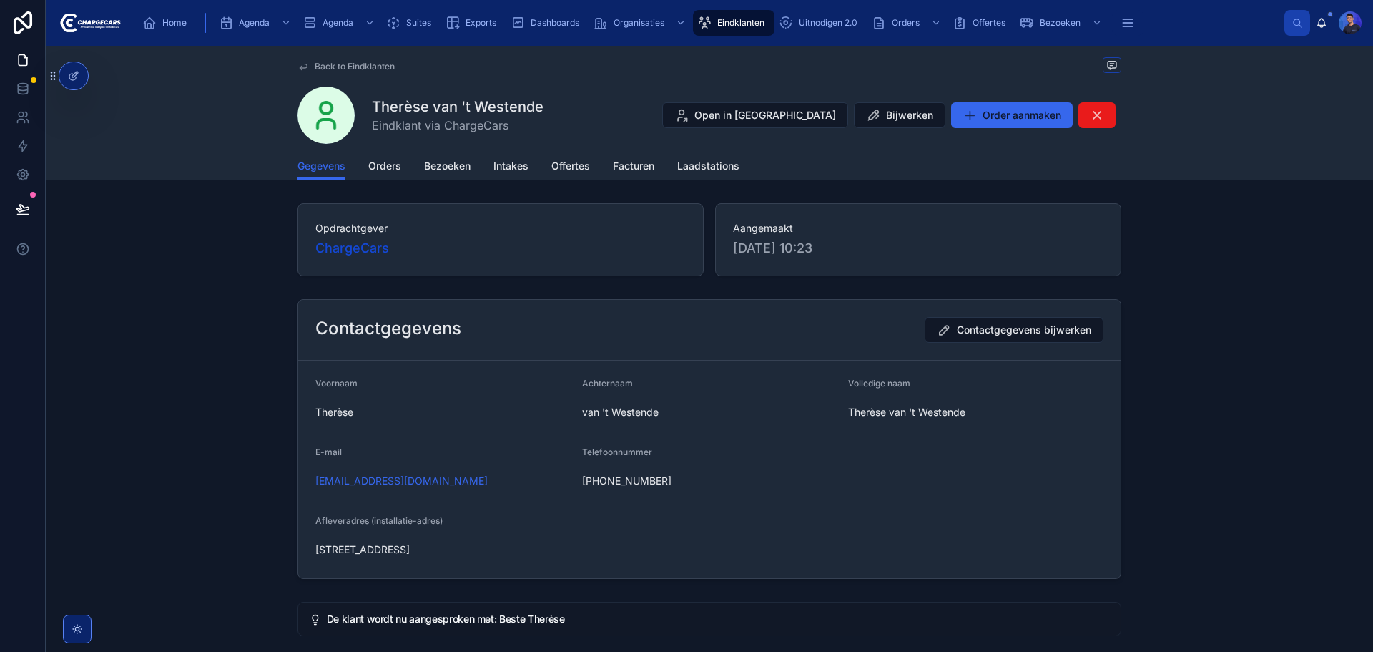
click at [388, 167] on span "Orders" at bounding box center [384, 166] width 33 height 14
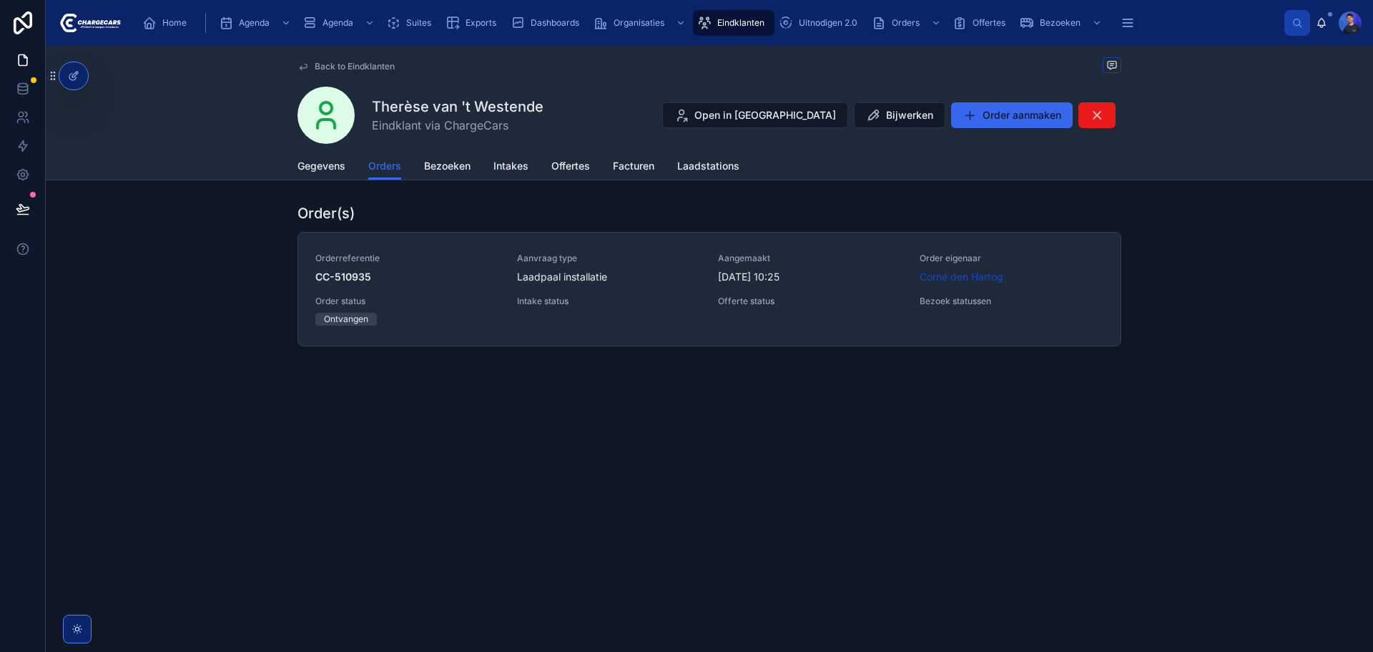
click at [653, 278] on div "Laadpaal installatie" at bounding box center [609, 277] width 185 height 14
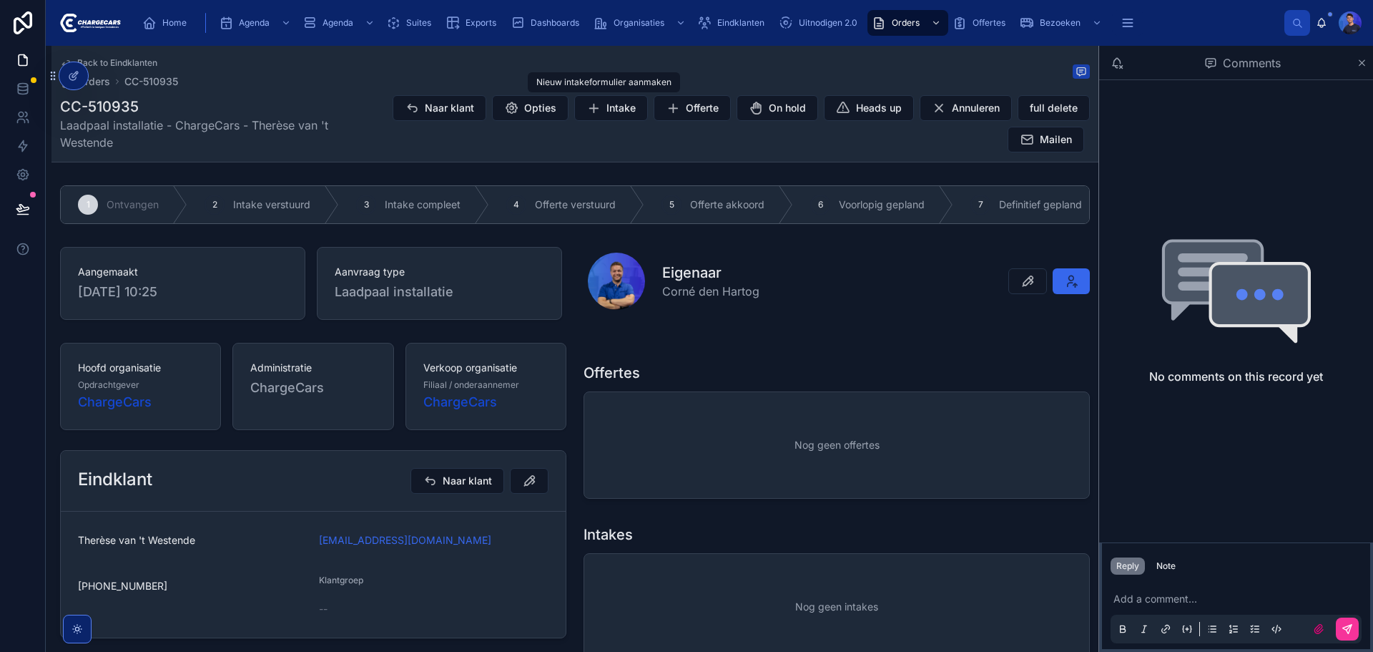
click at [587, 108] on icon at bounding box center [594, 108] width 14 height 14
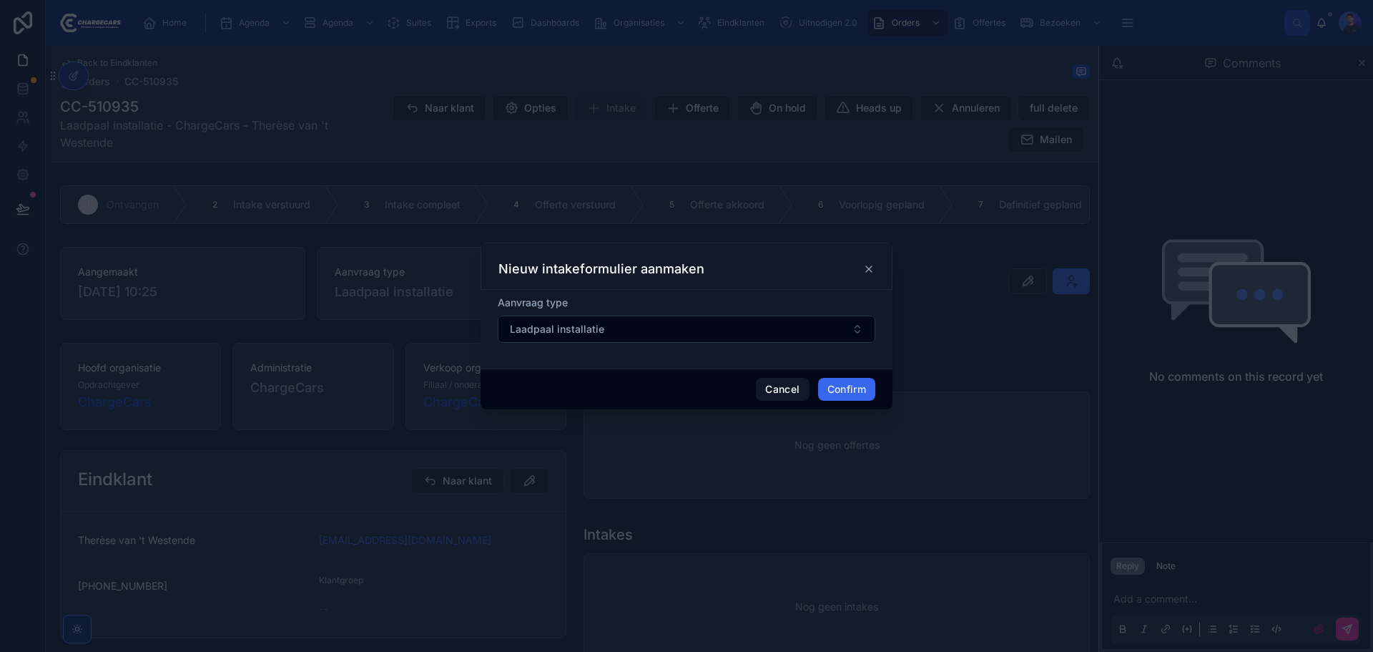
click at [851, 386] on button "Confirm" at bounding box center [846, 389] width 57 height 23
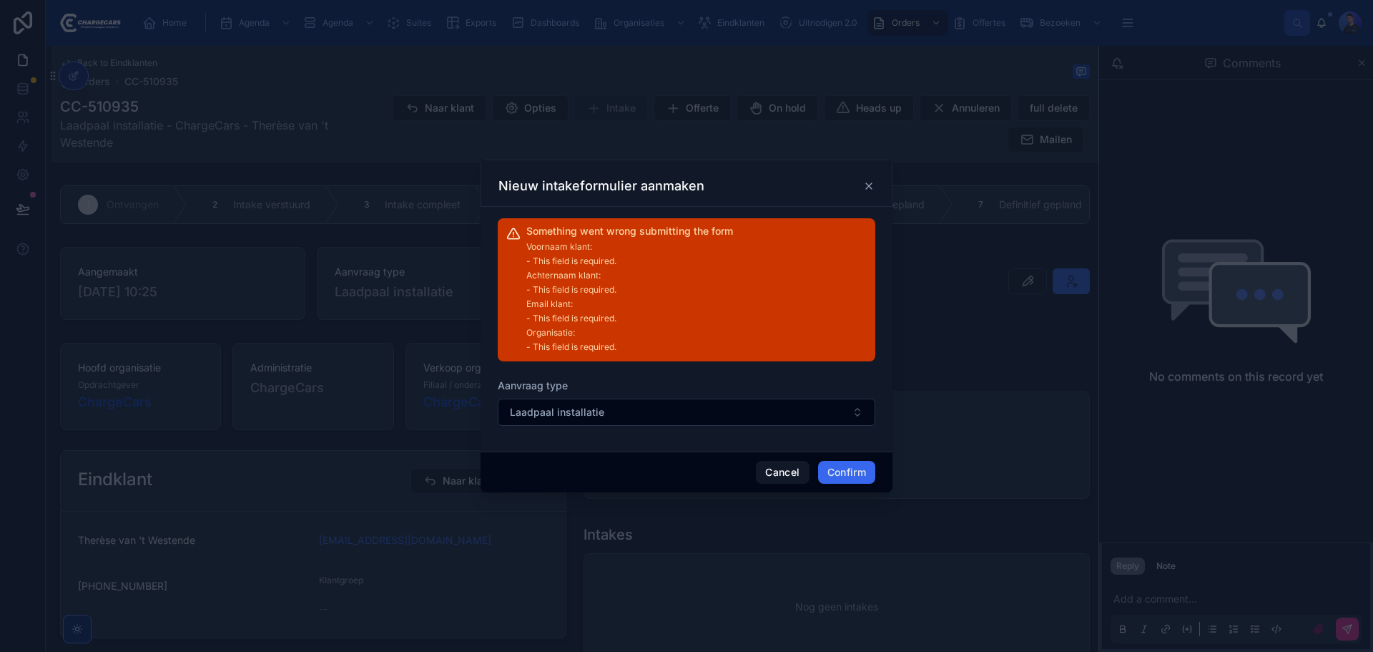
click at [872, 180] on icon at bounding box center [868, 185] width 11 height 11
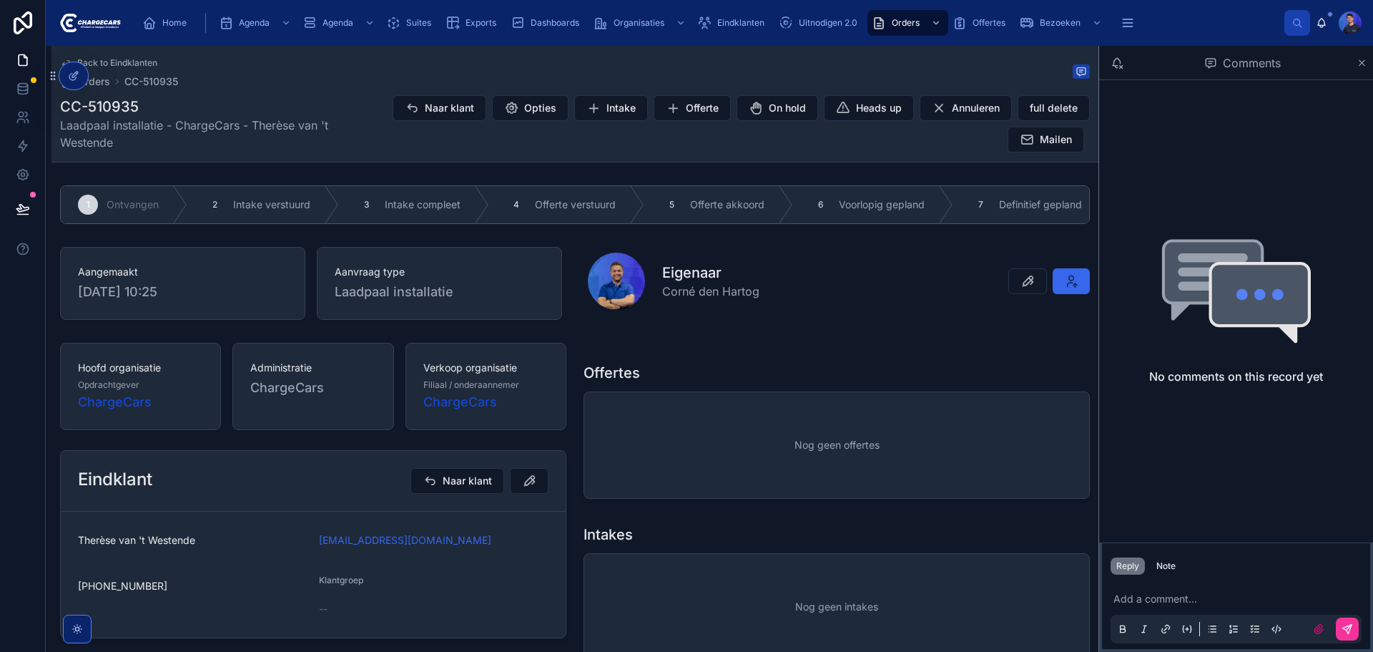
click at [74, 66] on div at bounding box center [73, 75] width 29 height 27
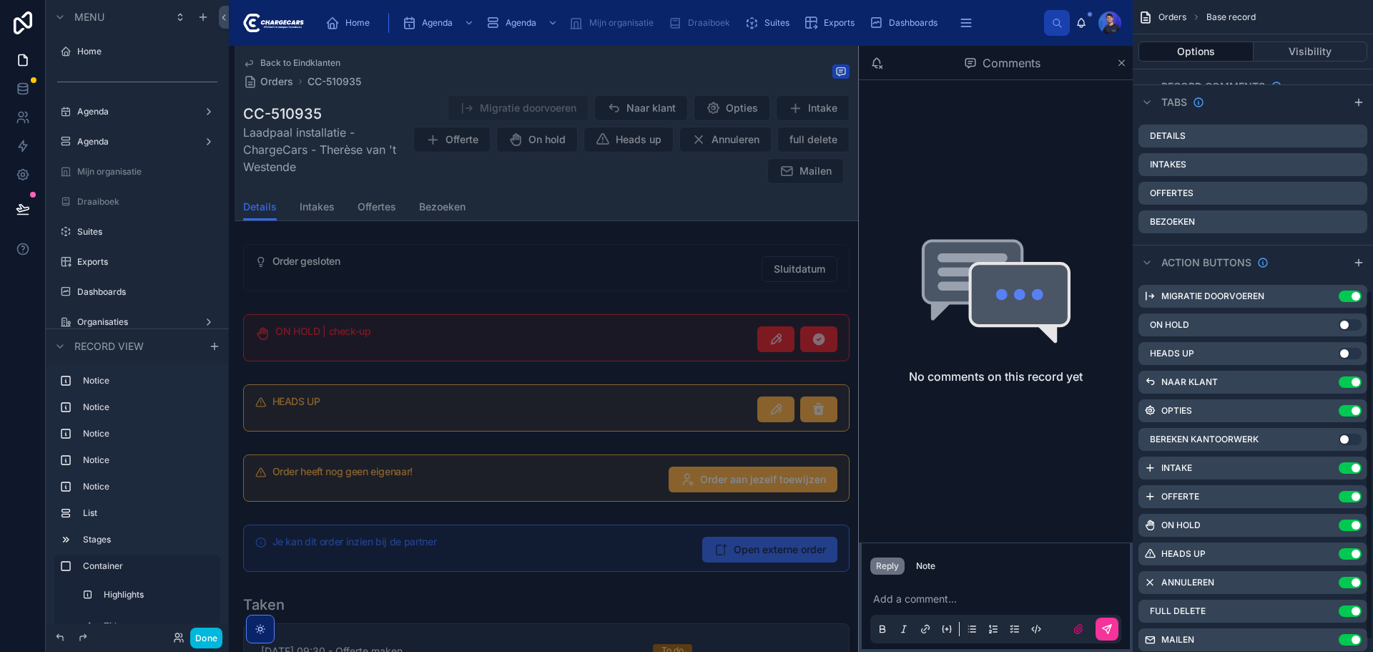
scroll to position [563, 0]
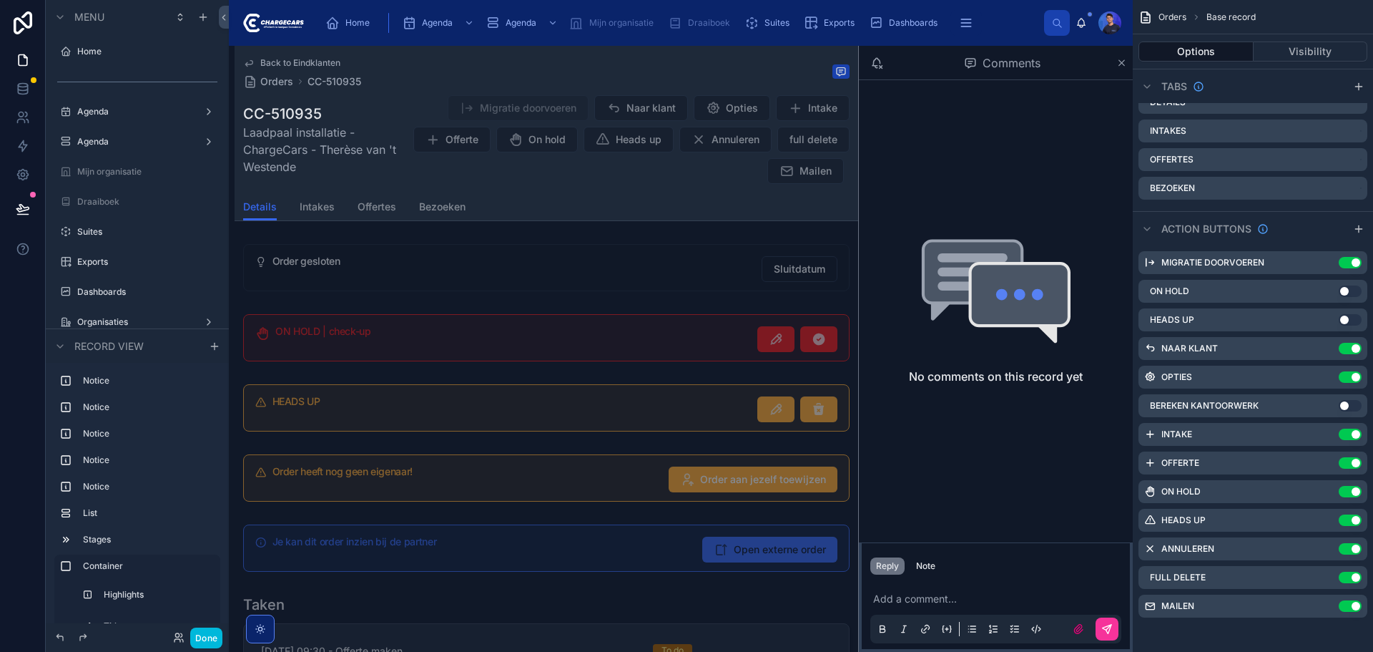
click at [0, 0] on icon "scrollable content" at bounding box center [0, 0] width 0 height 0
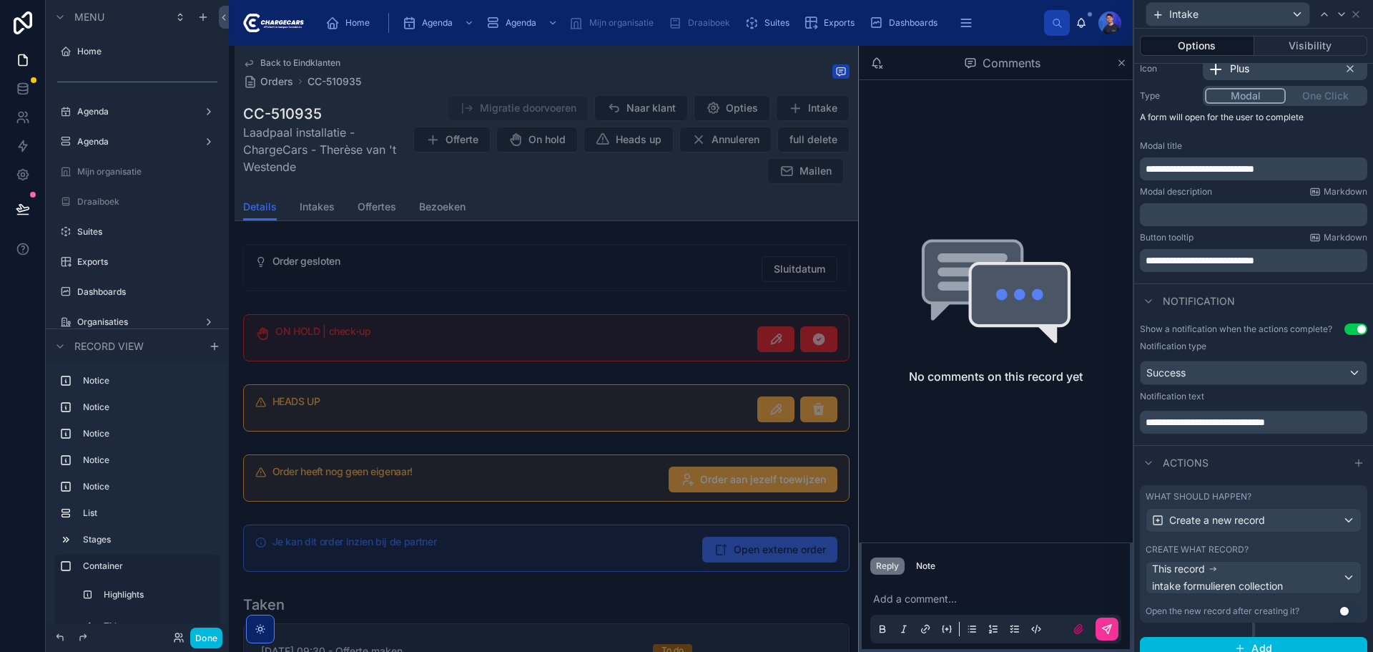
scroll to position [170, 0]
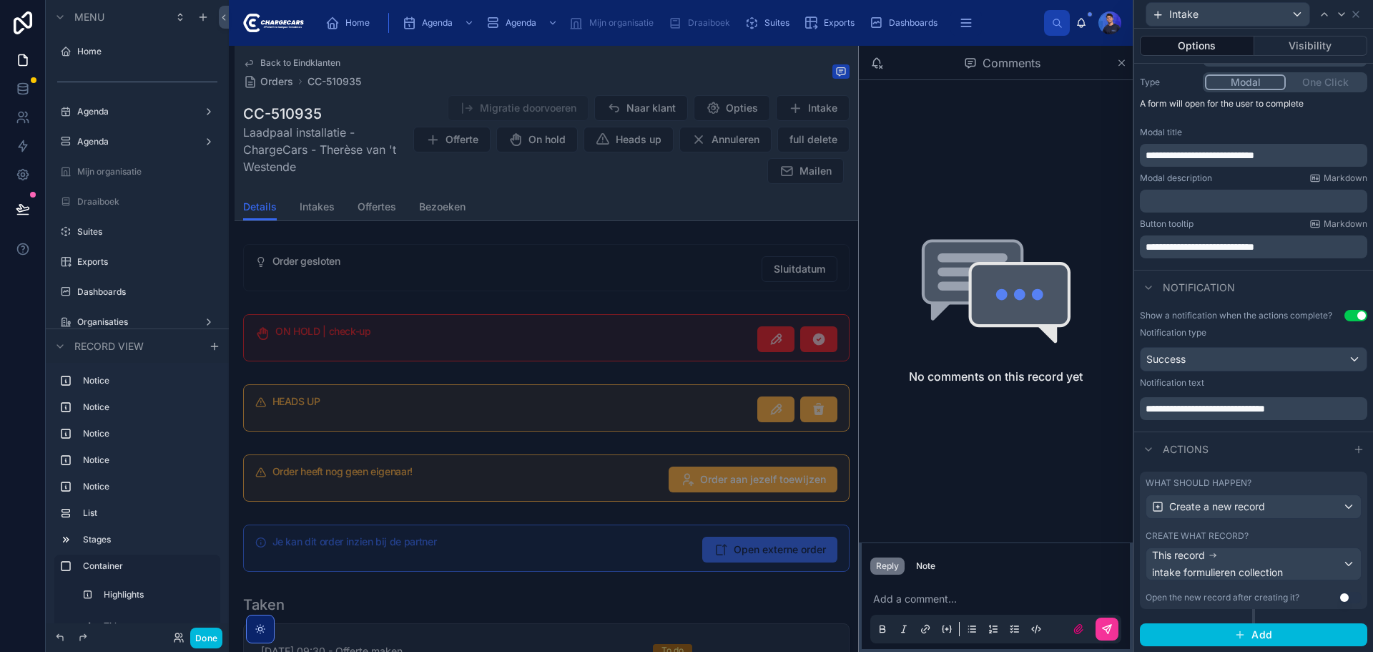
click at [1261, 534] on div "Create what record?" at bounding box center [1254, 535] width 216 height 11
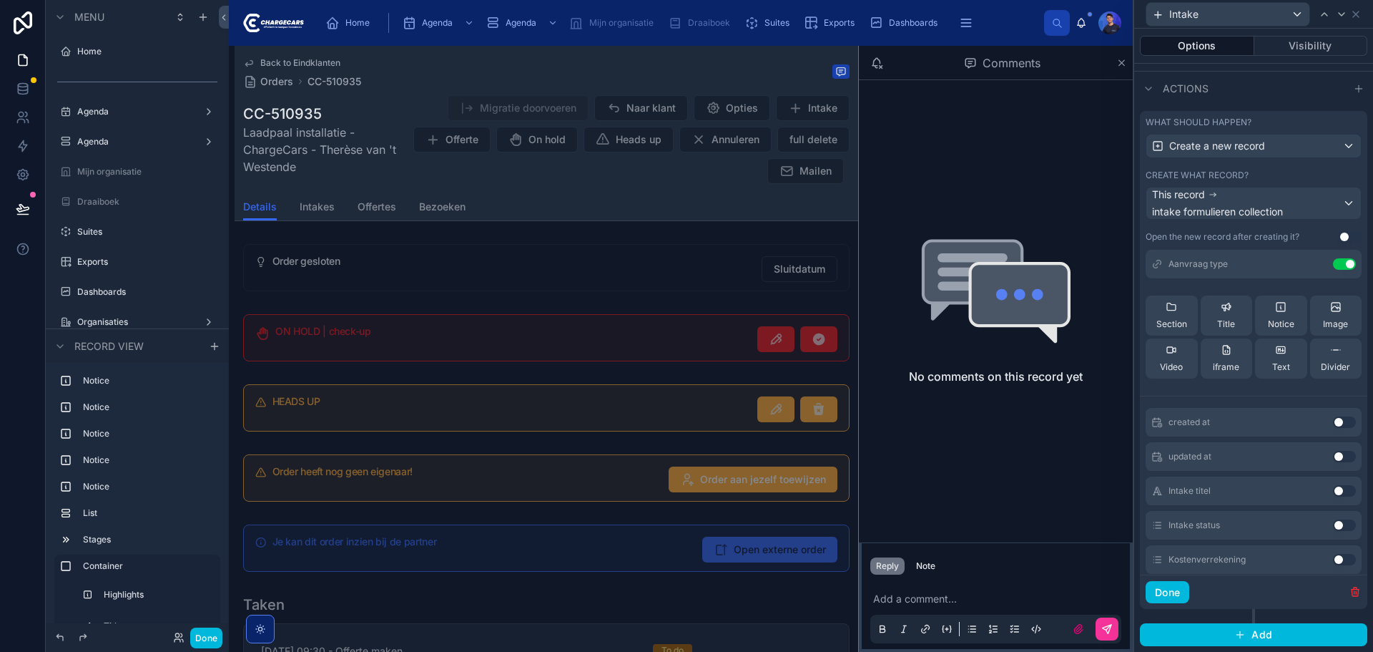
scroll to position [0, 0]
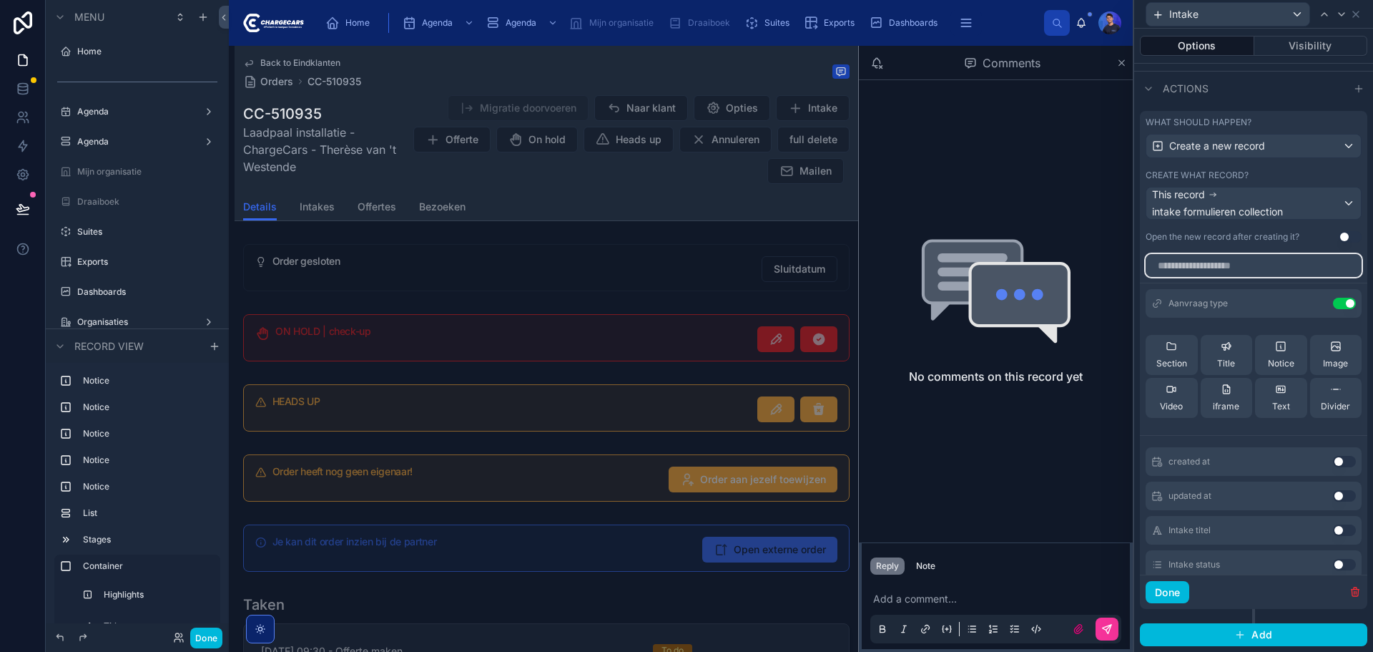
click at [1232, 271] on input "text" at bounding box center [1254, 265] width 216 height 23
type input "*"
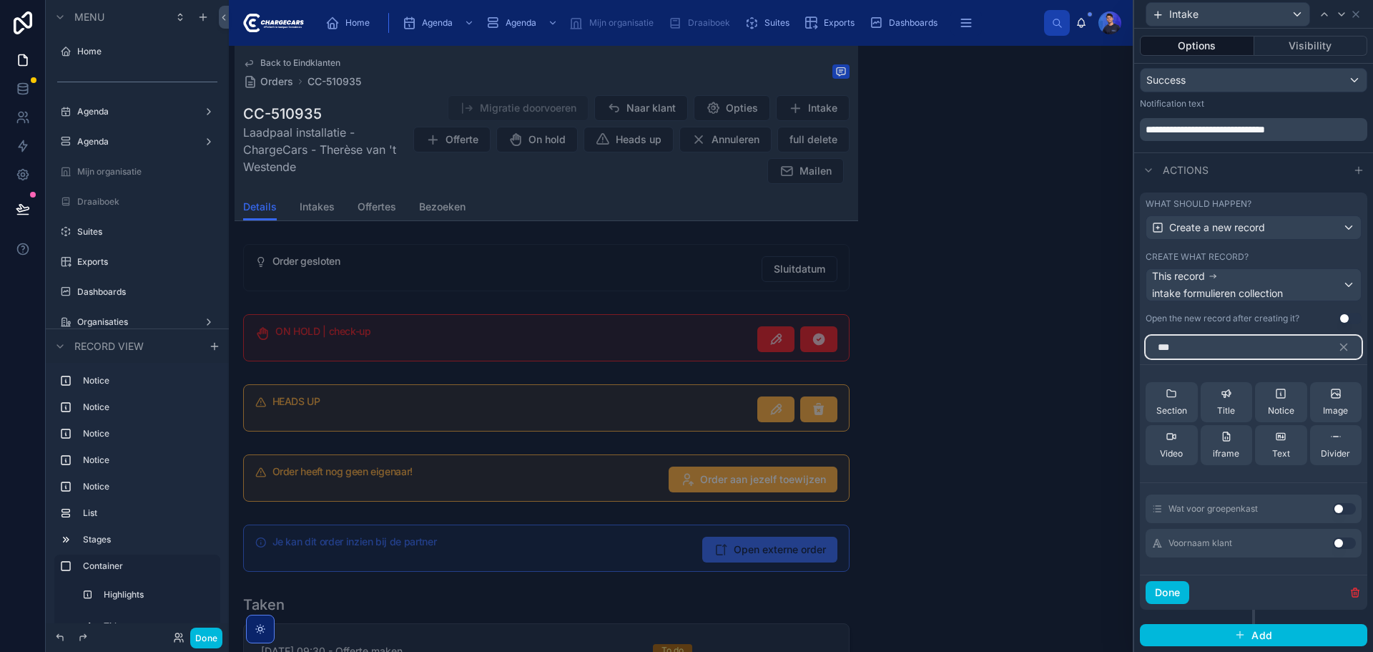
scroll to position [449, 0]
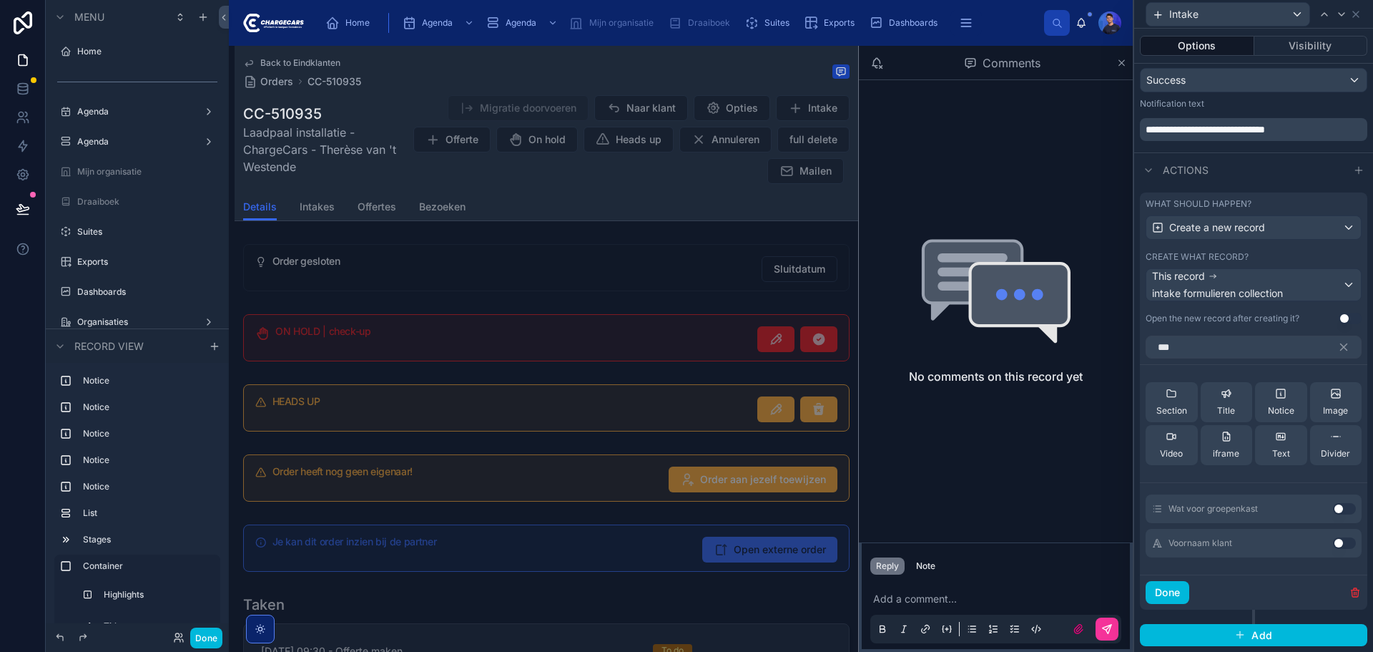
click at [1333, 543] on button "Use setting" at bounding box center [1344, 542] width 23 height 11
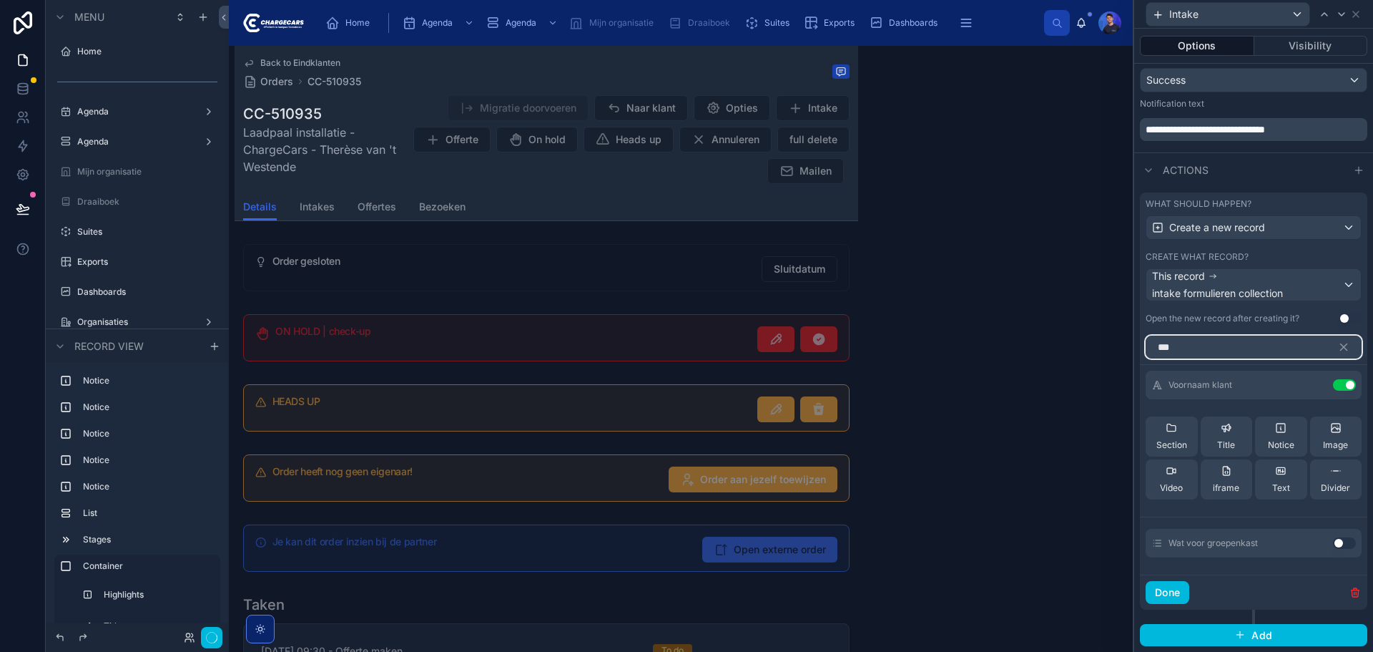
click at [1268, 346] on input "***" at bounding box center [1254, 346] width 216 height 23
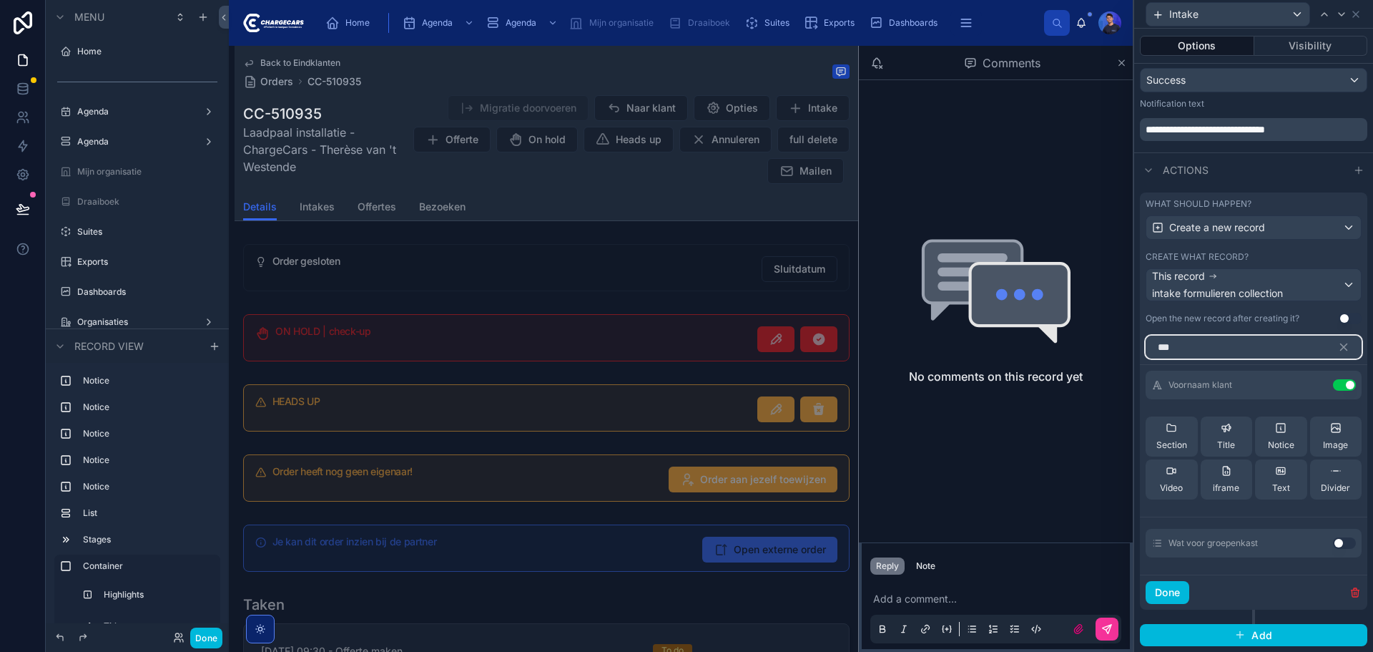
click at [1268, 346] on input "***" at bounding box center [1254, 346] width 216 height 23
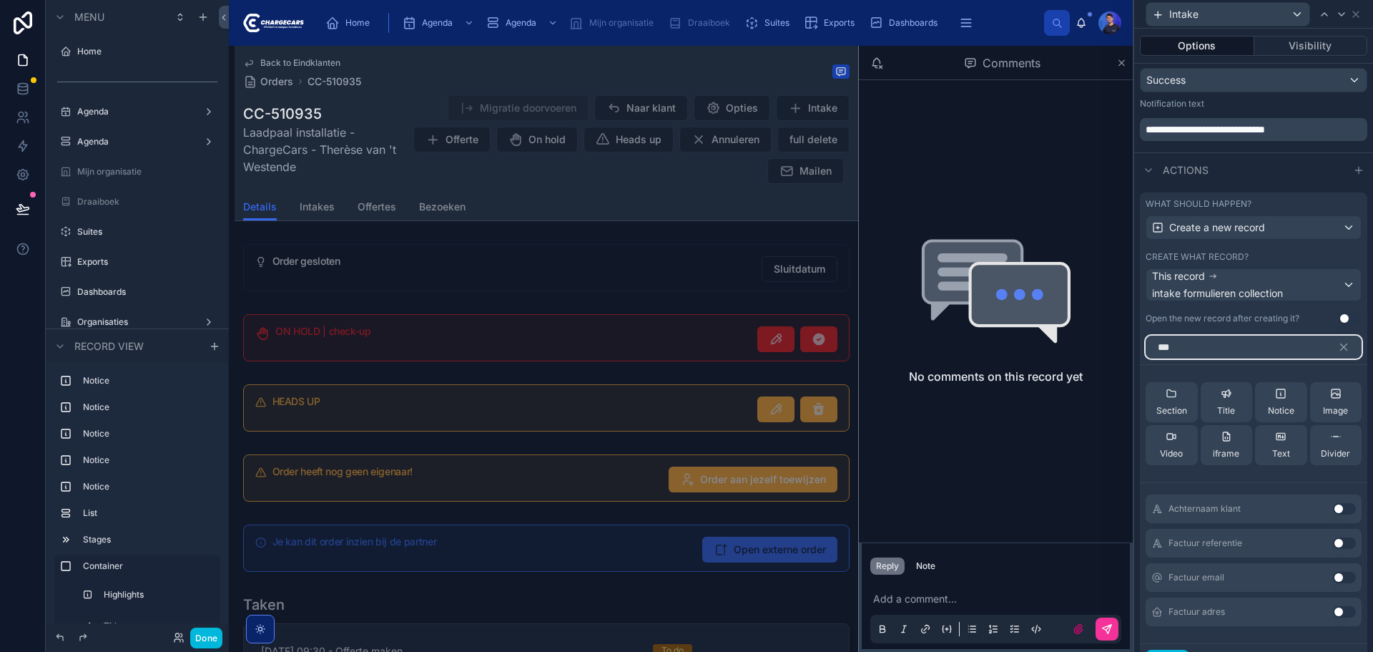
scroll to position [415, 0]
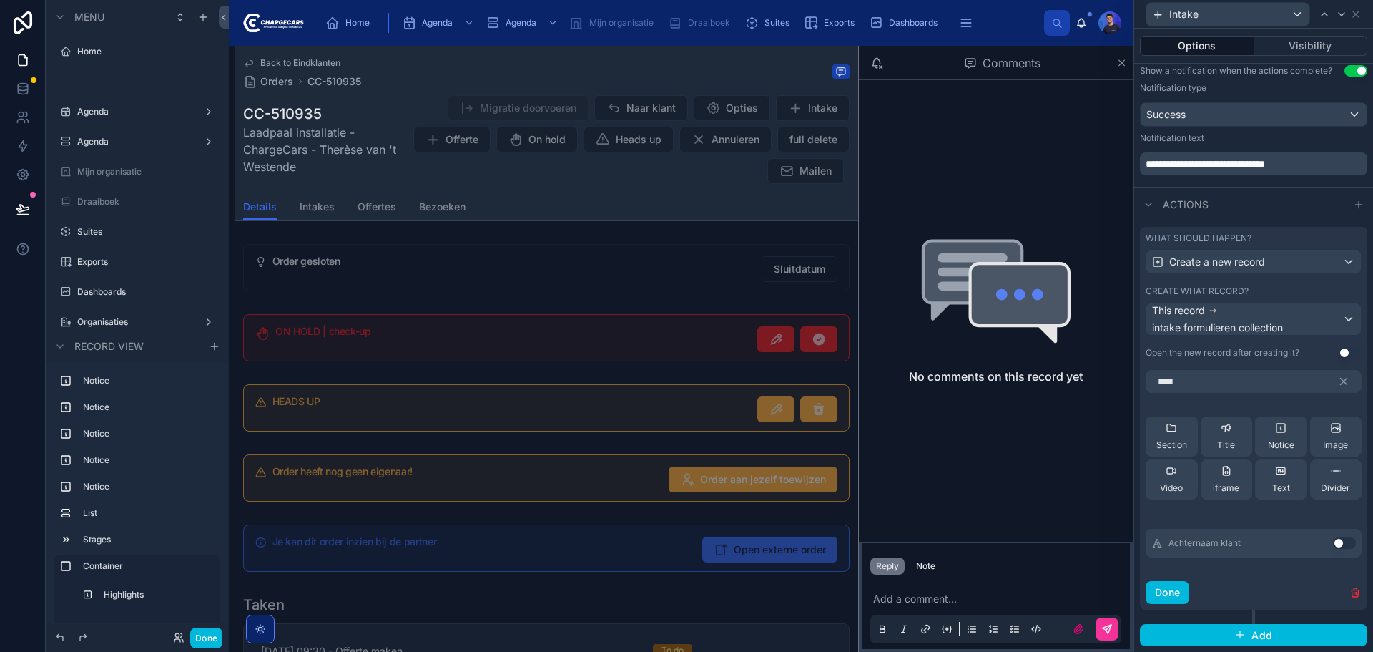
click at [1333, 541] on button "Use setting" at bounding box center [1344, 542] width 23 height 11
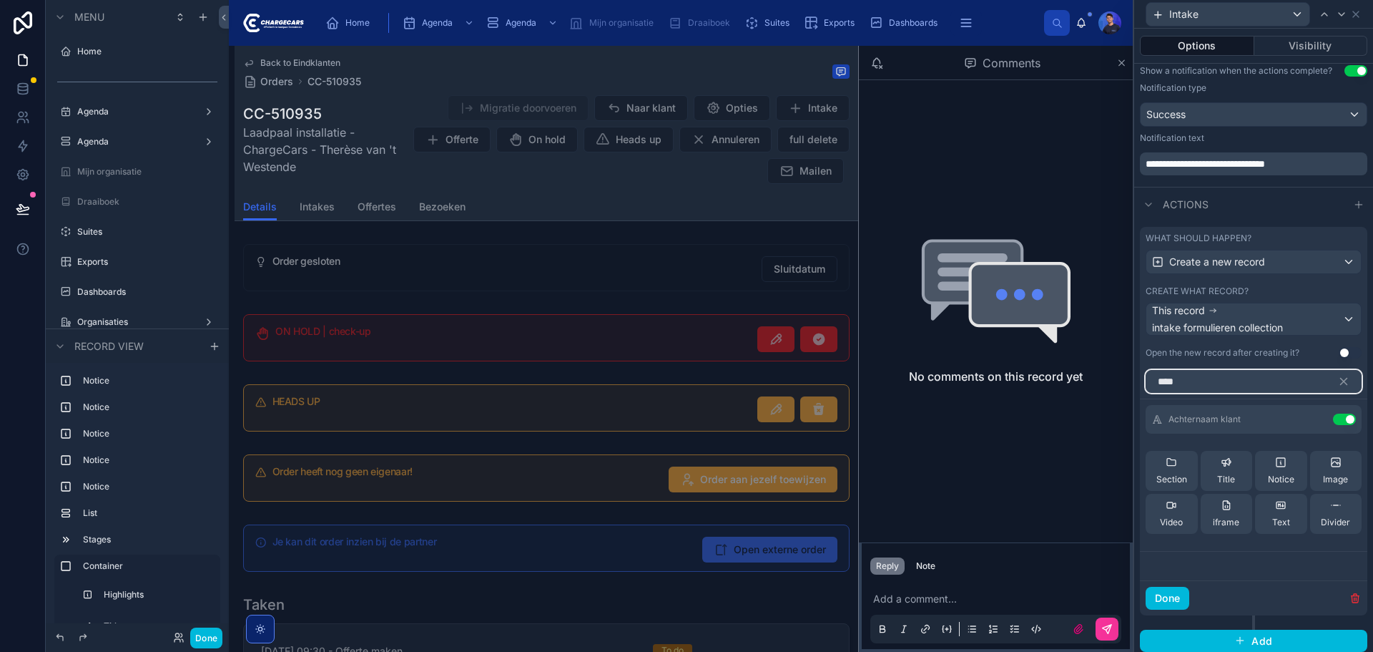
click at [1263, 375] on input "****" at bounding box center [1254, 381] width 216 height 23
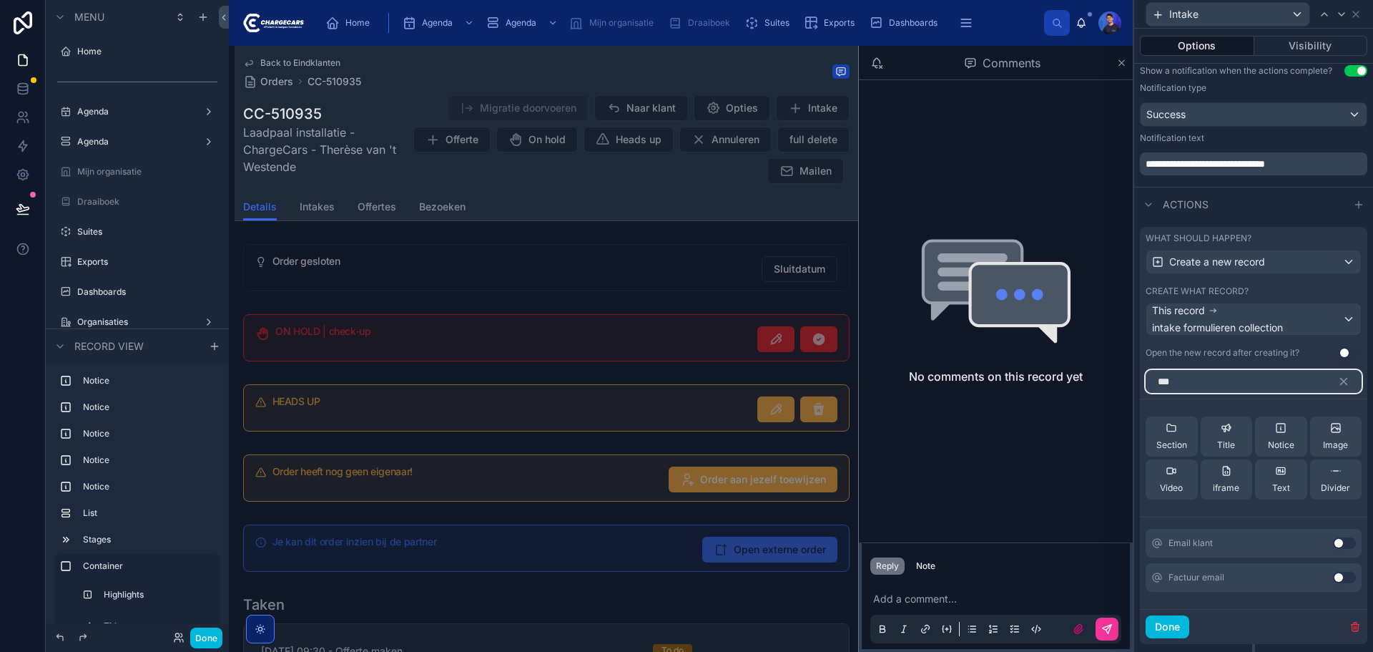
type input "***"
click at [1333, 539] on button "Use setting" at bounding box center [1344, 542] width 23 height 11
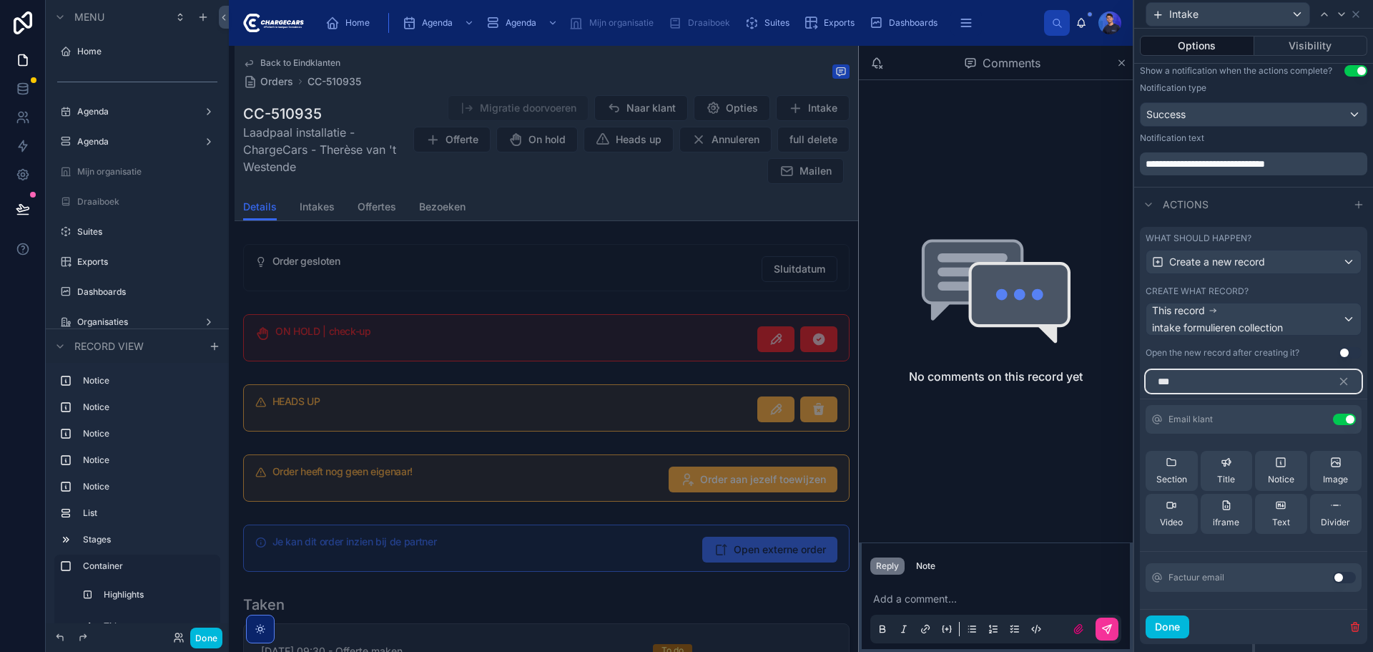
click at [1188, 378] on input "***" at bounding box center [1254, 381] width 216 height 23
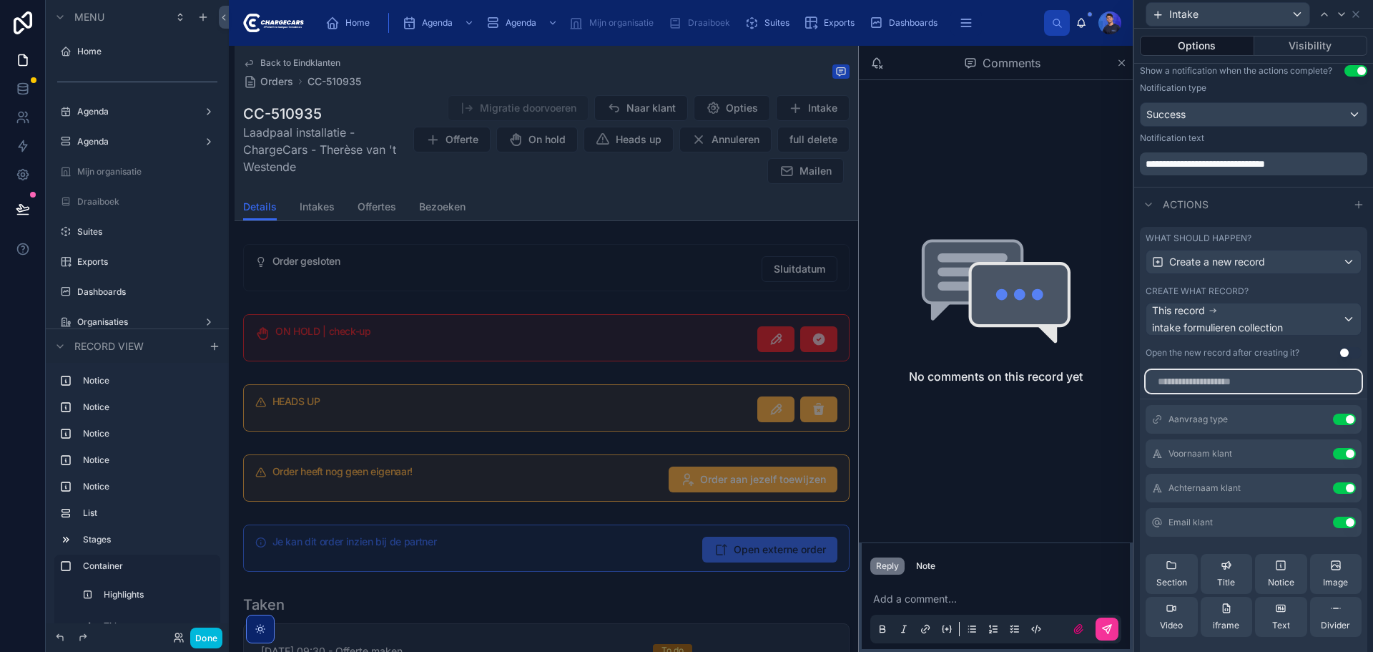
click at [1232, 388] on input "text" at bounding box center [1254, 381] width 216 height 23
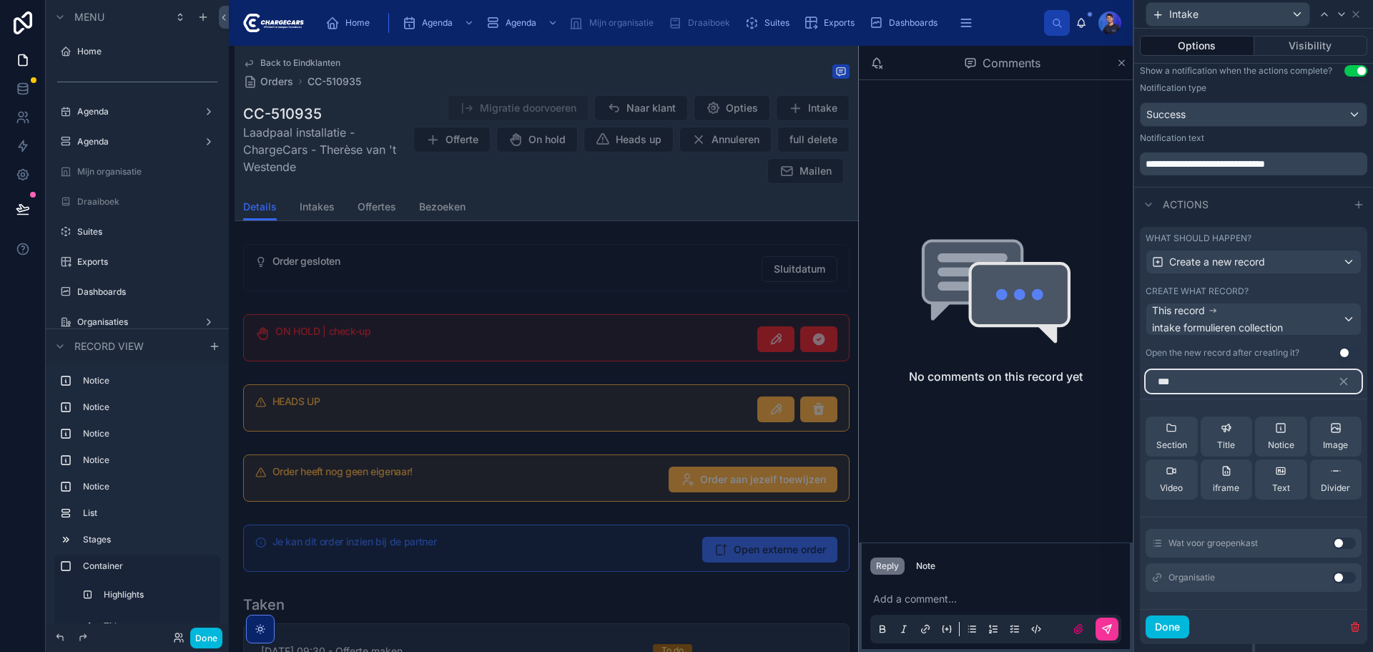
type input "***"
click at [1341, 577] on button "Use setting" at bounding box center [1344, 577] width 23 height 11
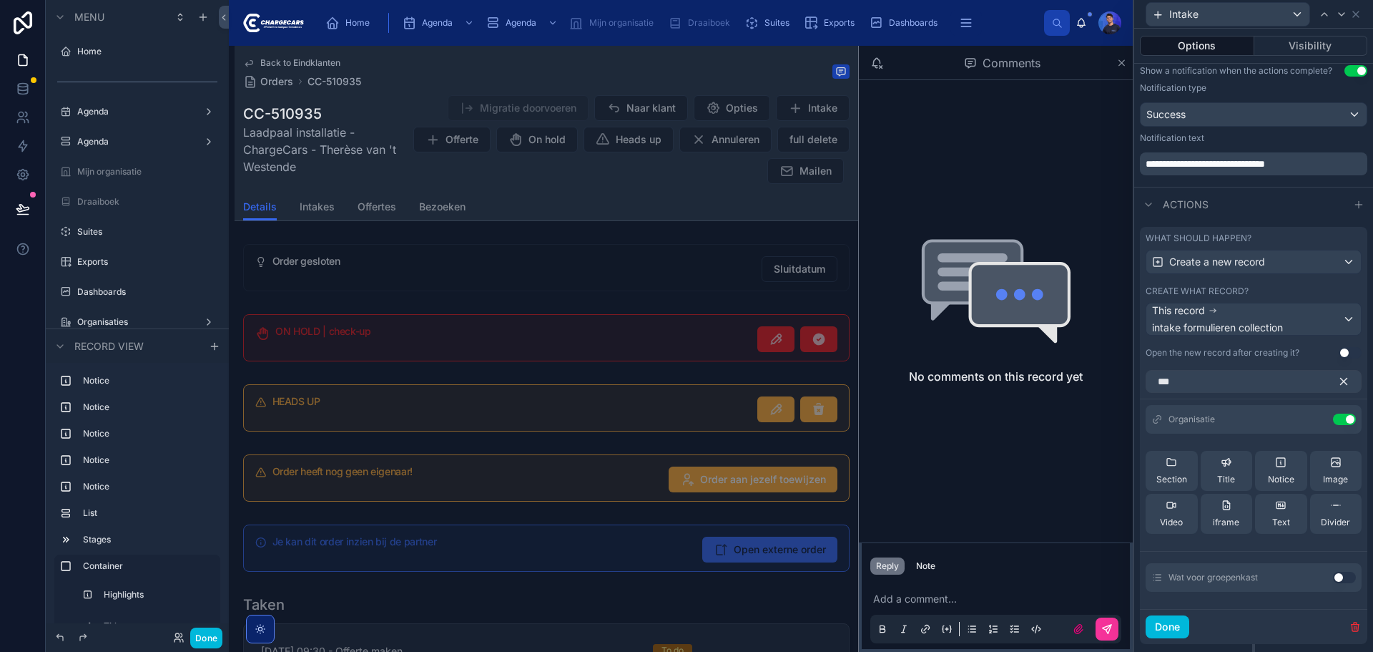
click at [1341, 380] on icon "button" at bounding box center [1344, 381] width 6 height 6
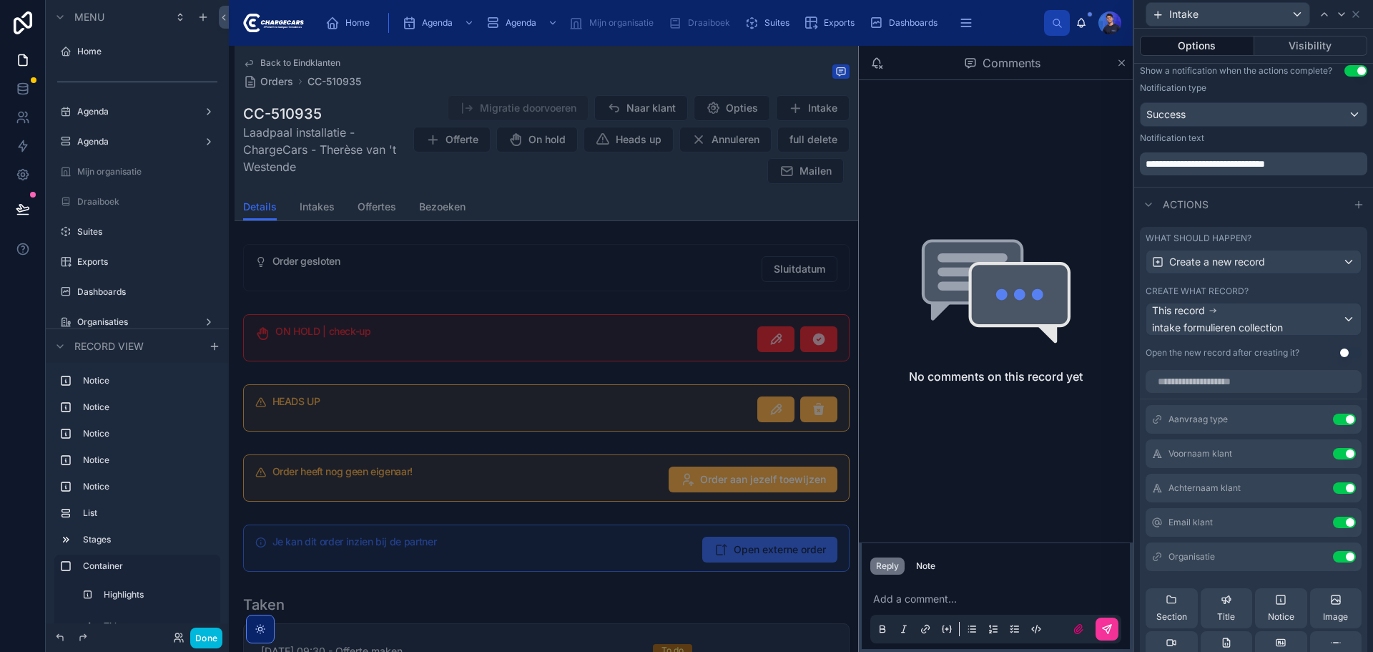
click at [0, 0] on icon at bounding box center [0, 0] width 0 height 0
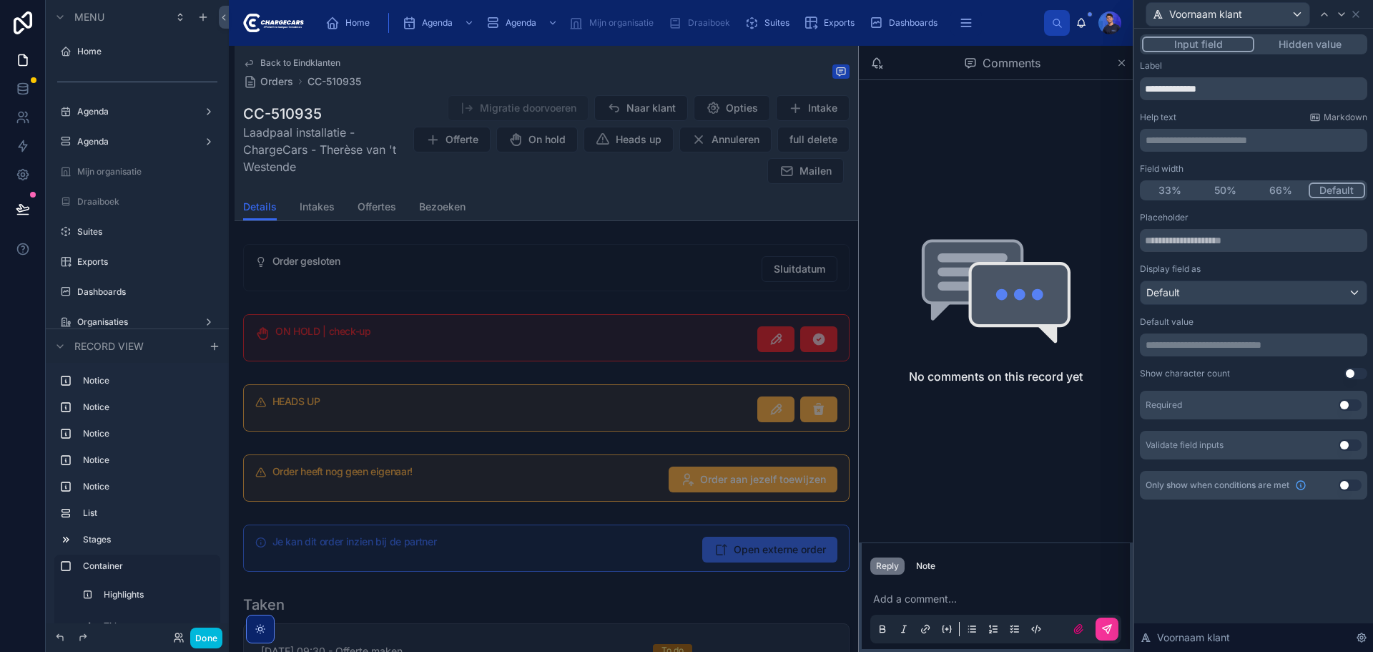
click at [1319, 45] on button "Hidden value" at bounding box center [1310, 44] width 111 height 16
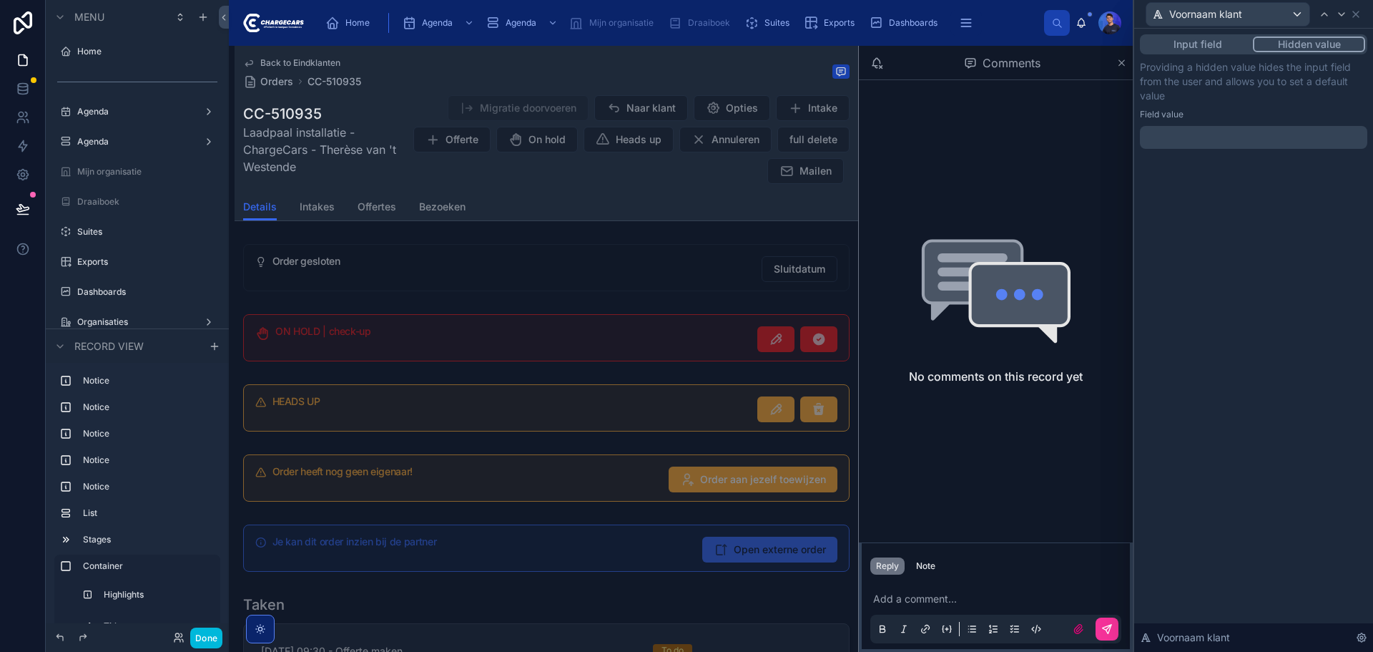
click at [1243, 131] on p "﻿" at bounding box center [1255, 137] width 219 height 14
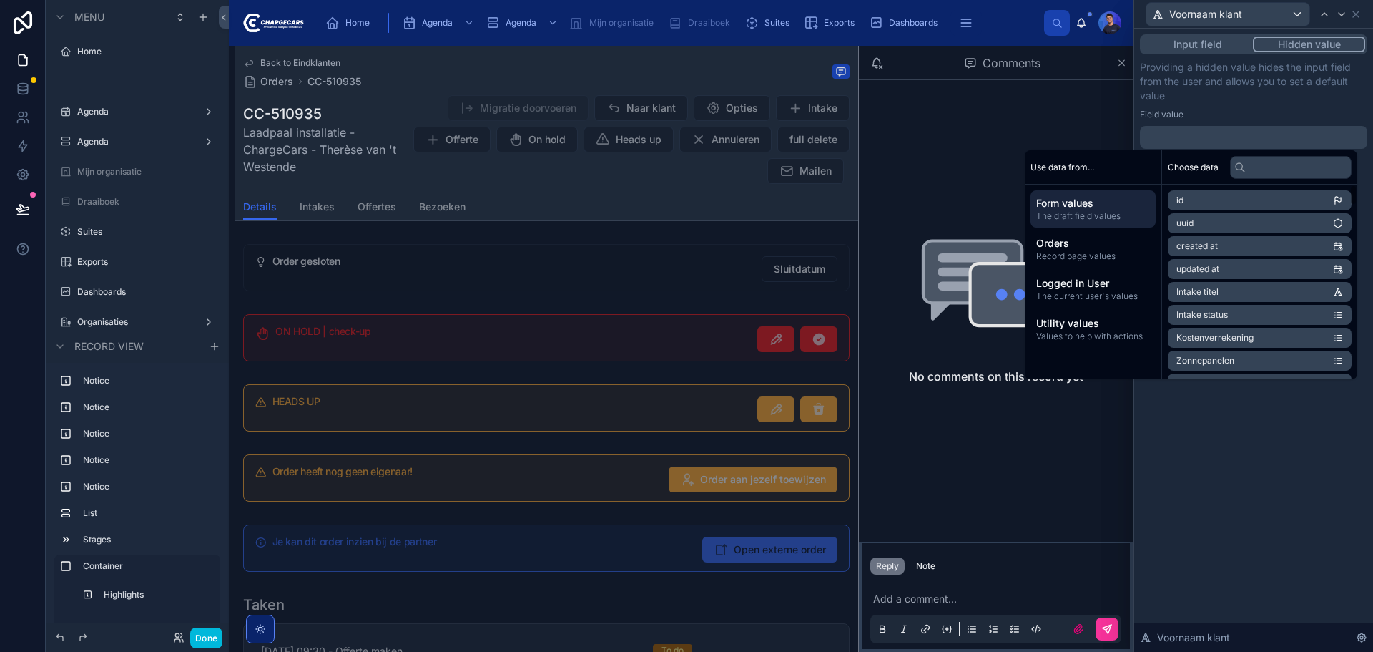
click at [1087, 247] on span "Orders" at bounding box center [1093, 243] width 114 height 14
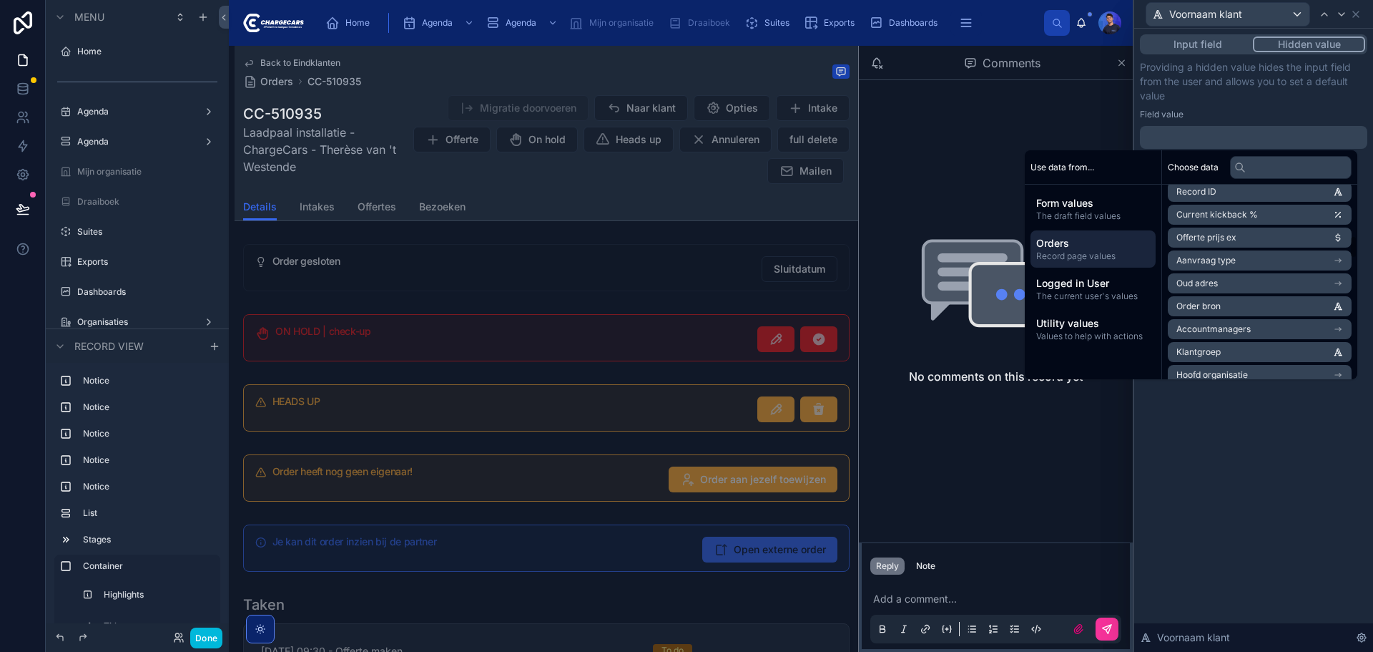
scroll to position [429, 0]
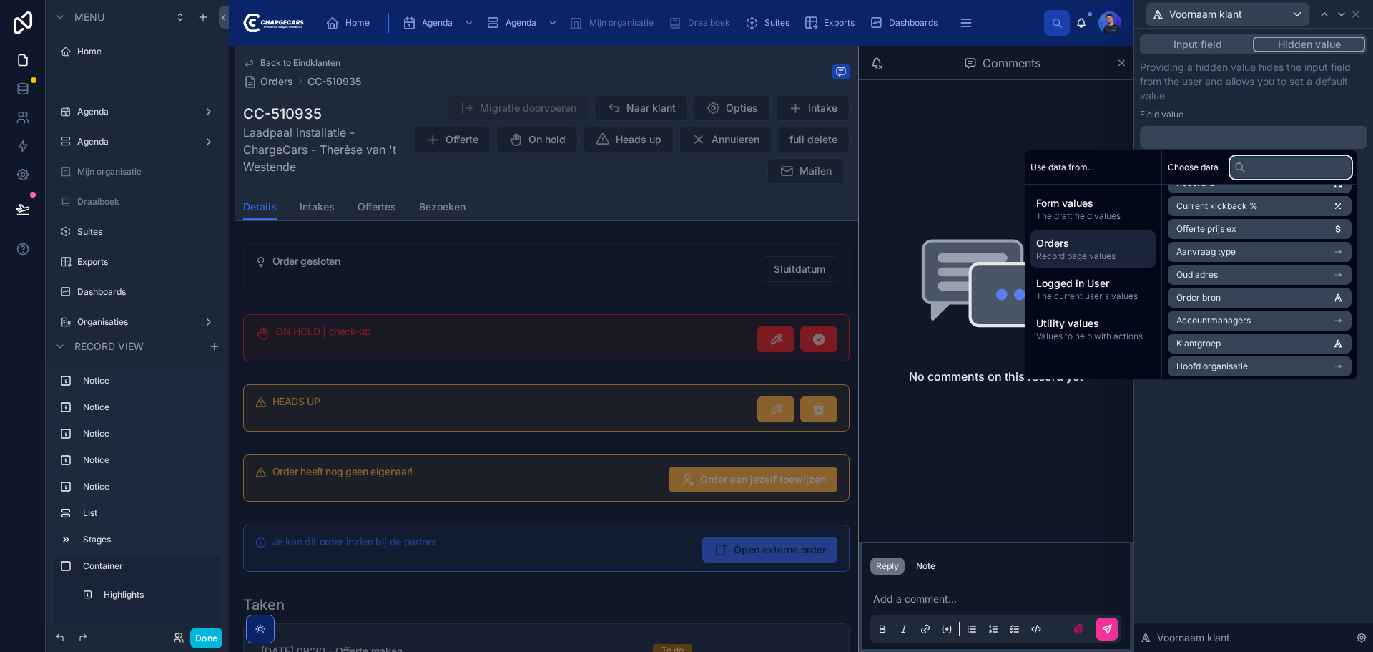
click at [1322, 171] on input "text" at bounding box center [1291, 167] width 122 height 23
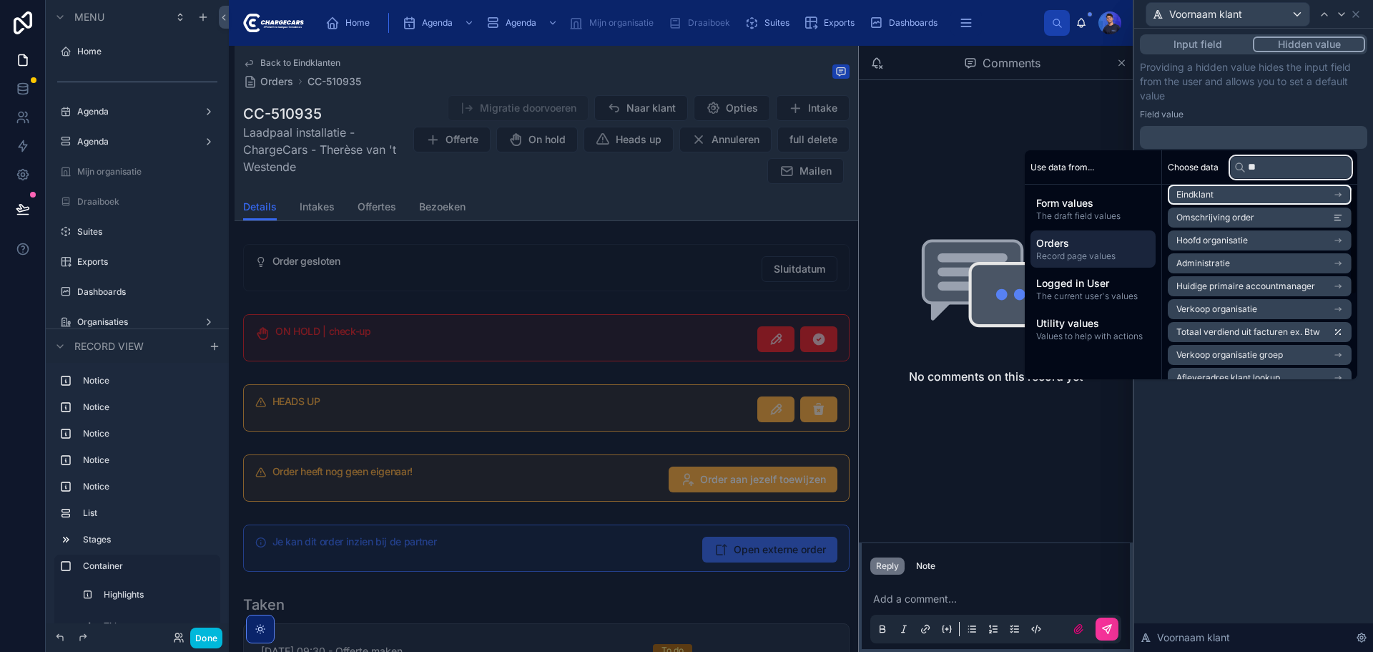
scroll to position [0, 0]
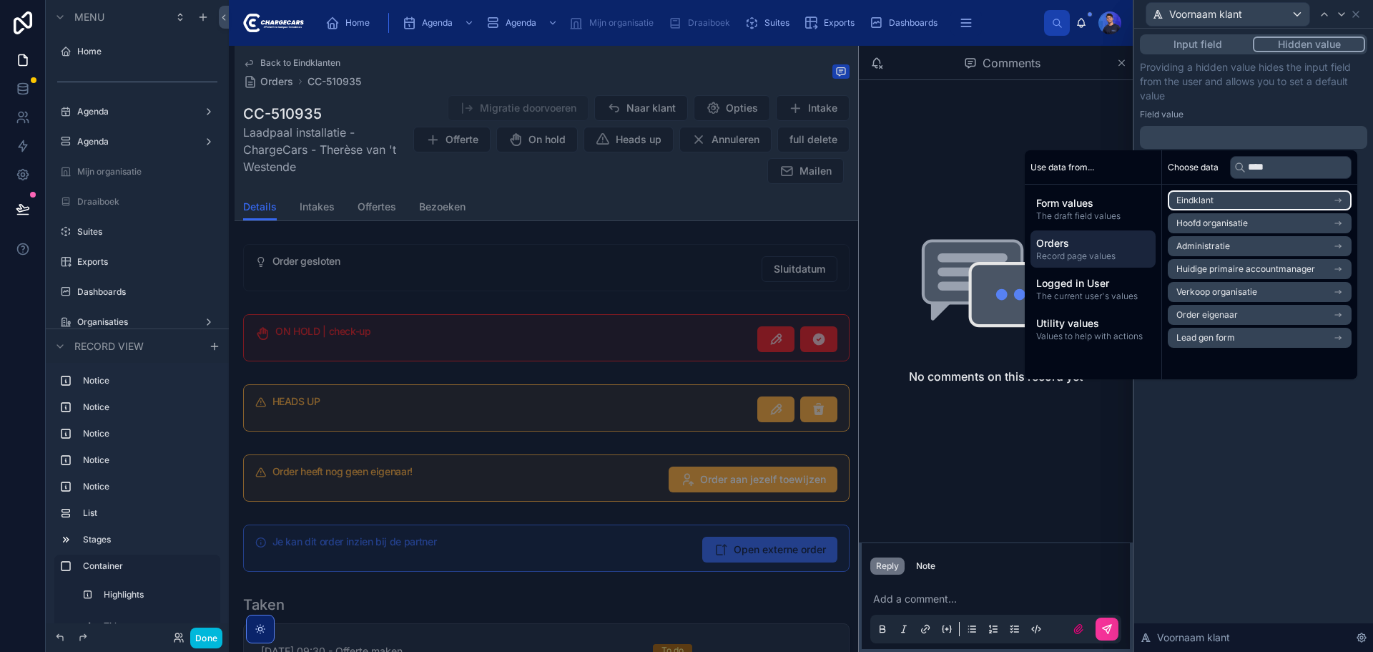
click at [1304, 203] on li "Eindklant" at bounding box center [1260, 200] width 184 height 20
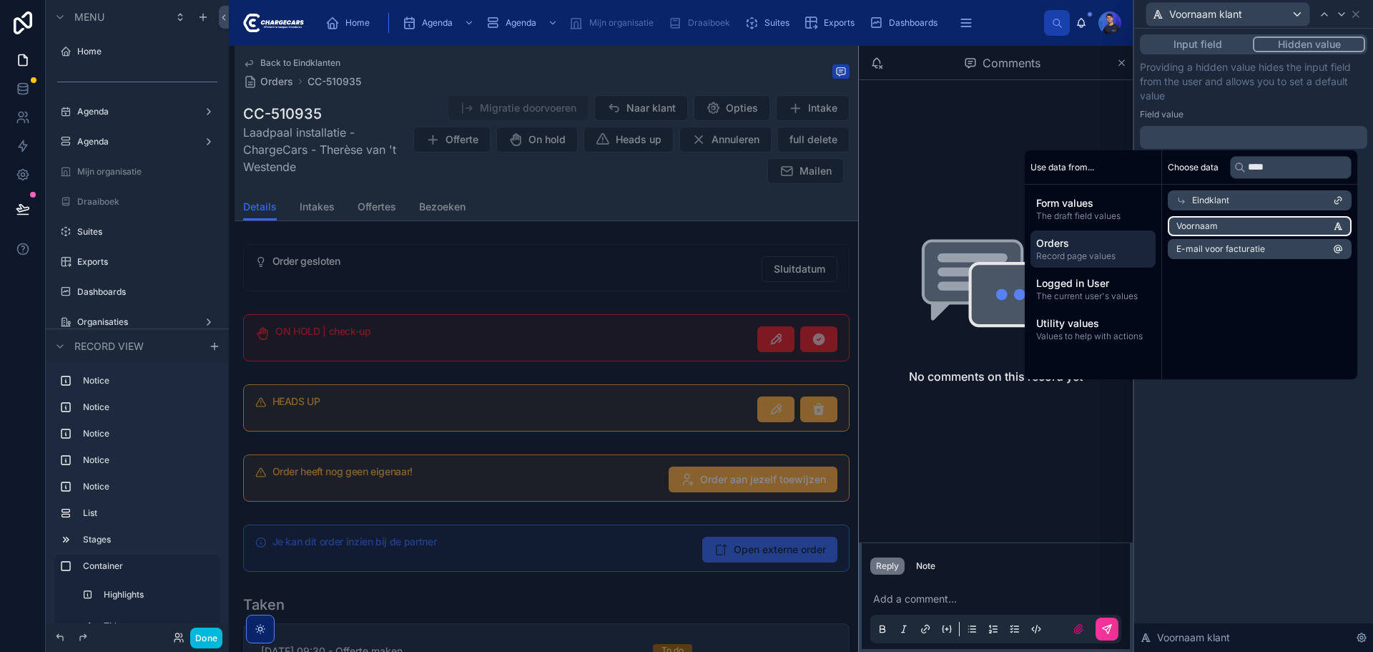
click at [1237, 227] on li "Voornaam" at bounding box center [1260, 226] width 184 height 20
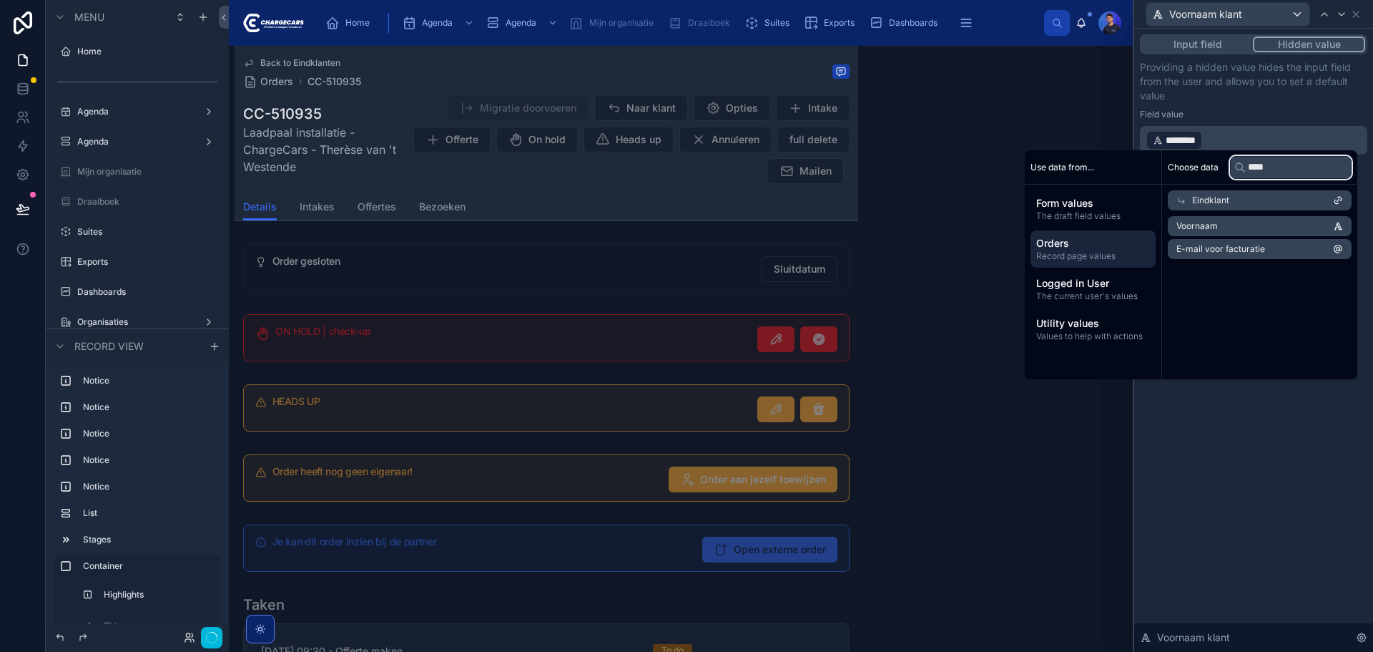
click at [1284, 166] on input "****" at bounding box center [1291, 167] width 122 height 23
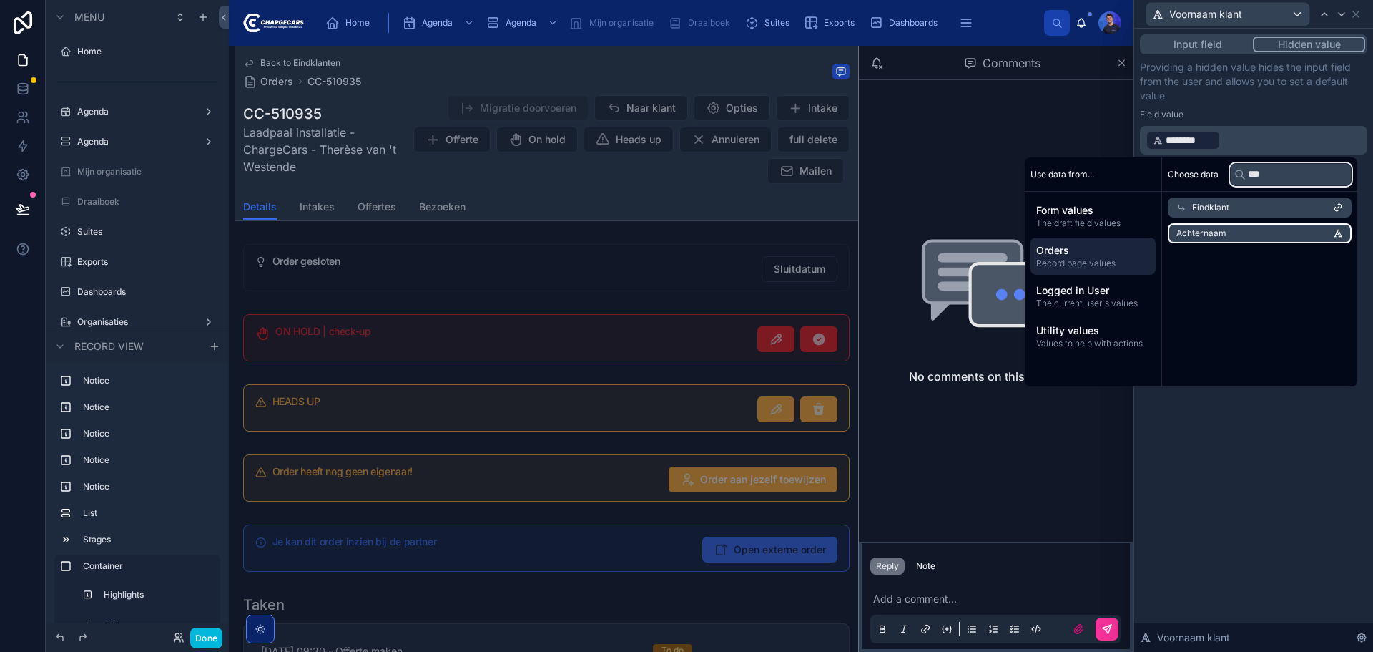
type input "***"
click at [1275, 228] on li "Achternaam" at bounding box center [1260, 233] width 184 height 20
click at [1275, 175] on input "***" at bounding box center [1291, 174] width 122 height 23
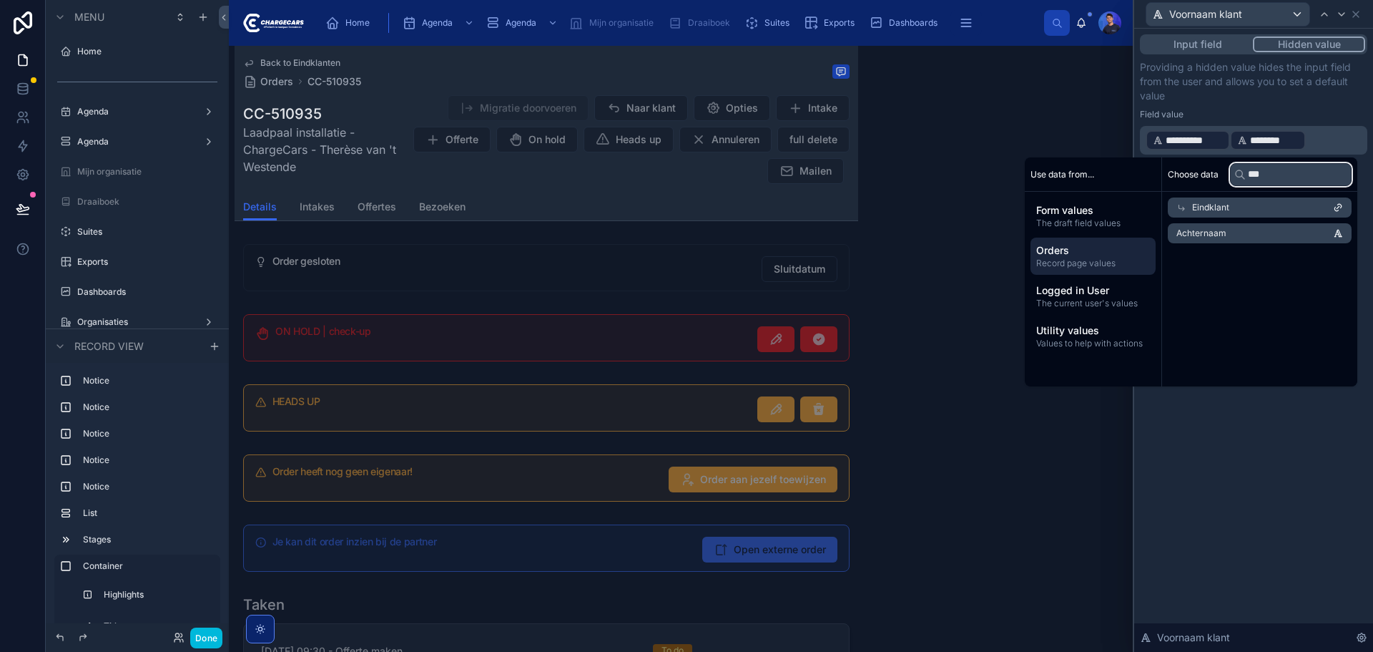
click at [1275, 175] on input "***" at bounding box center [1291, 174] width 122 height 23
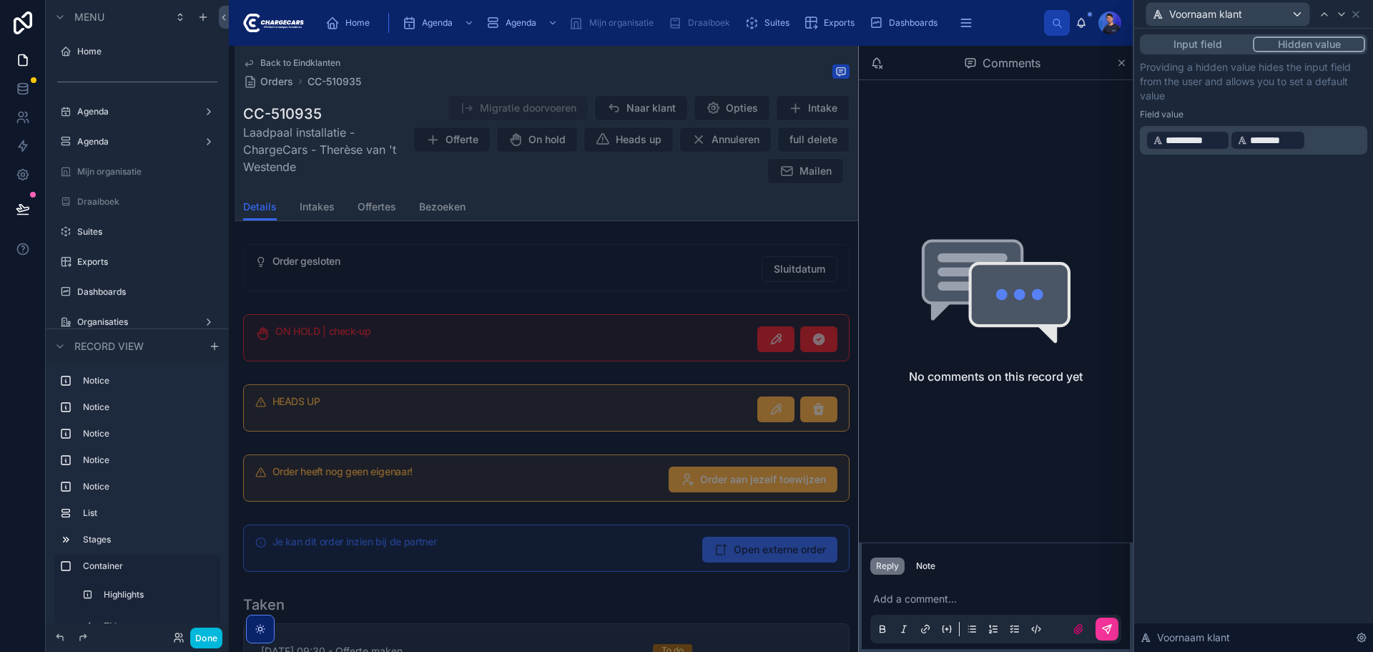
click at [1303, 140] on div "********" at bounding box center [1267, 140] width 75 height 20
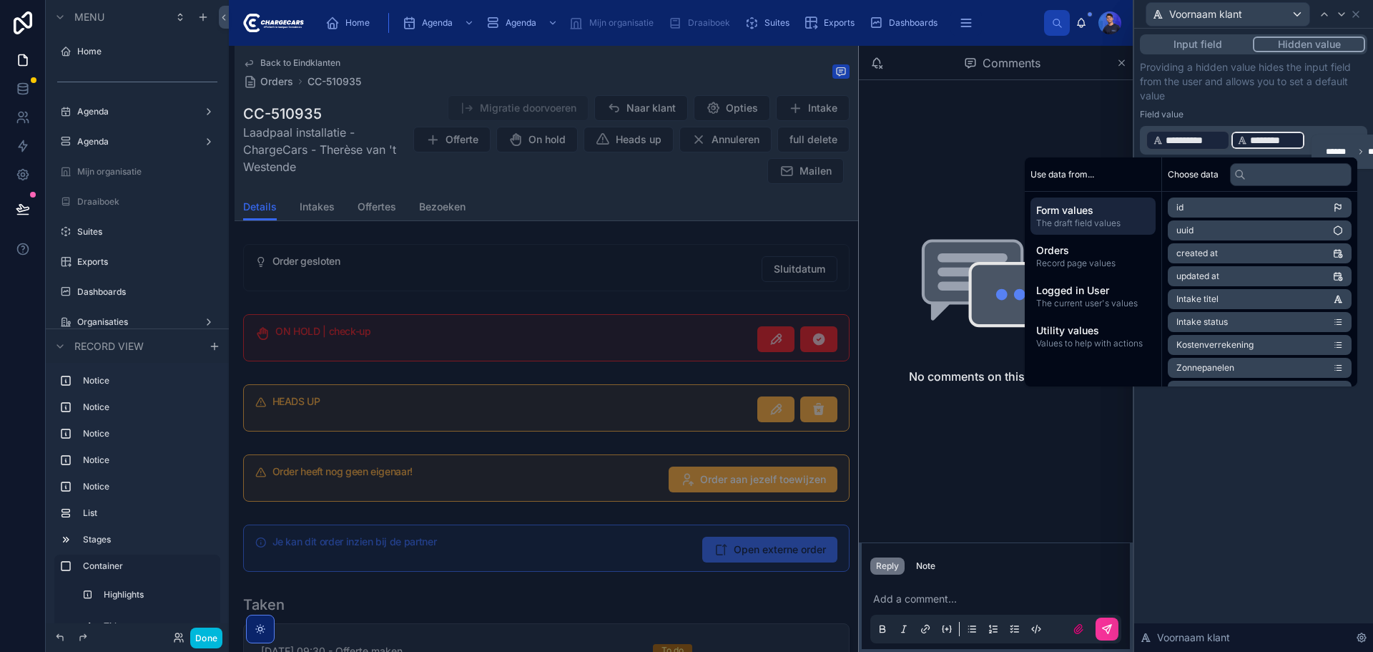
click at [1230, 136] on div "********" at bounding box center [1267, 140] width 75 height 20
click at [1299, 141] on div "********" at bounding box center [1267, 140] width 75 height 20
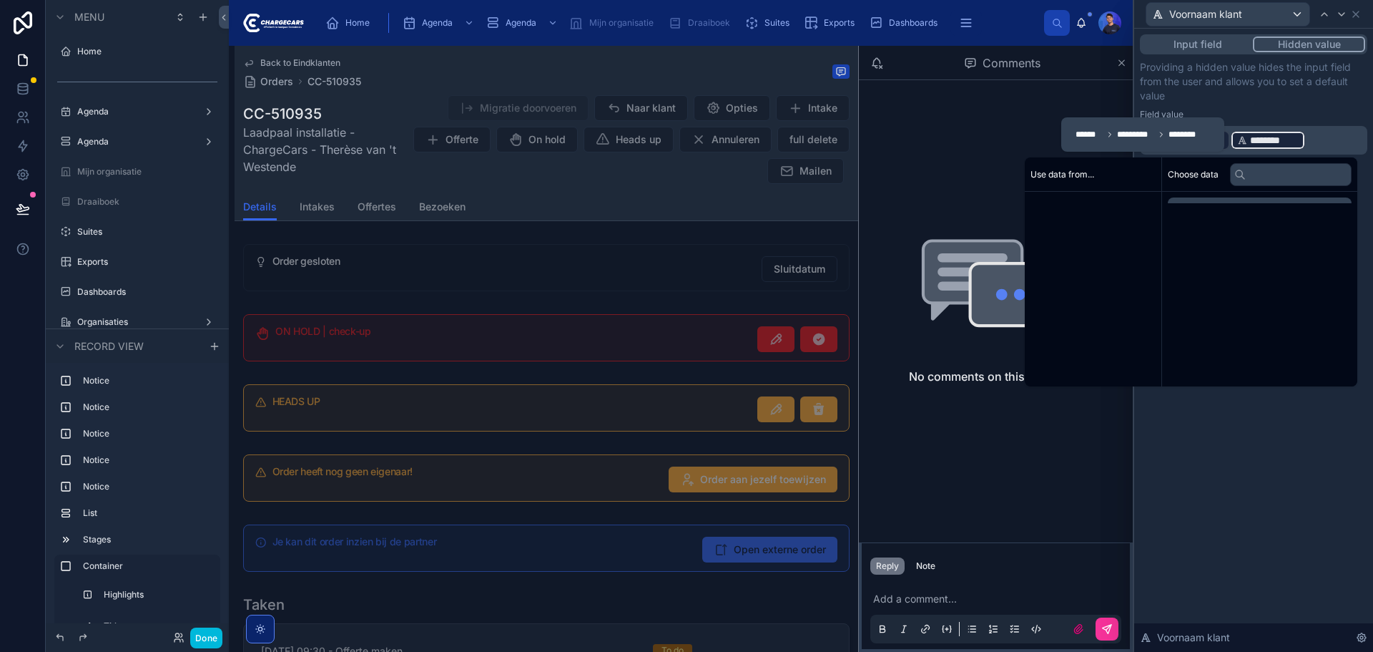
click at [1324, 139] on p "**********" at bounding box center [1255, 140] width 219 height 23
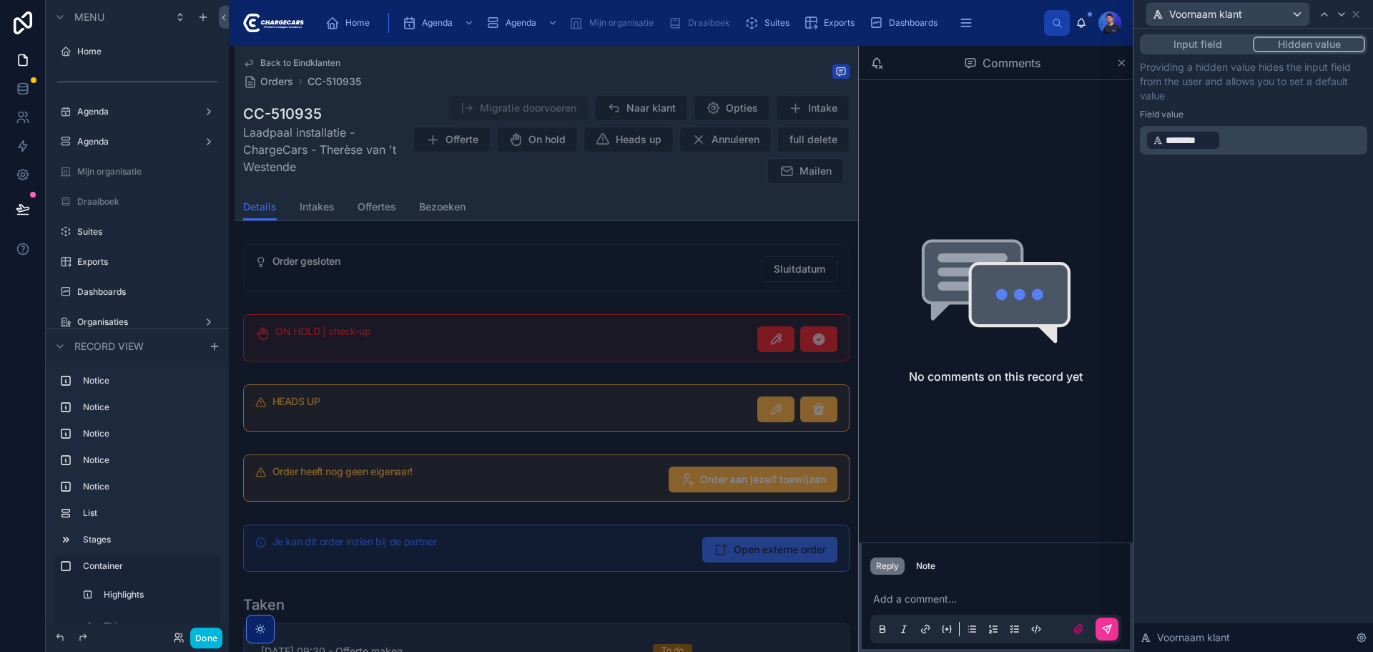
drag, startPoint x: 1246, startPoint y: 576, endPoint x: 1248, endPoint y: 567, distance: 8.8
click at [1246, 573] on div "Input field Hidden value Providing a hidden value hides the input field from th…" at bounding box center [1253, 340] width 239 height 623
click at [1353, 15] on icon at bounding box center [1355, 14] width 11 height 11
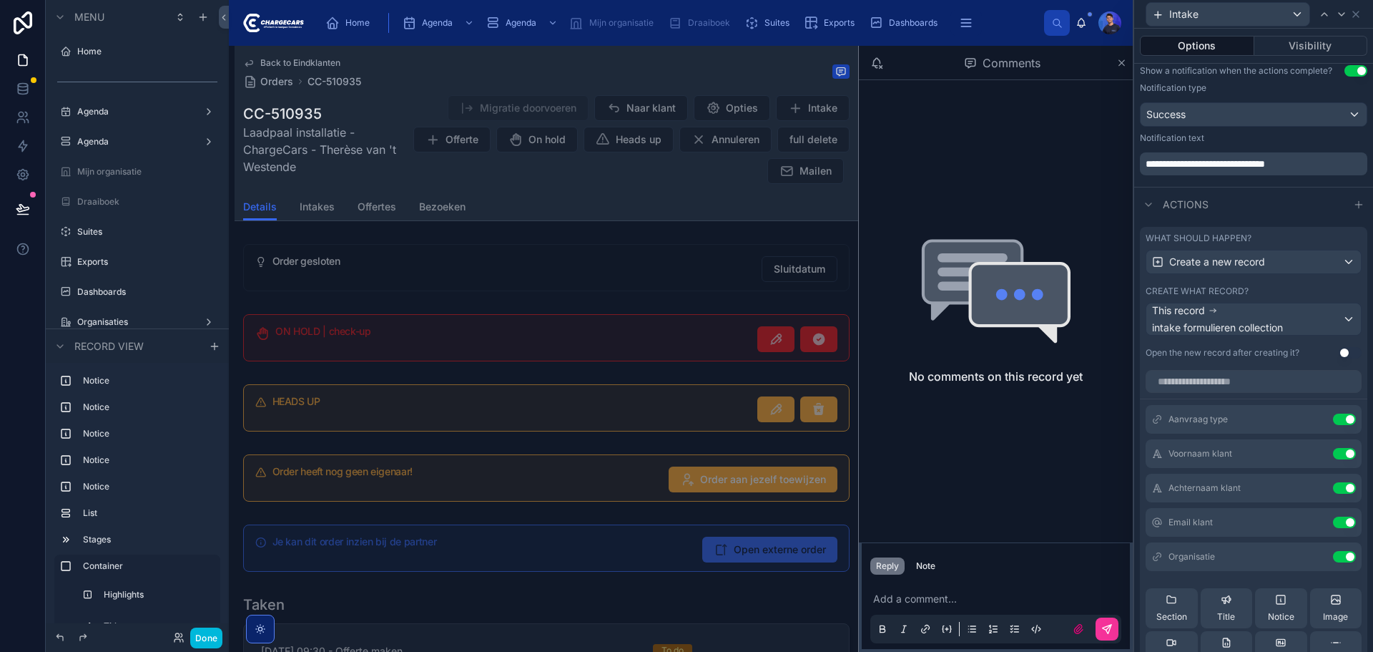
click at [0, 0] on icon at bounding box center [0, 0] width 0 height 0
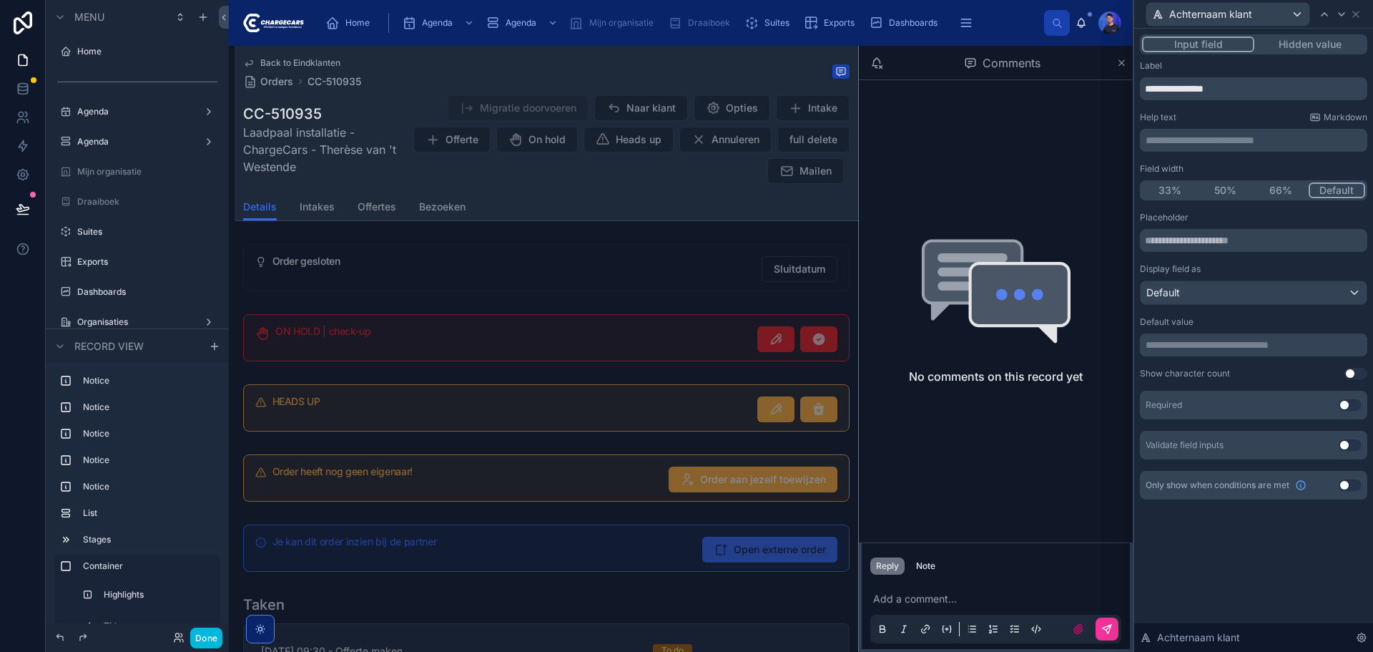
click at [1295, 46] on button "Hidden value" at bounding box center [1310, 44] width 111 height 16
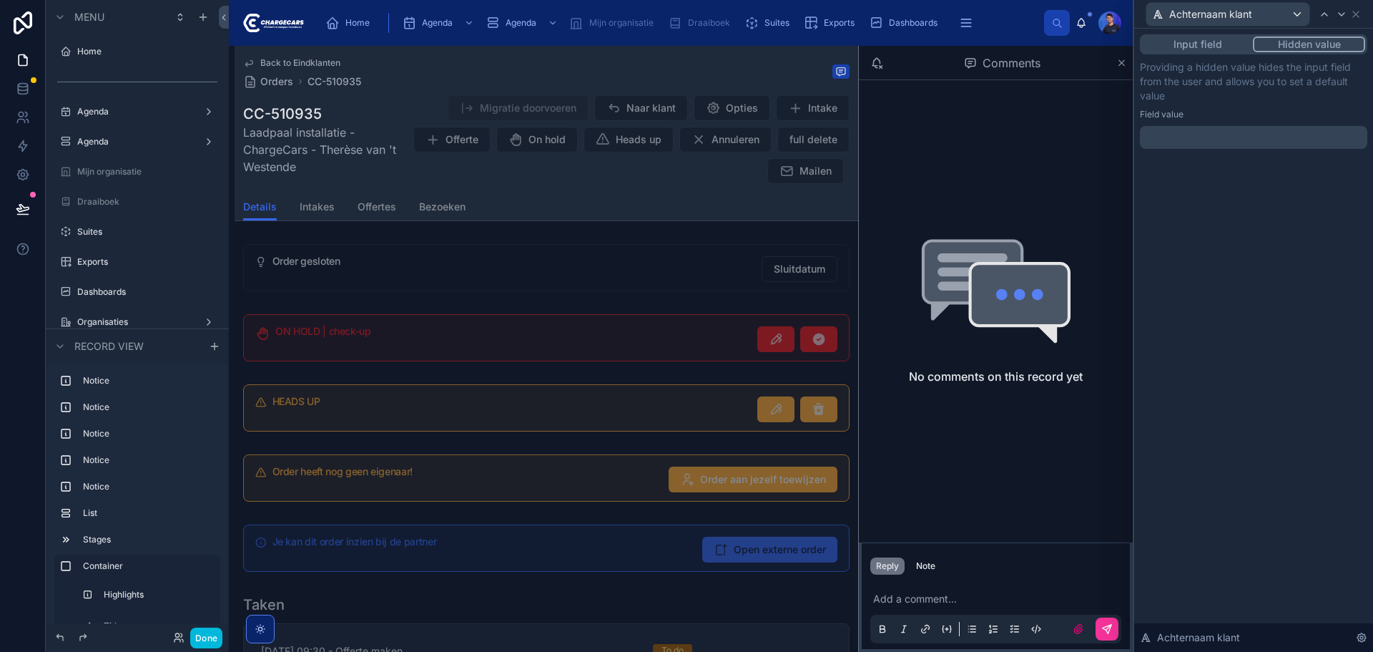
click at [1218, 139] on p "﻿" at bounding box center [1255, 137] width 219 height 14
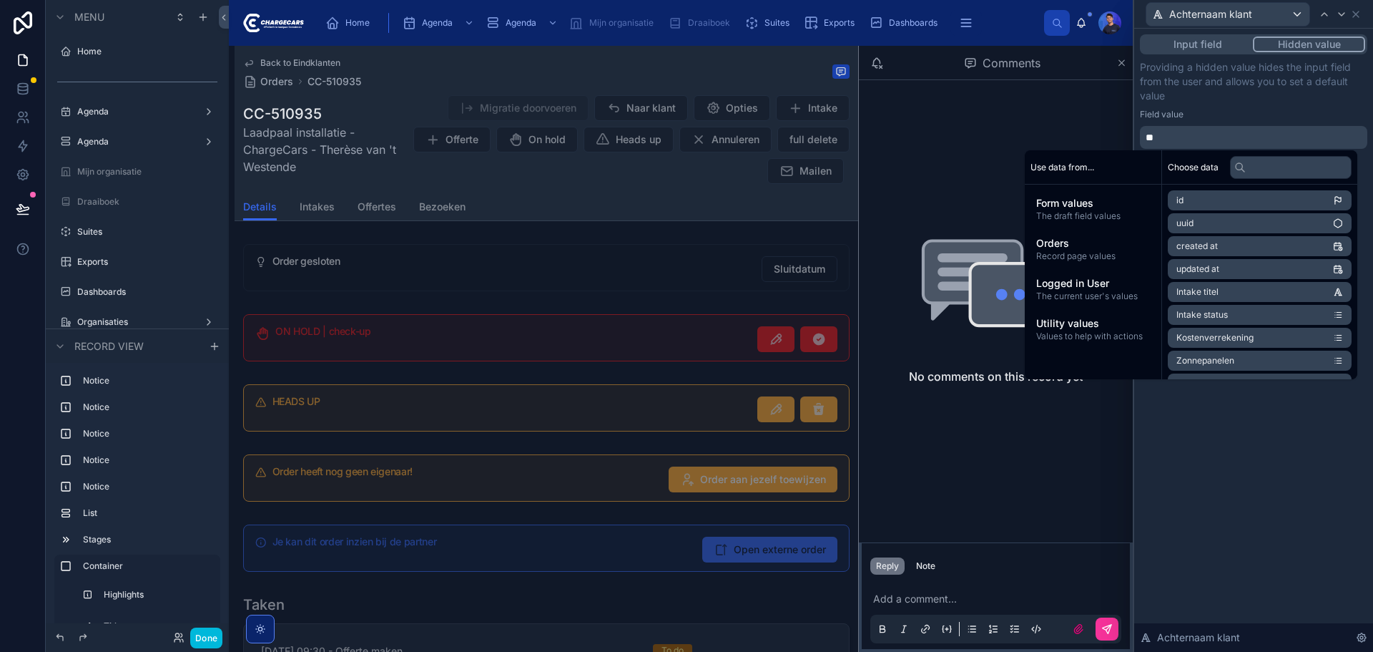
click at [1094, 252] on span "Record page values" at bounding box center [1093, 255] width 114 height 11
click at [1252, 172] on input "text" at bounding box center [1291, 167] width 122 height 23
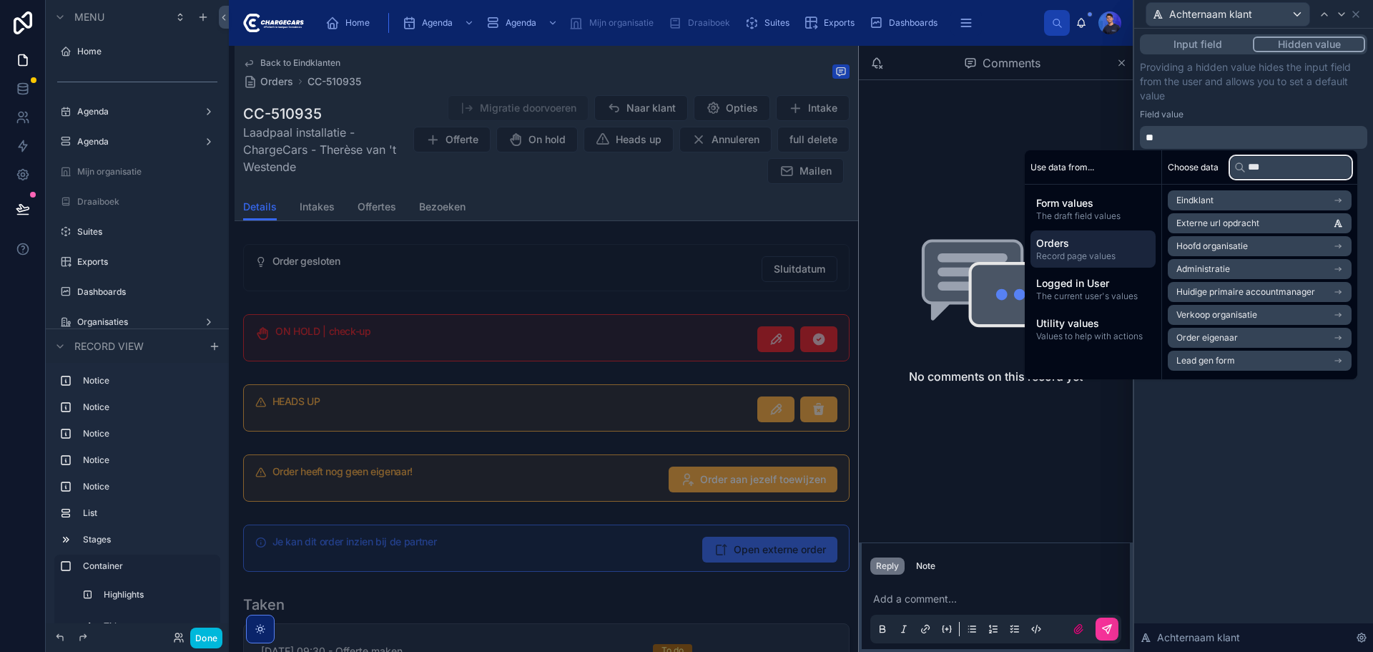
type input "***"
click at [1066, 108] on div "No comments on this record yet" at bounding box center [996, 311] width 274 height 462
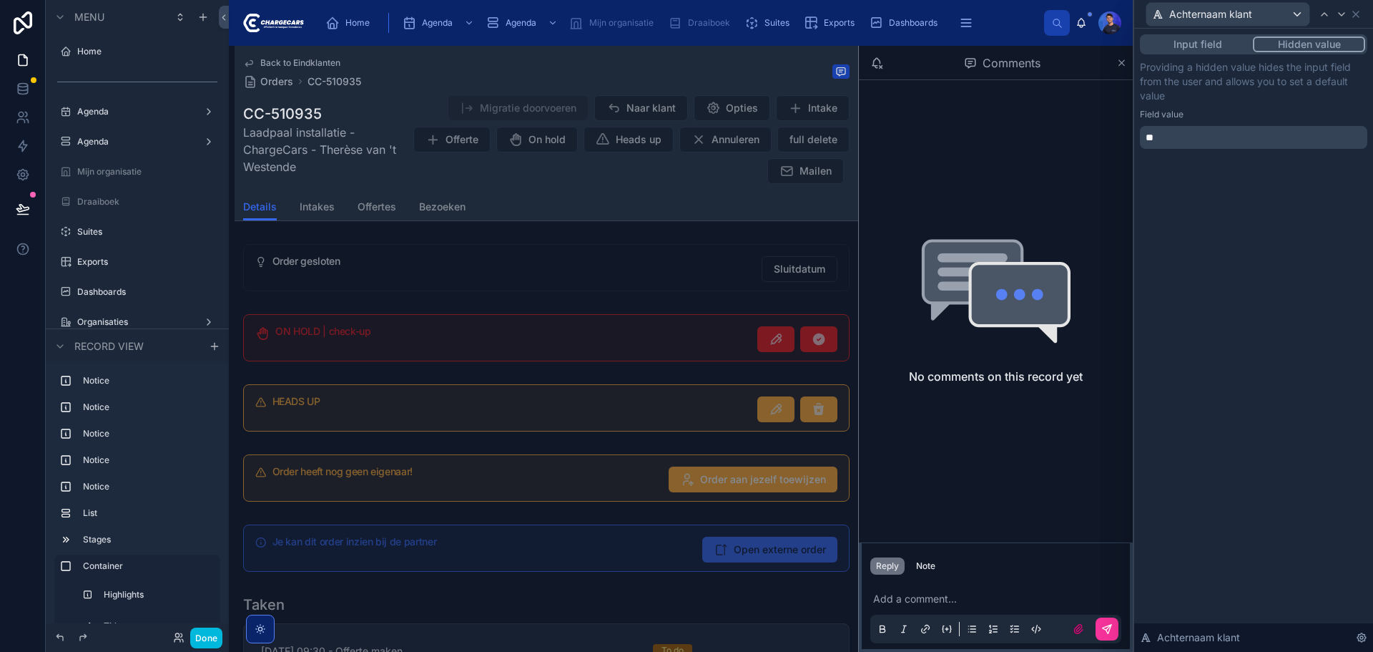
click at [1149, 134] on span "**" at bounding box center [1150, 137] width 8 height 10
click at [1177, 136] on p "**" at bounding box center [1255, 137] width 219 height 14
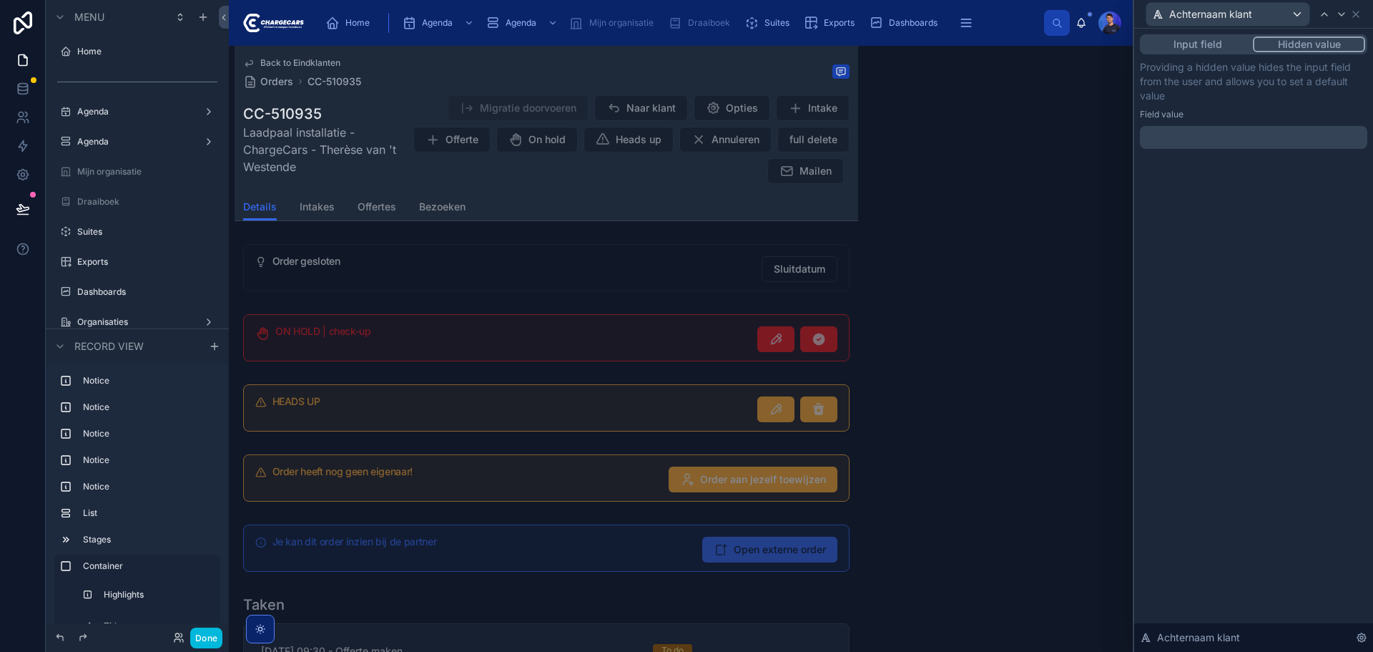
click at [1278, 527] on div "Input field Hidden value Providing a hidden value hides the input field from th…" at bounding box center [1253, 340] width 239 height 623
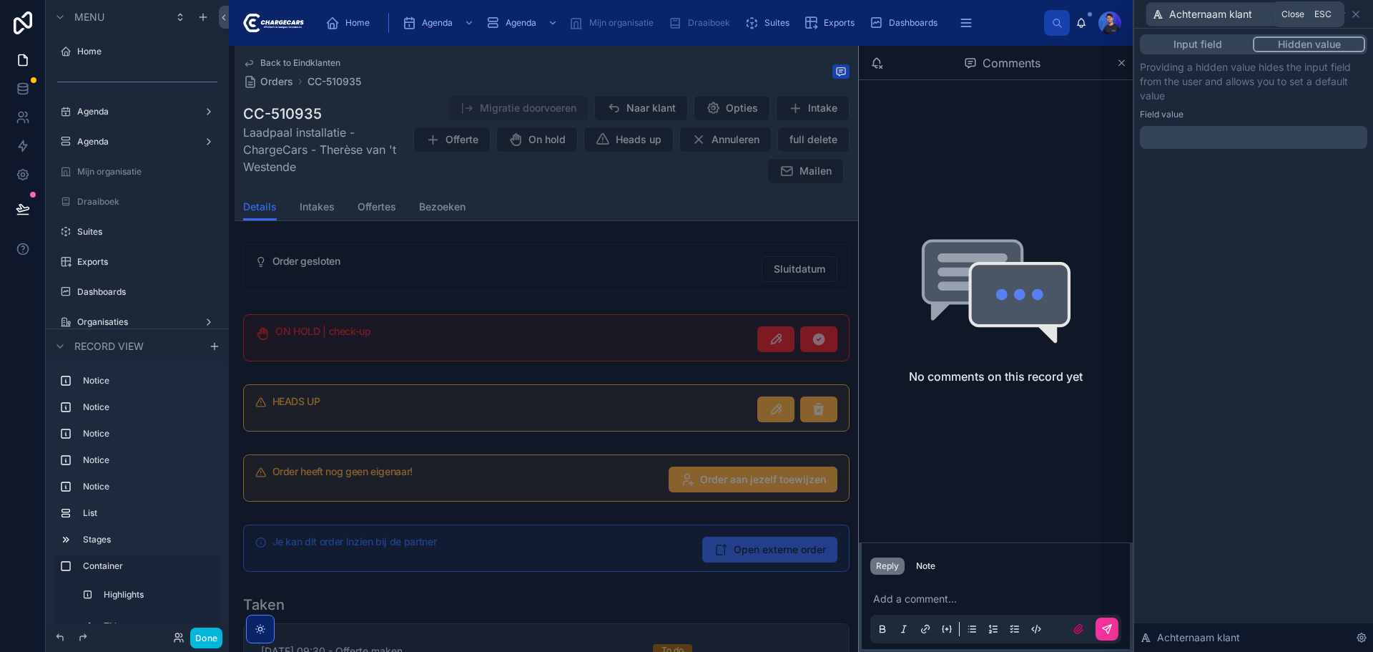
click at [1355, 14] on icon at bounding box center [1355, 14] width 11 height 11
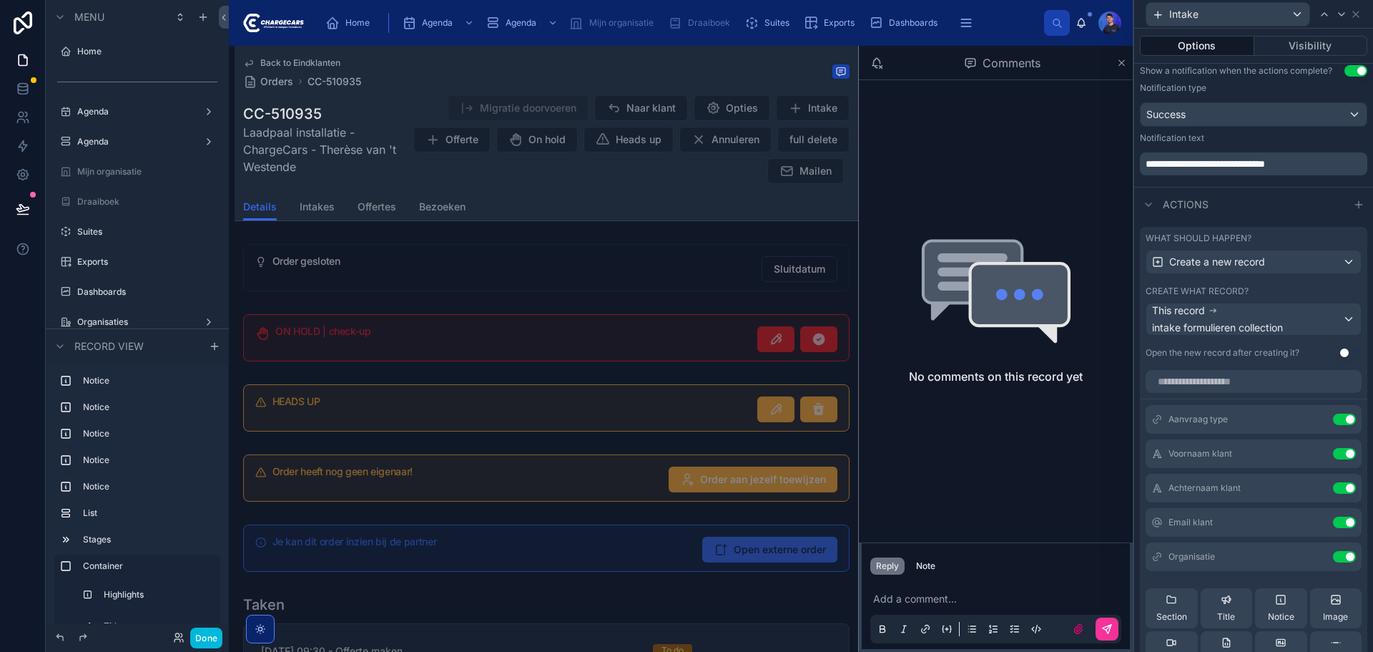
click at [0, 0] on icon at bounding box center [0, 0] width 0 height 0
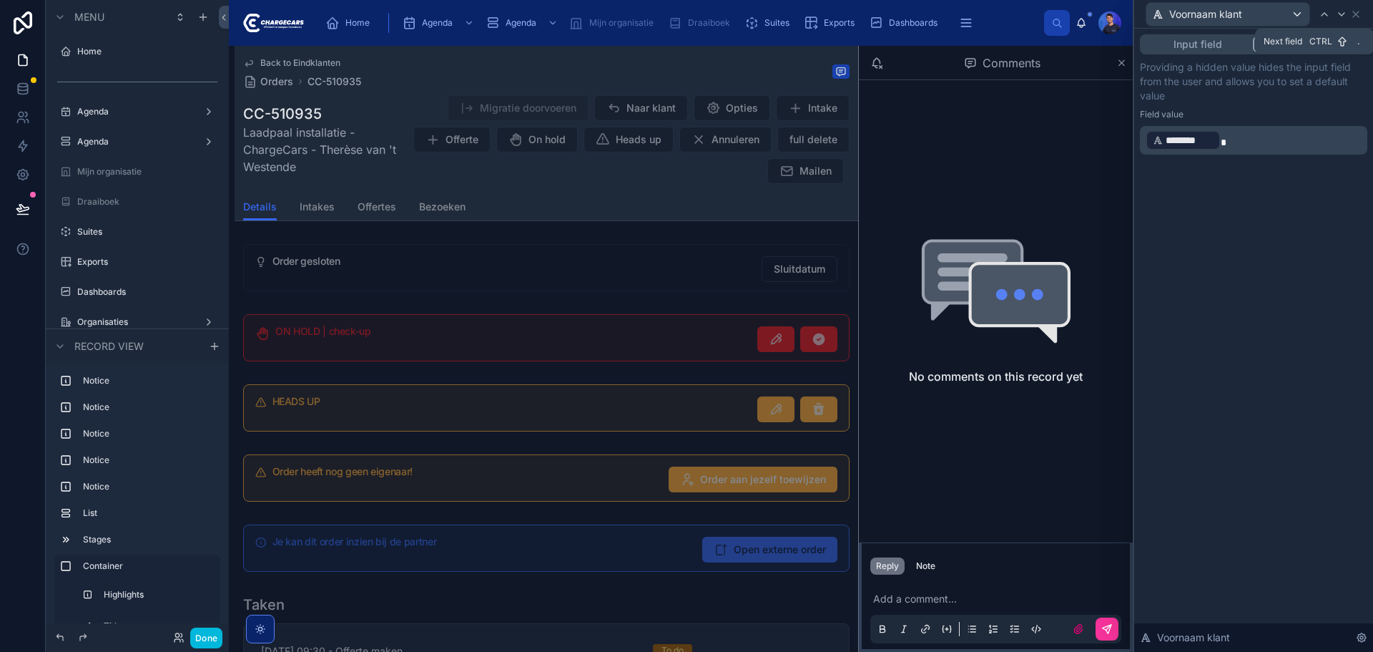
click at [1339, 19] on icon at bounding box center [1341, 14] width 11 height 11
click at [1260, 149] on div "Input field Hidden value Providing a hidden value hides the input field from th…" at bounding box center [1253, 106] width 239 height 155
click at [1260, 143] on p "﻿" at bounding box center [1255, 137] width 219 height 14
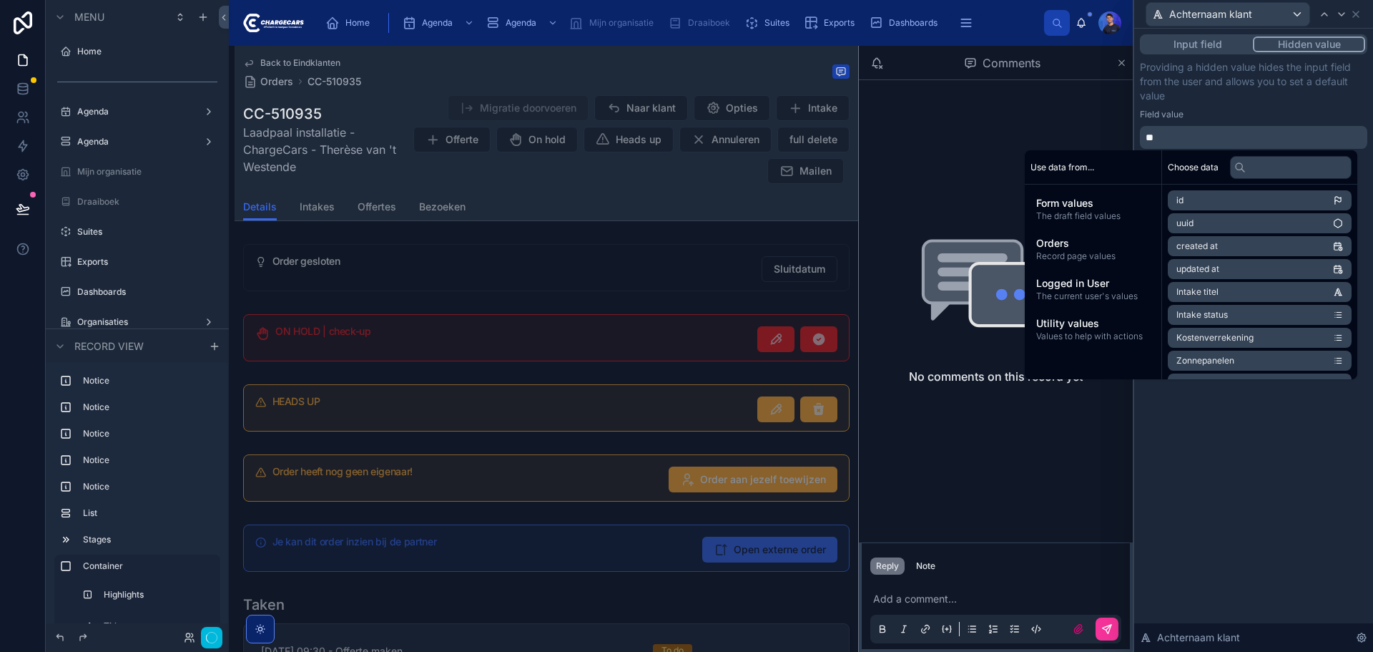
click at [1097, 263] on div "Orders Record page values" at bounding box center [1093, 248] width 125 height 37
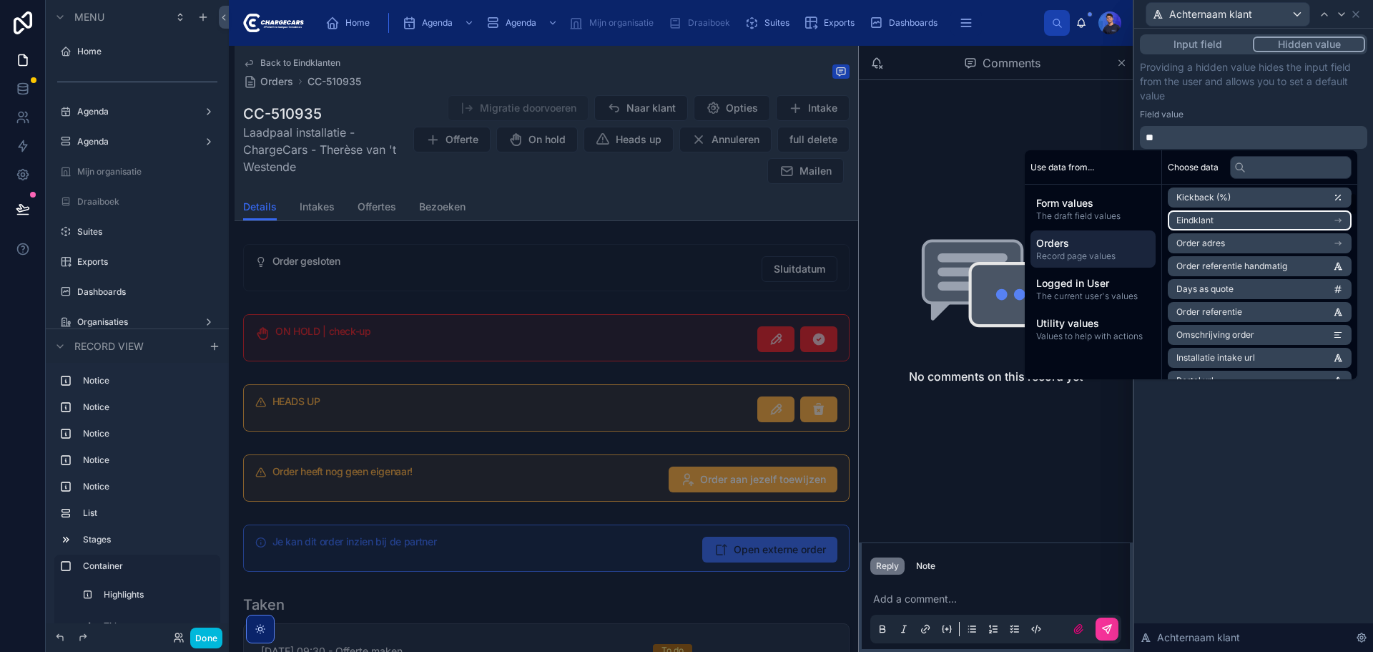
click at [1249, 225] on li "Eindklant" at bounding box center [1260, 220] width 184 height 20
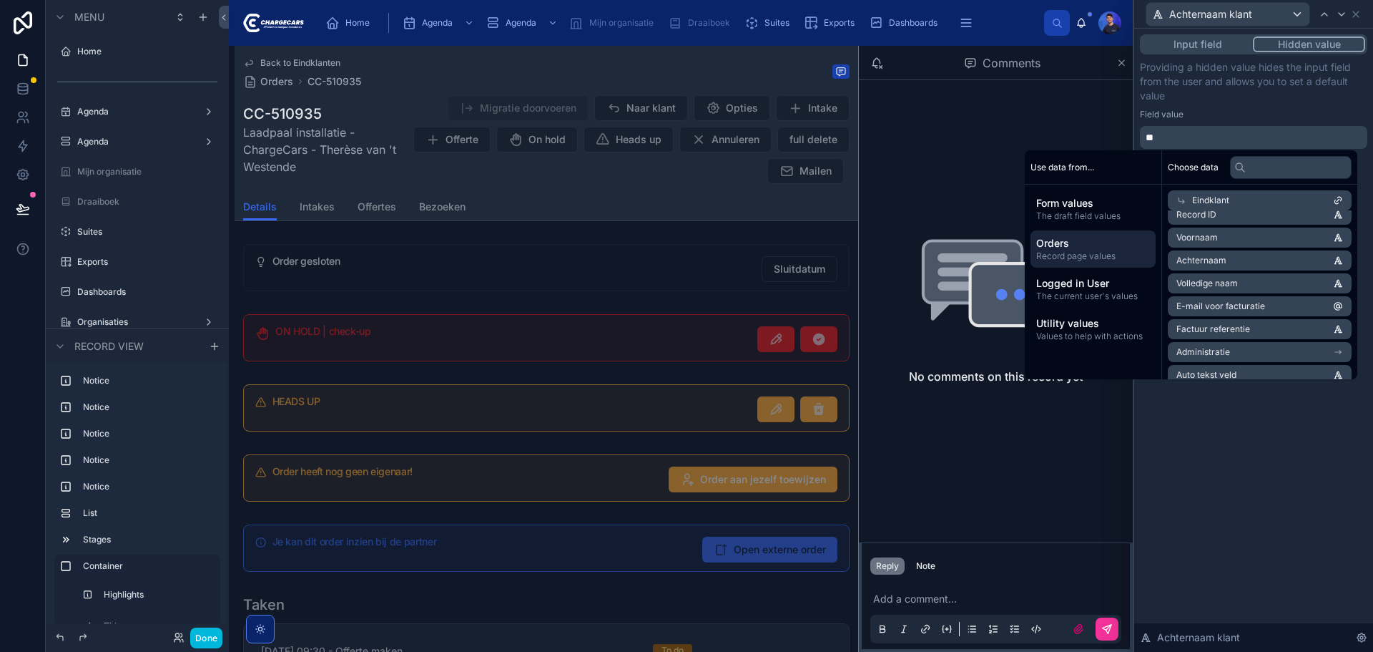
click at [1240, 260] on li "Achternaam" at bounding box center [1260, 260] width 184 height 20
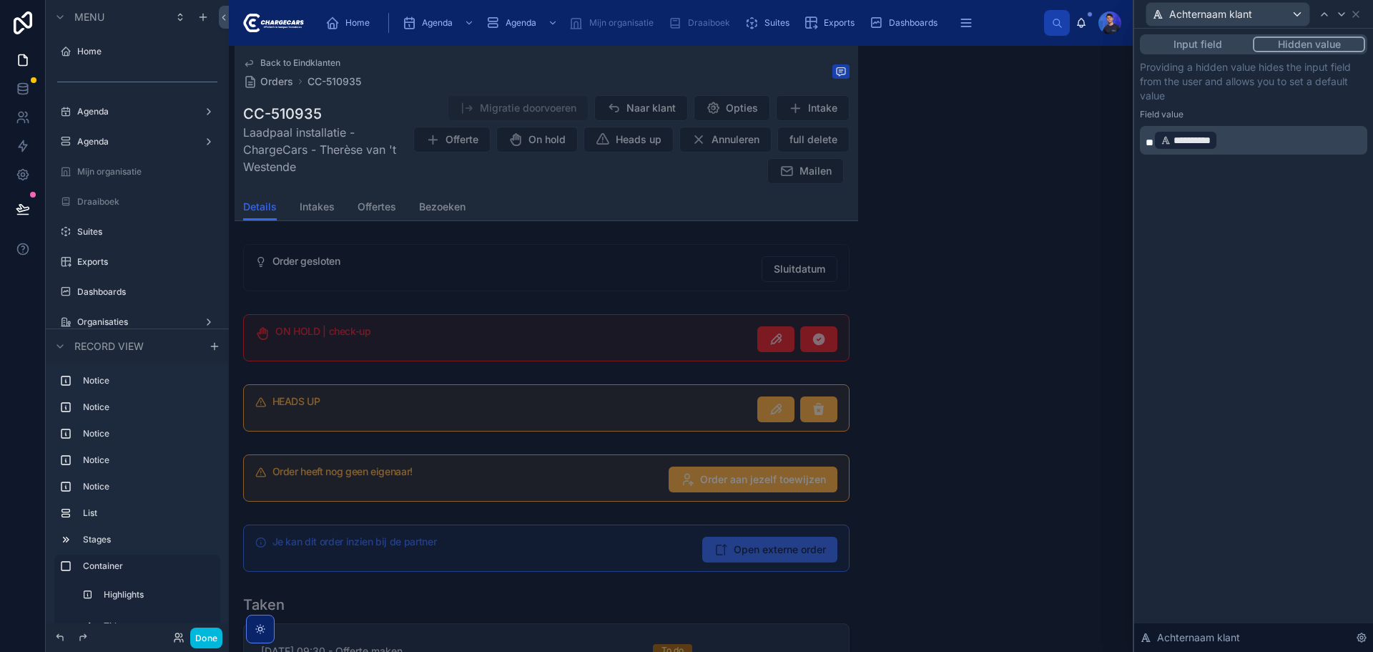
click at [1260, 487] on div "**********" at bounding box center [1253, 340] width 239 height 623
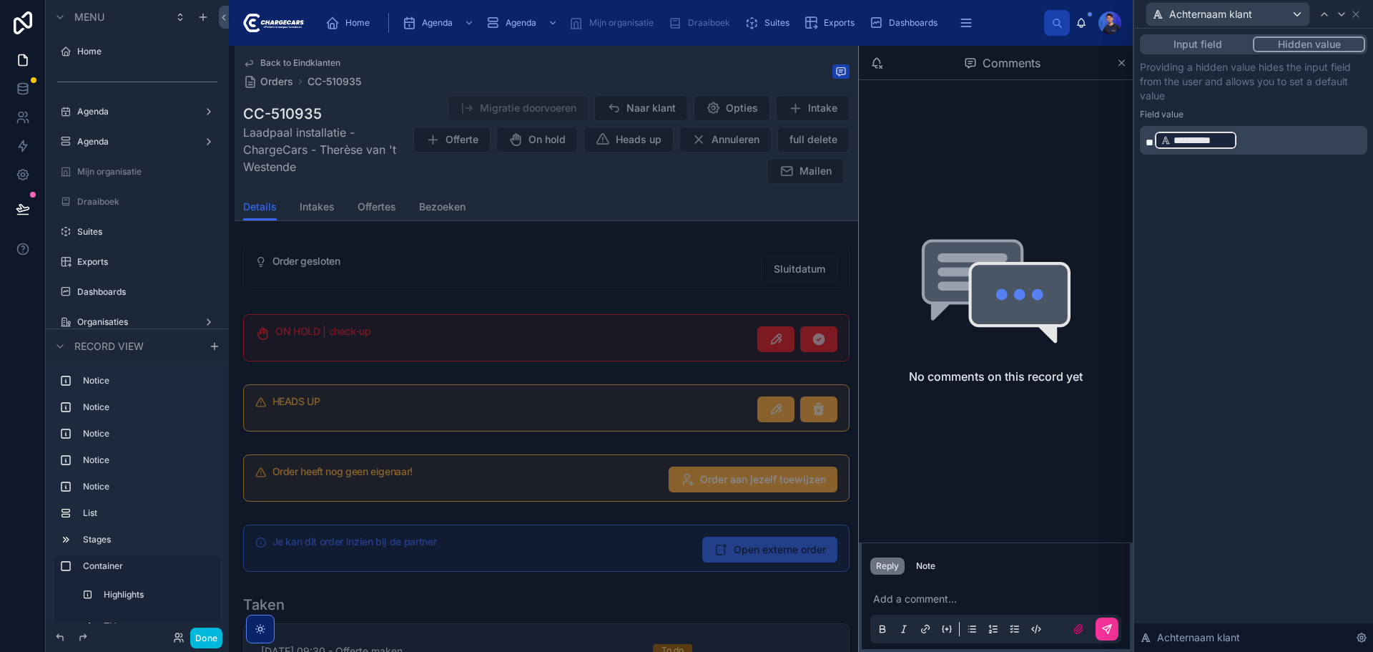
click at [1286, 136] on p "**********" at bounding box center [1255, 140] width 219 height 23
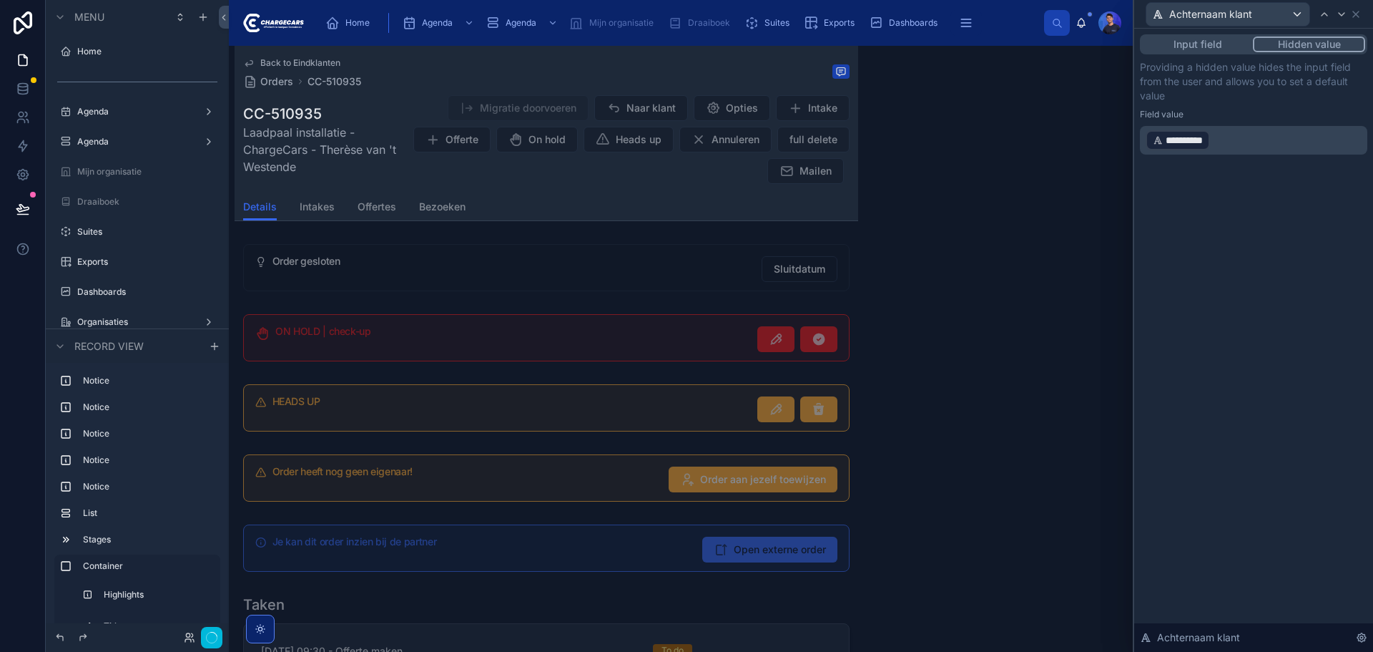
click at [1326, 533] on div "**********" at bounding box center [1253, 340] width 239 height 623
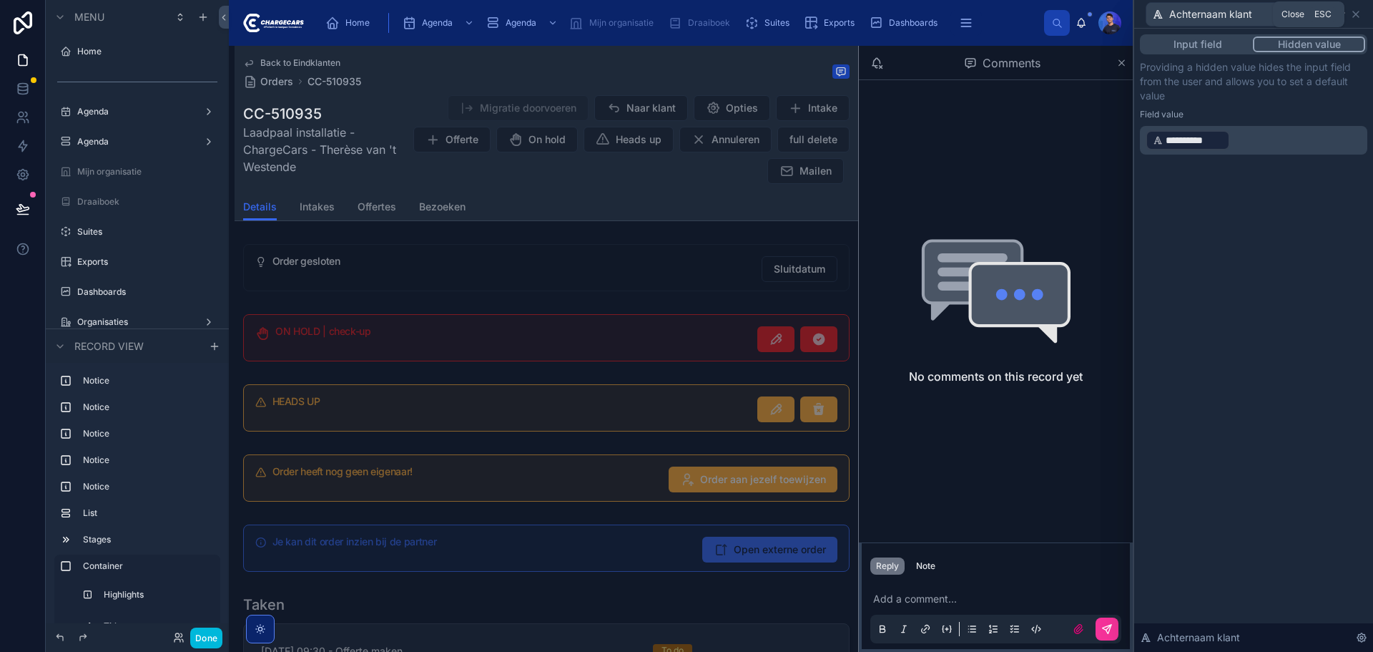
click at [1358, 18] on icon at bounding box center [1355, 14] width 11 height 11
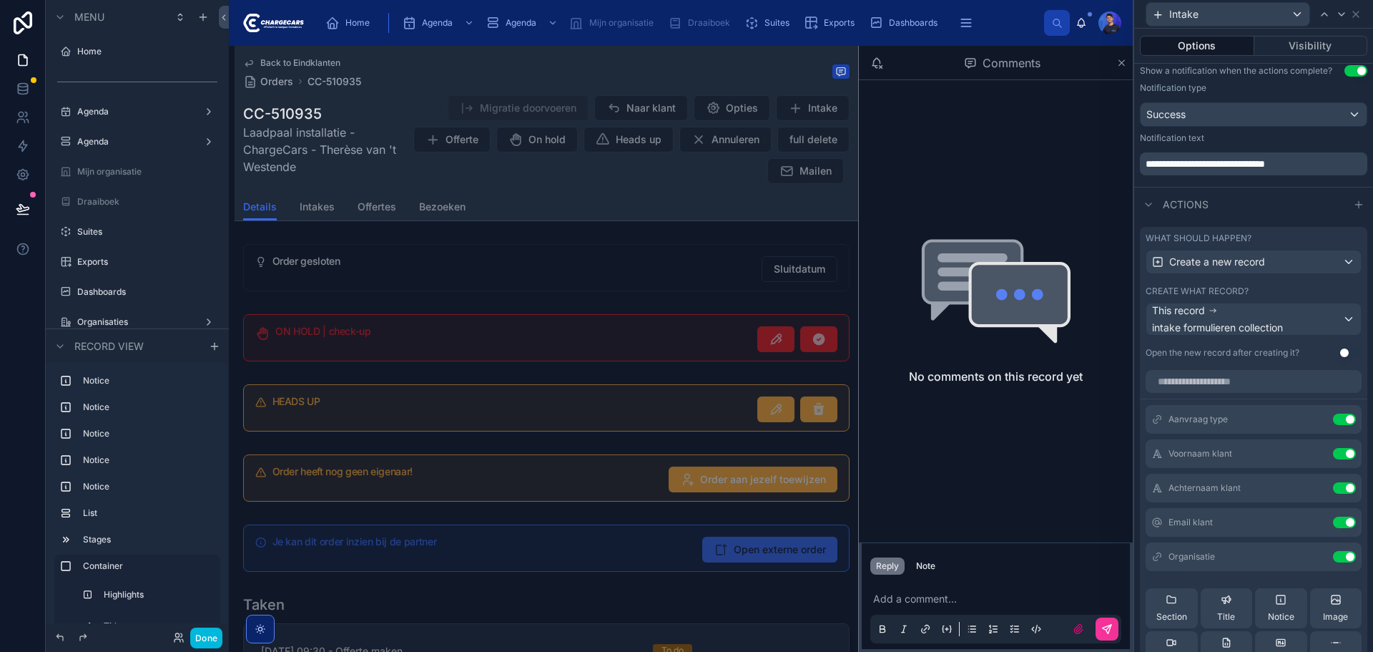
click at [0, 0] on icon at bounding box center [0, 0] width 0 height 0
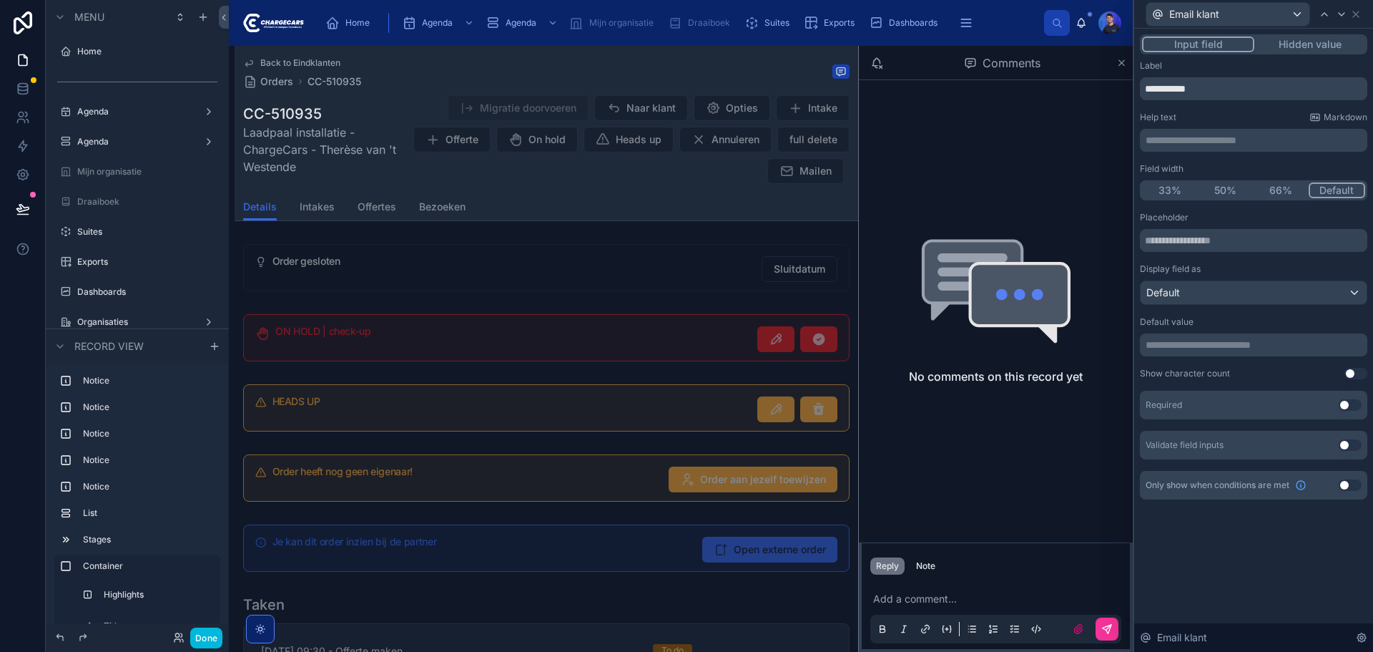
click at [1306, 45] on button "Hidden value" at bounding box center [1310, 44] width 111 height 16
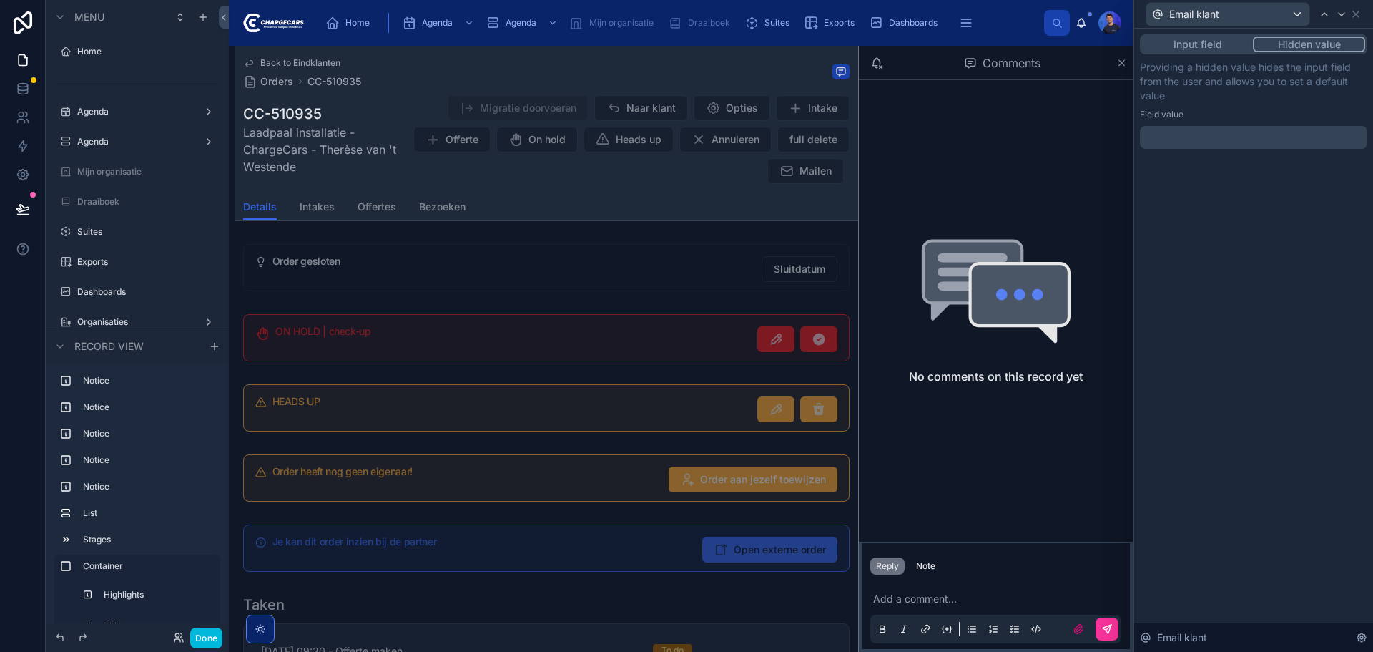
click at [1225, 45] on button "Input field" at bounding box center [1197, 44] width 111 height 16
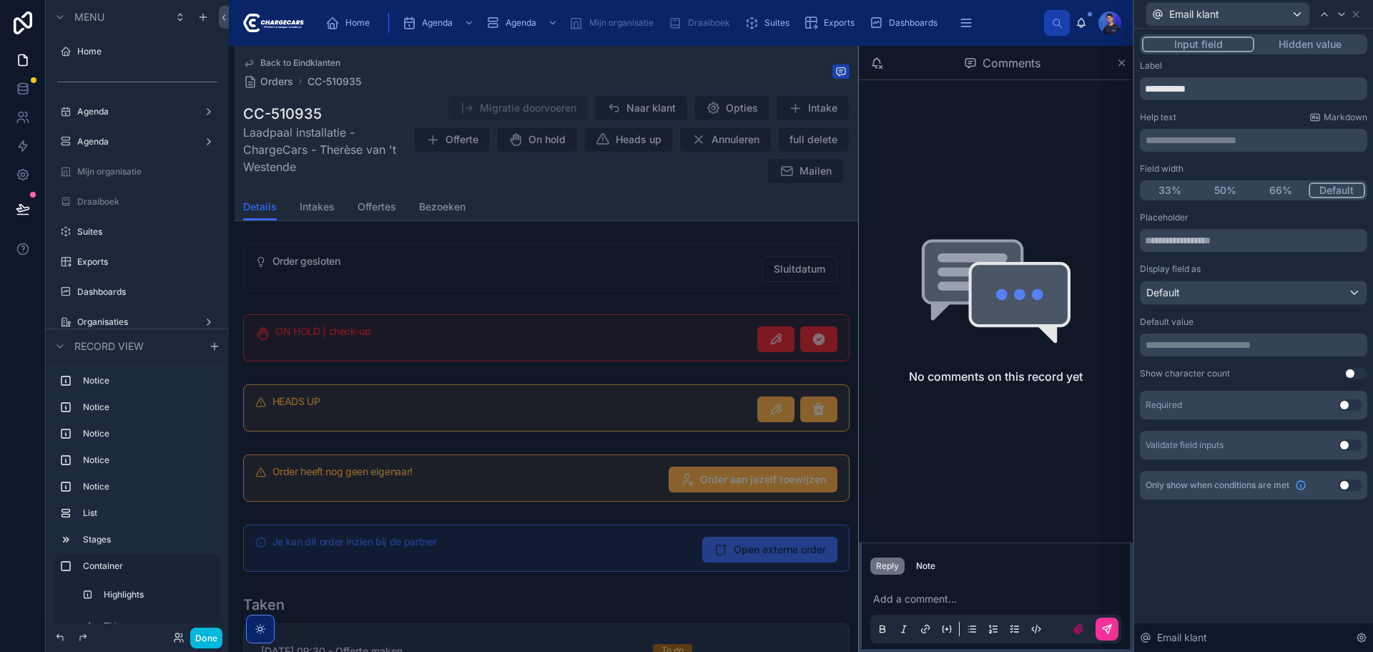
click at [1297, 42] on button "Hidden value" at bounding box center [1310, 44] width 111 height 16
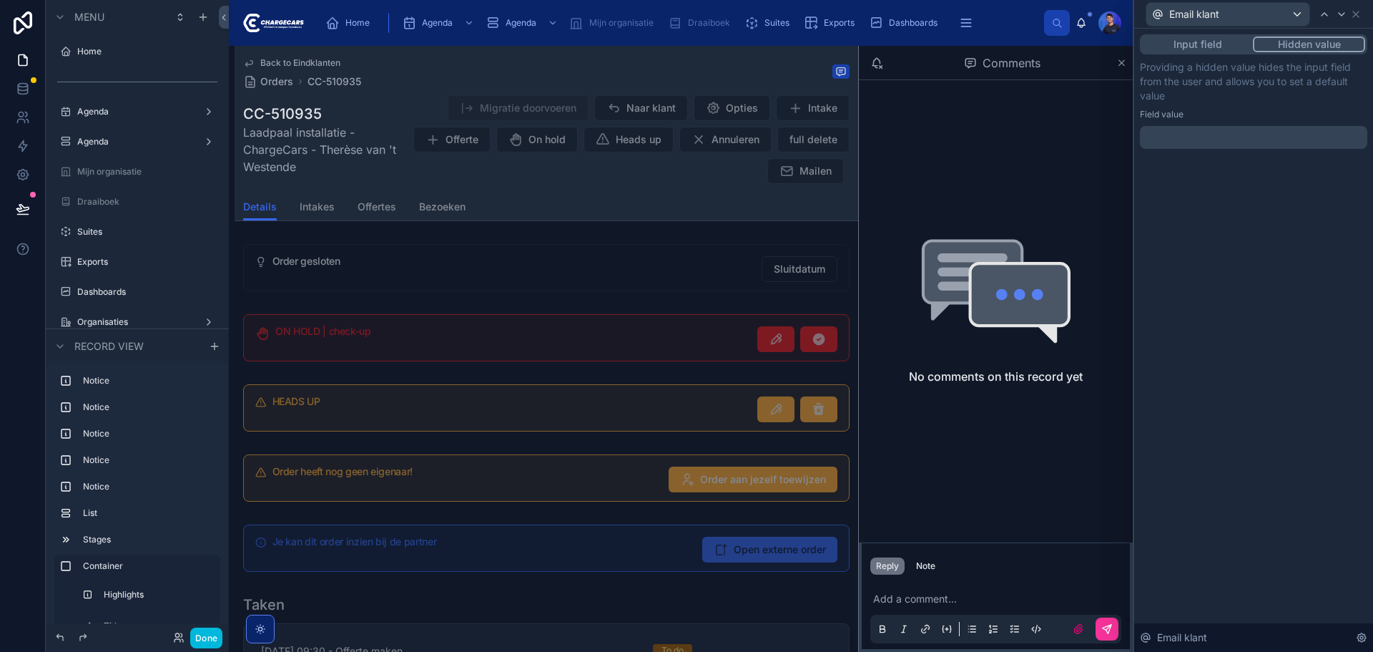
click at [1245, 141] on p "﻿" at bounding box center [1255, 137] width 219 height 14
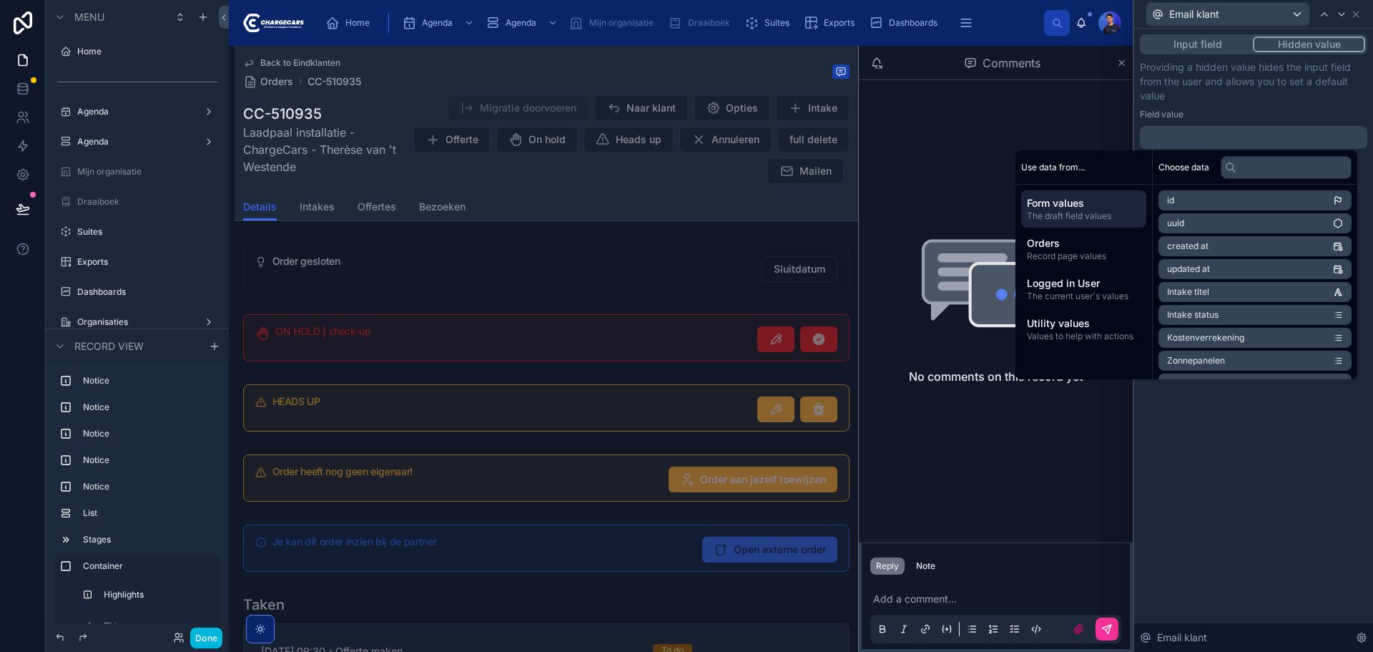
click at [1107, 260] on span "Record page values" at bounding box center [1084, 255] width 114 height 11
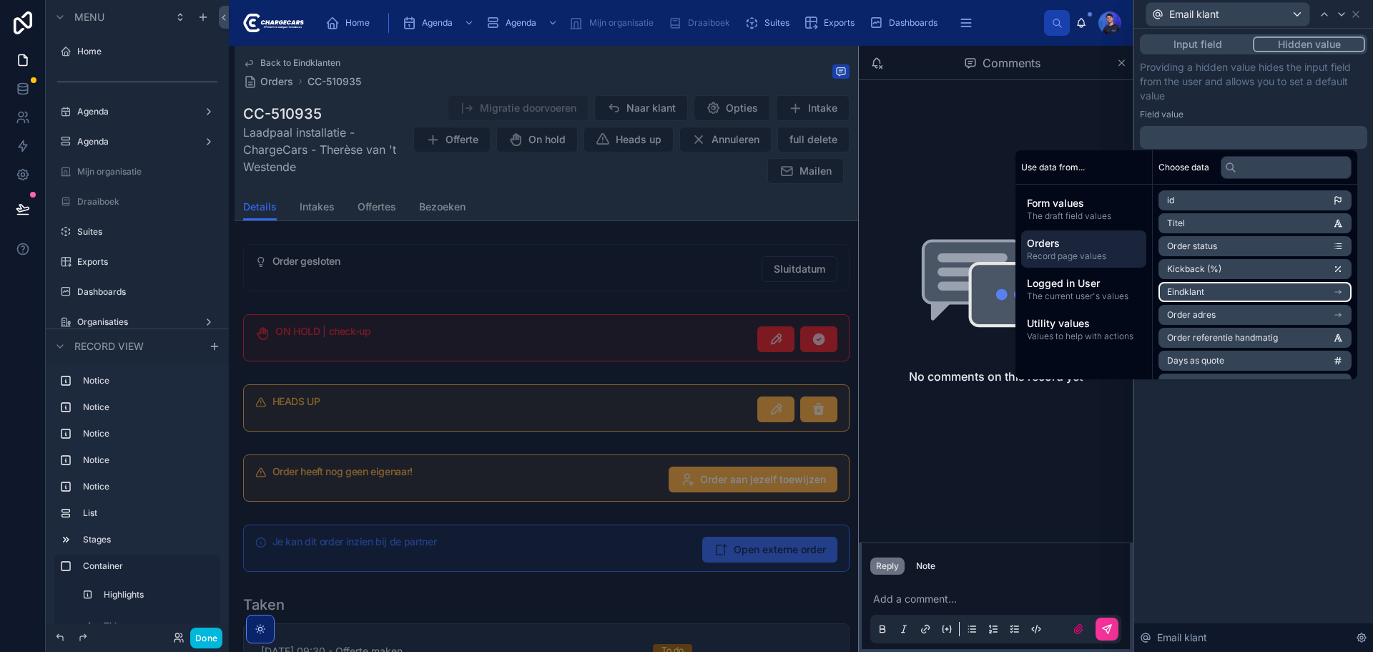
click at [1258, 288] on li "Eindklant" at bounding box center [1255, 292] width 193 height 20
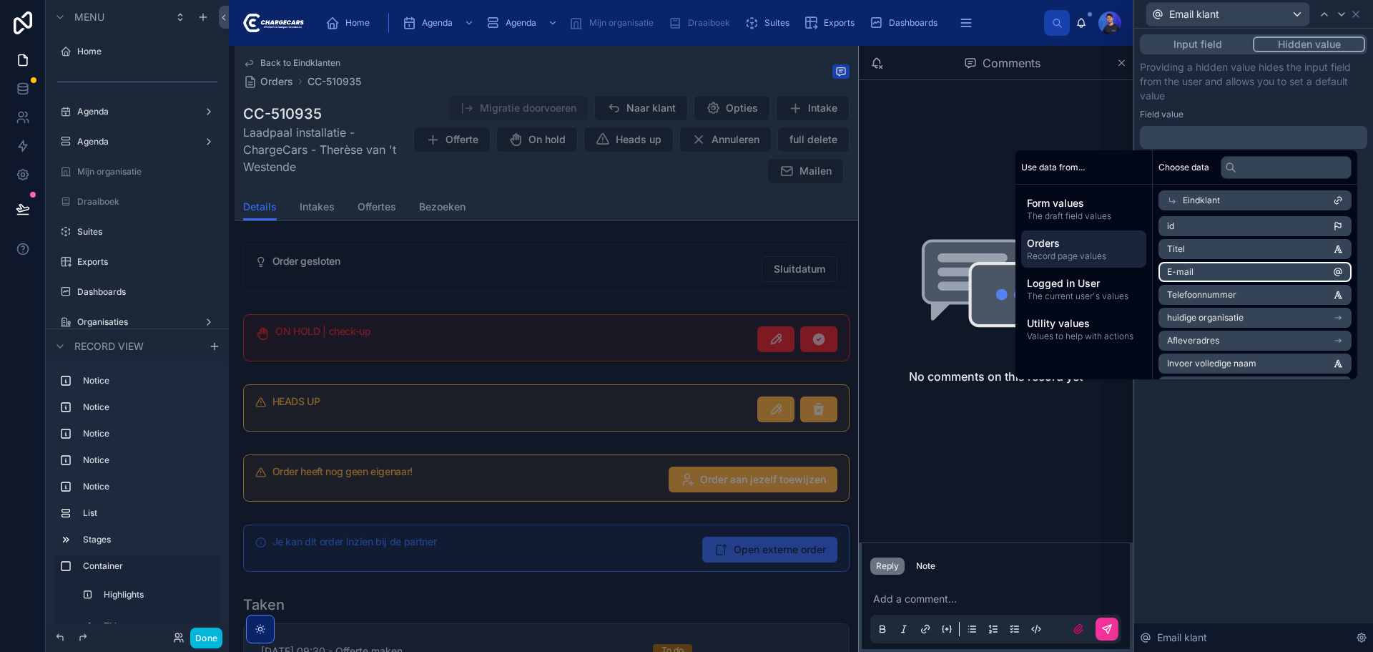
click at [1232, 273] on li "E-mail" at bounding box center [1255, 272] width 193 height 20
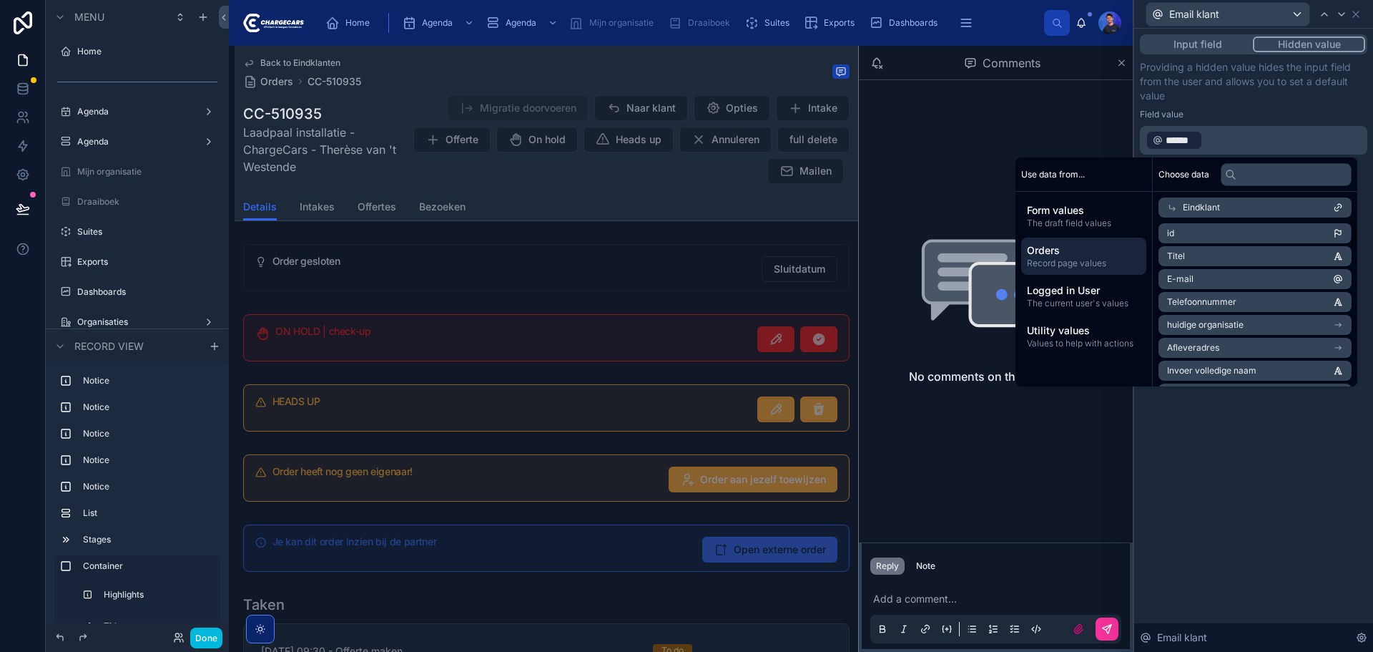
click at [1343, 13] on icon at bounding box center [1341, 14] width 11 height 11
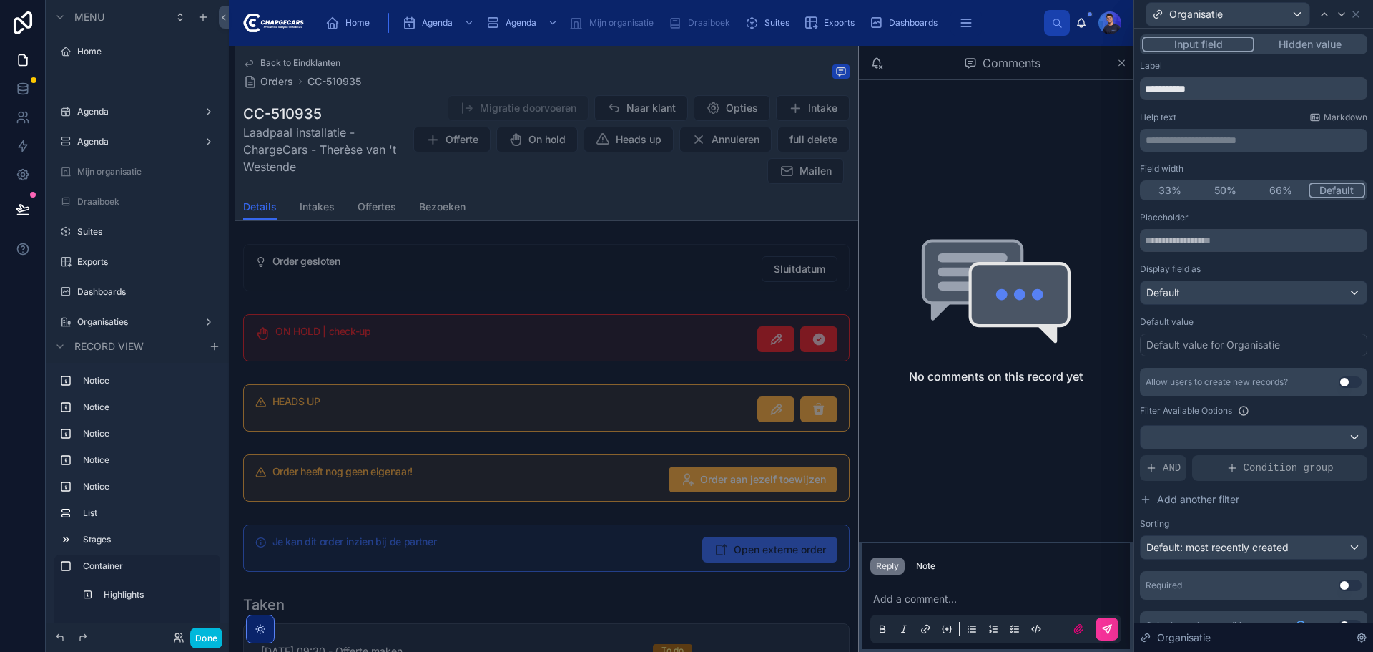
click at [1345, 43] on button "Hidden value" at bounding box center [1310, 44] width 111 height 16
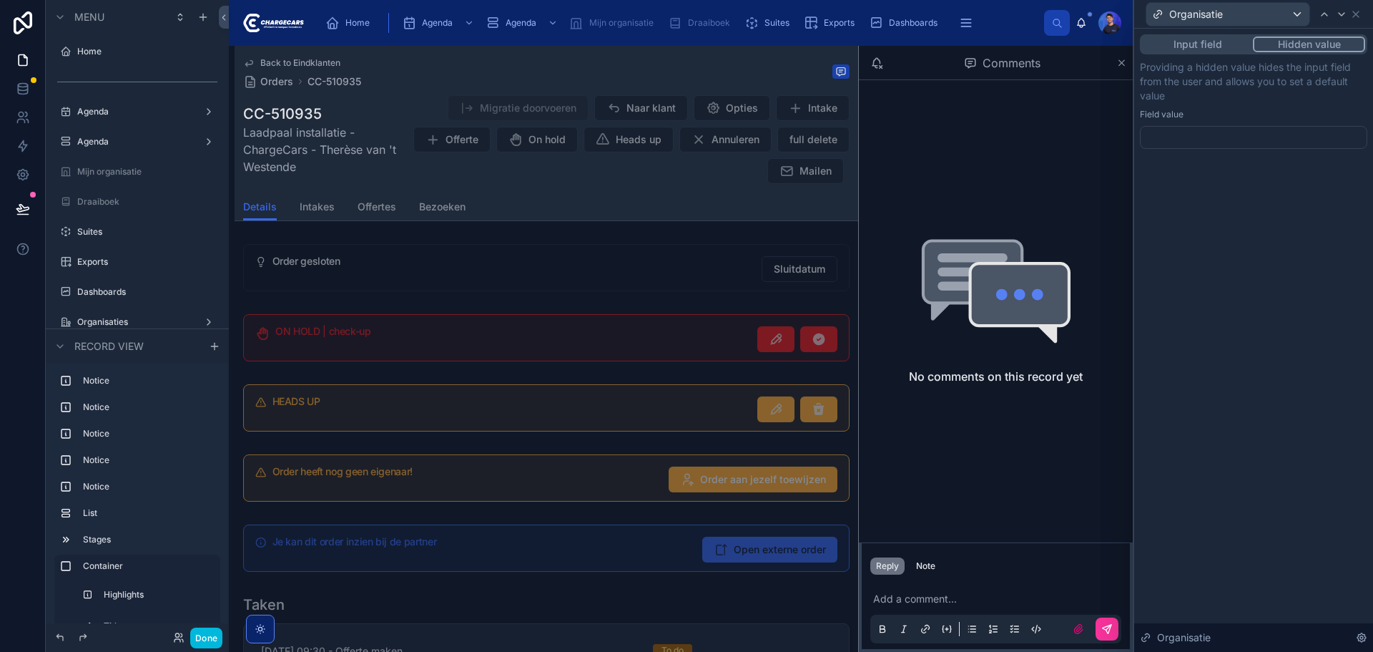
click at [1245, 135] on div at bounding box center [1253, 137] width 227 height 23
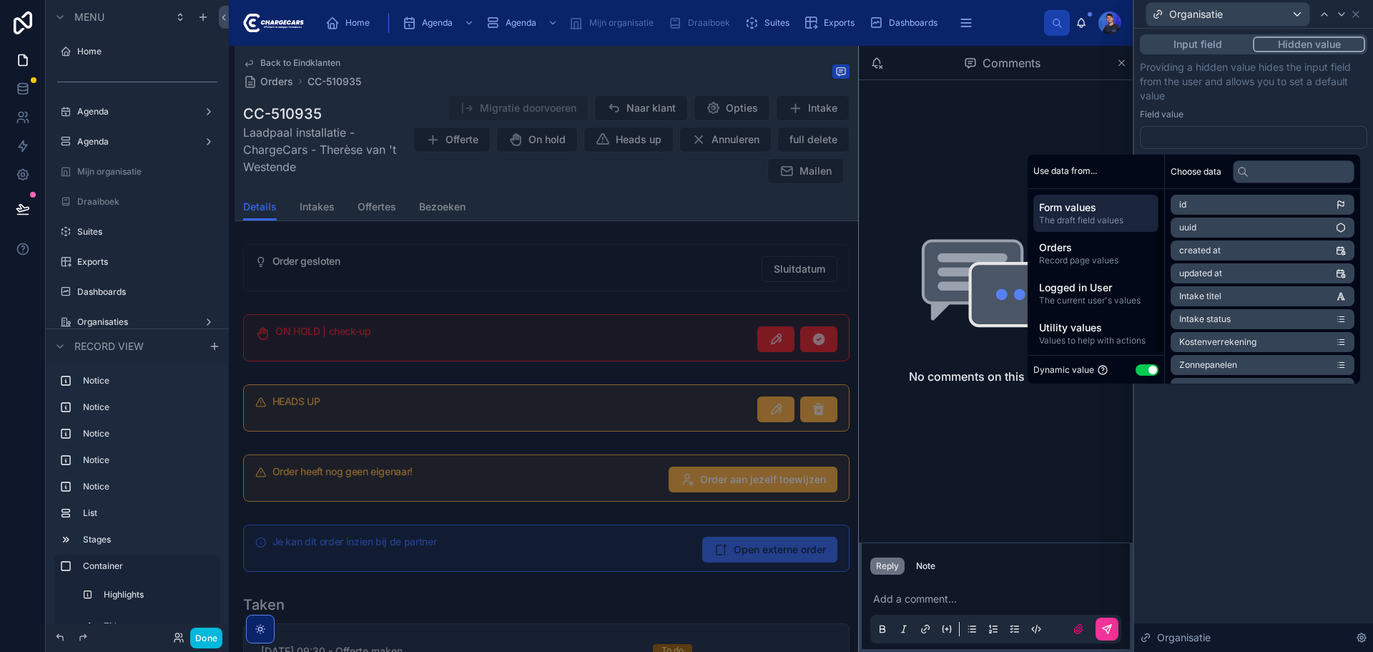
click at [1117, 252] on span "Orders" at bounding box center [1096, 247] width 114 height 14
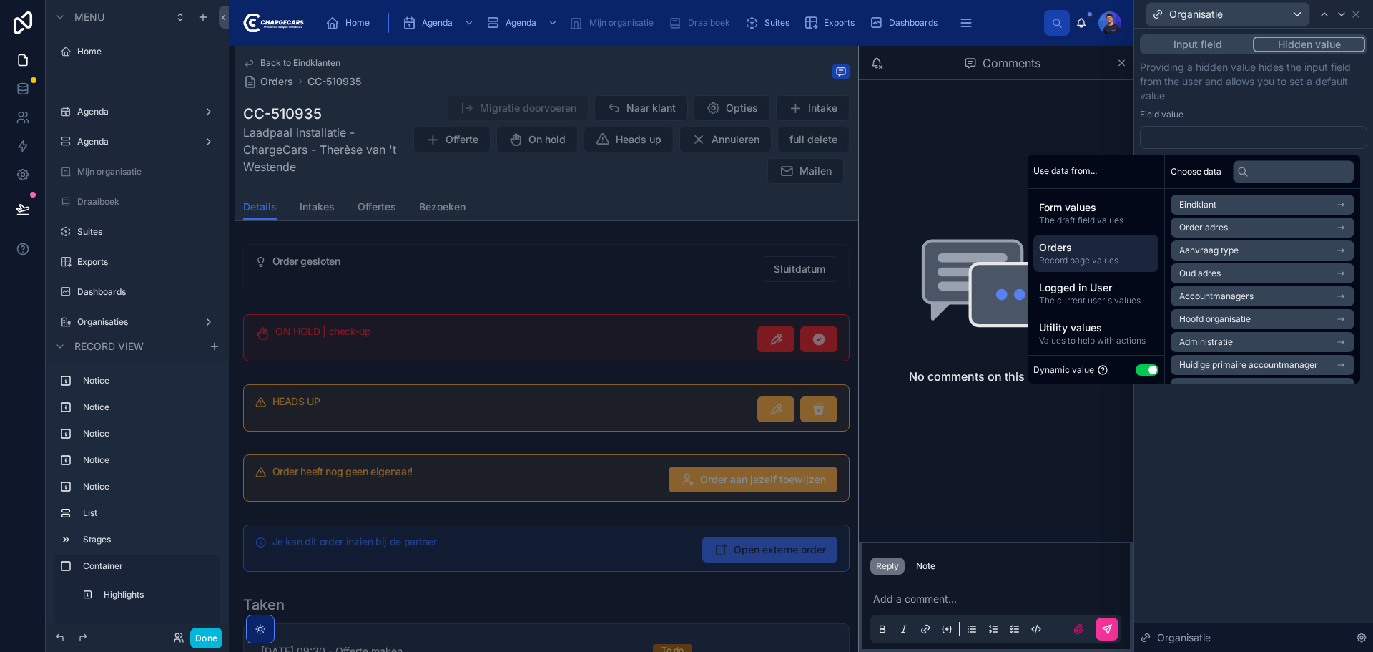
click at [1275, 313] on li "Hoofd organisatie" at bounding box center [1263, 319] width 184 height 20
click at [1245, 221] on li "Hoofd organisatie" at bounding box center [1263, 230] width 184 height 20
click at [1317, 506] on div "Input field Hidden value Providing a hidden value hides the input field from th…" at bounding box center [1253, 340] width 239 height 623
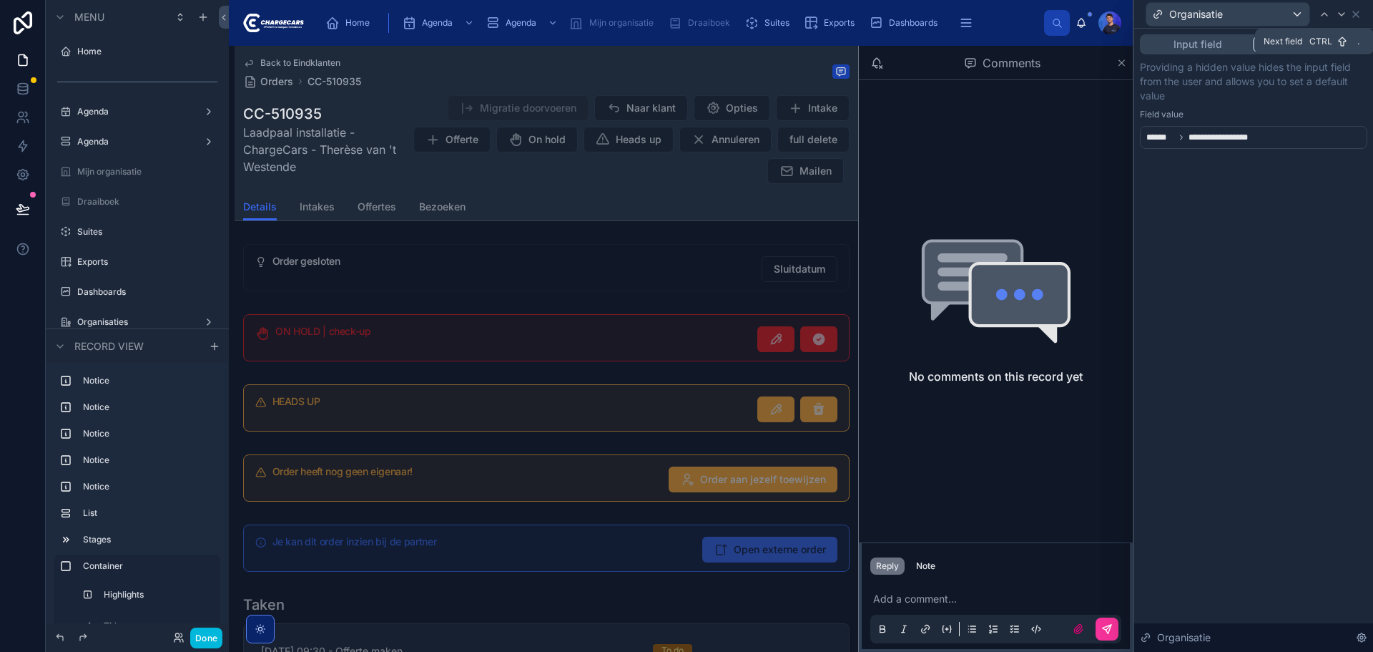
click at [1336, 11] on icon at bounding box center [1341, 14] width 11 height 11
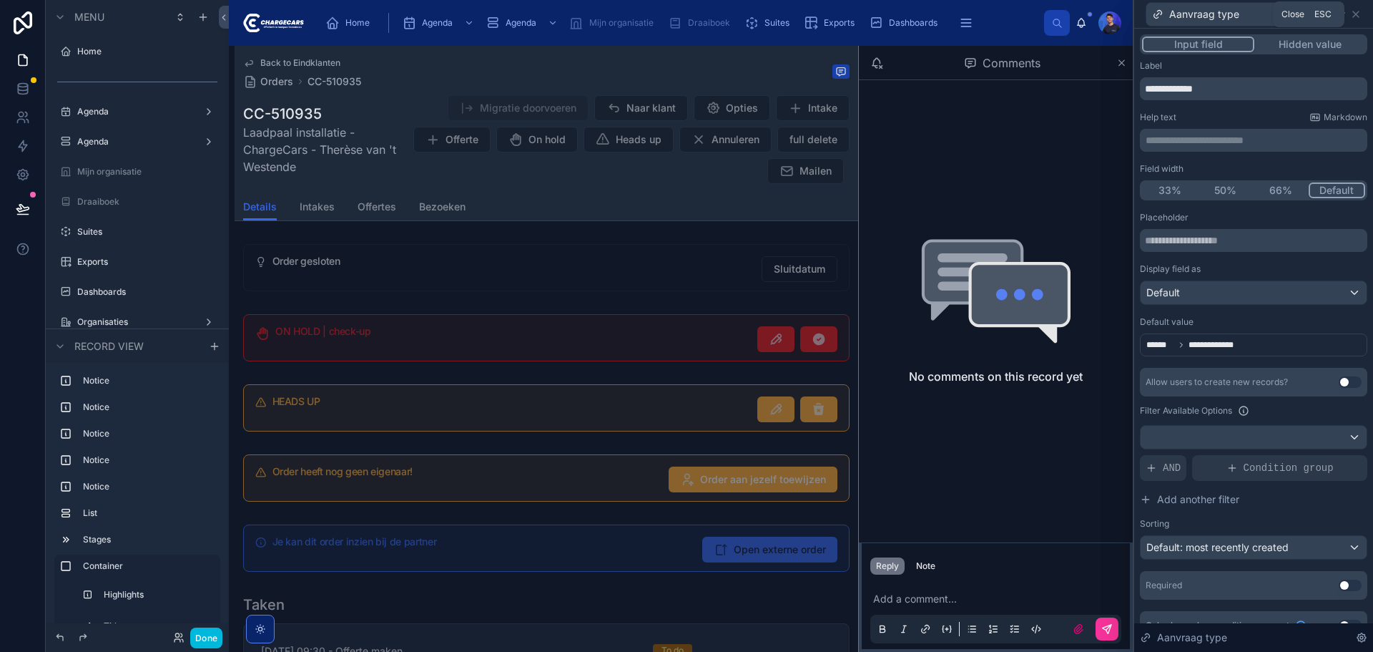
click at [1356, 14] on icon at bounding box center [1356, 14] width 6 height 6
